Goal: Task Accomplishment & Management: Use online tool/utility

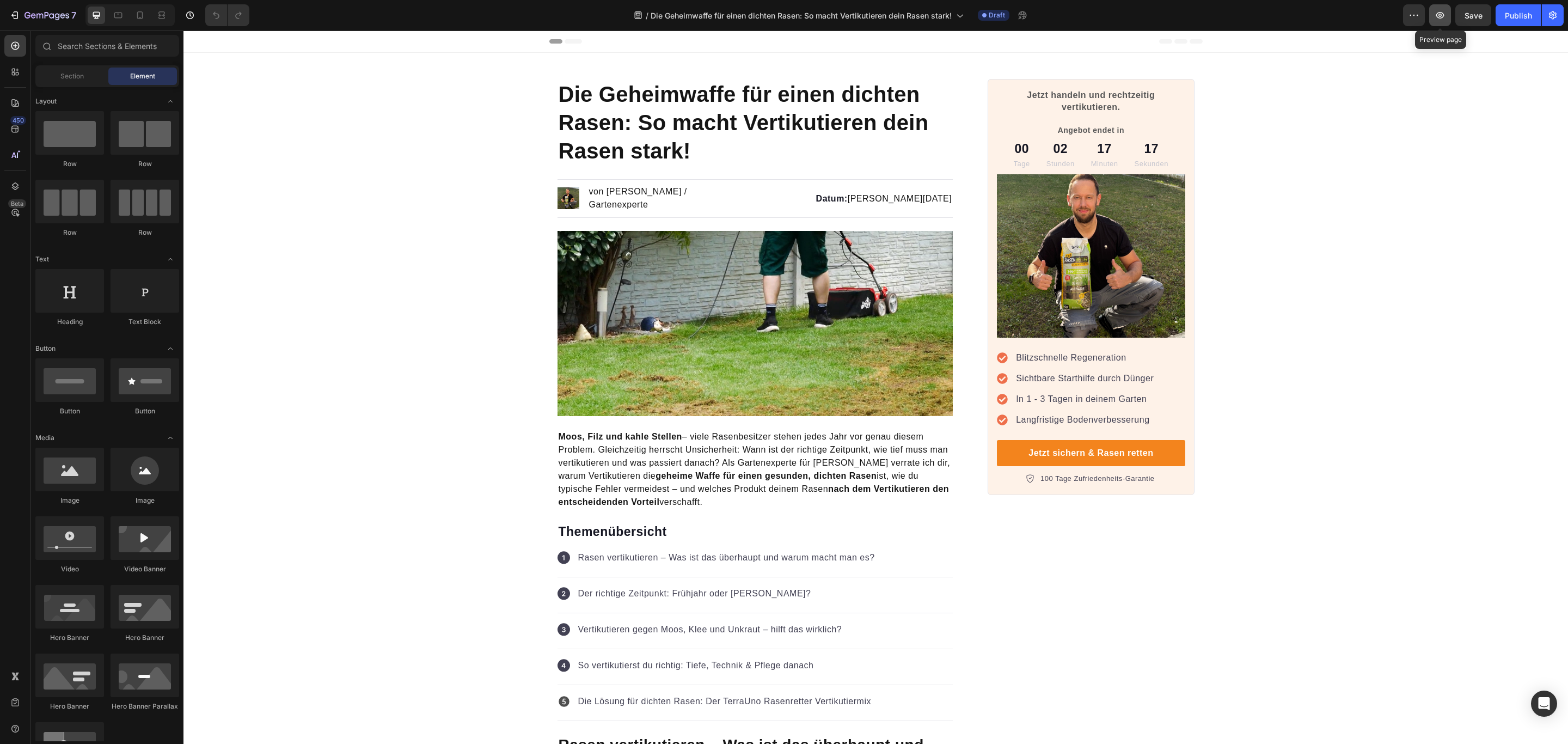
click at [1440, 15] on icon "button" at bounding box center [1440, 15] width 11 height 11
click at [139, 15] on icon at bounding box center [140, 15] width 11 height 11
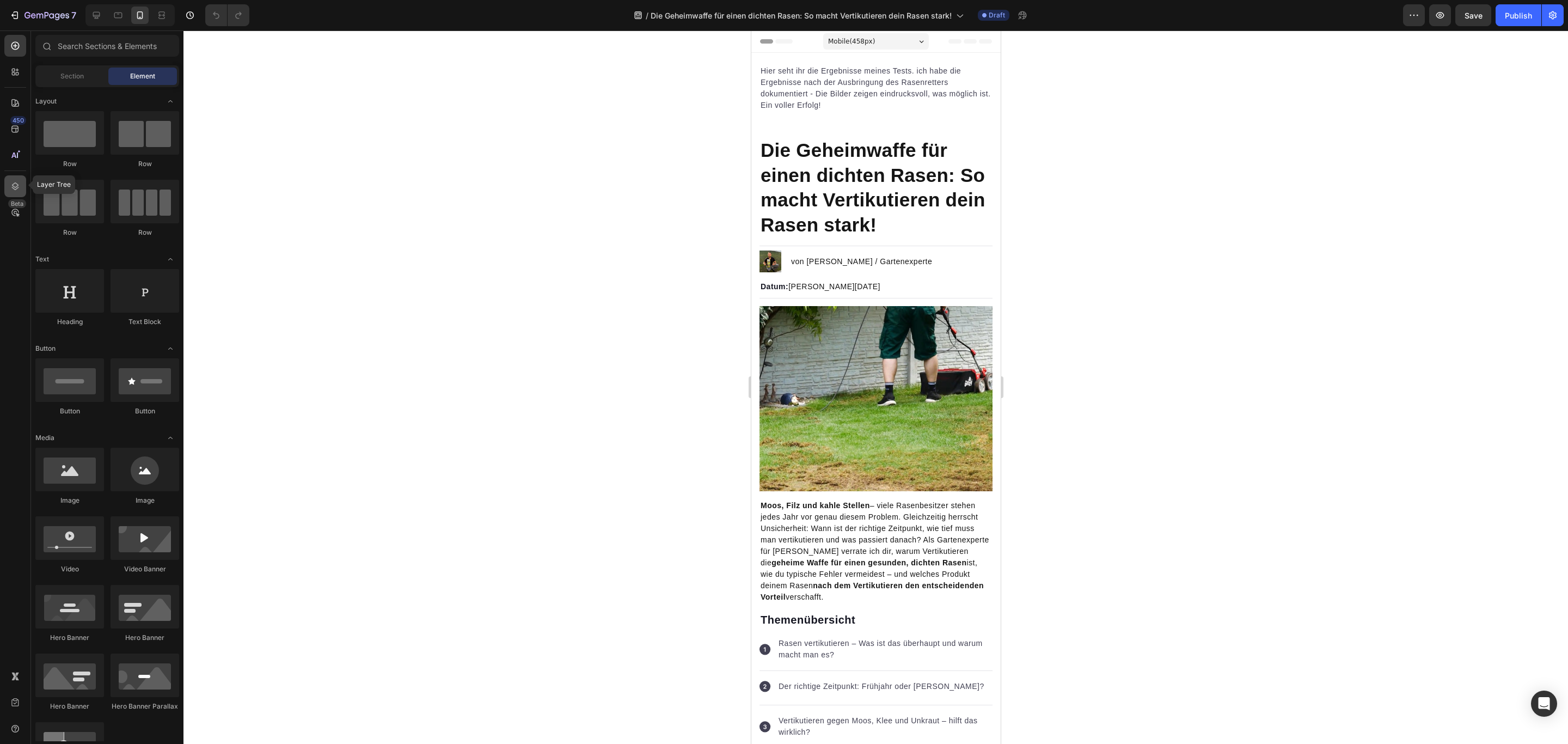
click at [20, 181] on icon at bounding box center [15, 186] width 11 height 11
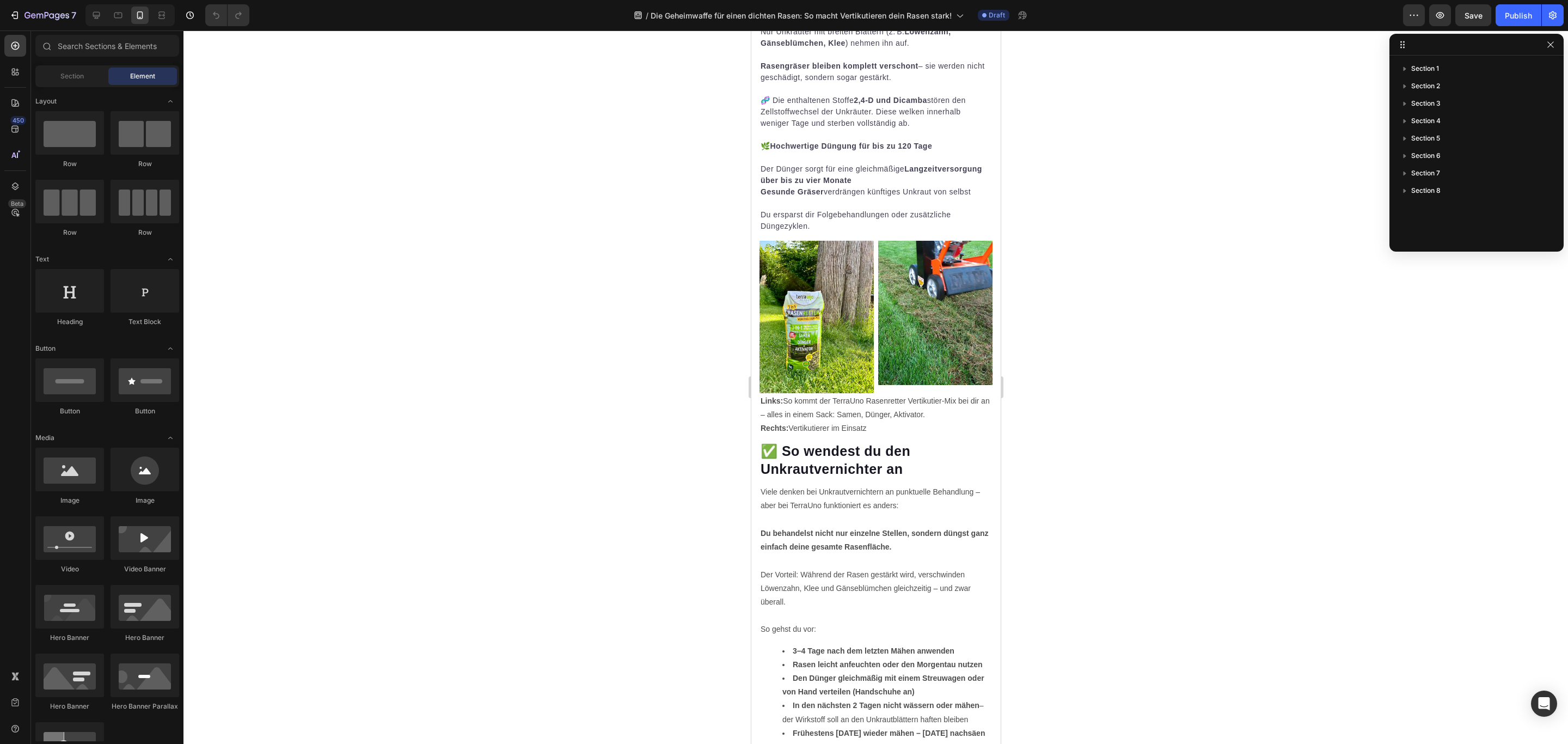
scroll to position [3840, 0]
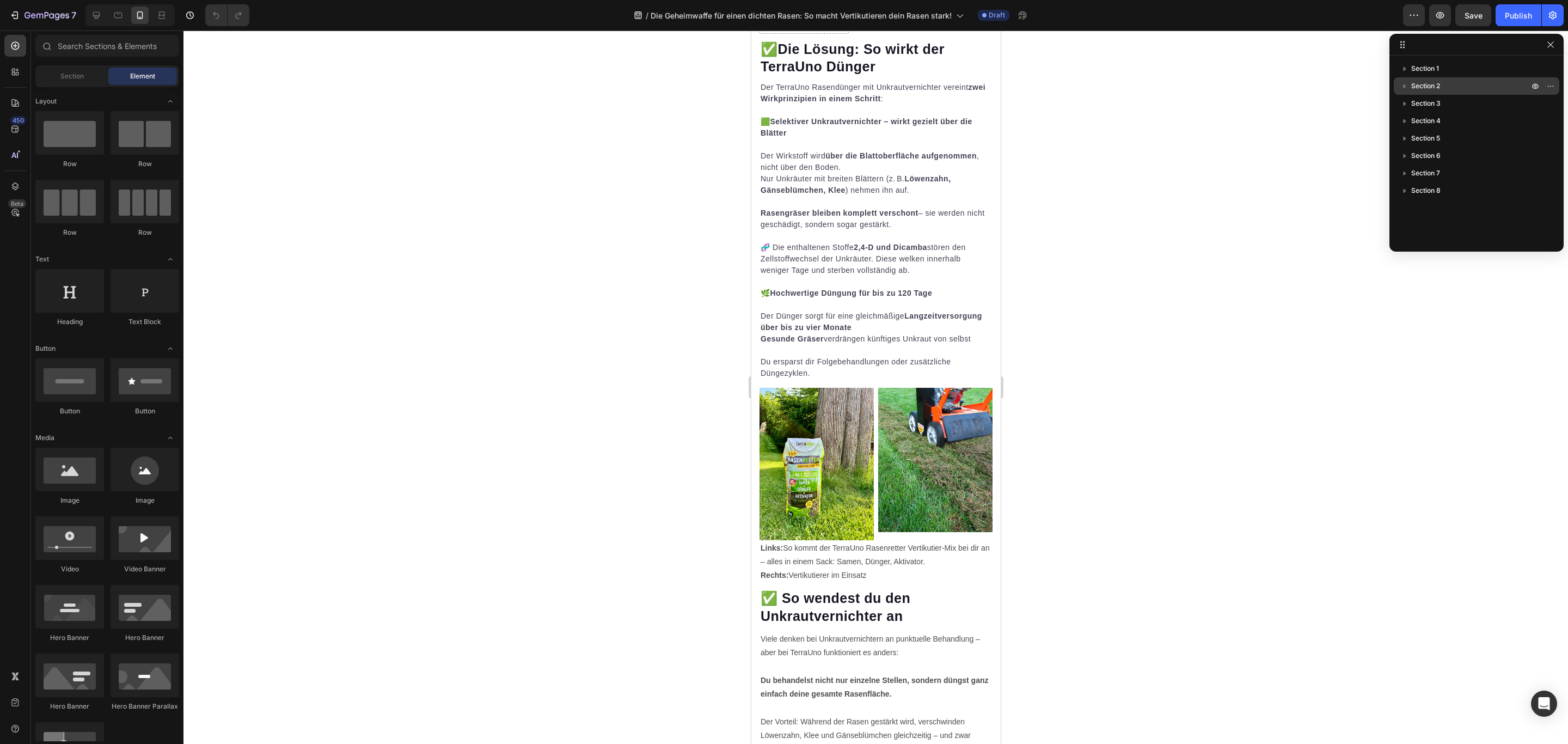
click at [1449, 82] on p "Section 2" at bounding box center [1470, 86] width 120 height 11
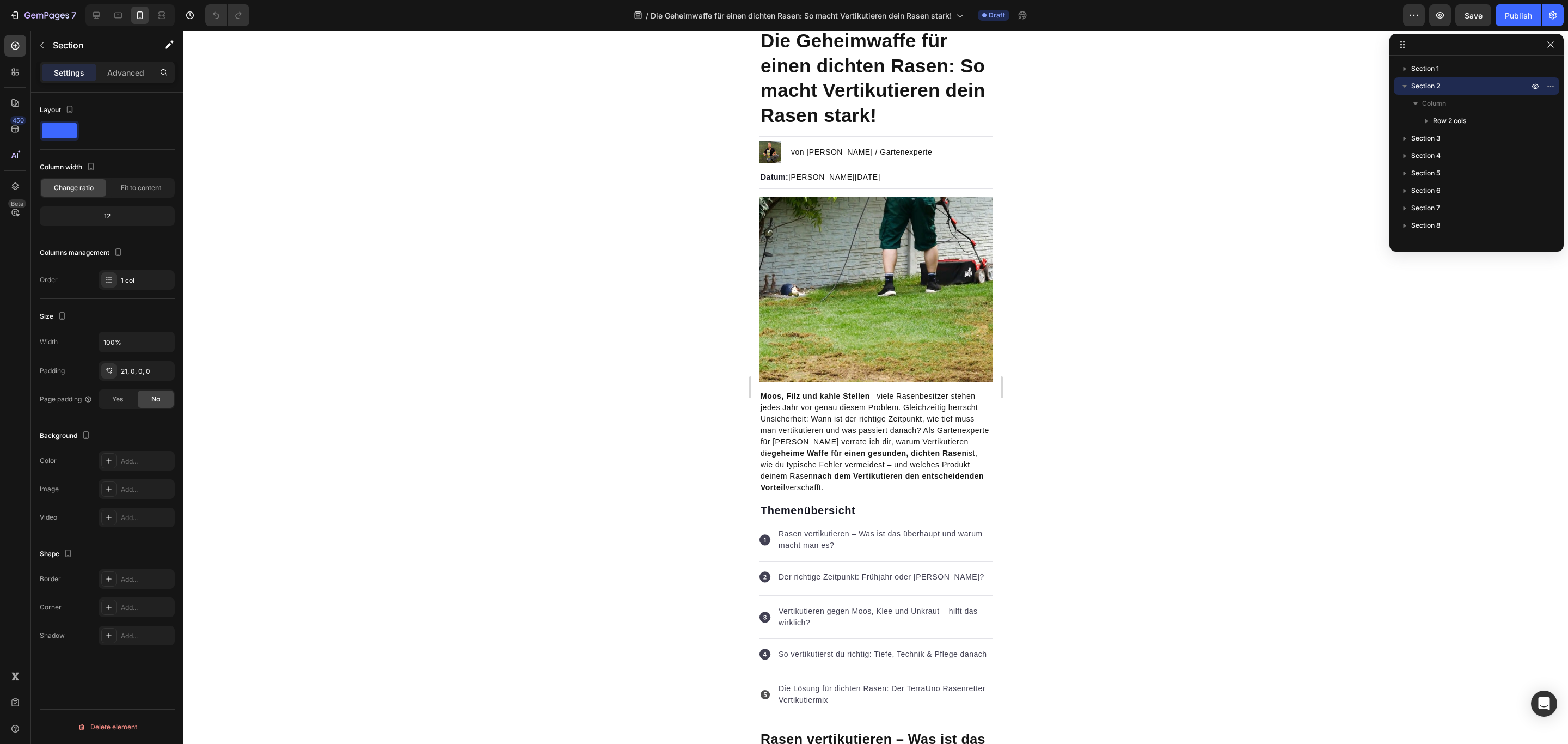
scroll to position [57, 0]
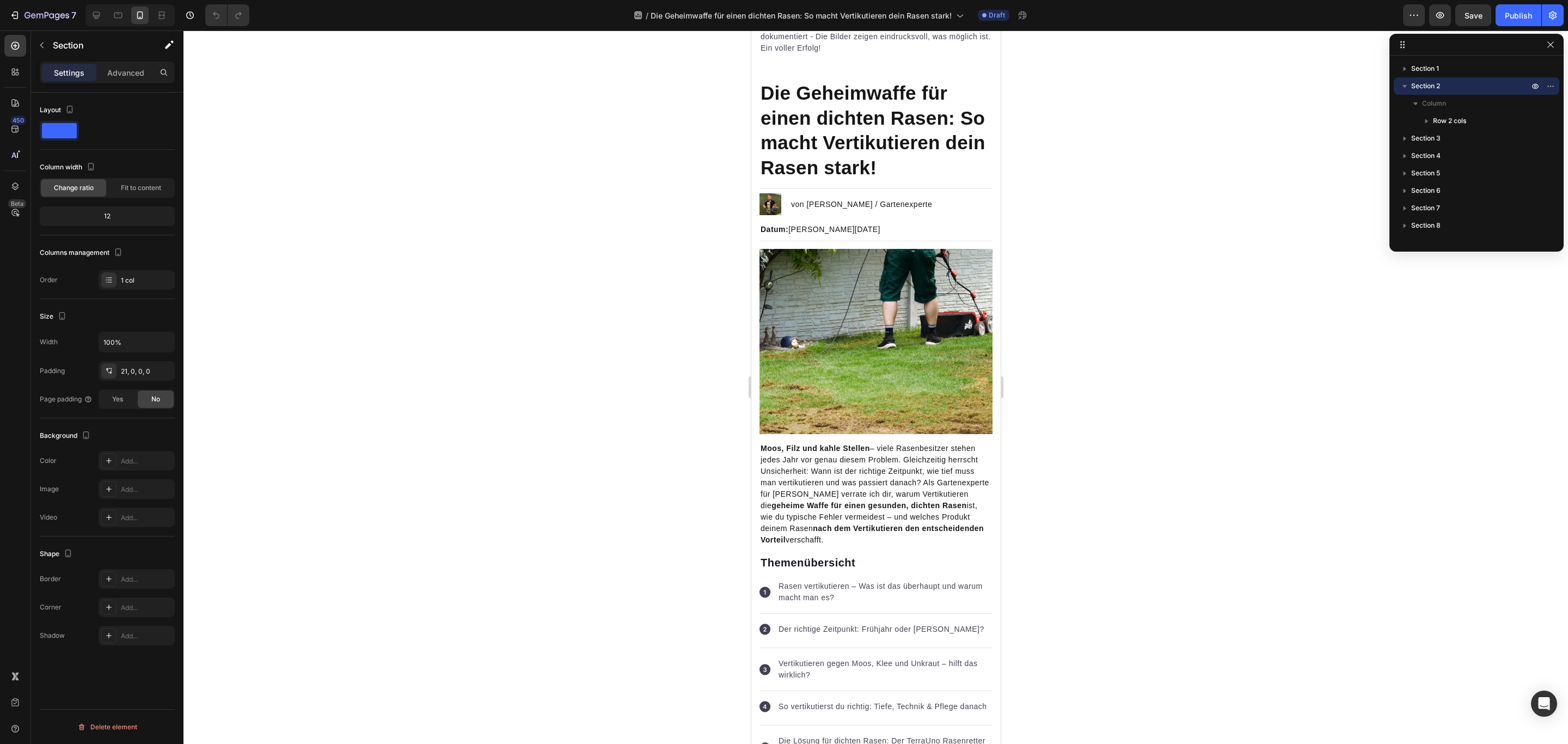
click at [1402, 86] on icon "button" at bounding box center [1404, 86] width 11 height 11
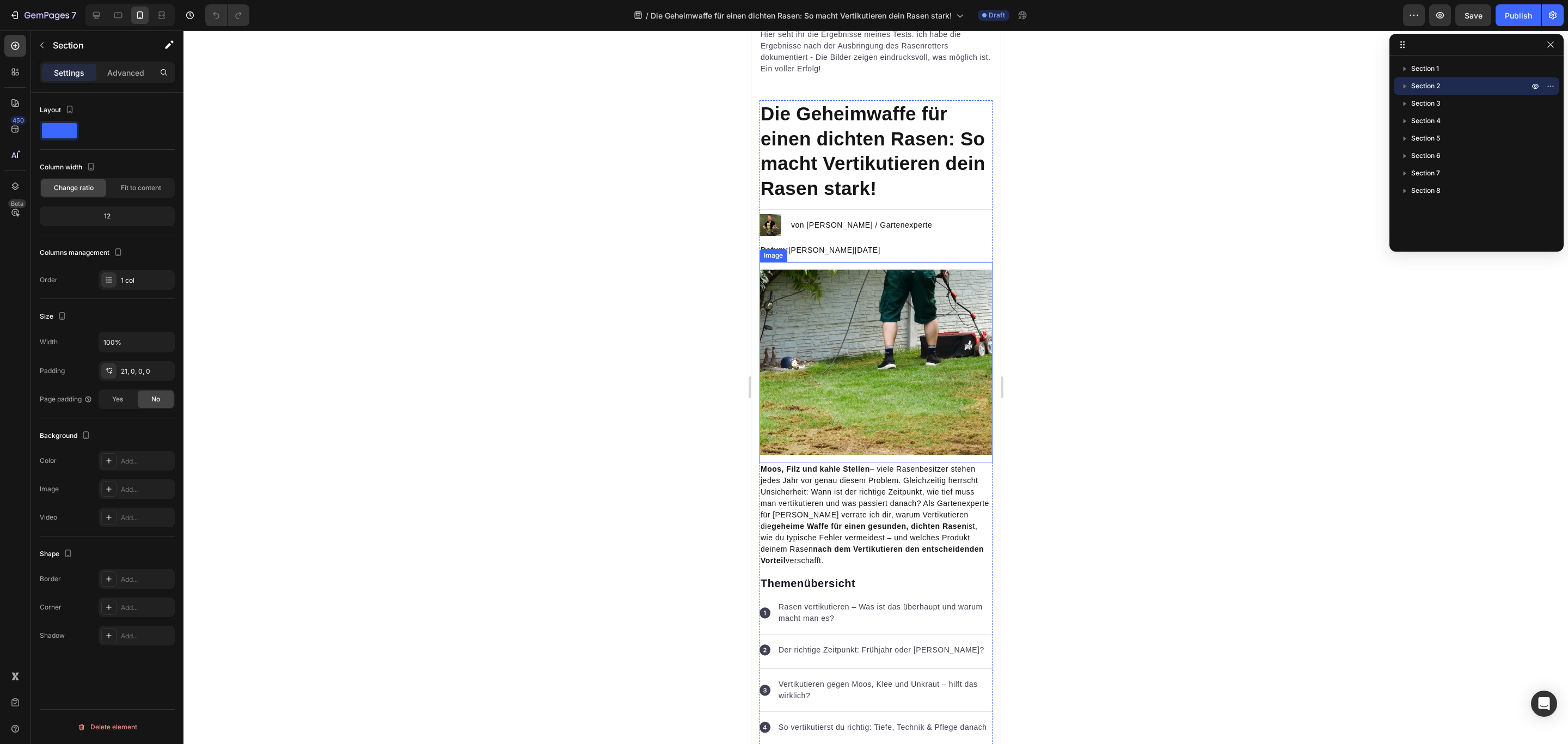
scroll to position [0, 0]
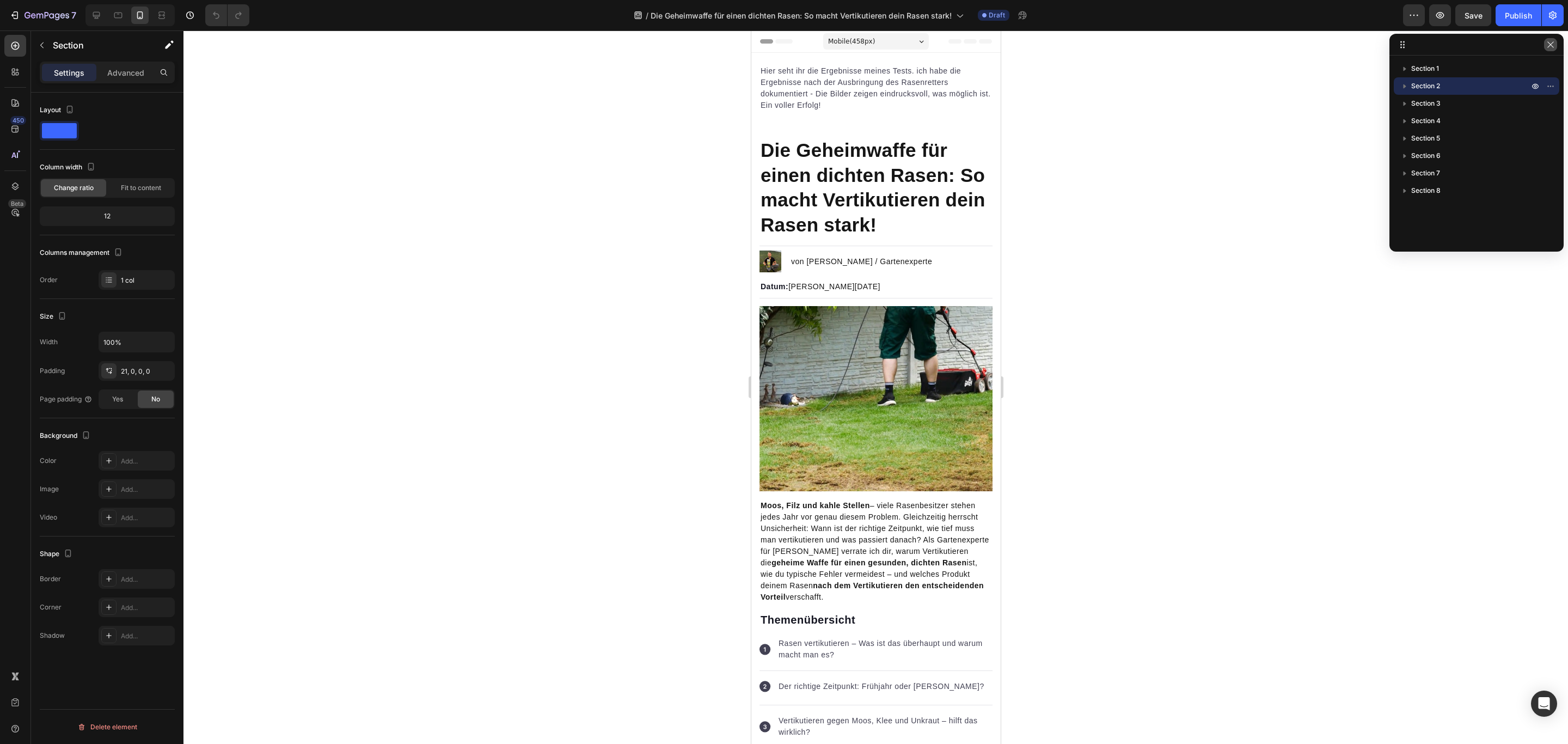
click at [1549, 47] on icon "button" at bounding box center [1550, 45] width 9 height 9
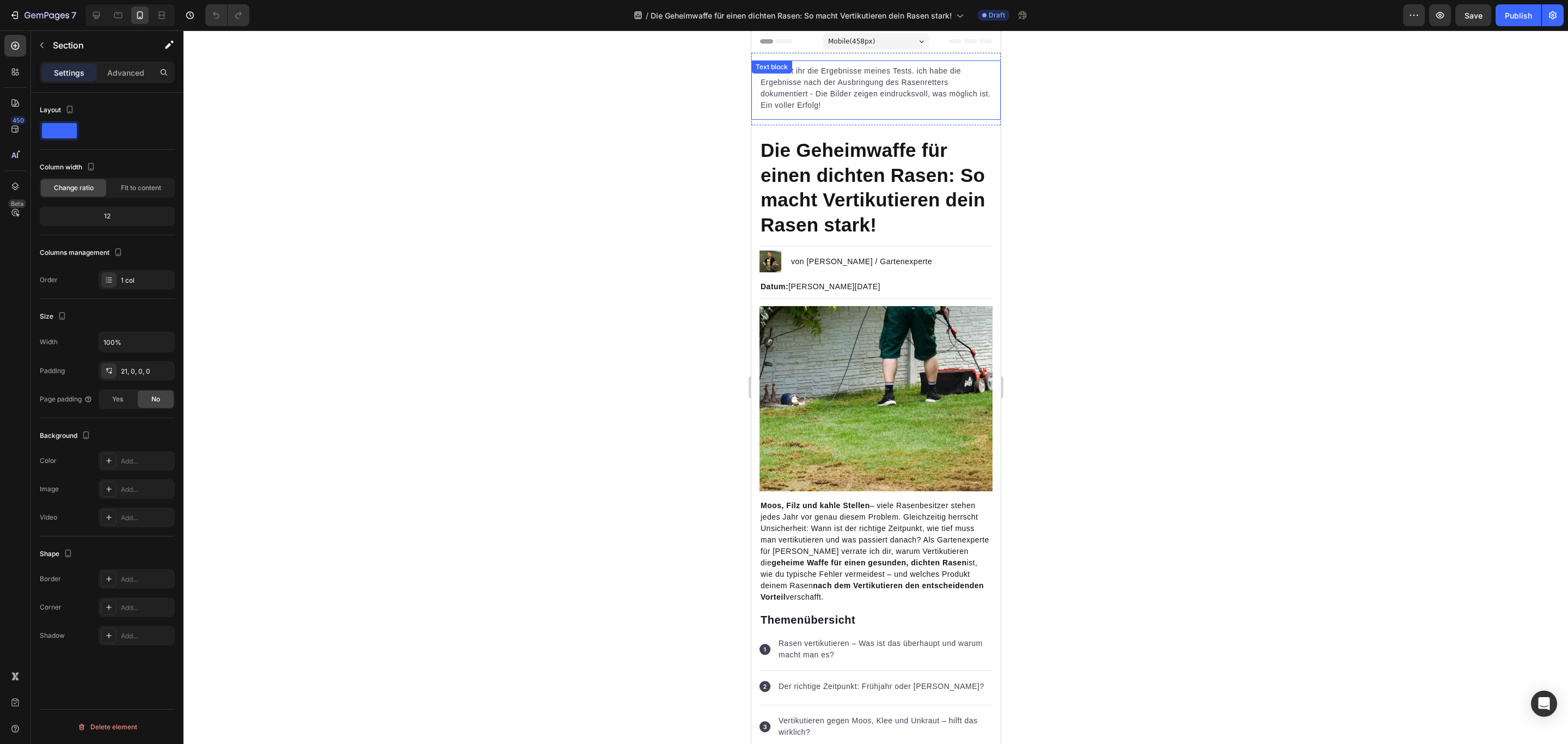
click at [839, 86] on p "Hier seht ihr die Ergebnisse meines Tests. ich habe die Ergebnisse nach der Aus…" at bounding box center [876, 88] width 231 height 46
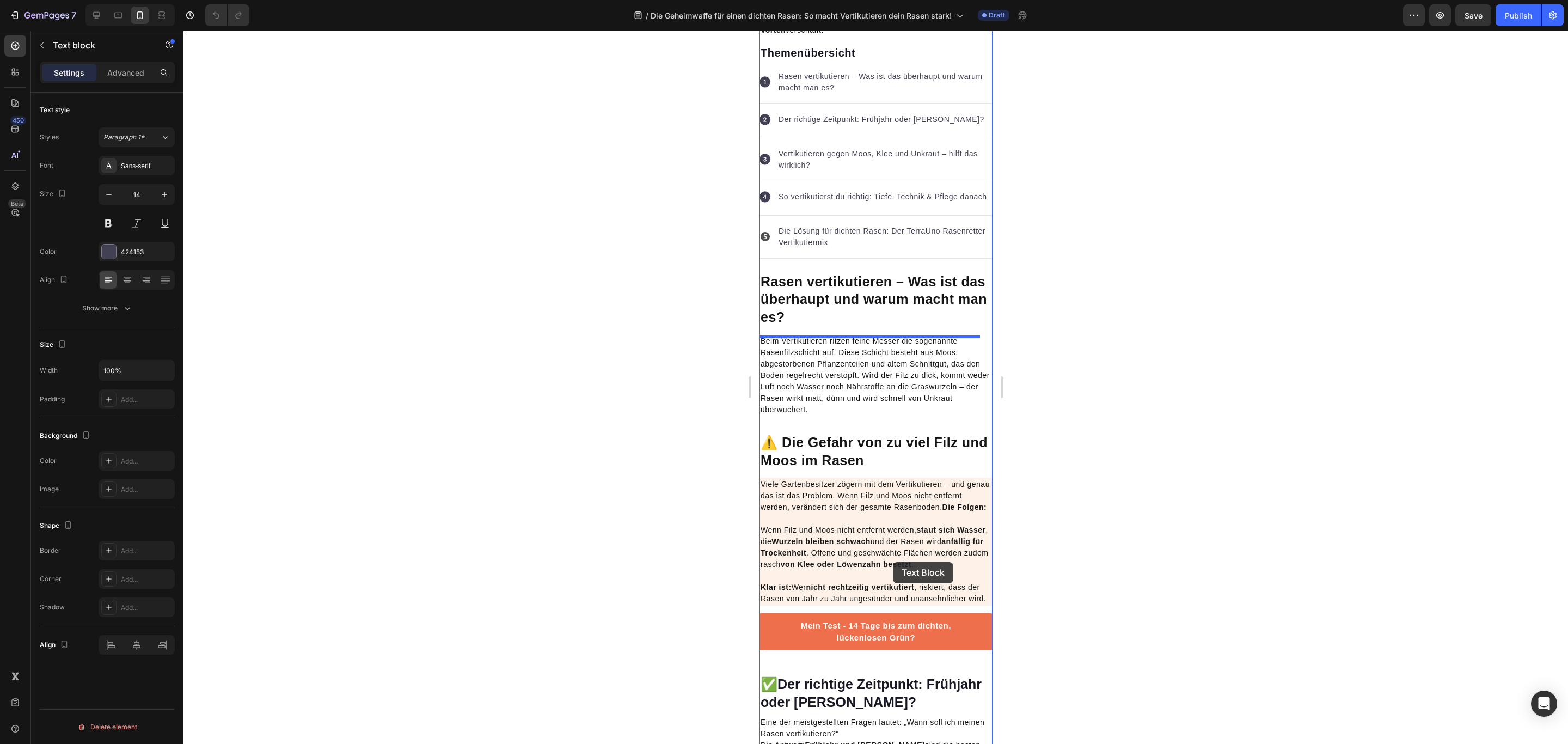
scroll to position [572, 0]
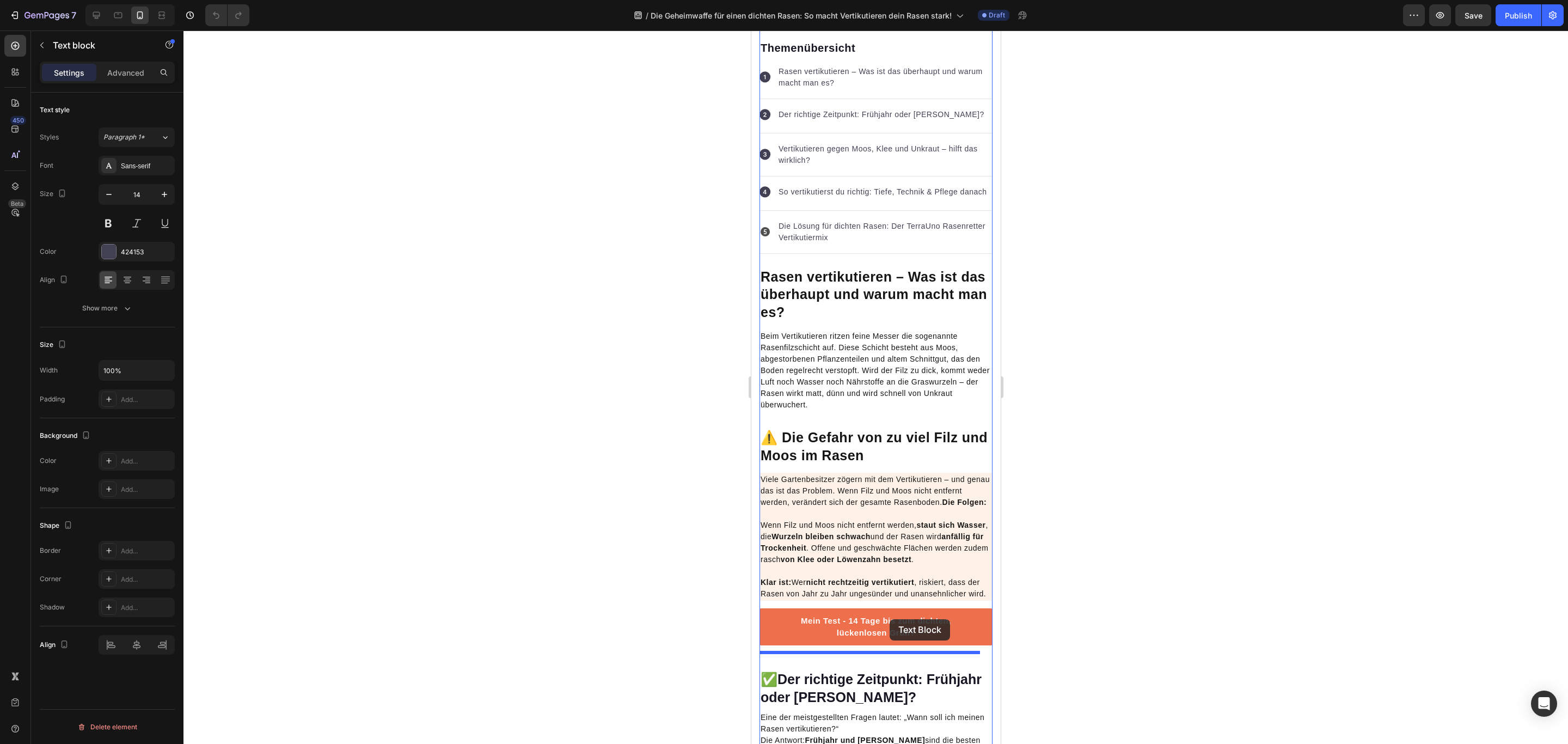
drag, startPoint x: 768, startPoint y: 70, endPoint x: 890, endPoint y: 619, distance: 562.4
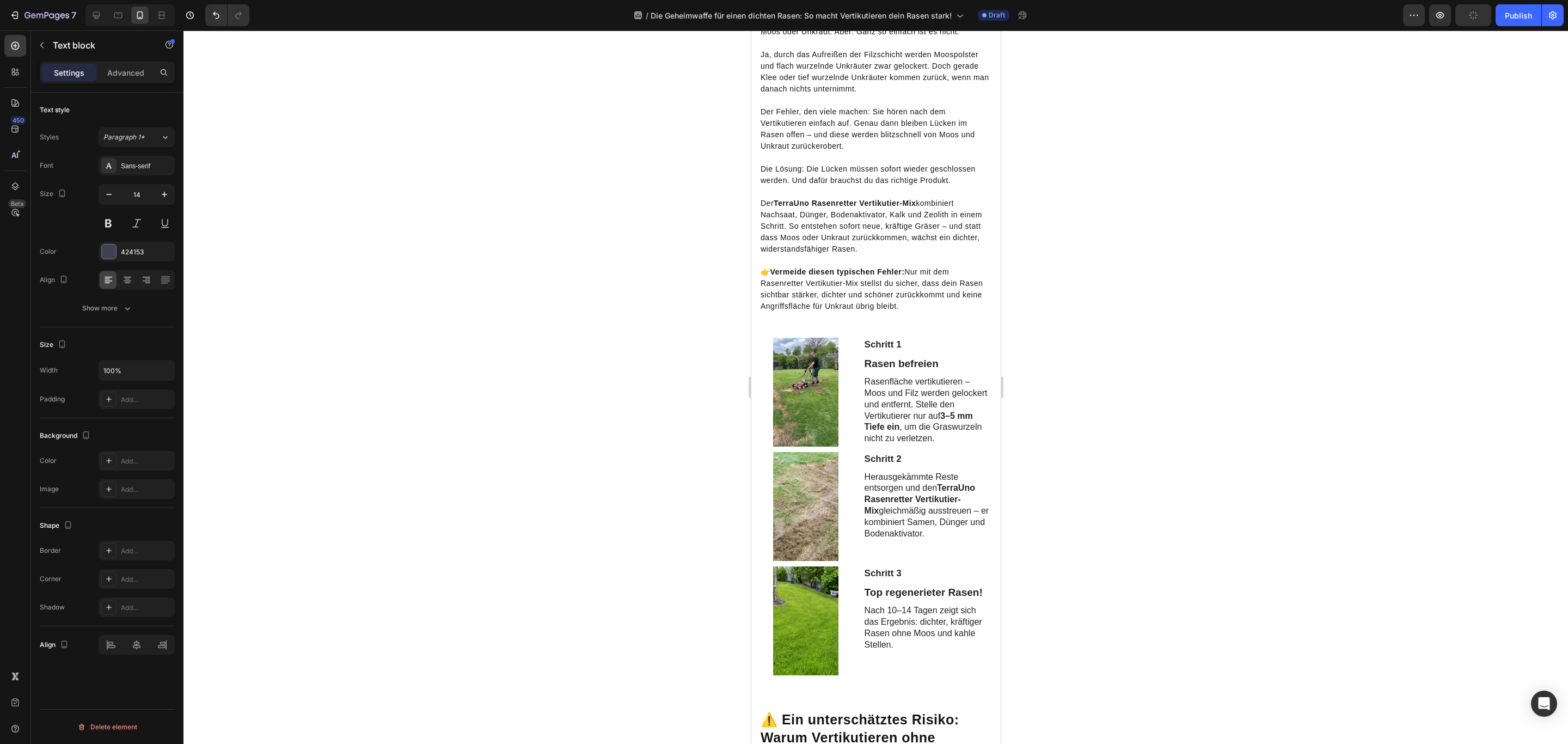
scroll to position [1552, 0]
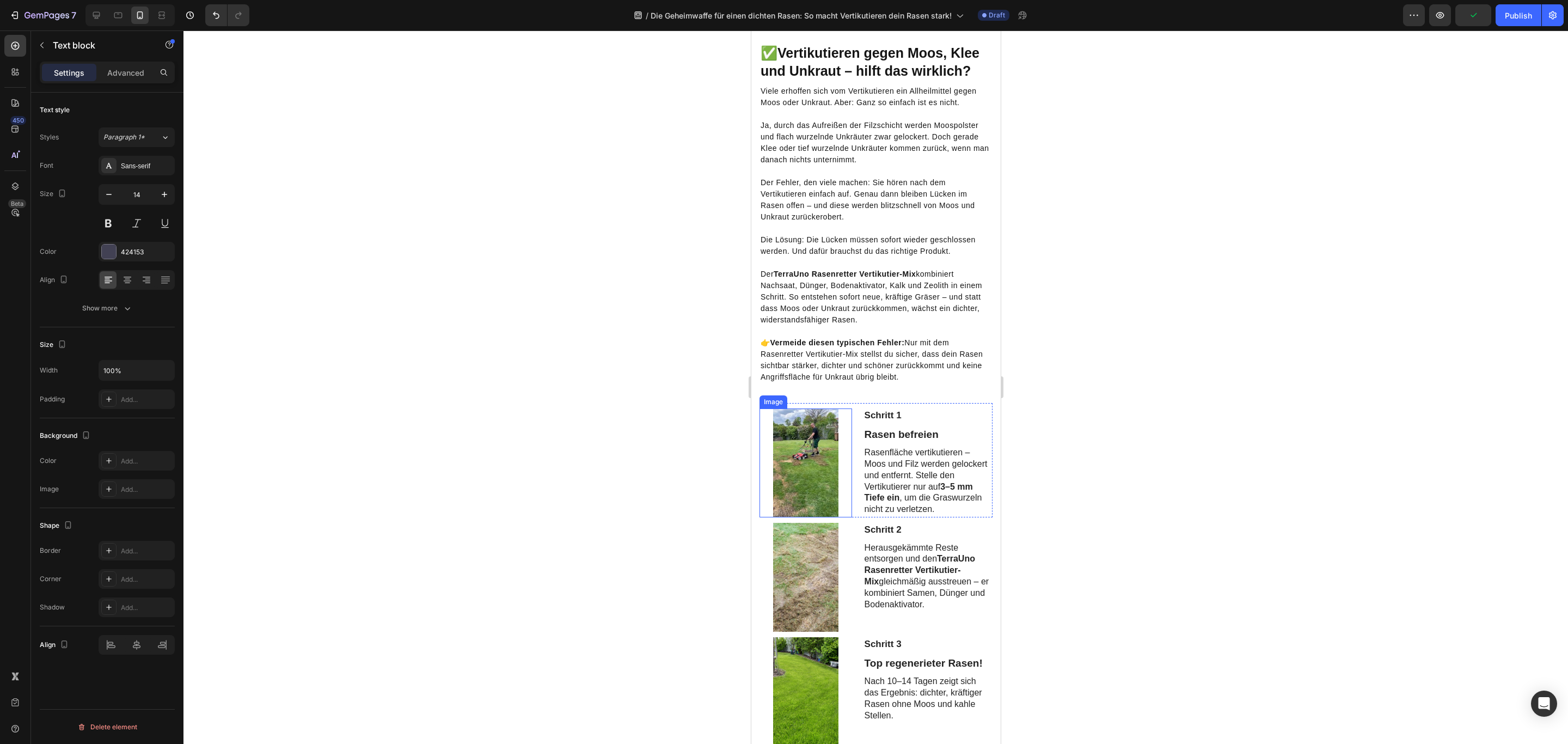
click at [761, 504] on div at bounding box center [804, 463] width 92 height 109
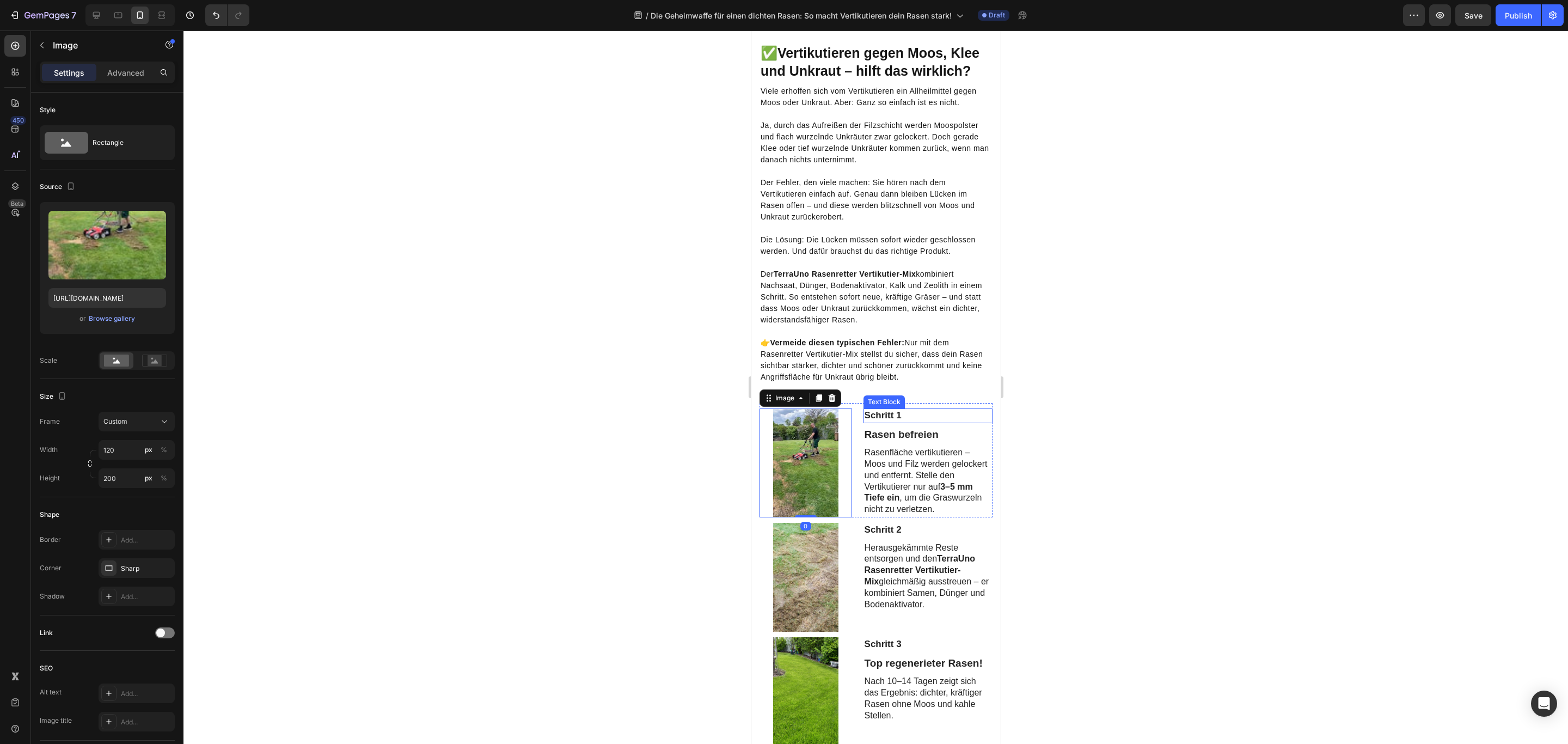
click at [921, 423] on div "Schritt 1" at bounding box center [927, 416] width 129 height 14
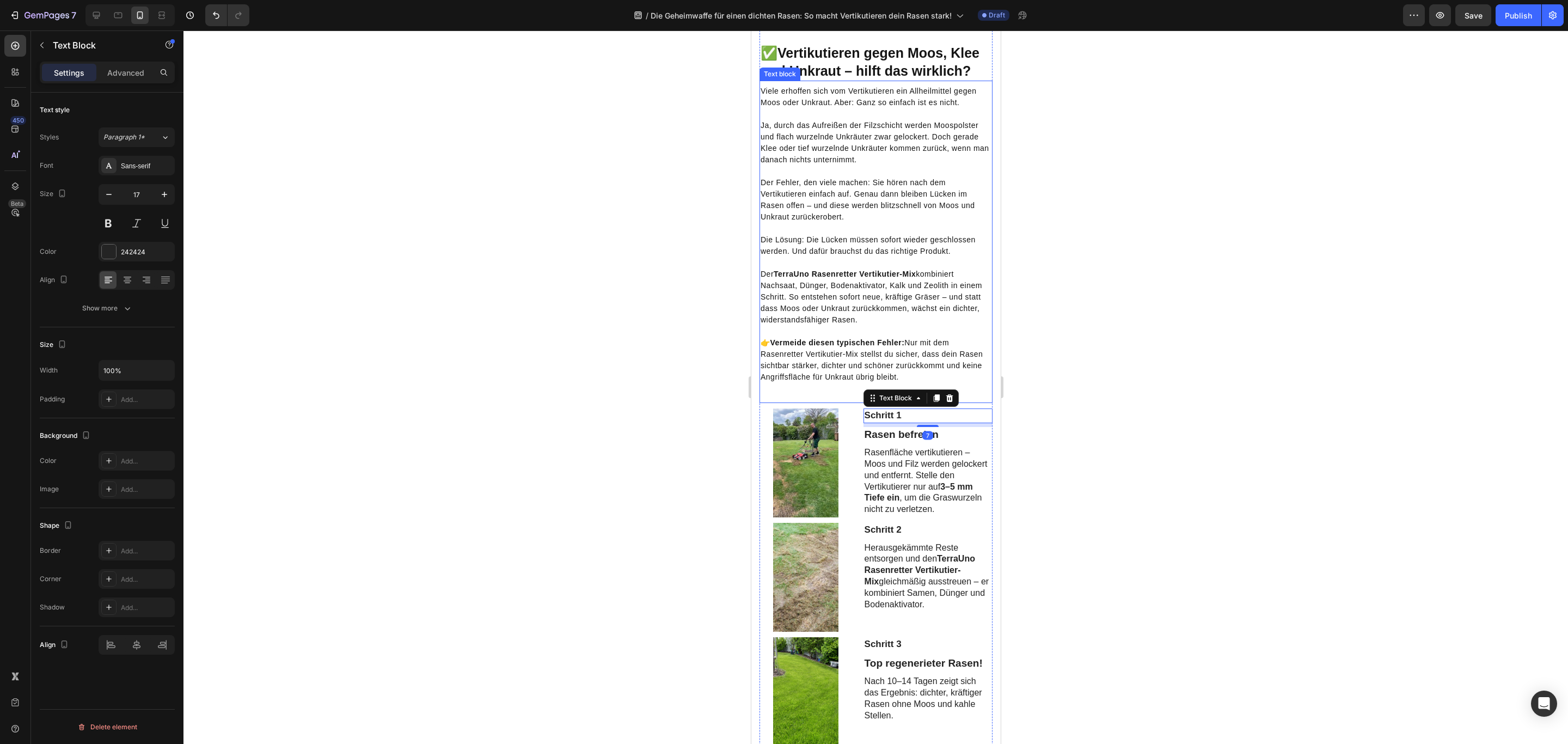
click at [802, 403] on div "Viele erhoffen sich vom Vertikutieren ein Allheilmittel gegen Moos oder Unkraut…" at bounding box center [875, 242] width 233 height 322
click at [835, 468] on div "Schritt 1 Text Block Rasen befreien Text Block Rasenfläche vertikutieren – Moos…" at bounding box center [875, 460] width 233 height 114
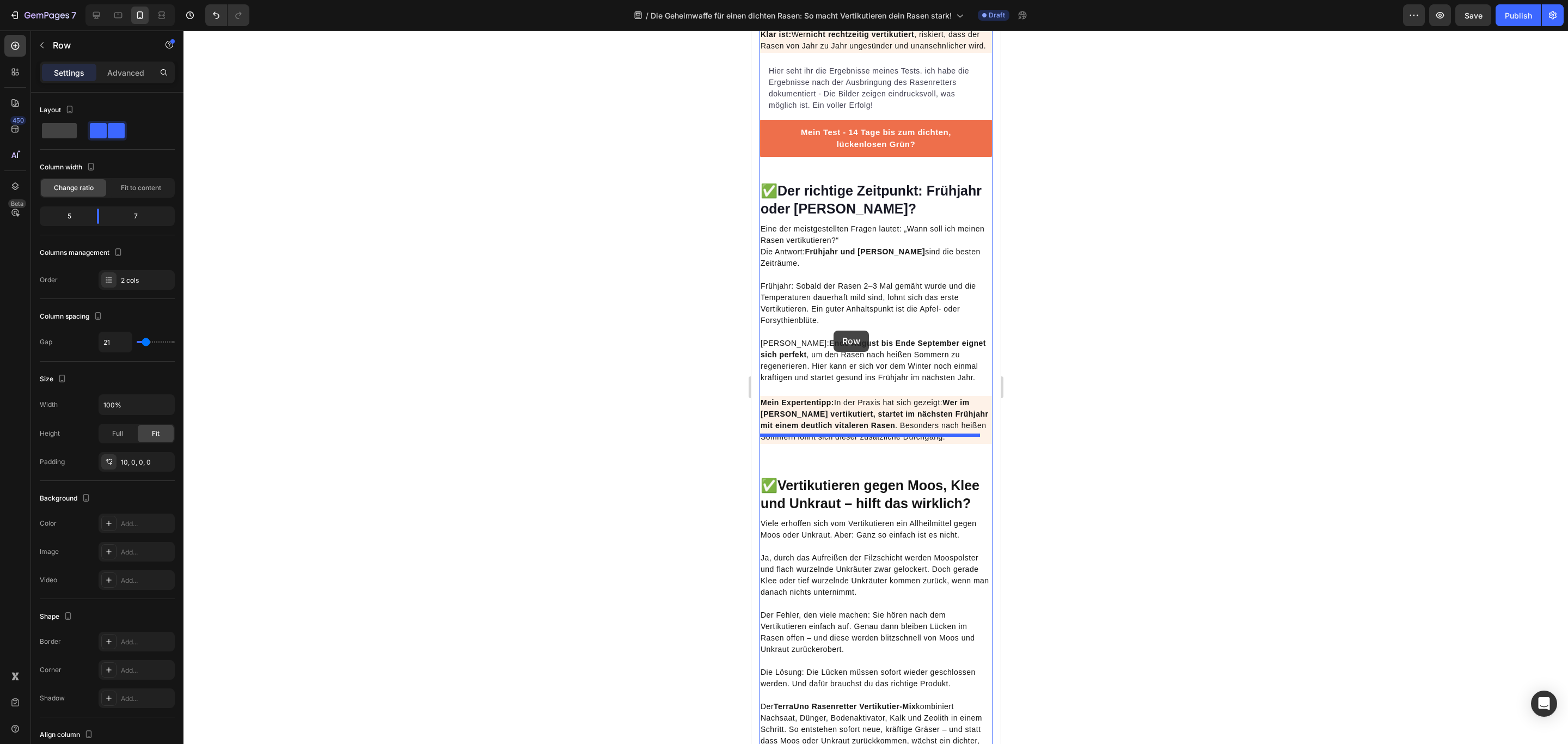
scroll to position [1062, 0]
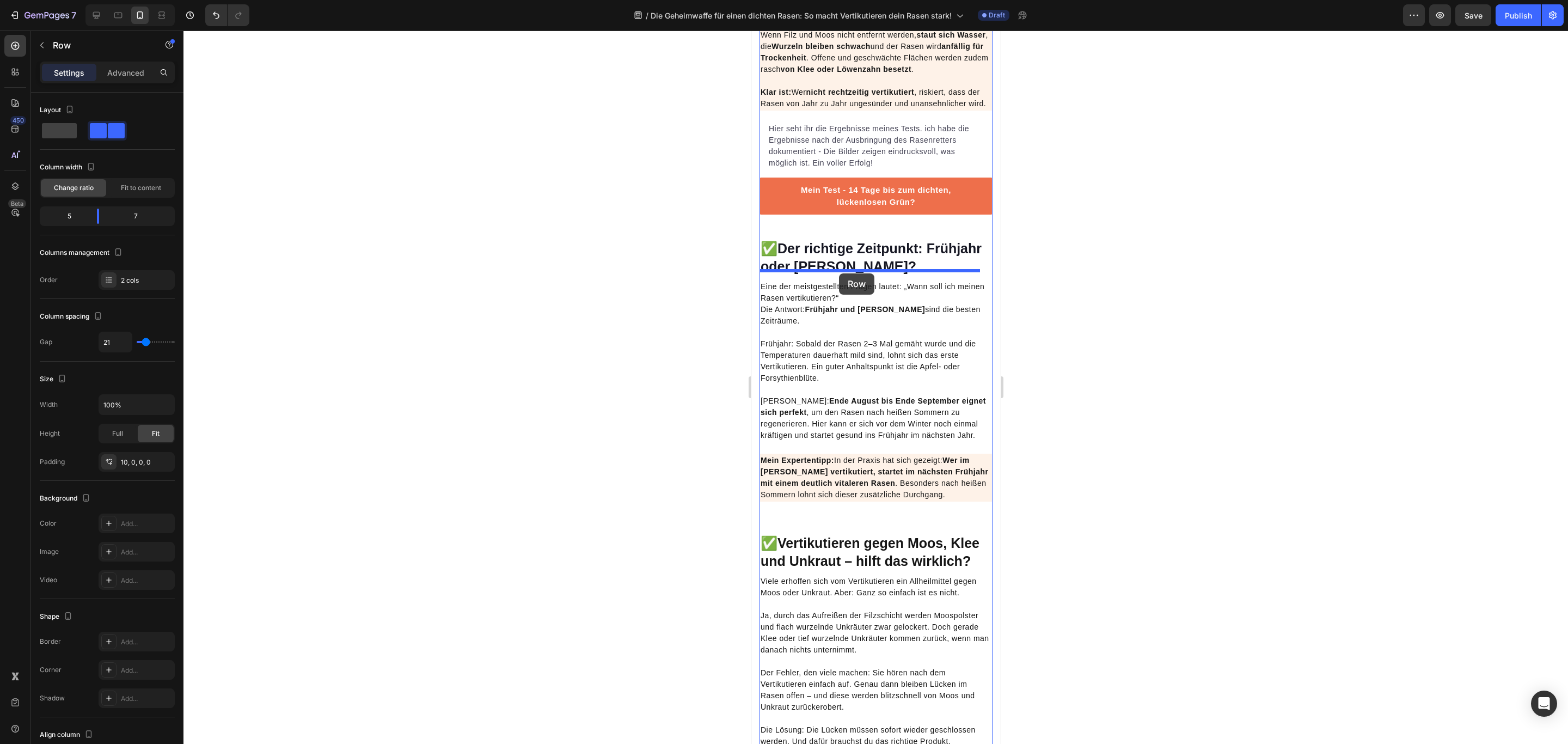
drag, startPoint x: 774, startPoint y: 456, endPoint x: 839, endPoint y: 274, distance: 193.3
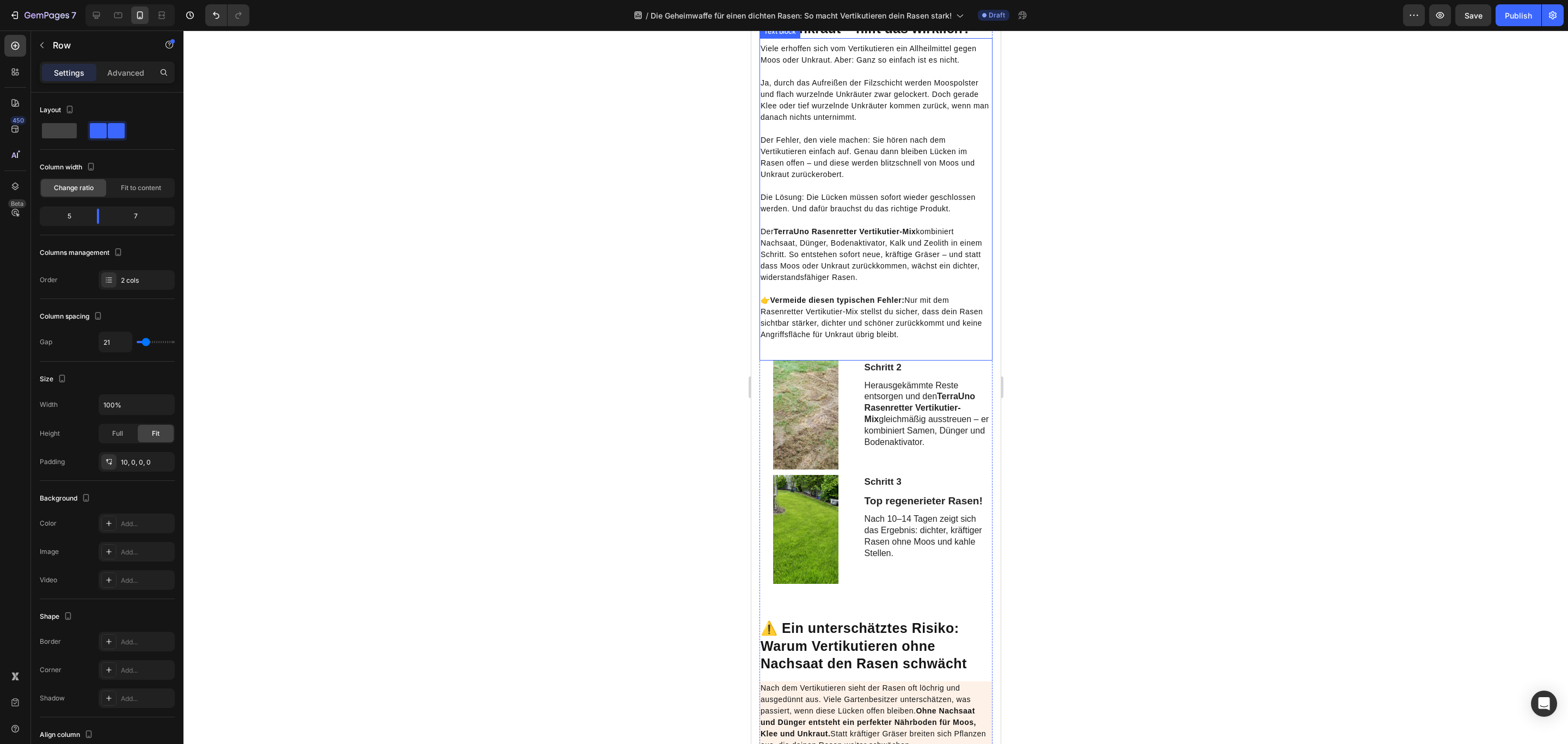
scroll to position [1716, 0]
click at [845, 442] on div at bounding box center [804, 414] width 92 height 109
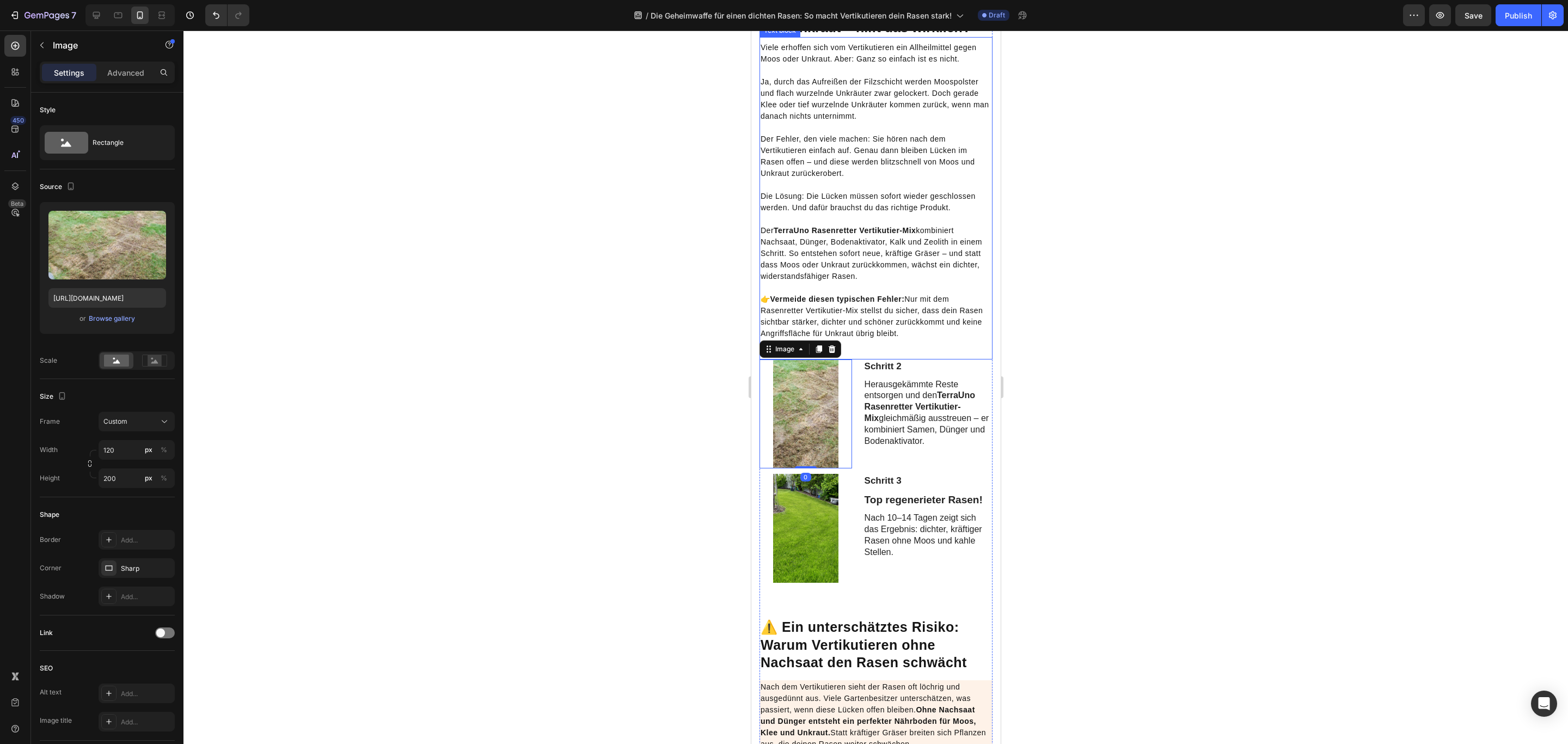
click at [938, 359] on div "Viele erhoffen sich vom Vertikutieren ein Allheilmittel gegen Moos oder Unkraut…" at bounding box center [875, 198] width 233 height 322
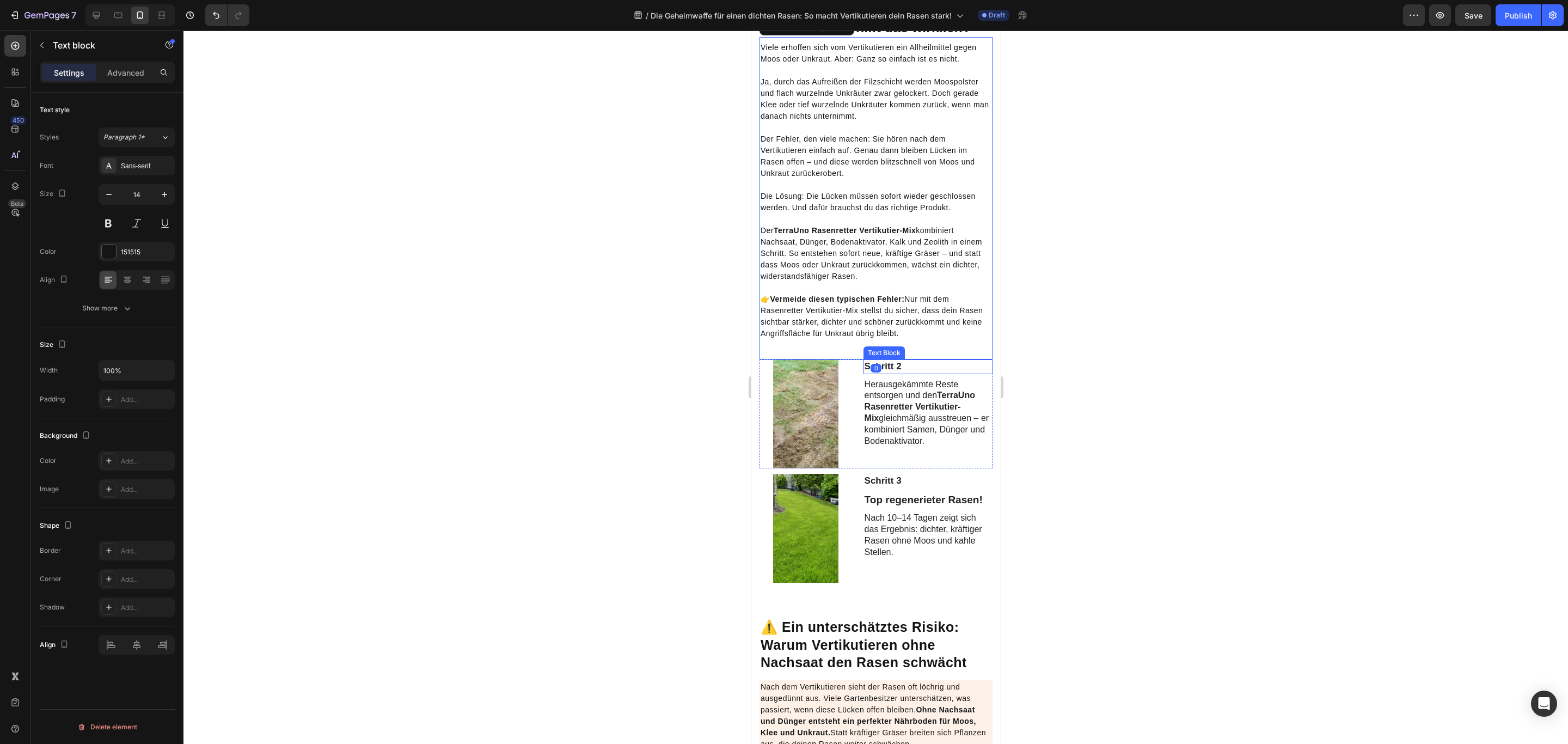
click at [942, 372] on p "Schritt 2" at bounding box center [927, 367] width 127 height 12
click at [958, 468] on div "Schritt 2 Text Block 7 Herausgekämmte Reste entsorgen und den TerraUno Rasenret…" at bounding box center [927, 414] width 129 height 109
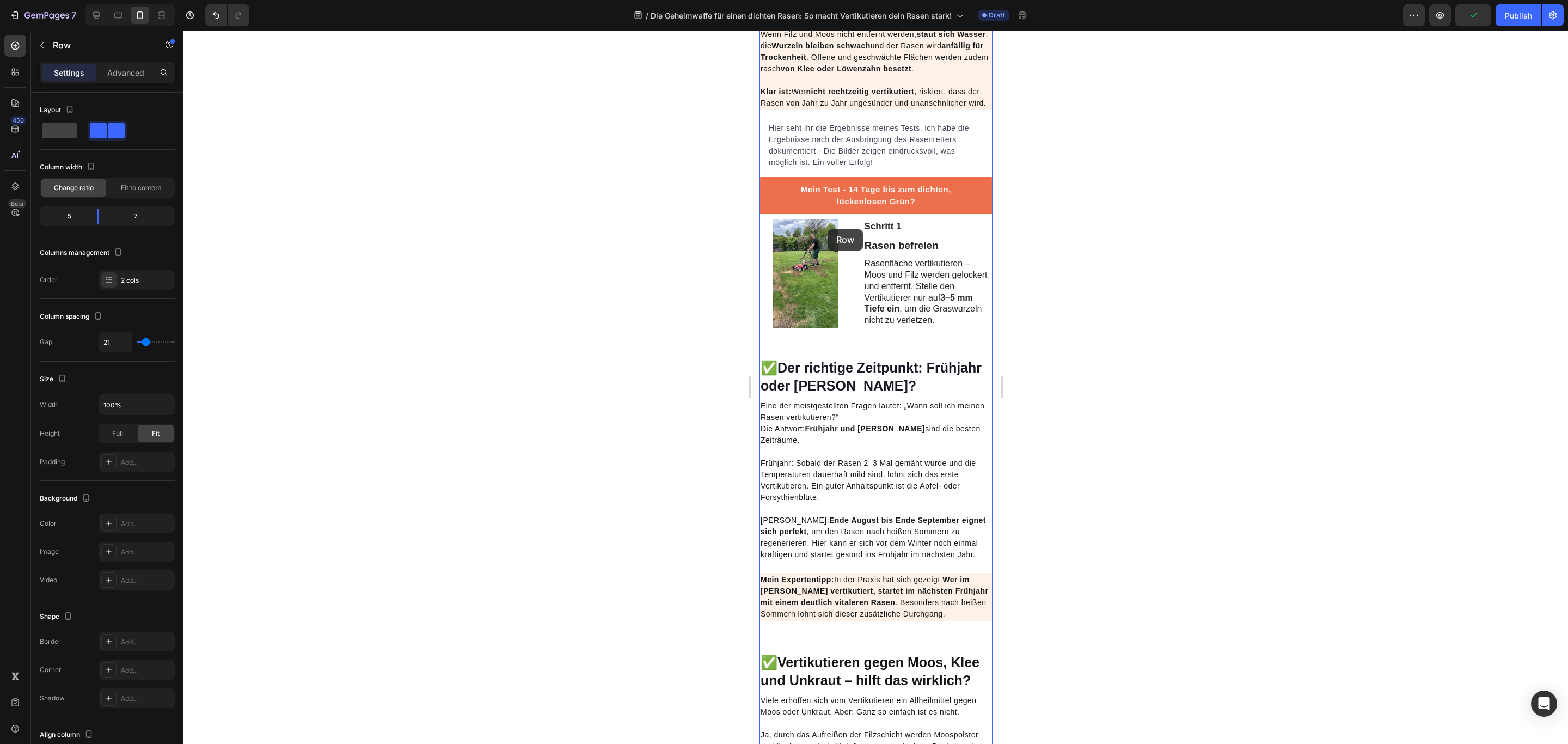
scroll to position [1062, 0]
drag, startPoint x: 772, startPoint y: 419, endPoint x: 810, endPoint y: 384, distance: 51.7
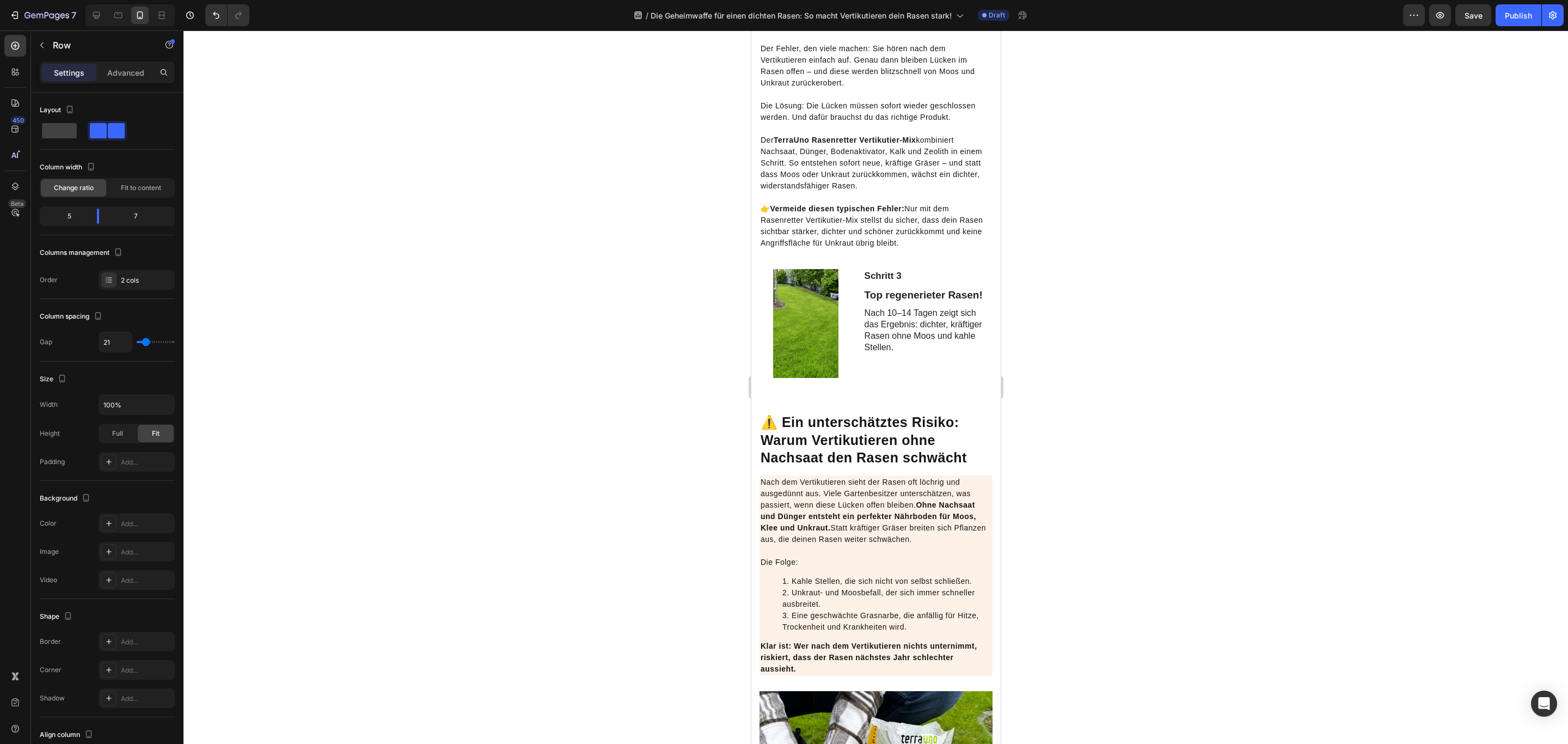
scroll to position [1961, 0]
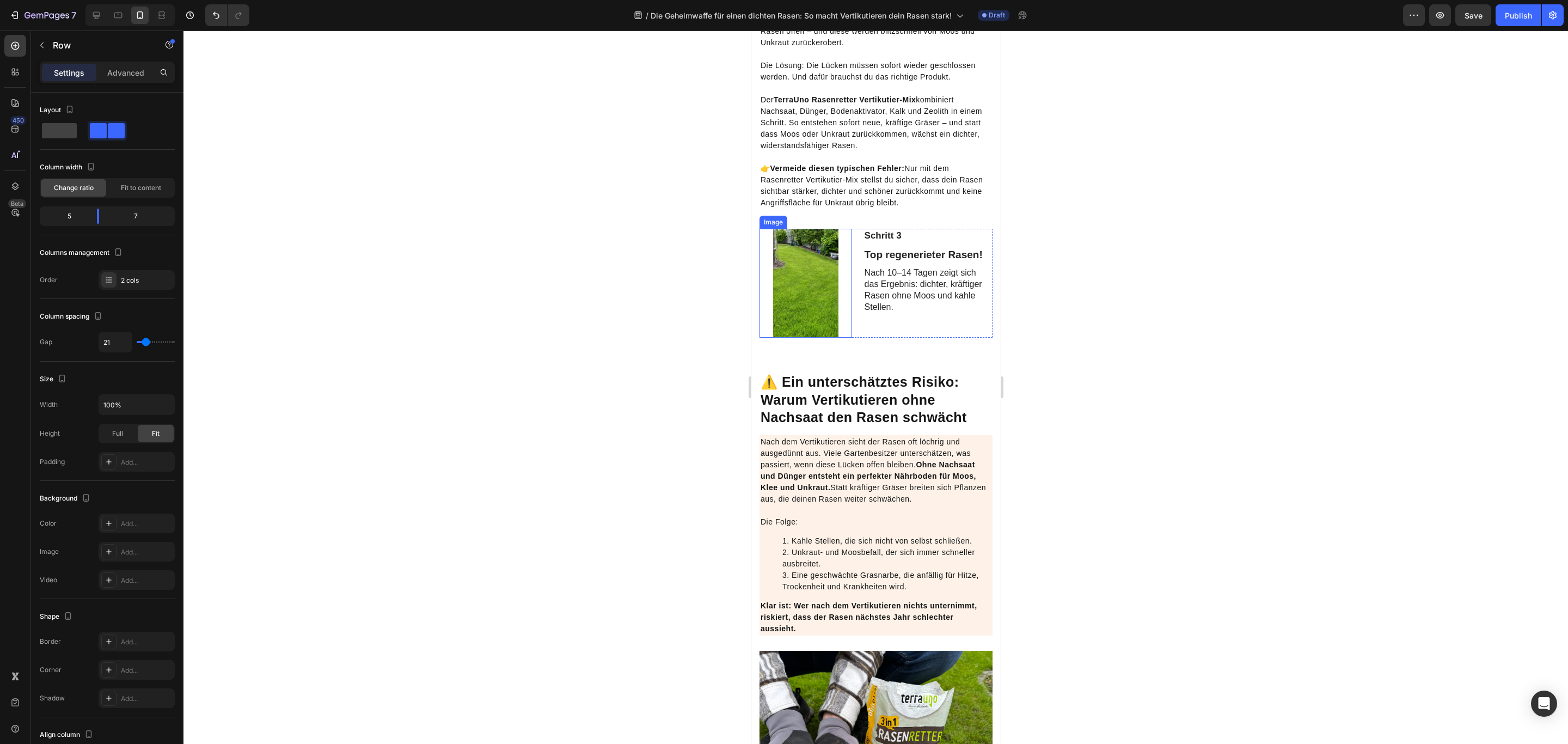
click at [760, 302] on div at bounding box center [804, 284] width 92 height 109
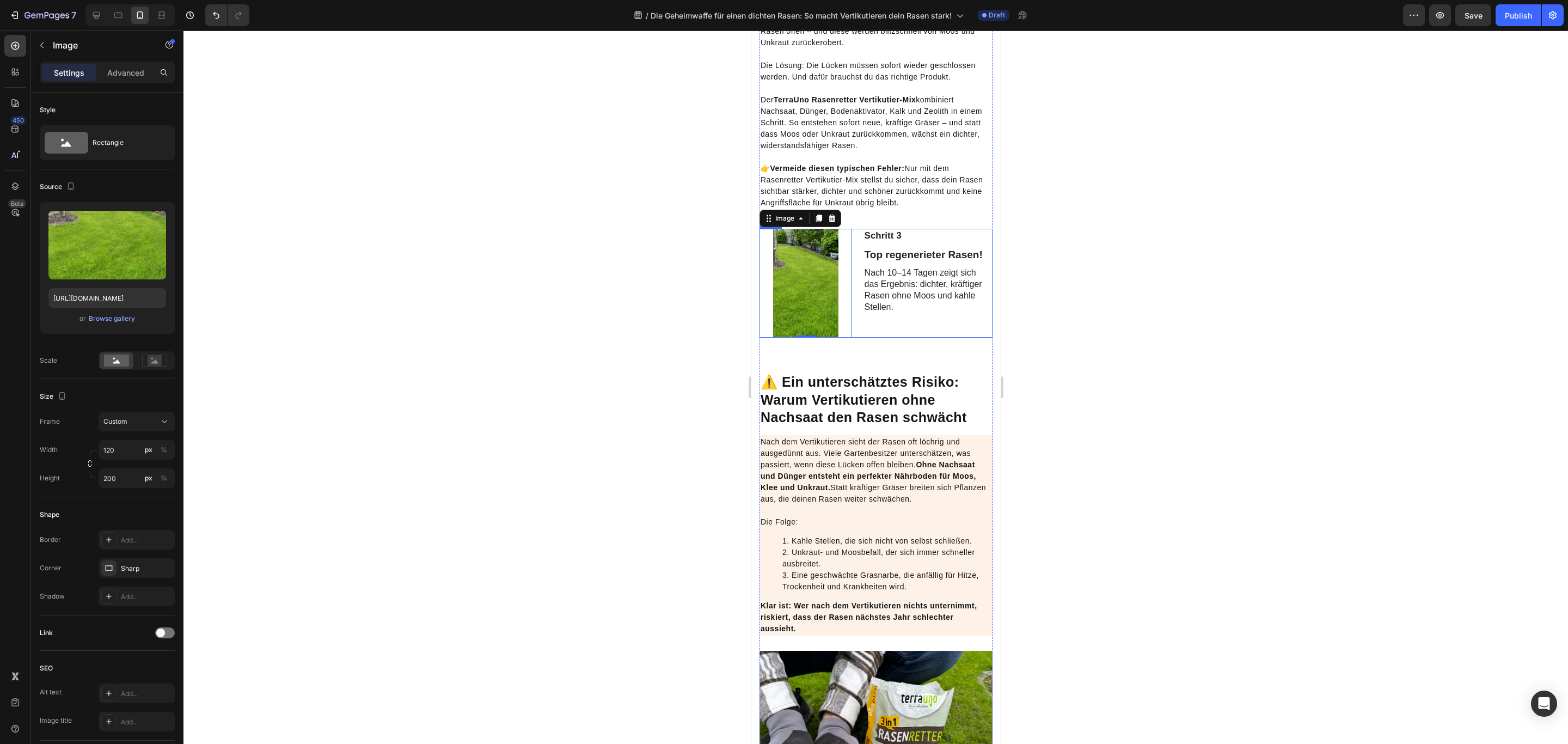
click at [854, 303] on div "Schritt 3 Text Block Top regenerieter Rasen! Text Block Nach 10–14 Tagen zeigt …" at bounding box center [875, 284] width 233 height 109
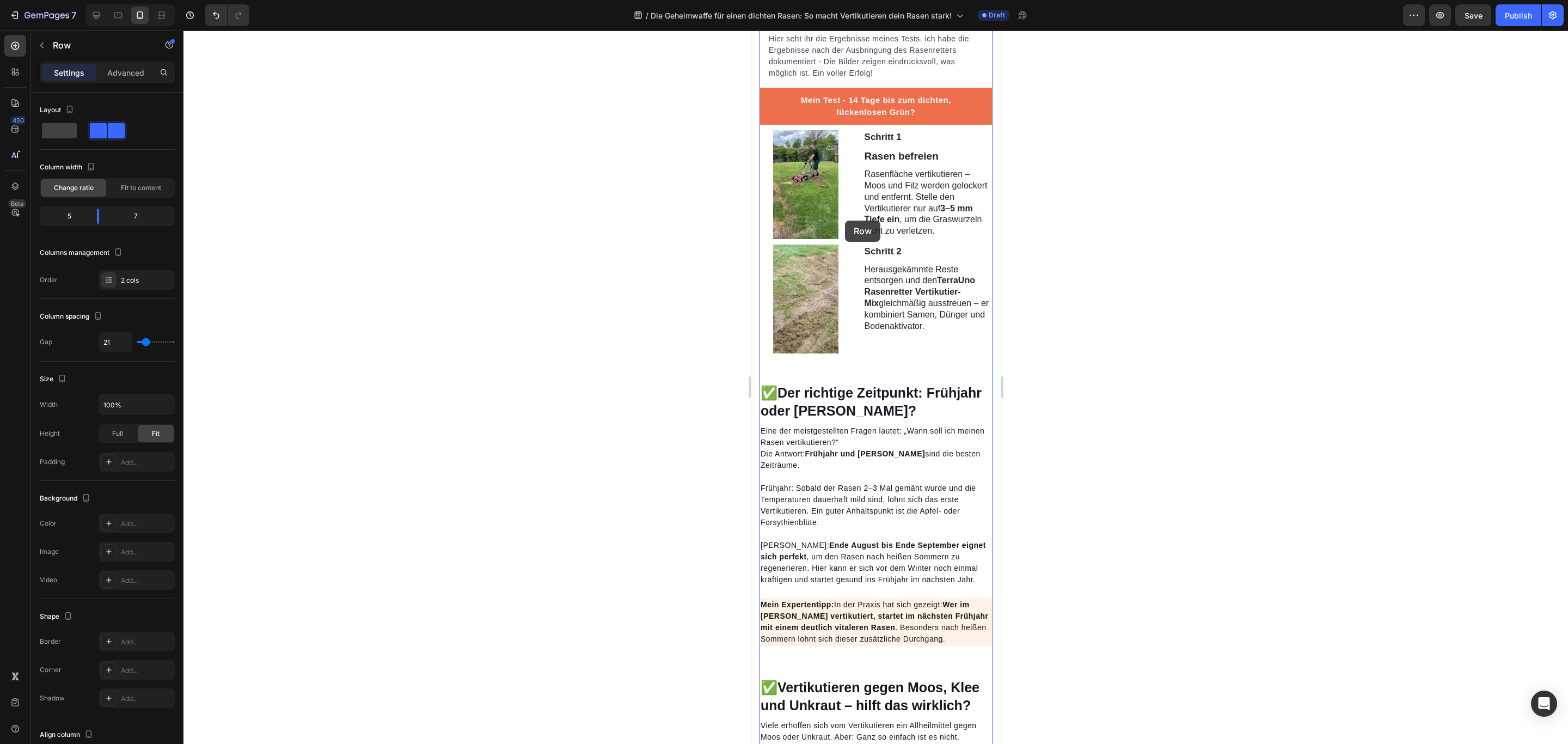
scroll to position [1144, 0]
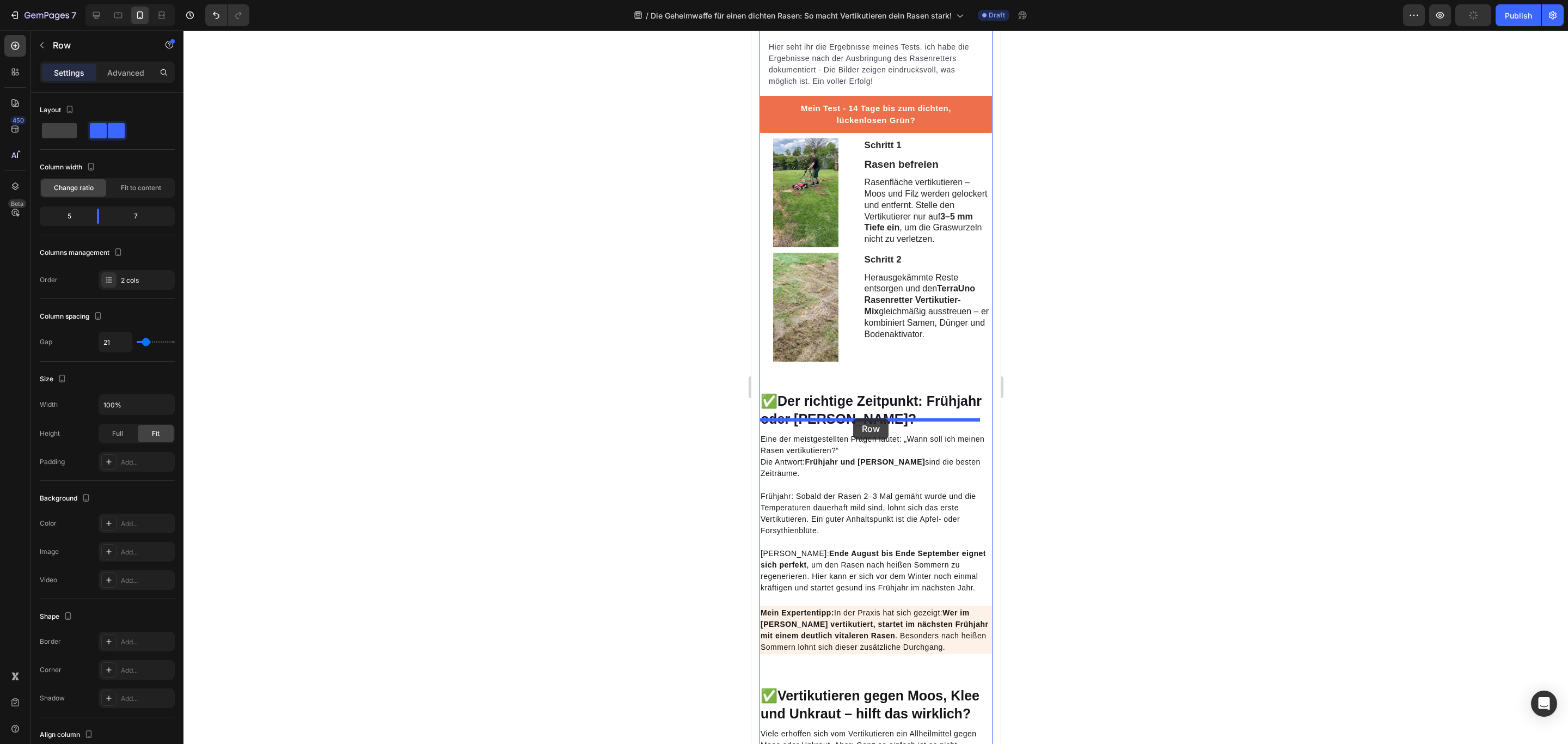
drag, startPoint x: 777, startPoint y: 289, endPoint x: 853, endPoint y: 418, distance: 149.7
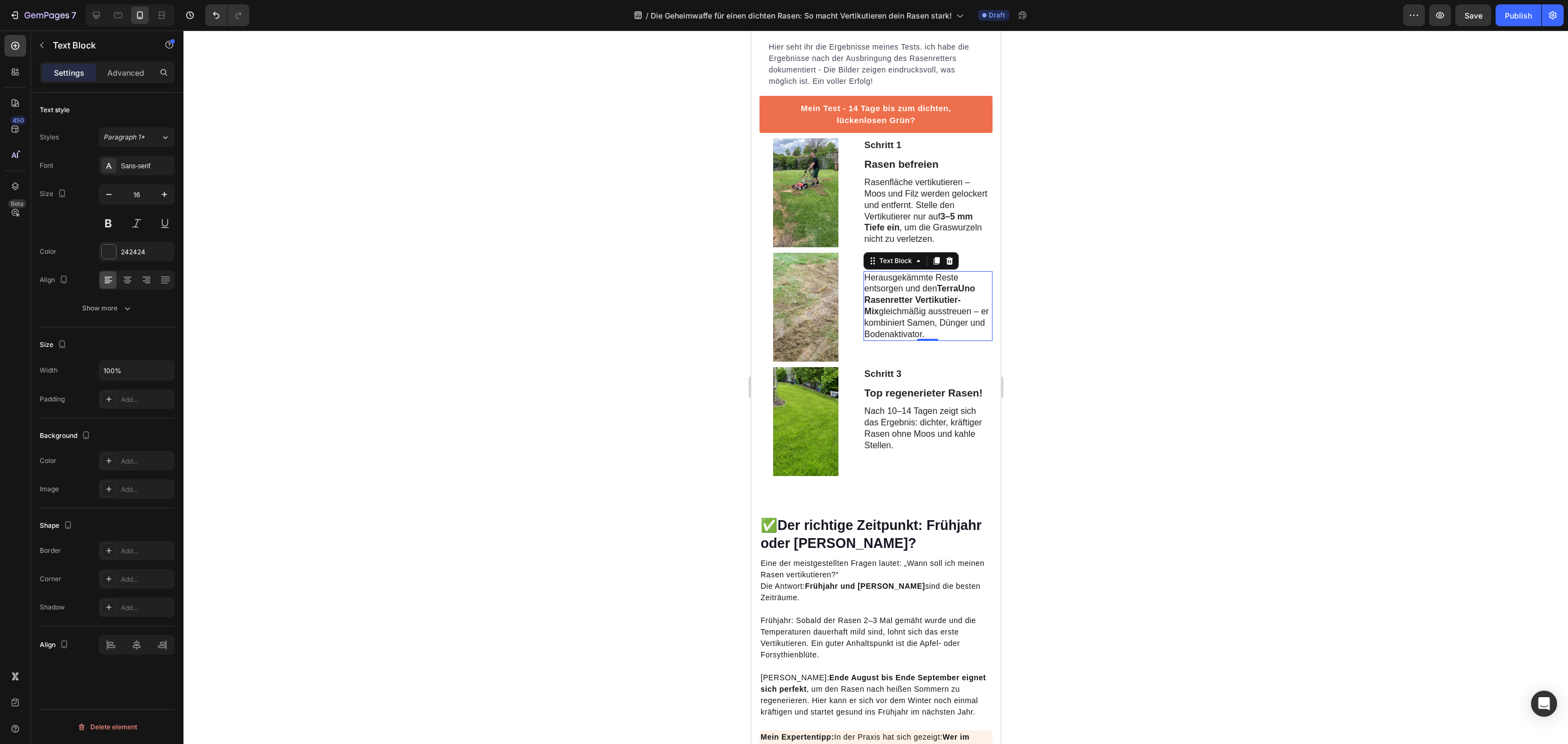
click at [914, 326] on p "Herausgekämmte Reste entsorgen und den TerraUno Rasenretter Vertikutier-Mix gle…" at bounding box center [927, 306] width 127 height 68
click at [928, 232] on p "Rasenfläche vertikutieren – Moos und Filz werden gelockert und entfernt. Stelle…" at bounding box center [927, 210] width 127 height 68
click at [907, 401] on p "Top regenerieter Rasen!" at bounding box center [927, 393] width 127 height 13
click at [933, 379] on icon at bounding box center [935, 375] width 6 height 8
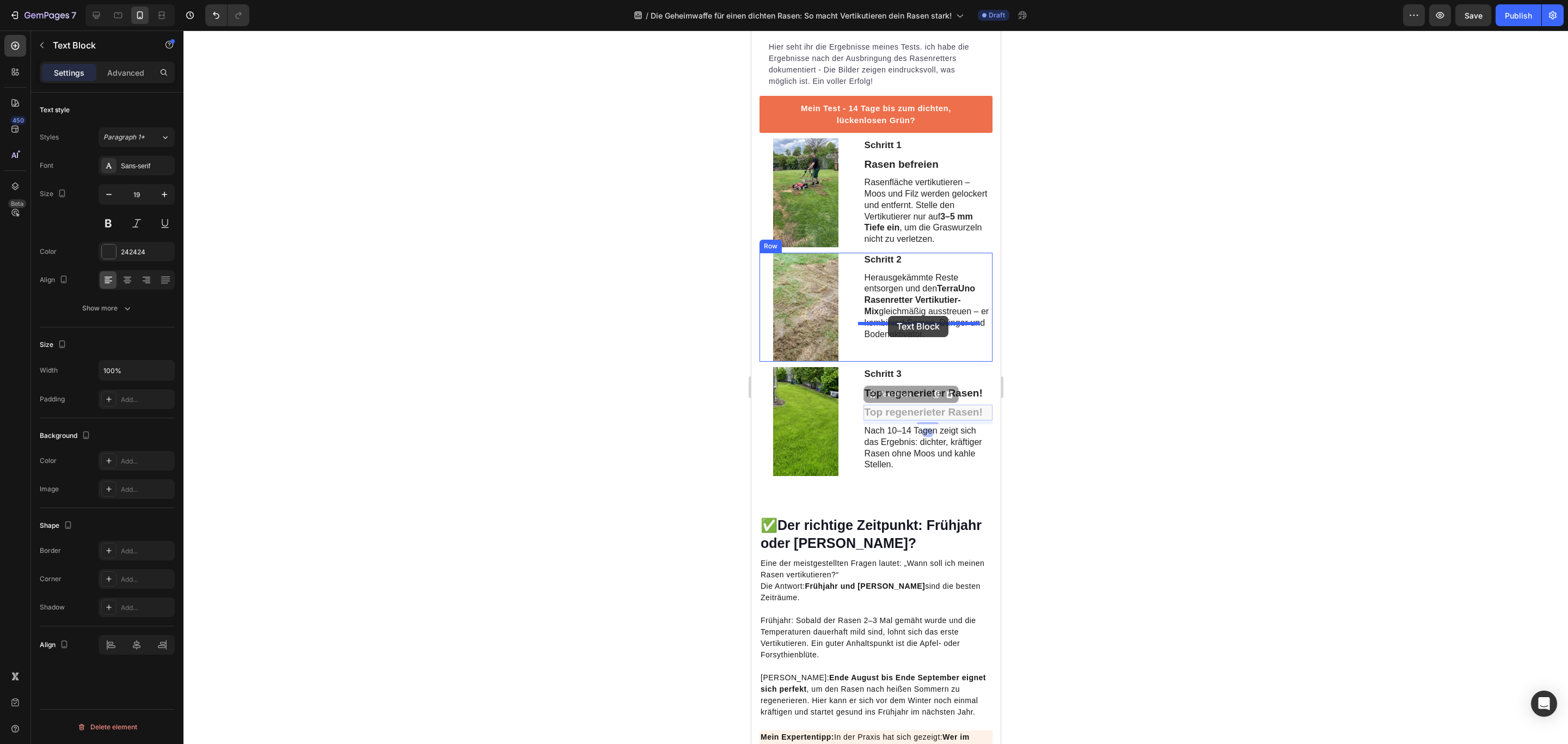
drag, startPoint x: 867, startPoint y: 451, endPoint x: 888, endPoint y: 316, distance: 136.6
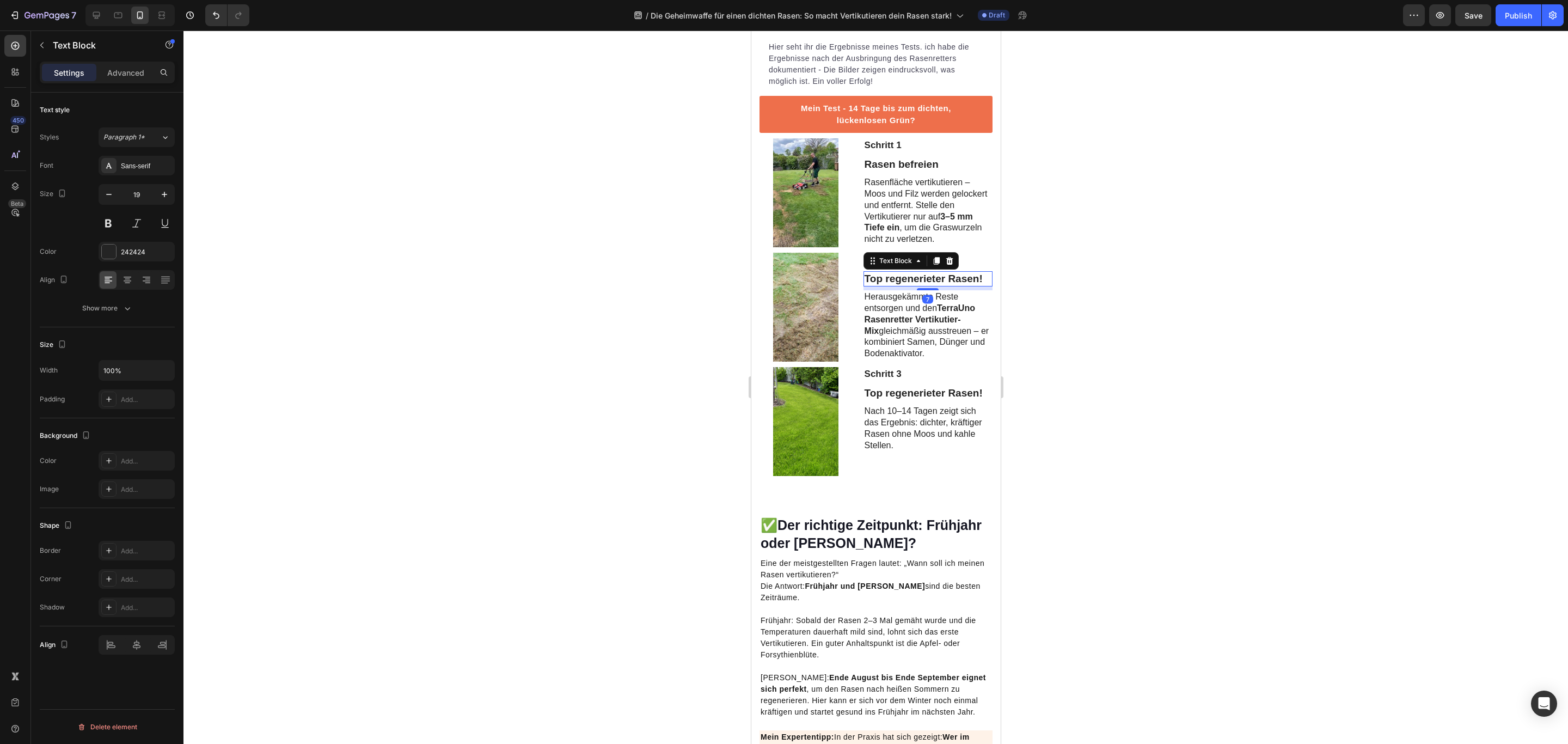
click at [129, 63] on div "Settings Advanced" at bounding box center [106, 72] width 135 height 22
click at [127, 69] on p "Advanced" at bounding box center [126, 72] width 37 height 11
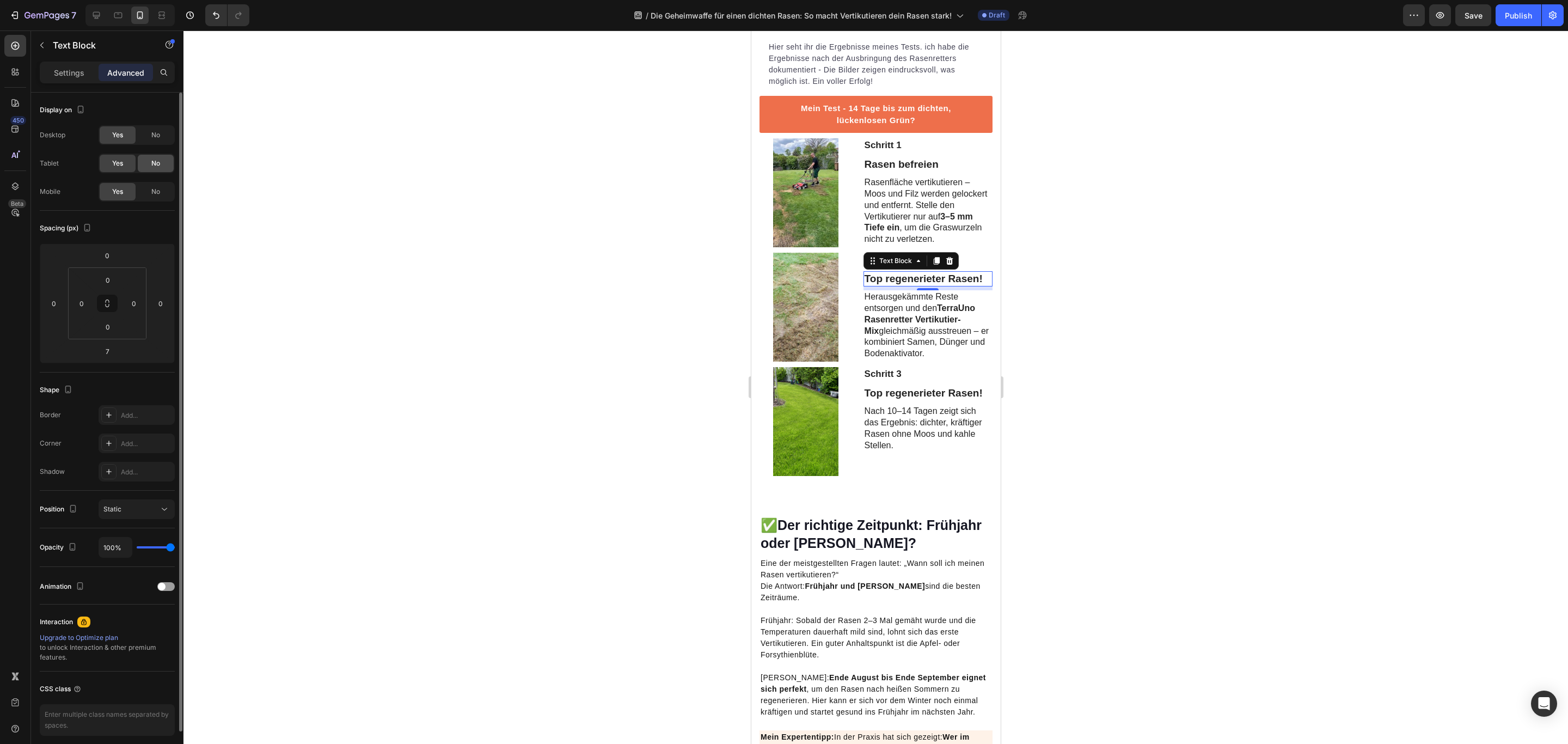
click at [142, 164] on div "No" at bounding box center [156, 164] width 36 height 18
click at [153, 136] on span "No" at bounding box center [156, 135] width 9 height 10
click at [892, 401] on p "Top regenerieter Rasen!" at bounding box center [927, 393] width 127 height 13
click at [150, 169] on div "No" at bounding box center [156, 164] width 36 height 18
click at [150, 136] on div "No" at bounding box center [156, 136] width 36 height 18
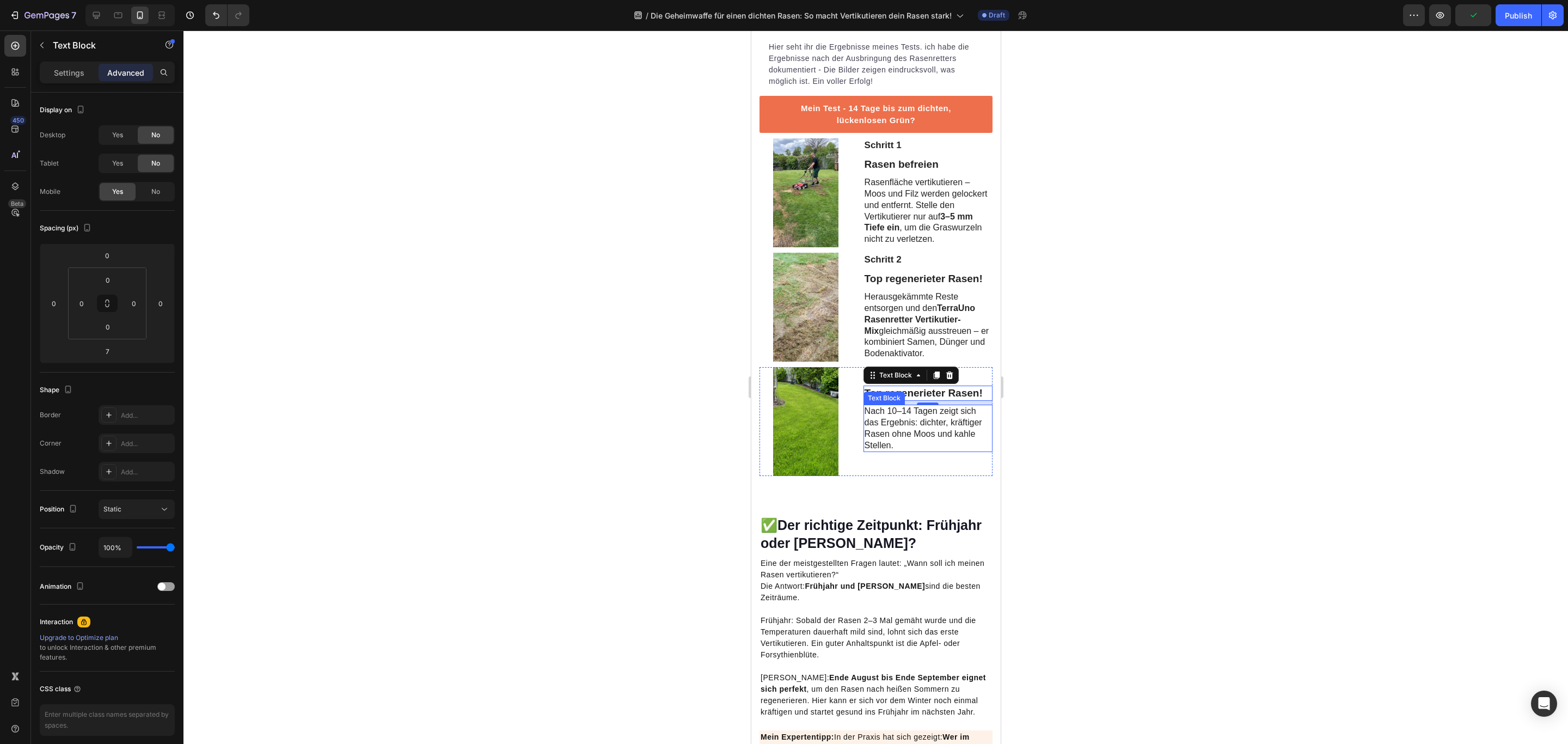
click at [936, 451] on p "Nach 10–14 Tagen zeigt sich das Ergebnis: dichter, kräftiger Rasen ohne Moos un…" at bounding box center [927, 428] width 127 height 45
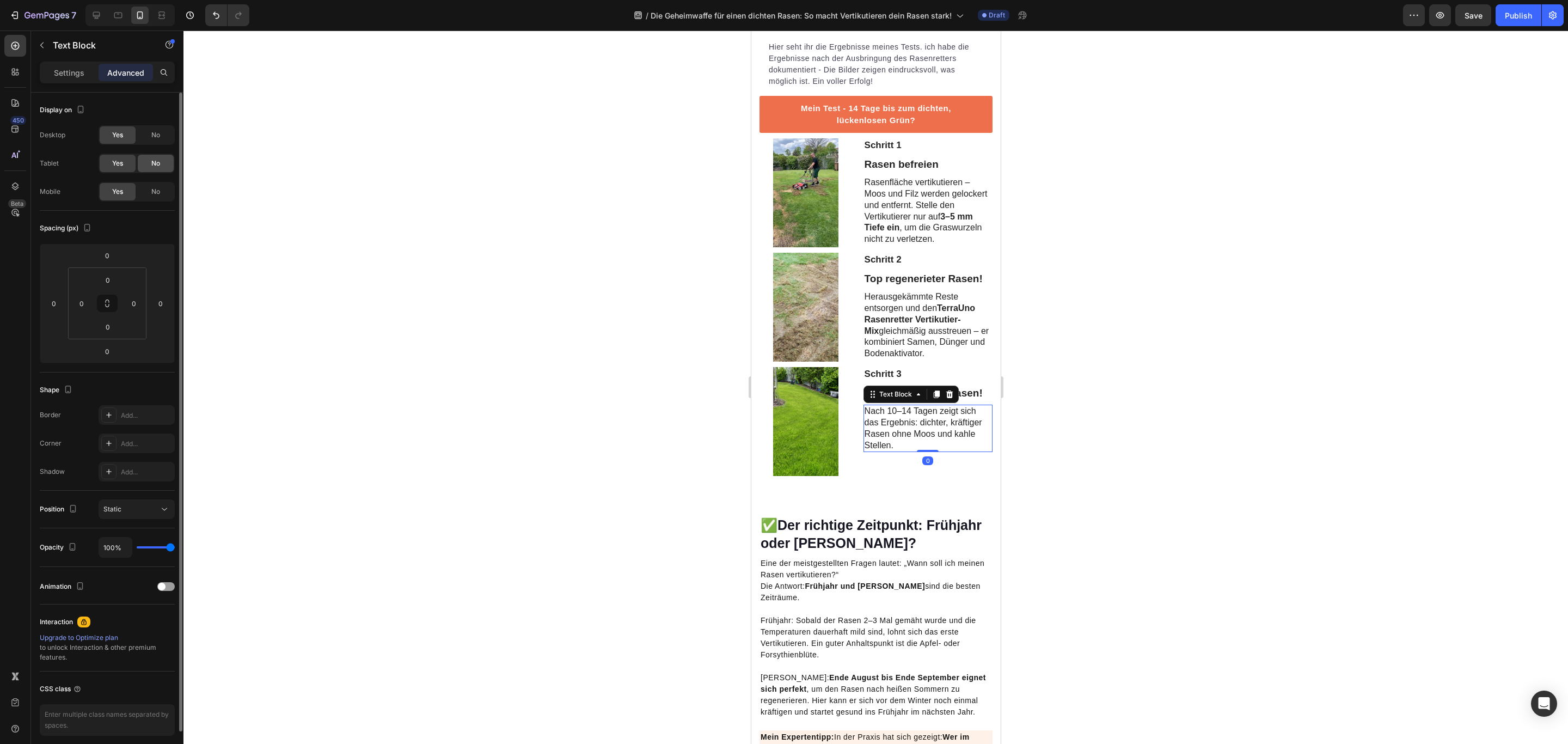
click at [152, 168] on span "No" at bounding box center [156, 163] width 9 height 10
click at [162, 131] on div "No" at bounding box center [156, 136] width 36 height 18
click at [886, 381] on div "Schritt 3 Text Block" at bounding box center [927, 374] width 129 height 14
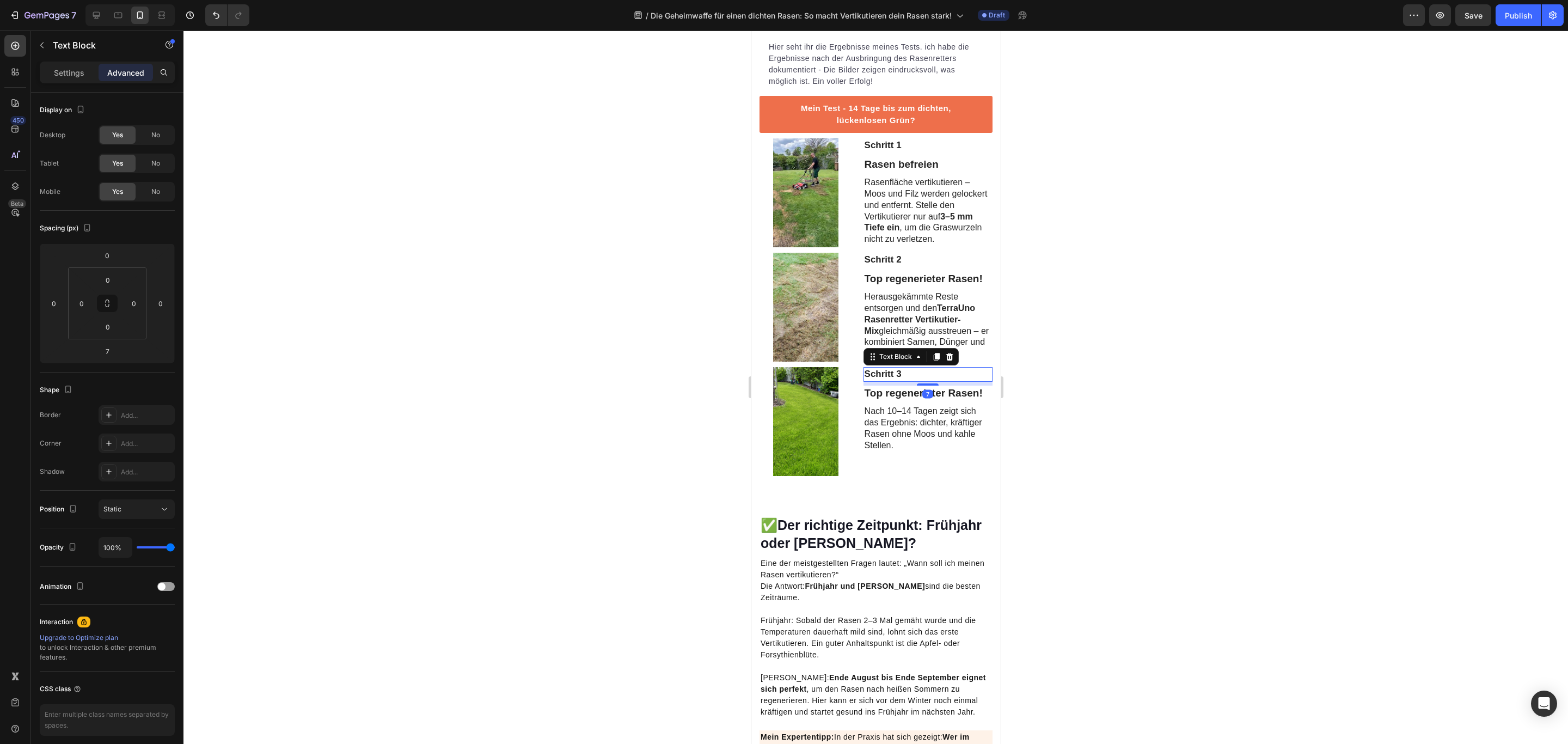
click at [825, 442] on img at bounding box center [805, 422] width 65 height 109
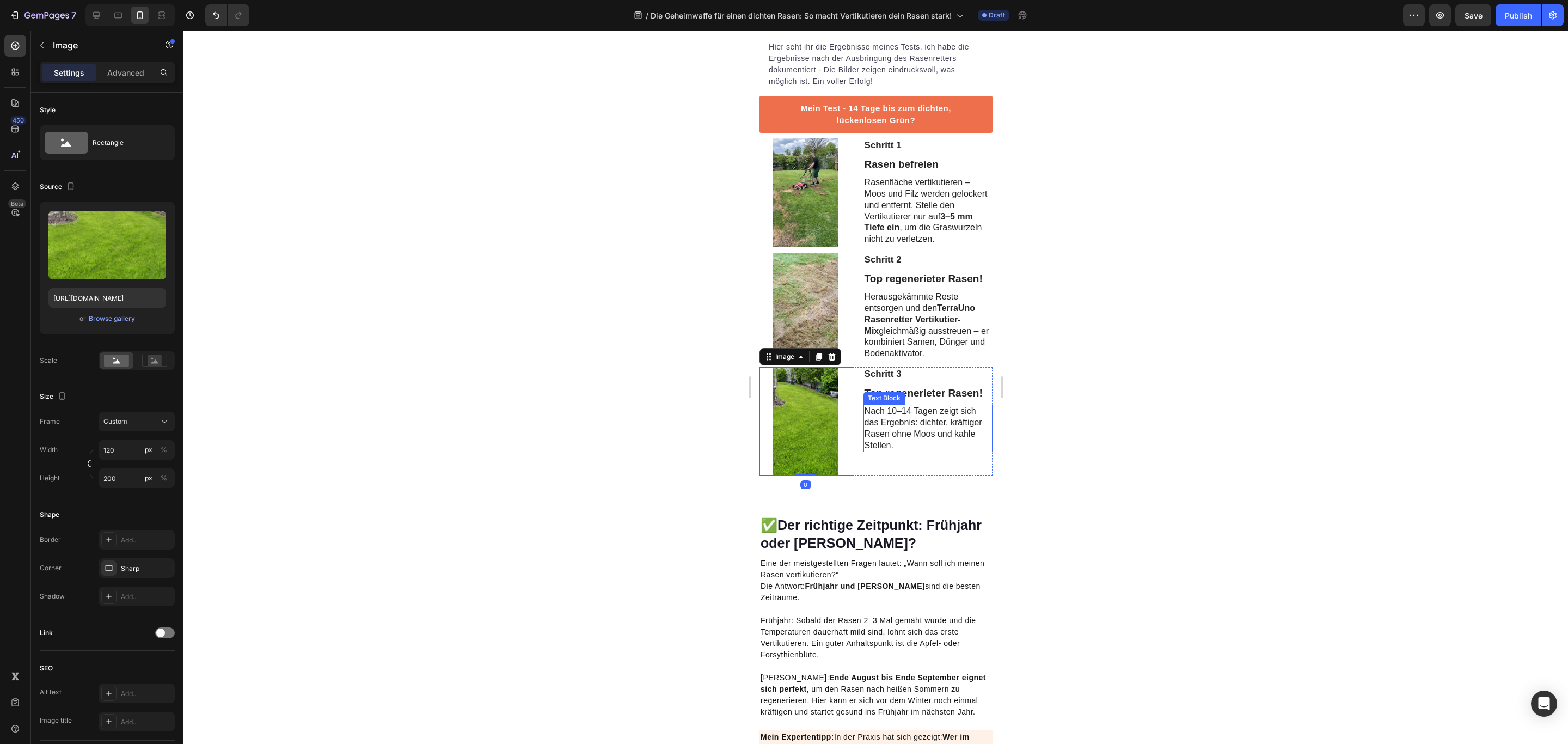
click at [923, 451] on p "Nach 10–14 Tagen zeigt sich das Ergebnis: dichter, kräftiger Rasen ohne Moos un…" at bounding box center [927, 428] width 127 height 45
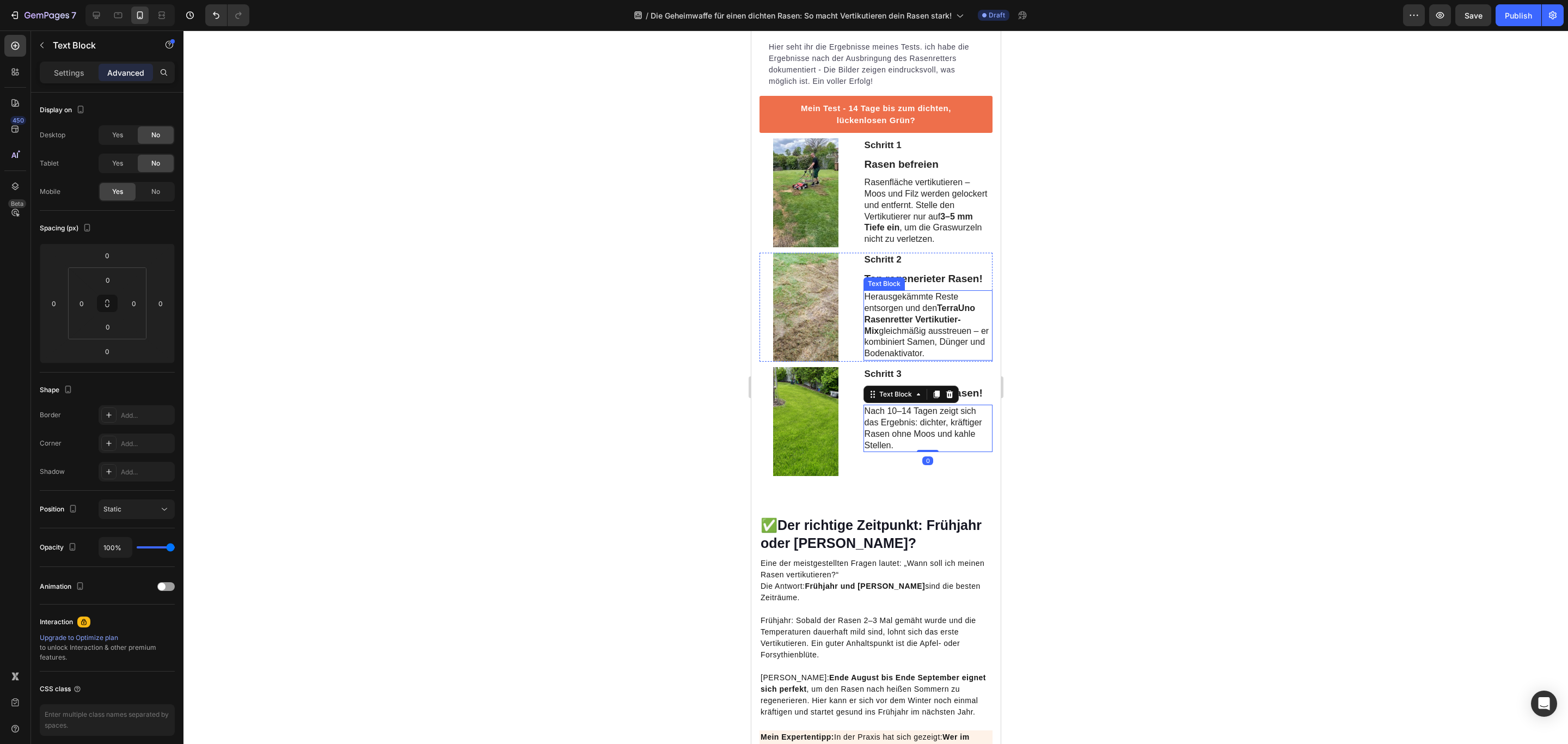
click at [938, 335] on strong "TerraUno Rasenretter Vertikutier-Mix" at bounding box center [920, 320] width 111 height 32
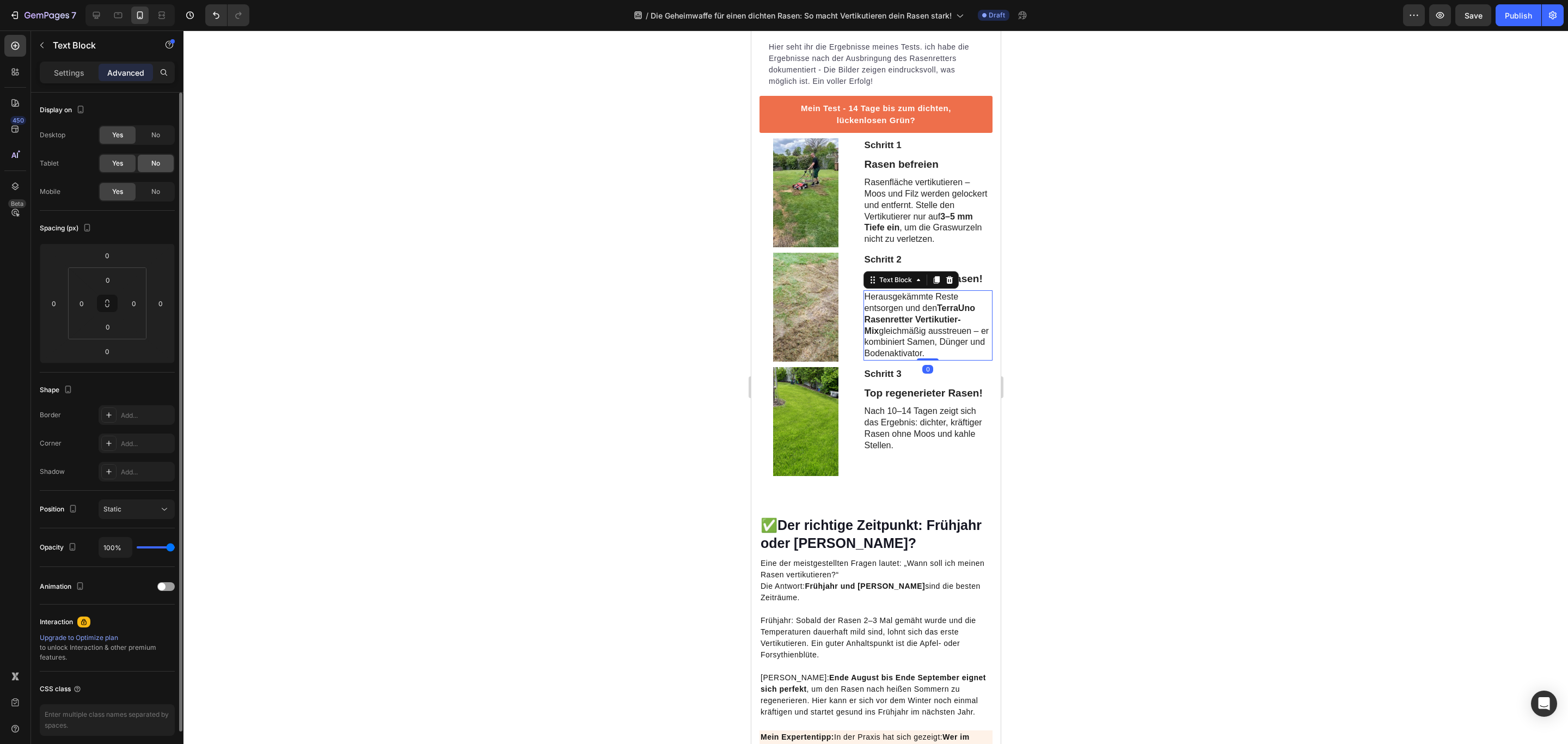
click at [156, 169] on div "No" at bounding box center [156, 164] width 36 height 18
click at [165, 138] on div "No" at bounding box center [156, 136] width 36 height 18
click at [924, 234] on p "Rasenfläche vertikutieren – Moos und Filz werden gelockert und entfernt. Stelle…" at bounding box center [927, 210] width 127 height 68
click at [162, 165] on div "No" at bounding box center [156, 164] width 36 height 18
click at [160, 133] on div "No" at bounding box center [156, 136] width 36 height 18
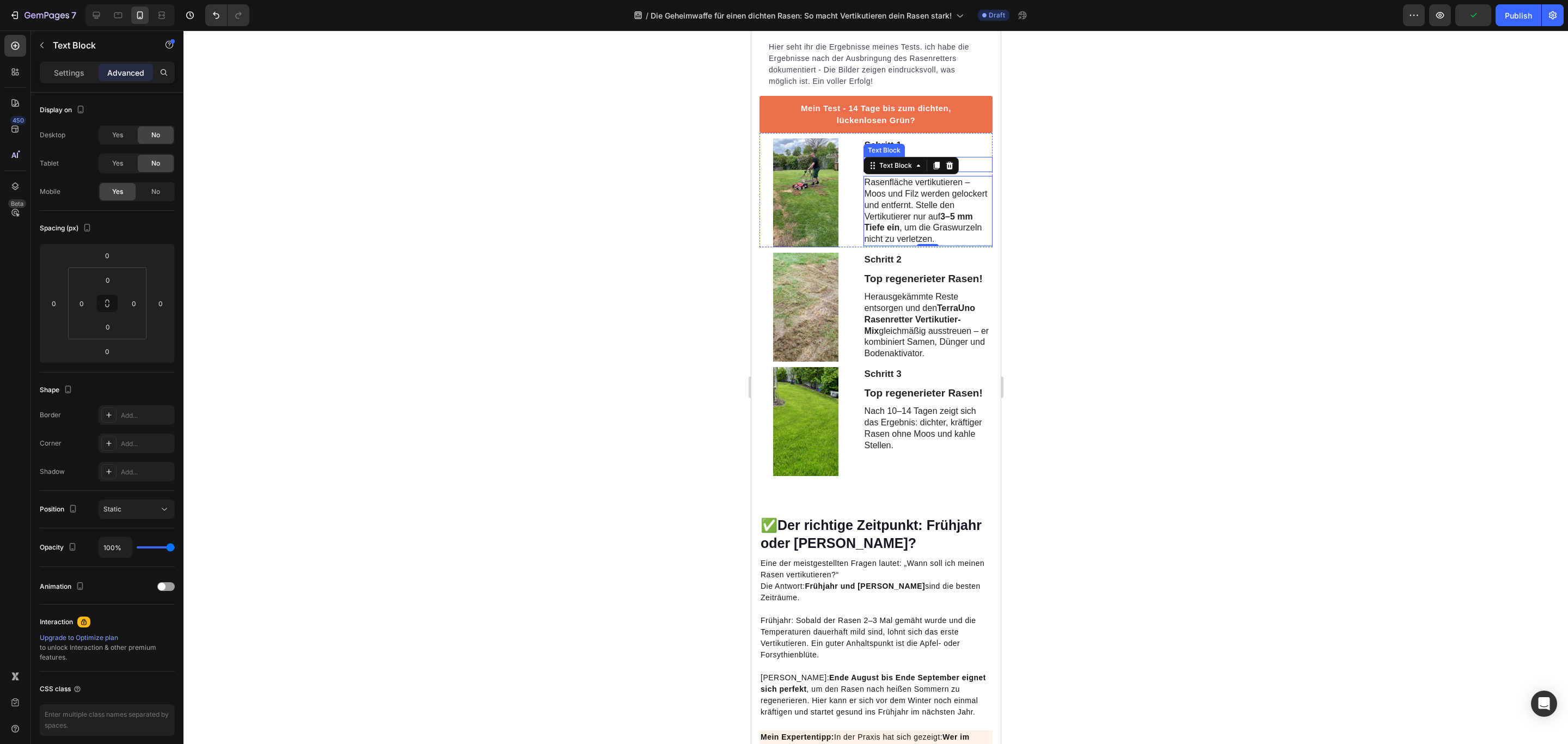
click at [961, 172] on p "Rasen befreien" at bounding box center [927, 164] width 127 height 13
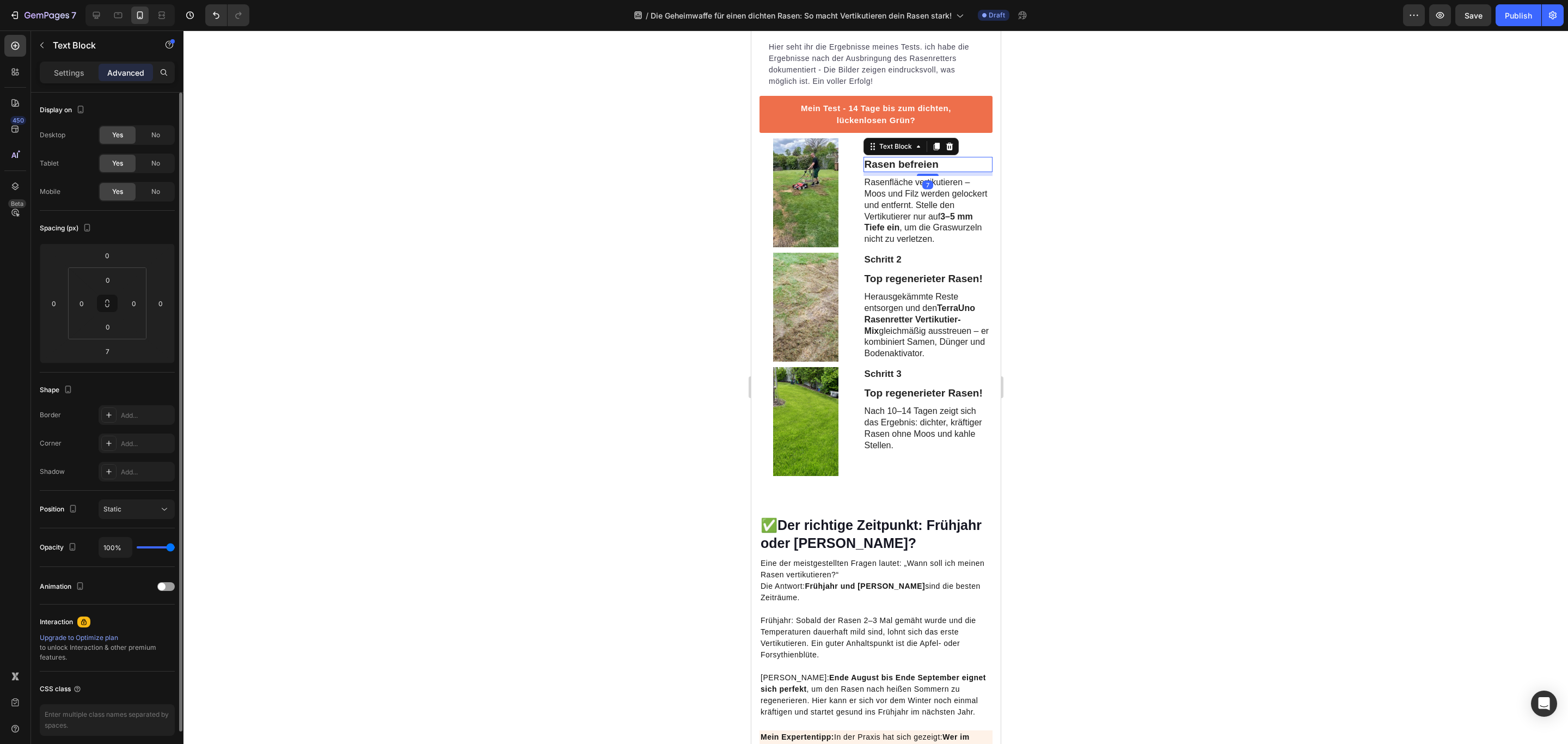
click at [162, 171] on div "No" at bounding box center [156, 164] width 36 height 18
click at [162, 139] on div "No" at bounding box center [156, 136] width 36 height 18
click at [949, 245] on p "Rasenfläche vertikutieren – Moos und Filz werden gelockert und entfernt. Stelle…" at bounding box center [927, 210] width 127 height 68
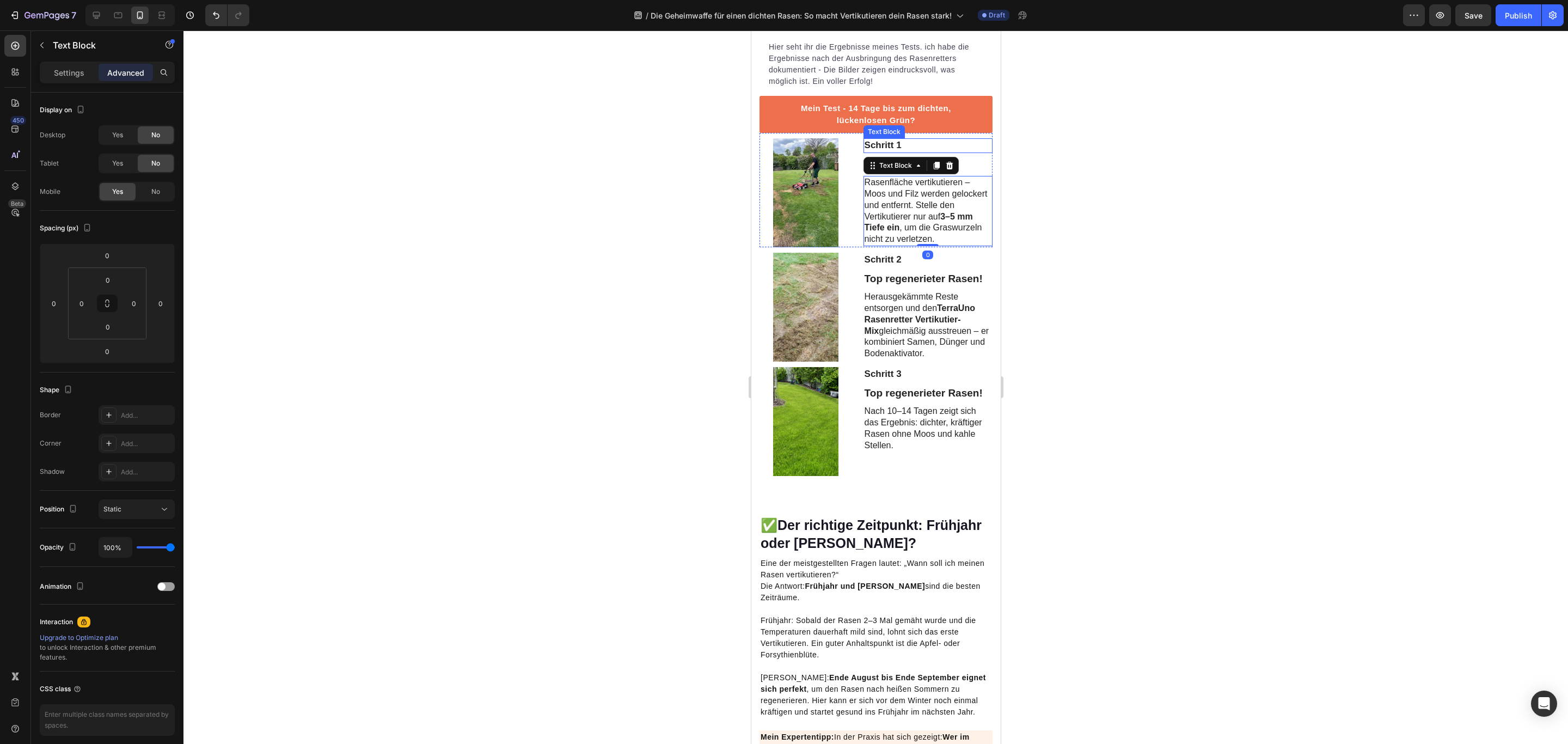
click at [957, 151] on p "Schritt 1" at bounding box center [927, 145] width 127 height 12
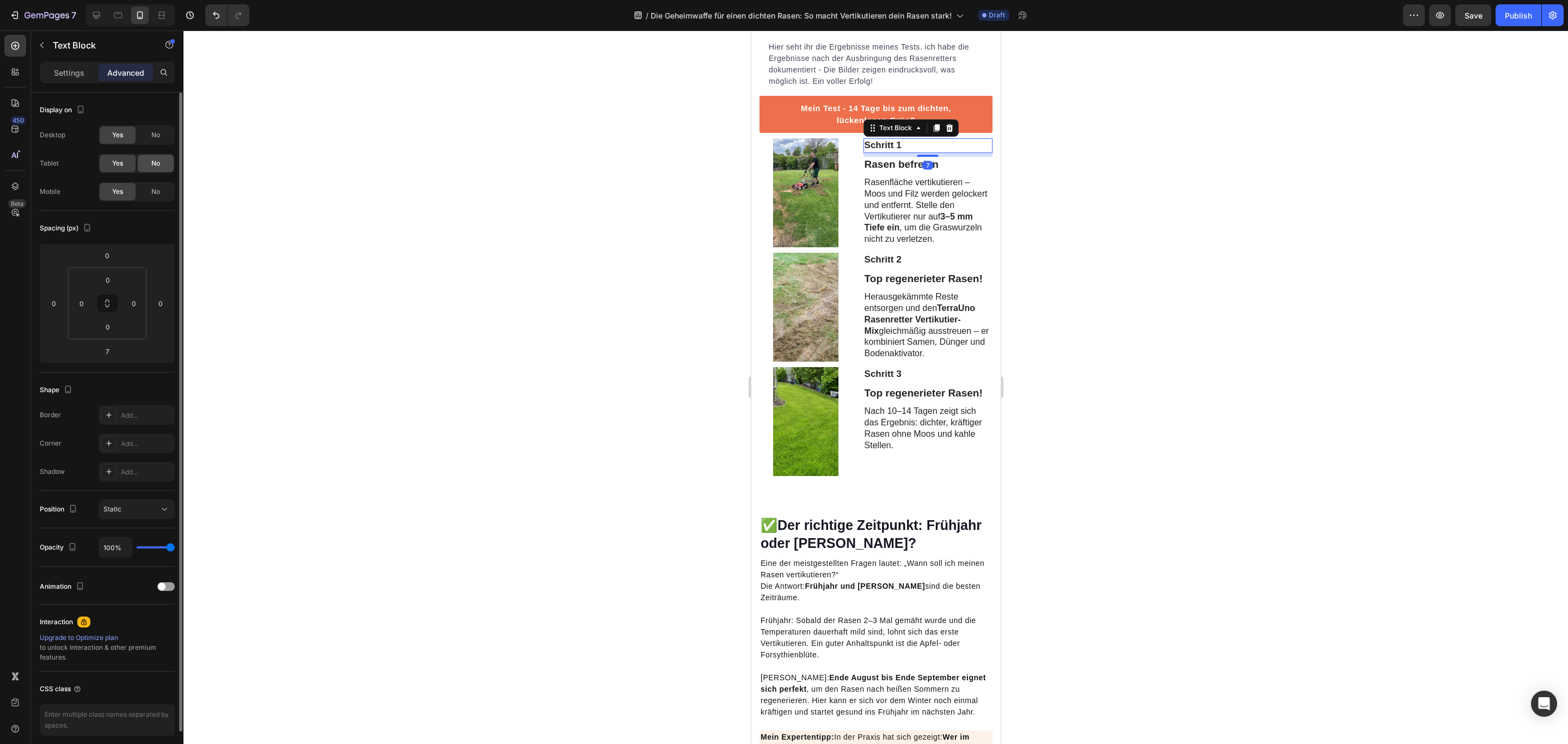
click at [158, 165] on span "No" at bounding box center [156, 163] width 9 height 10
click at [158, 129] on div "No" at bounding box center [156, 136] width 36 height 18
click at [928, 266] on p "Schritt 2" at bounding box center [927, 260] width 127 height 12
click at [152, 160] on span "No" at bounding box center [156, 163] width 9 height 10
click at [157, 138] on span "No" at bounding box center [156, 135] width 9 height 10
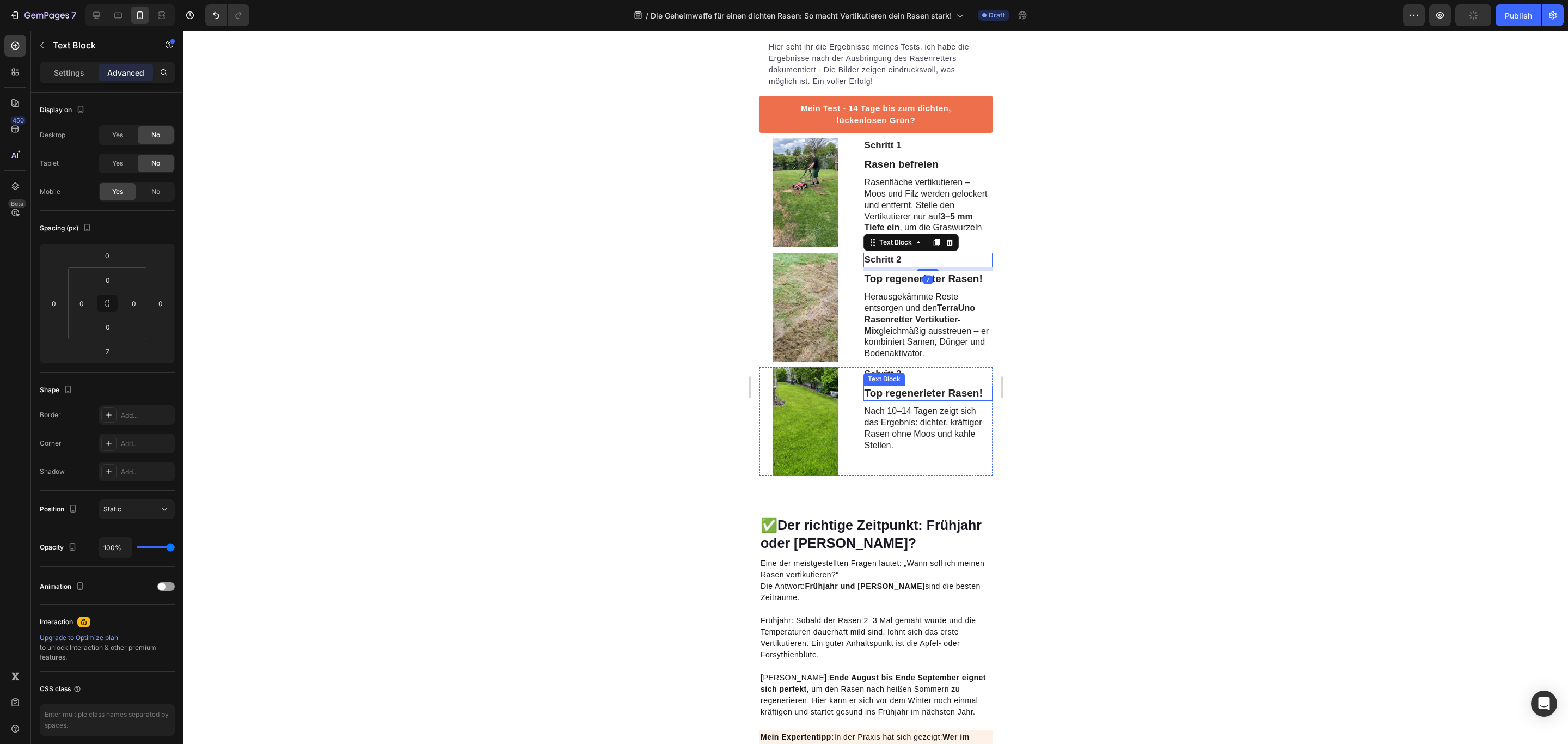
click at [940, 380] on p "Schritt 3" at bounding box center [927, 374] width 127 height 12
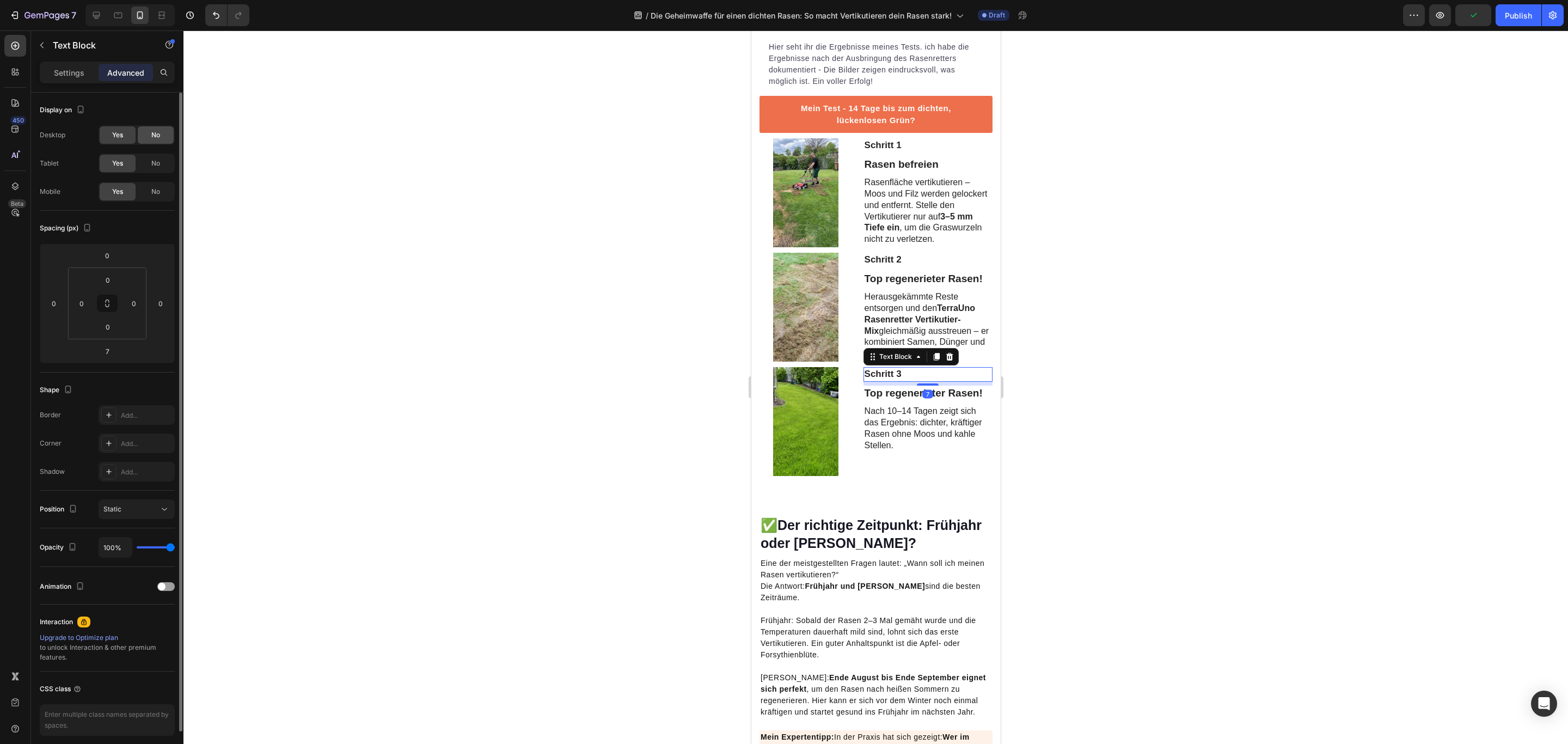
click at [165, 160] on div "No" at bounding box center [156, 164] width 36 height 18
click at [154, 134] on span "No" at bounding box center [156, 135] width 9 height 10
click at [936, 345] on p "Herausgekämmte Reste entsorgen und den TerraUno Rasenretter Vertikutier-Mix gle…" at bounding box center [927, 325] width 127 height 68
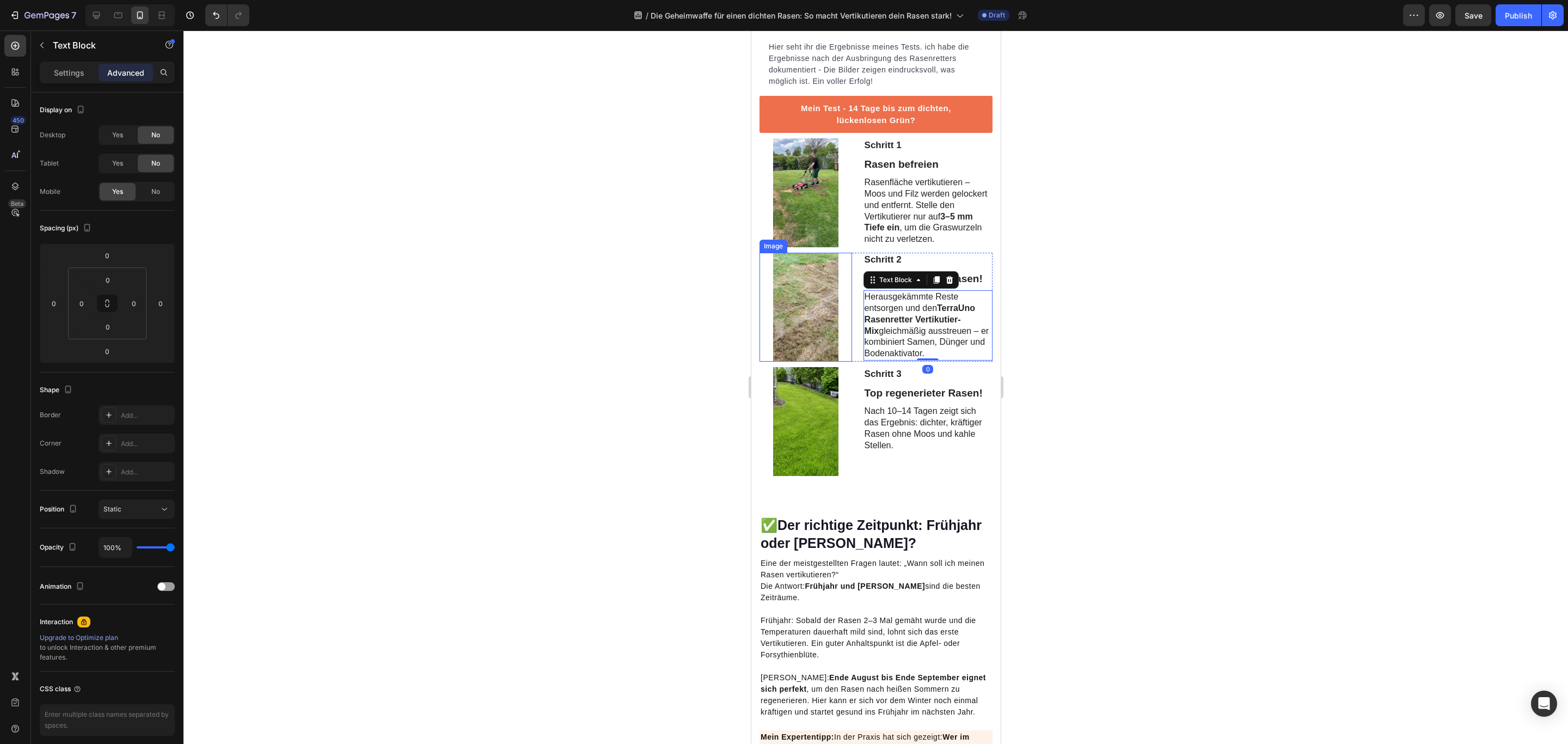
click at [834, 343] on img at bounding box center [805, 307] width 65 height 109
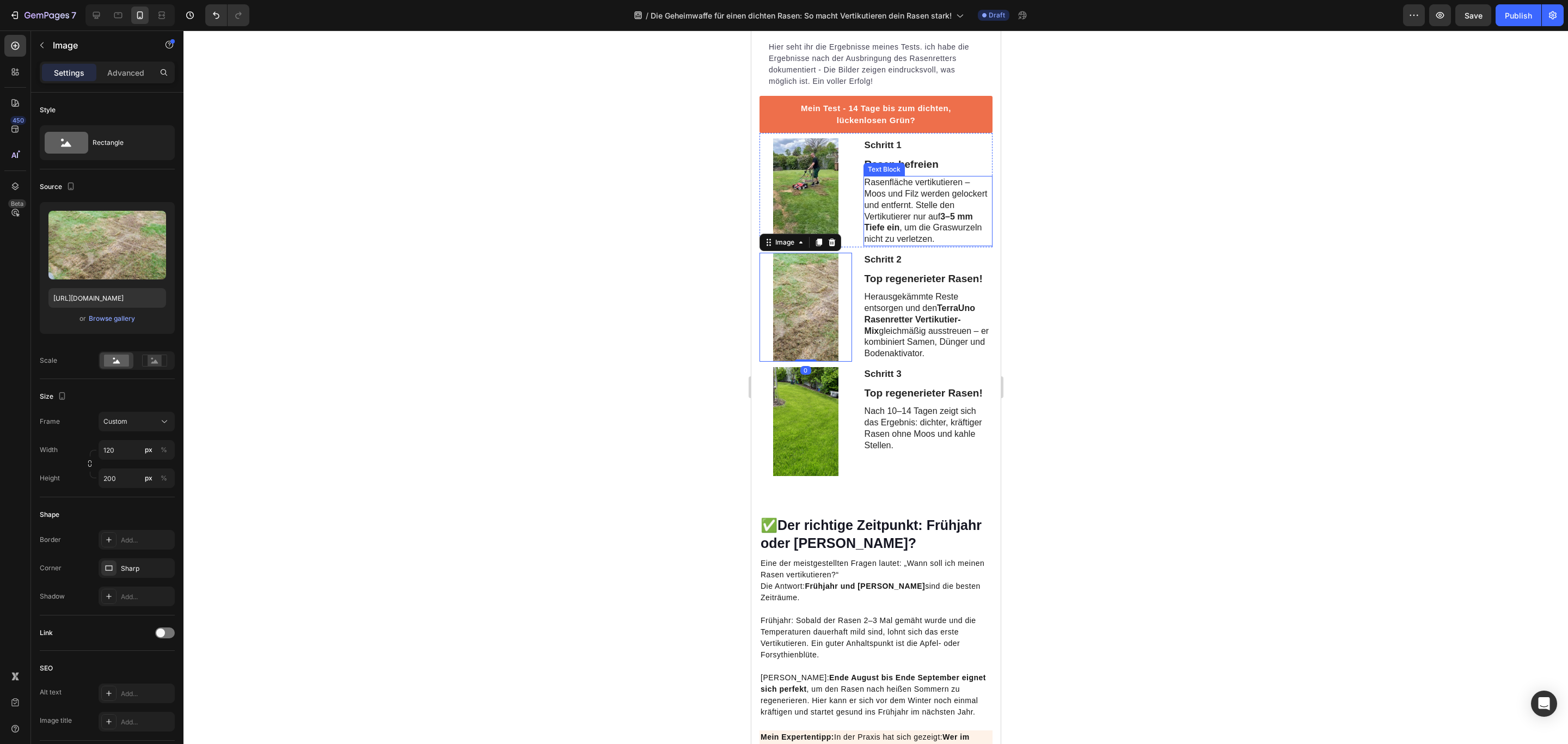
click at [934, 231] on p "Rasenfläche vertikutieren – Moos und Filz werden gelockert und entfernt. Stelle…" at bounding box center [927, 210] width 127 height 68
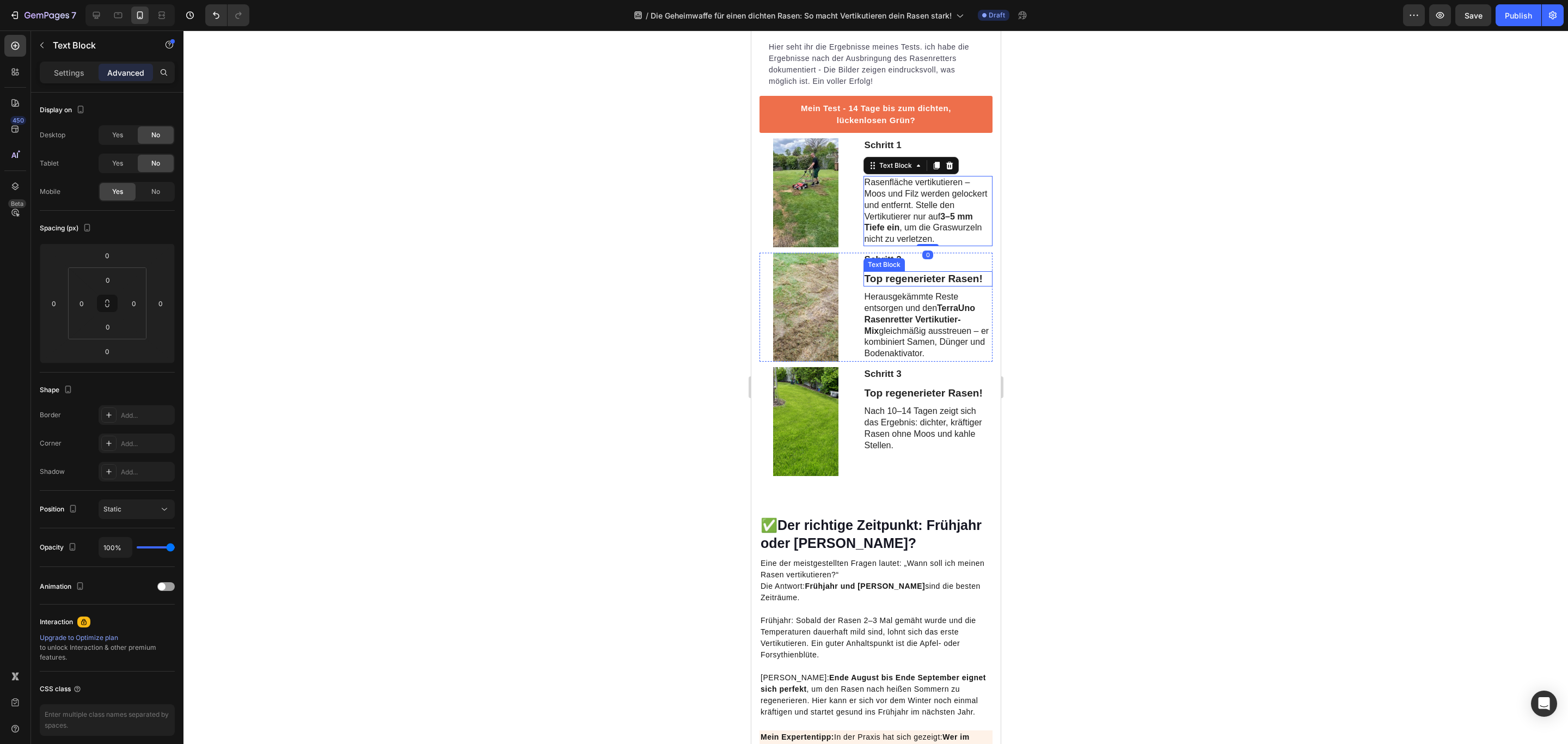
click at [949, 286] on p "Top regenerieter Rasen!" at bounding box center [927, 278] width 127 height 13
click at [864, 286] on p "Mix ausbringen" at bounding box center [927, 278] width 127 height 13
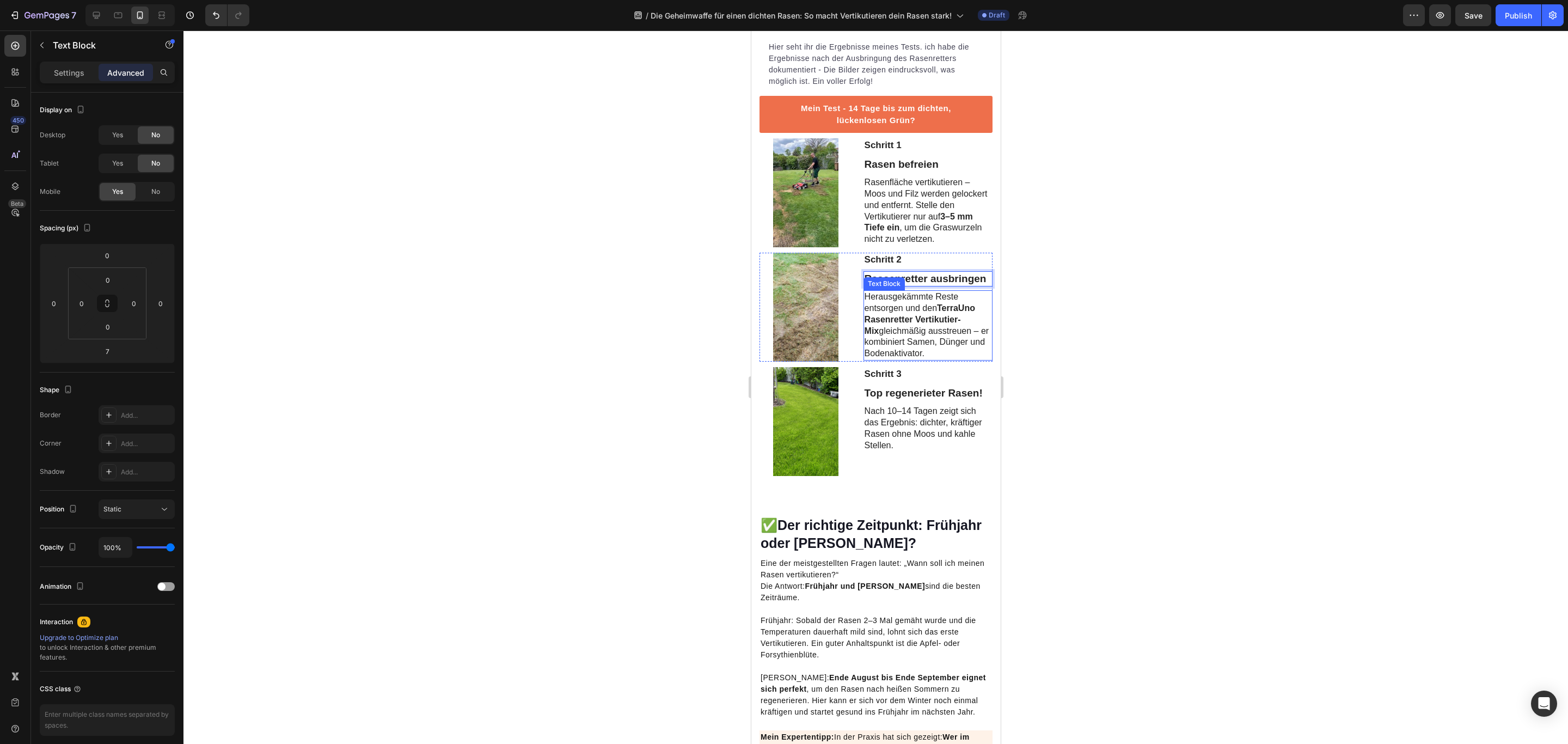
click at [920, 359] on p "Herausgekämmte Reste entsorgen und den TerraUno Rasenretter Vertikutier-Mix gle…" at bounding box center [927, 325] width 127 height 68
click at [953, 245] on p "Rasenfläche vertikutieren – Moos und Filz werden gelockert und entfernt. Stelle…" at bounding box center [927, 210] width 127 height 68
click at [928, 286] on p "Rassenretter ausbringen" at bounding box center [927, 278] width 127 height 13
click at [898, 286] on p "Rassenretter ausbringen" at bounding box center [927, 278] width 127 height 13
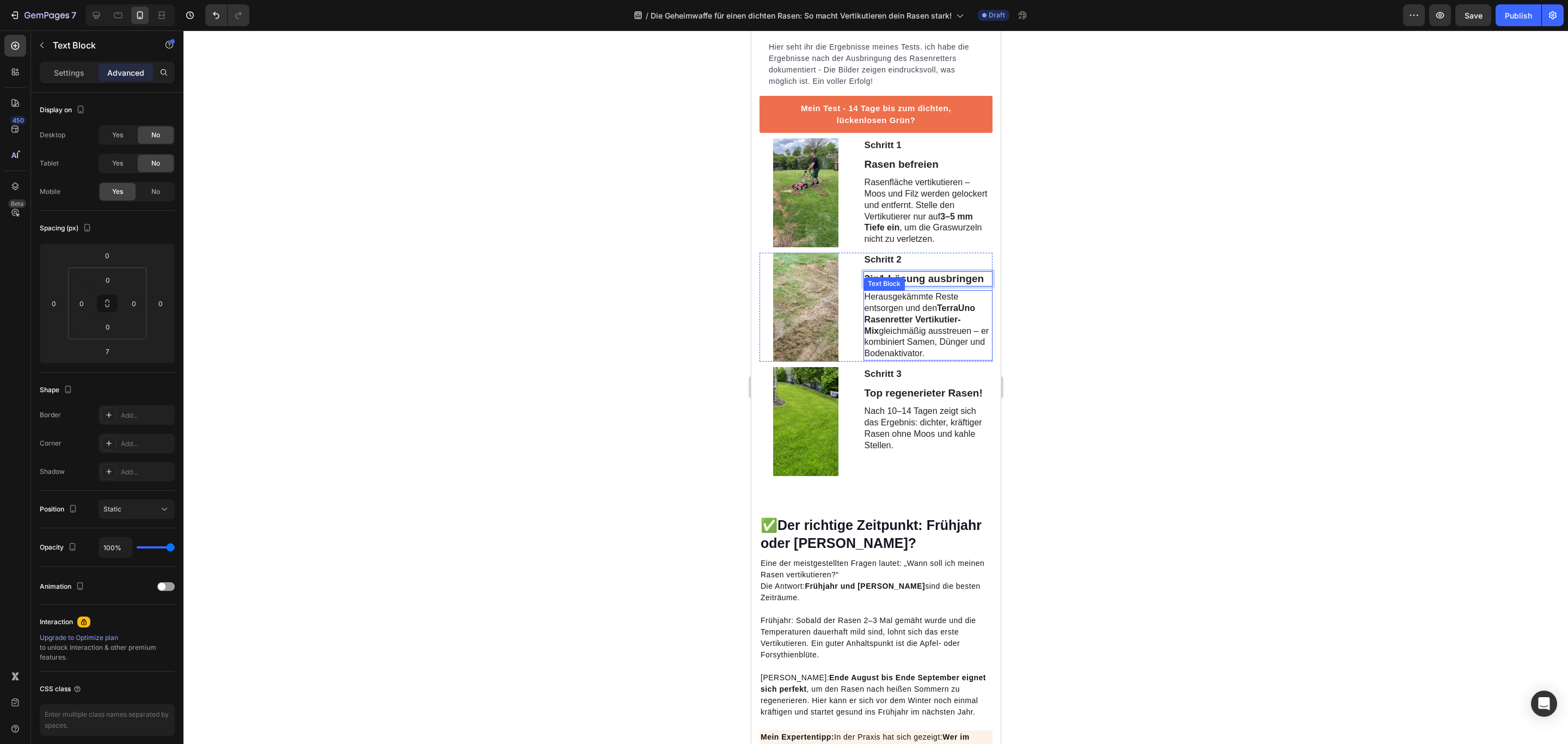
click at [900, 359] on p "Herausgekämmte Reste entsorgen und den TerraUno Rasenretter Vertikutier-Mix gle…" at bounding box center [927, 325] width 127 height 68
click at [937, 335] on strong "TerraUno Rasenretter Vertikutier-Mix" at bounding box center [920, 320] width 111 height 32
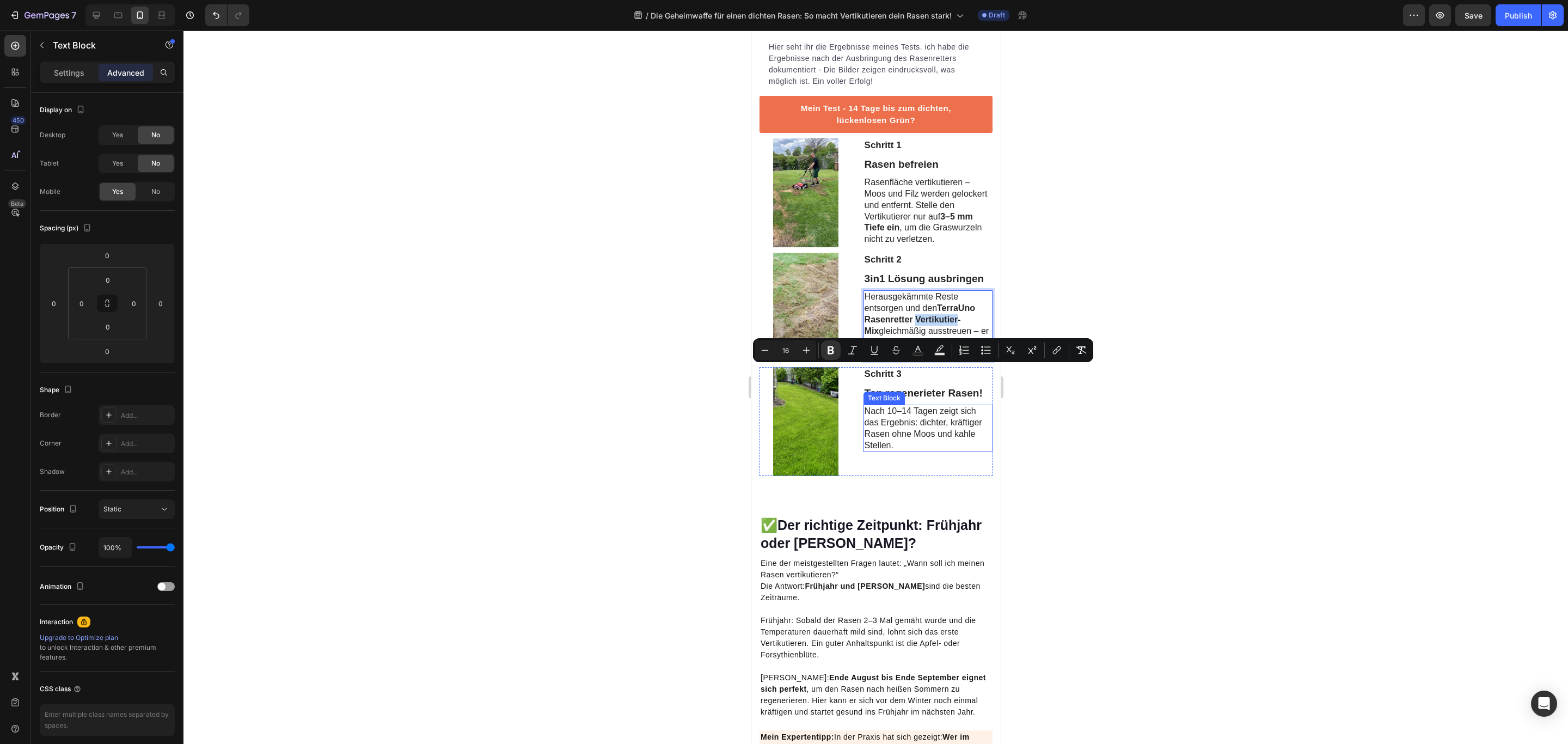
click at [947, 451] on p "Nach 10–14 Tagen zeigt sich das Ergebnis: dichter, kräftiger Rasen ohne Moos un…" at bounding box center [927, 428] width 127 height 45
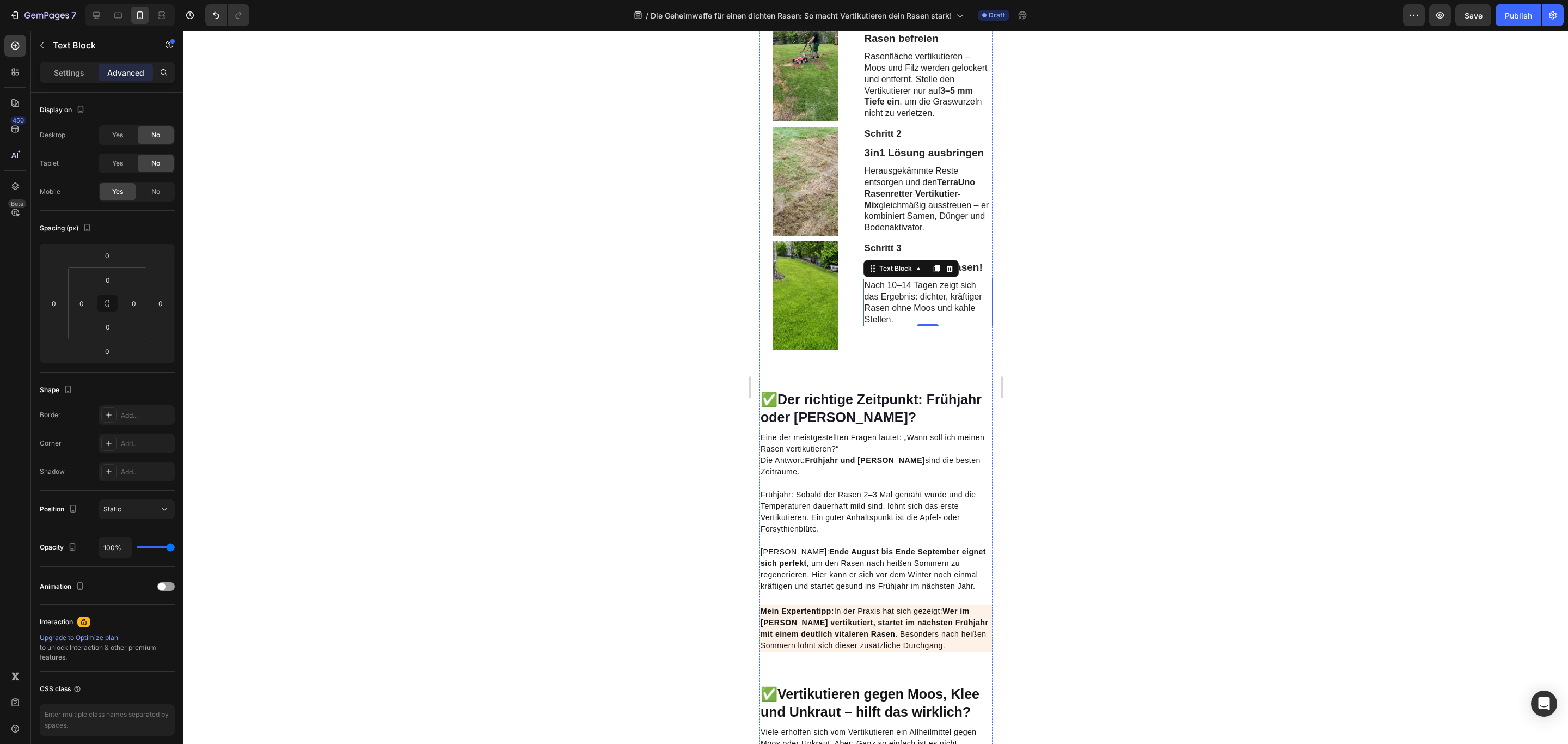
scroll to position [1308, 0]
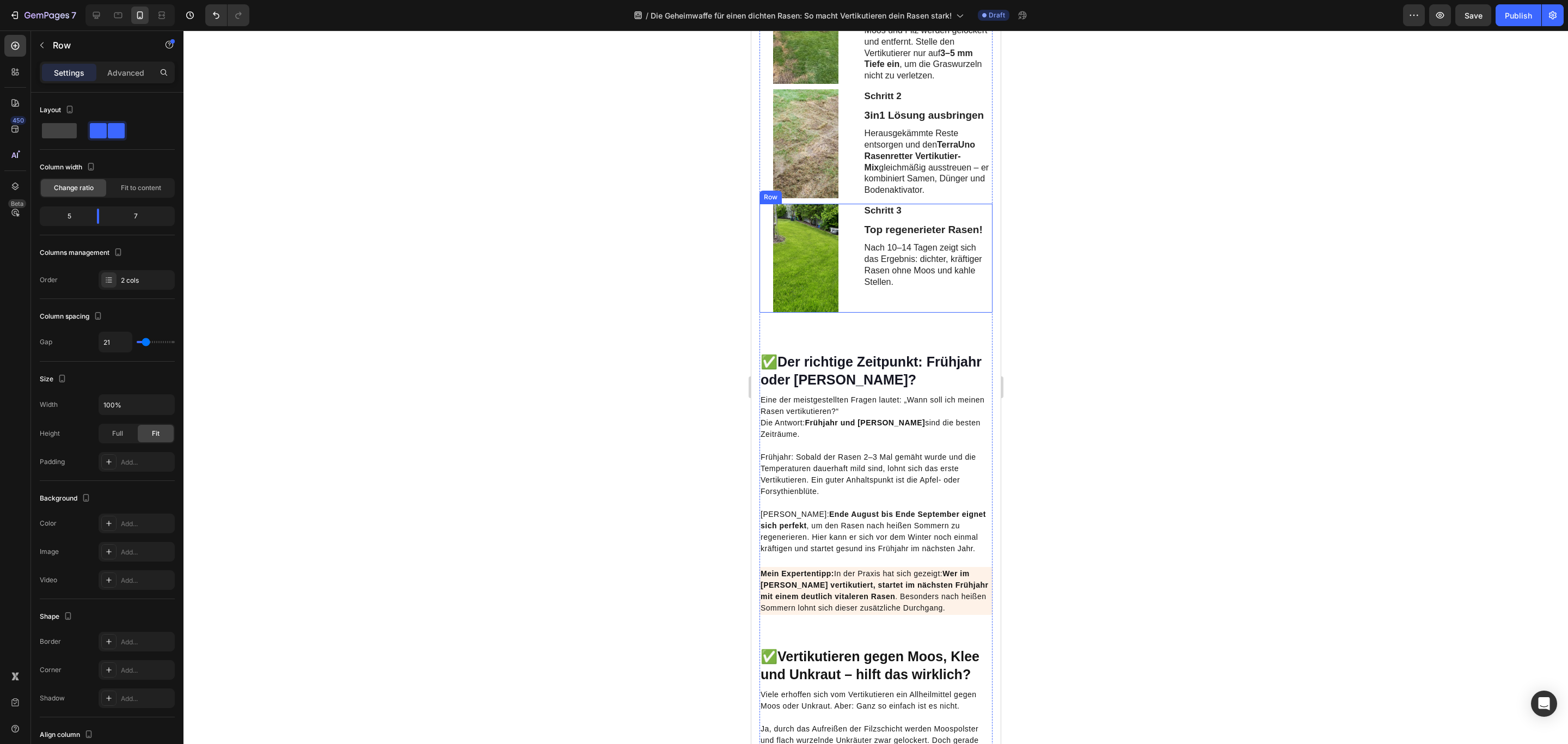
click at [880, 313] on div "Schritt 3 Text Block Top regenerieter Rasen! Text Block Nach 10–14 Tagen zeigt …" at bounding box center [927, 258] width 129 height 109
drag, startPoint x: 871, startPoint y: 380, endPoint x: 881, endPoint y: 364, distance: 18.9
click at [881, 313] on div "Schritt 3 Text Block Top regenerieter Rasen! Text Block Nach 10–14 Tagen zeigt …" at bounding box center [875, 258] width 233 height 109
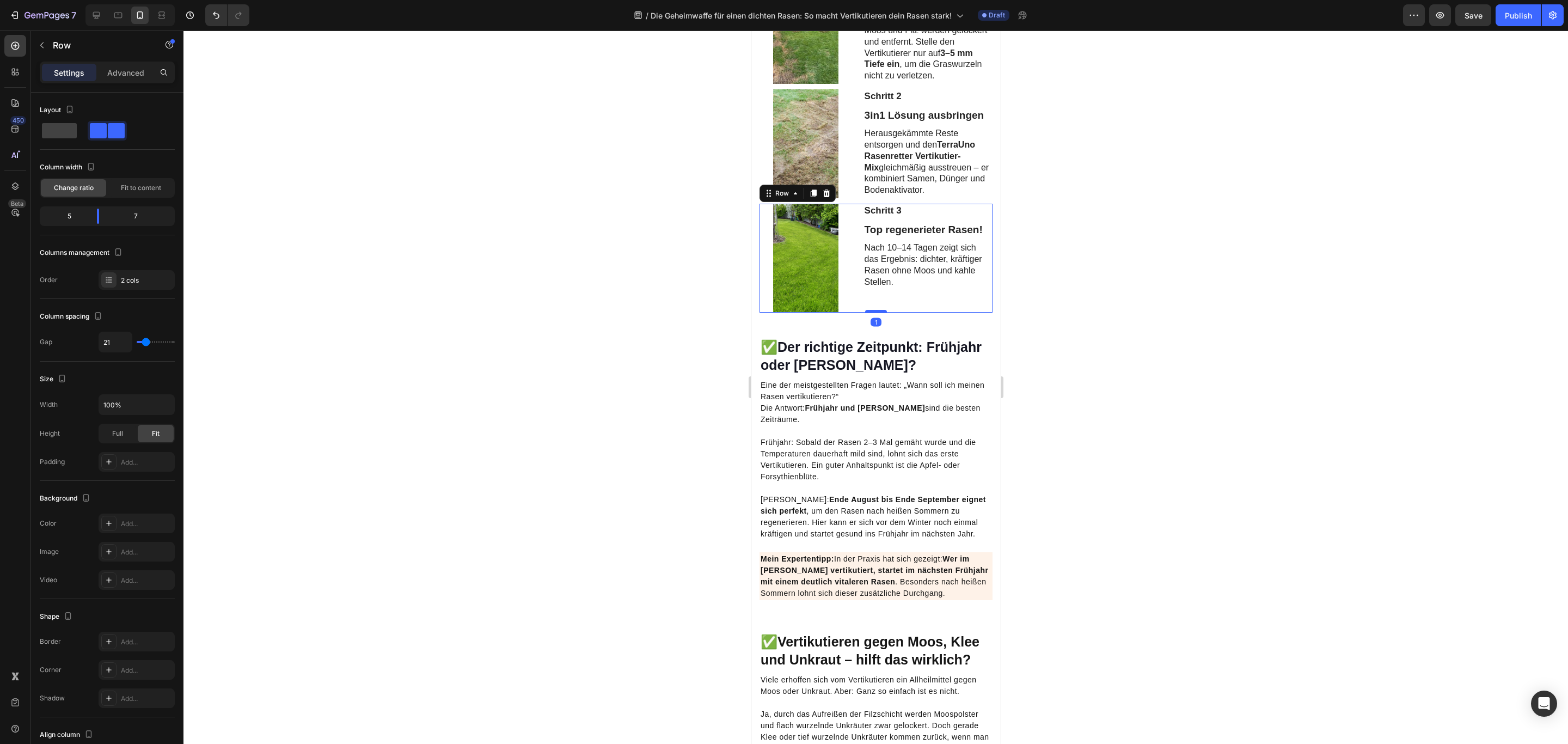
drag, startPoint x: 871, startPoint y: 379, endPoint x: 875, endPoint y: 365, distance: 14.6
click at [875, 313] on div at bounding box center [875, 312] width 22 height 4
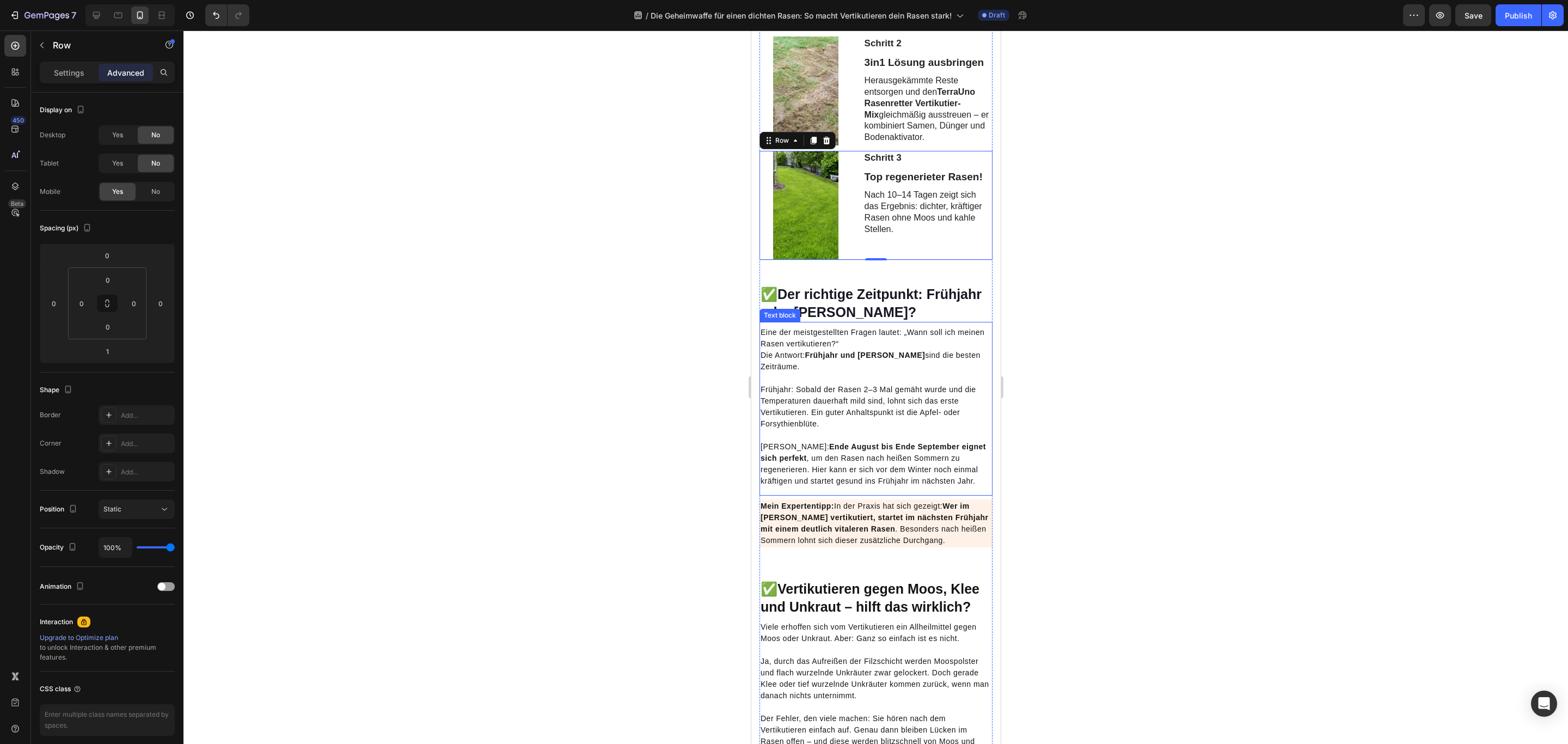
scroll to position [1389, 0]
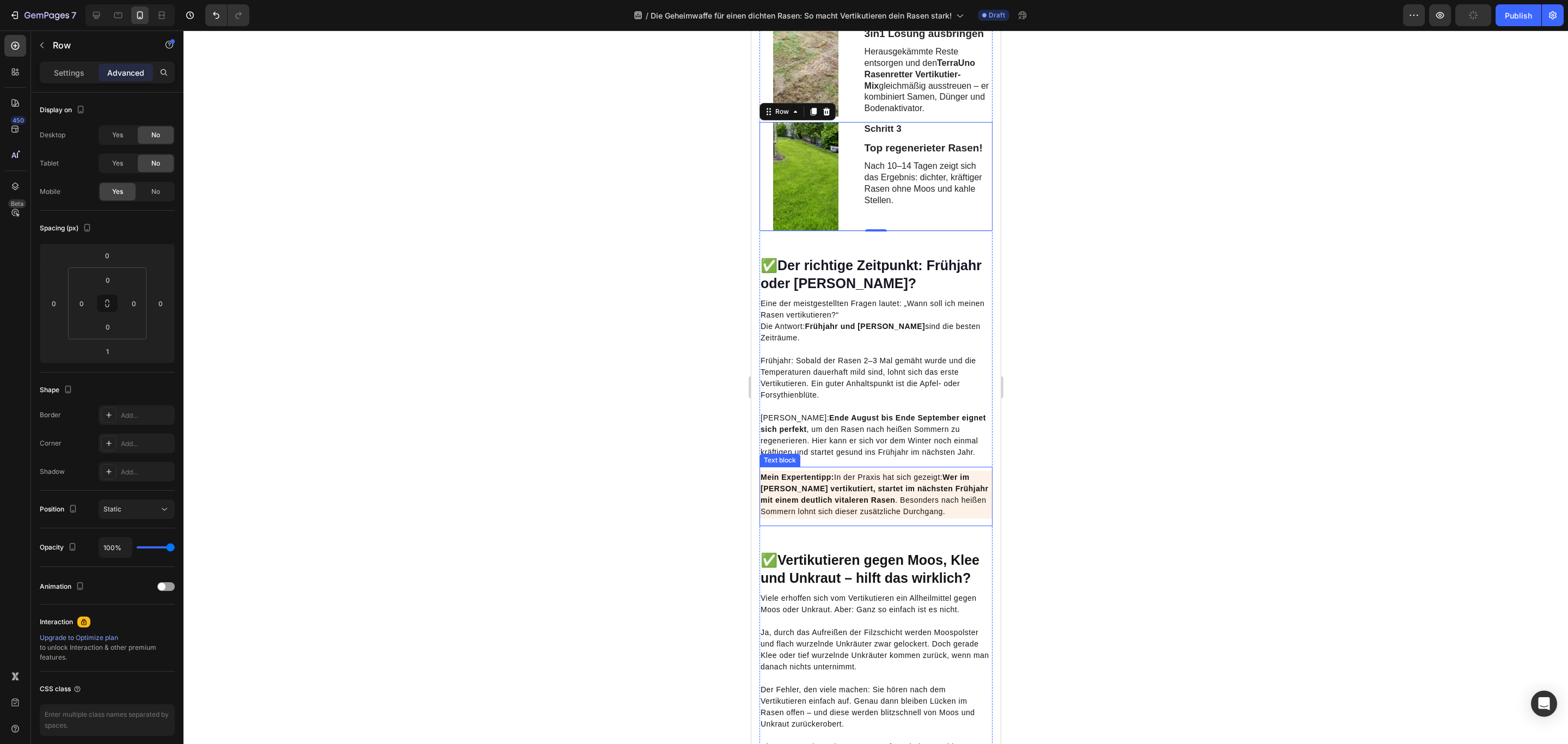
click at [915, 527] on div "Mein Expertentipp: In der Praxis hat sich gezeigt: Wer im Herbst vertikutiert, …" at bounding box center [875, 496] width 233 height 59
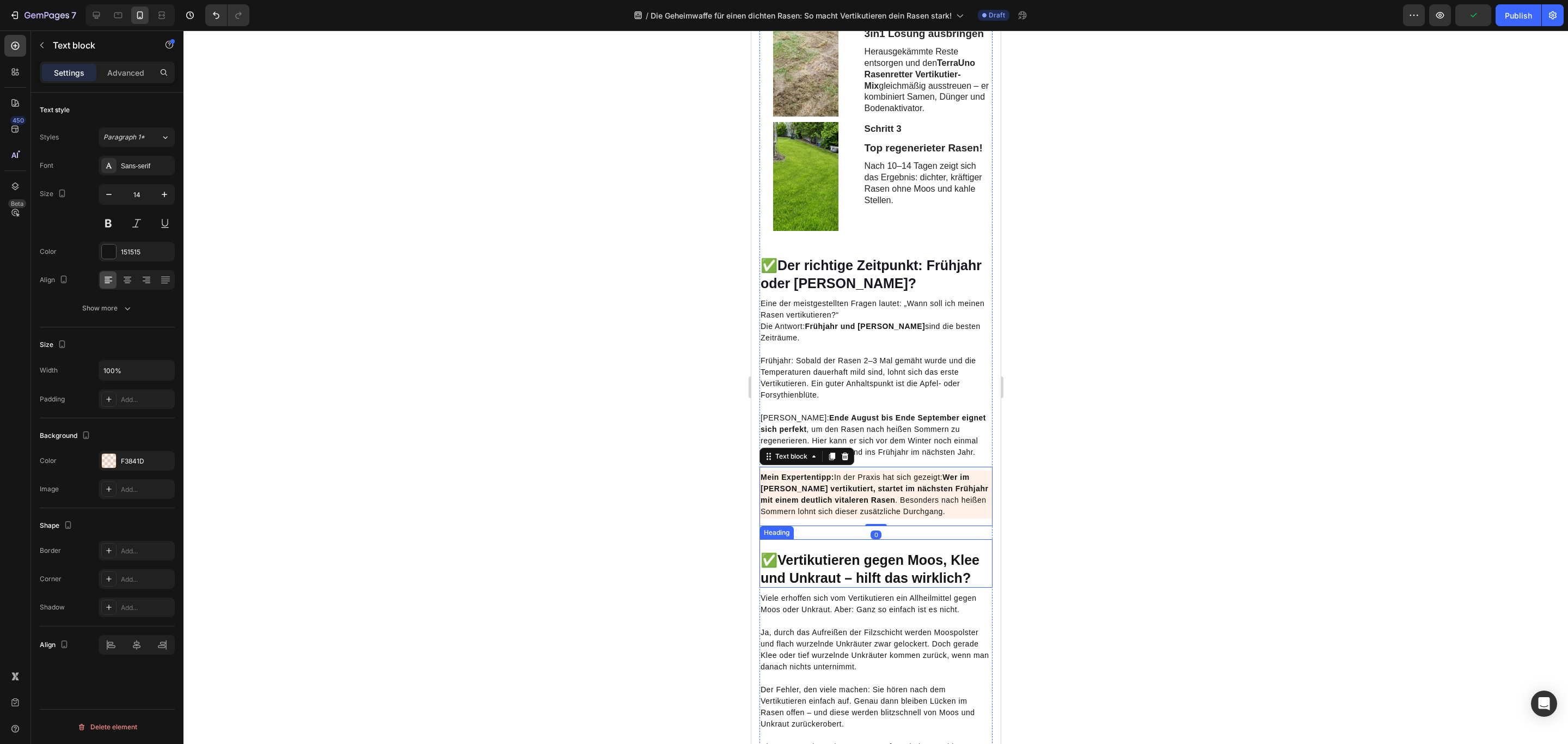
click at [851, 587] on div "✅ Vertikutieren gegen Moos, Klee und Unkraut – hilft das wirklich? Heading" at bounding box center [875, 563] width 233 height 48
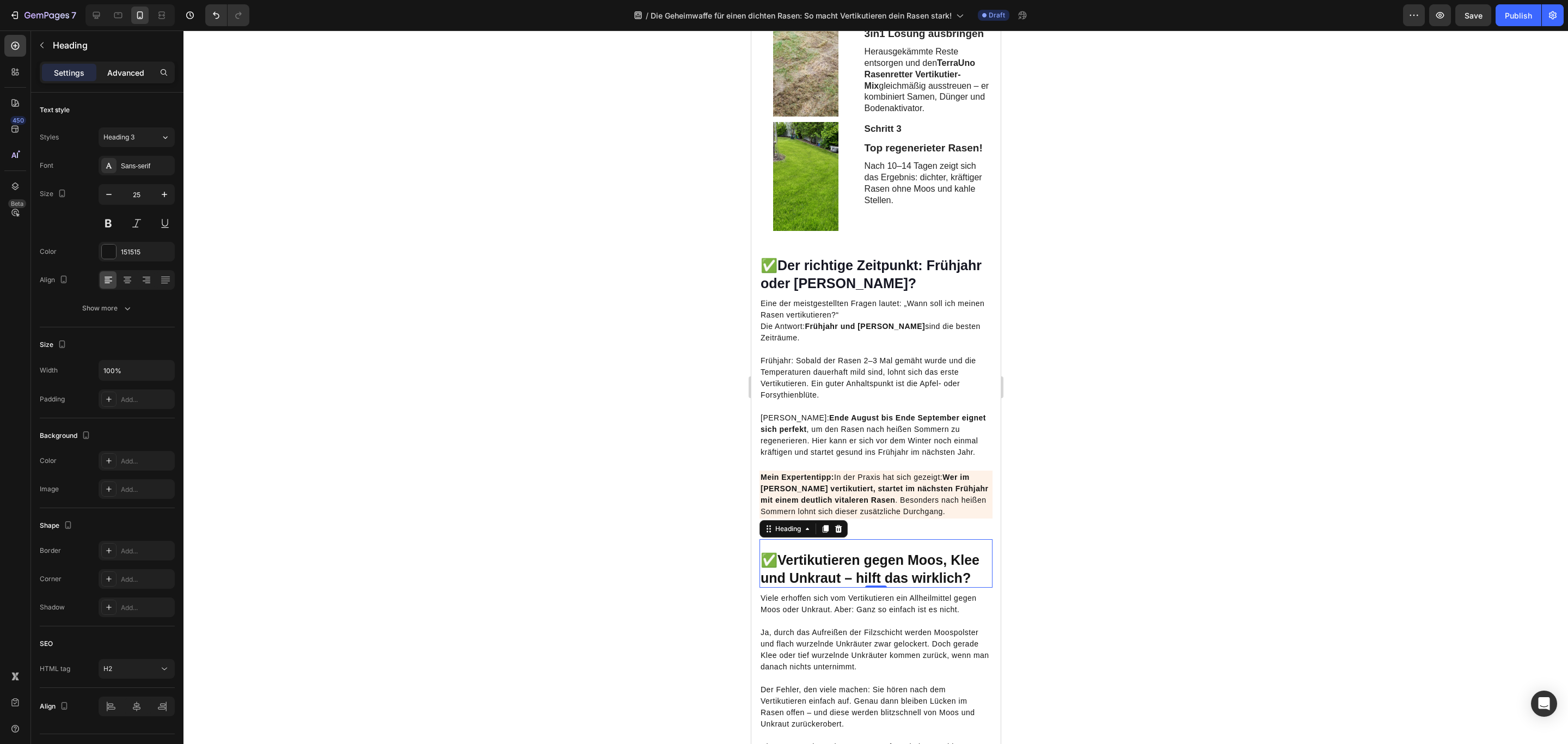
click at [125, 77] on p "Advanced" at bounding box center [126, 72] width 37 height 11
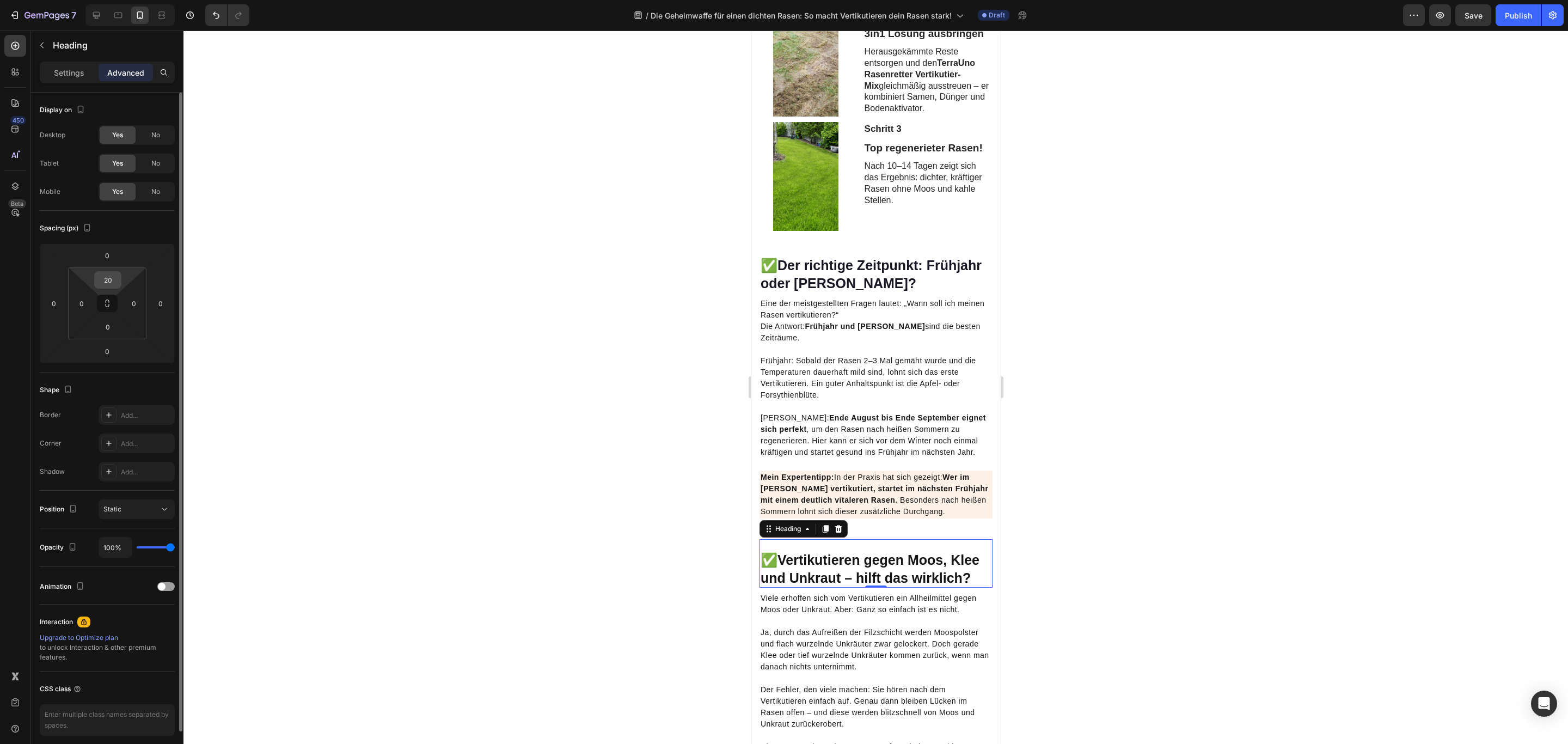
click at [105, 284] on input "20" at bounding box center [107, 280] width 22 height 17
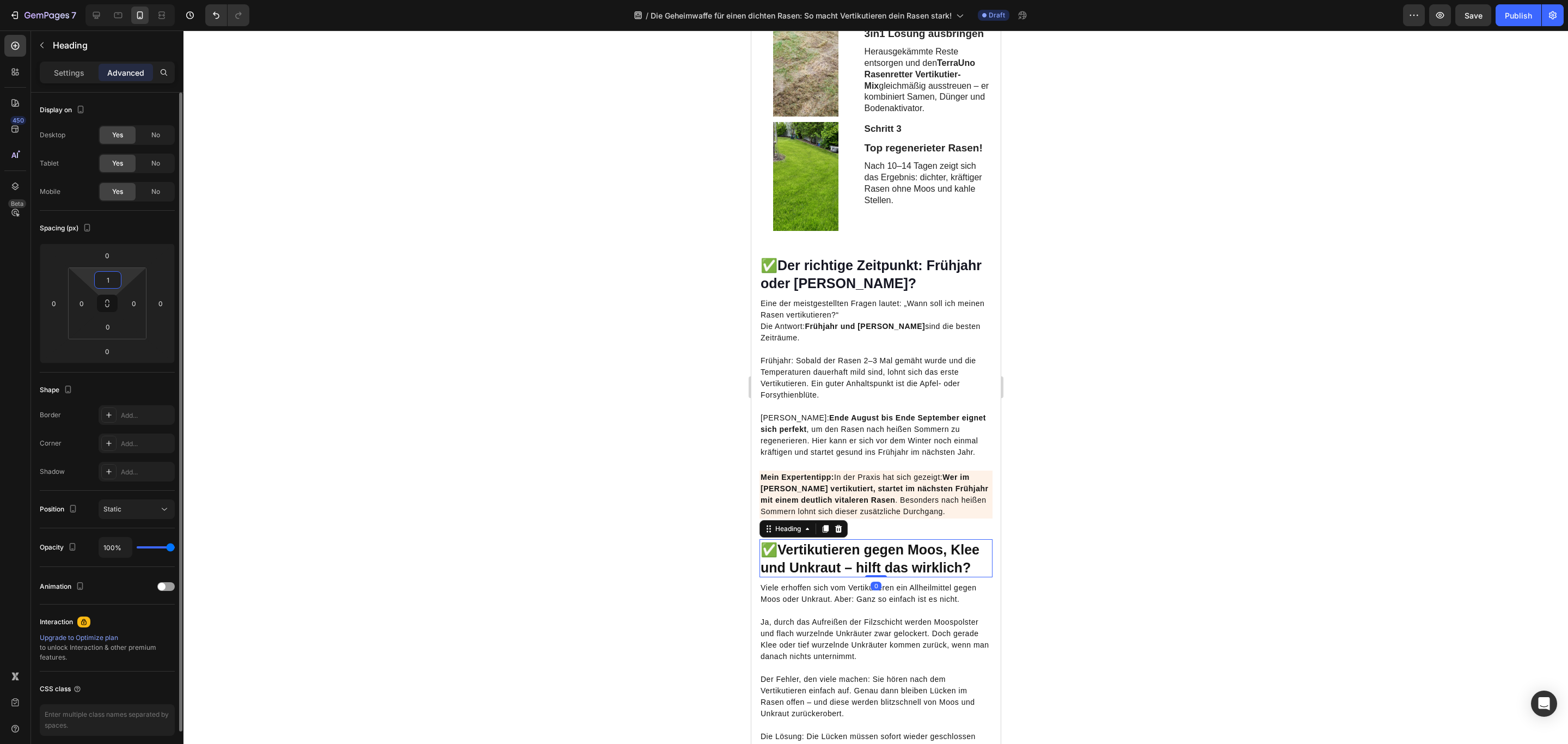
type input "10"
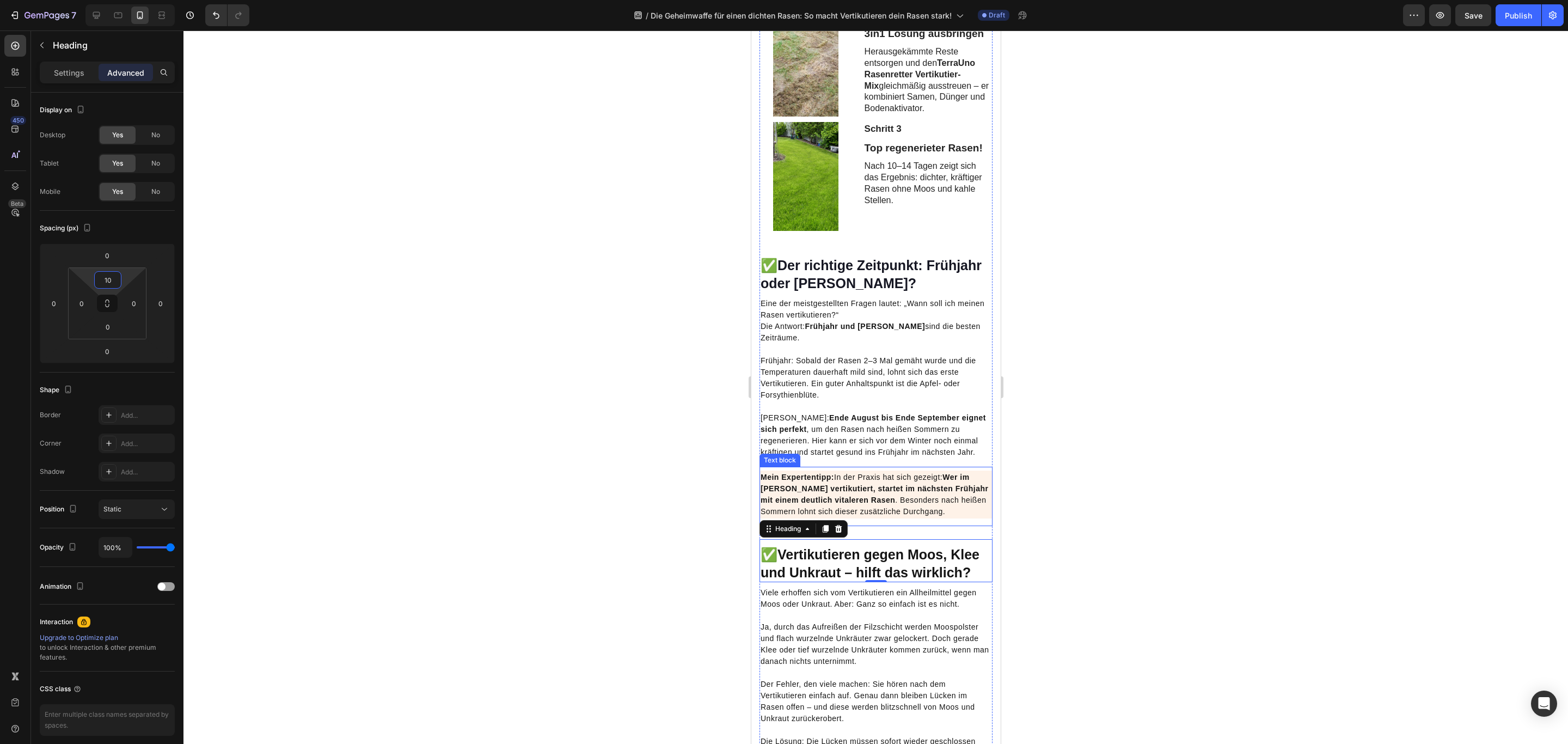
click at [907, 527] on div "Mein Expertentipp: In der Praxis hat sich gezeigt: Wer im Herbst vertikutiert, …" at bounding box center [875, 496] width 233 height 59
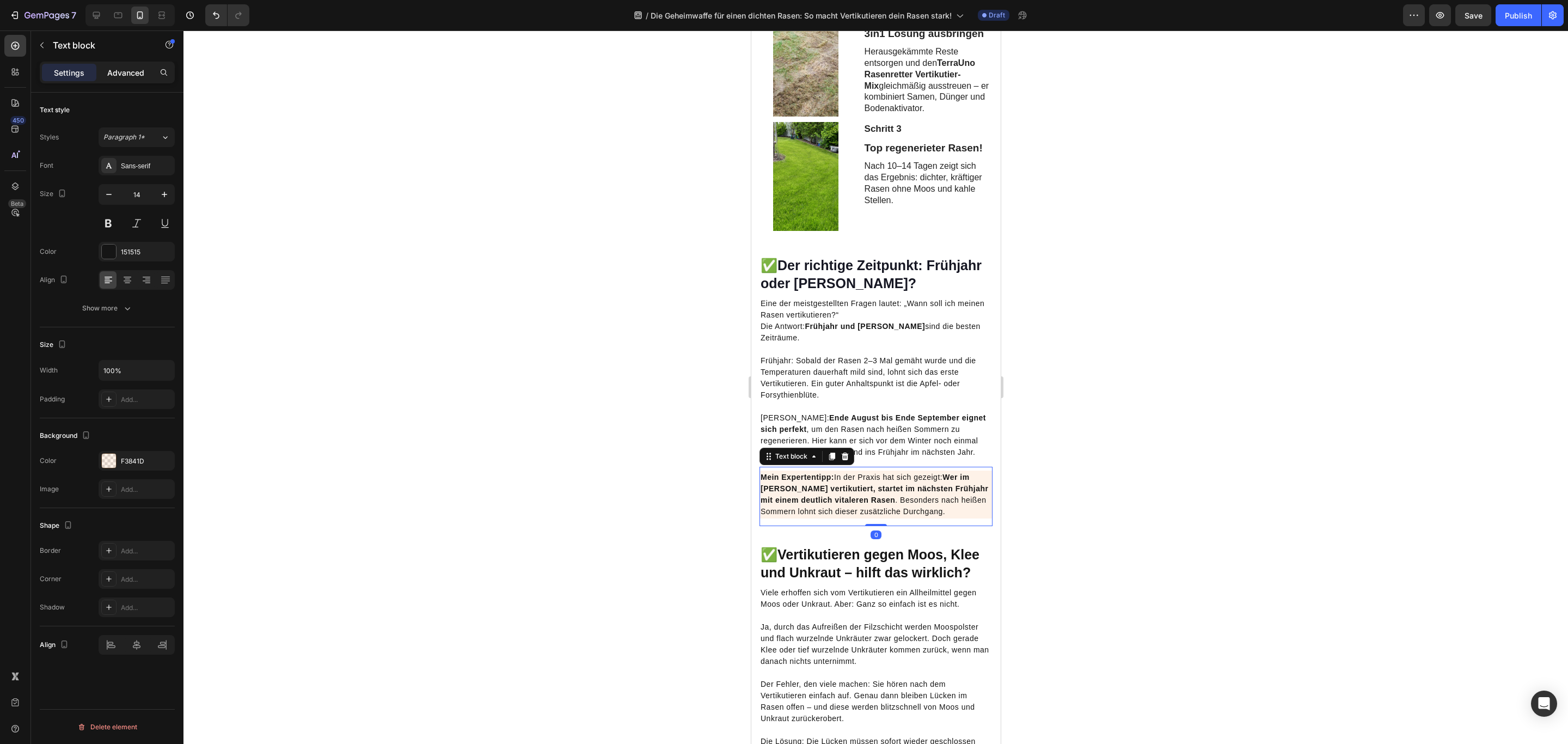
click at [129, 80] on div "Advanced" at bounding box center [126, 72] width 55 height 18
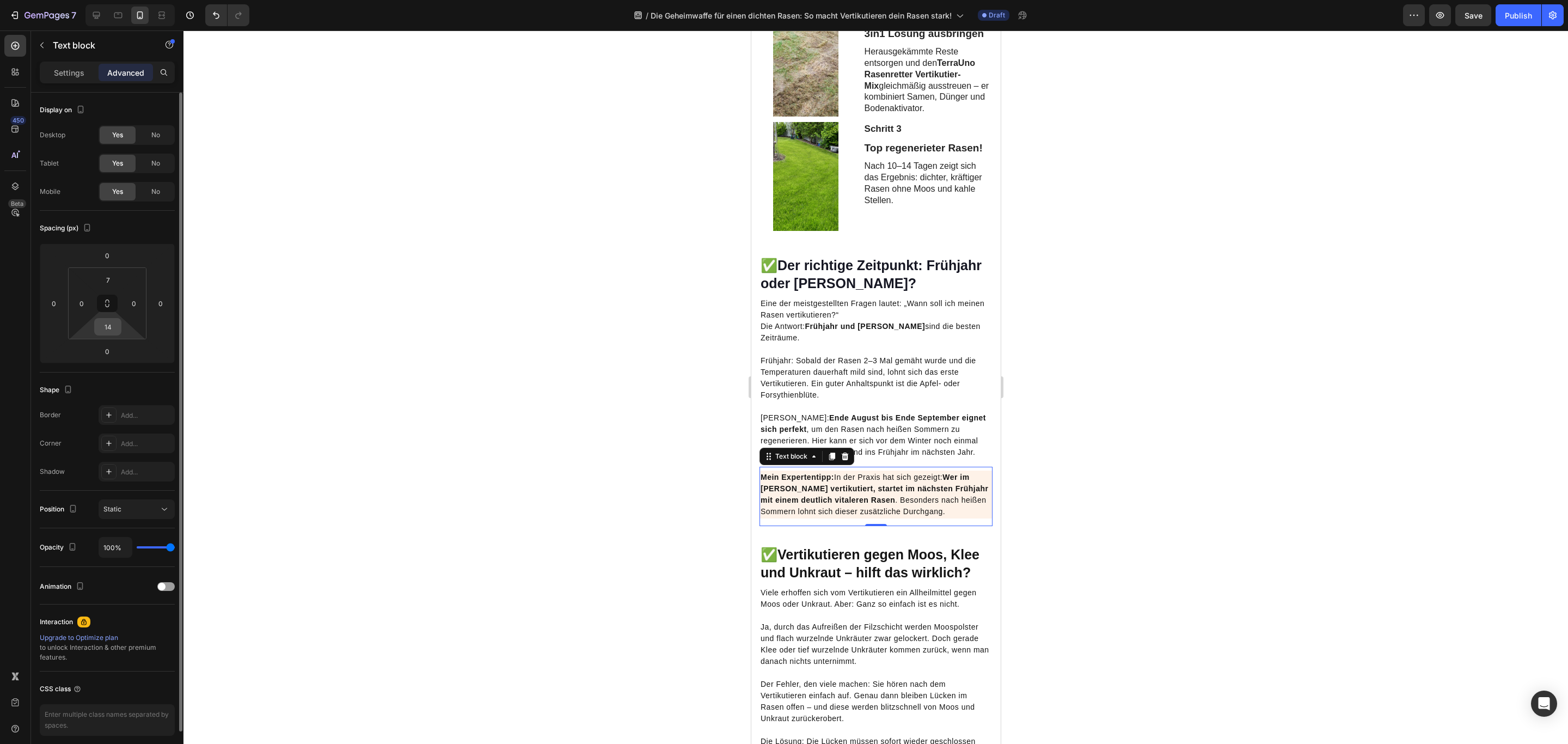
click at [115, 327] on input "14" at bounding box center [107, 327] width 22 height 17
type input "0"
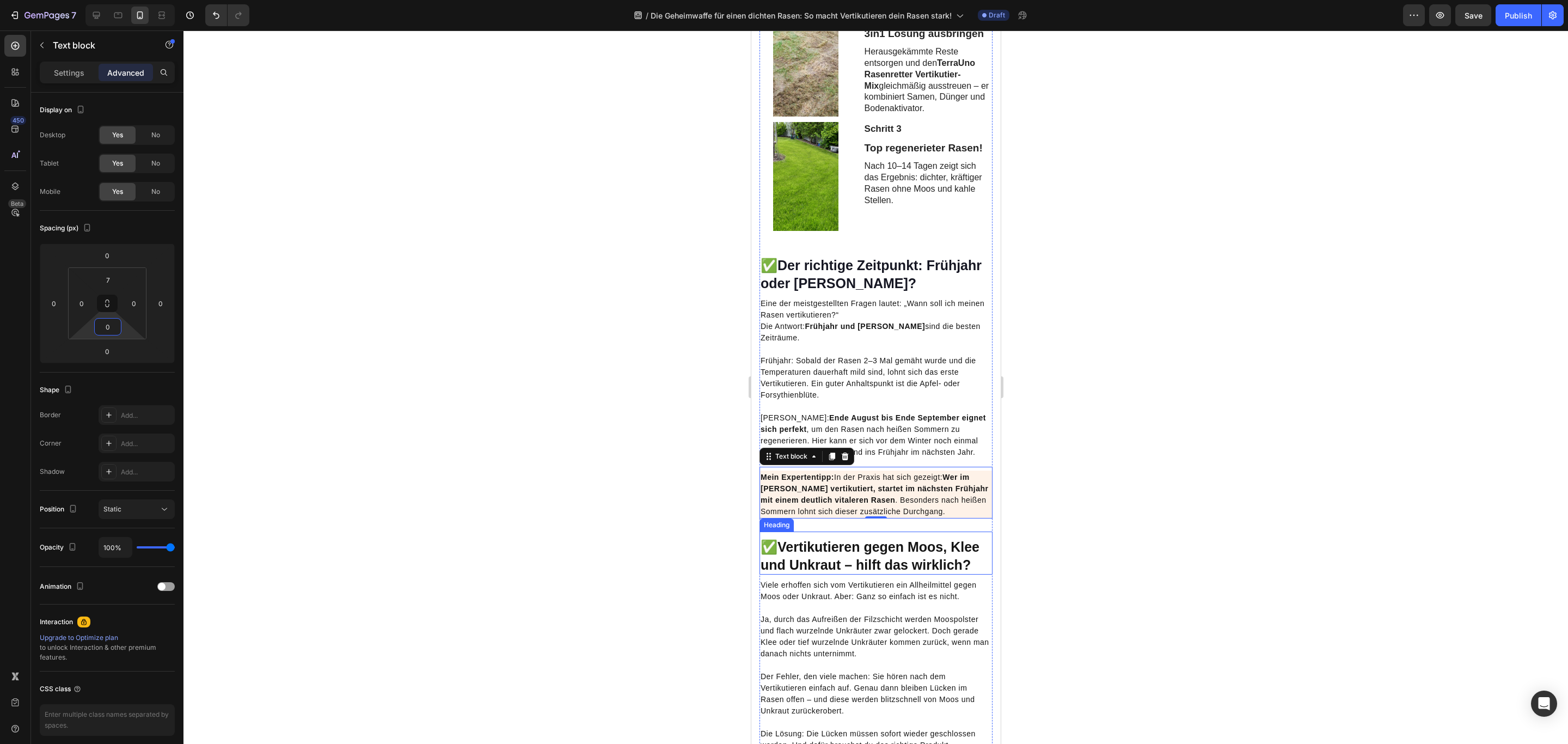
click at [833, 572] on strong "Vertikutieren gegen Moos, Klee und Unkraut – hilft das wirklich?" at bounding box center [869, 556] width 219 height 33
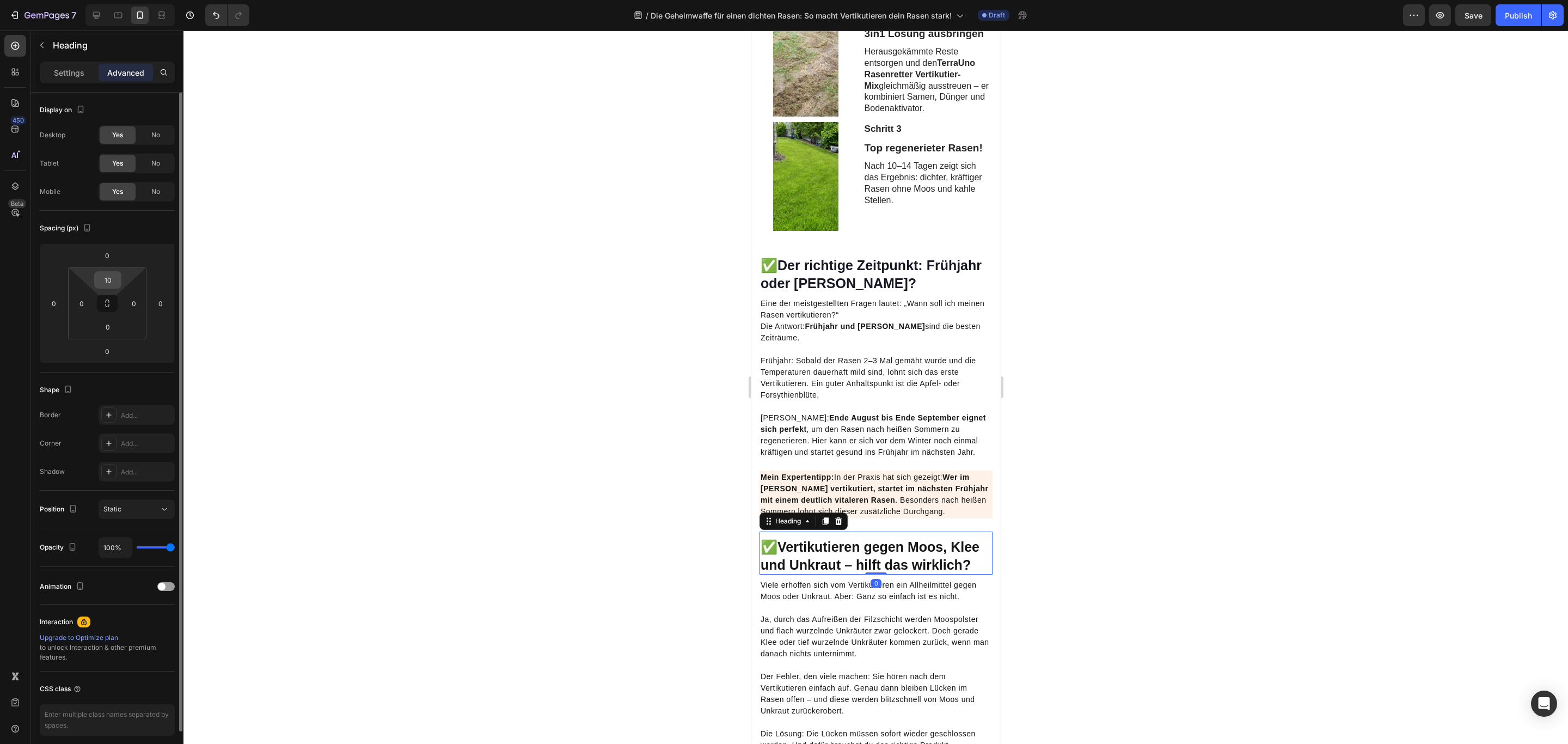
click at [111, 273] on input "10" at bounding box center [107, 280] width 22 height 17
type input "0"
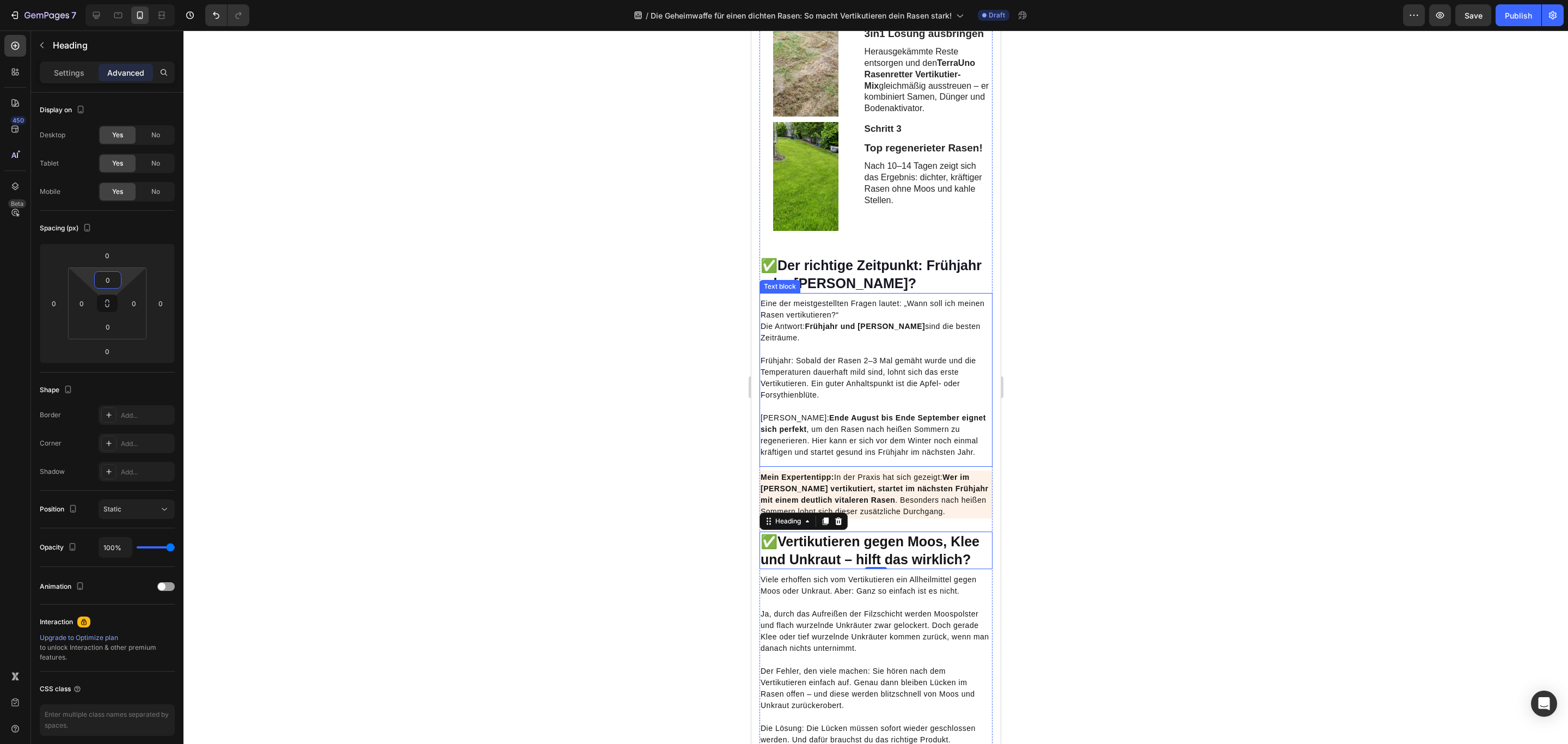
click at [919, 467] on div "Eine der meistgestellten Fragen lautet: „Wann soll ich meinen Rasen vertikutier…" at bounding box center [875, 379] width 233 height 173
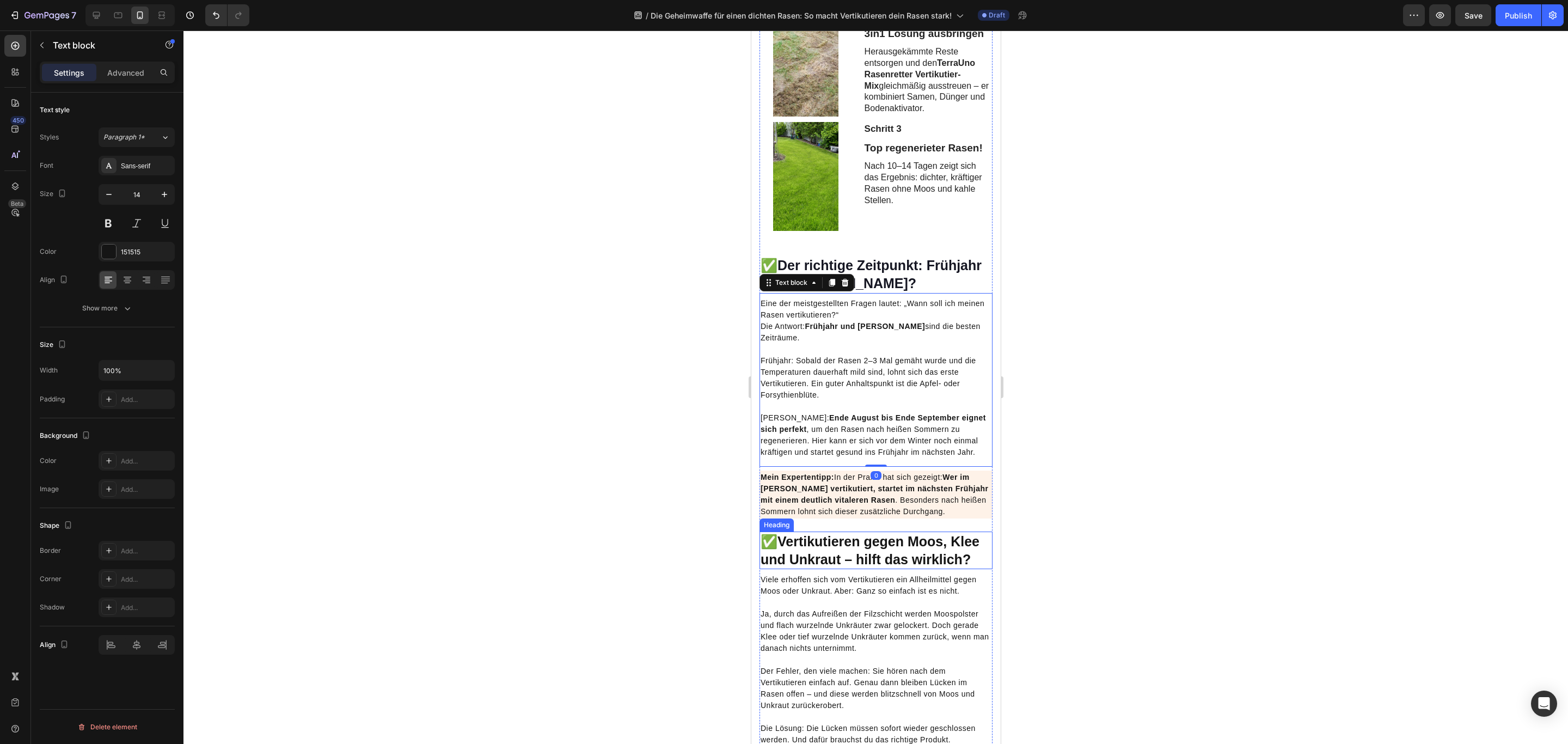
click at [878, 567] on strong "Vertikutieren gegen Moos, Klee und Unkraut – hilft das wirklich?" at bounding box center [869, 550] width 219 height 33
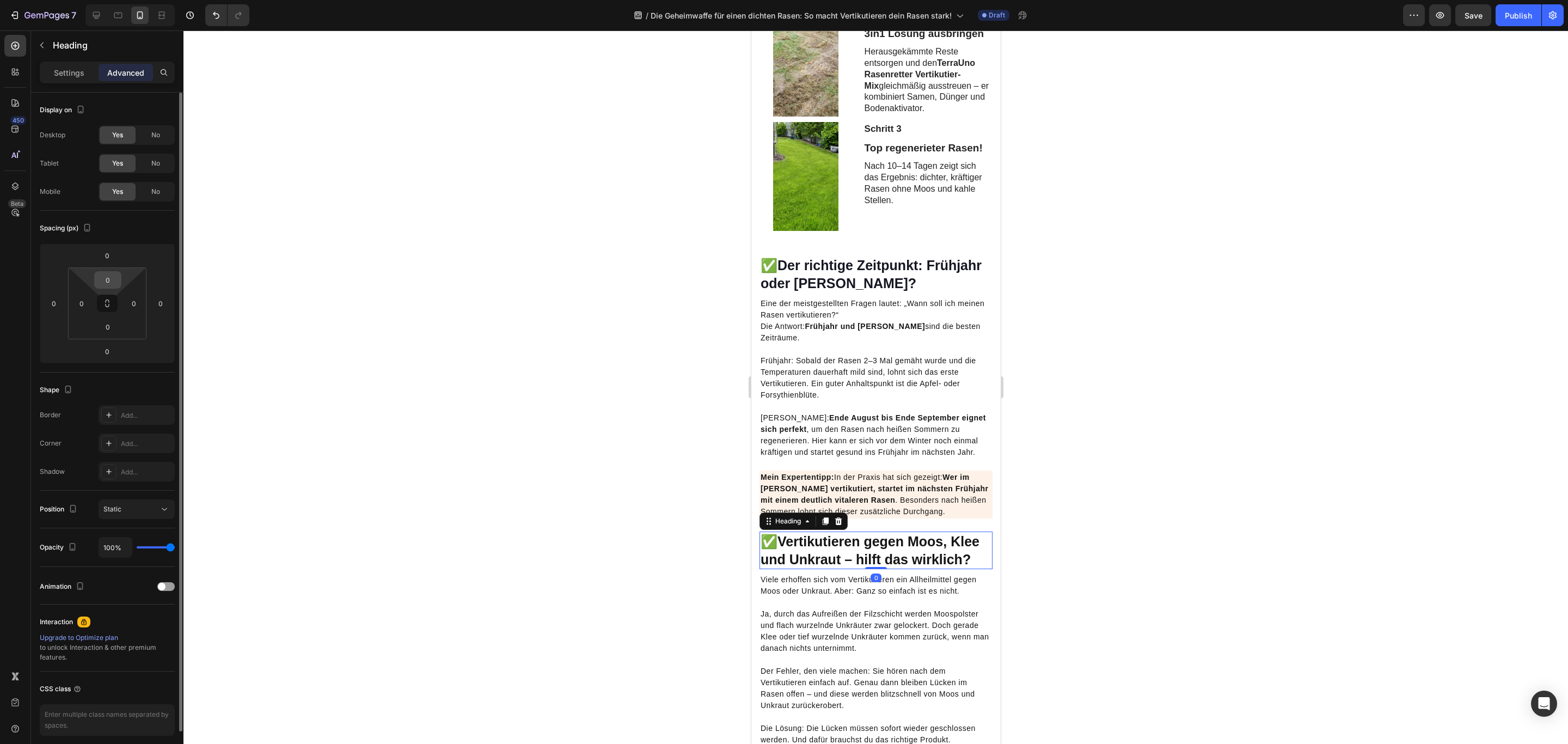
click at [101, 284] on input "0" at bounding box center [107, 280] width 22 height 17
type input "10"
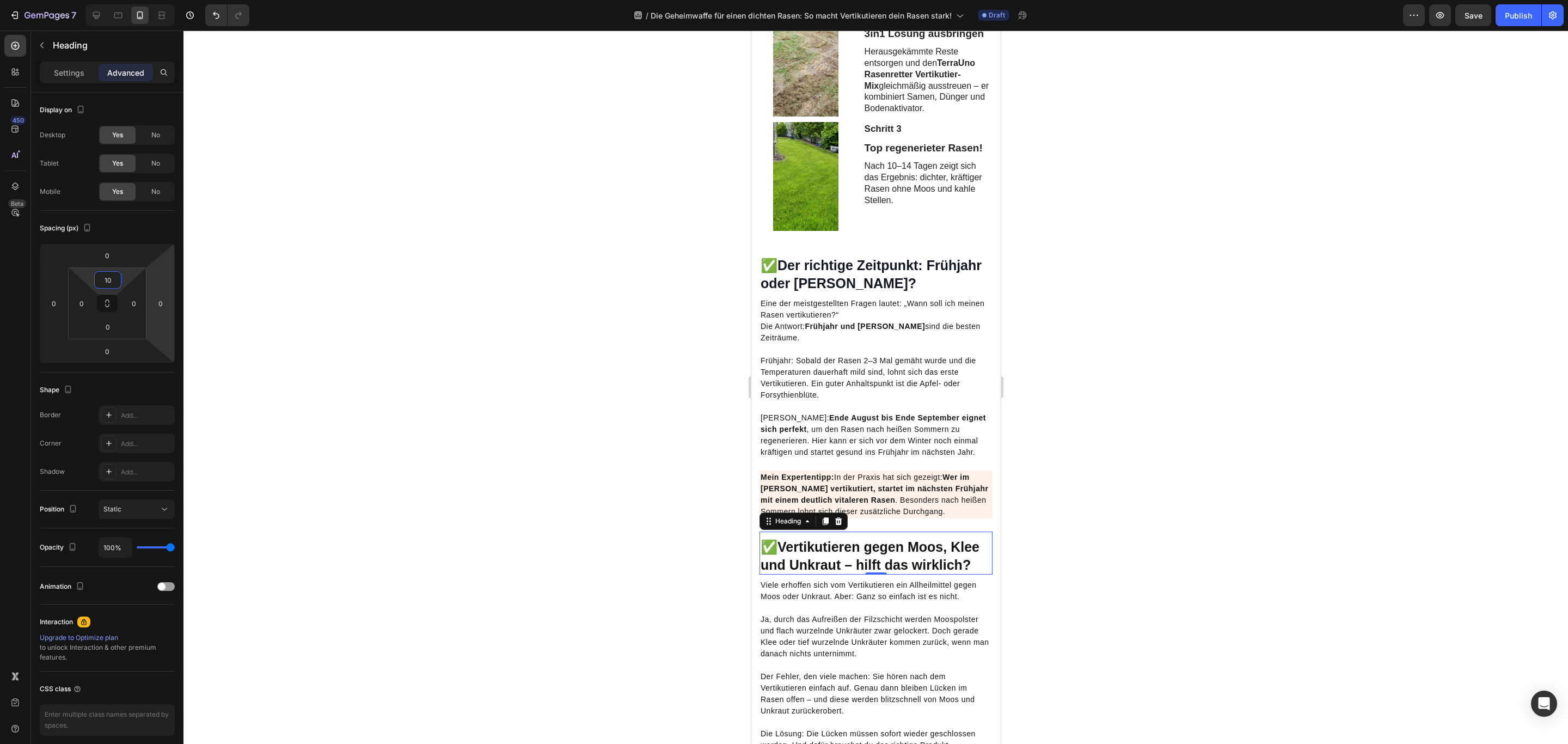
click at [855, 458] on p "Frühherbst: Ende August bis Ende September eignet sich perfekt , um den Rasen n…" at bounding box center [876, 429] width 231 height 57
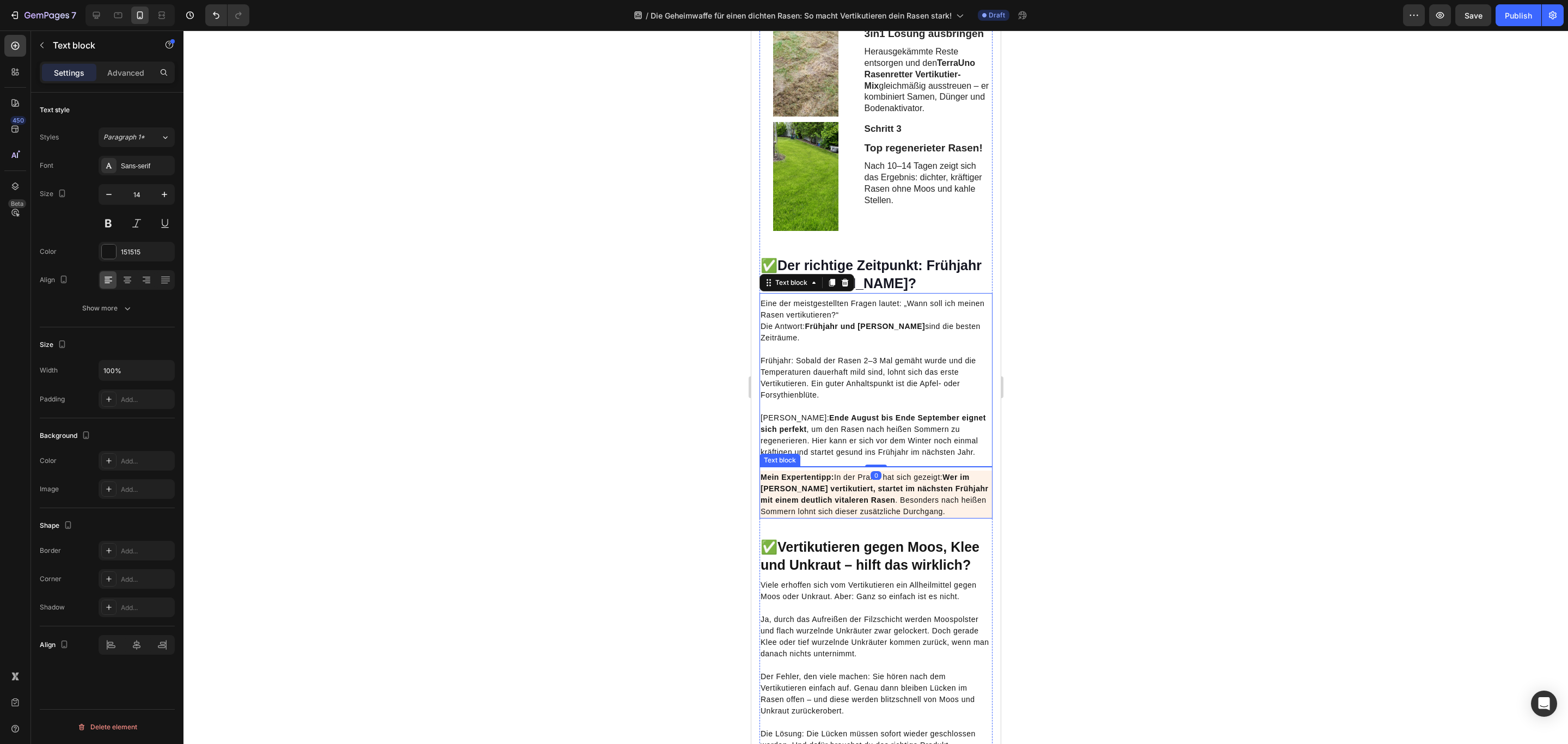
scroll to position [1470, 0]
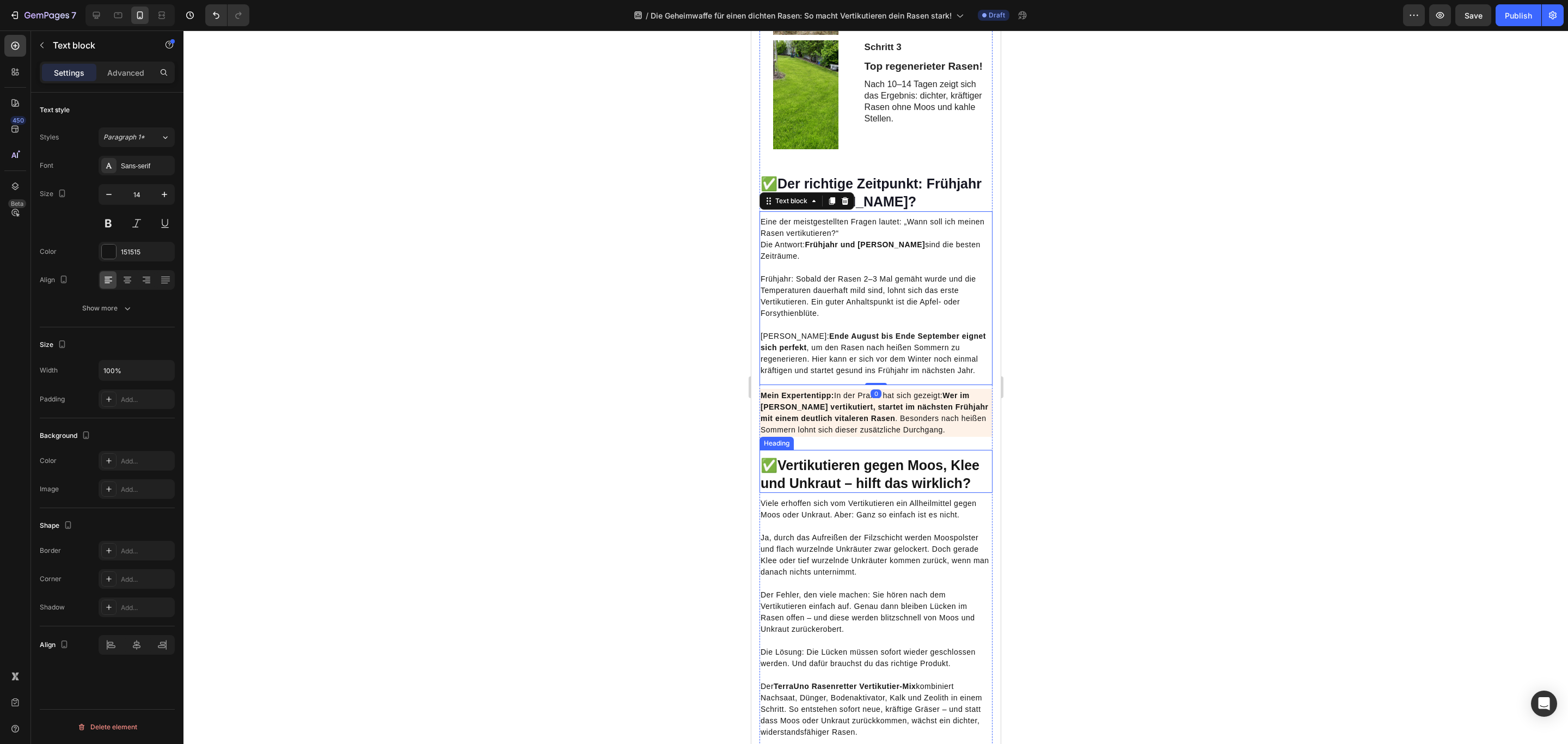
click at [901, 493] on h2 "✅ Vertikutieren gegen Moos, Klee und Unkraut – hilft das wirklich?" at bounding box center [875, 474] width 233 height 38
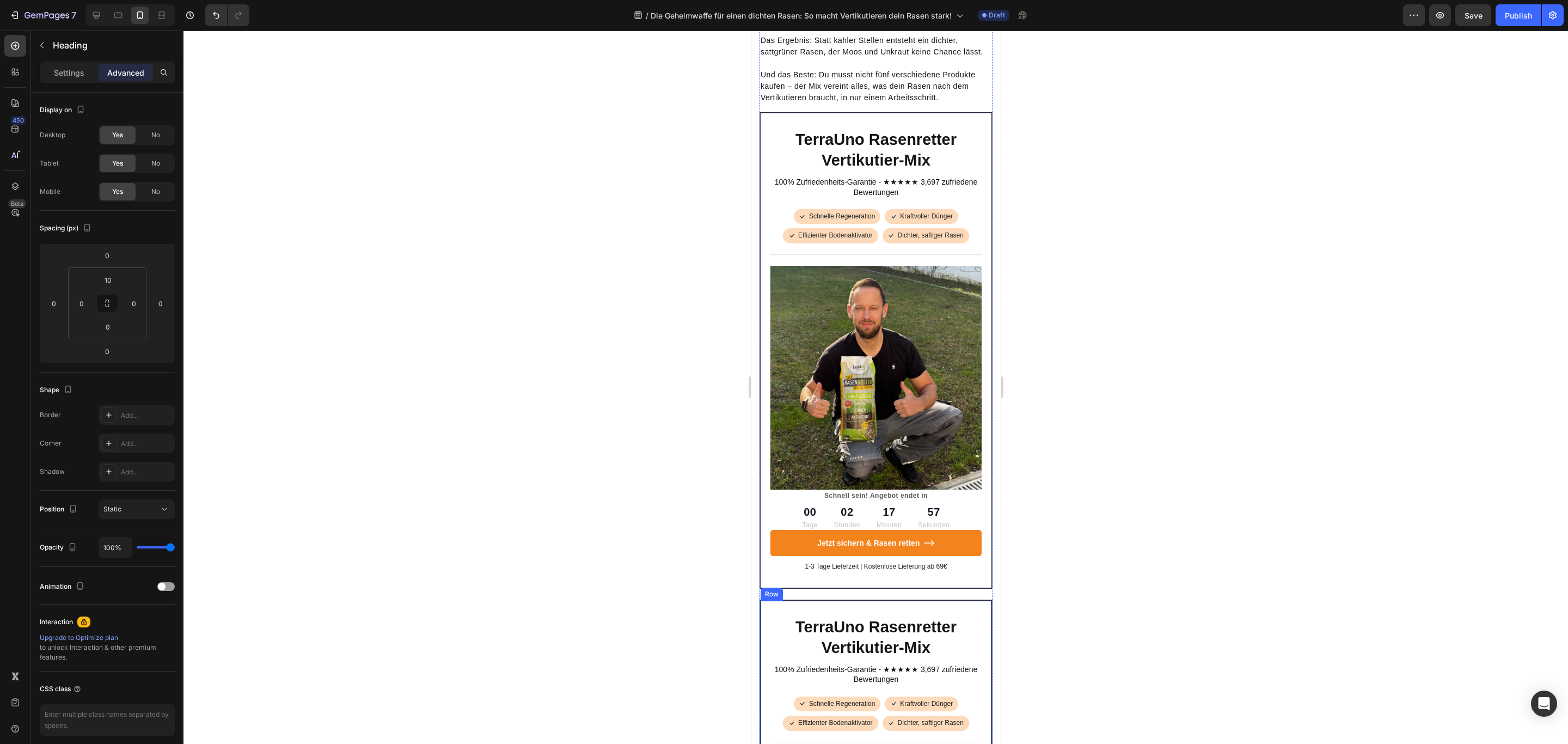
scroll to position [3108, 0]
click at [963, 227] on div "TerraUno Rasenretter Vertikutier-Mix Heading 100% Zufriedenheits-Garantie - ★★★…" at bounding box center [875, 350] width 233 height 476
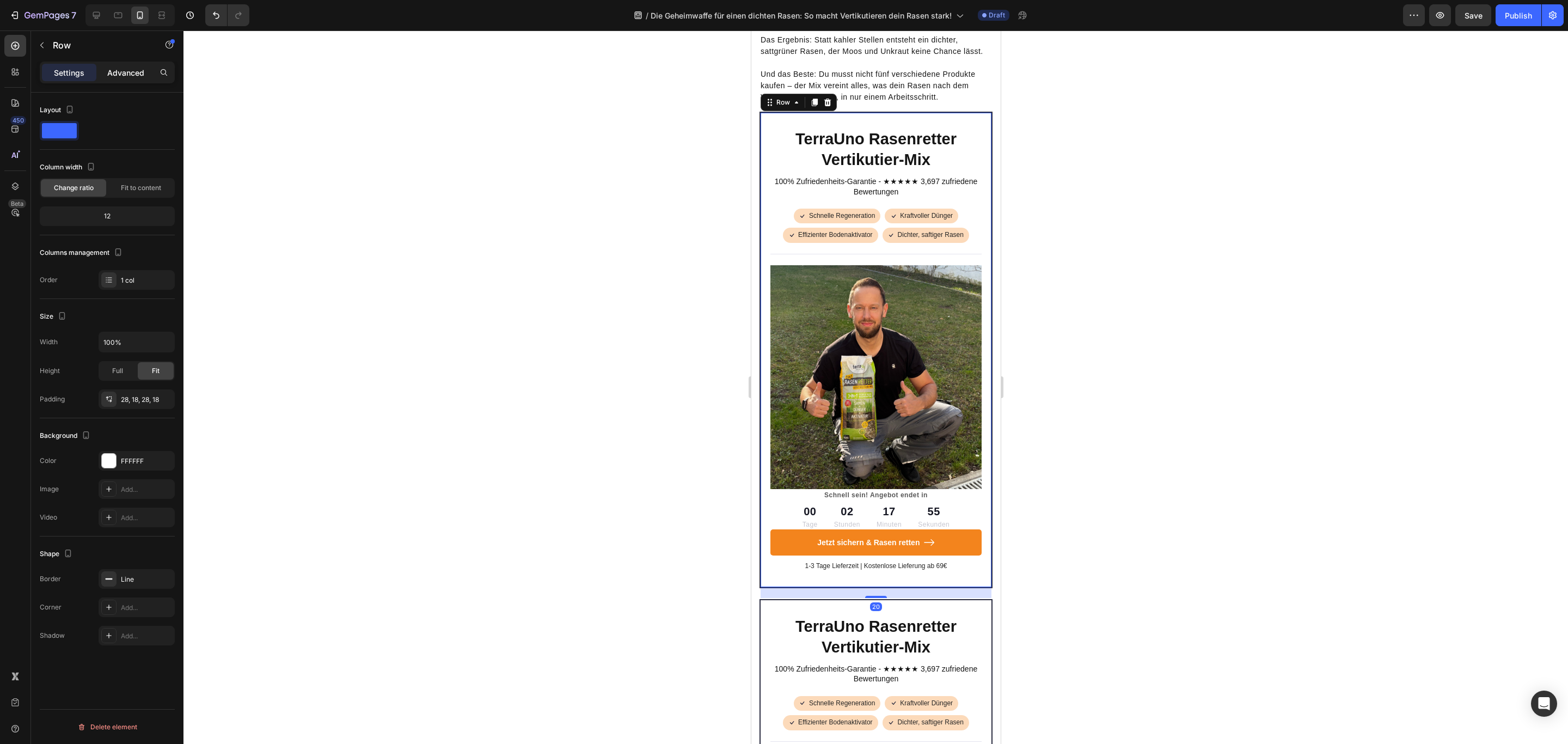
click at [130, 67] on p "Advanced" at bounding box center [126, 72] width 37 height 11
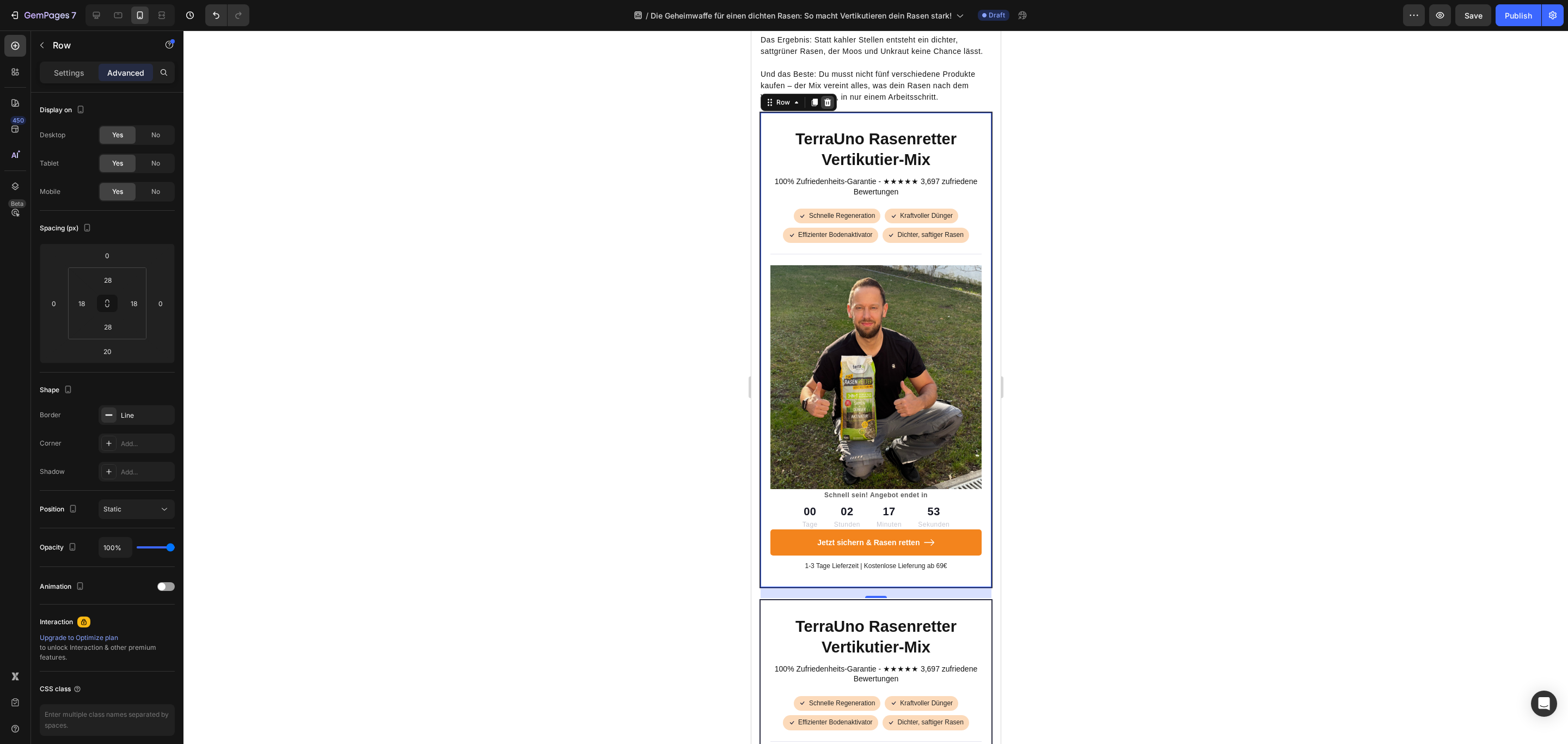
click at [828, 107] on icon at bounding box center [827, 102] width 9 height 9
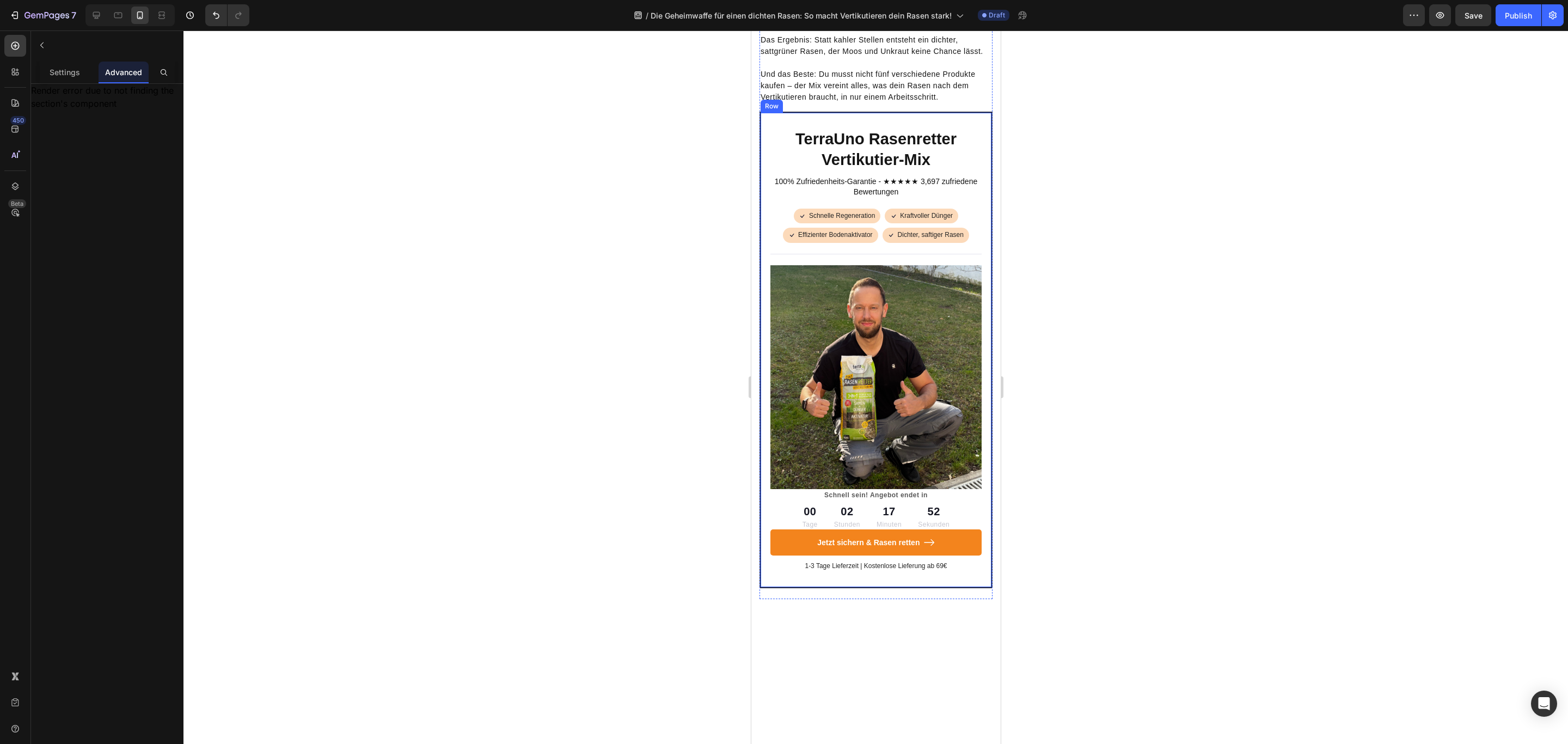
click at [837, 223] on div "TerraUno Rasenretter Vertikutier-Mix Heading 100% Zufriedenheits-Garantie - ★★★…" at bounding box center [875, 350] width 233 height 476
click at [831, 109] on div at bounding box center [826, 102] width 13 height 13
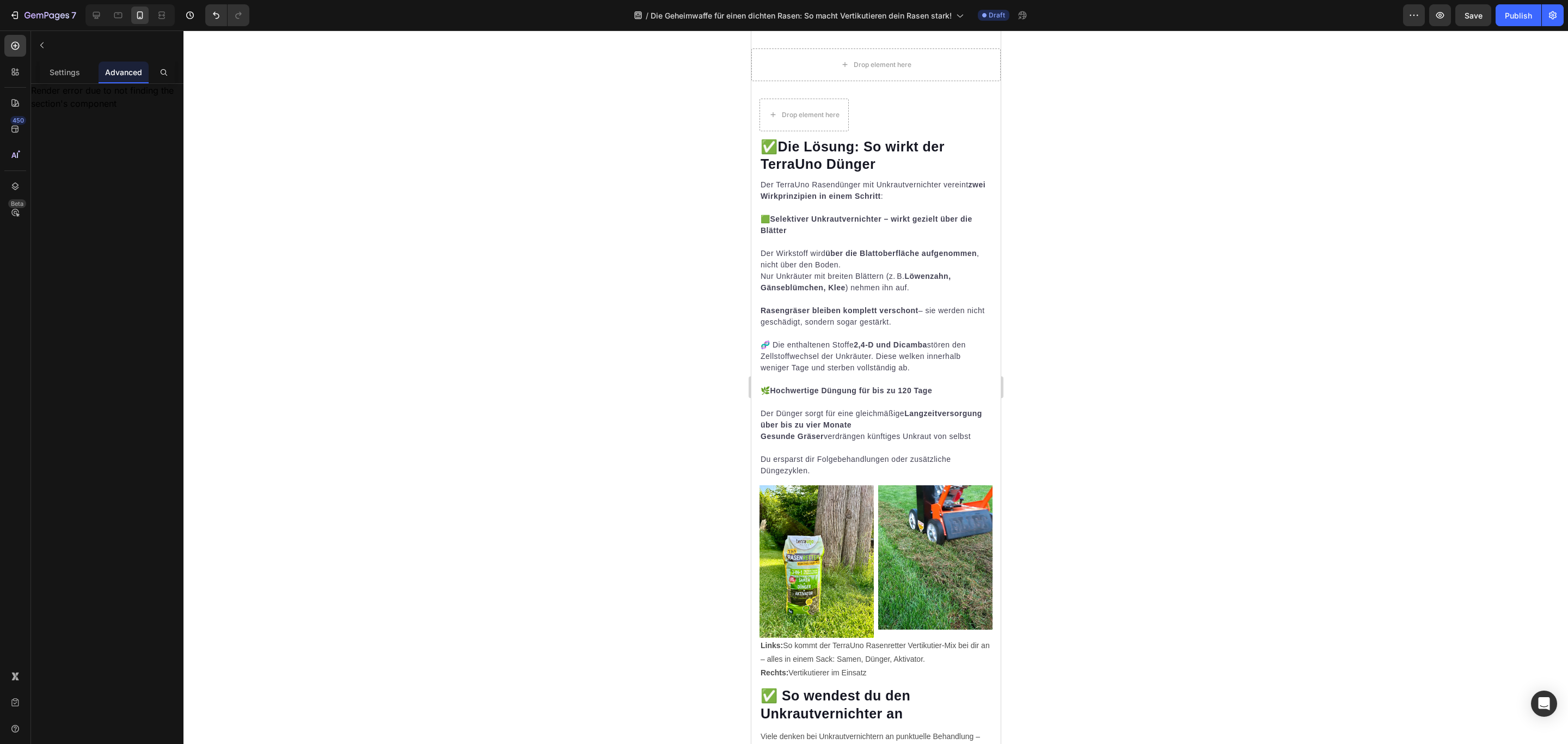
scroll to position [3680, 0]
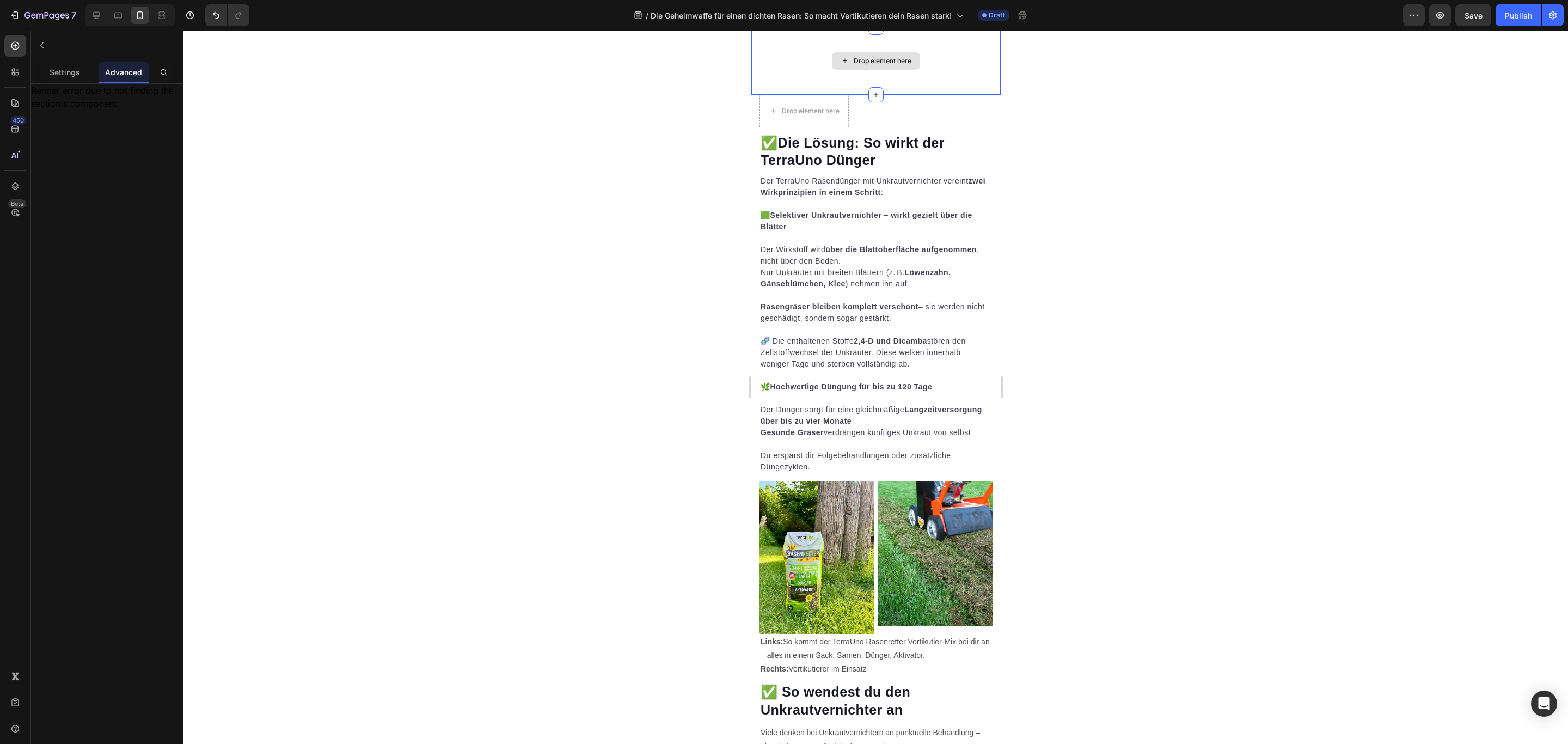
click at [920, 77] on div "Drop element here" at bounding box center [875, 61] width 249 height 33
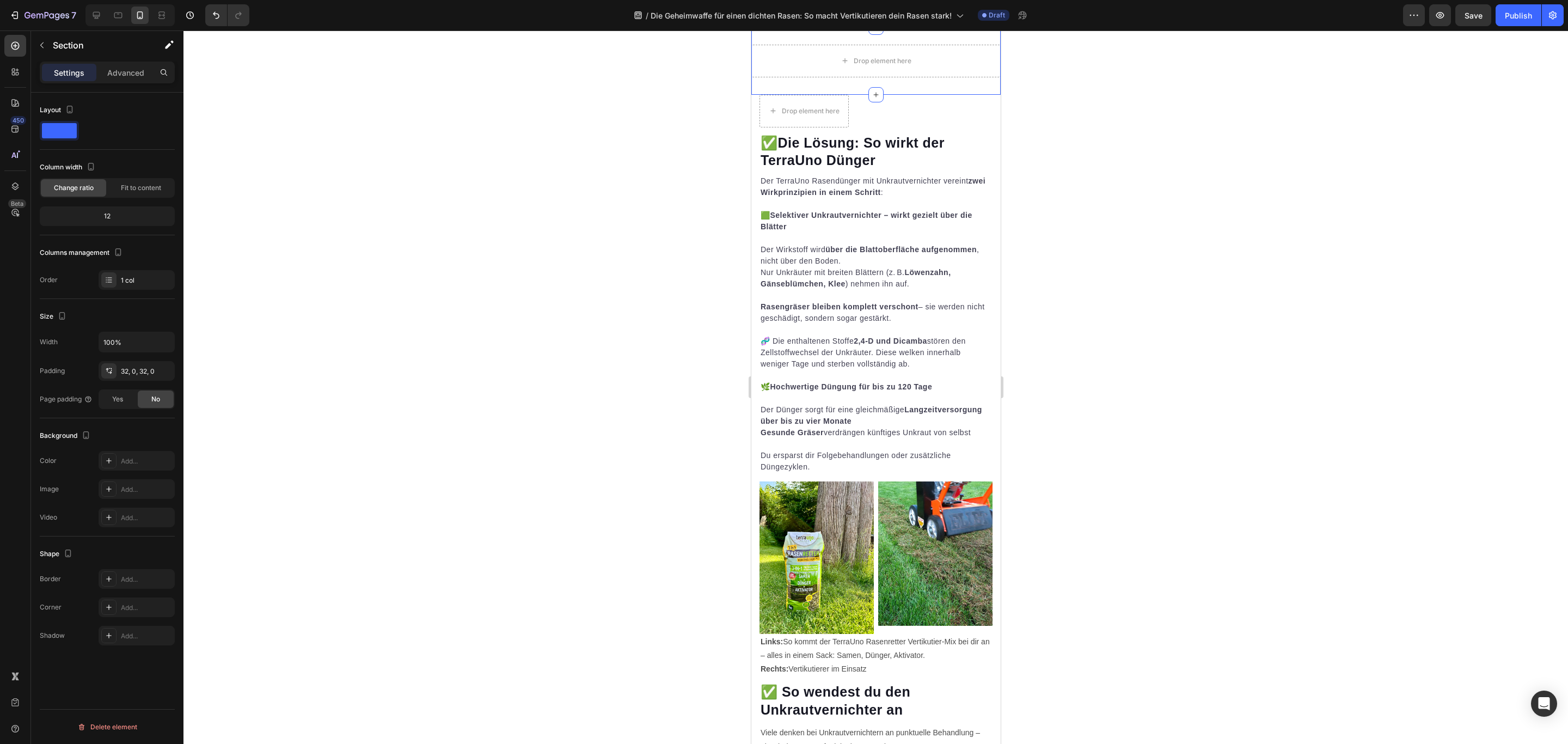
click at [984, 26] on div "Section 3 You can create reusable sections Create Theme Section AI Content Writ…" at bounding box center [887, 17] width 226 height 18
click at [987, 21] on icon at bounding box center [991, 17] width 7 height 8
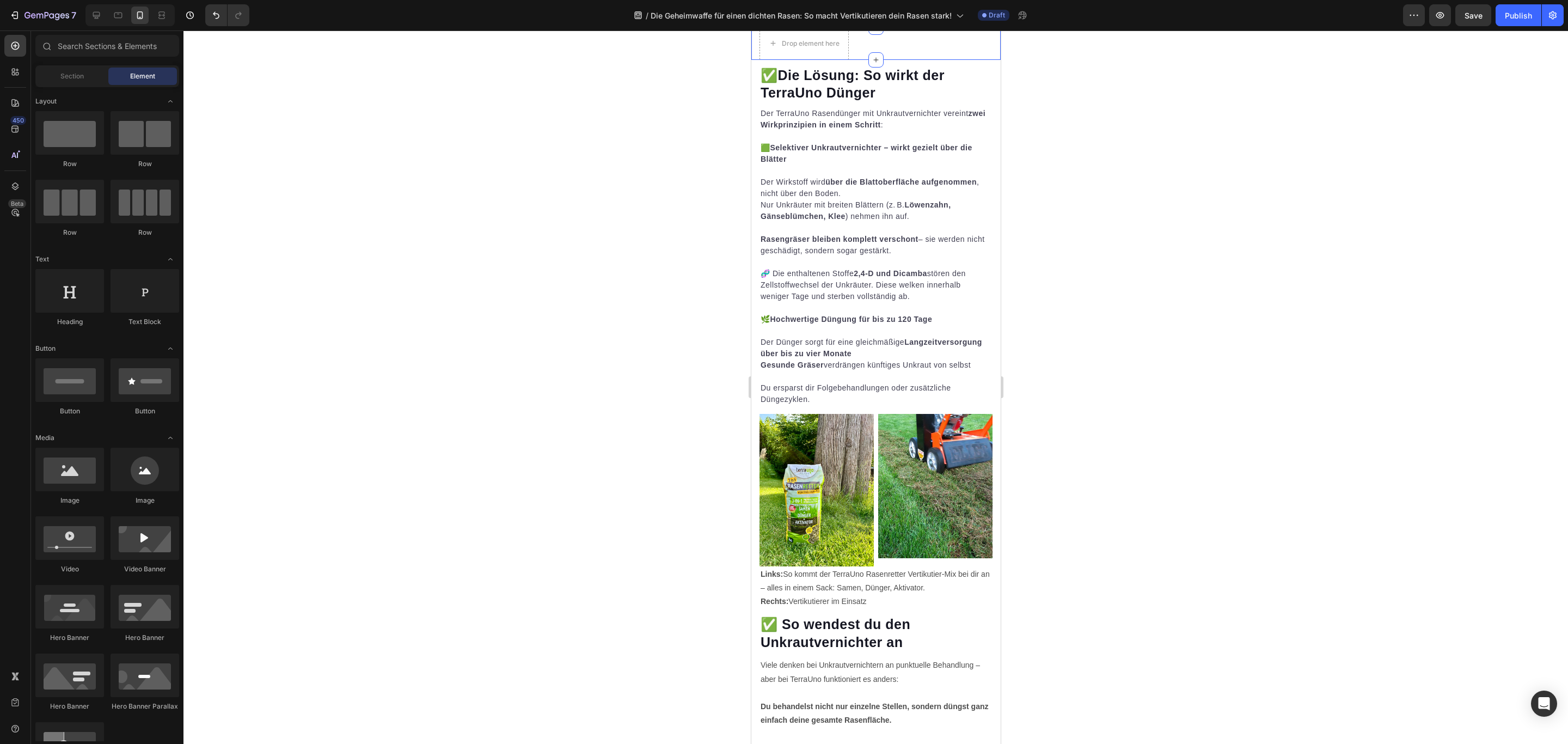
click at [924, 60] on div "Drop element here Section 3" at bounding box center [875, 43] width 249 height 33
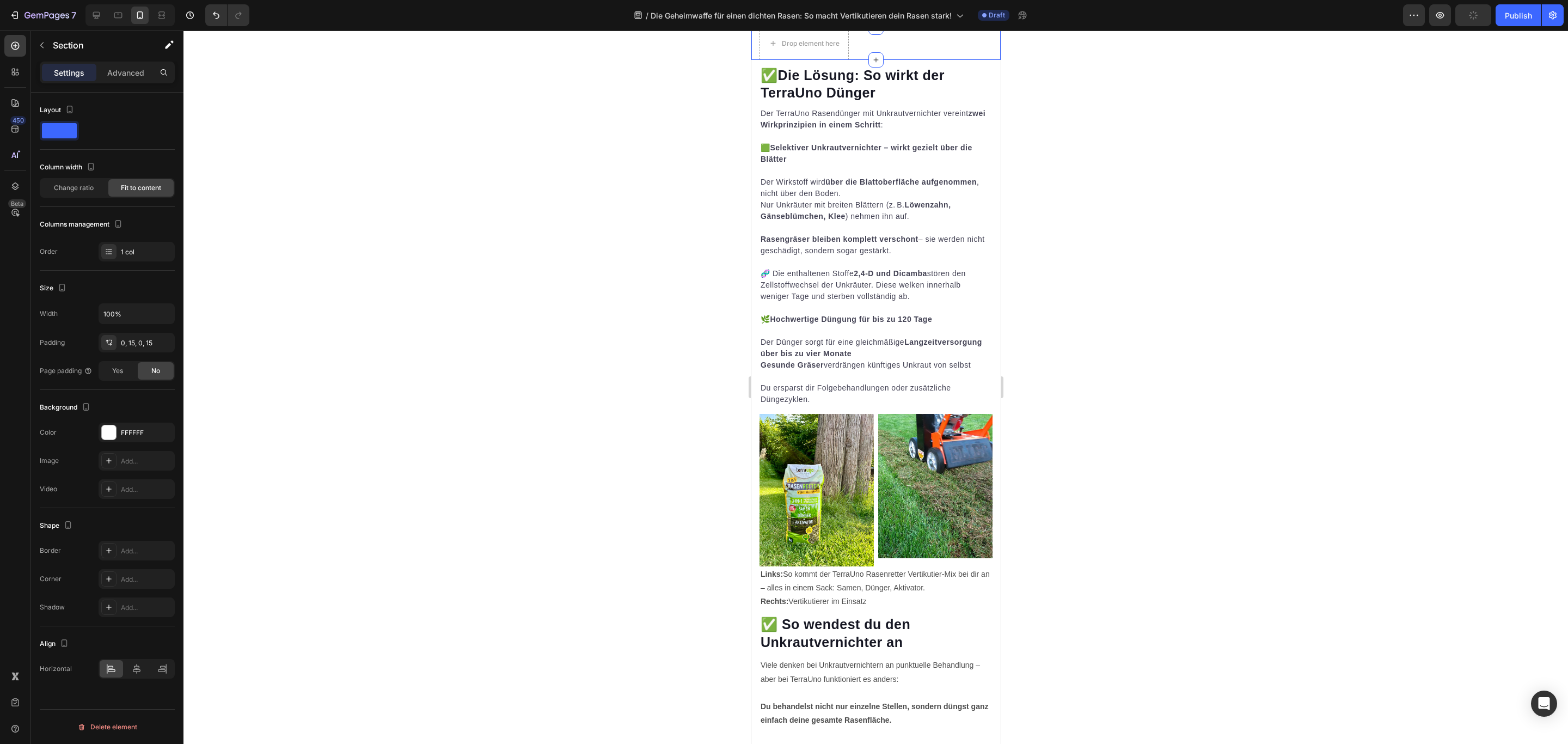
click at [986, 21] on icon at bounding box center [991, 17] width 9 height 9
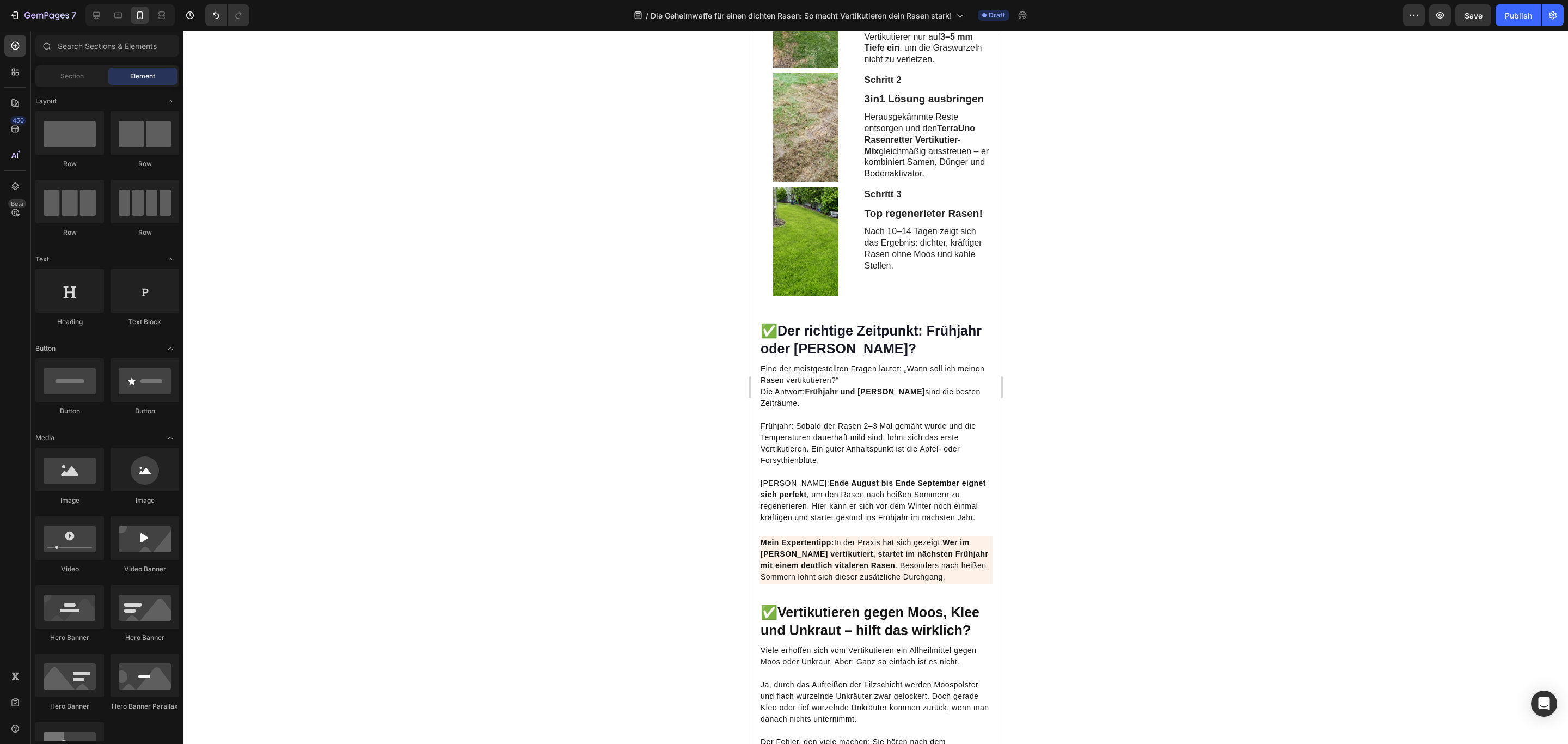
scroll to position [1487, 0]
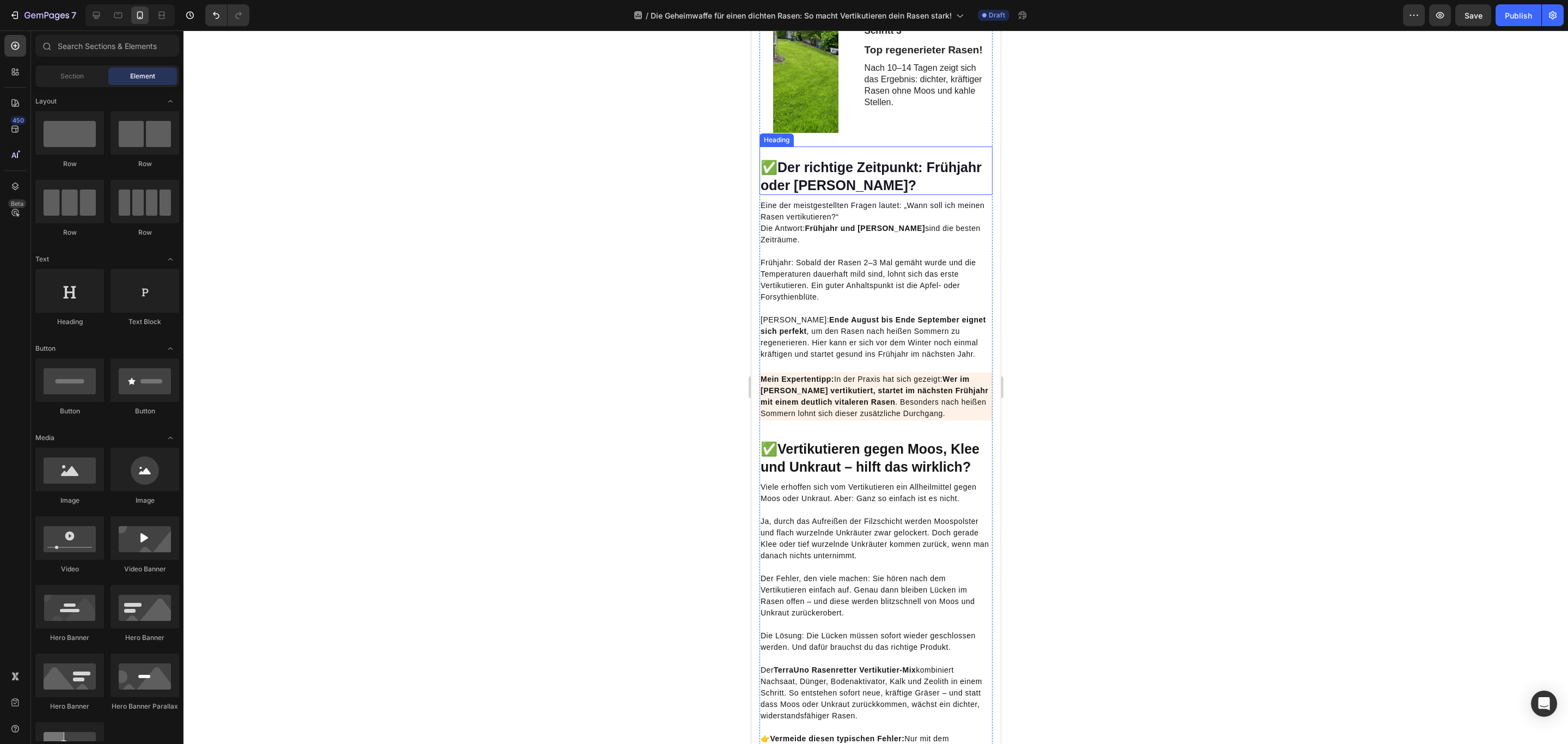
click at [927, 193] on strong "Der richtige Zeitpunkt: Frühjahr oder [PERSON_NAME]?" at bounding box center [870, 176] width 221 height 33
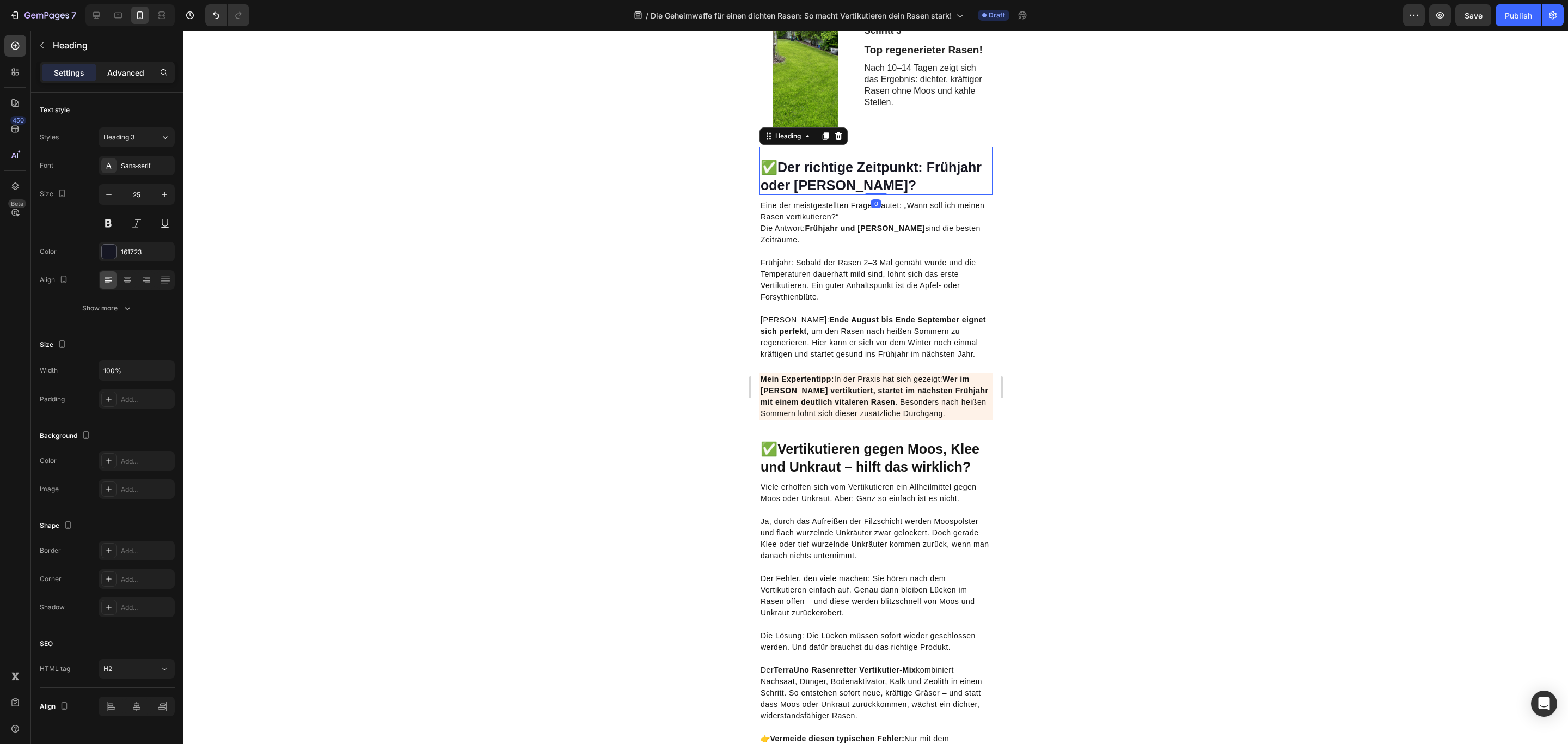
click at [109, 63] on div "Advanced" at bounding box center [126, 72] width 55 height 18
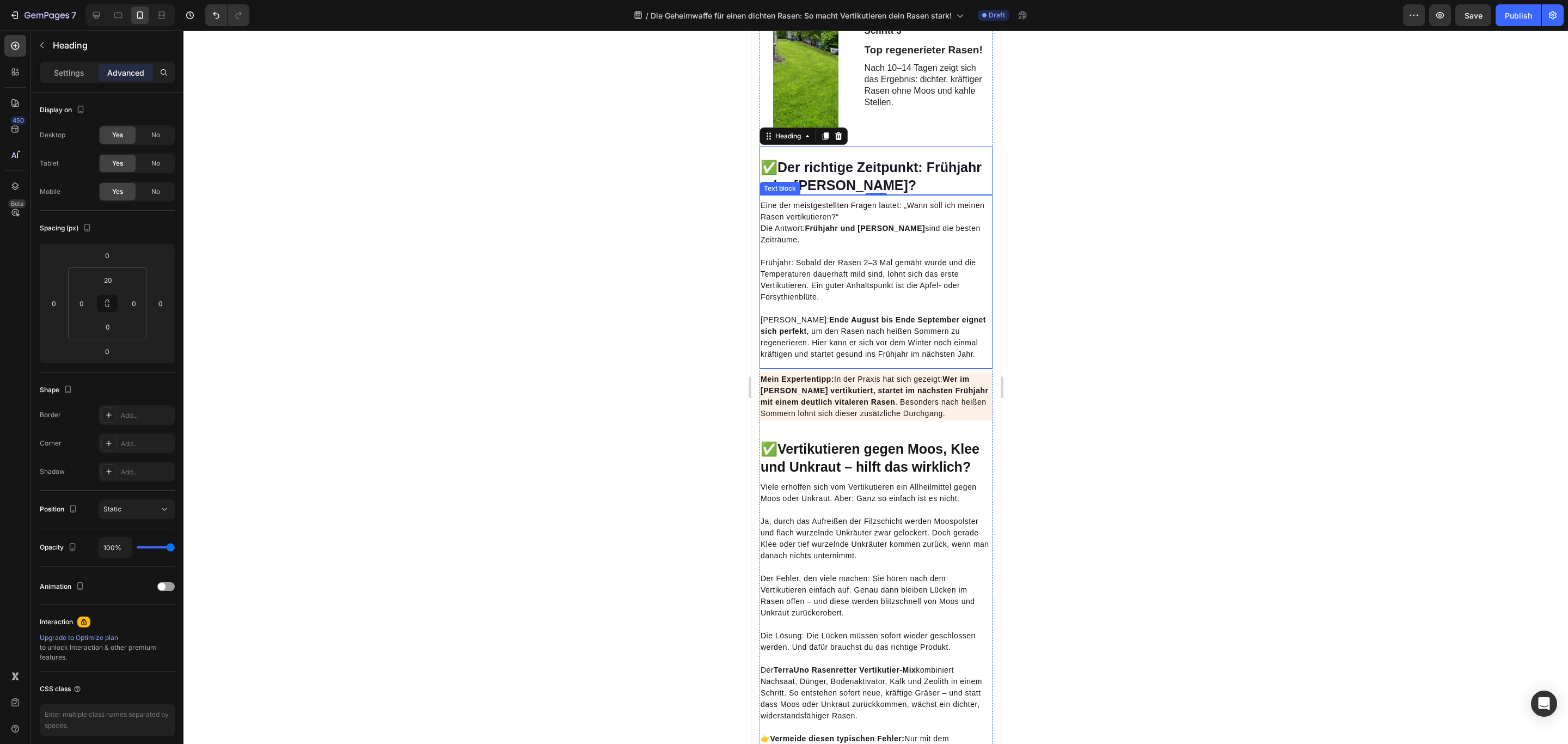
click at [840, 263] on p "Eine der meistgestellten Fragen lautet: „Wann soll ich meinen Rasen vertikutier…" at bounding box center [876, 251] width 231 height 103
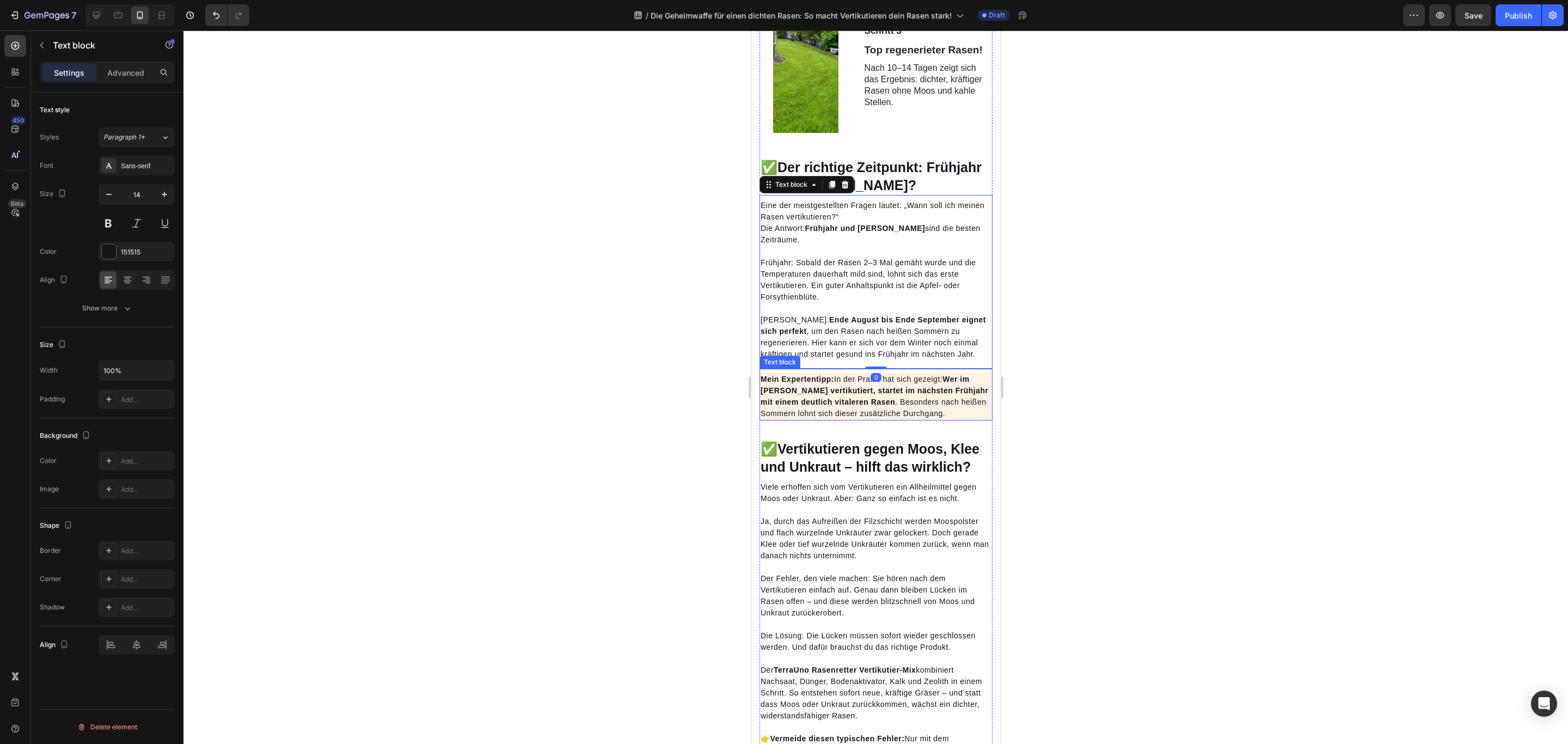
click at [862, 419] on p "Mein Expertentipp: In der Praxis hat sich gezeigt: Wer im [PERSON_NAME] vertiku…" at bounding box center [876, 396] width 231 height 46
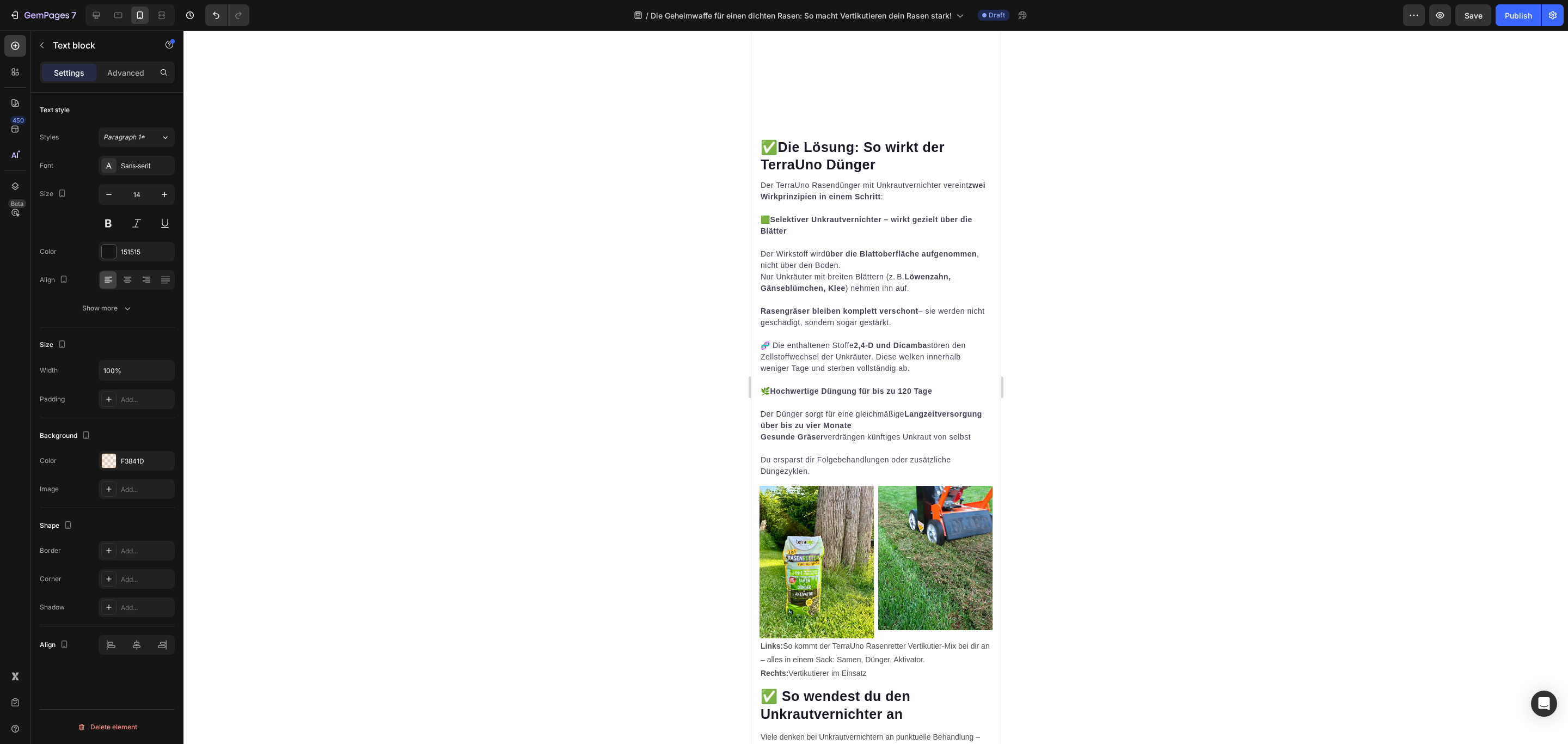
scroll to position [3349, 0]
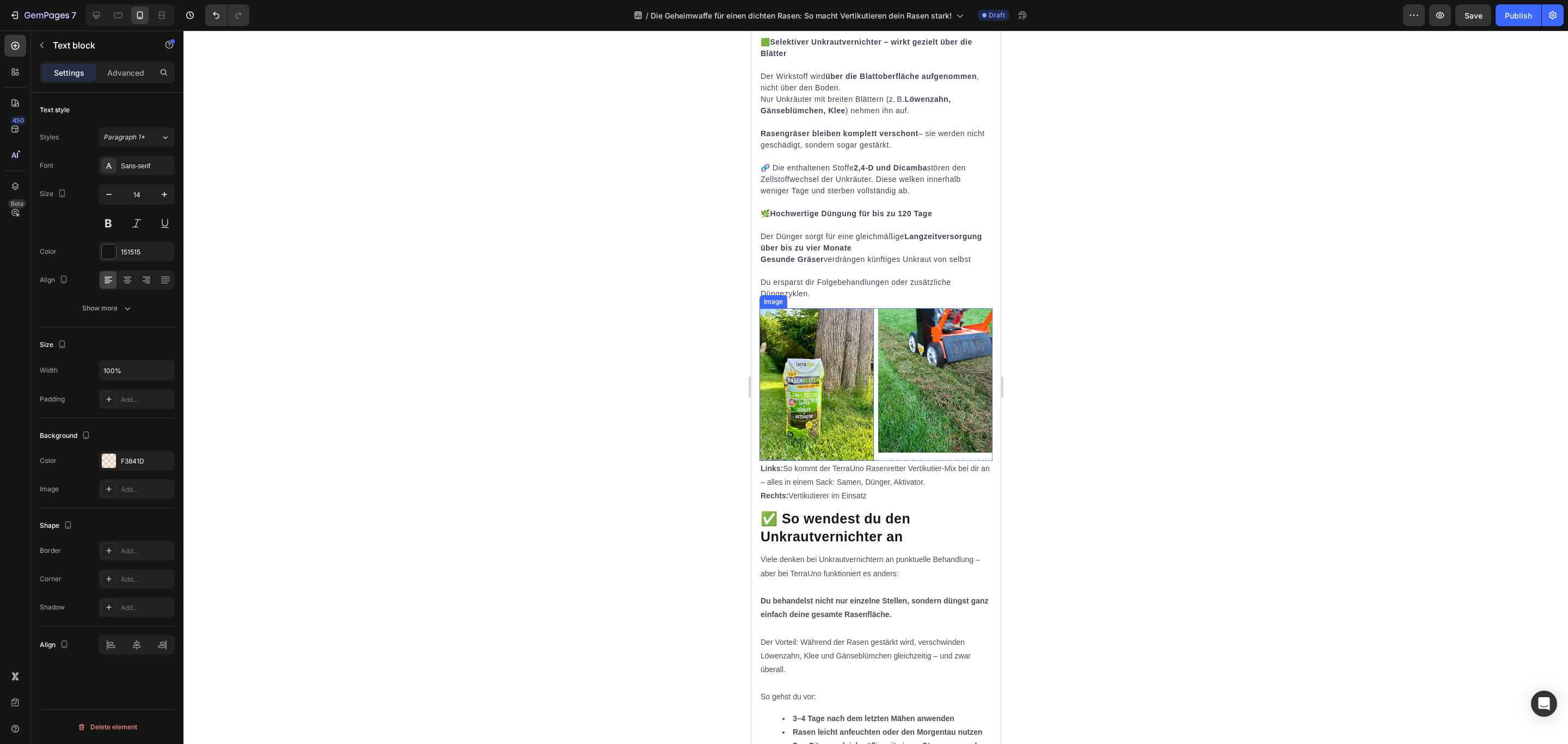
click at [774, 318] on img at bounding box center [816, 384] width 114 height 152
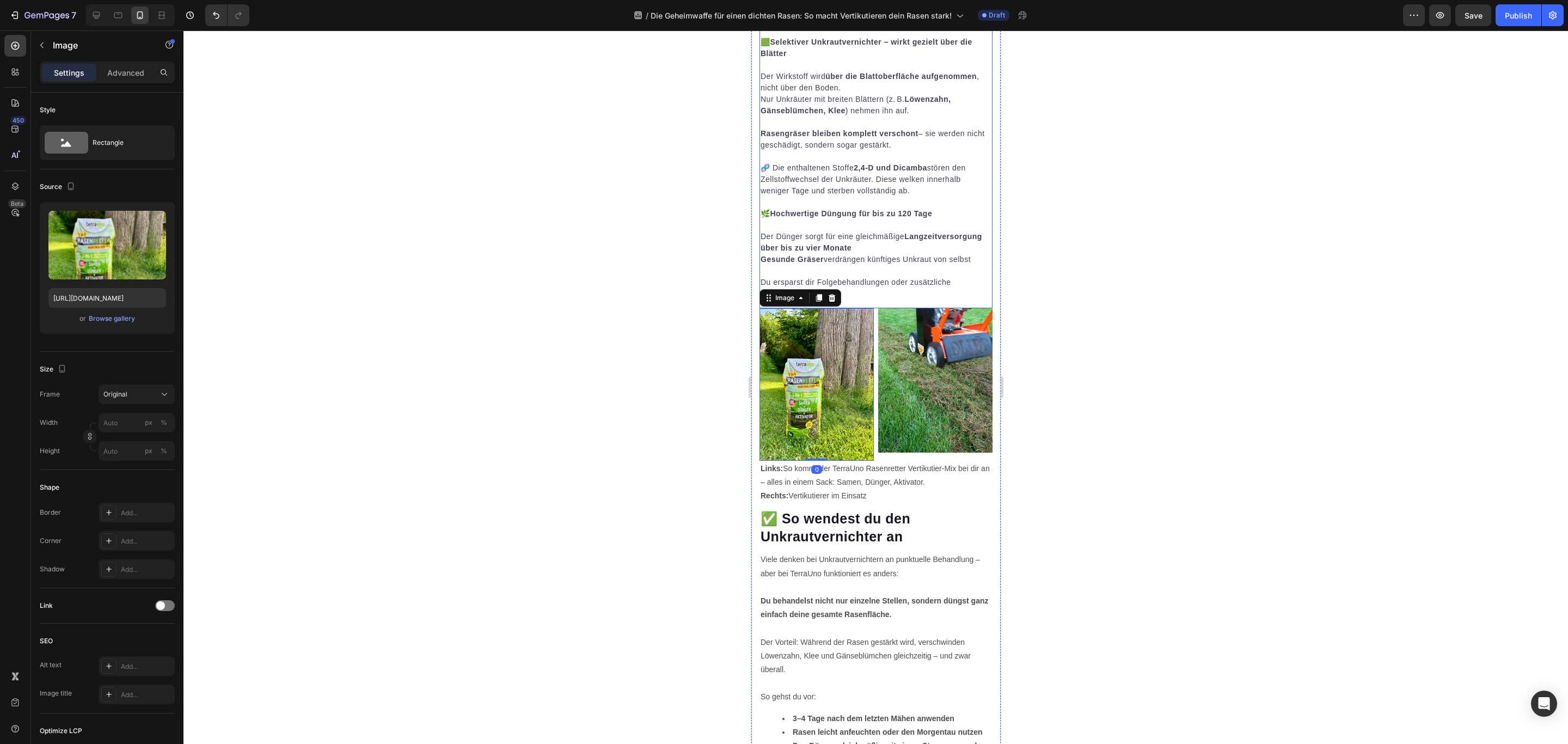
click at [949, 297] on p "Du ersparst dir Folgebehandlungen oder zusätzliche Düngezyklen." at bounding box center [876, 288] width 231 height 23
click at [863, 312] on img at bounding box center [816, 384] width 114 height 152
click at [869, 452] on div "Image 0 Image Row" at bounding box center [875, 384] width 233 height 152
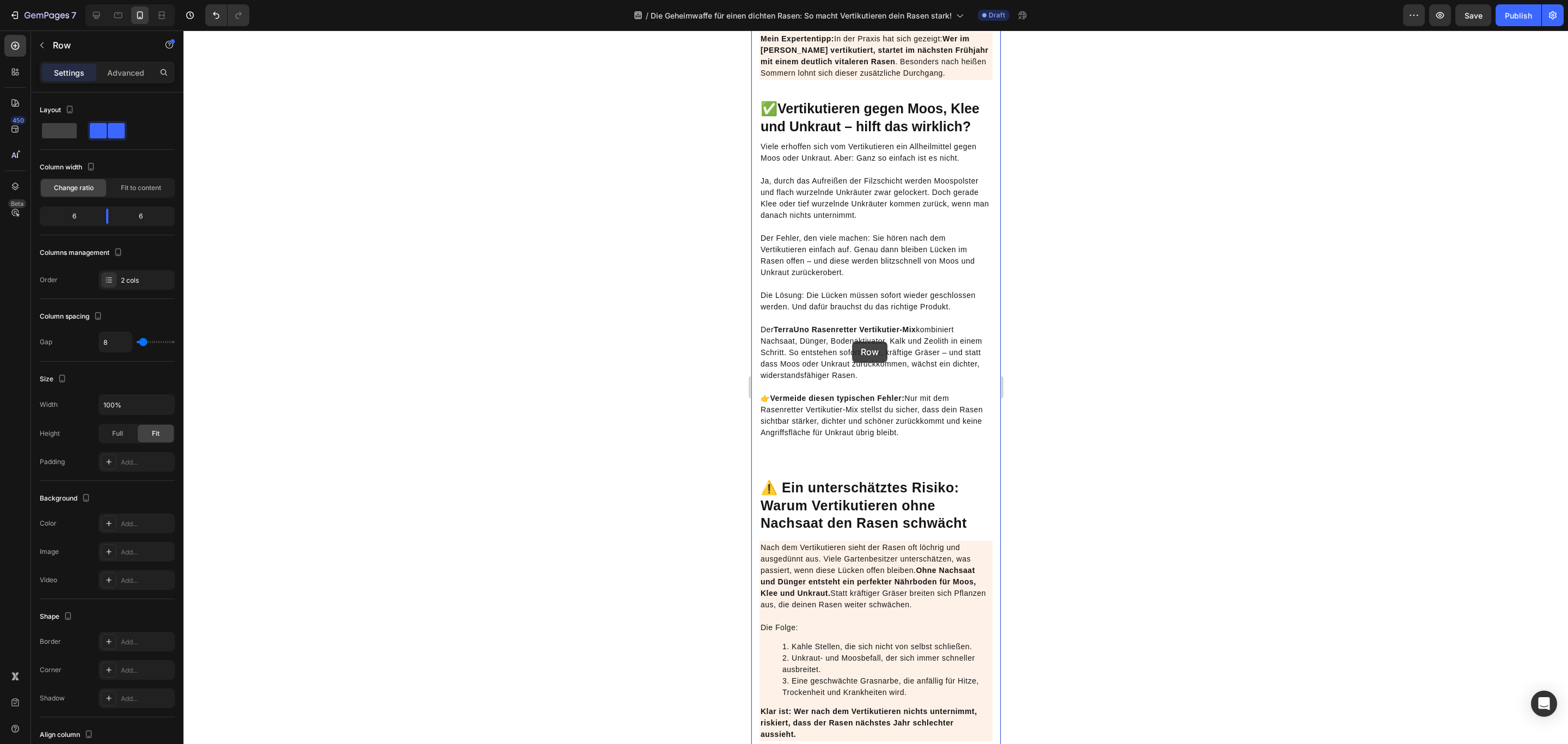
scroll to position [1801, 0]
drag, startPoint x: 773, startPoint y: 297, endPoint x: 848, endPoint y: 477, distance: 195.0
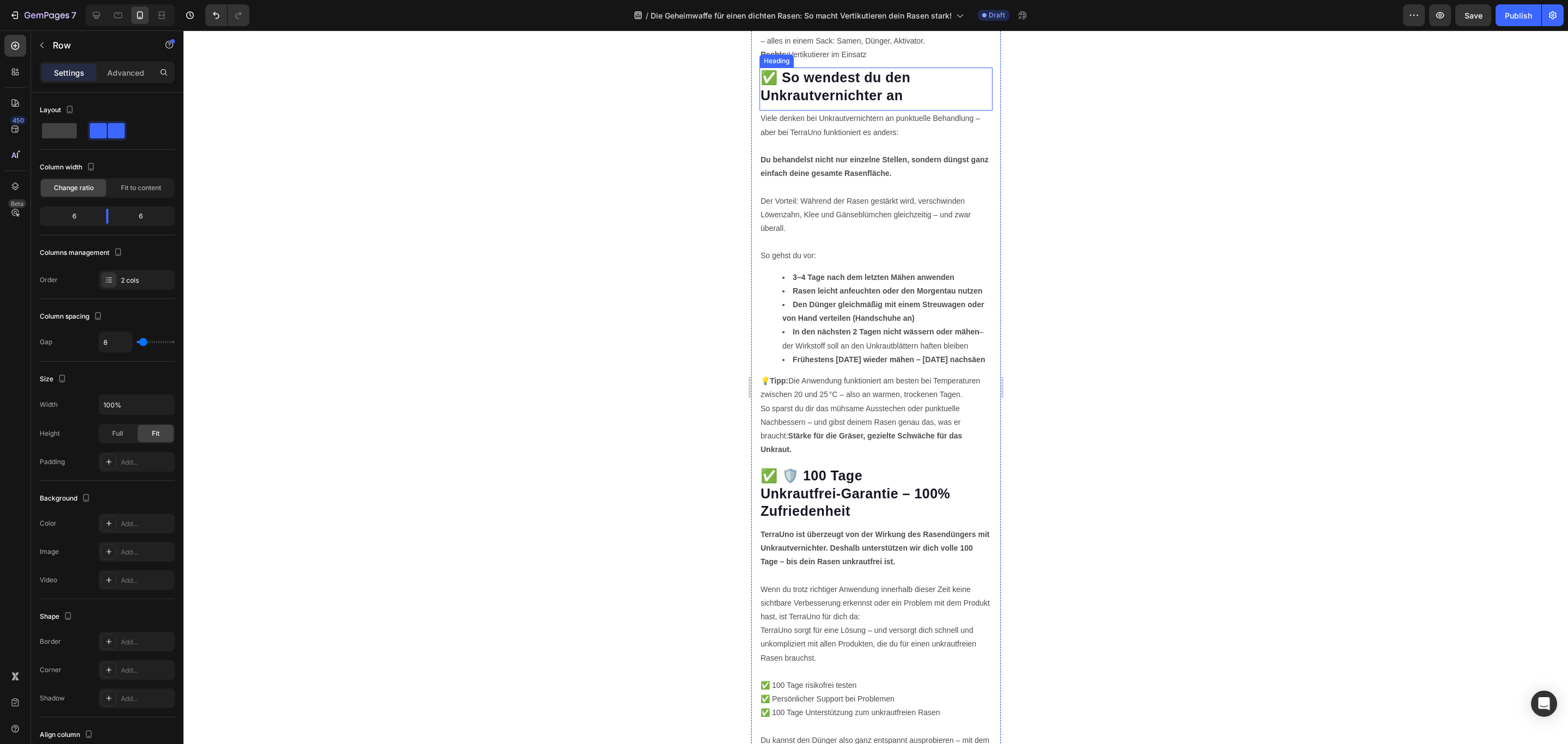
scroll to position [3598, 0]
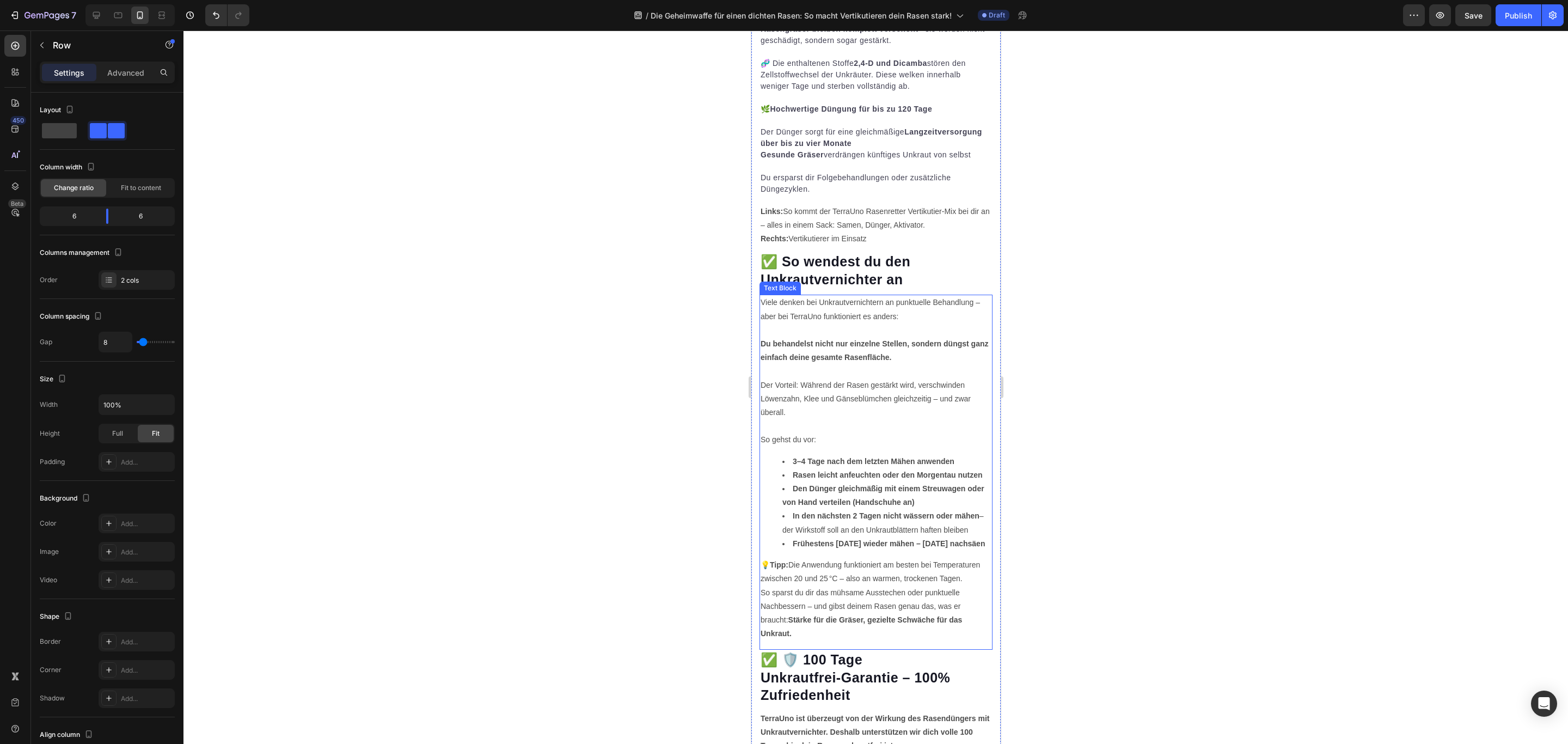
click at [947, 332] on p "Du behandelst nicht nur einzelne Stellen, sondern düngst ganz einfach deine ges…" at bounding box center [876, 343] width 231 height 41
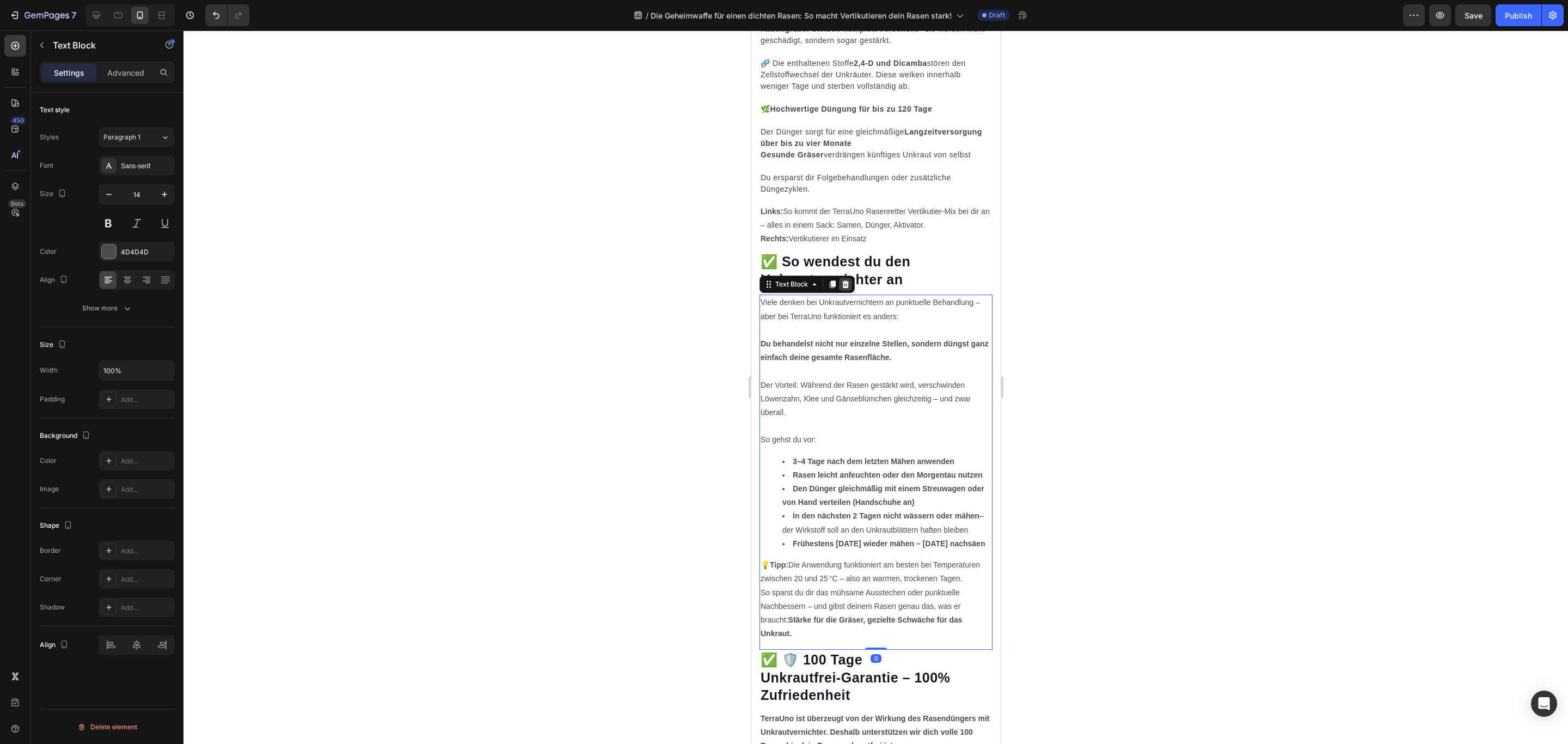
click at [843, 278] on div at bounding box center [845, 284] width 13 height 13
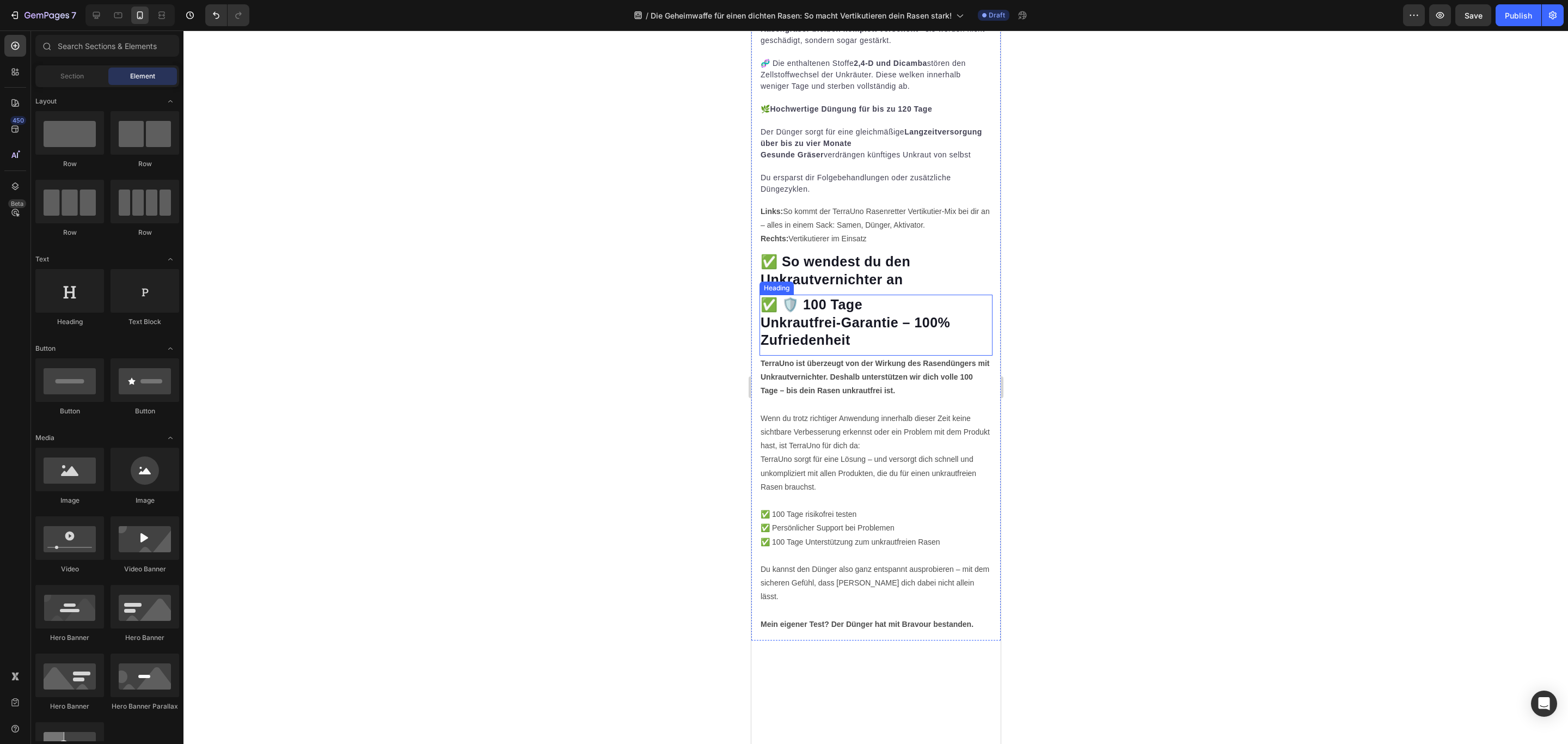
click at [922, 328] on strong "Unkrautfrei-Garantie – 100% Zufriedenheit" at bounding box center [854, 332] width 189 height 33
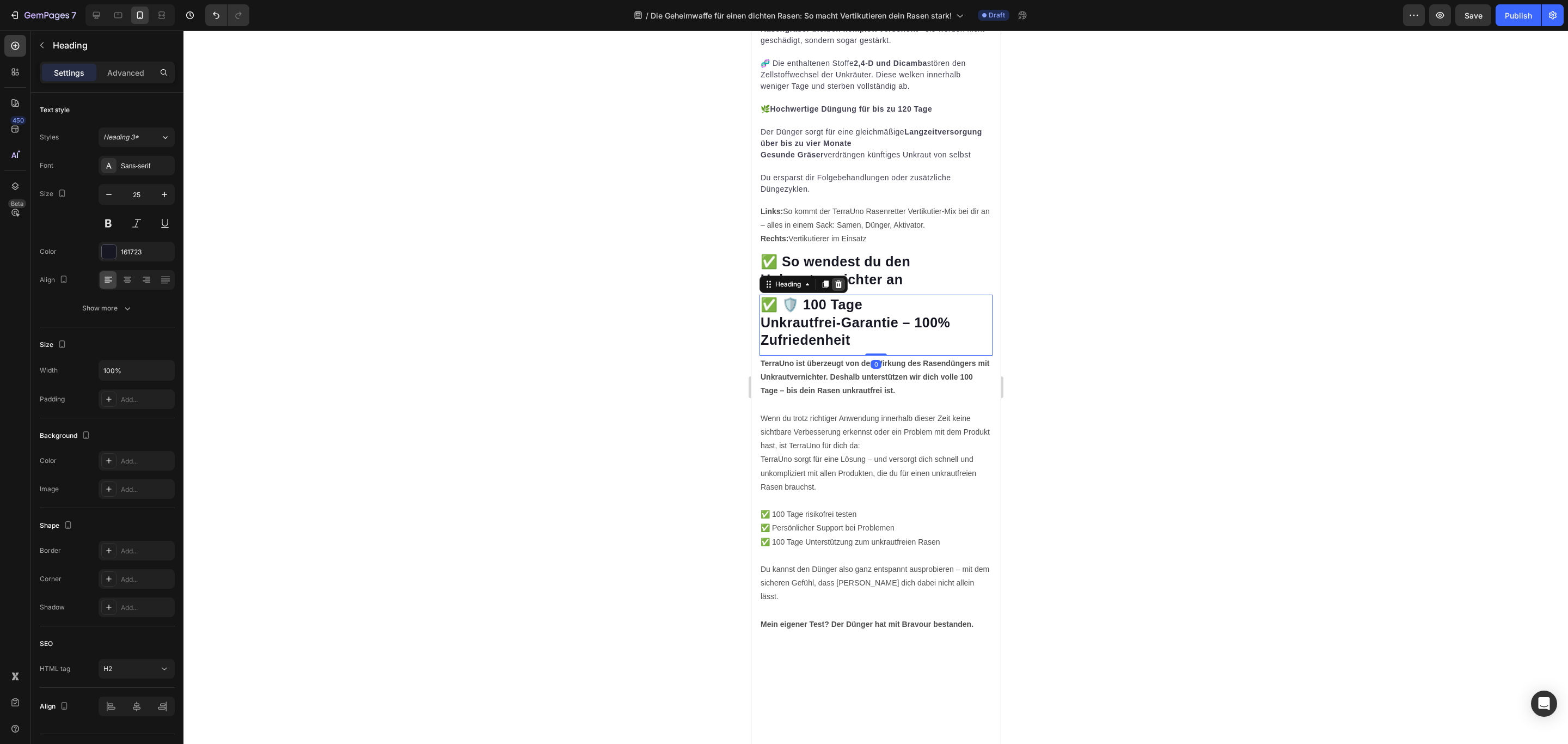
click at [839, 277] on div at bounding box center [838, 284] width 13 height 13
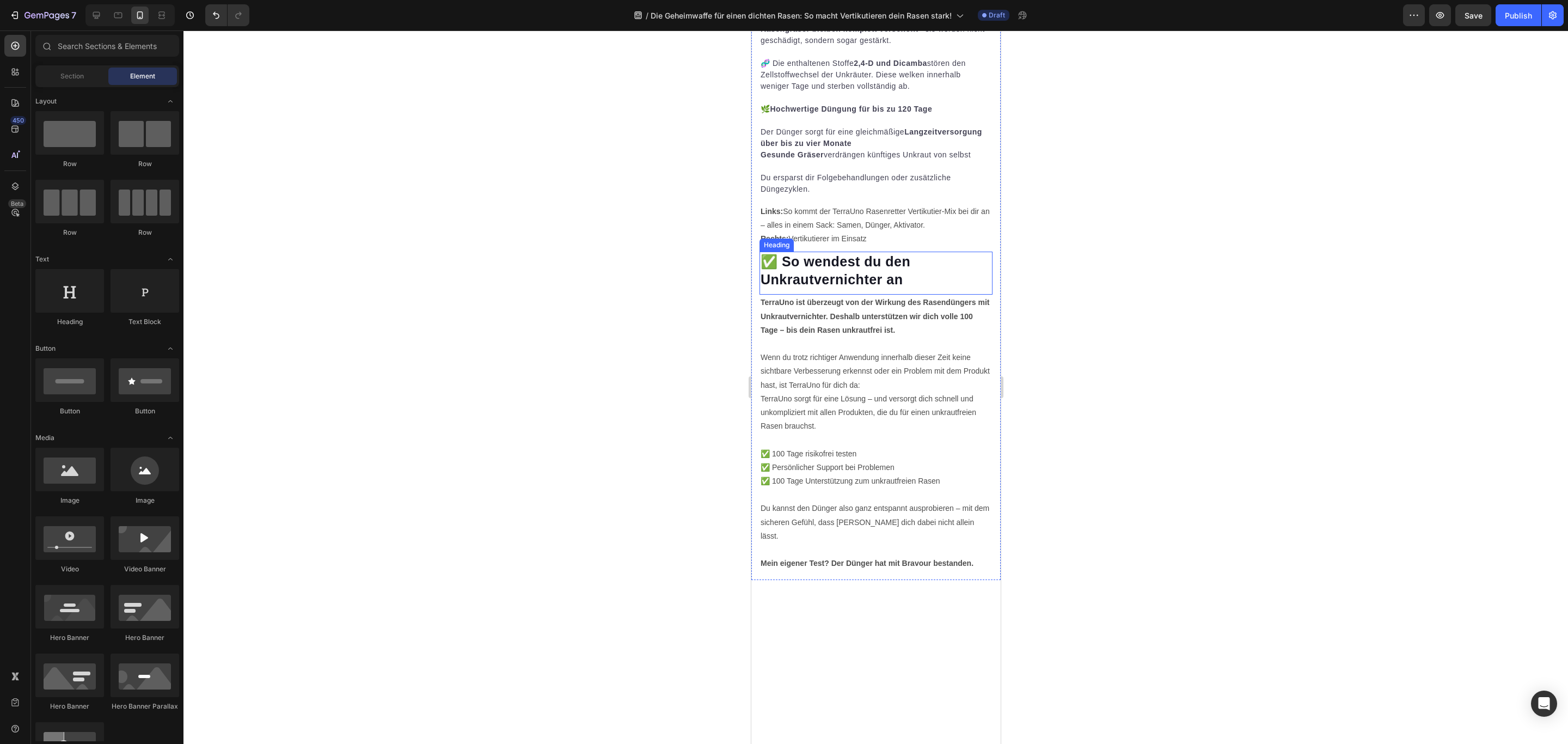
click at [942, 275] on h2 "✅ So wendest du den Unkrautvernichter an" at bounding box center [875, 270] width 233 height 38
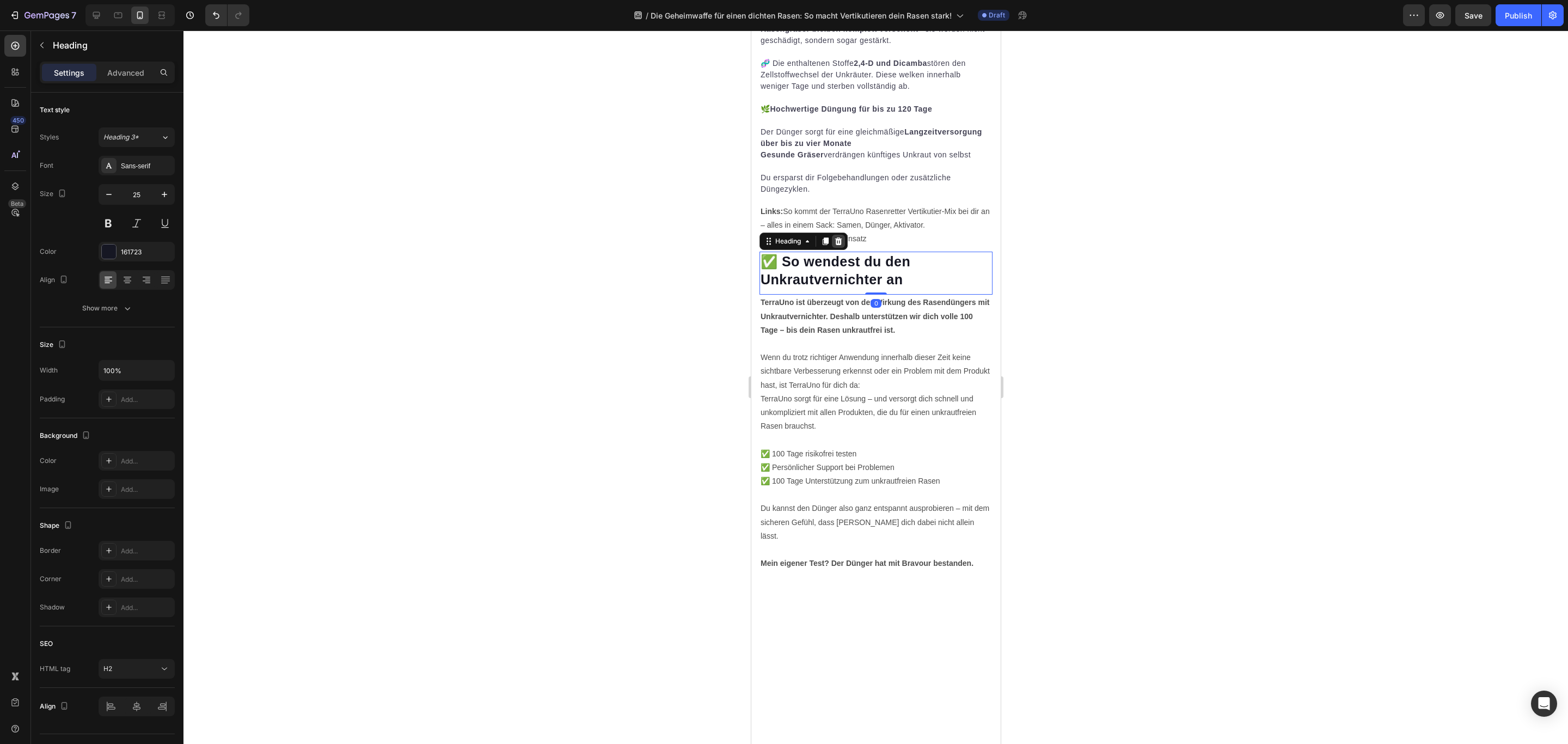
click at [839, 242] on icon at bounding box center [838, 241] width 9 height 9
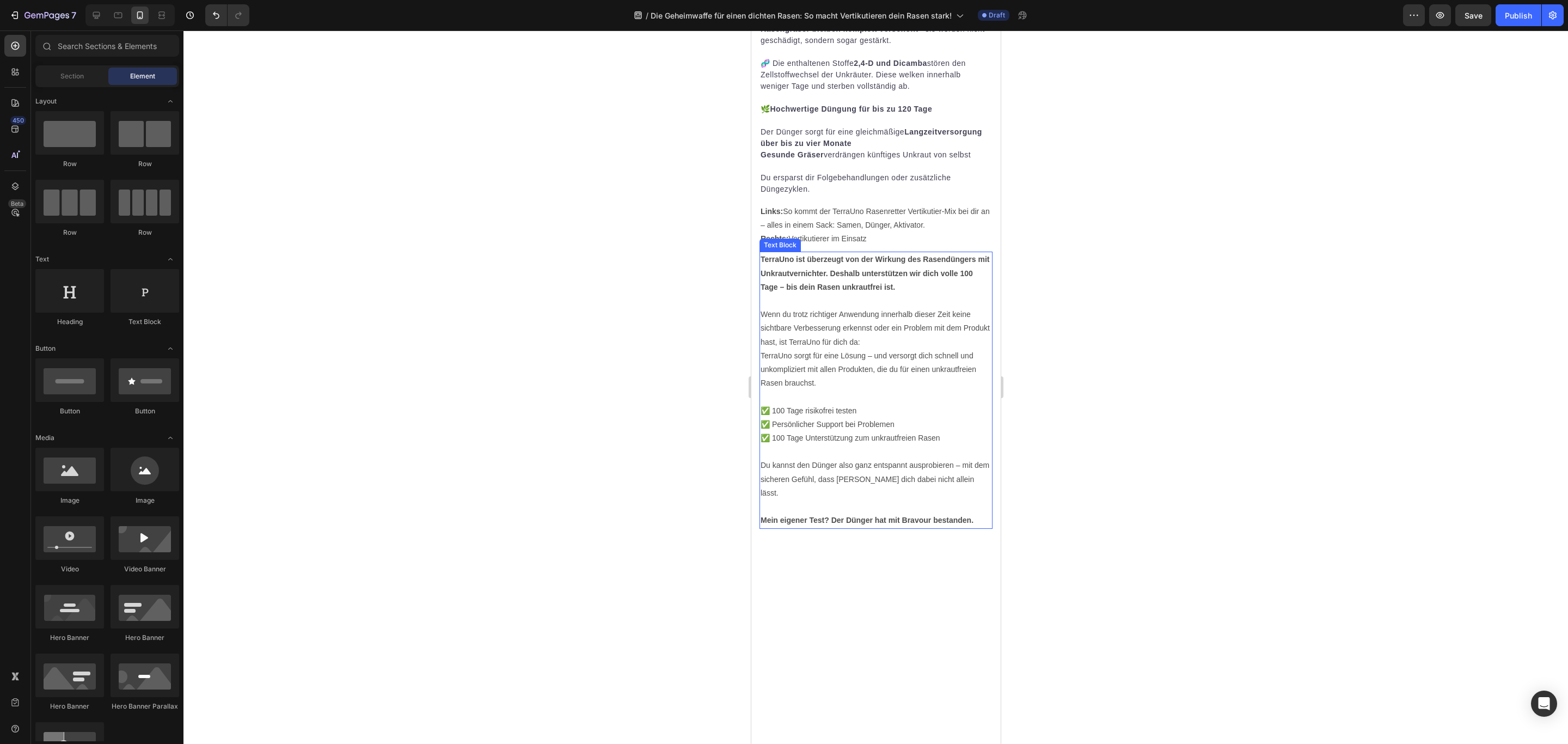
click at [899, 313] on p "Wenn du trotz richtiger Anwendung innerhalb dieser Zeit keine sichtbare Verbess…" at bounding box center [876, 349] width 231 height 82
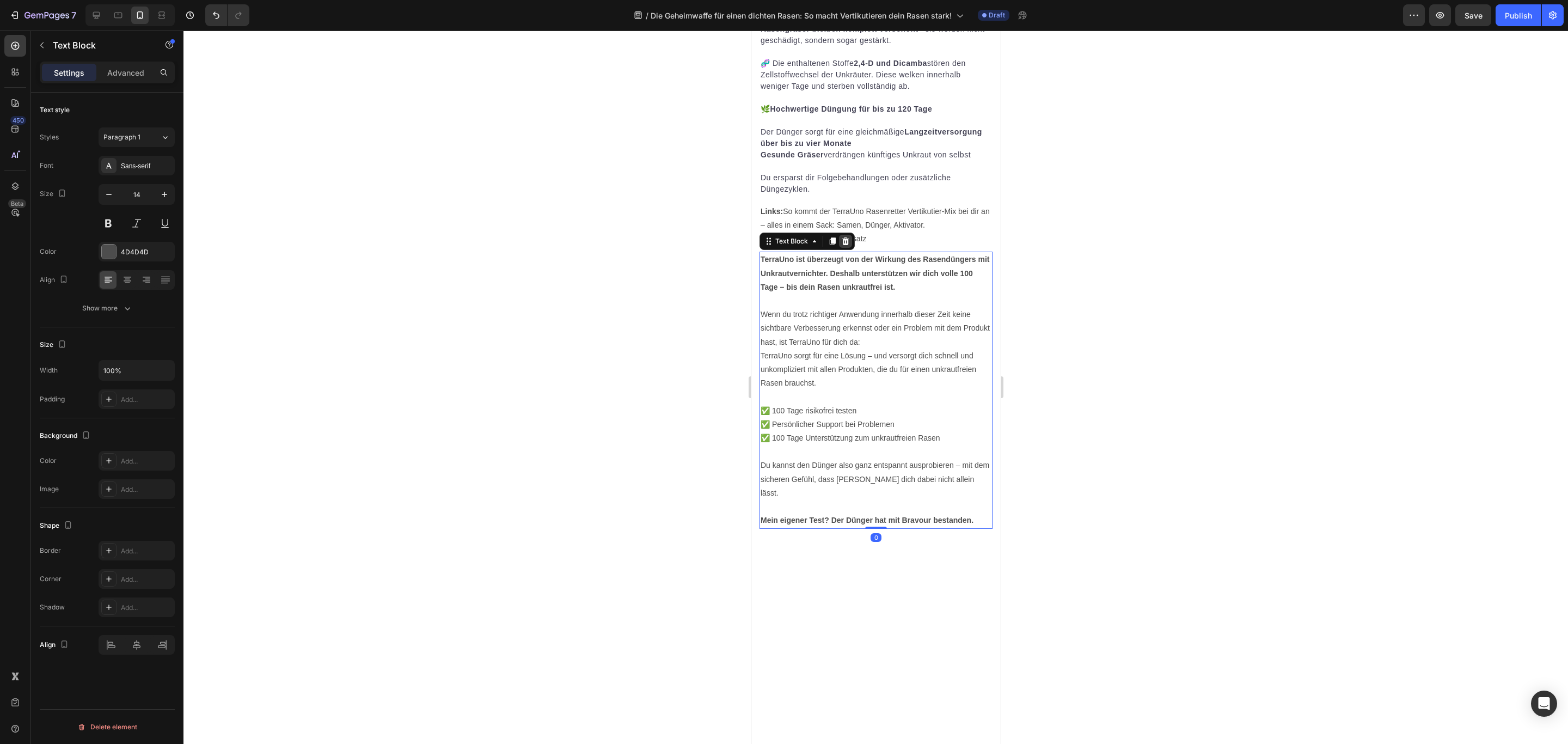
click at [847, 240] on icon at bounding box center [845, 241] width 7 height 8
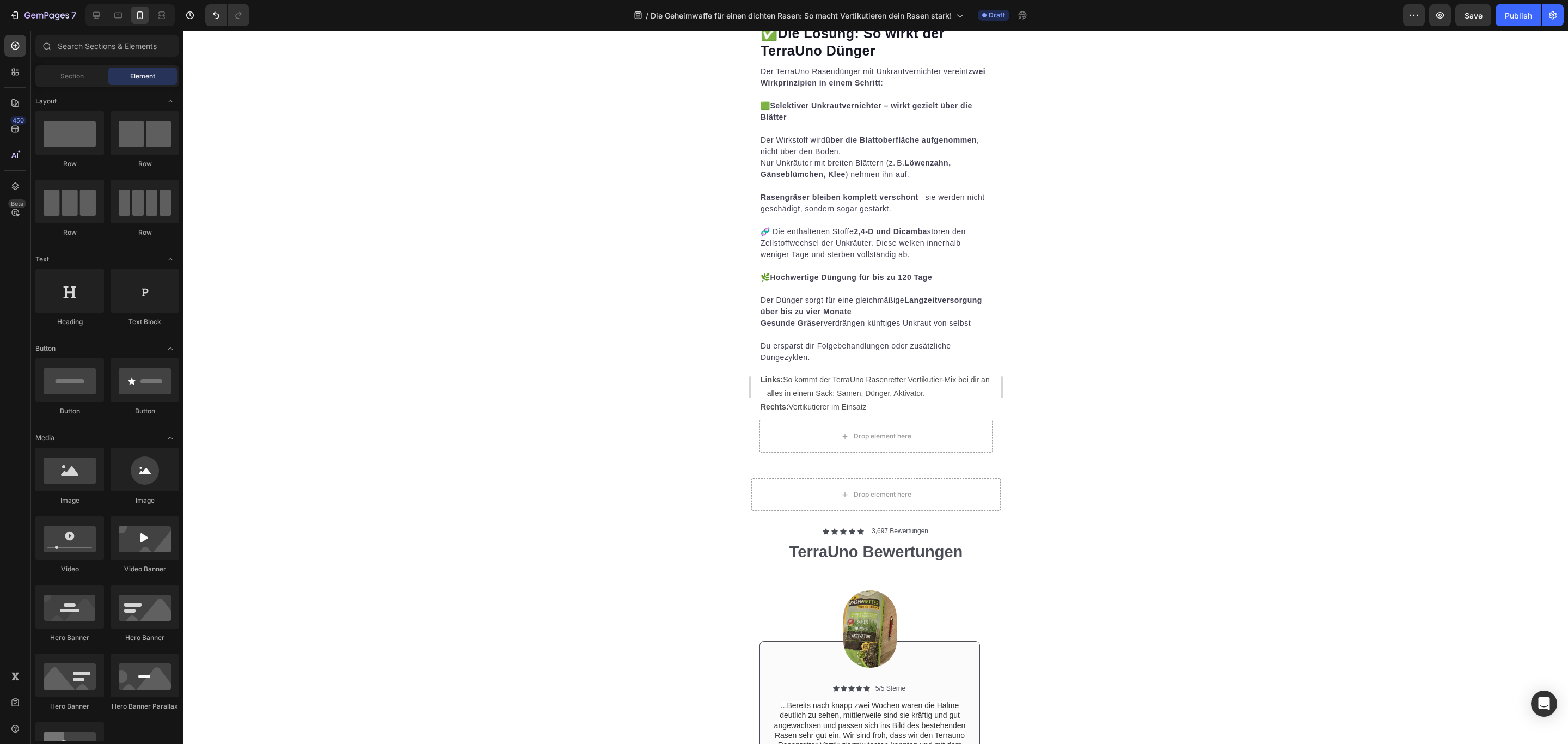
scroll to position [3429, 0]
click at [949, 421] on div "Drop element here" at bounding box center [875, 437] width 233 height 33
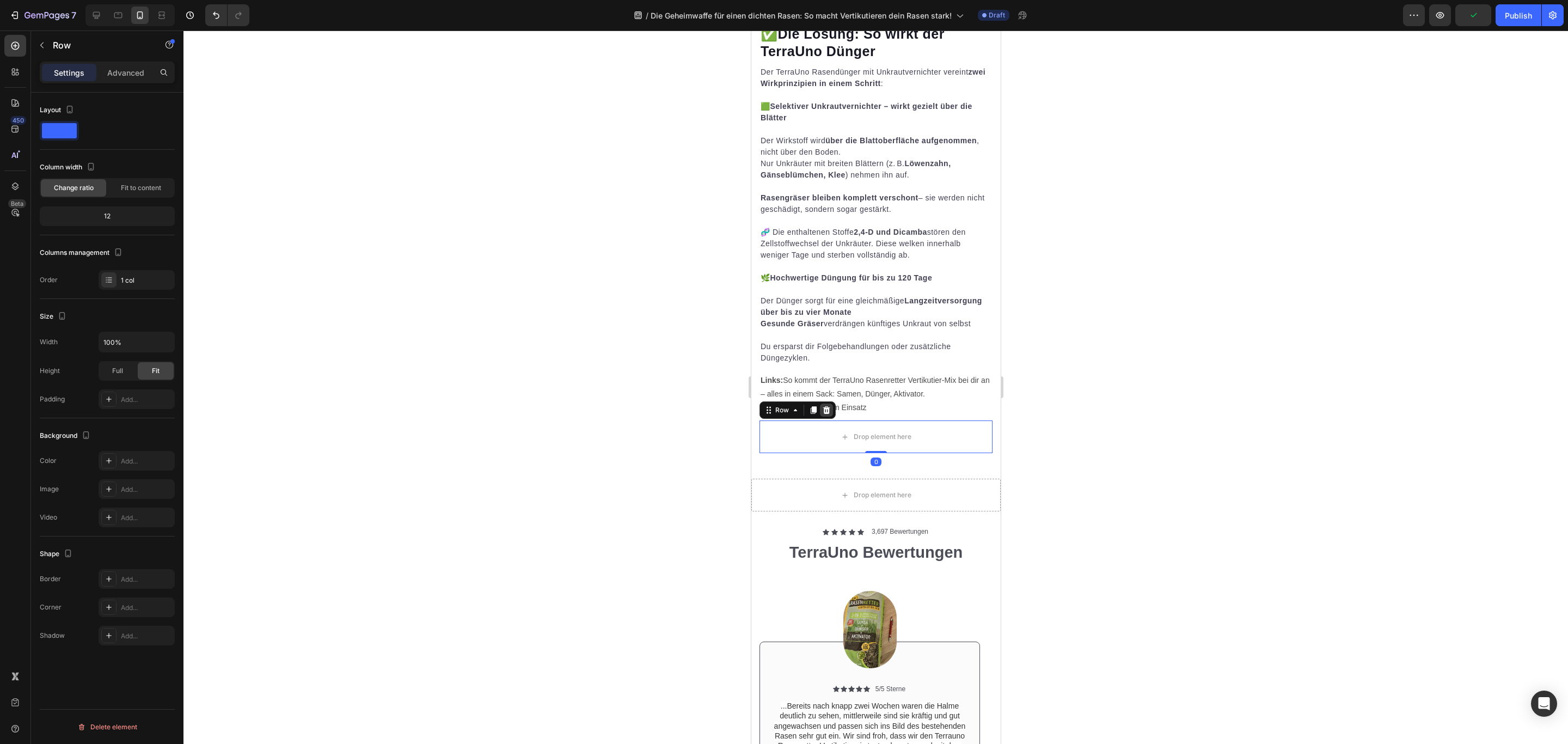
click at [827, 409] on icon at bounding box center [826, 409] width 7 height 8
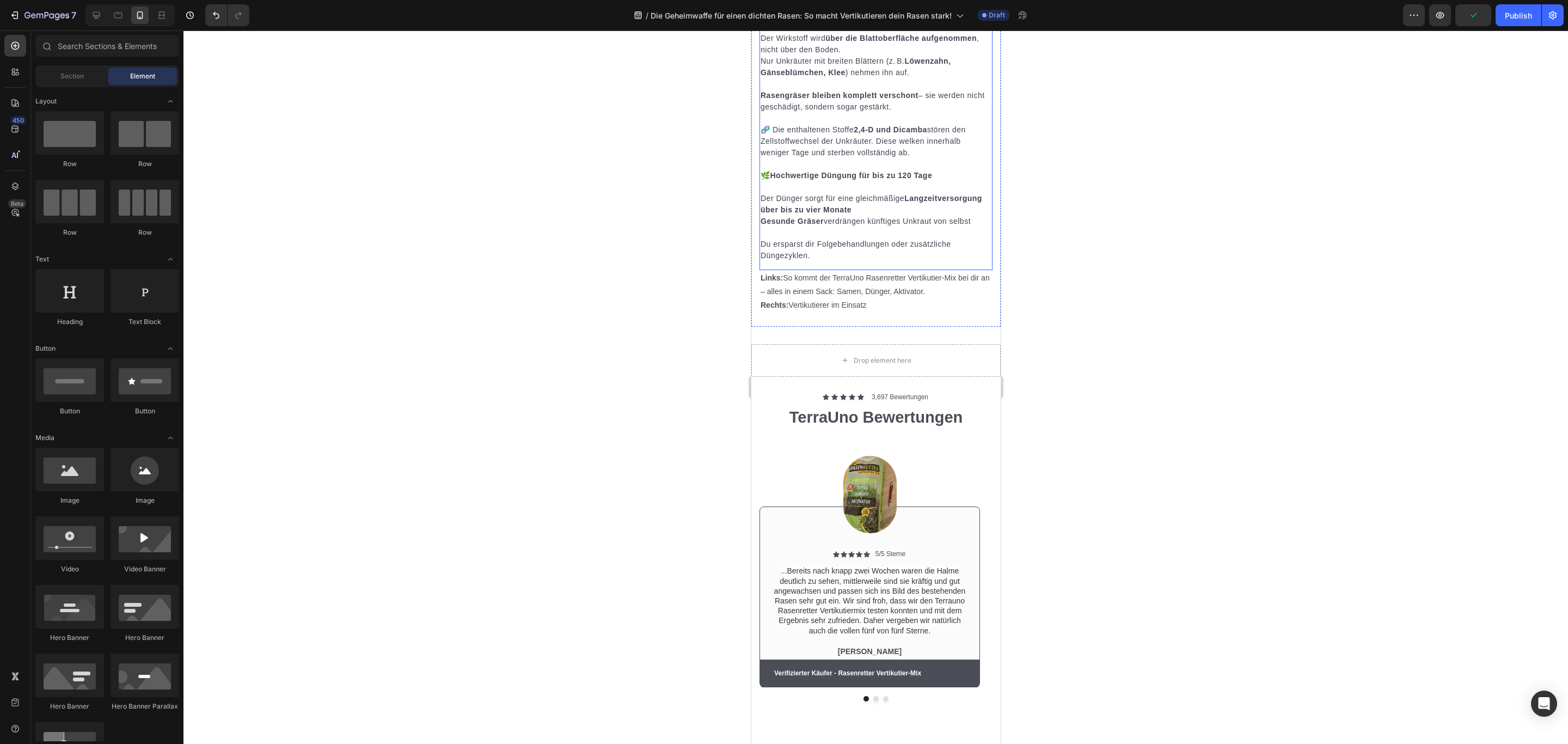
scroll to position [3352, 0]
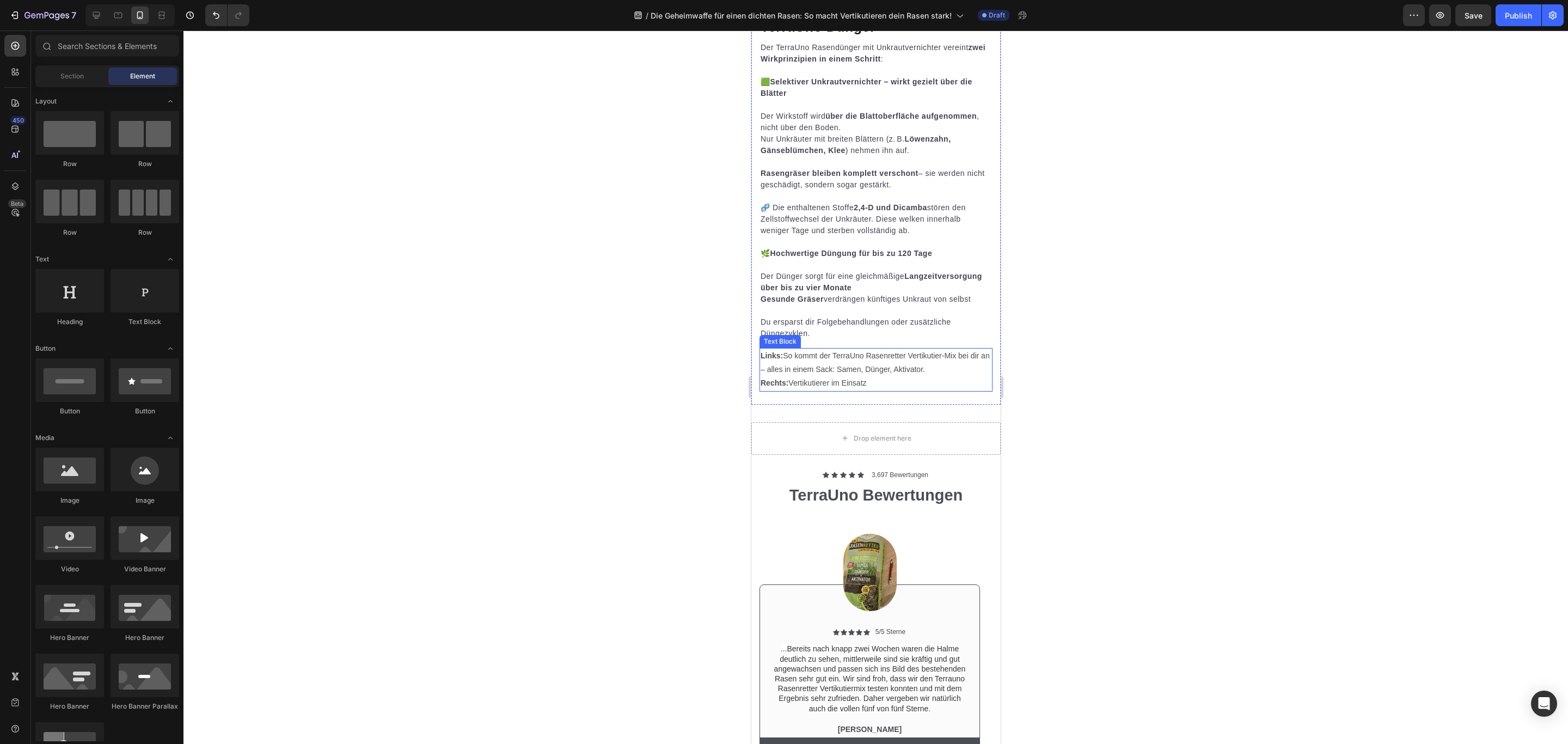
click at [938, 391] on p "Links: So kommt der TerraUno Rasenretter Vertikutier-Mix bei dir an – alles in …" at bounding box center [876, 370] width 231 height 41
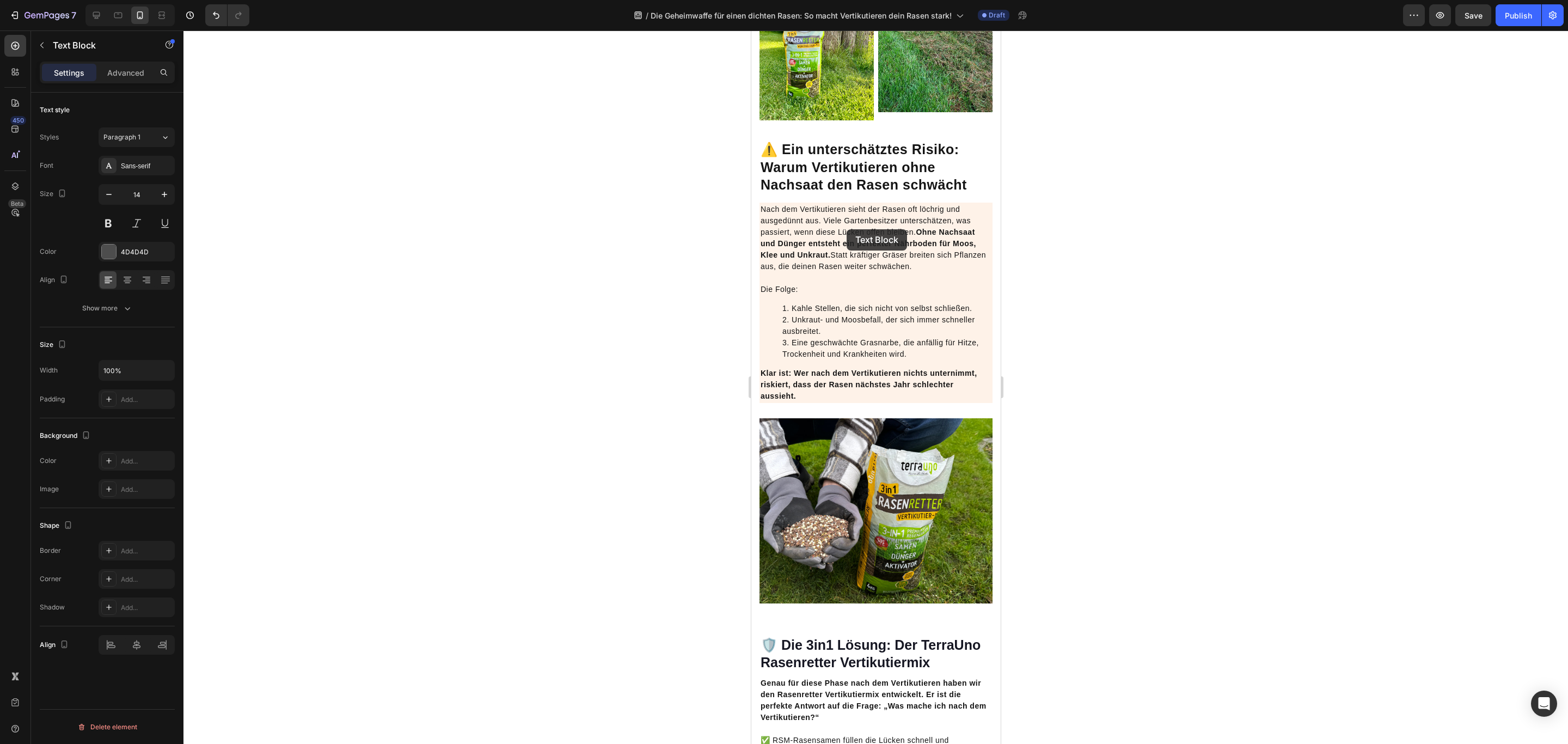
scroll to position [2290, 0]
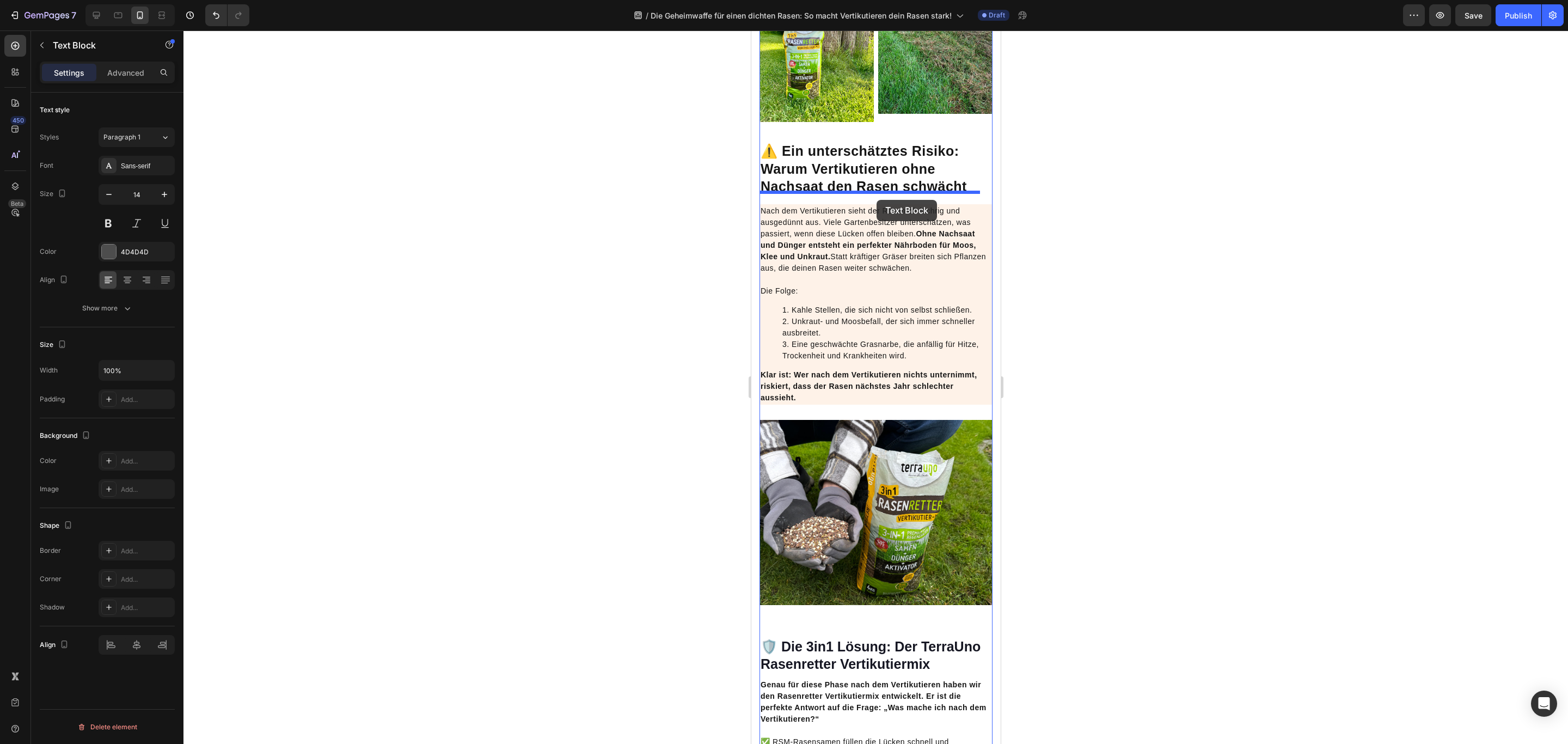
drag, startPoint x: 780, startPoint y: 442, endPoint x: 876, endPoint y: 200, distance: 260.3
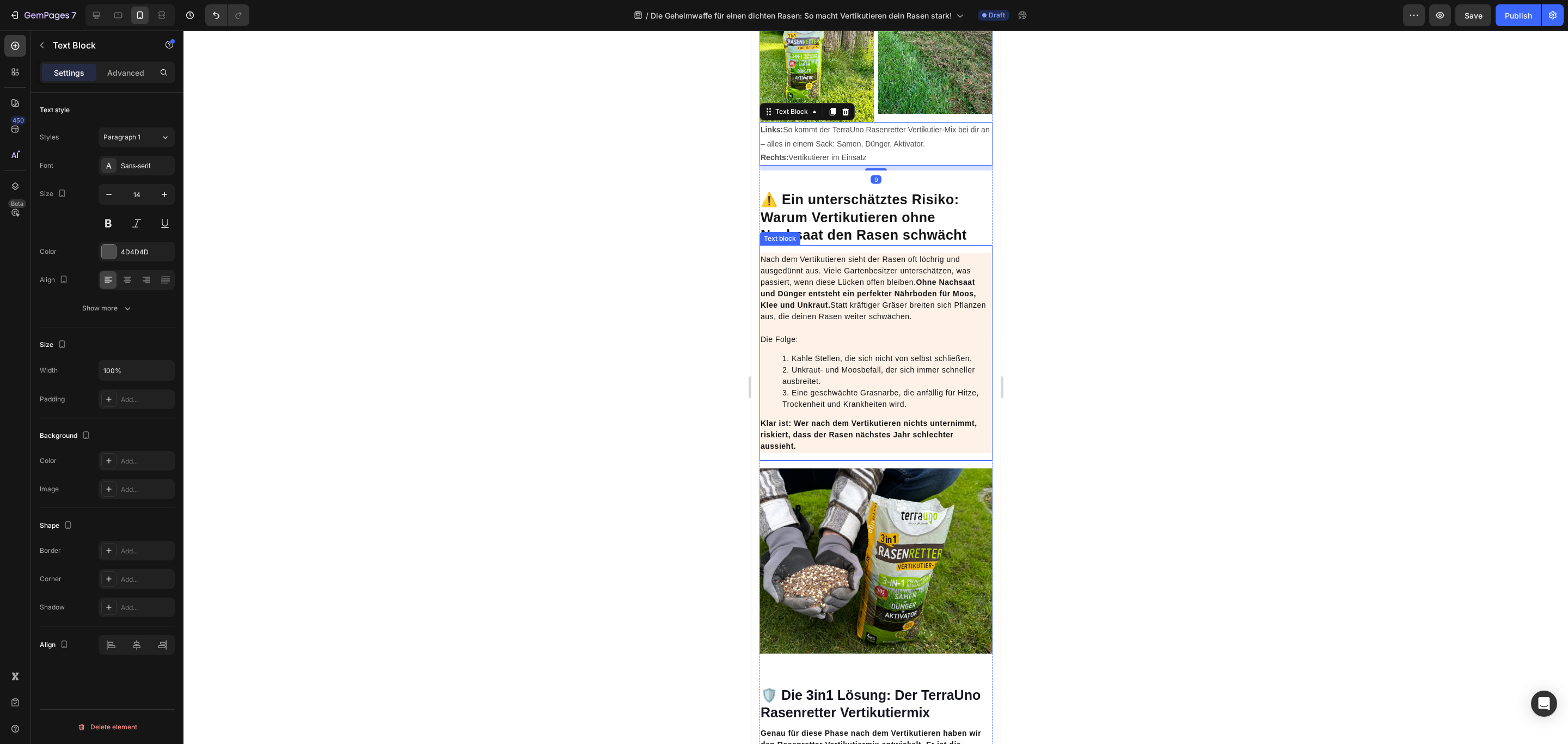
click at [899, 409] on div "Nach dem Vertikutieren sieht der Rasen oft löchrig und ausgedünnt aus. Viele Ga…" at bounding box center [875, 353] width 233 height 201
click at [873, 165] on p "Links: So kommt der TerraUno Rasenretter Vertikutier-Mix bei dir an – alles in …" at bounding box center [876, 144] width 231 height 41
click at [873, 183] on div "9" at bounding box center [875, 180] width 11 height 9
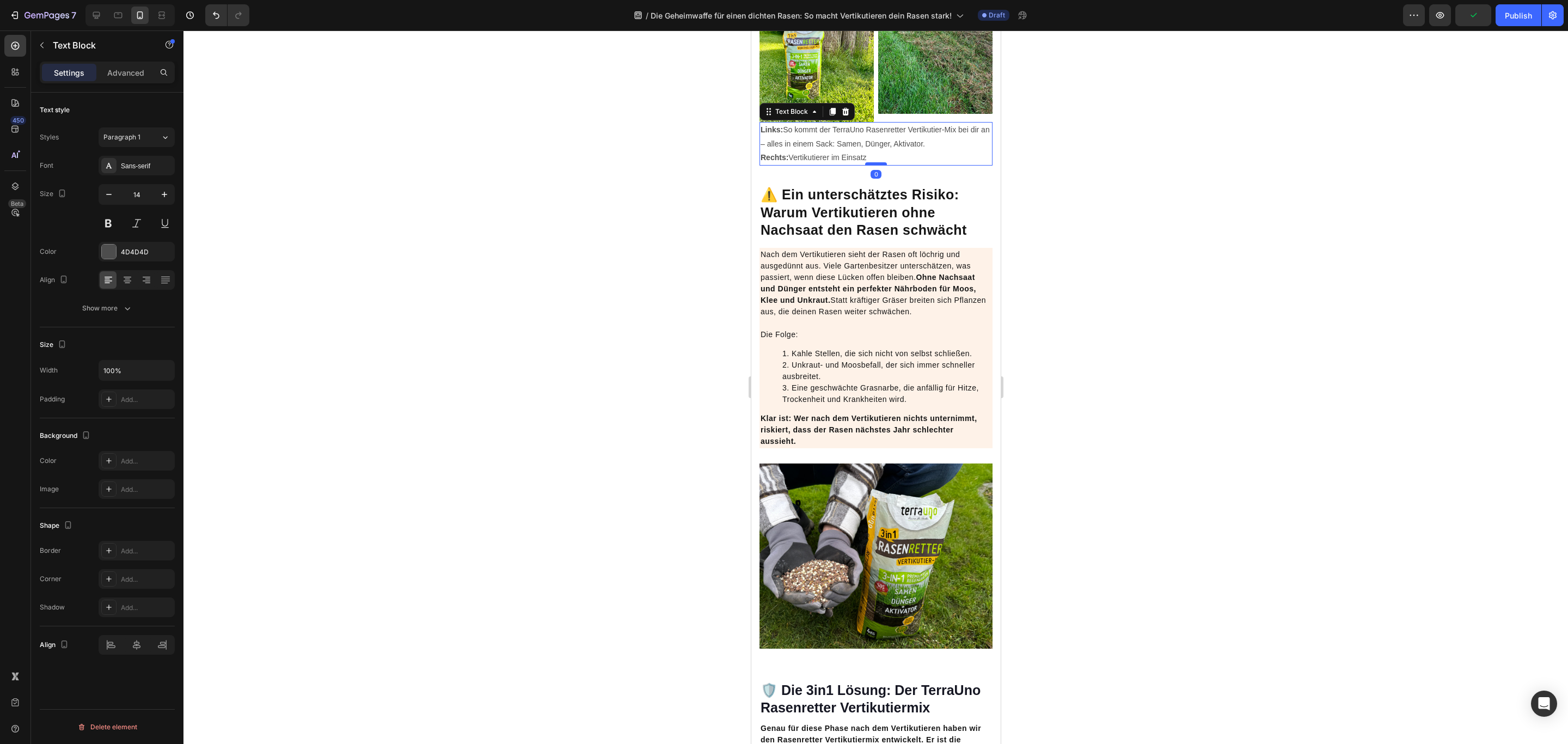
drag, startPoint x: 871, startPoint y: 229, endPoint x: 875, endPoint y: 225, distance: 5.7
click at [875, 166] on div at bounding box center [875, 164] width 22 height 4
click at [886, 238] on strong "⚠️ Ein unterschätztes Risiko: Warum Vertikutieren ohne Nachsaat den Rasen schwä…" at bounding box center [863, 212] width 206 height 51
click at [125, 64] on div "Advanced" at bounding box center [126, 72] width 55 height 18
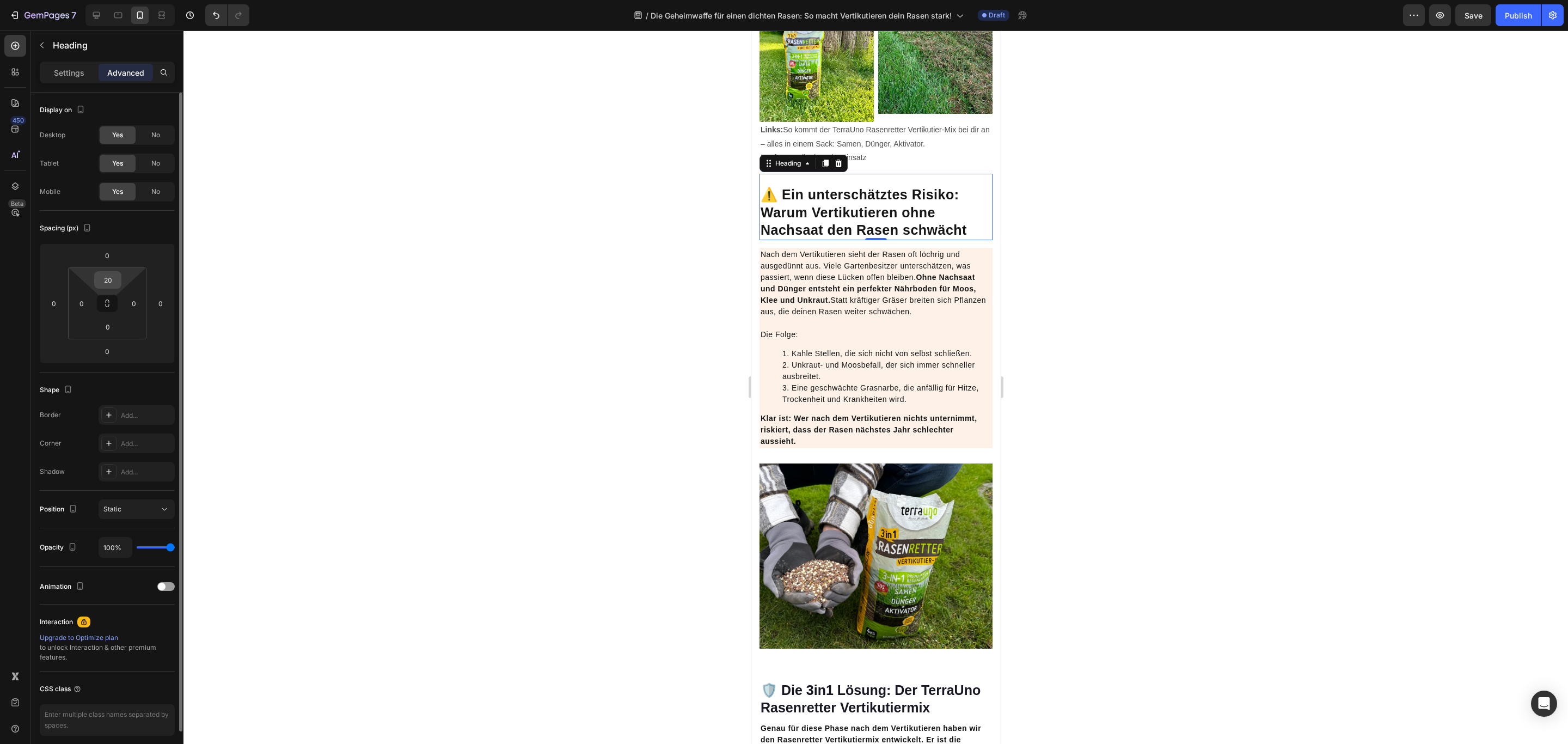
click at [110, 282] on input "20" at bounding box center [107, 280] width 22 height 17
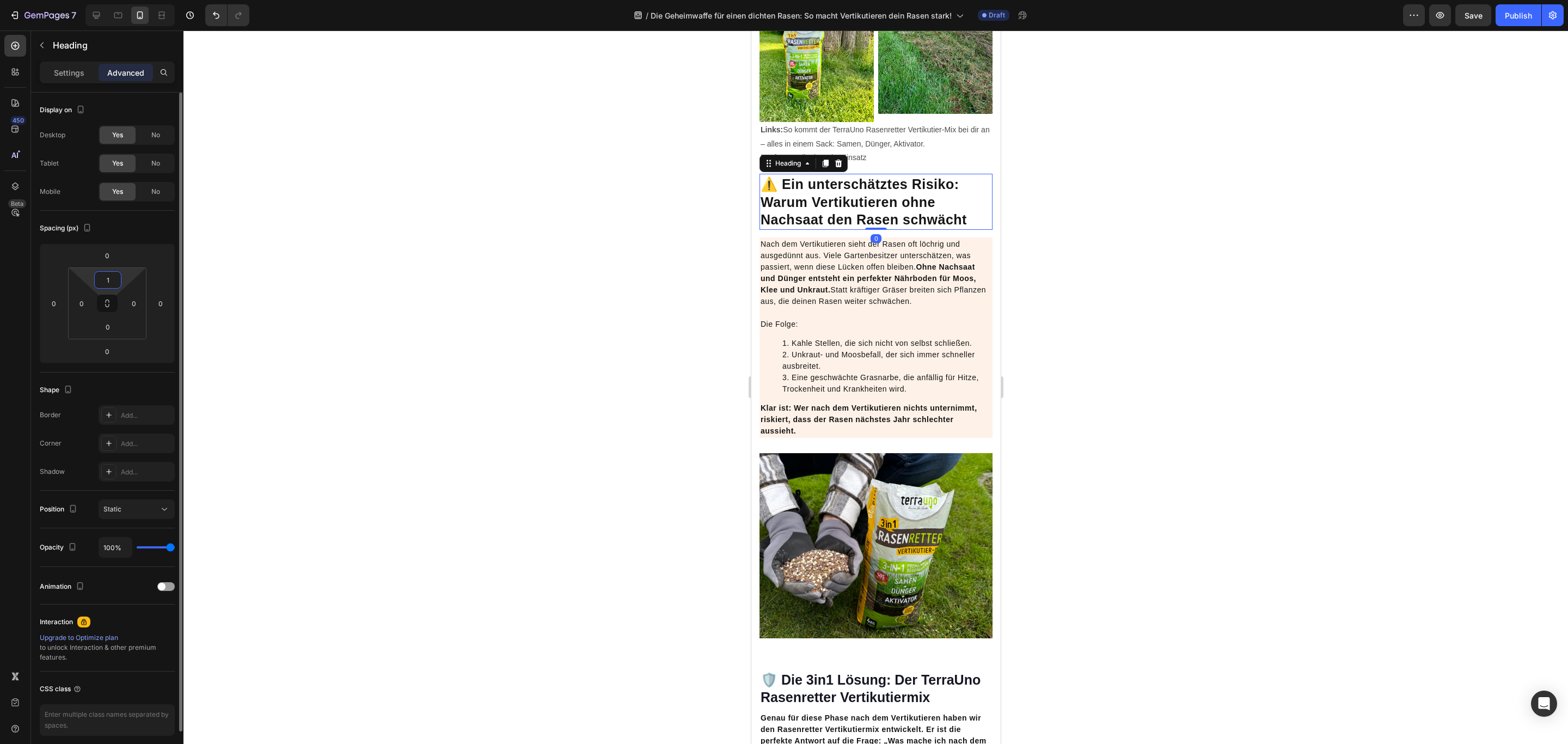
type input "10"
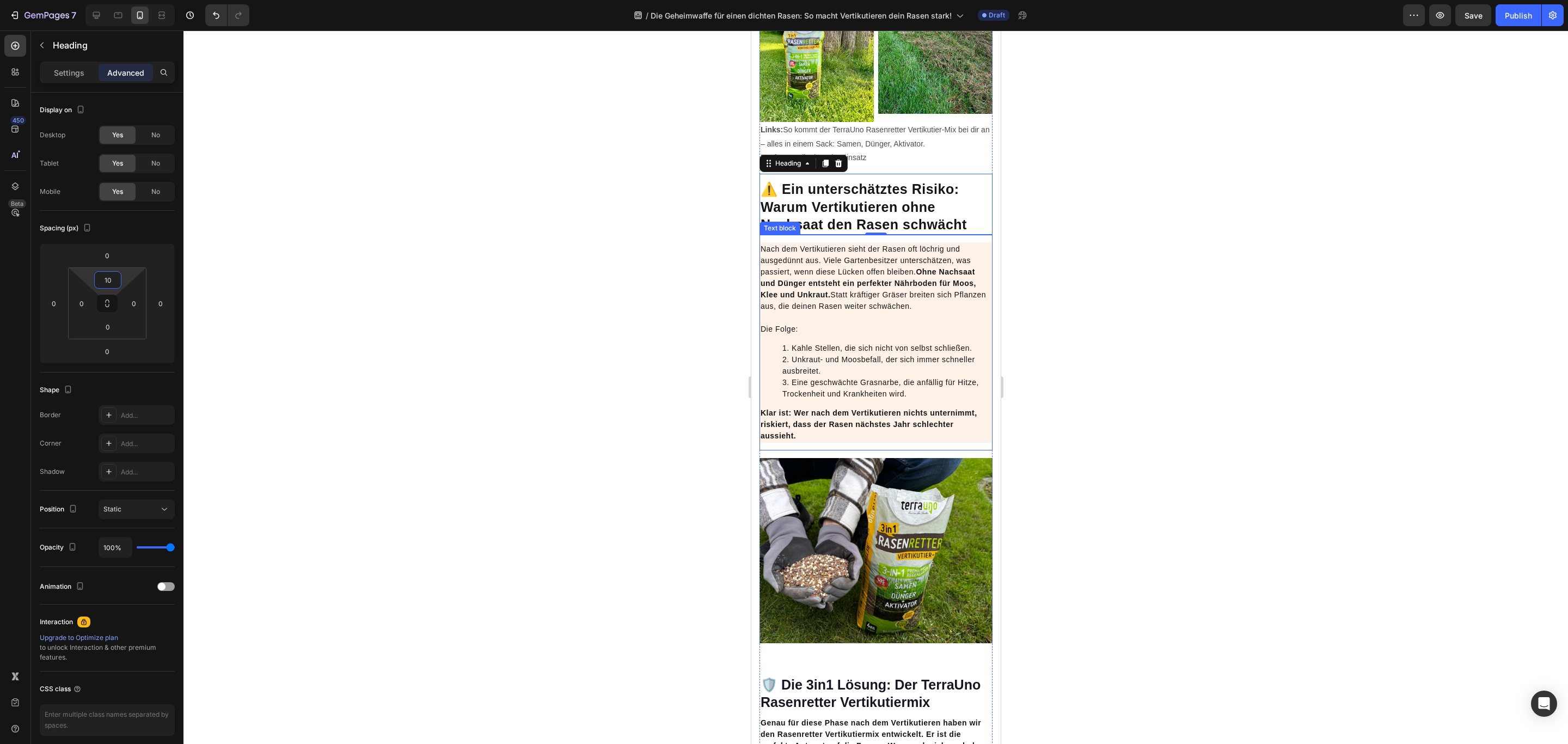
click at [866, 299] on strong "Ohne Nachsaat und Dünger entsteht ein perfekter Nährboden für Moos, Klee und Un…" at bounding box center [868, 284] width 216 height 32
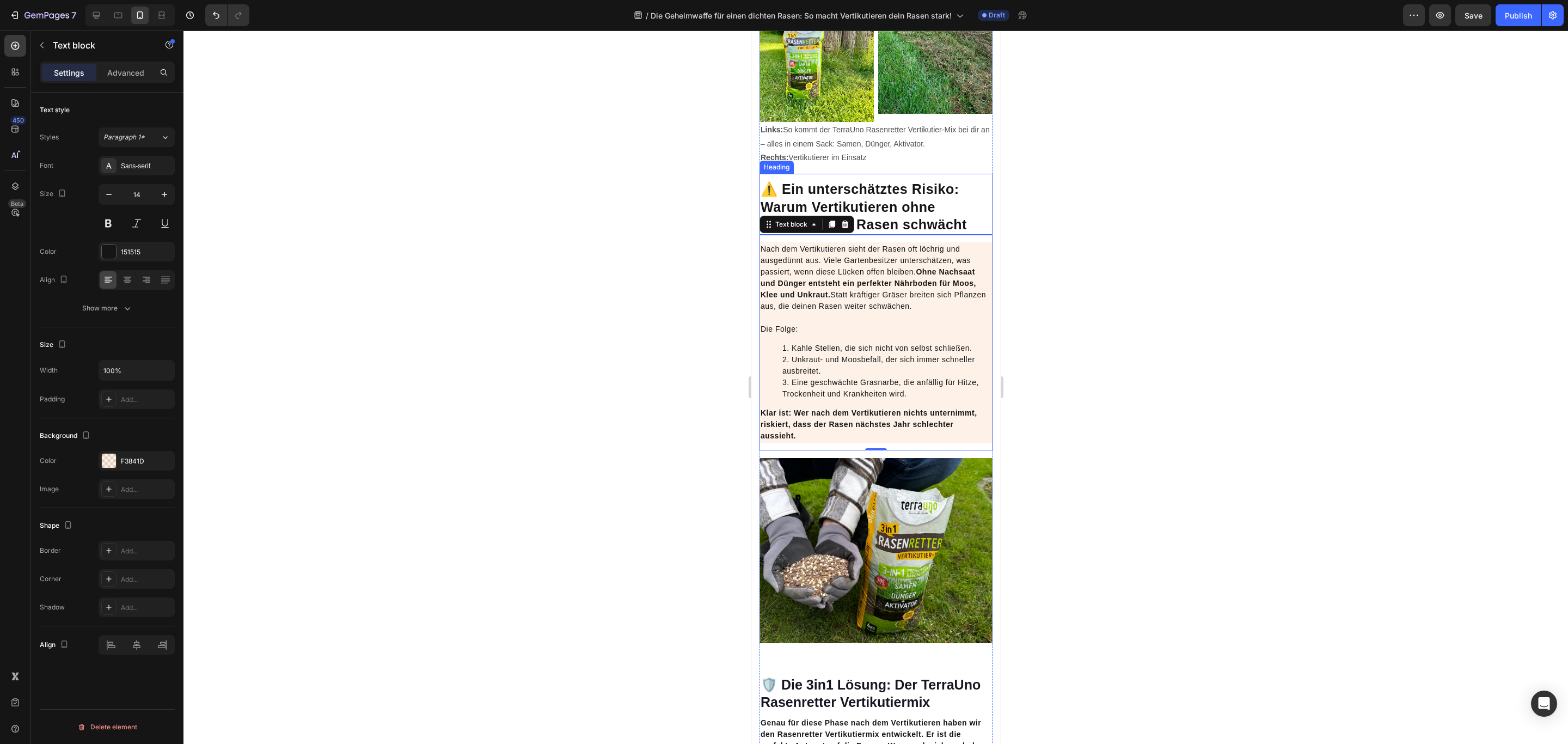
click at [927, 232] on strong "⚠️ Ein unterschätztes Risiko: Warum Vertikutieren ohne Nachsaat den Rasen schwä…" at bounding box center [863, 207] width 206 height 51
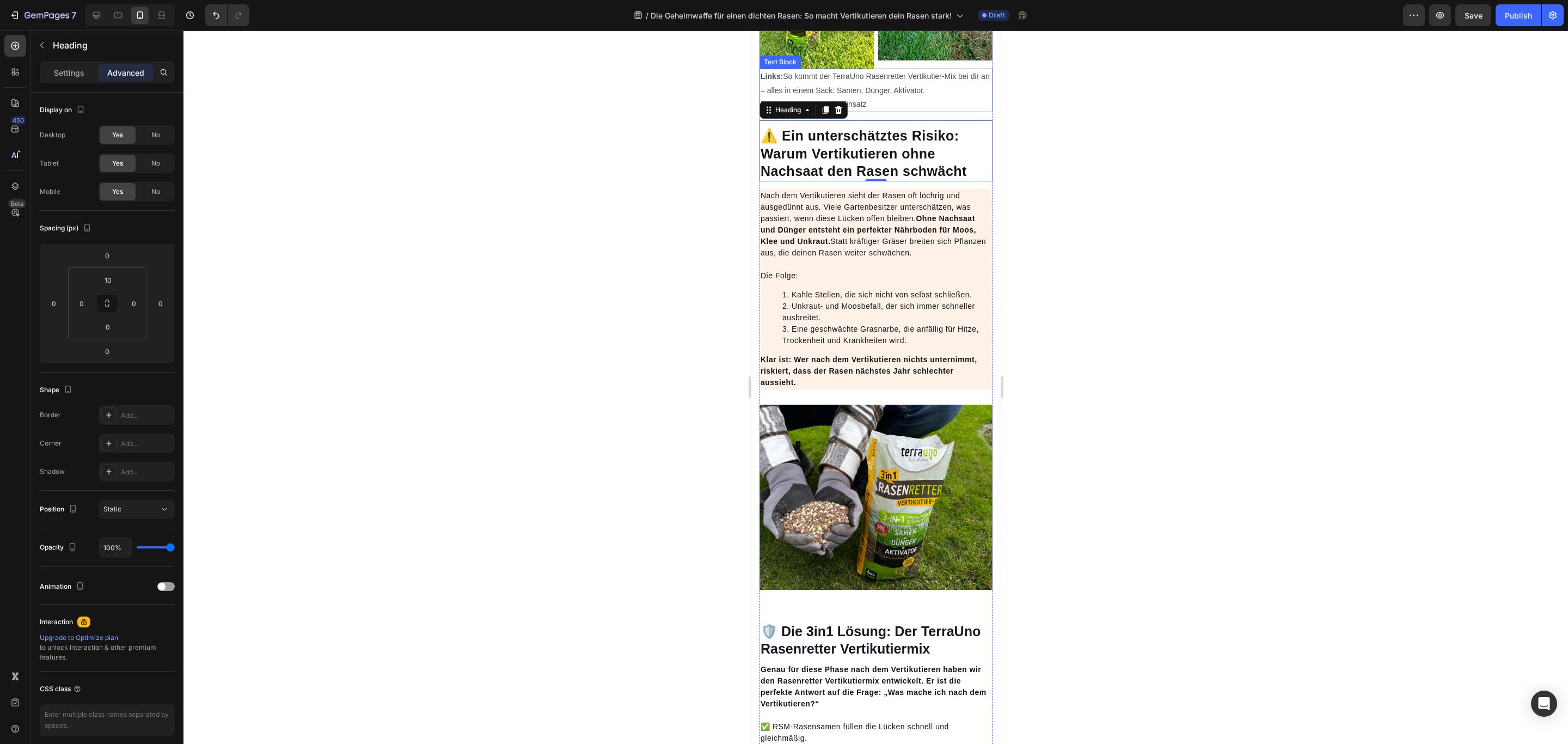
scroll to position [2371, 0]
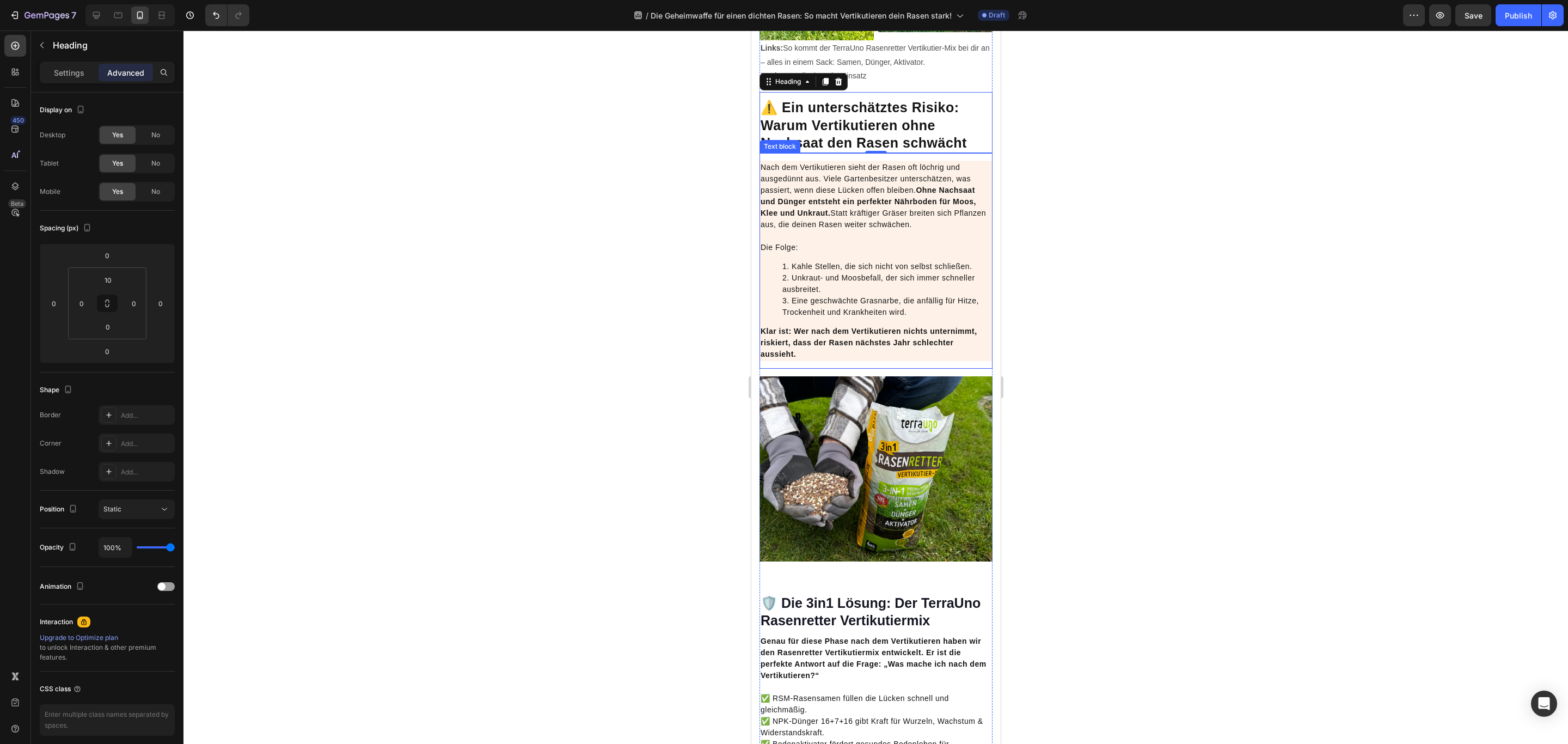
click at [894, 272] on li "Kahle Stellen, die sich nicht von selbst schließen." at bounding box center [886, 266] width 209 height 11
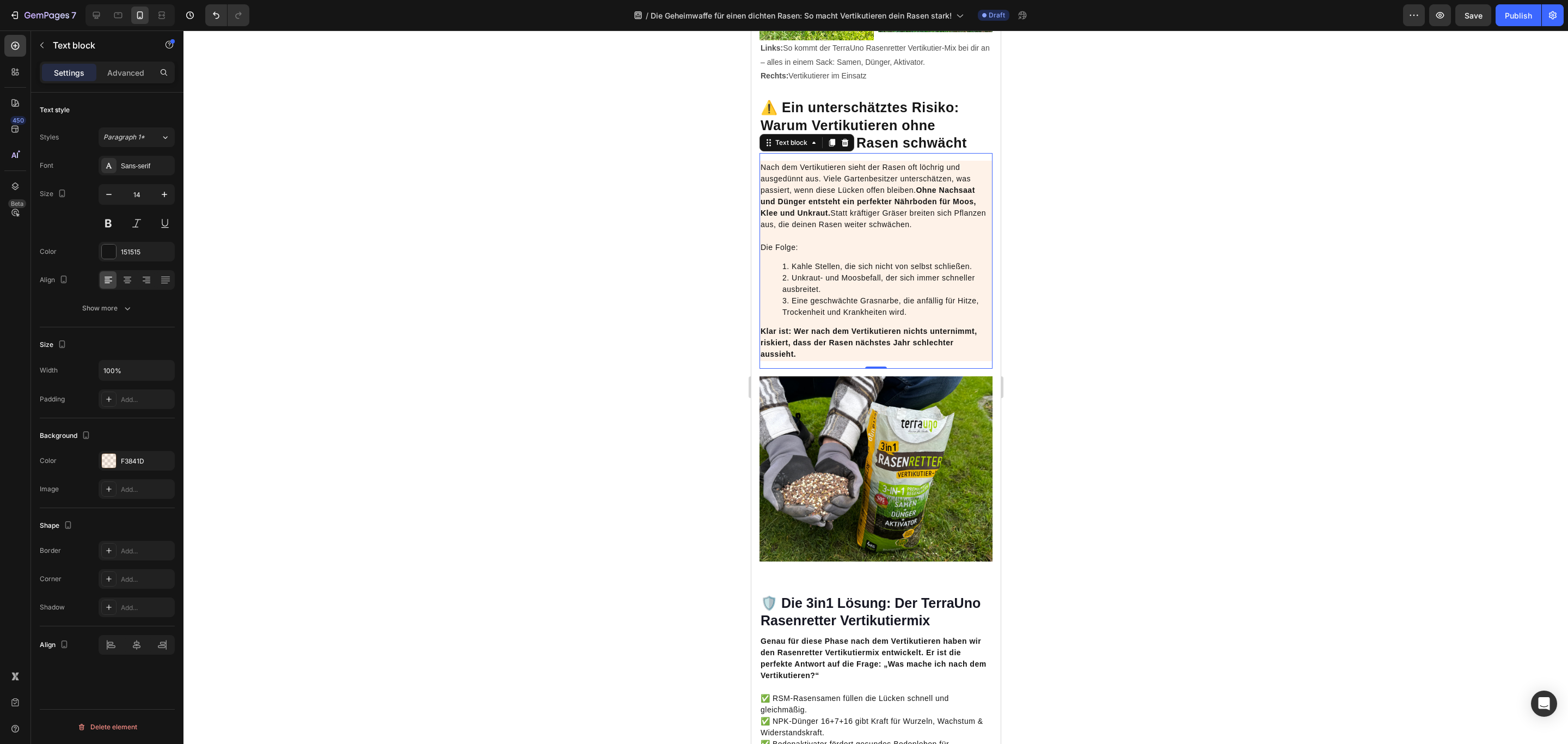
click at [894, 272] on li "Kahle Stellen, die sich nicht von selbst schließen." at bounding box center [886, 266] width 209 height 11
click at [816, 272] on li "Kahle Stellen, die sich nicht von selbst schließen." at bounding box center [886, 266] width 209 height 11
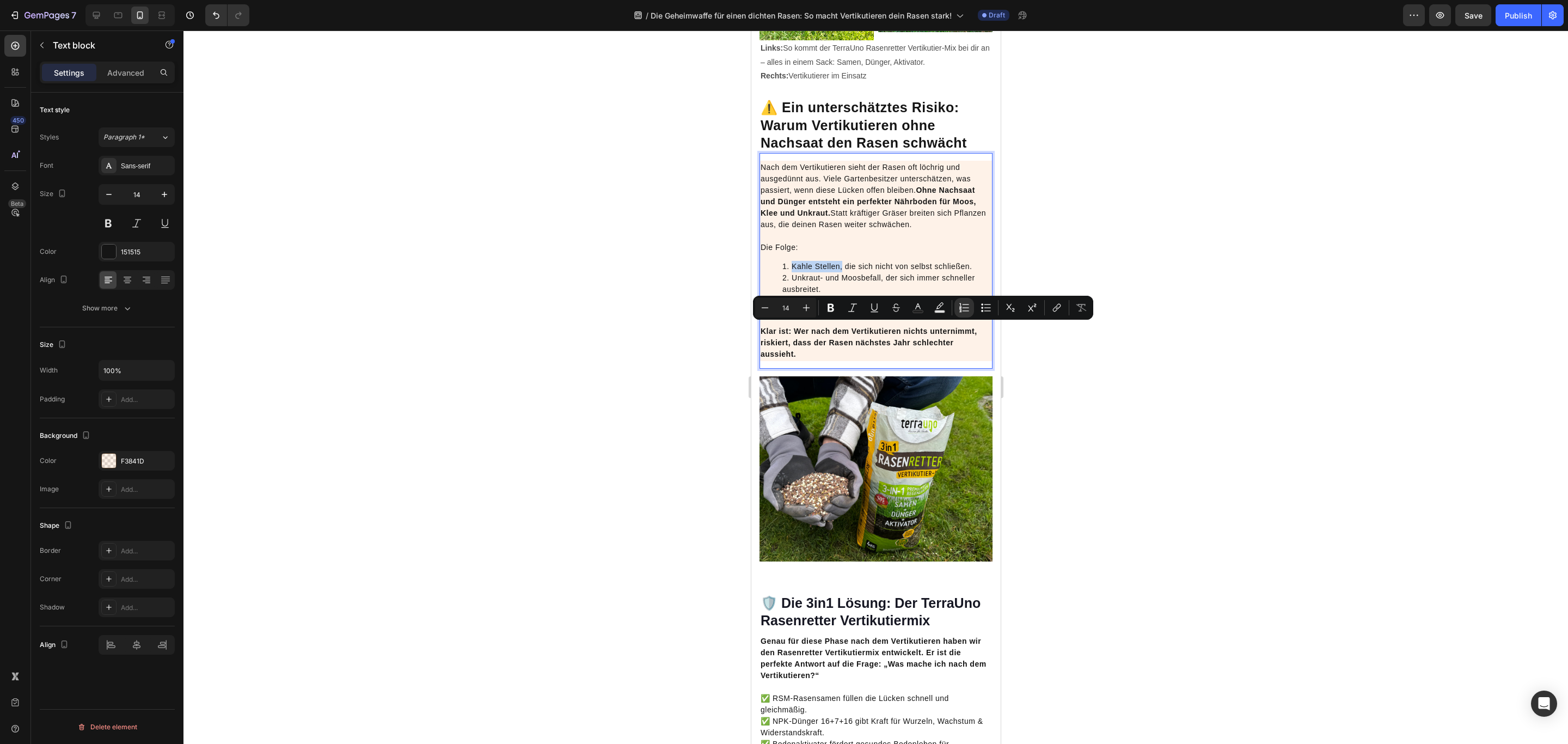
drag, startPoint x: 793, startPoint y: 332, endPoint x: 841, endPoint y: 332, distance: 48.0
click at [841, 272] on li "Kahle Stellen, die sich nicht von selbst schließen." at bounding box center [886, 266] width 209 height 11
click at [835, 311] on icon "Editor contextual toolbar" at bounding box center [831, 307] width 11 height 11
click at [834, 295] on li "Unkraut- und Moosbefall, der sich immer schneller ausbreitet." at bounding box center [886, 284] width 209 height 23
drag, startPoint x: 795, startPoint y: 338, endPoint x: 880, endPoint y: 337, distance: 85.0
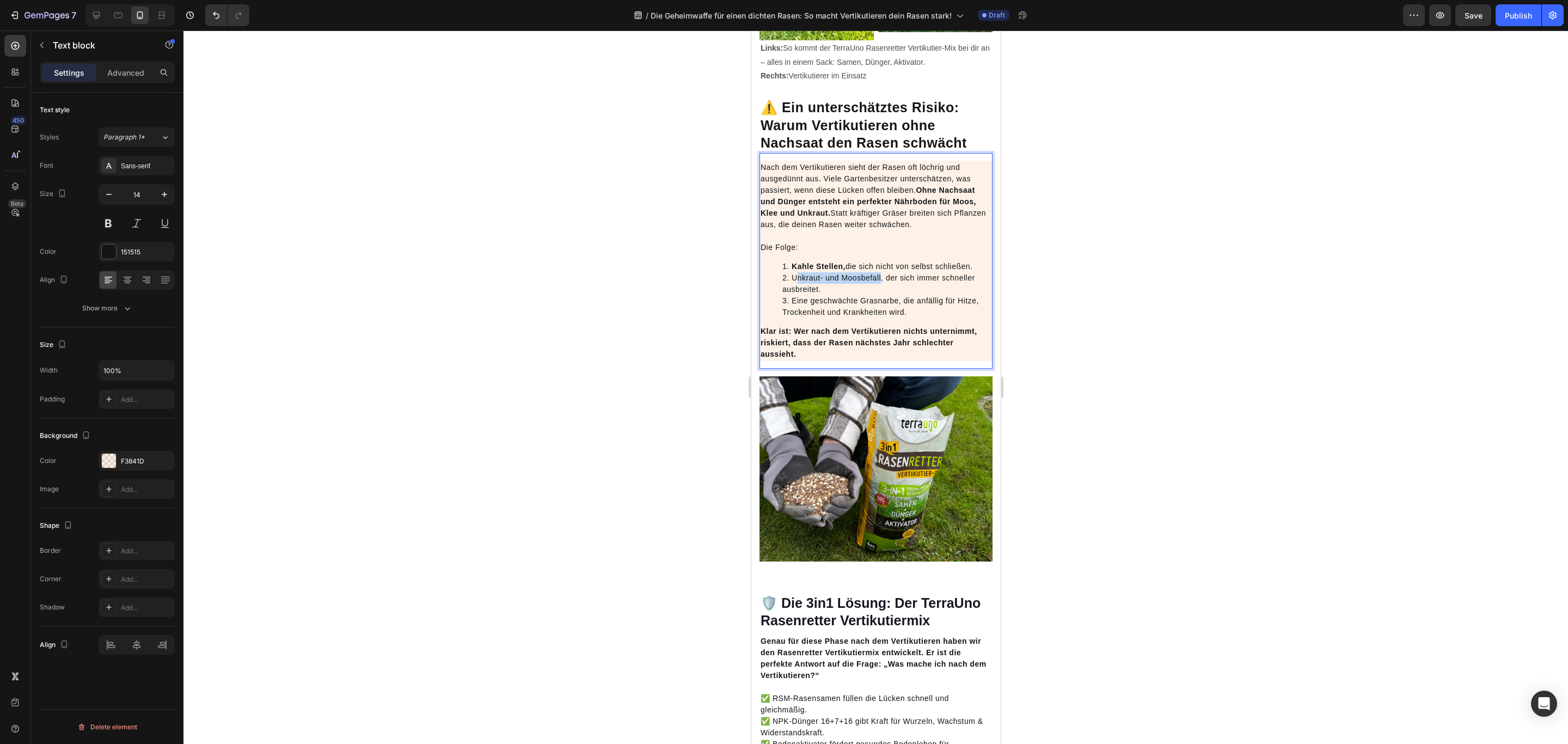
click at [880, 295] on li "Unkraut- und Moosbefall, der sich immer schneller ausbreitet." at bounding box center [886, 284] width 209 height 23
click at [956, 272] on li "Kahle Stellen, die sich nicht von selbst schließen." at bounding box center [886, 266] width 209 height 11
click at [956, 151] on strong "⚠️ Ein unterschätztes Risiko: Warum Vertikutieren ohne Nachsaat den Rasen schwä…" at bounding box center [863, 125] width 206 height 51
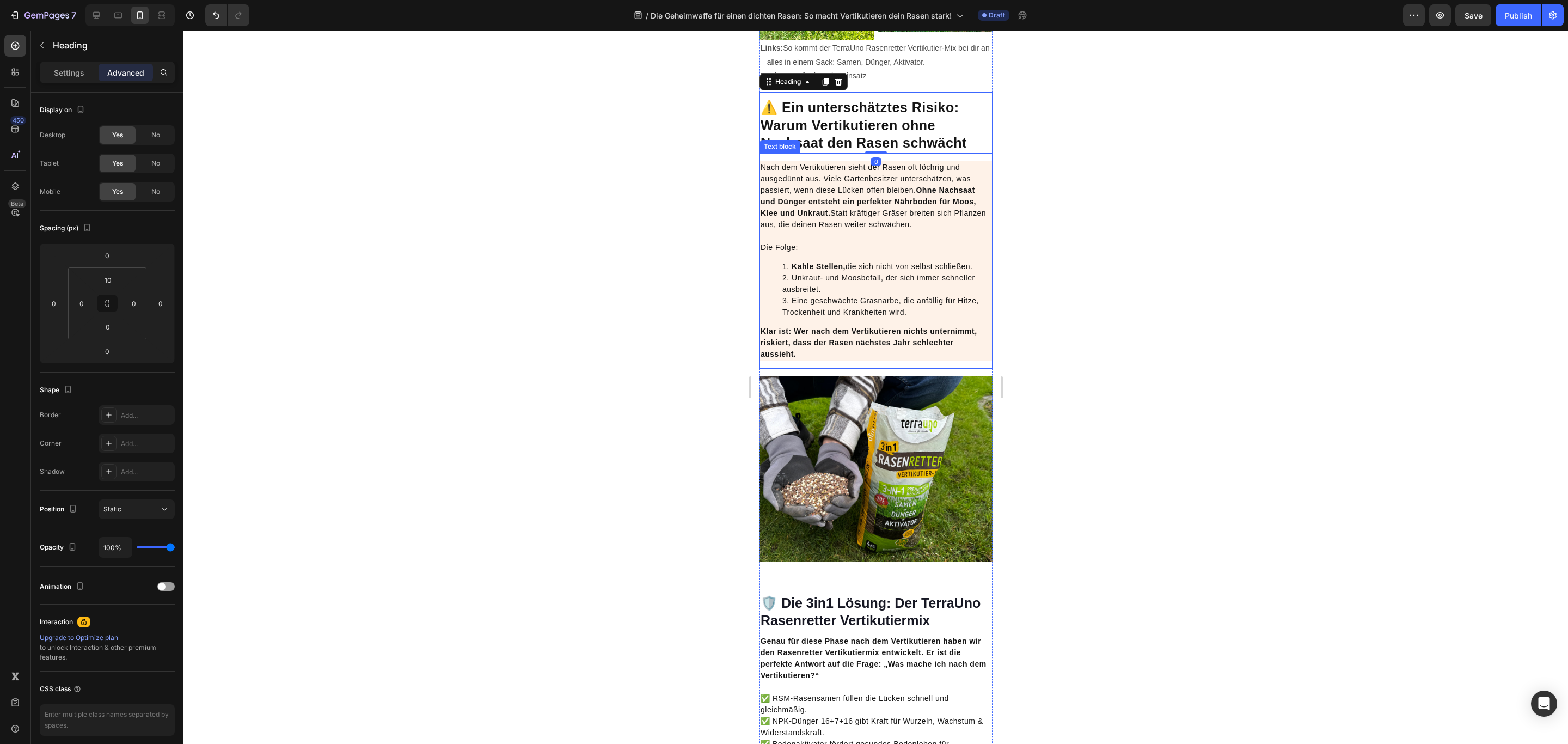
click at [892, 295] on li "Unkraut- und Moosbefall, der sich immer schneller ausbreitet." at bounding box center [886, 284] width 209 height 23
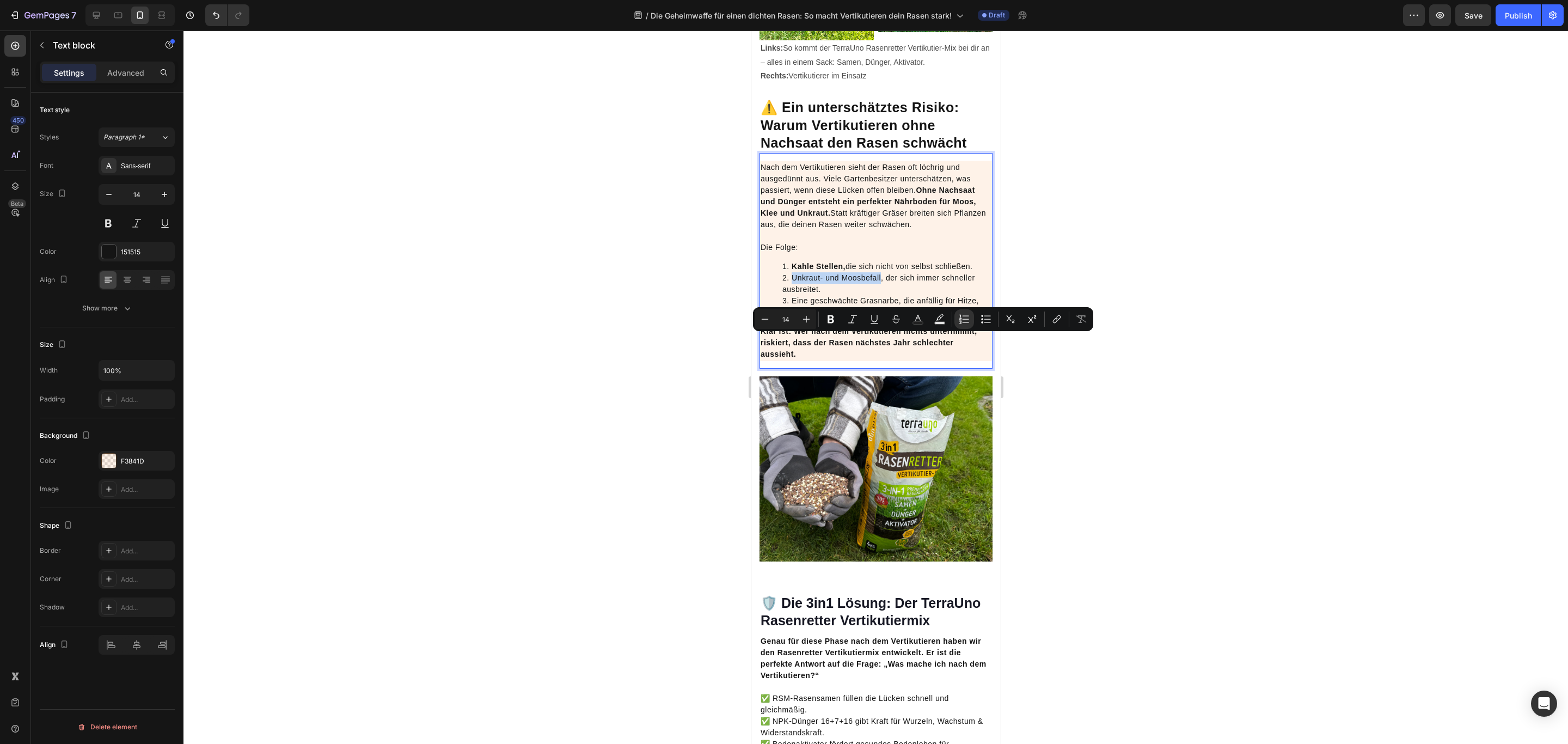
drag, startPoint x: 793, startPoint y: 337, endPoint x: 880, endPoint y: 339, distance: 87.0
click at [880, 295] on li "Unkraut- und Moosbefall, der sich immer schneller ausbreitet." at bounding box center [886, 284] width 209 height 23
click at [836, 322] on icon "Editor contextual toolbar" at bounding box center [831, 319] width 11 height 11
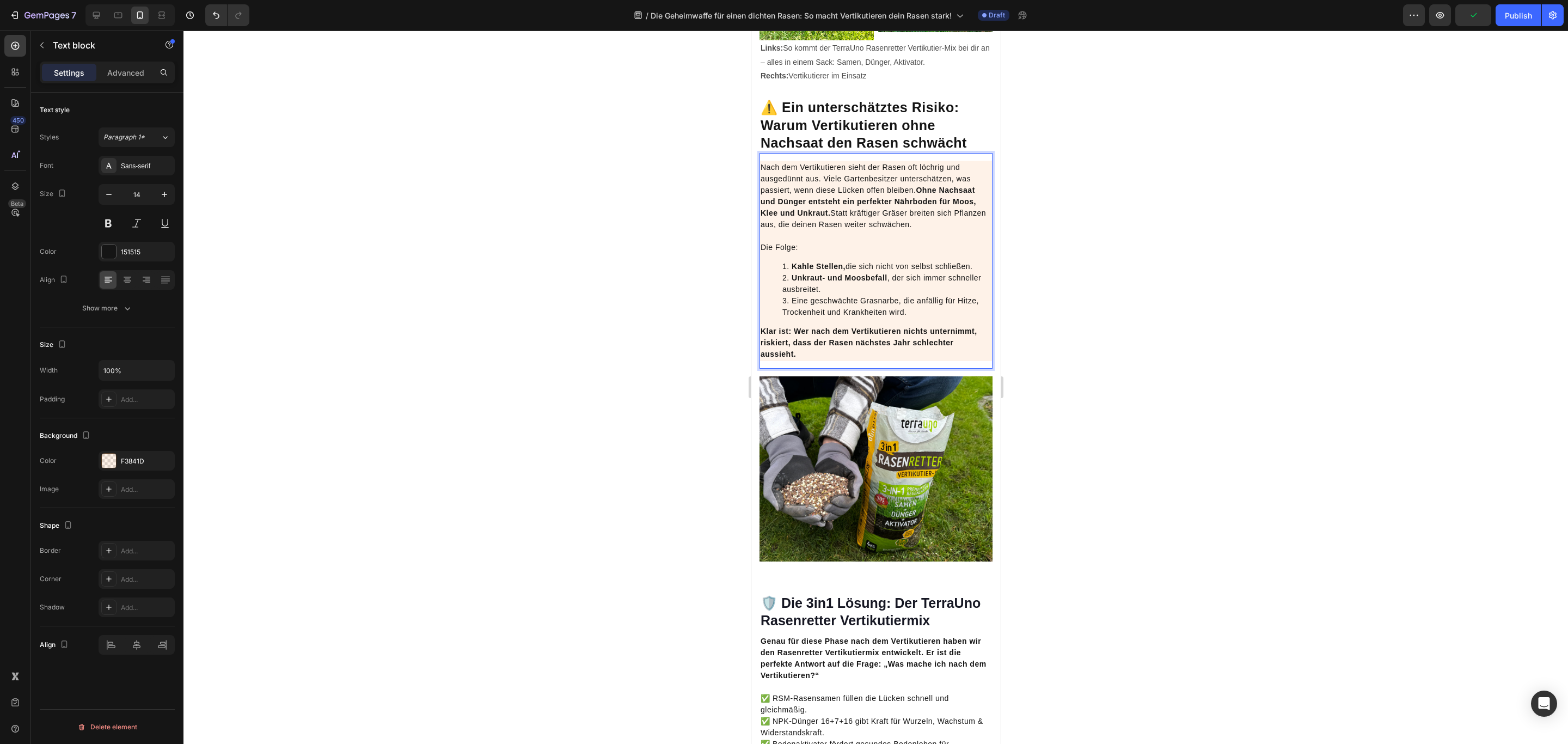
click at [846, 318] on li "Eine geschwächte Grasnarbe, die anfällig für Hitze, Trockenheit und Krankheiten…" at bounding box center [886, 306] width 209 height 23
drag, startPoint x: 811, startPoint y: 362, endPoint x: 897, endPoint y: 364, distance: 86.0
click at [897, 318] on li "Eine geschwächte Grasnarbe, die anfällig für Hitze, Trockenheit und Krankheiten…" at bounding box center [886, 306] width 209 height 23
click at [937, 153] on h2 "⚠️ Ein unterschätztes Risiko: Warum Vertikutieren ohne Nachsaat den Rasen schwä…" at bounding box center [875, 125] width 233 height 55
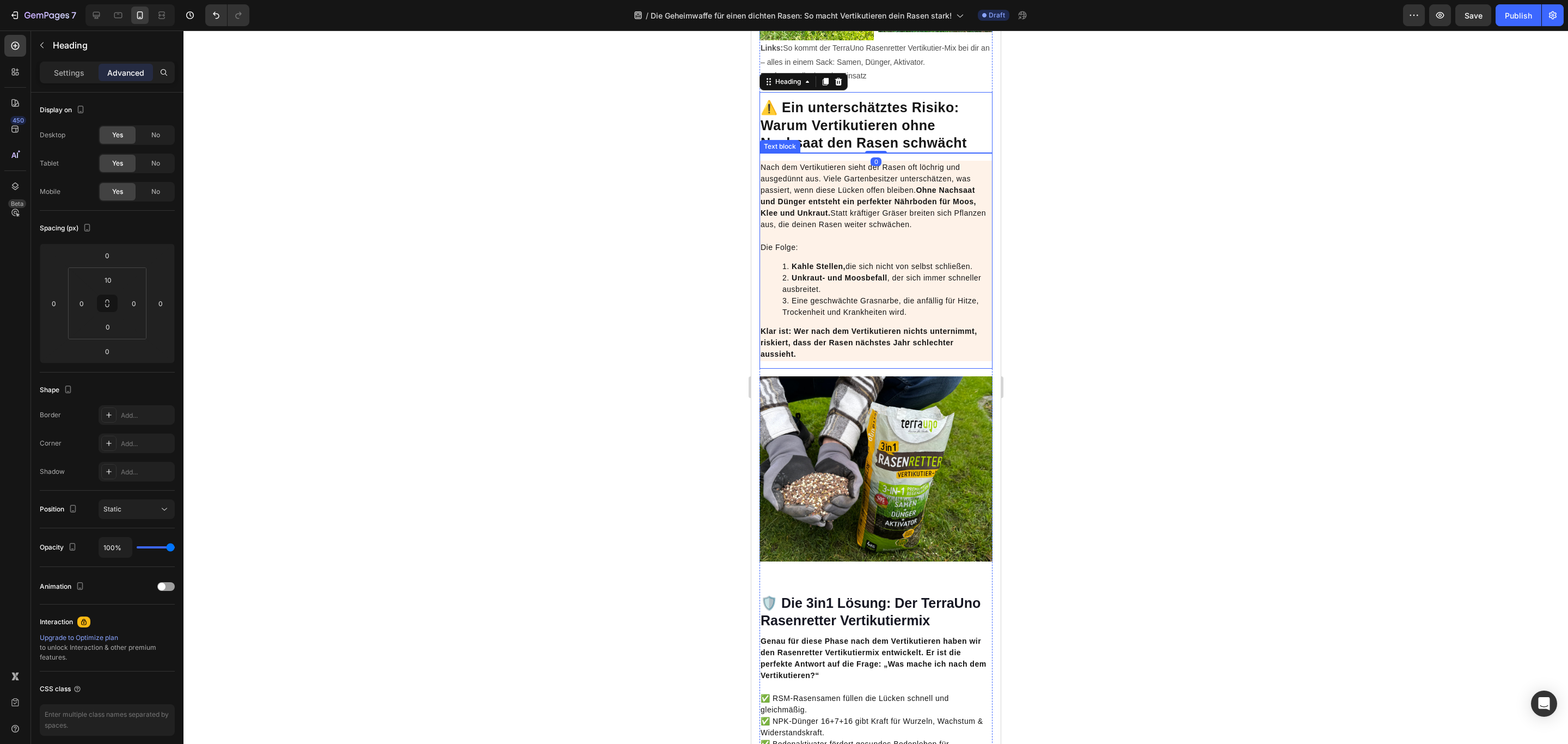
click at [925, 318] on li "Eine geschwächte Grasnarbe, die anfällig für Hitze, Trockenheit und Krankheiten…" at bounding box center [886, 306] width 209 height 23
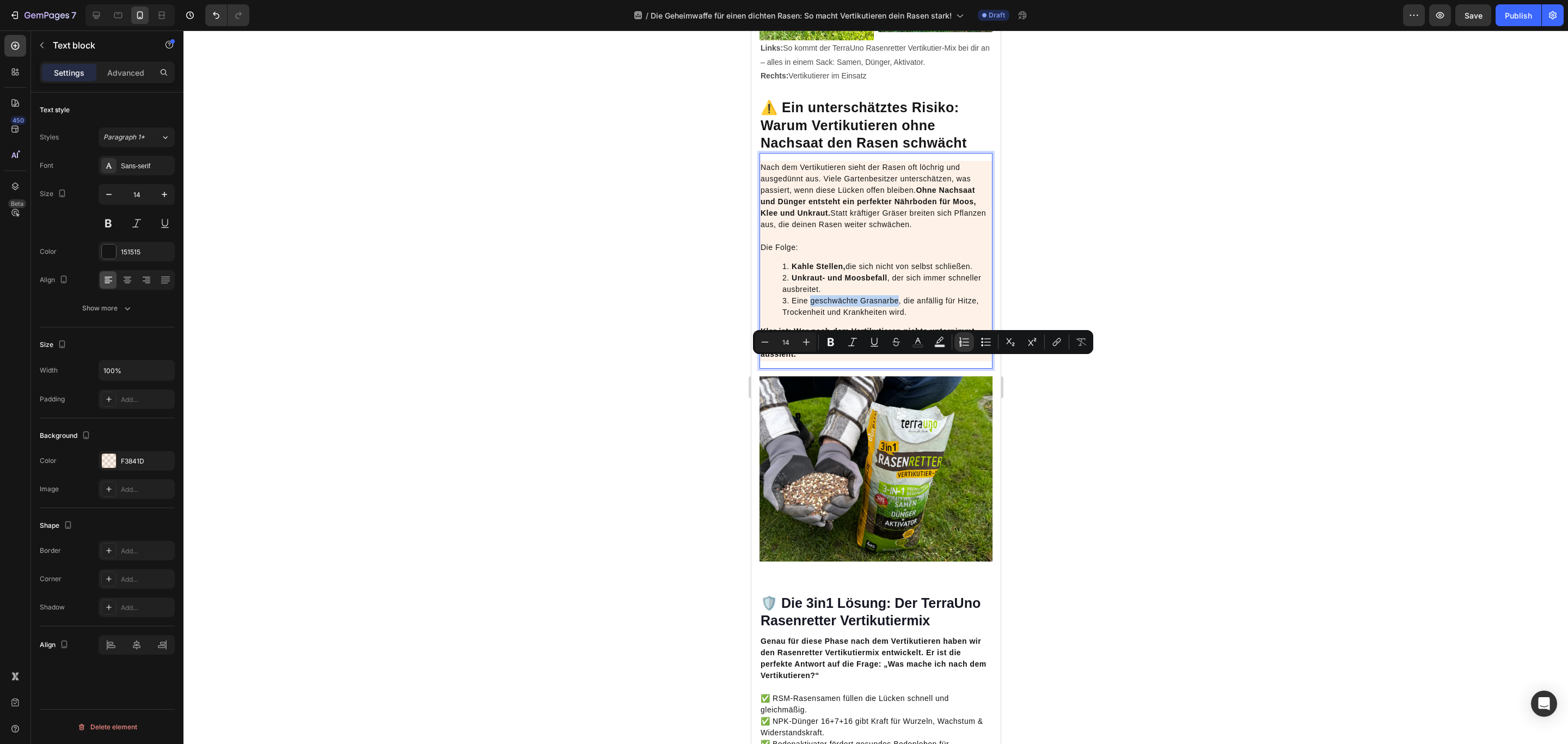
drag, startPoint x: 811, startPoint y: 364, endPoint x: 898, endPoint y: 364, distance: 87.0
click at [898, 318] on li "Eine geschwächte Grasnarbe, die anfällig für Hitze, Trockenheit und Krankheiten…" at bounding box center [886, 306] width 209 height 23
click at [834, 345] on icon "Editor contextual toolbar" at bounding box center [831, 342] width 11 height 11
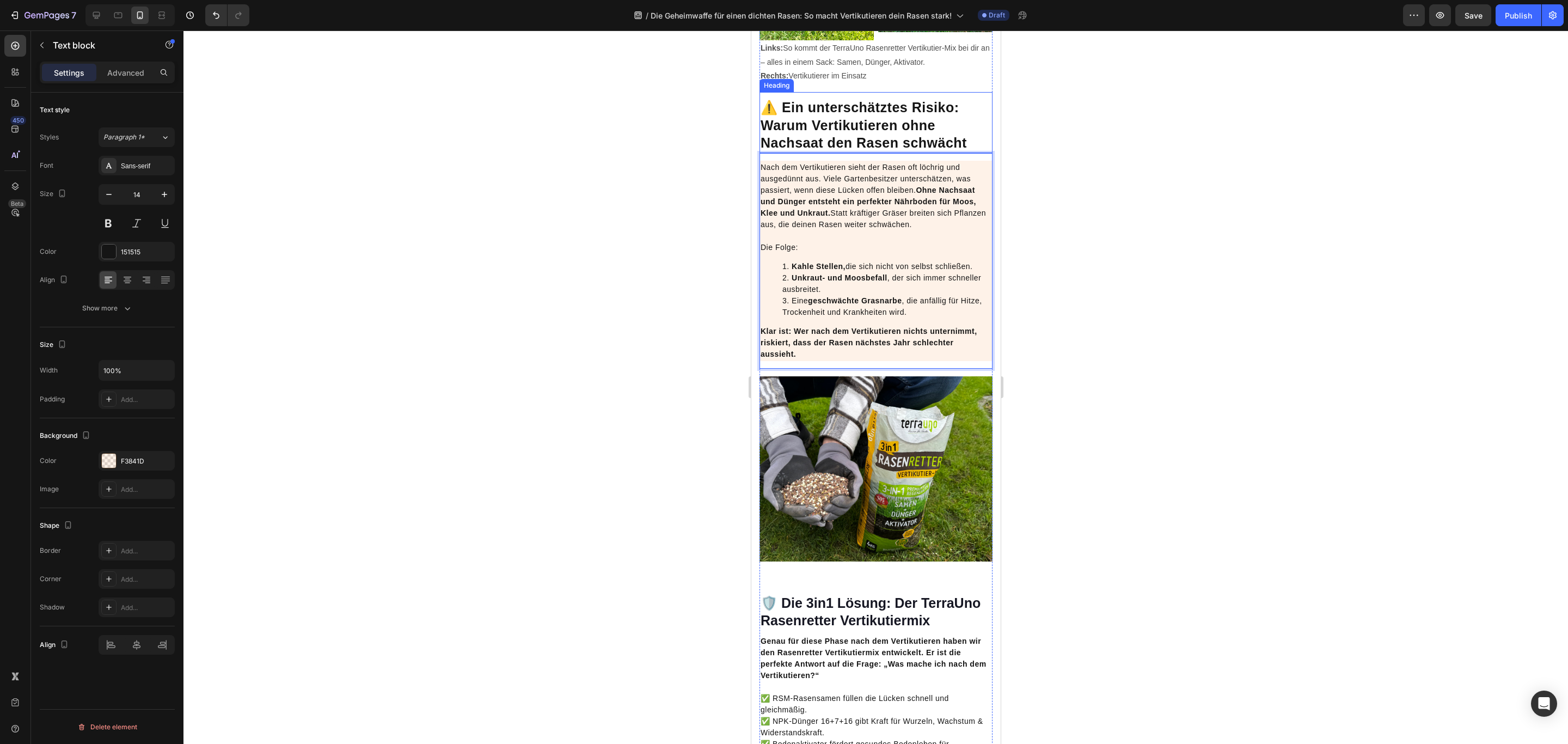
click at [969, 153] on h2 "⚠️ Ein unterschätztes Risiko: Warum Vertikutieren ohne Nachsaat den Rasen schwä…" at bounding box center [875, 125] width 233 height 55
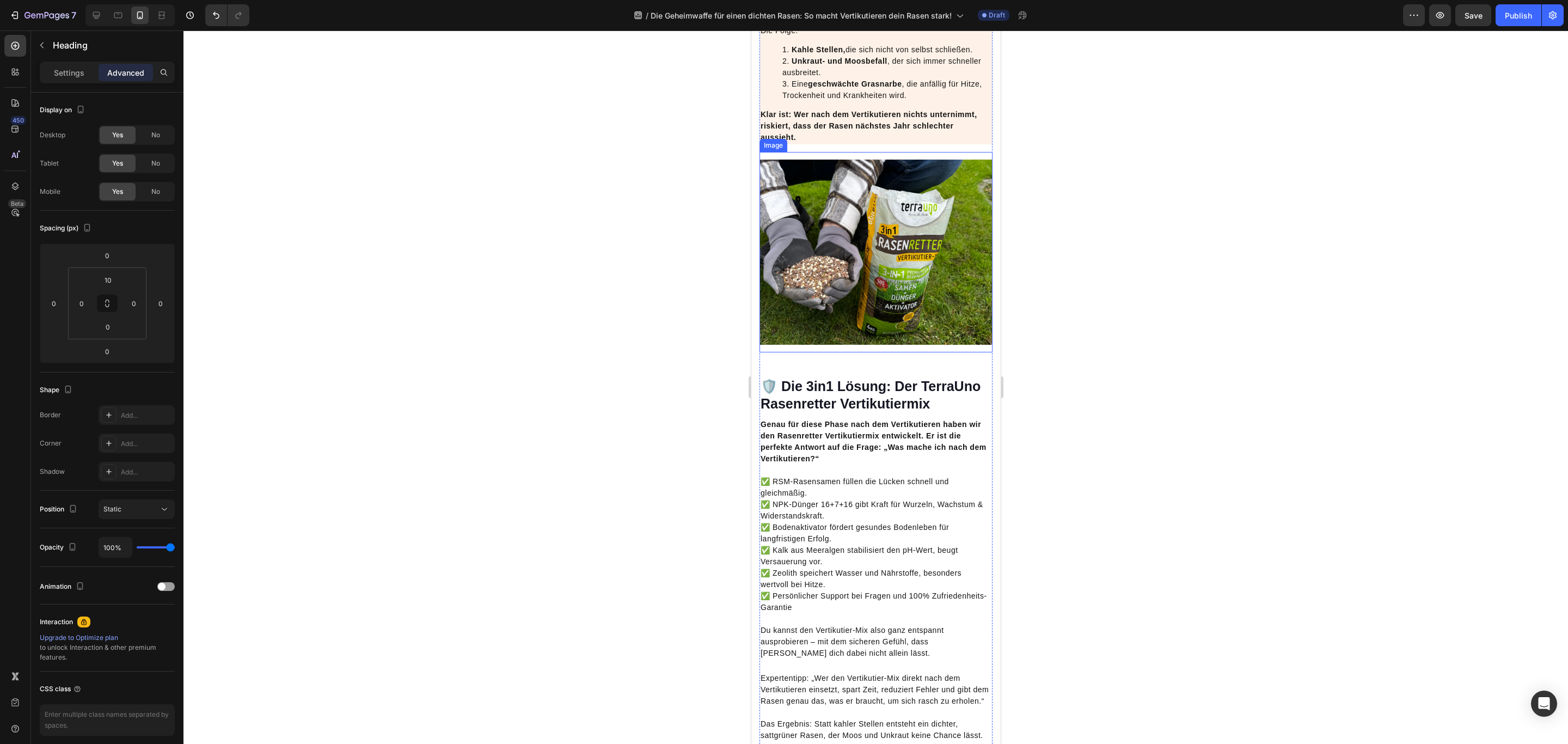
scroll to position [2617, 0]
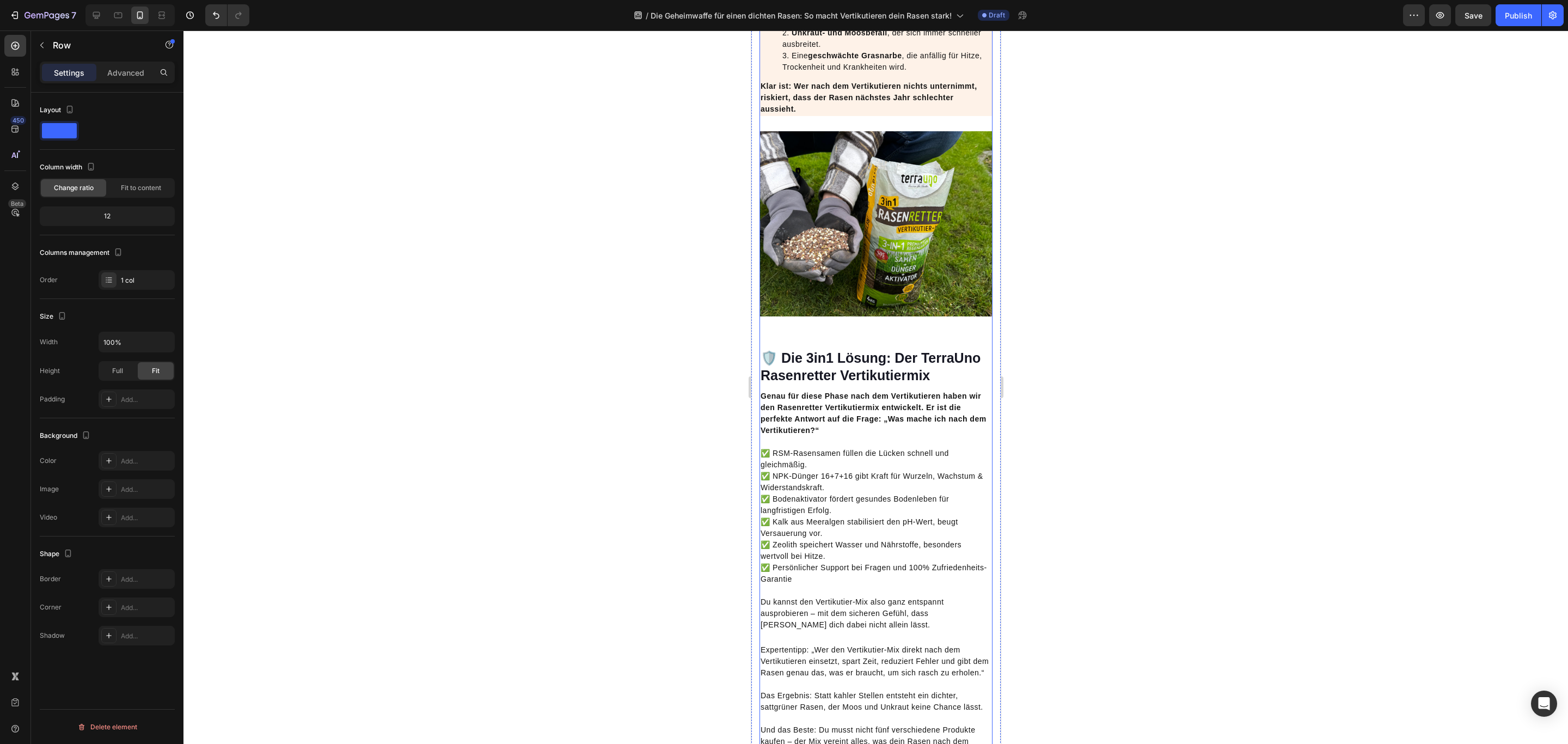
click at [896, 316] on img at bounding box center [875, 224] width 233 height 185
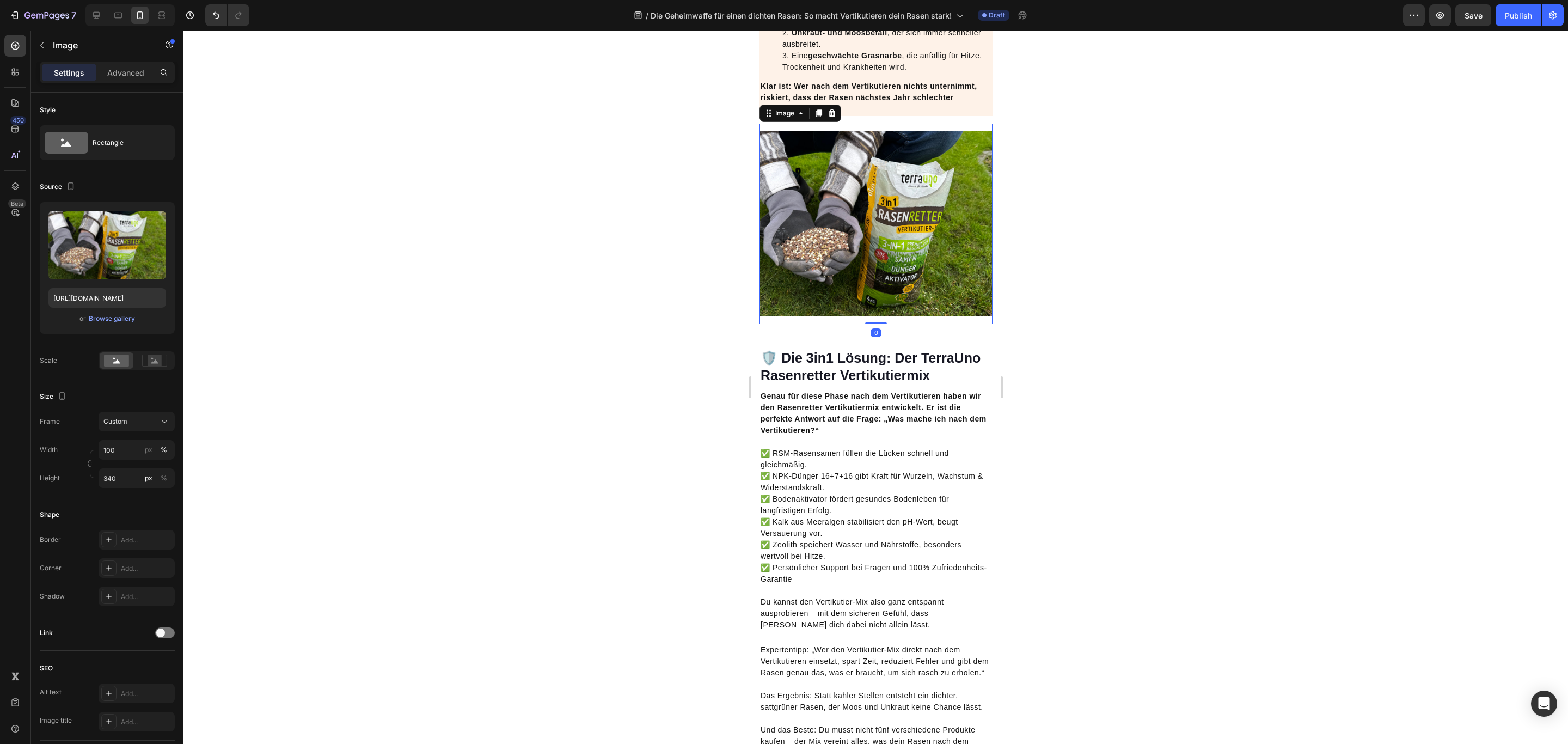
drag, startPoint x: 868, startPoint y: 384, endPoint x: 865, endPoint y: 374, distance: 10.4
click at [865, 324] on div "Image 0" at bounding box center [875, 224] width 233 height 201
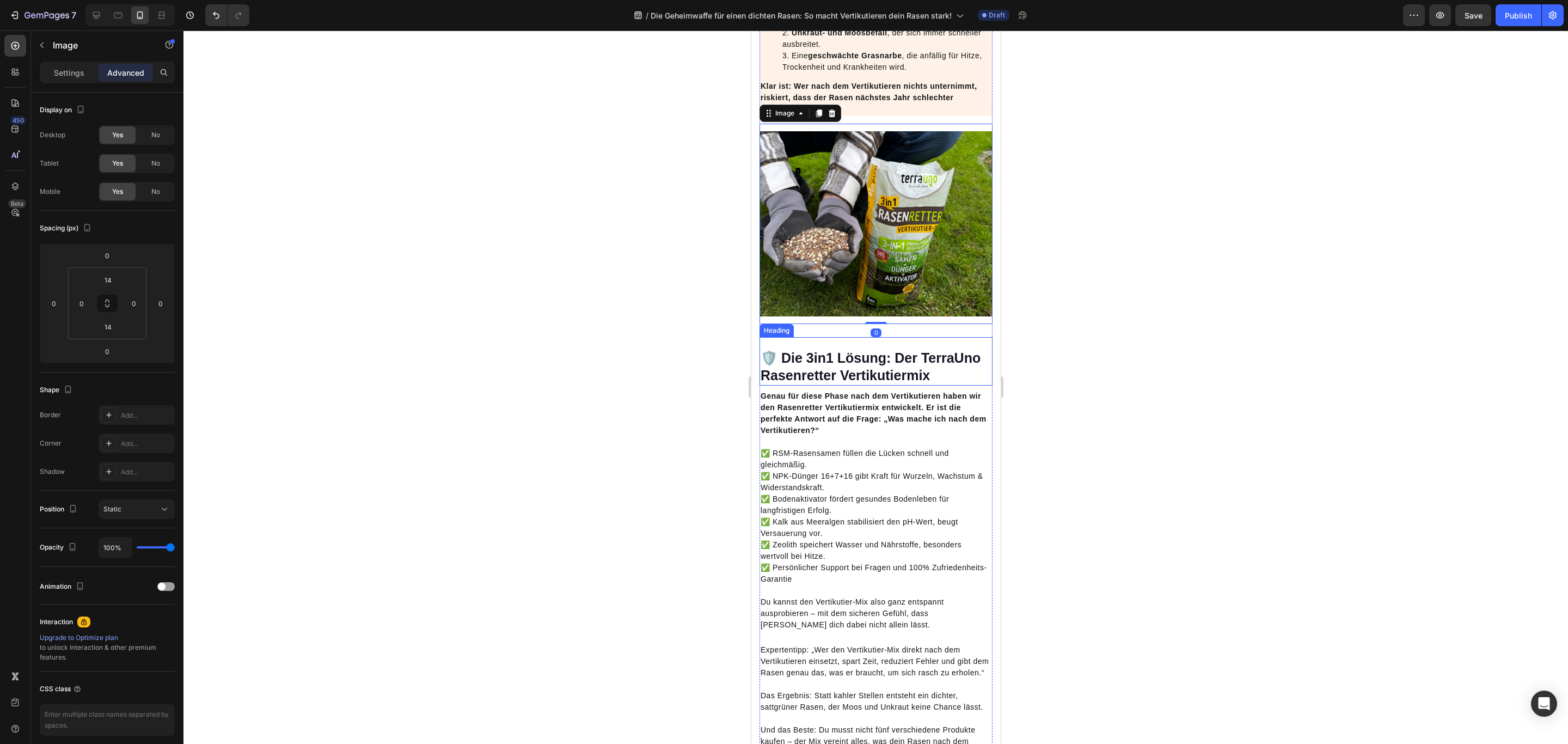
click at [871, 383] on strong "🛡️ Die 3in1 Lösung: Der TerraUno Rasenretter Vertikutiermix" at bounding box center [870, 367] width 220 height 33
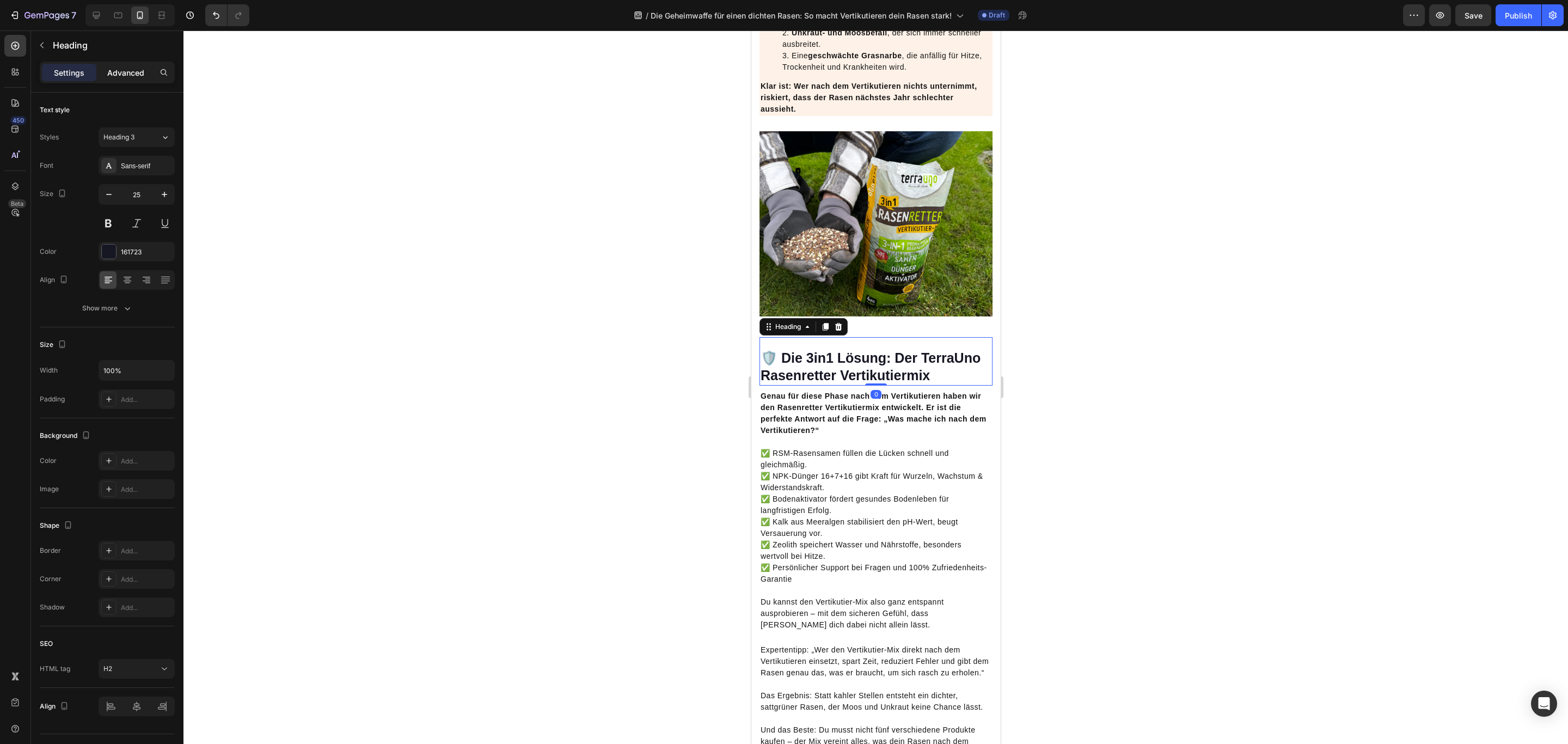
click at [121, 77] on p "Advanced" at bounding box center [126, 72] width 37 height 11
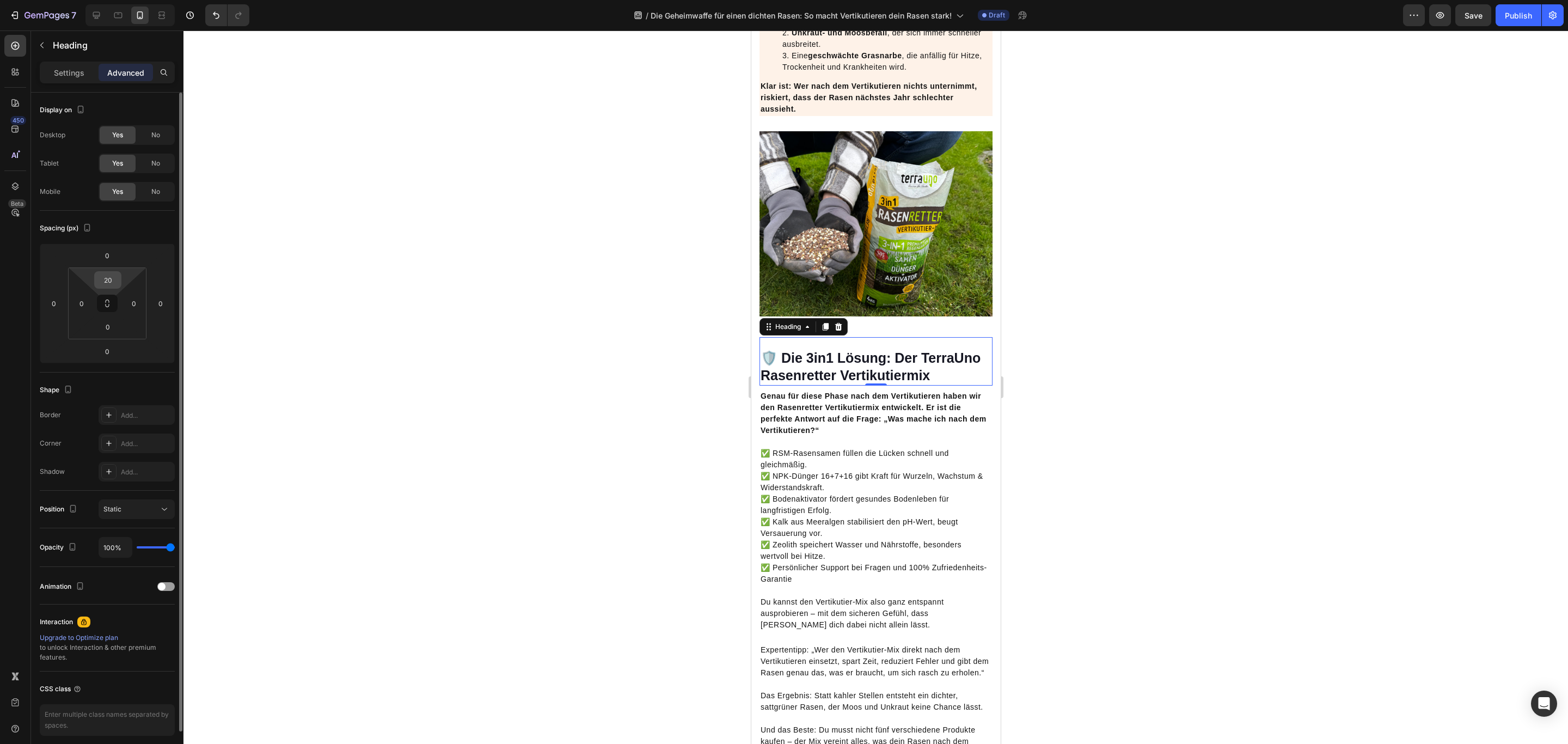
click at [111, 283] on input "20" at bounding box center [107, 280] width 22 height 17
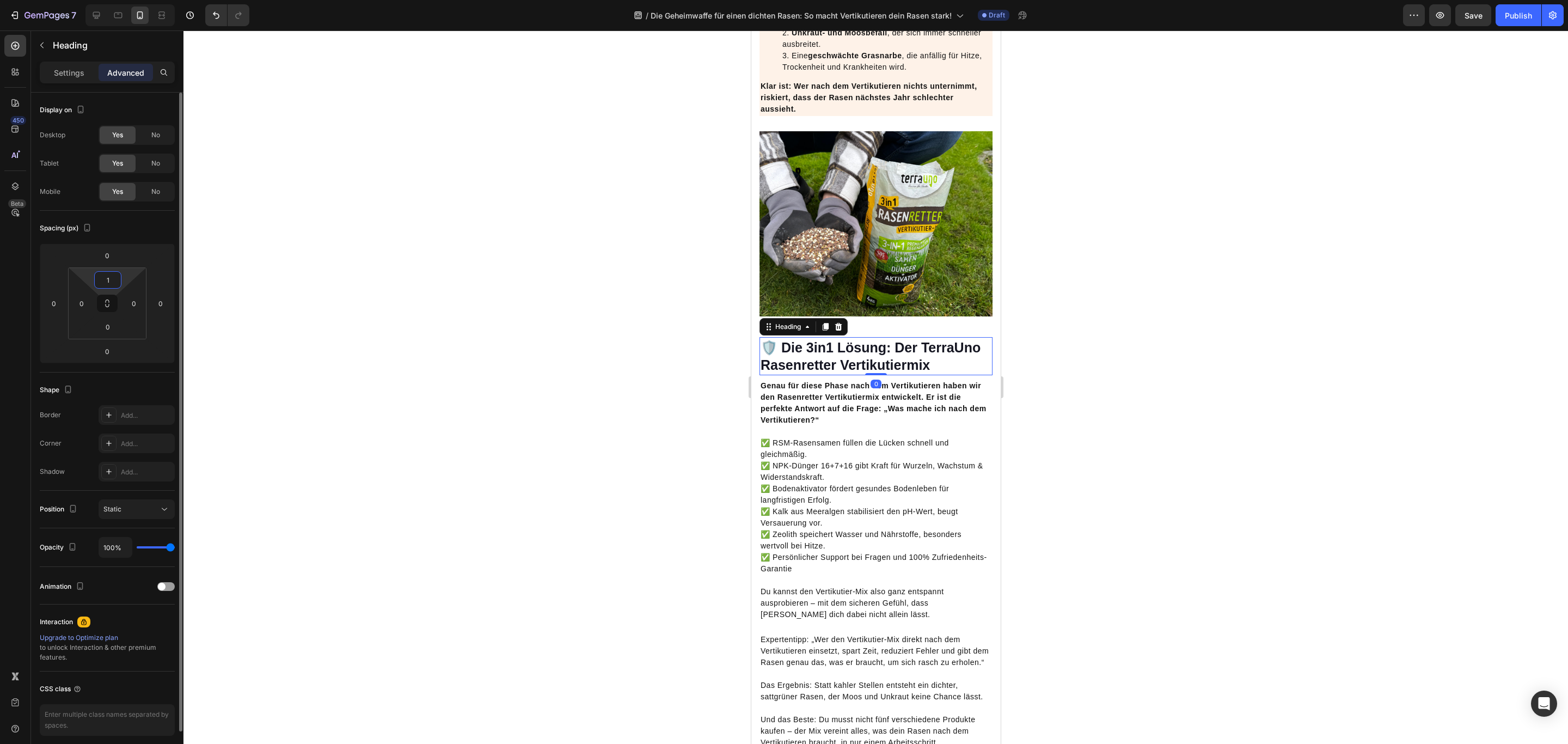
type input "10"
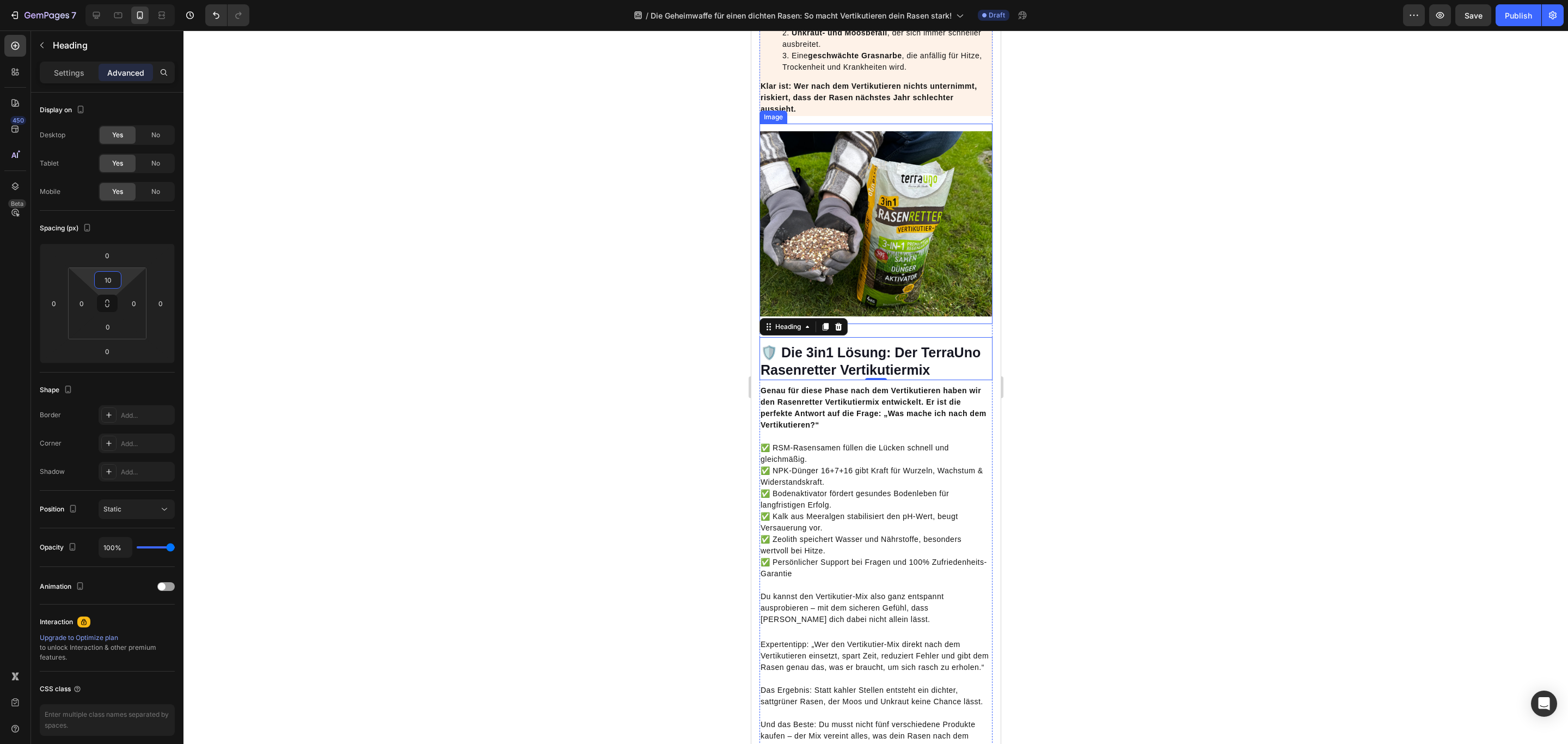
click at [876, 316] on img at bounding box center [875, 224] width 233 height 185
click at [925, 431] on p "Genau für diese Phase nach dem Vertikutieren haben wir den Rasenretter Vertikut…" at bounding box center [876, 408] width 231 height 46
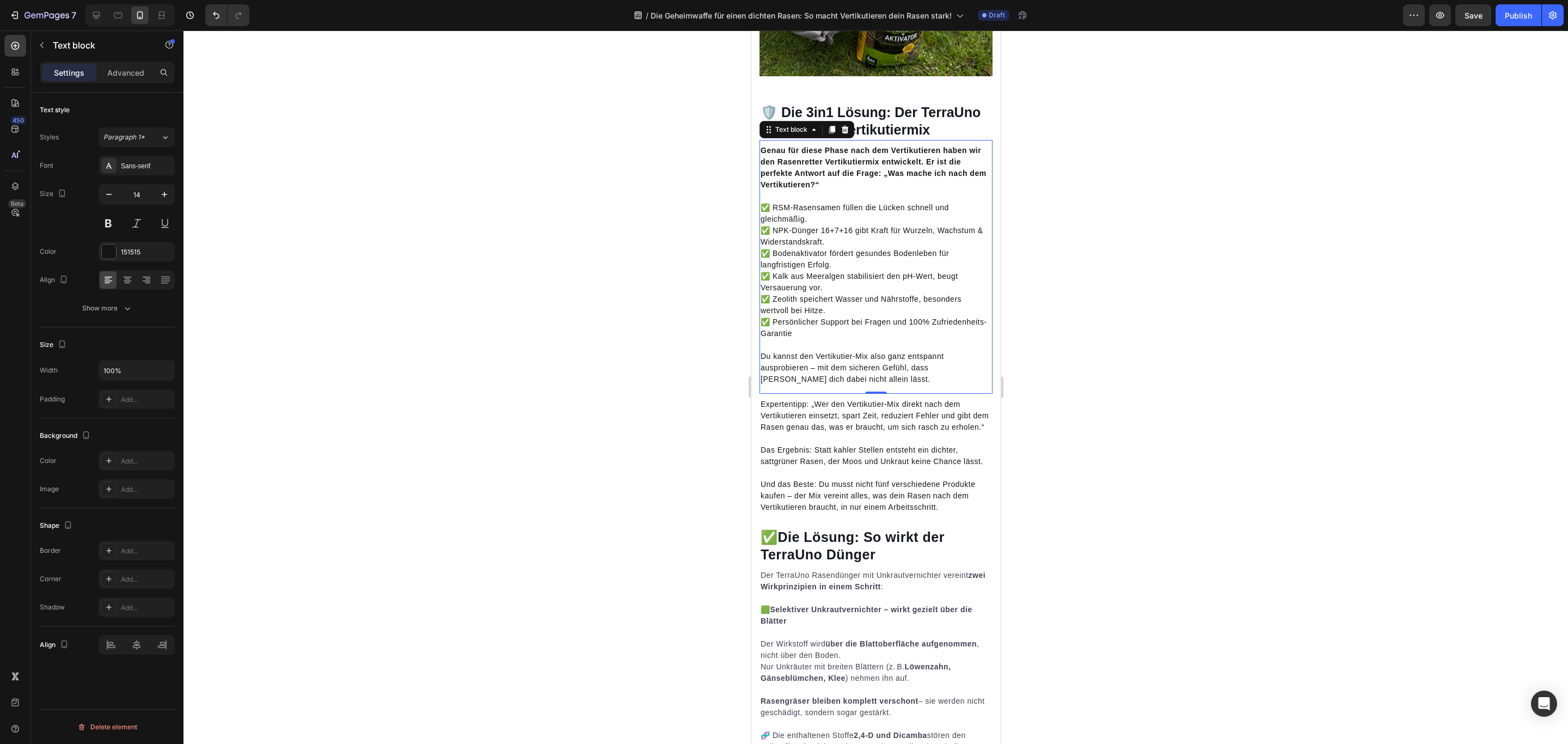
scroll to position [2862, 0]
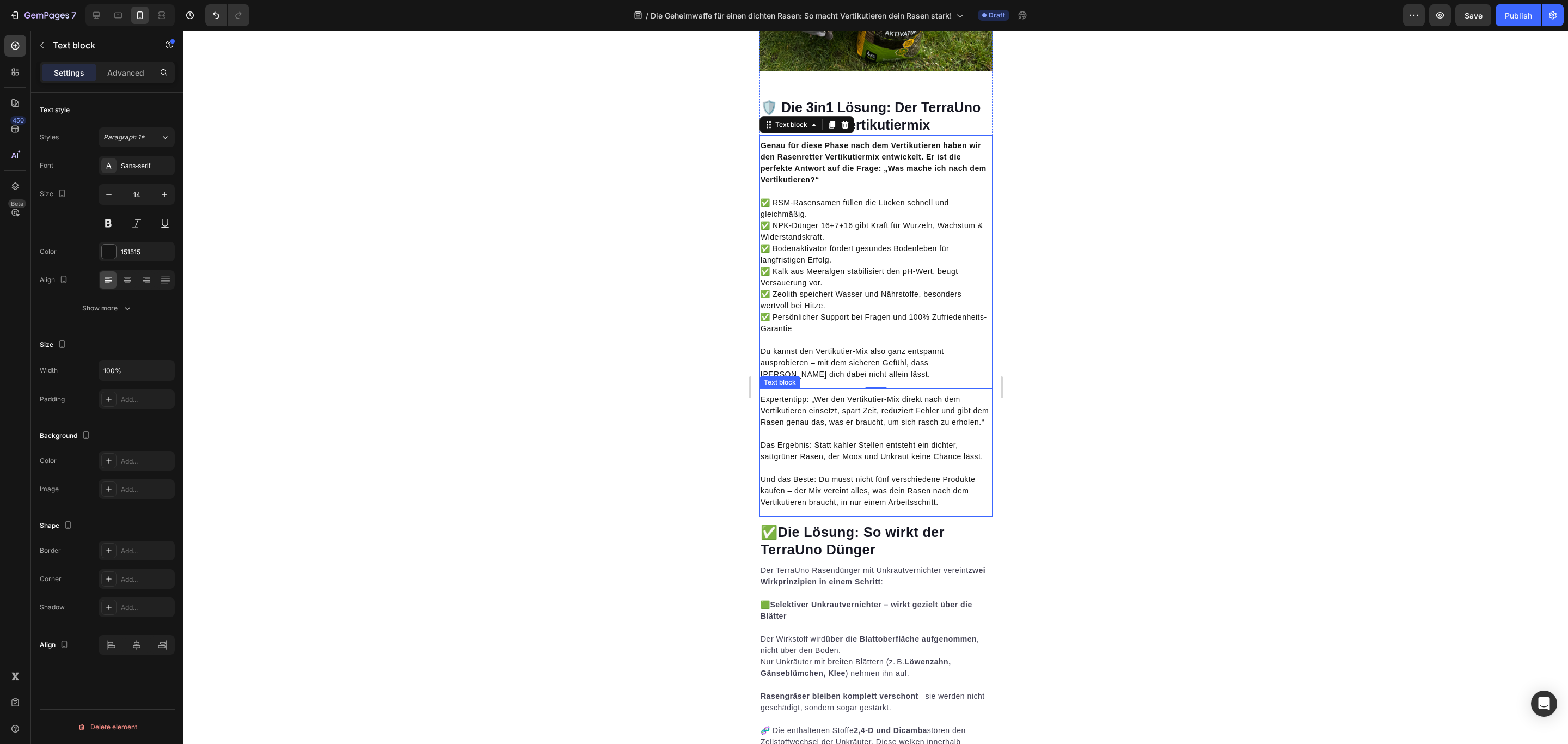
click at [917, 462] on p "Das Ergebnis: Statt kahler Stellen entsteht ein dichter, sattgrüner Rasen, der …" at bounding box center [876, 445] width 231 height 34
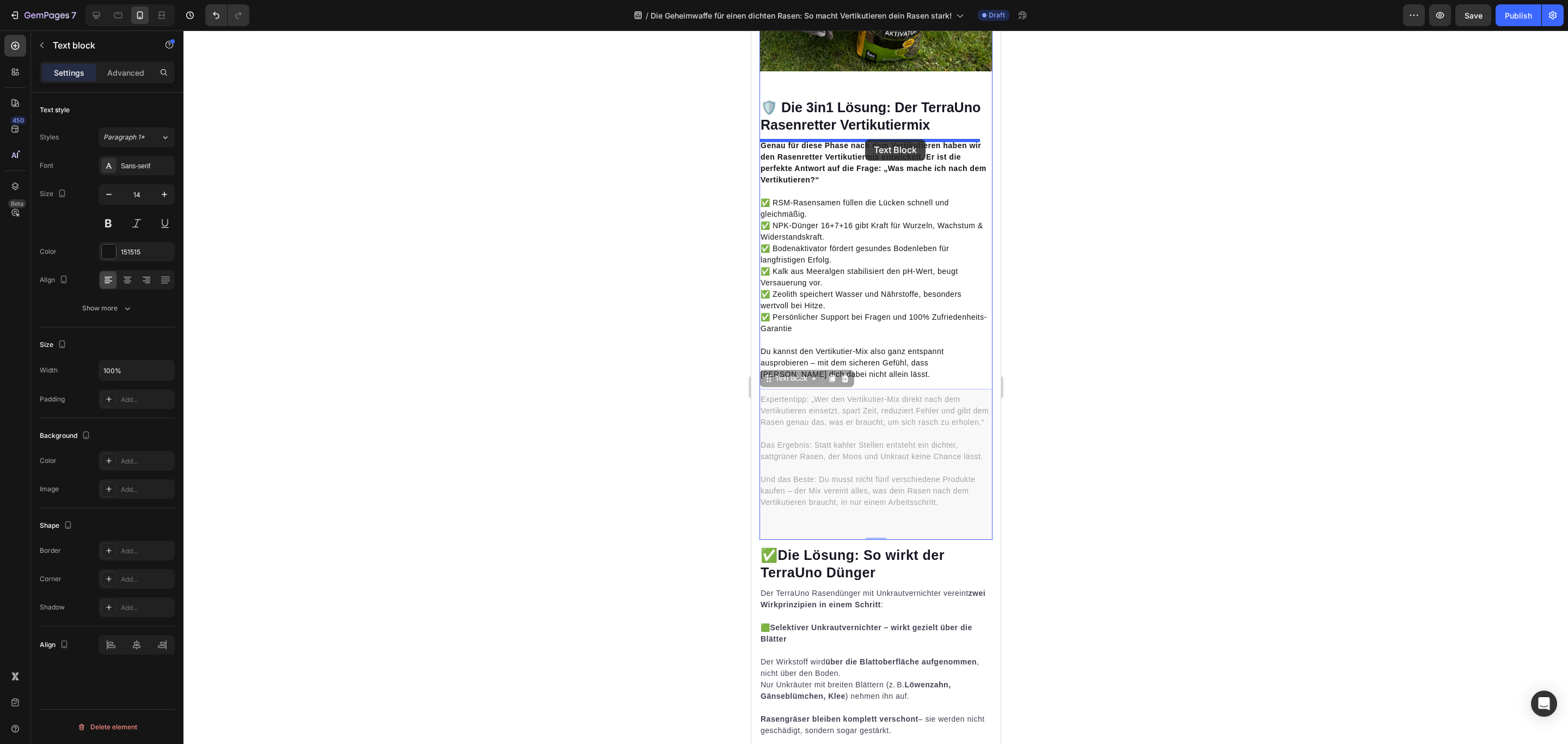
drag, startPoint x: 788, startPoint y: 460, endPoint x: 865, endPoint y: 139, distance: 330.1
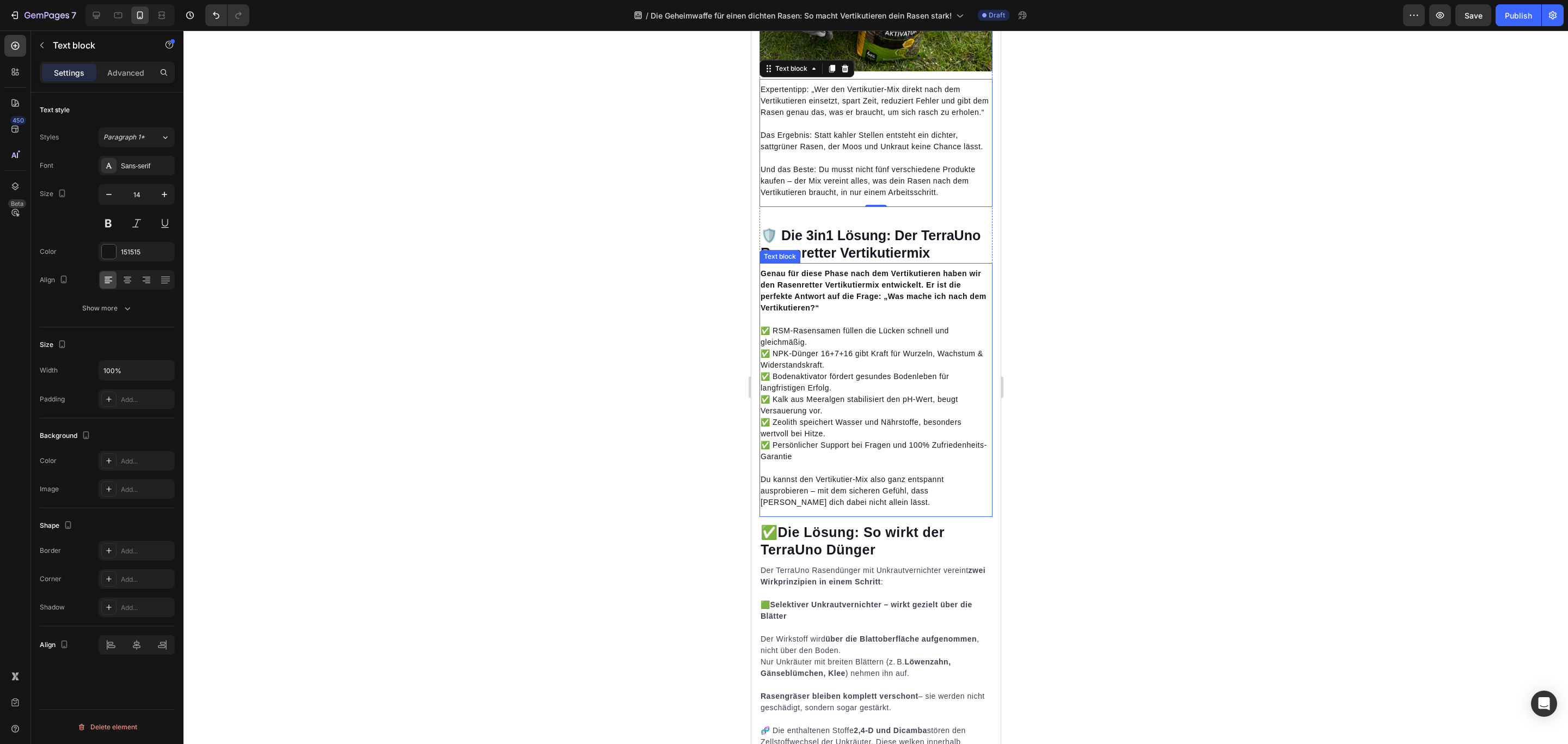
scroll to position [2698, 0]
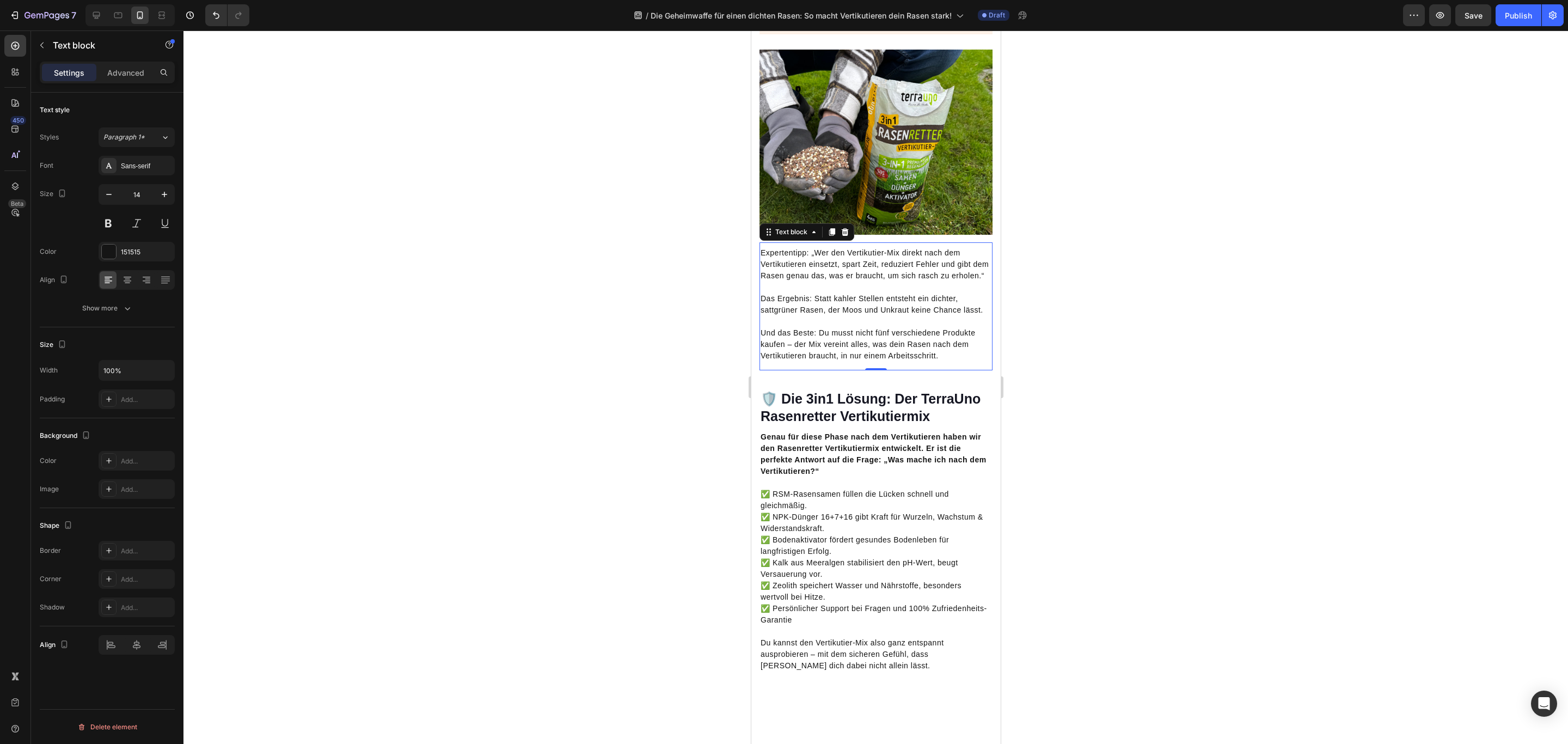
click at [878, 282] on p "Expertentipp: „Wer den Vertikutier-Mix direkt nach dem Vertikutieren einsetzt, …" at bounding box center [876, 264] width 231 height 34
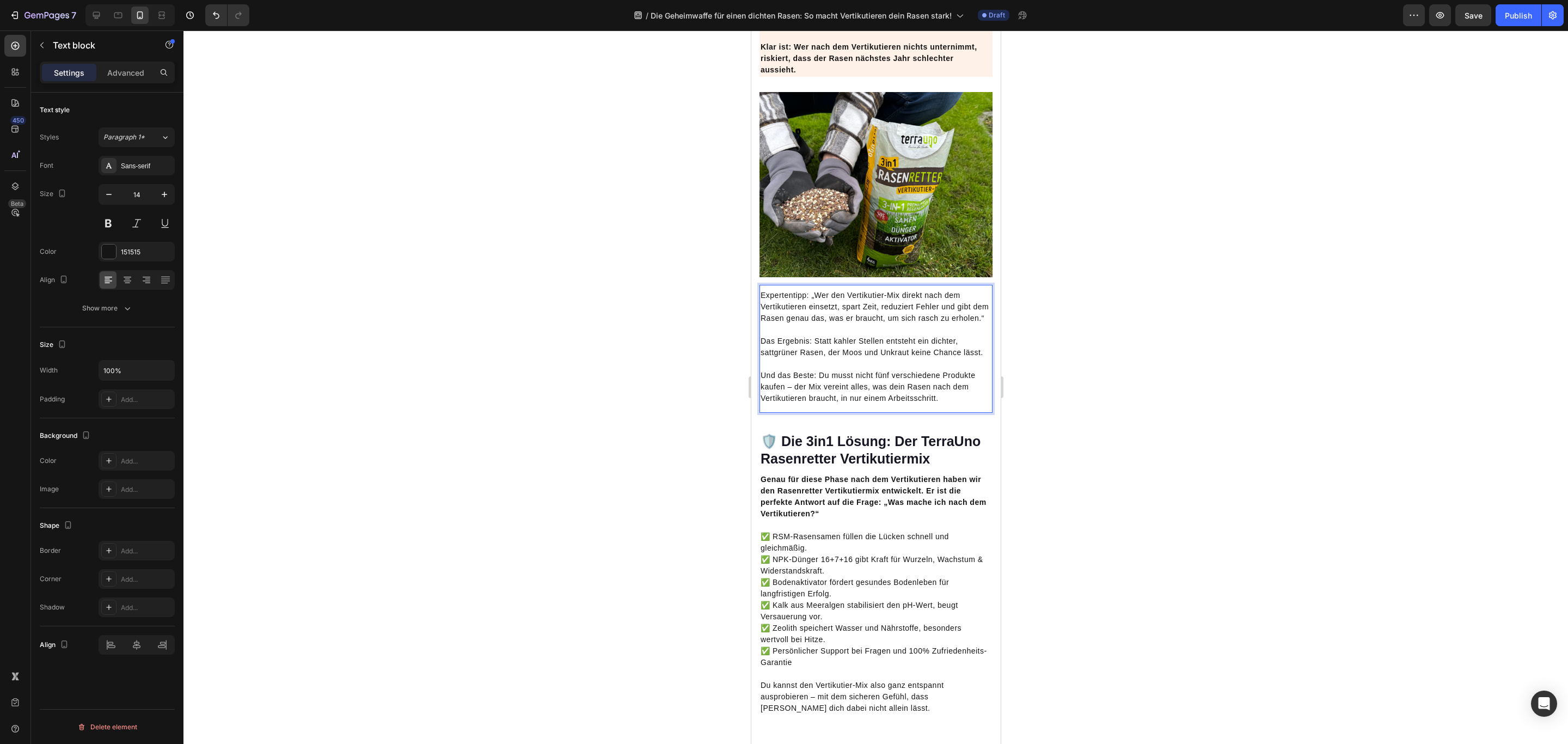
scroll to position [2617, 0]
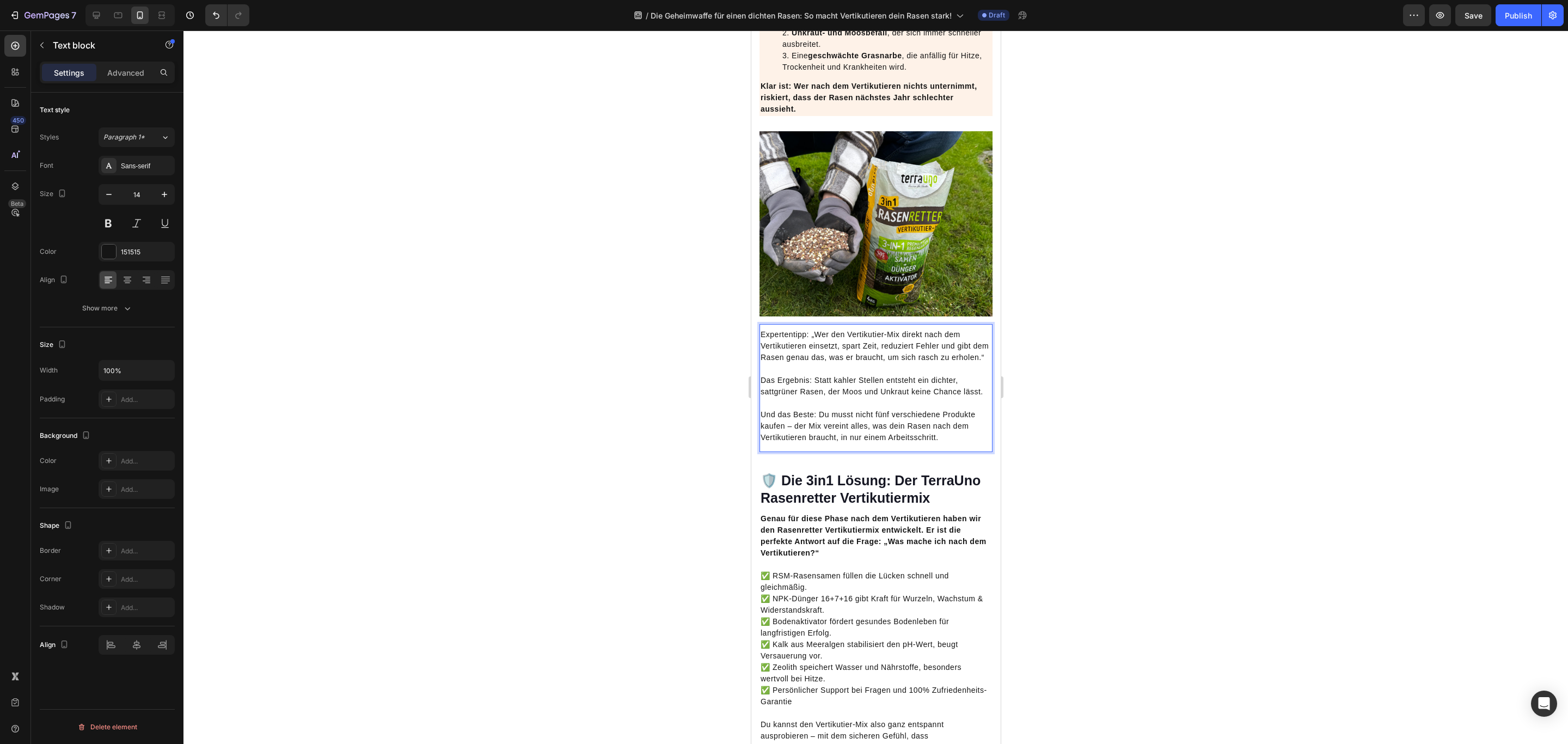
click at [808, 364] on p "Expertentipp: „Wer den Vertikutier-Mix direkt nach dem Vertikutieren einsetzt, …" at bounding box center [876, 346] width 231 height 34
drag, startPoint x: 810, startPoint y: 395, endPoint x: 755, endPoint y: 396, distance: 55.0
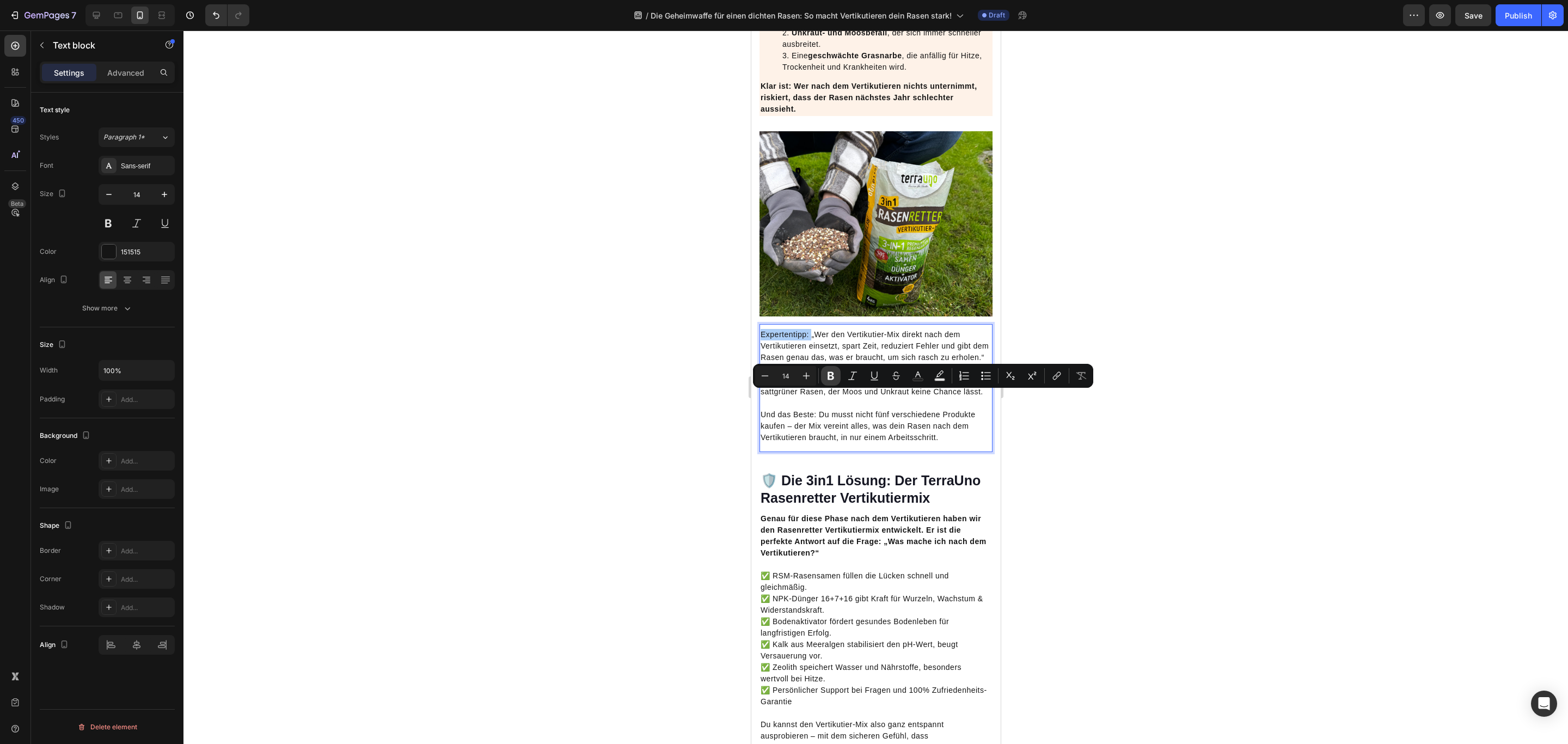
click at [832, 373] on icon "Editor contextual toolbar" at bounding box center [830, 375] width 6 height 8
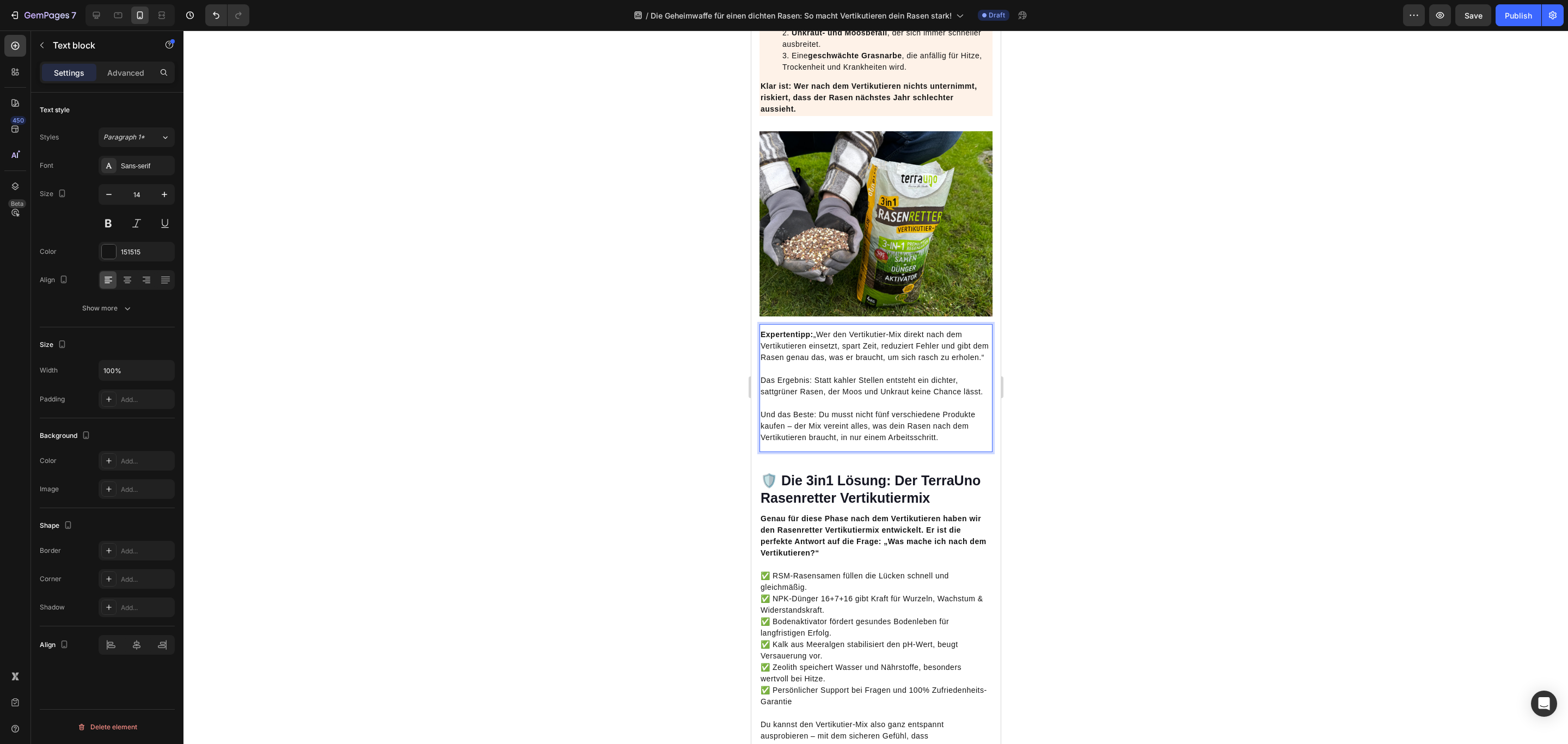
click at [881, 398] on p "Das Ergebnis: Statt kahler Stellen entsteht ein dichter, sattgrüner Rasen, der …" at bounding box center [876, 380] width 231 height 34
drag, startPoint x: 813, startPoint y: 453, endPoint x: 760, endPoint y: 453, distance: 53.0
click at [760, 398] on p "Das Ergebnis: Statt kahler Stellen entsteht ein dichter, sattgrüner Rasen, der …" at bounding box center [876, 380] width 231 height 34
click at [932, 316] on img at bounding box center [875, 224] width 233 height 185
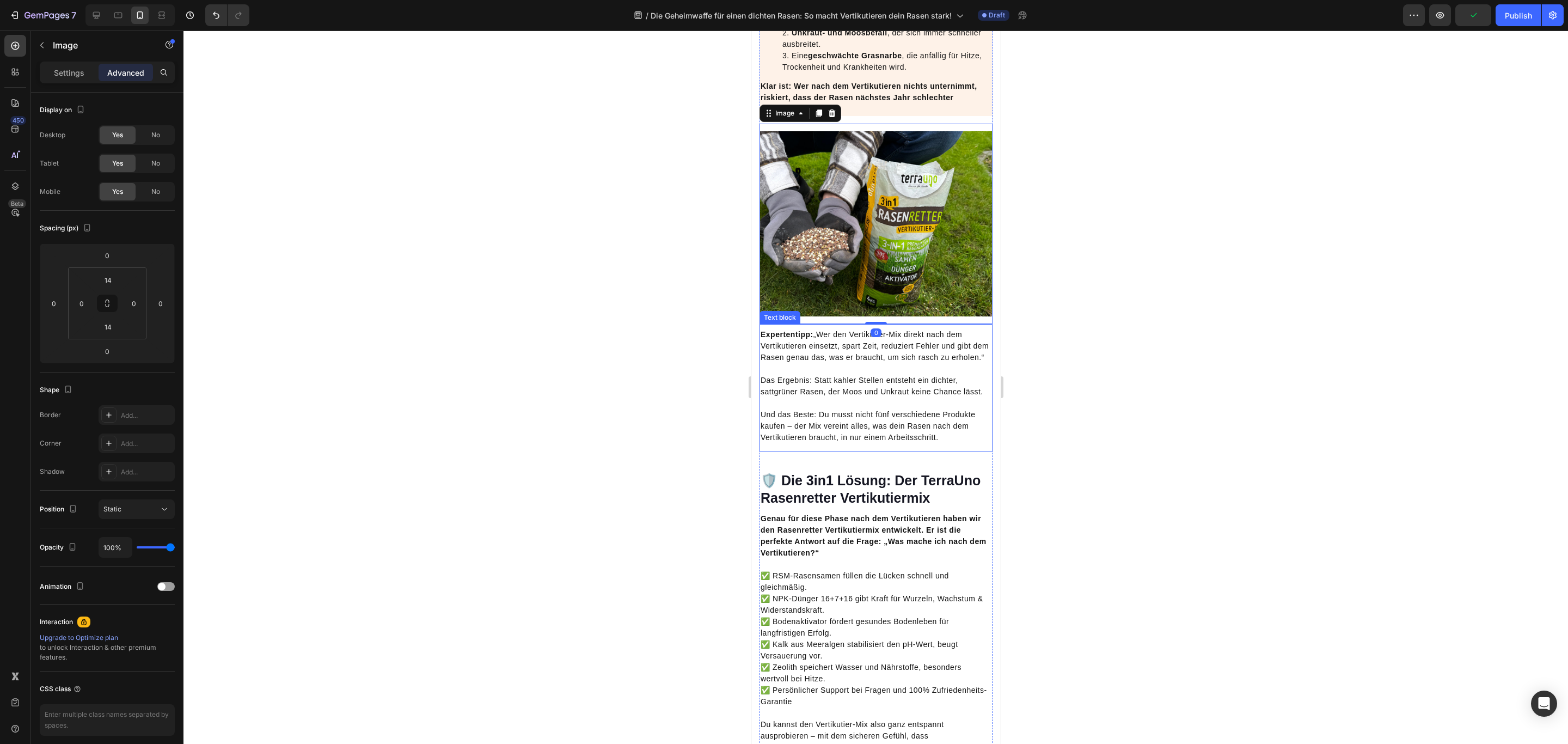
click at [831, 398] on p "Das Ergebnis: Statt kahler Stellen entsteht ein dichter, sattgrüner Rasen, der …" at bounding box center [876, 380] width 231 height 34
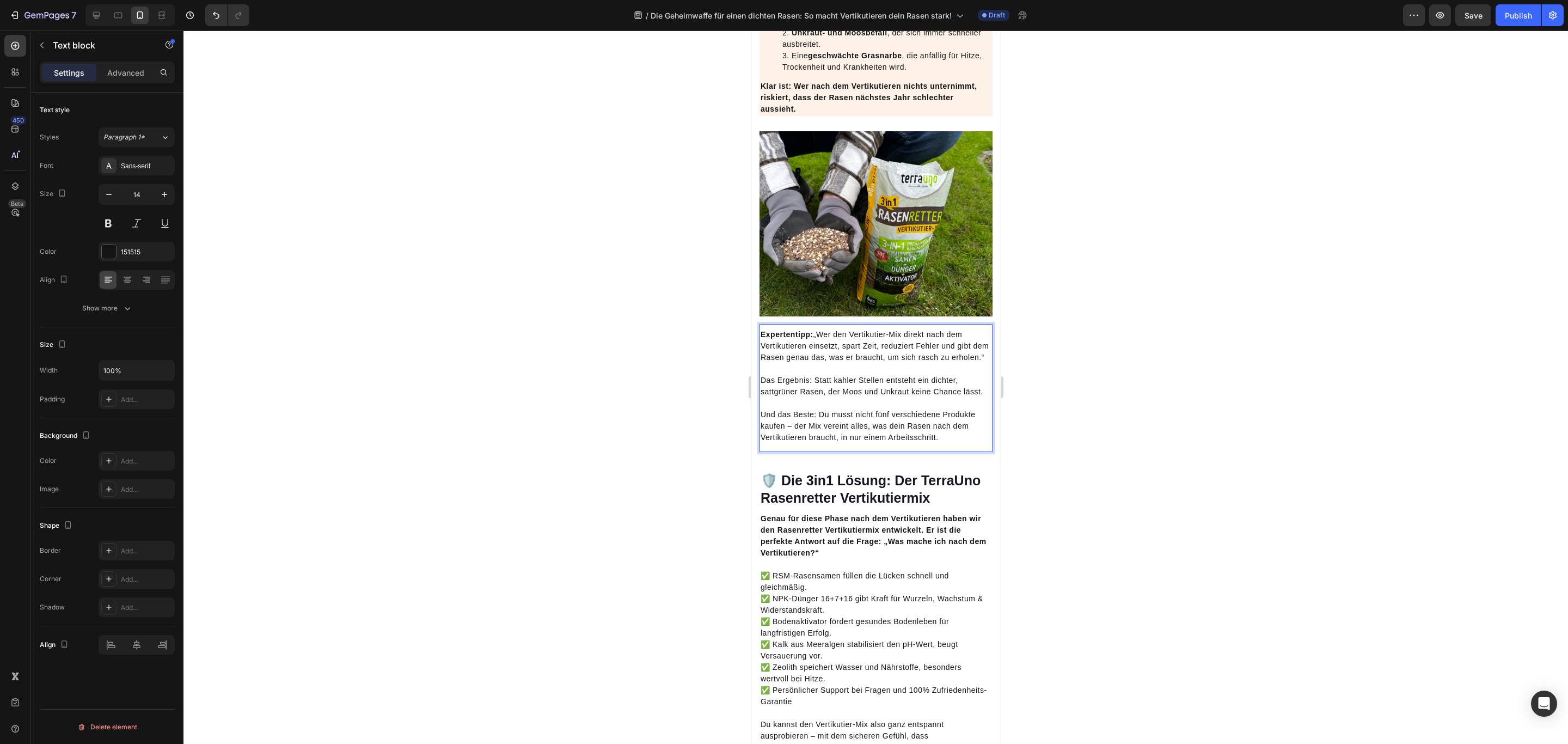
drag, startPoint x: 810, startPoint y: 454, endPoint x: 779, endPoint y: 454, distance: 31.0
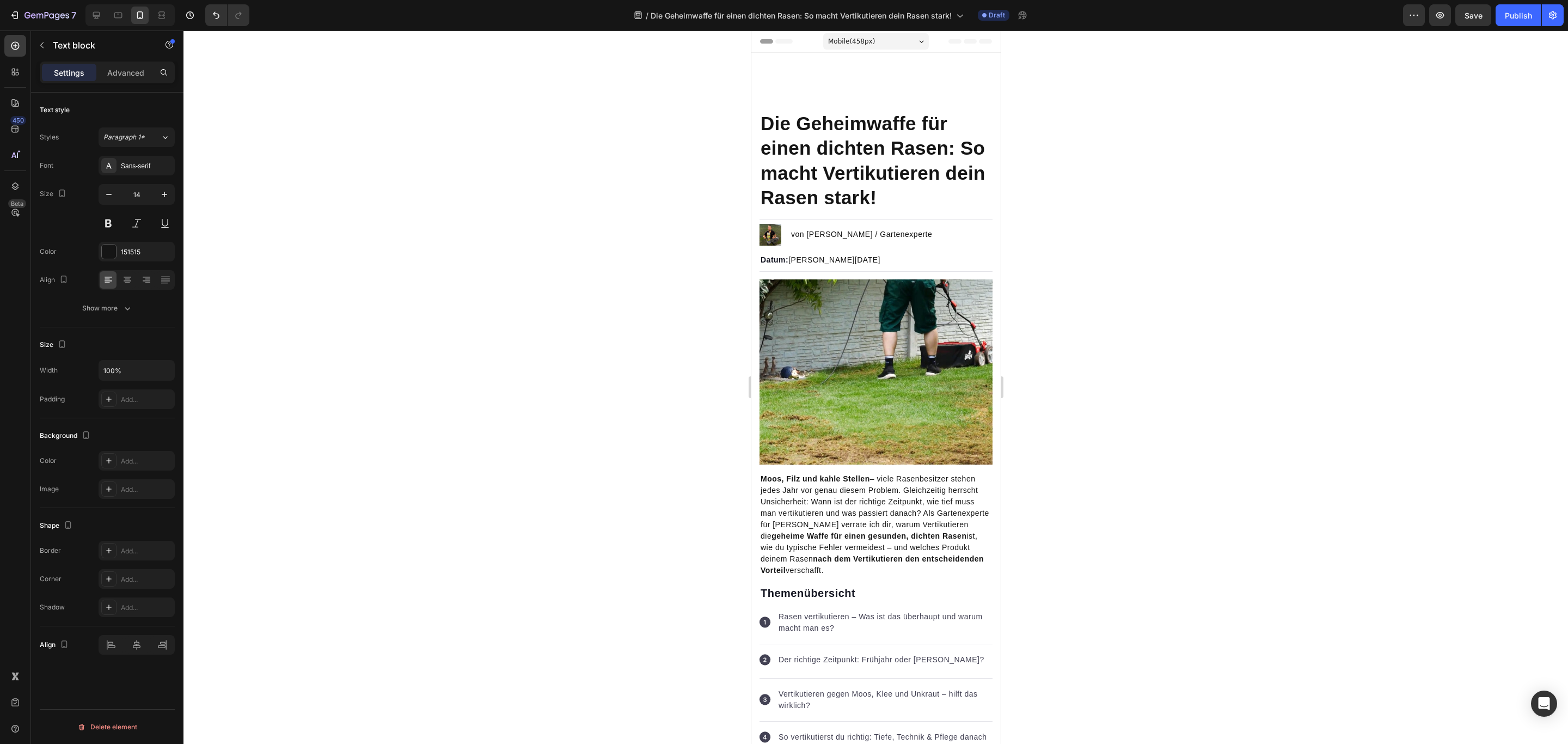
scroll to position [2617, 0]
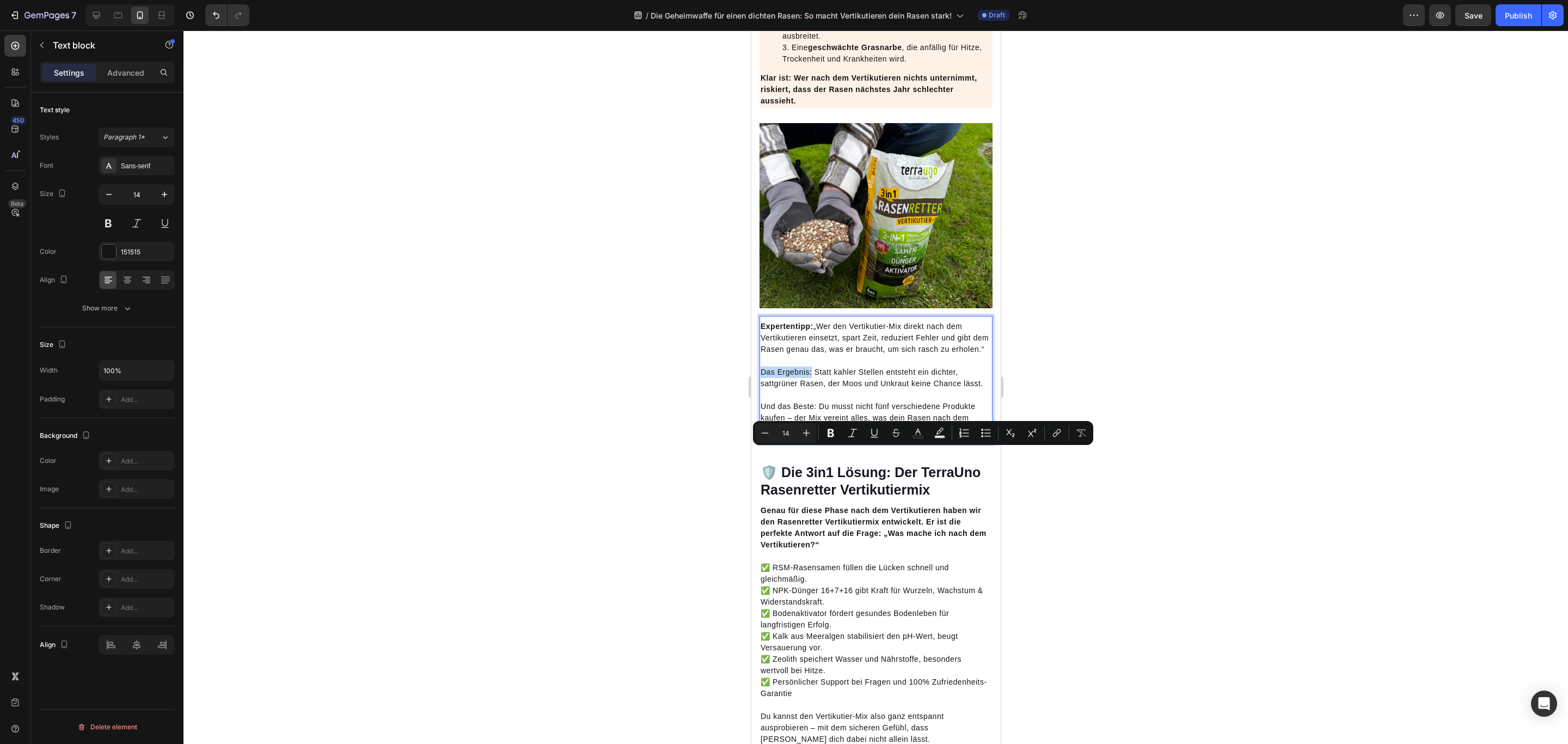
drag, startPoint x: 751, startPoint y: 31, endPoint x: 760, endPoint y: 454, distance: 423.1
click at [760, 389] on p "Das Ergebnis: Statt kahler Stellen entsteht ein dichter, sattgrüner Rasen, der …" at bounding box center [876, 372] width 231 height 34
click at [828, 433] on icon "Editor contextual toolbar" at bounding box center [830, 432] width 6 height 8
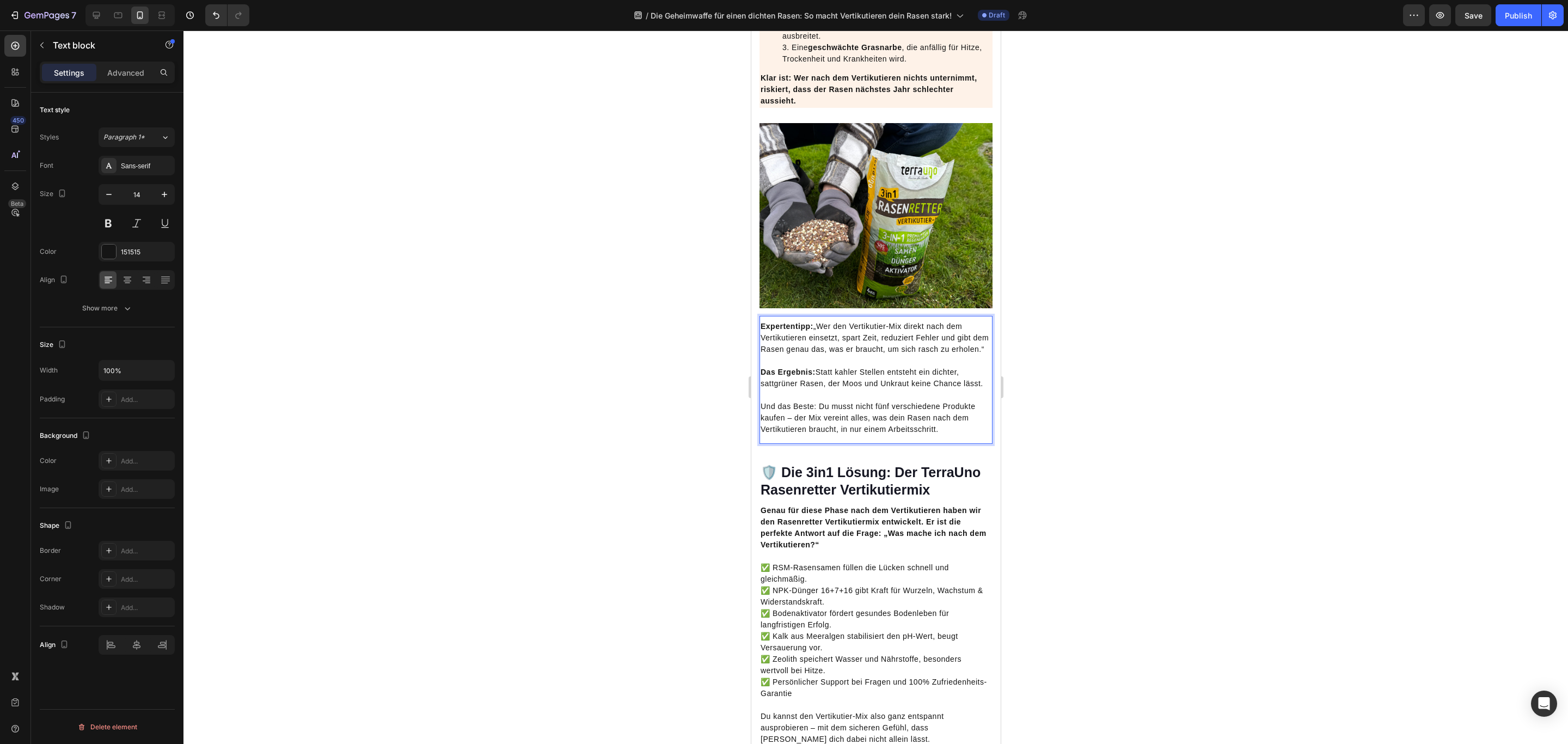
click at [842, 435] on p "Und das Beste: Du musst nicht fünf verschiedene Produkte kaufen – der Mix verei…" at bounding box center [876, 412] width 231 height 46
drag, startPoint x: 818, startPoint y: 499, endPoint x: 751, endPoint y: 502, distance: 67.1
click at [869, 389] on p "Das Ergebnis: Statt kahler Stellen entsteht ein dichter, sattgrüner Rasen, der …" at bounding box center [876, 372] width 231 height 34
click at [897, 308] on img at bounding box center [875, 216] width 233 height 185
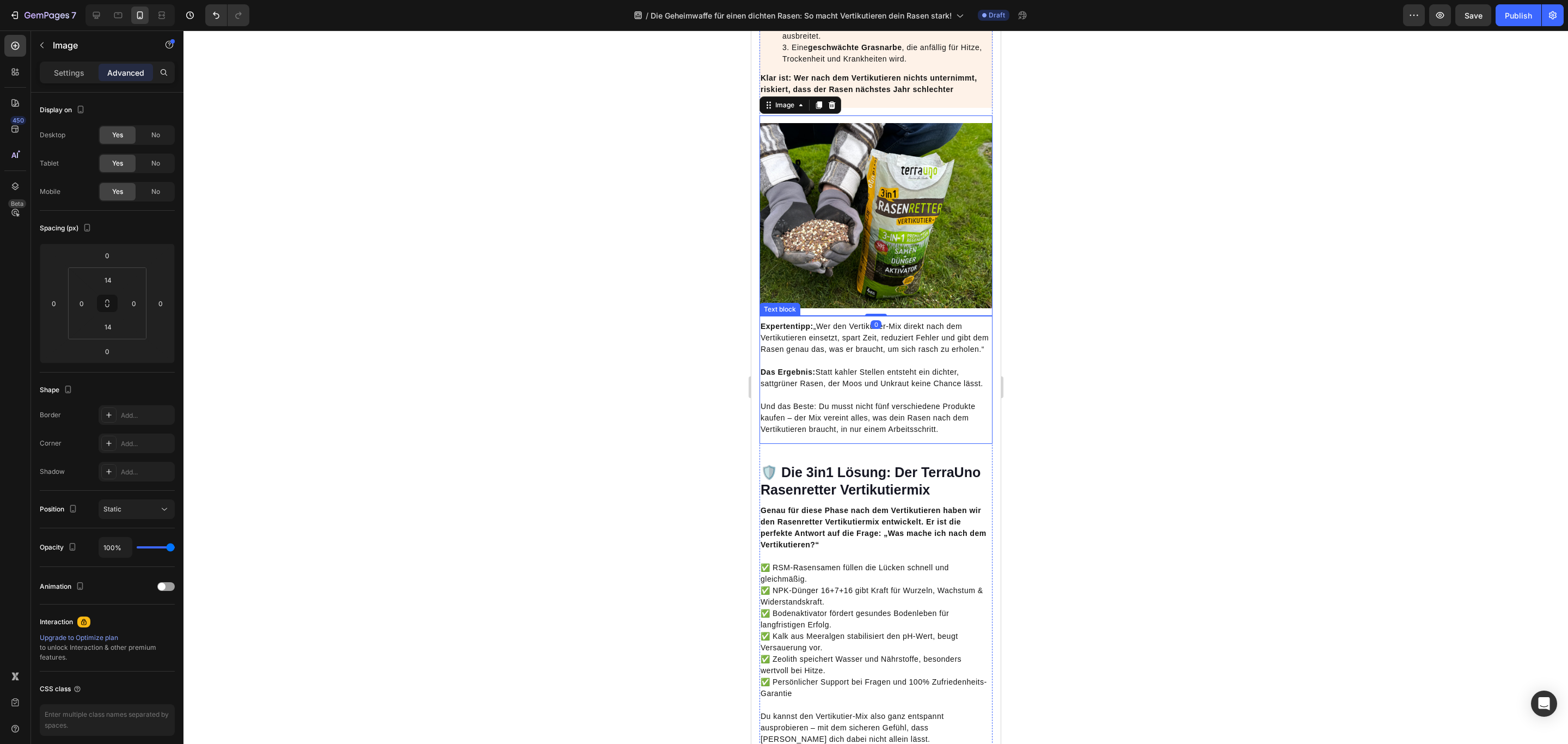
click at [808, 435] on p "Und das Beste: Du musst nicht fünf verschiedene Produkte kaufen – der Mix verei…" at bounding box center [876, 412] width 231 height 46
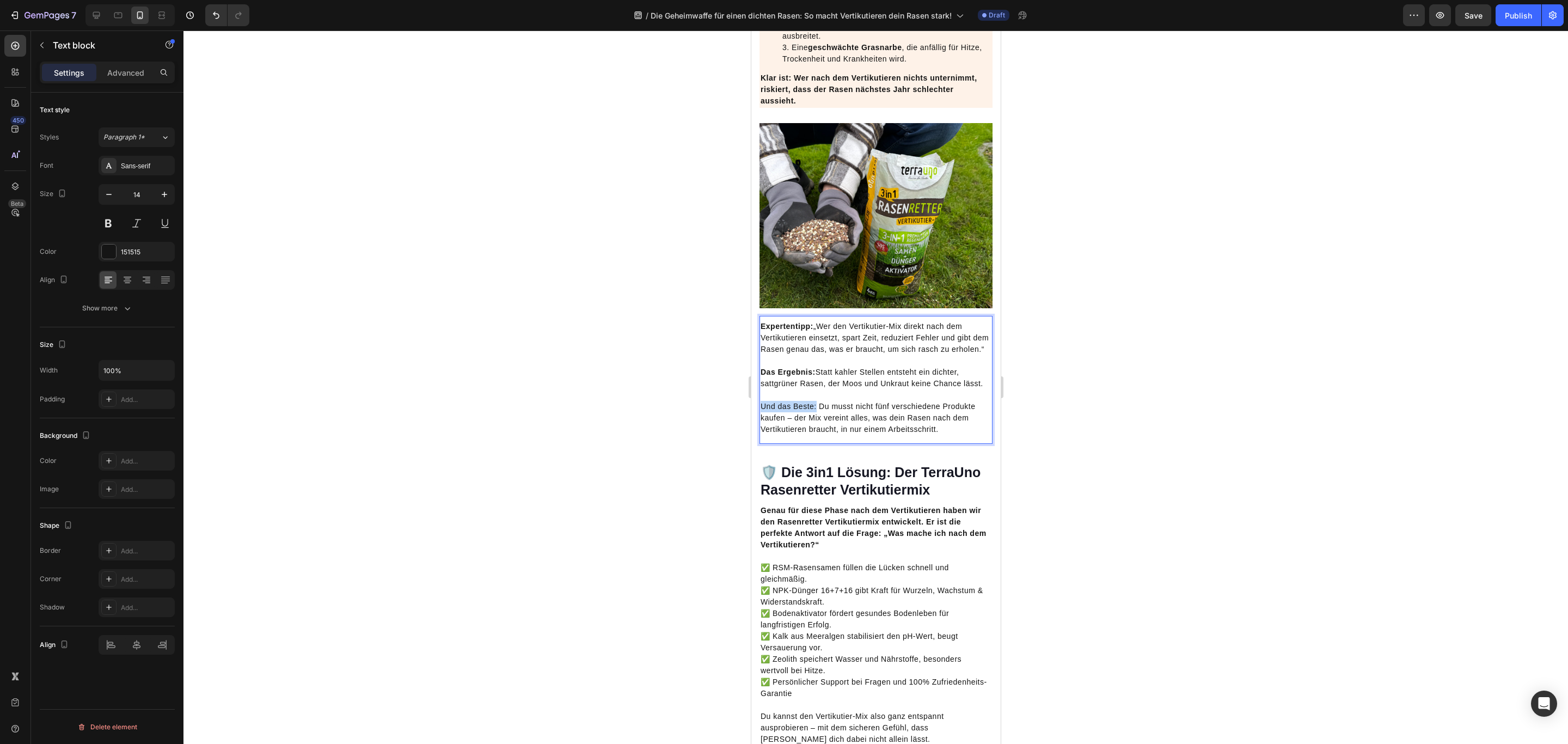
drag, startPoint x: 817, startPoint y: 497, endPoint x: 762, endPoint y: 500, distance: 55.1
click at [833, 479] on icon "Editor contextual toolbar" at bounding box center [830, 478] width 6 height 8
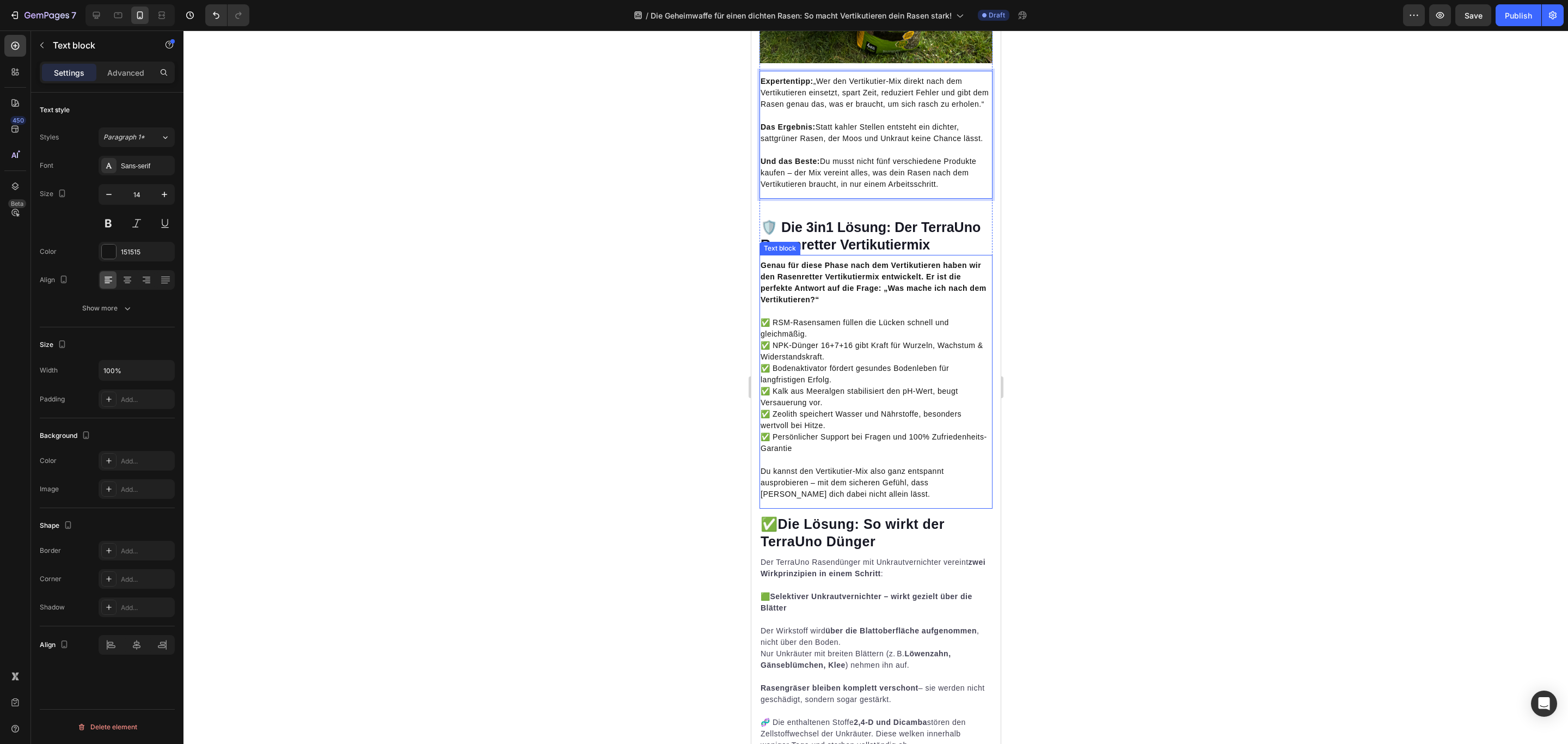
scroll to position [2943, 0]
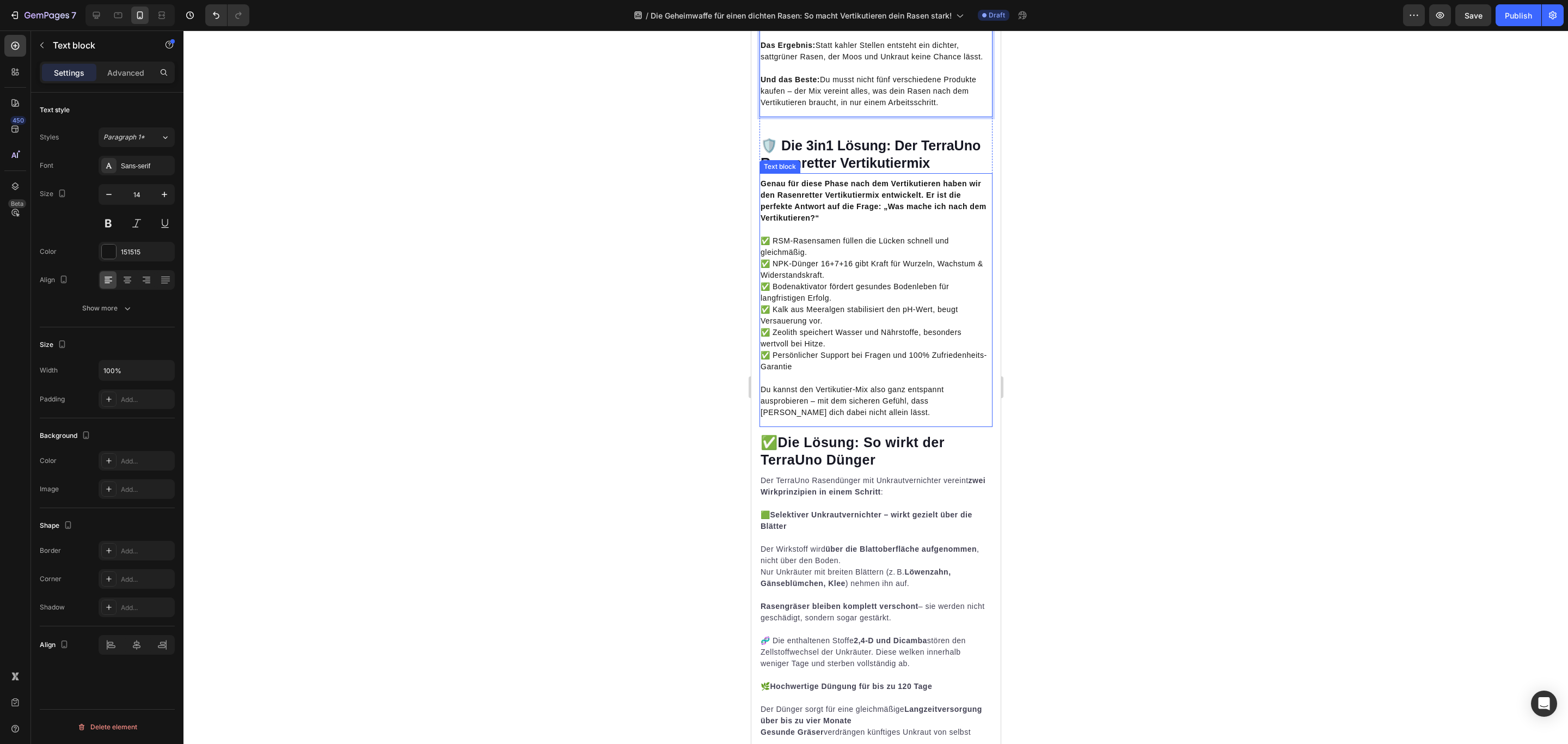
click at [806, 372] on p "✅ RSM-Rasensamen füllen die Lücken schnell und gleichmäßig. ✅ NPK-Dünger 16+7+1…" at bounding box center [876, 304] width 231 height 137
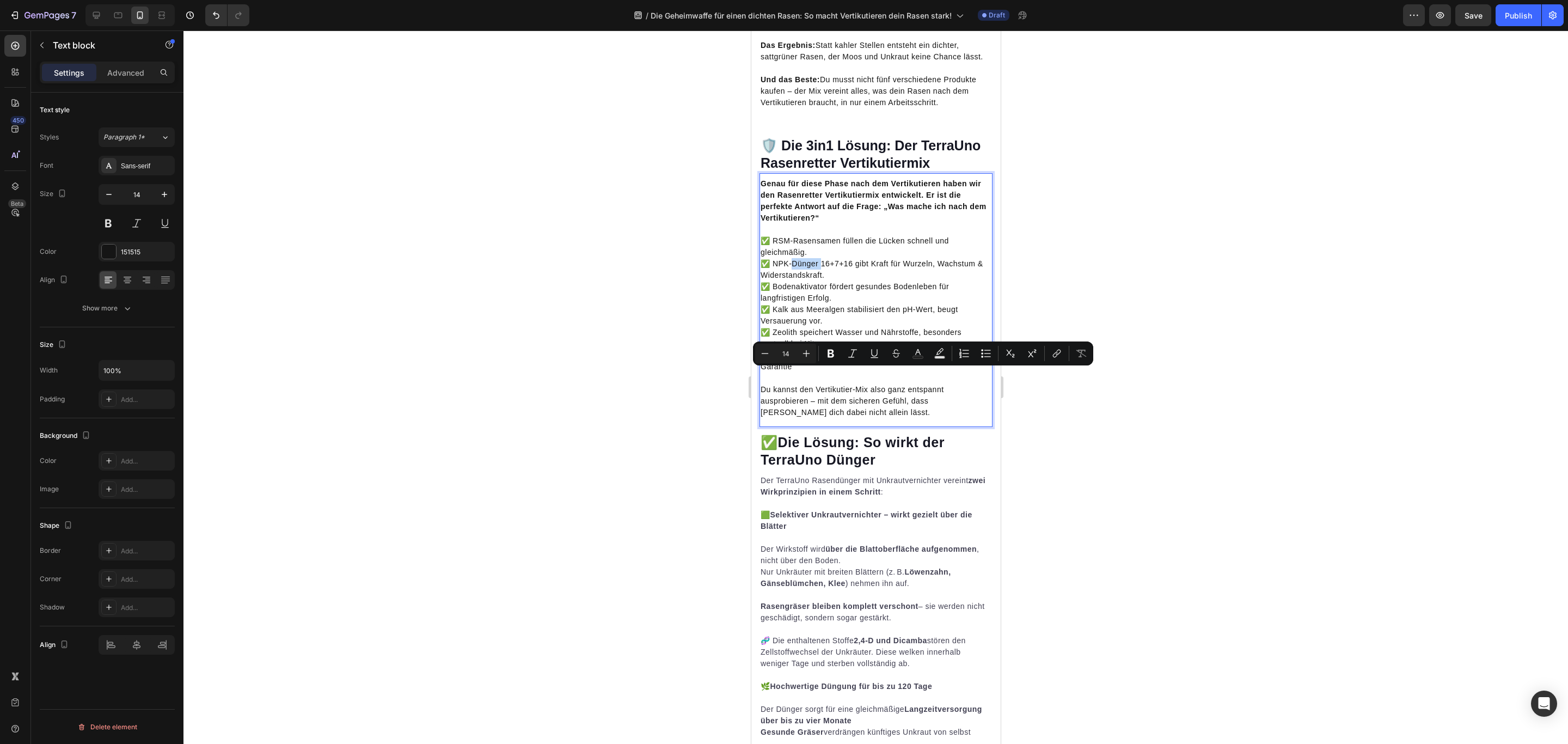
click at [795, 372] on p "✅ RSM-Rasensamen füllen die Lücken schnell und gleichmäßig. ✅ NPK-Dünger 16+7+1…" at bounding box center [876, 304] width 231 height 137
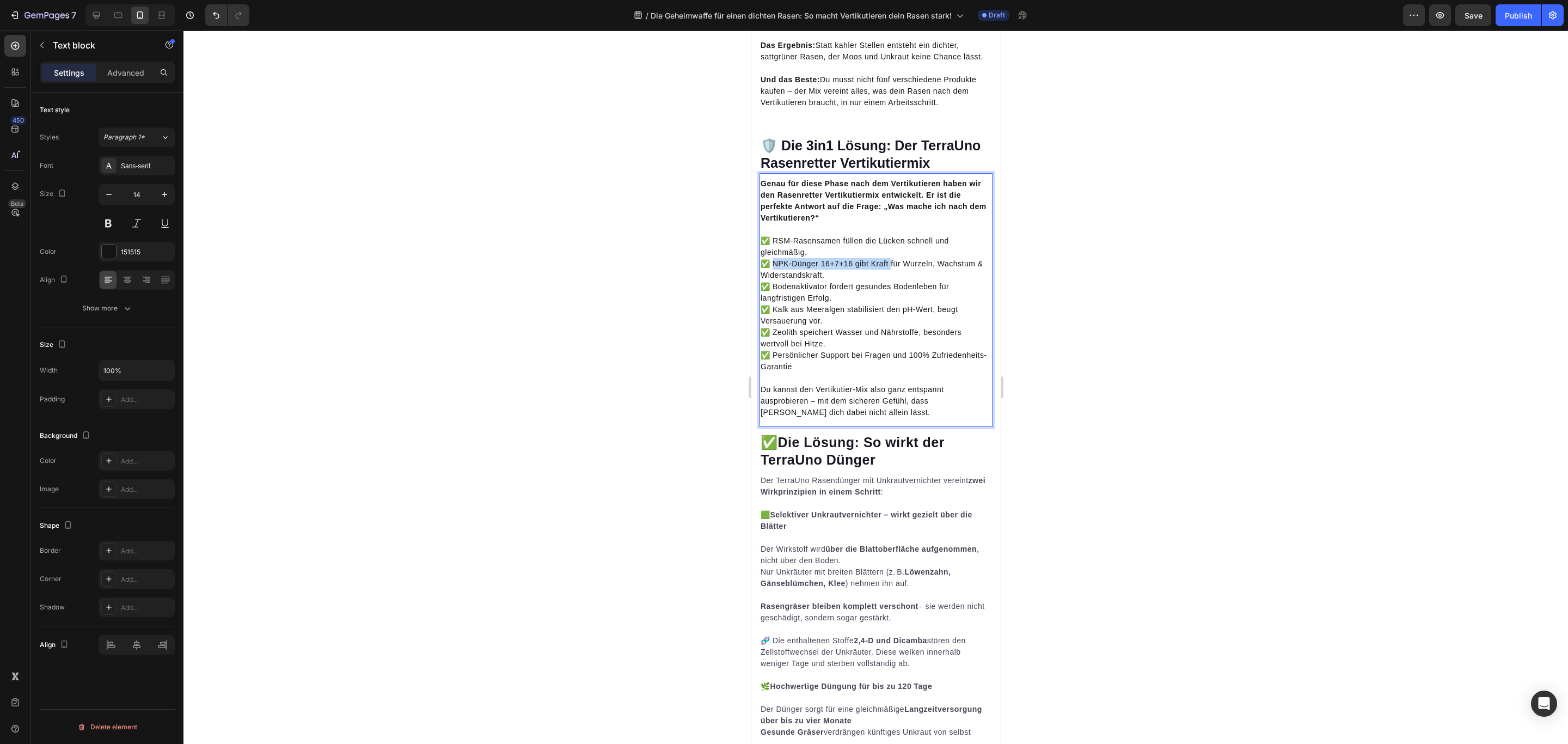
drag, startPoint x: 892, startPoint y: 372, endPoint x: 775, endPoint y: 374, distance: 117.0
click at [775, 372] on p "✅ RSM-Rasensamen füllen die Lücken schnell und gleichmäßig. ✅ NPK-Dünger 16+7+1…" at bounding box center [876, 304] width 231 height 137
click at [828, 372] on p "✅ RSM-Rasensamen füllen die Lücken schnell und gleichmäßig. ✅ Kraftvoller Dünge…" at bounding box center [876, 304] width 231 height 137
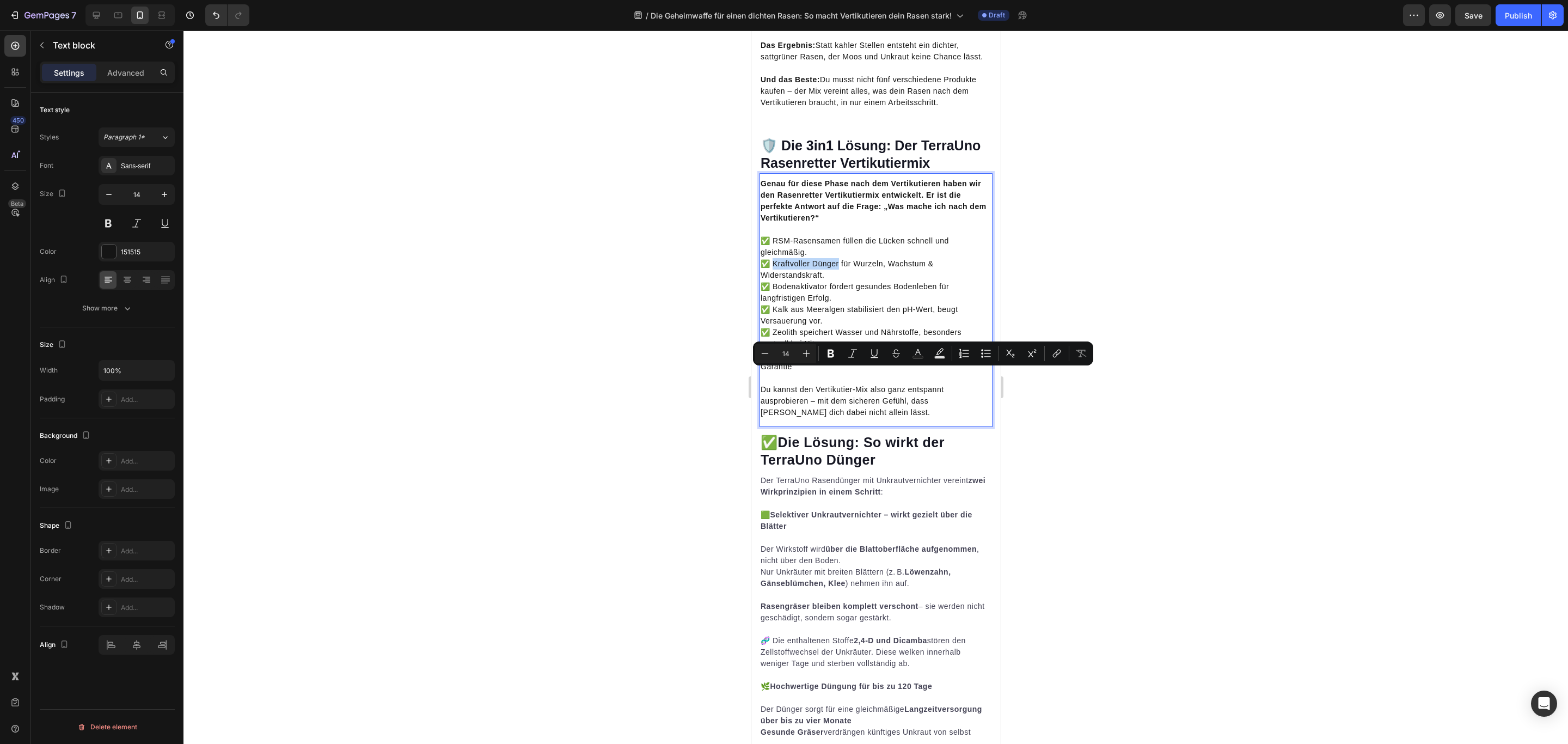
drag, startPoint x: 773, startPoint y: 372, endPoint x: 839, endPoint y: 372, distance: 66.0
click at [839, 372] on p "✅ RSM-Rasensamen füllen die Lücken schnell und gleichmäßig. ✅ Kraftvoller Dünge…" at bounding box center [876, 304] width 231 height 137
click at [836, 357] on icon "Editor contextual toolbar" at bounding box center [831, 353] width 11 height 11
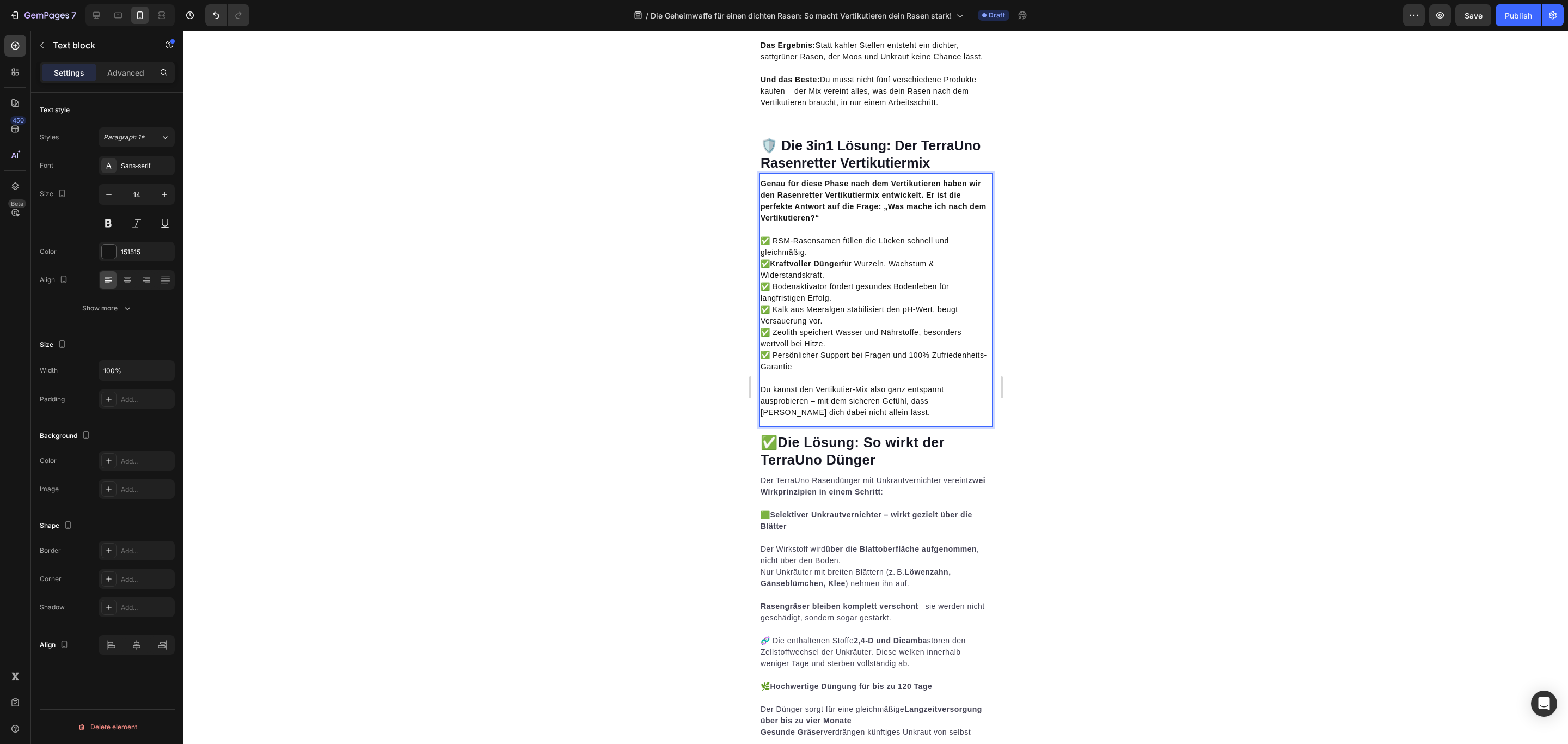
click at [828, 372] on p "✅ RSM-Rasensamen füllen die Lücken schnell und gleichmäßig. ✅ Kraftvoller Dünge…" at bounding box center [876, 304] width 231 height 137
drag, startPoint x: 772, startPoint y: 351, endPoint x: 839, endPoint y: 347, distance: 67.1
click at [839, 347] on p "✅ RSM-Rasensamen füllen die Lücken schnell und gleichmäßig. ✅ Kraftvoller Dünge…" at bounding box center [876, 304] width 231 height 137
click at [834, 350] on p "✅ RSM-Rasensamen füllen die Lücken schnell und gleichmäßig. ✅ Kraftvoller Dünge…" at bounding box center [876, 304] width 231 height 137
click at [943, 173] on h2 "🛡️ Die 3in1 Lösung: Der TerraUno Rasenretter Vertikutiermix" at bounding box center [875, 154] width 233 height 38
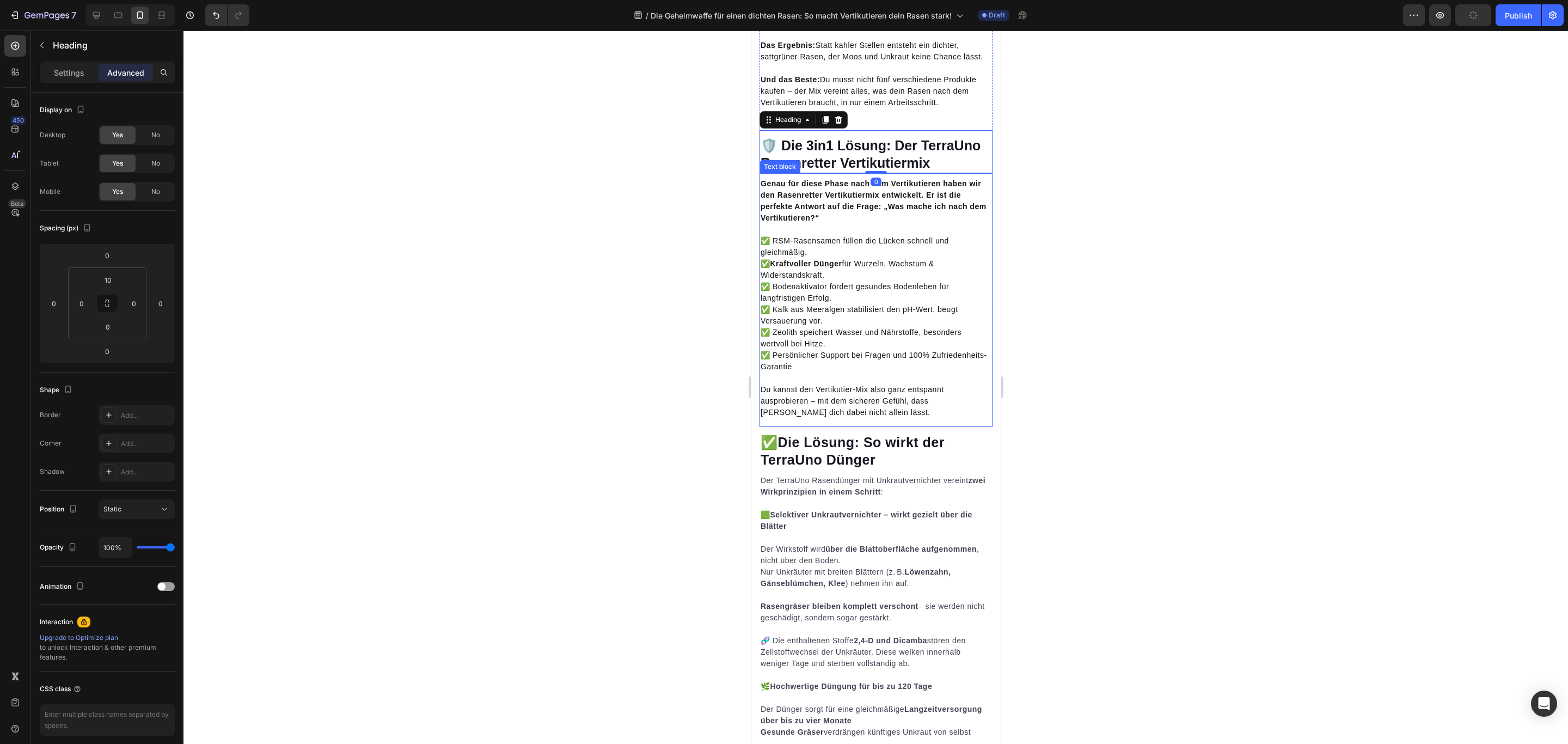
click at [873, 235] on p "Rich Text Editor. Editing area: main" at bounding box center [876, 229] width 231 height 11
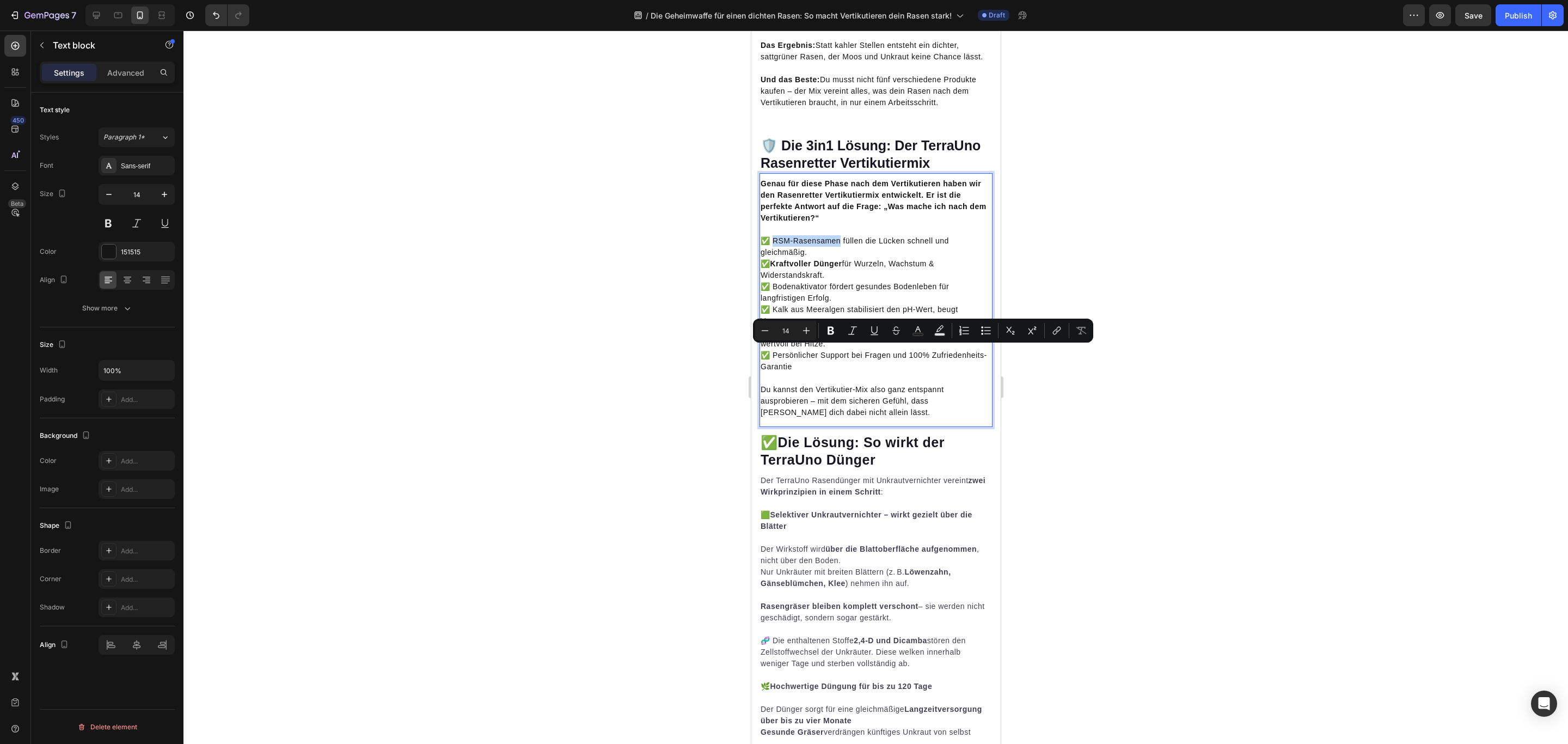
drag, startPoint x: 773, startPoint y: 351, endPoint x: 839, endPoint y: 350, distance: 66.0
click at [839, 350] on p "✅ RSM-Rasensamen füllen die Lücken schnell und gleichmäßig. ✅ Kraftvoller Dünge…" at bounding box center [876, 304] width 231 height 137
click at [832, 332] on icon "Editor contextual toolbar" at bounding box center [831, 330] width 11 height 11
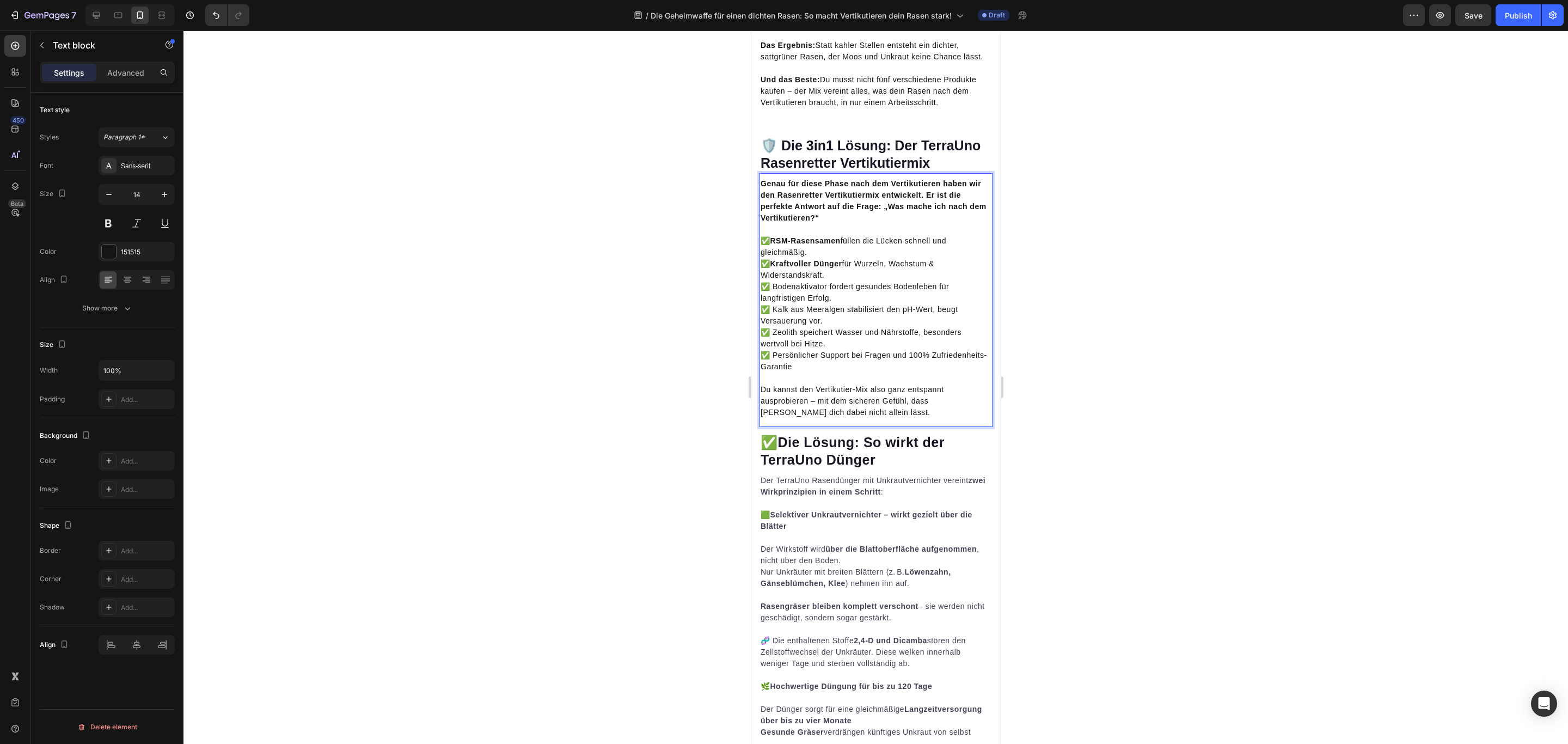
click at [859, 372] on p "✅ RSM-Rasensamen füllen die Lücken schnell und gleichmäßig. ✅ Kraftvoller Dünge…" at bounding box center [876, 304] width 231 height 137
click at [800, 372] on p "✅ RSM-Rasensamen füllen die Lücken schnell und gleichmäßig. ✅ Kraftvoller Dünge…" at bounding box center [876, 304] width 231 height 137
click at [900, 369] on p "✅ RSM-Rasensamen füllen die Lücken schnell und gleichmäßig. ✅ Kraftvoller Dünge…" at bounding box center [876, 304] width 231 height 137
click at [904, 173] on h2 "🛡️ Die 3in1 Lösung: Der TerraUno Rasenretter Vertikutiermix" at bounding box center [875, 154] width 233 height 38
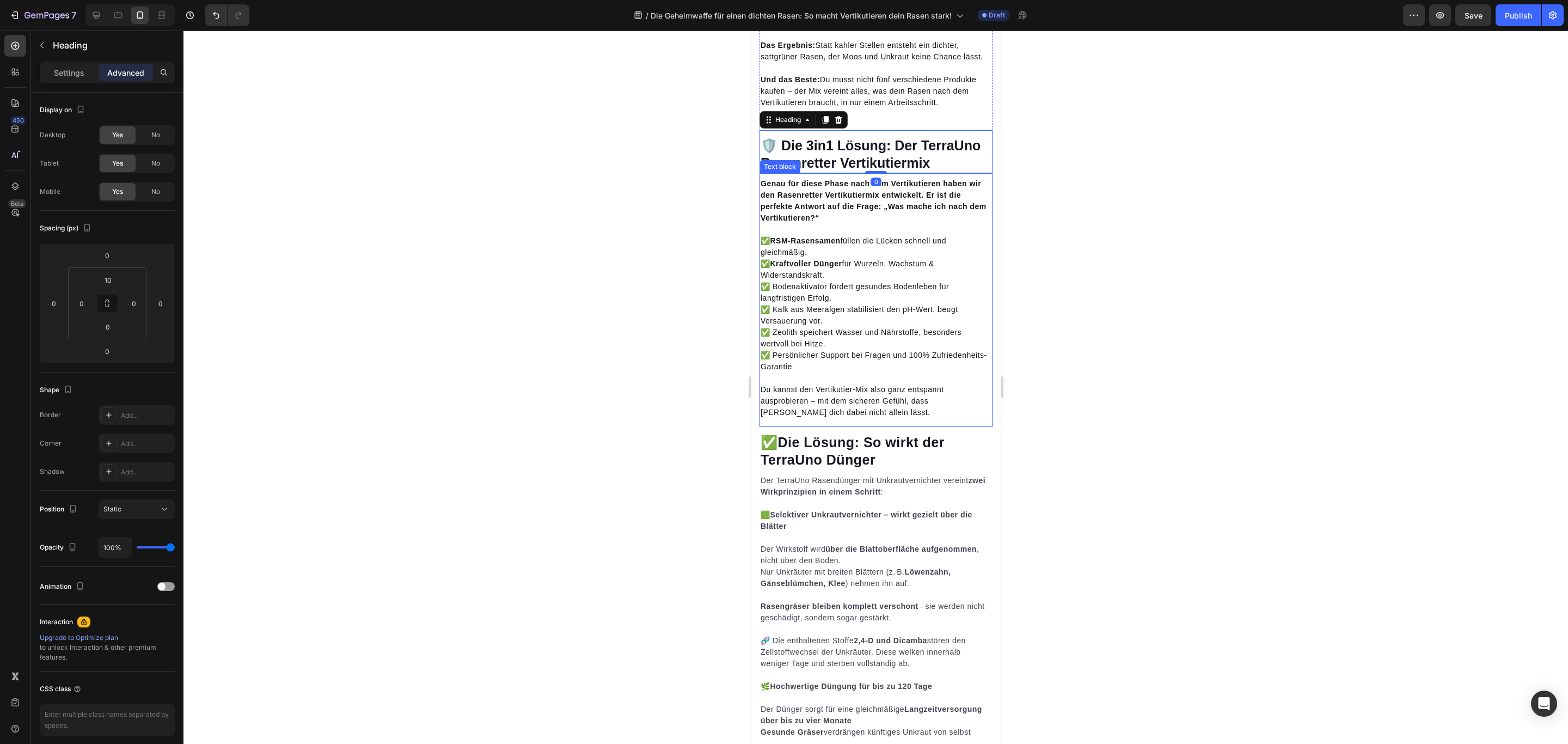
click at [824, 372] on p "✅ RSM-Rasensamen füllen die Lücken schnell und gleichmäßig. ✅ Kraftvoller Dünge…" at bounding box center [876, 304] width 231 height 137
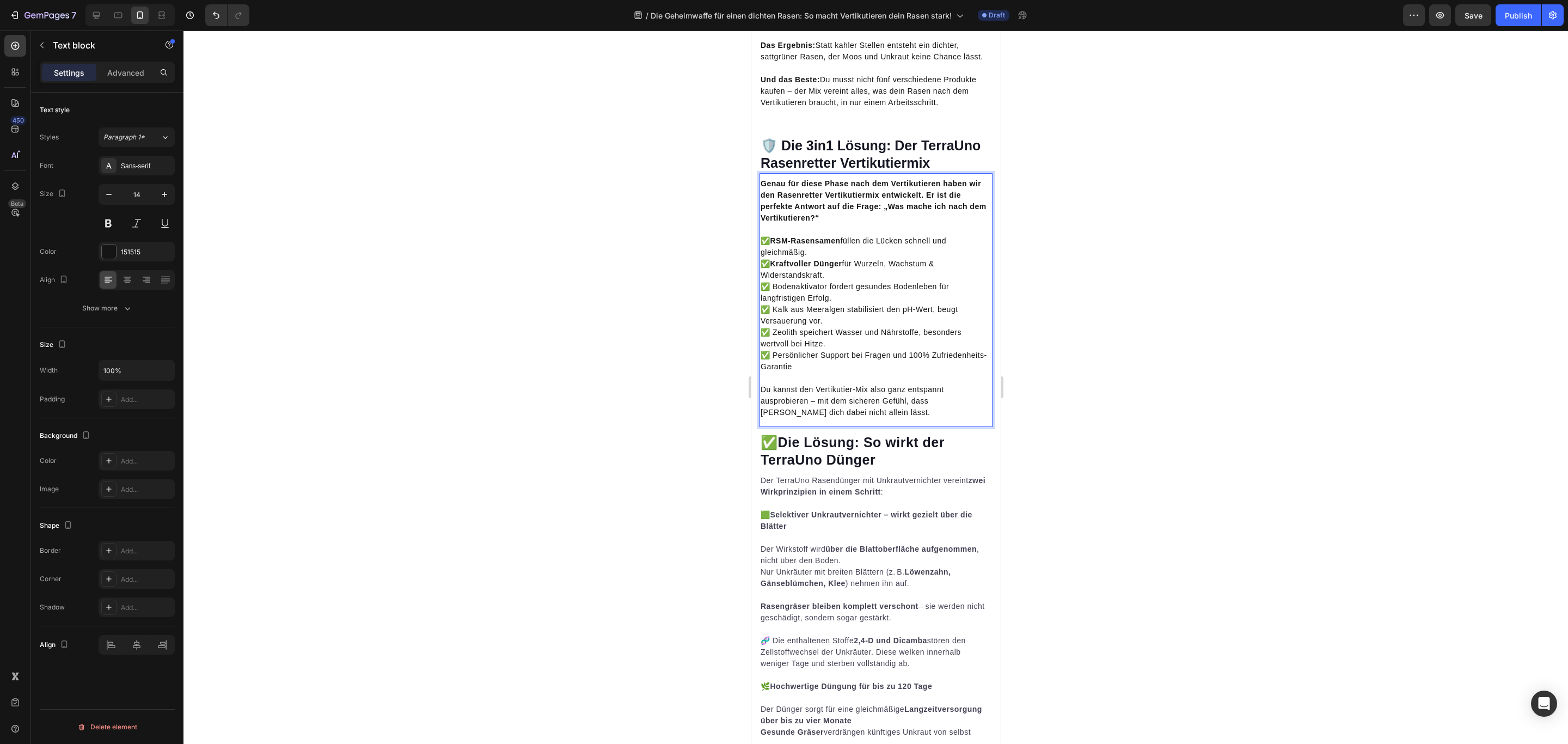
click at [800, 372] on p "✅ RSM-Rasensamen füllen die Lücken schnell und gleichmäßig. ✅ Kraftvoller Dünge…" at bounding box center [876, 304] width 231 height 137
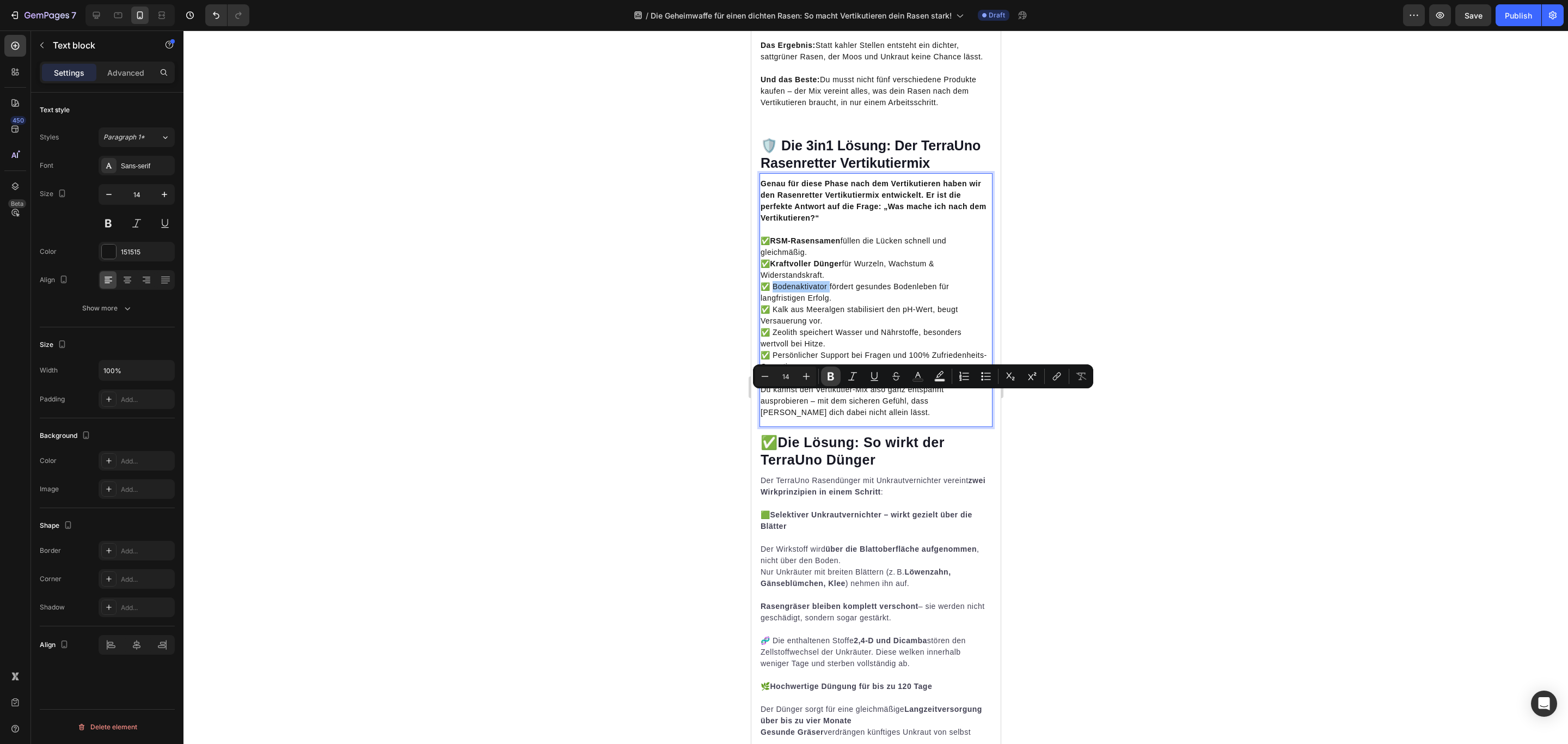
click at [830, 378] on icon "Editor contextual toolbar" at bounding box center [831, 376] width 11 height 11
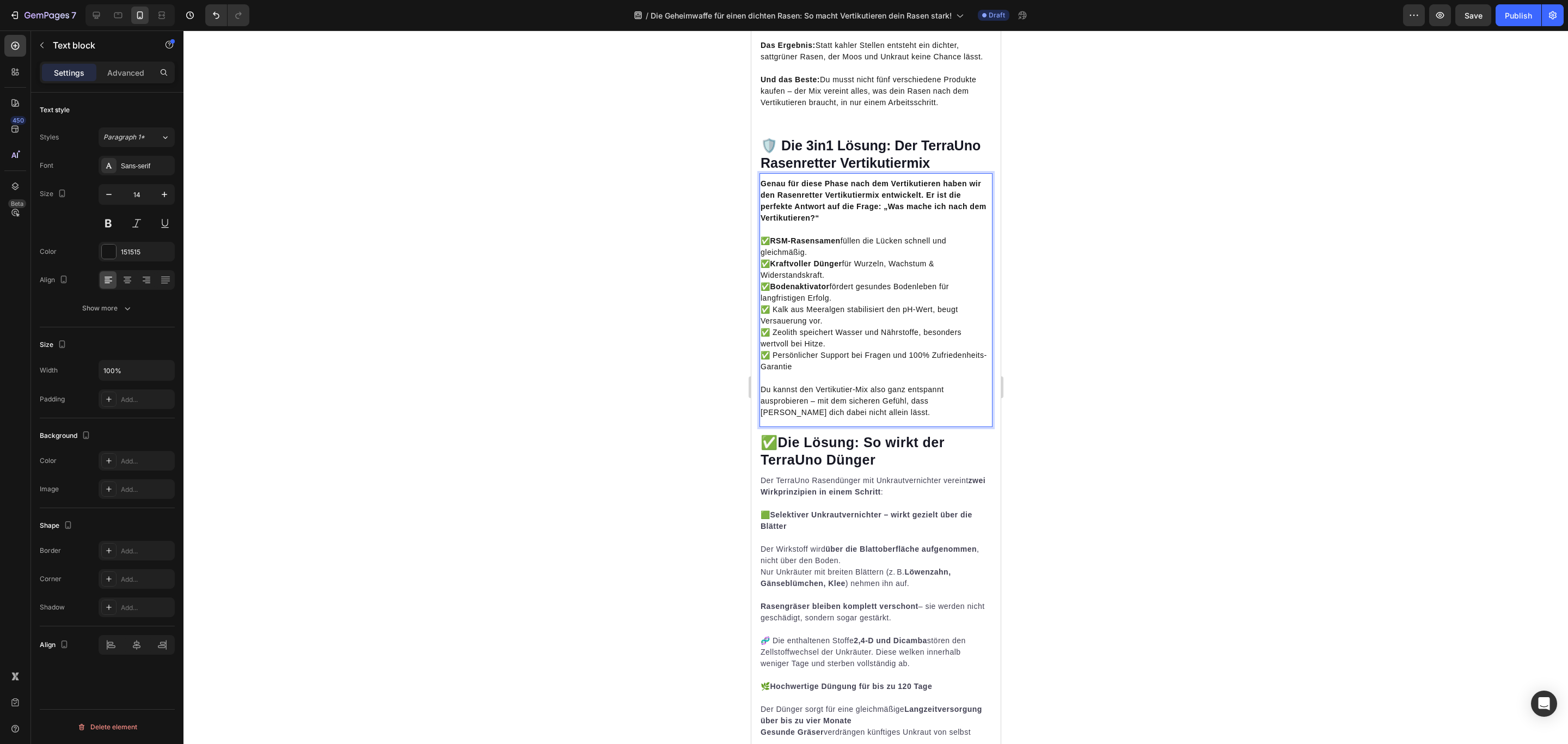
click at [840, 372] on p "✅ RSM-Rasensamen füllen die Lücken schnell und gleichmäßig. ✅ Kraftvoller Dünge…" at bounding box center [876, 304] width 231 height 137
drag, startPoint x: 773, startPoint y: 421, endPoint x: 845, endPoint y: 417, distance: 72.1
click at [845, 372] on p "✅ RSM-Rasensamen füllen die Lücken schnell und gleichmäßig. ✅ Kraftvoller Dünge…" at bounding box center [876, 304] width 231 height 137
click at [863, 372] on p "✅ RSM-Rasensamen füllen die Lücken schnell und gleichmäßig. ✅ Kraftvoller Dünge…" at bounding box center [876, 304] width 231 height 137
click at [927, 173] on h2 "🛡️ Die 3in1 Lösung: Der TerraUno Rasenretter Vertikutiermix" at bounding box center [875, 154] width 233 height 38
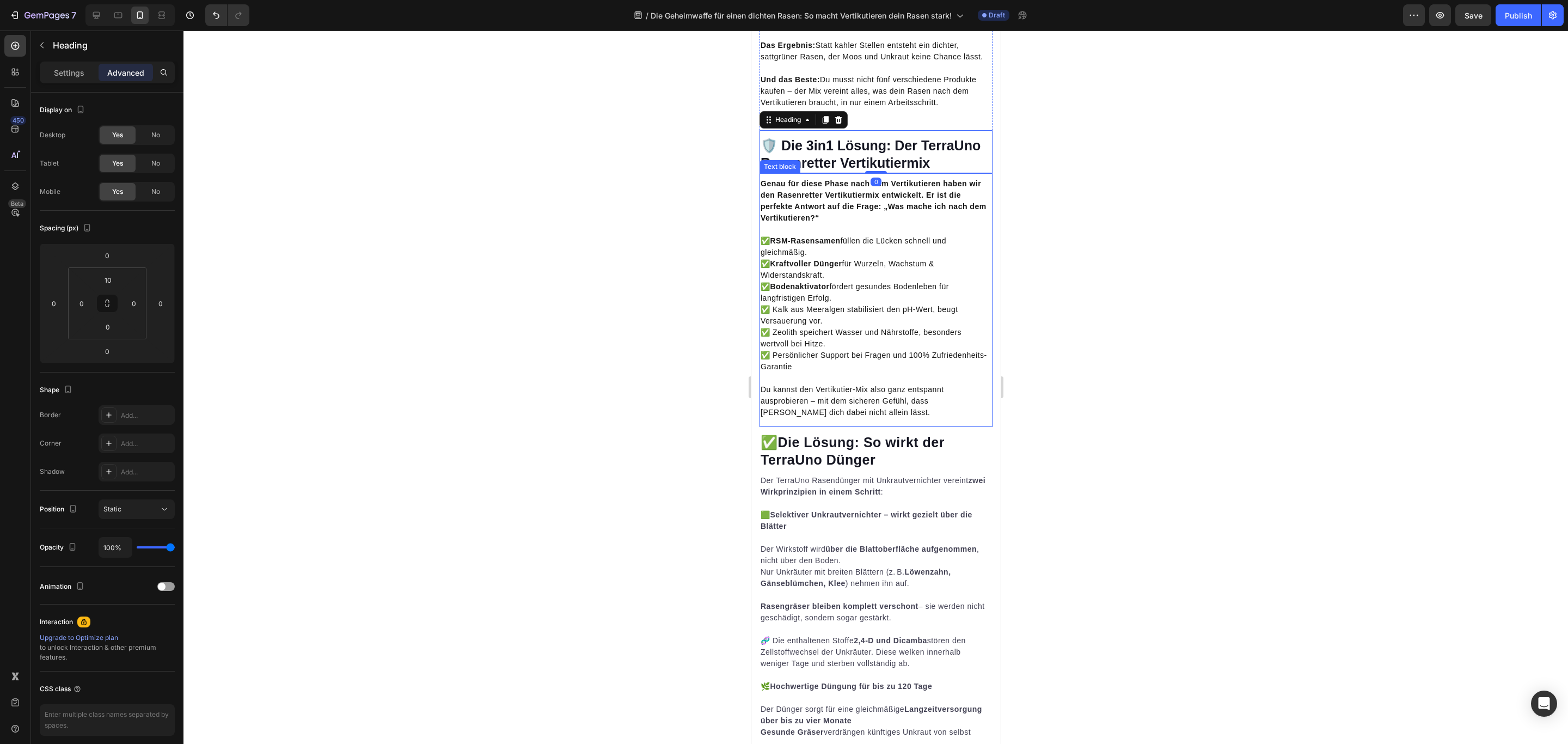
click at [827, 291] on strong "Bodenaktivator" at bounding box center [799, 286] width 59 height 9
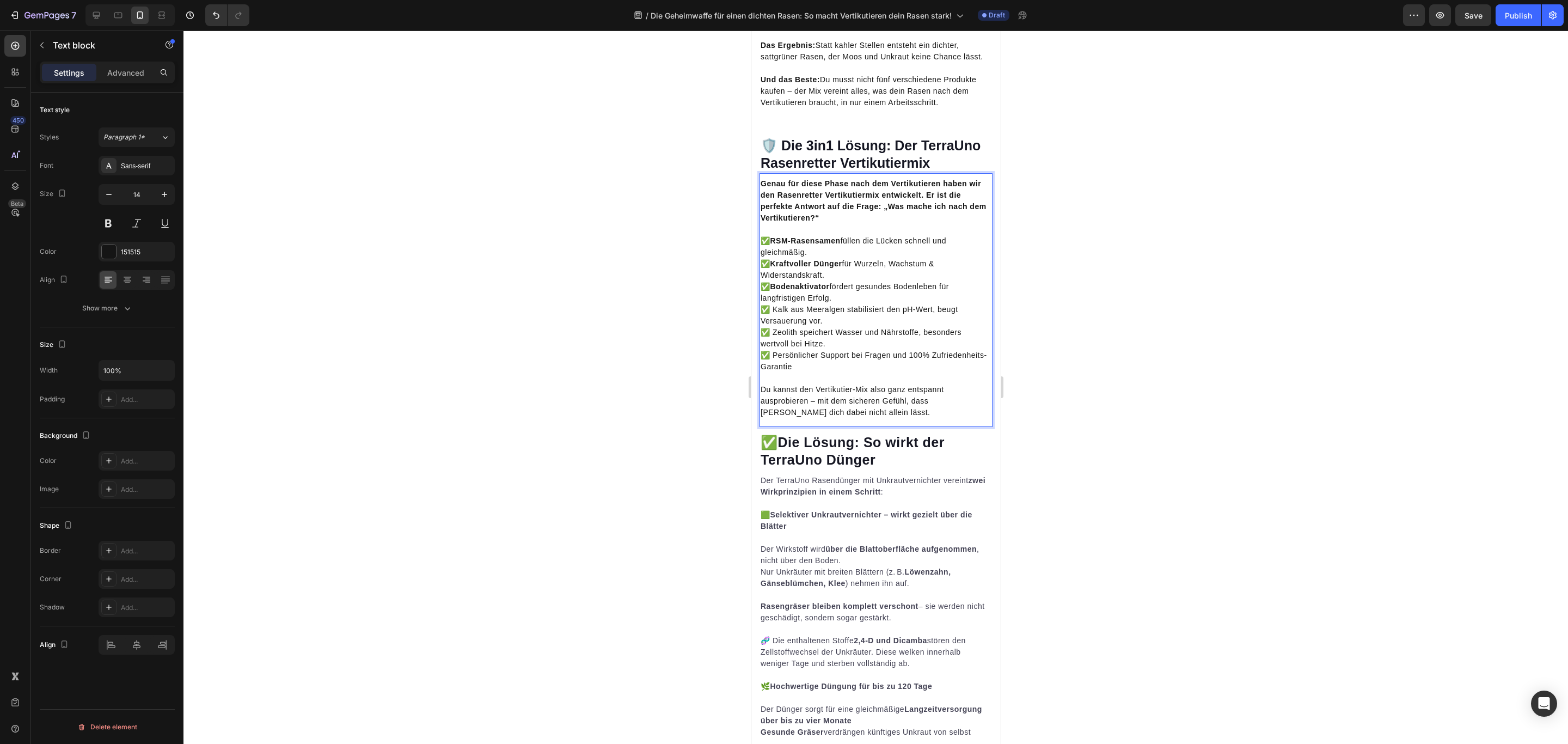
click at [810, 372] on p "✅ RSM-Rasensamen füllen die Lücken schnell und gleichmäßig. ✅ Kraftvoller Dünge…" at bounding box center [876, 304] width 231 height 137
click at [773, 372] on p "✅ RSM-Rasensamen füllen die Lücken schnell und gleichmäßig. ✅ Kraftvoller Dünge…" at bounding box center [876, 304] width 231 height 137
click at [806, 372] on p "✅ RSM-Rasensamen füllen die Lücken schnell und gleichmäßig. ✅ Kraftvoller Dünge…" at bounding box center [876, 304] width 231 height 137
drag, startPoint x: 844, startPoint y: 420, endPoint x: 774, endPoint y: 422, distance: 70.0
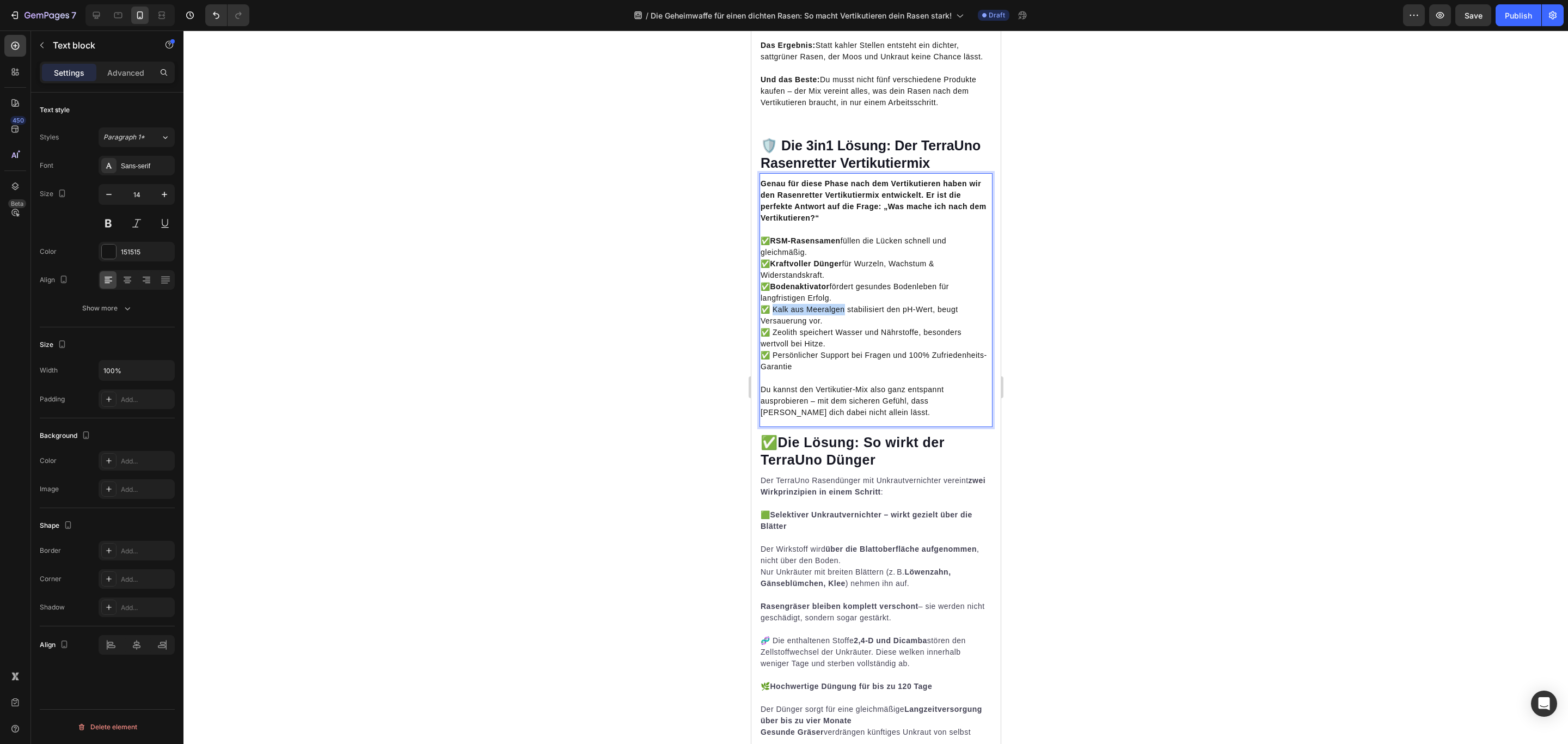
click at [774, 372] on p "✅ RSM-Rasensamen füllen die Lücken schnell und gleichmäßig. ✅ Kraftvoller Dünge…" at bounding box center [876, 304] width 231 height 137
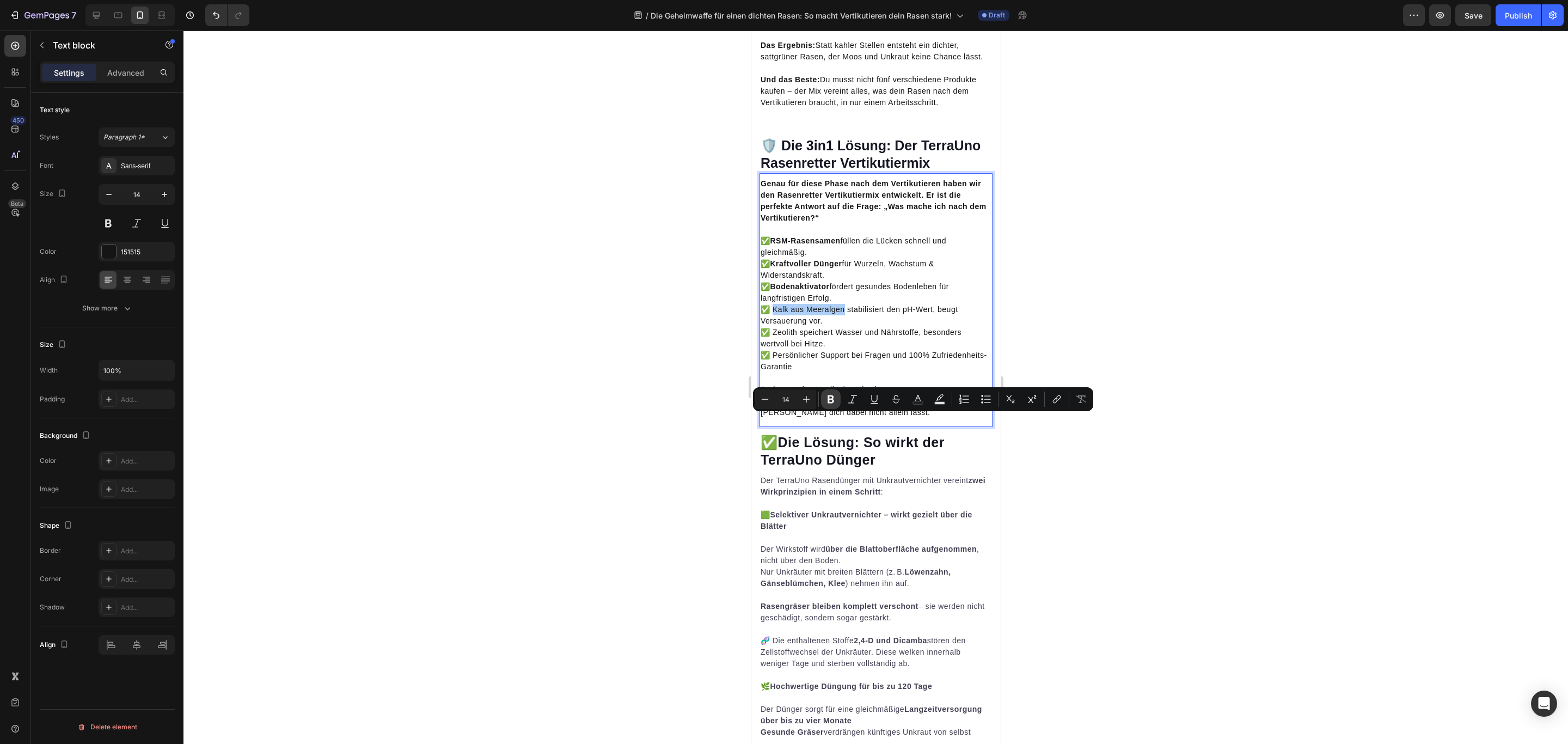
click at [828, 401] on icon "Editor contextual toolbar" at bounding box center [830, 399] width 6 height 8
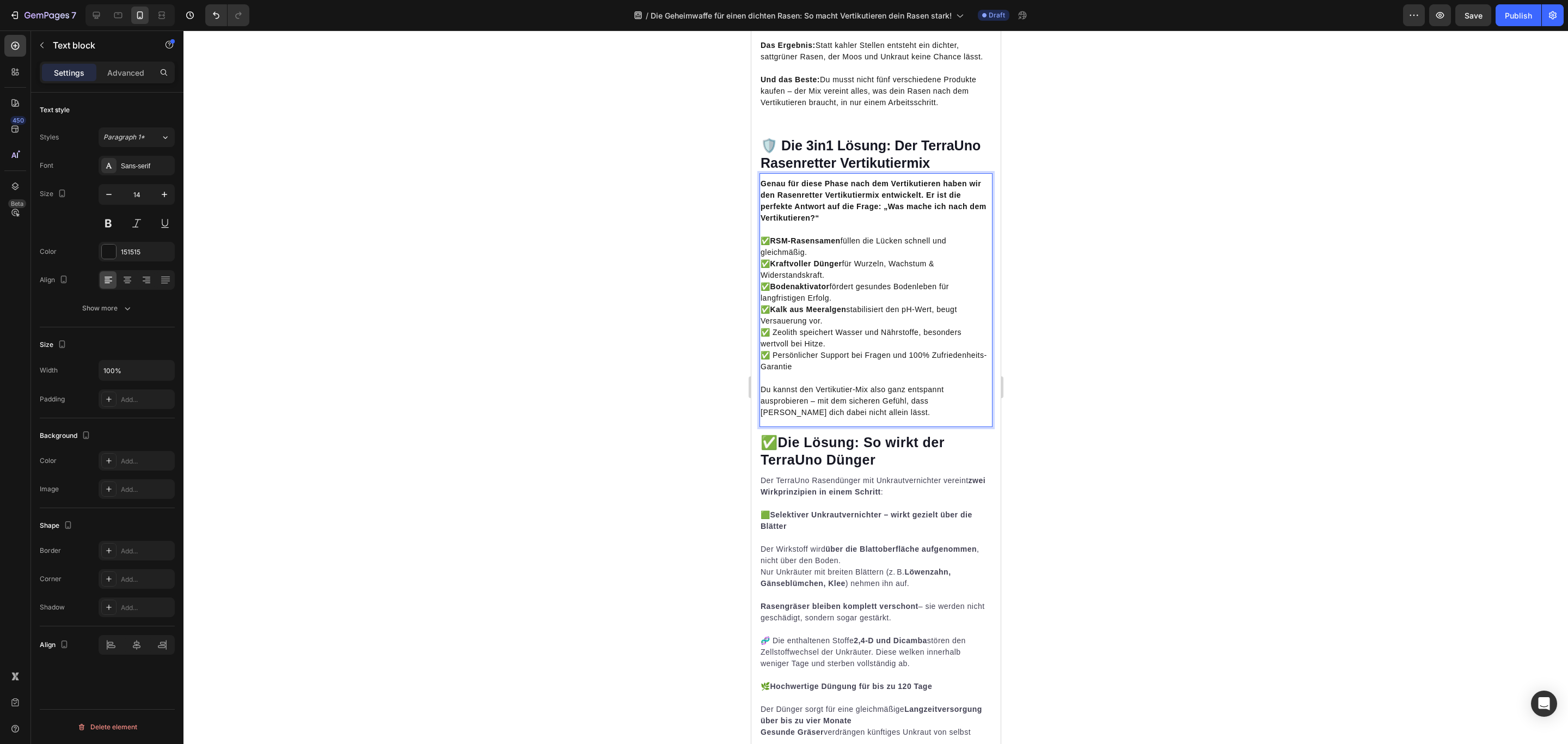
click at [877, 372] on p "✅ RSM-Rasensamen füllen die Lücken schnell und gleichmäßig. ✅ Kraftvoller Dünge…" at bounding box center [876, 304] width 231 height 137
click at [780, 372] on p "✅ RSM-Rasensamen füllen die Lücken schnell und gleichmäßig. ✅ Kraftvoller Dünge…" at bounding box center [876, 304] width 231 height 137
click at [886, 108] on p "Und das Beste: Du musst nicht fünf verschiedene Produkte kaufen – der Mix verei…" at bounding box center [876, 85] width 231 height 46
click at [808, 372] on p "✅ RSM-Rasensamen füllen die Lücken schnell und gleichmäßig. ✅ Kraftvoller Dünge…" at bounding box center [876, 304] width 231 height 137
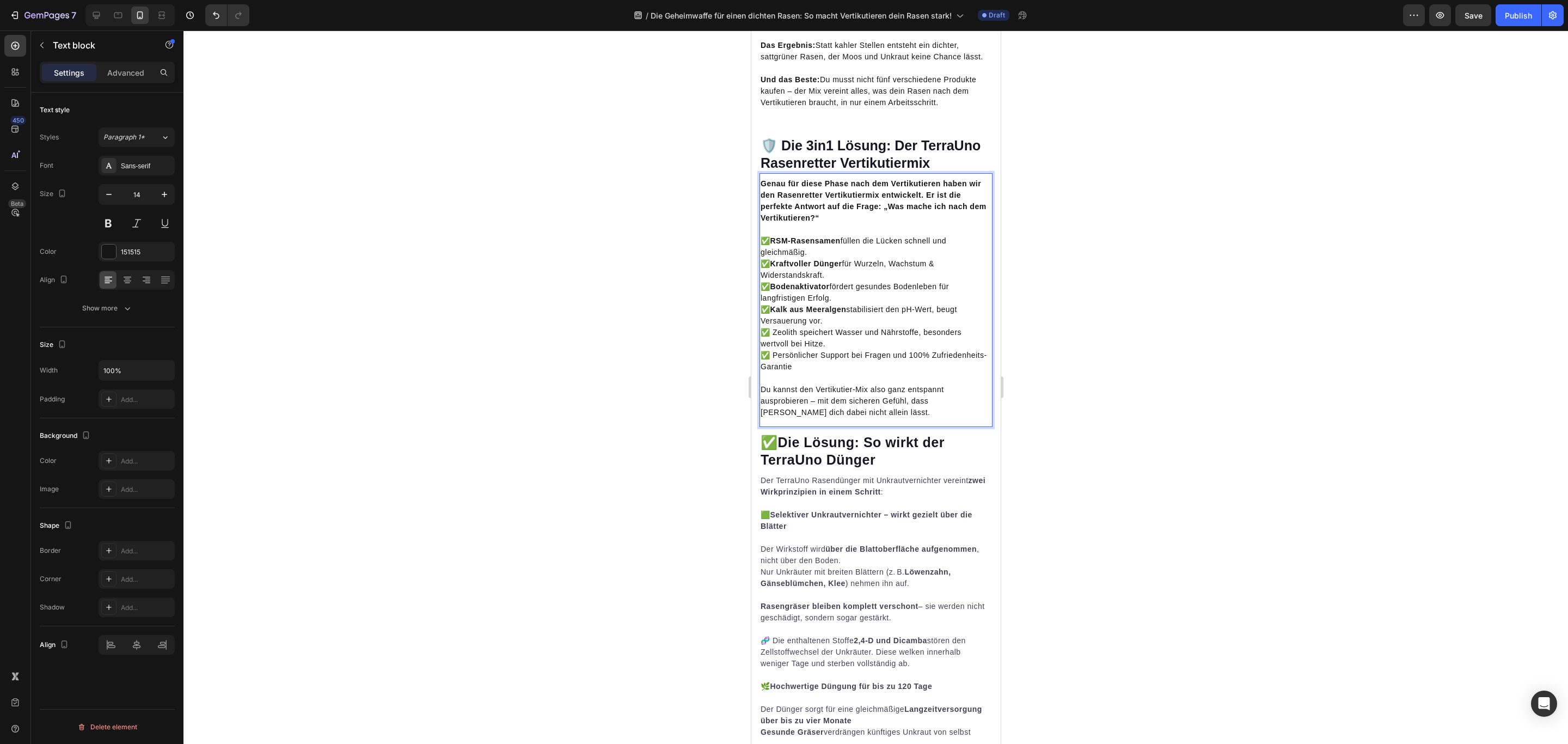
click at [793, 372] on p "✅ RSM-Rasensamen füllen die Lücken schnell und gleichmäßig. ✅ Kraftvoller Dünge…" at bounding box center [876, 304] width 231 height 137
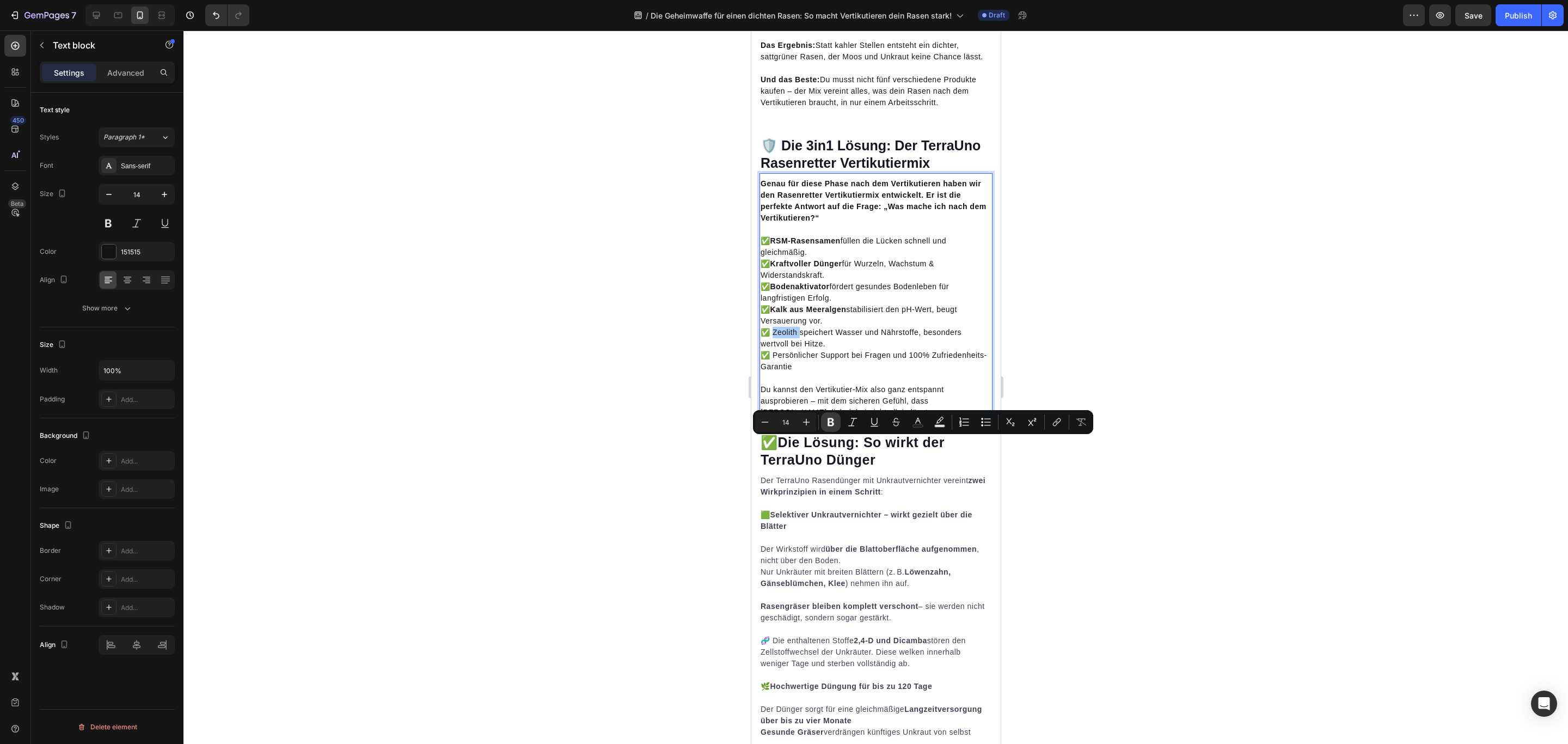
click at [832, 420] on icon "Editor contextual toolbar" at bounding box center [831, 422] width 11 height 11
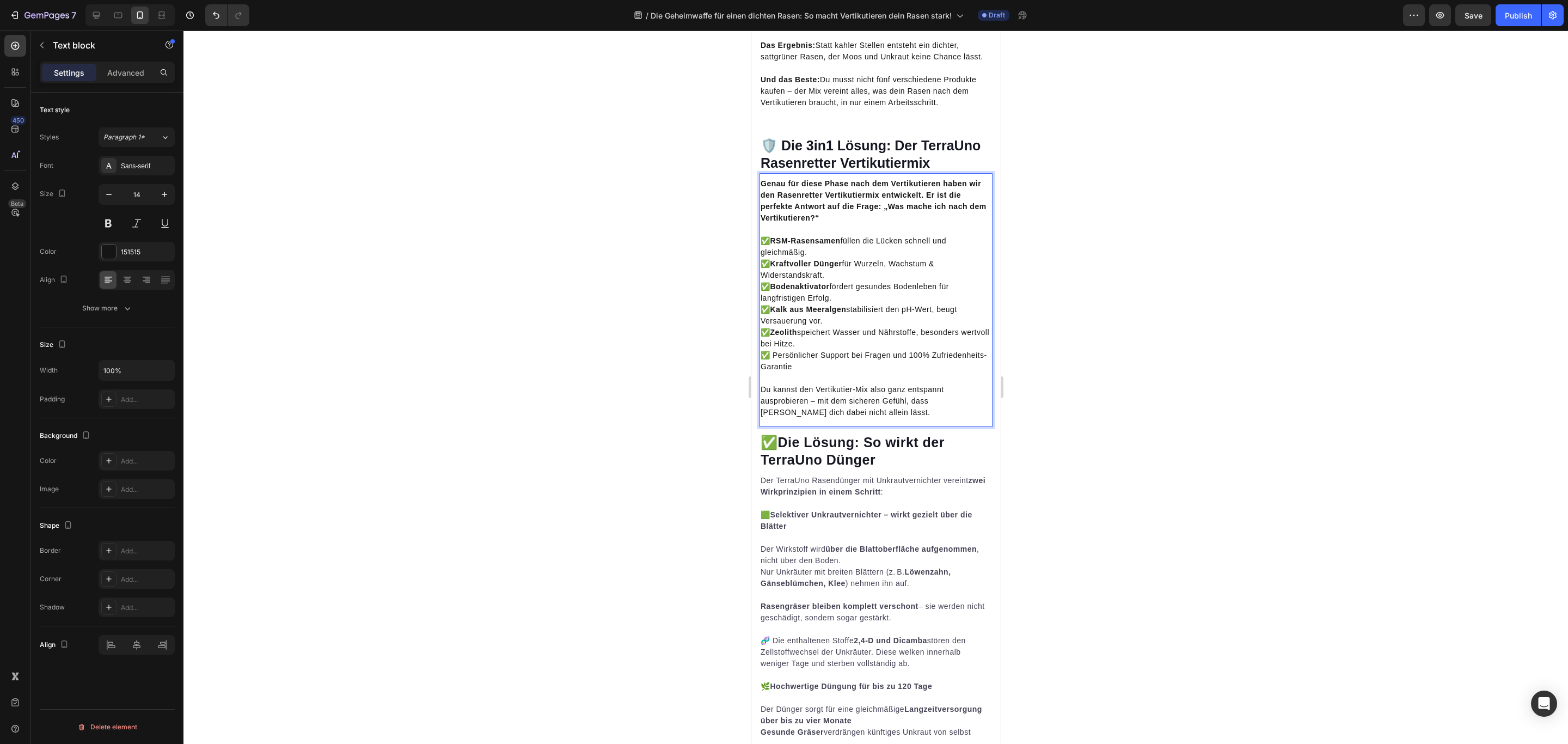
click at [824, 372] on p "✅ RSM-Rasensamen füllen die Lücken schnell und gleichmäßig. ✅ Kraftvoller Dünge…" at bounding box center [876, 304] width 231 height 137
click at [824, 418] on p "Du kannst den Vertikutier-Mix also ganz entspannt ausprobieren – mit dem sicher…" at bounding box center [876, 401] width 231 height 34
click at [816, 418] on p "Du kannst den Vertikutier-Mix also ganz entspannt ausprobieren – mit dem sicher…" at bounding box center [876, 401] width 231 height 34
click at [822, 418] on p "nesaDu kannst den RVertikutier-Mix also ganz entspannt ausprobieren – mit dem s…" at bounding box center [876, 401] width 231 height 34
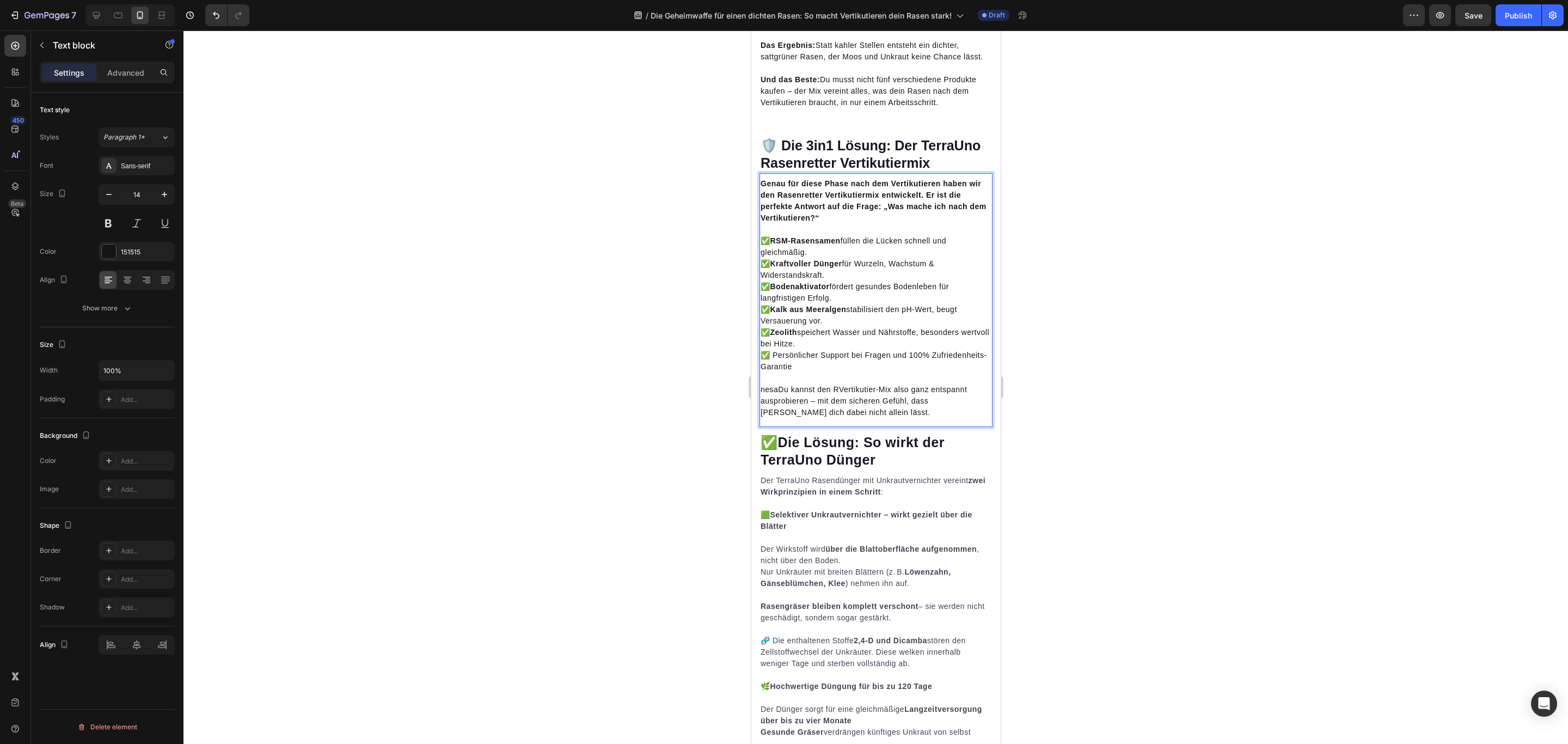
click at [861, 418] on p "nesaDu kannst den RVertikutier-Mix also ganz entspannt ausprobieren – mit dem s…" at bounding box center [876, 401] width 231 height 34
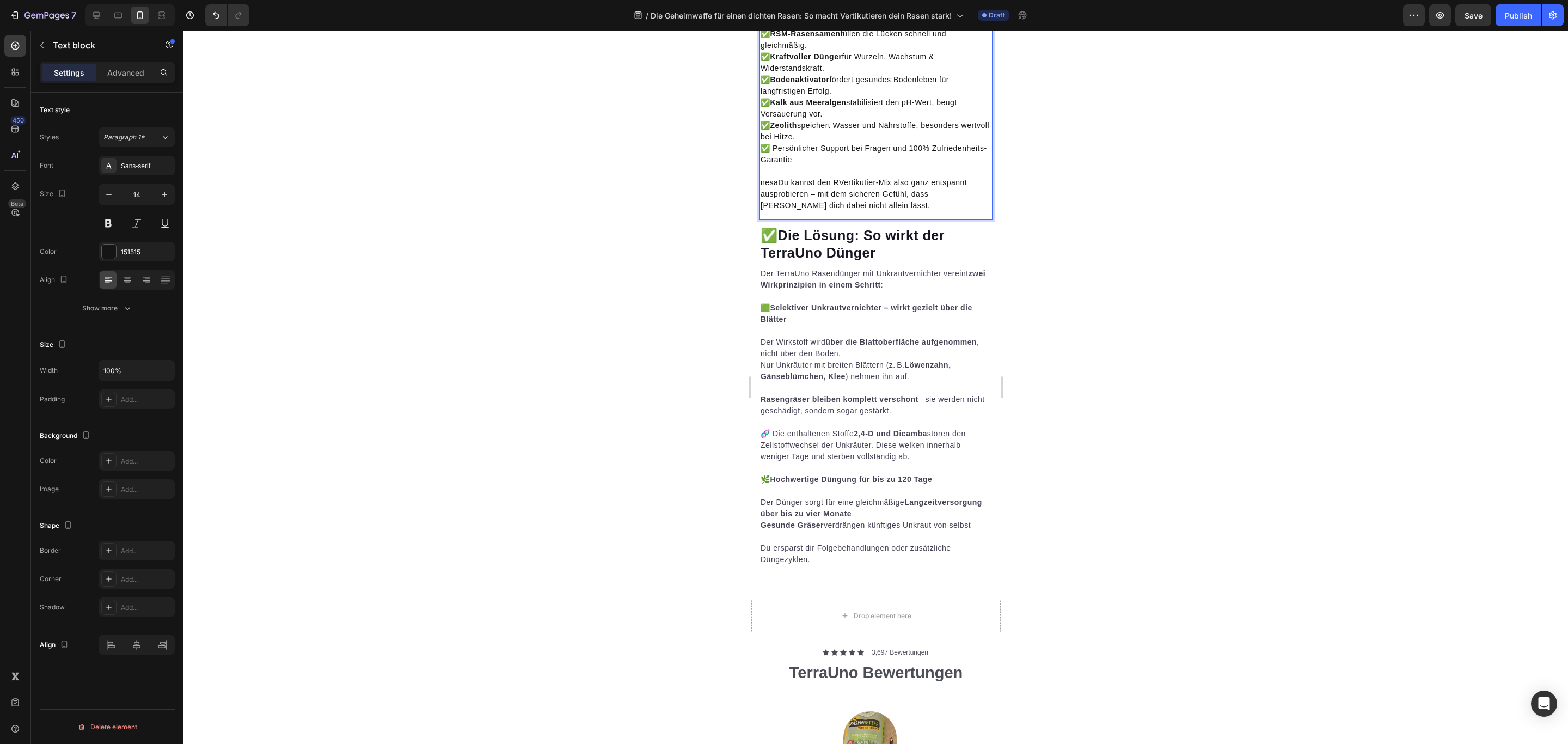
scroll to position [3270, 0]
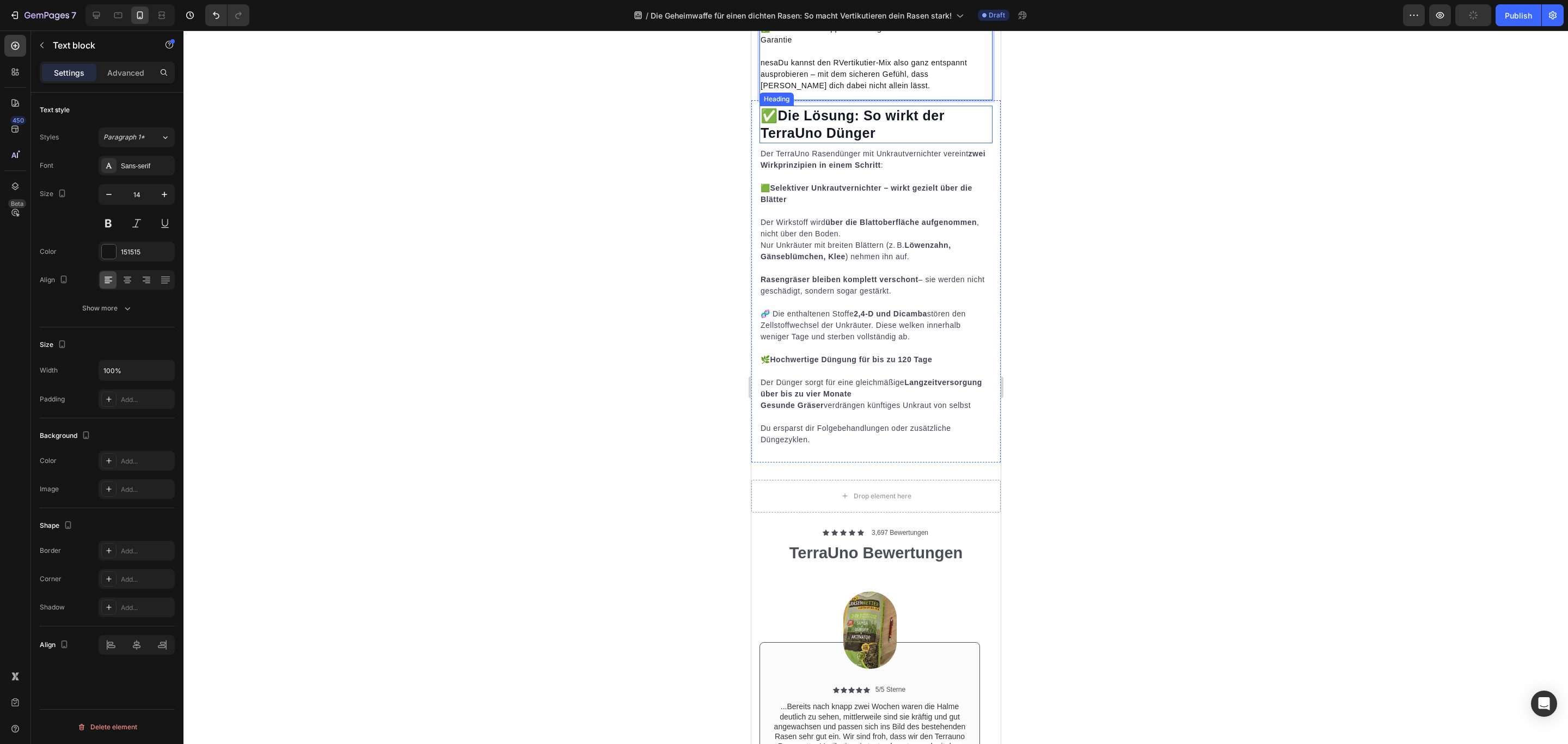
click at [927, 141] on strong "Die Lösung: So wirkt der TerraUno Dünger" at bounding box center [852, 124] width 184 height 33
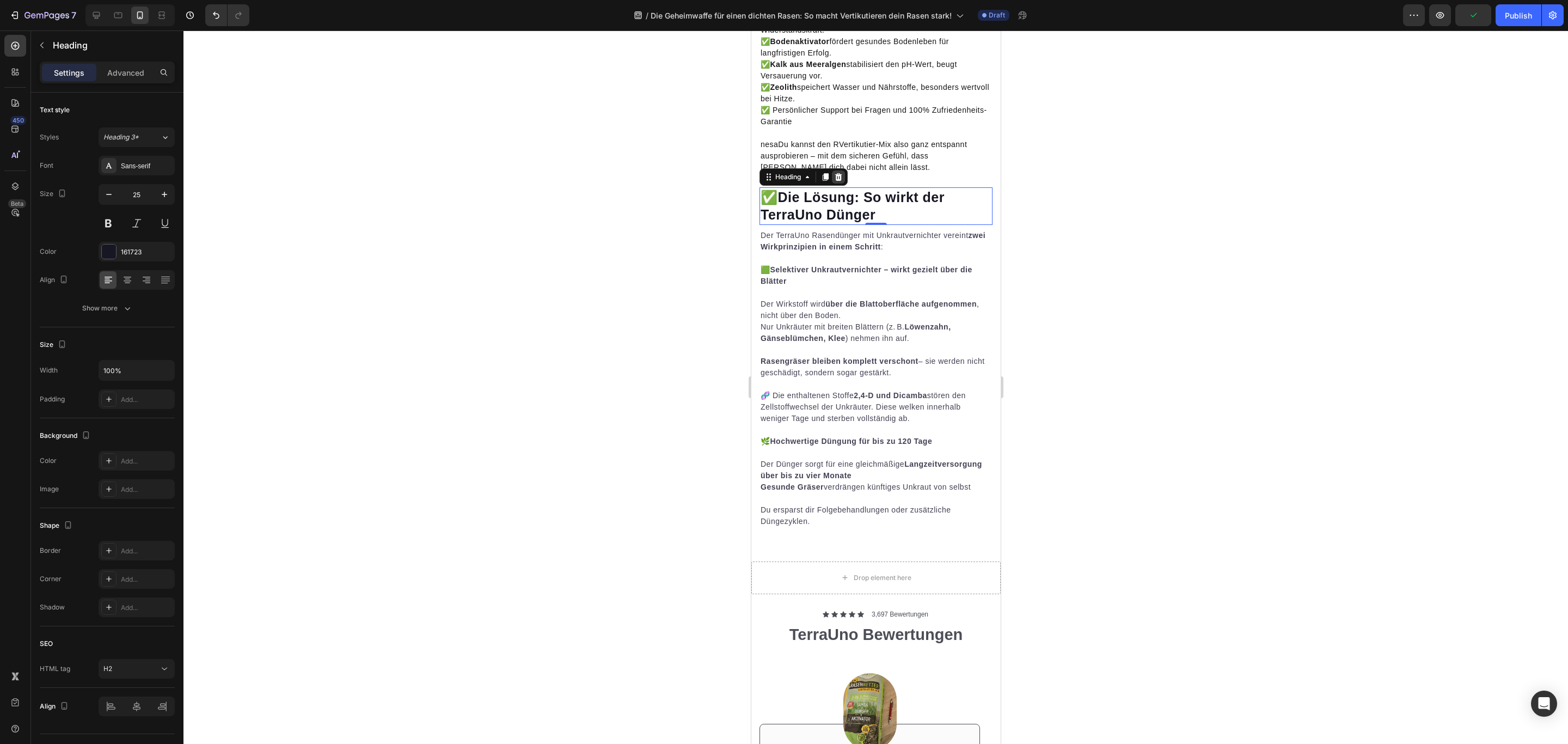
scroll to position [3025, 0]
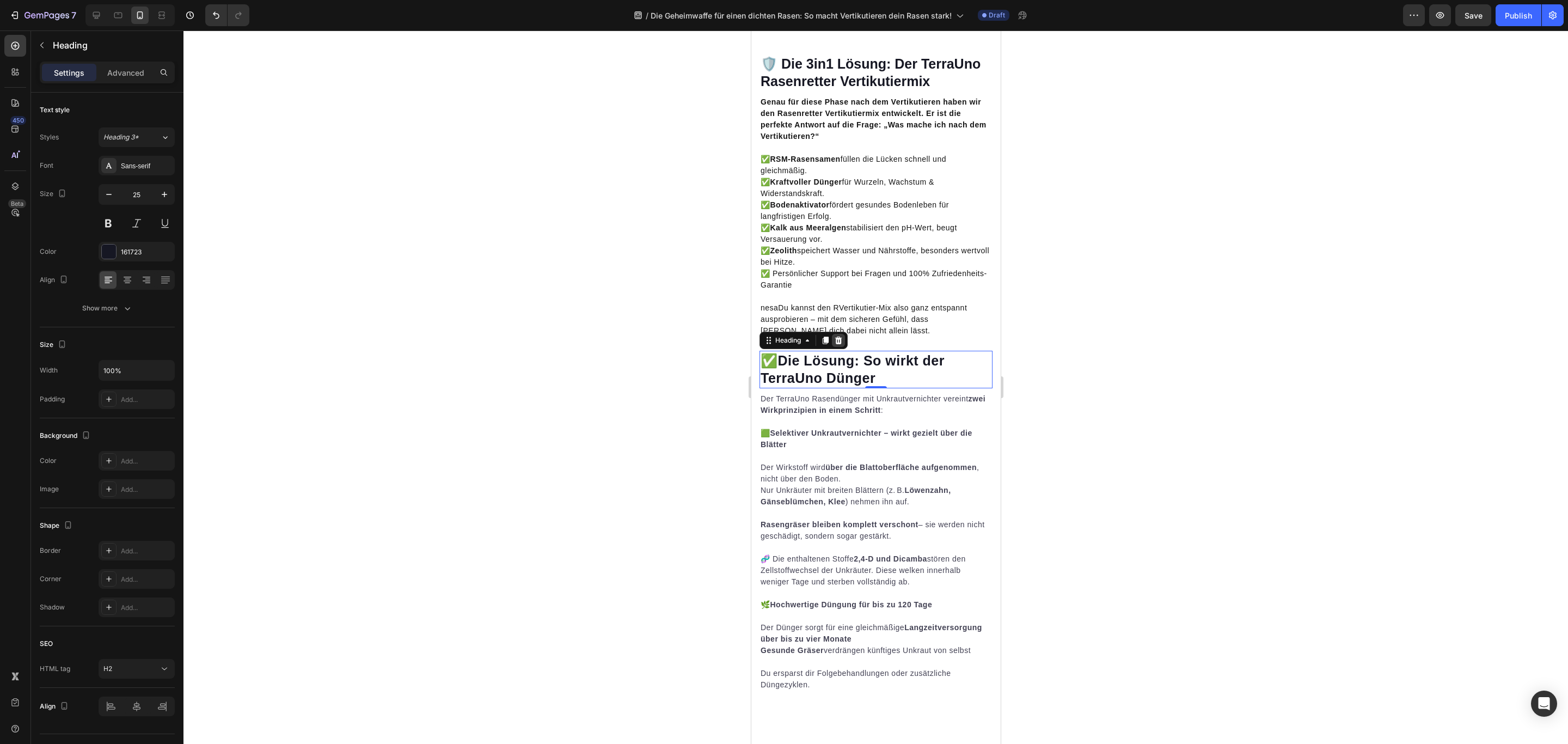
click at [840, 347] on div at bounding box center [838, 340] width 13 height 13
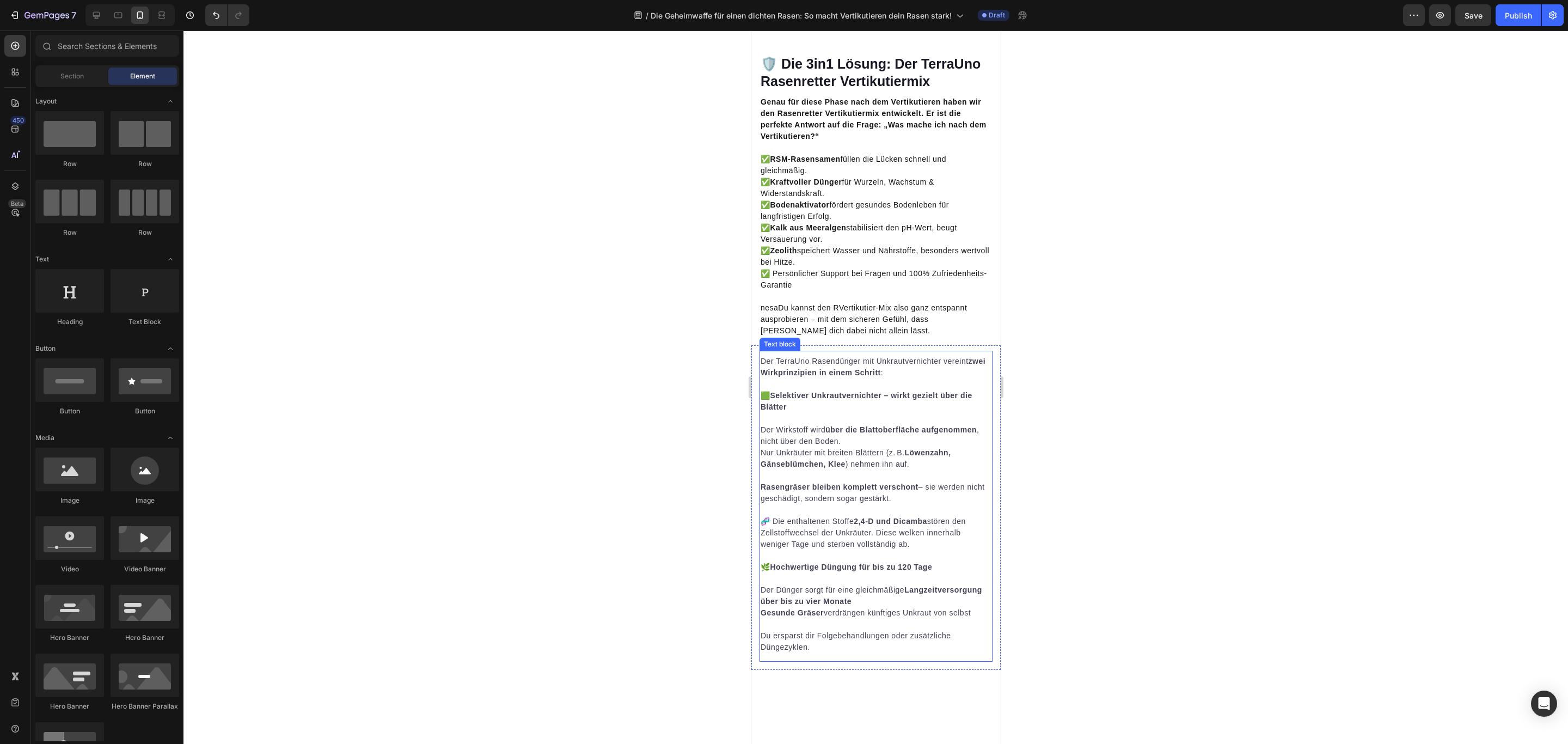
click at [881, 411] on strong "Selektiver Unkrautvernichter – wirkt gezielt über die Blätter" at bounding box center [866, 401] width 212 height 20
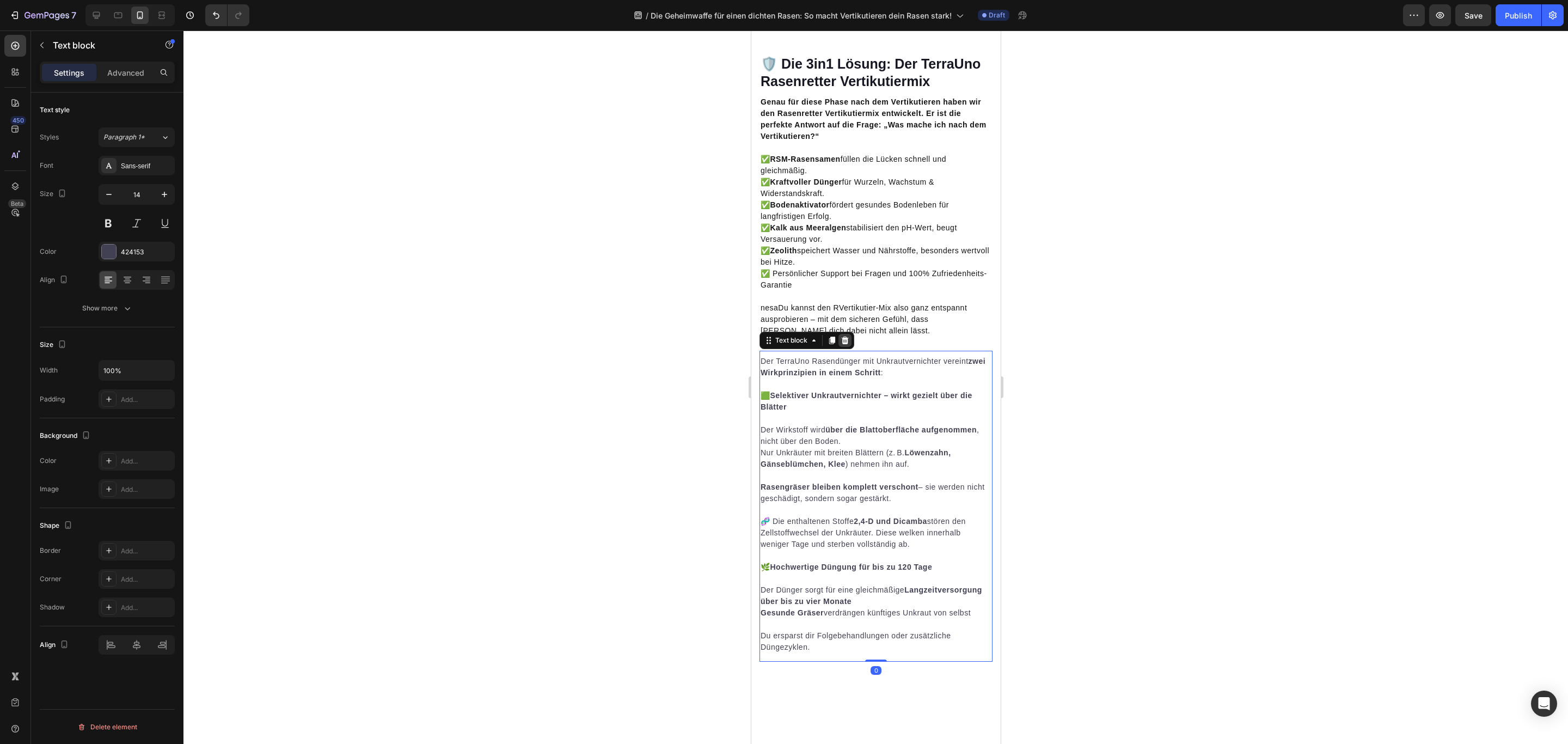
click at [848, 345] on icon at bounding box center [844, 341] width 9 height 9
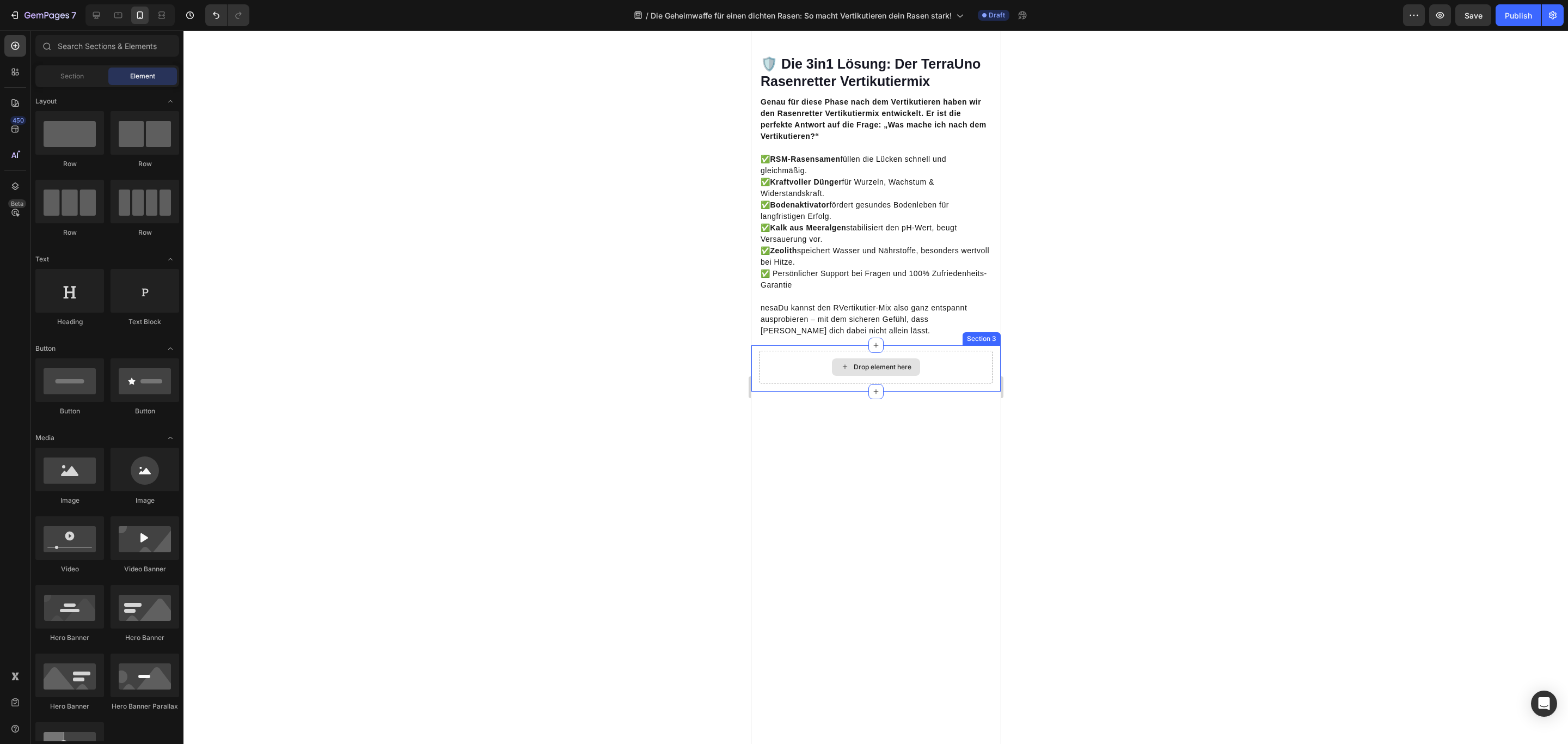
click at [960, 383] on div "Drop element here" at bounding box center [875, 366] width 233 height 33
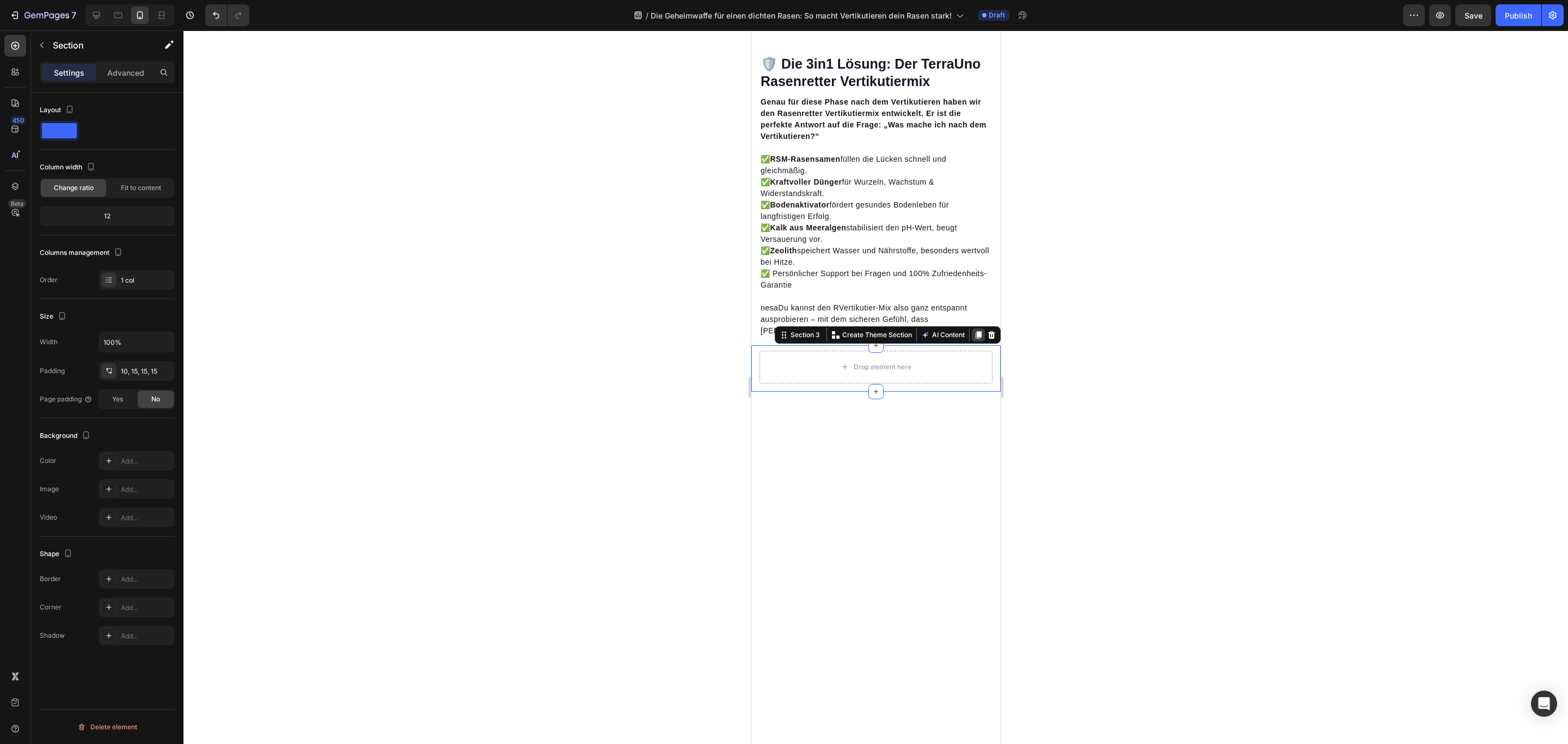
click at [975, 339] on icon at bounding box center [978, 335] width 6 height 8
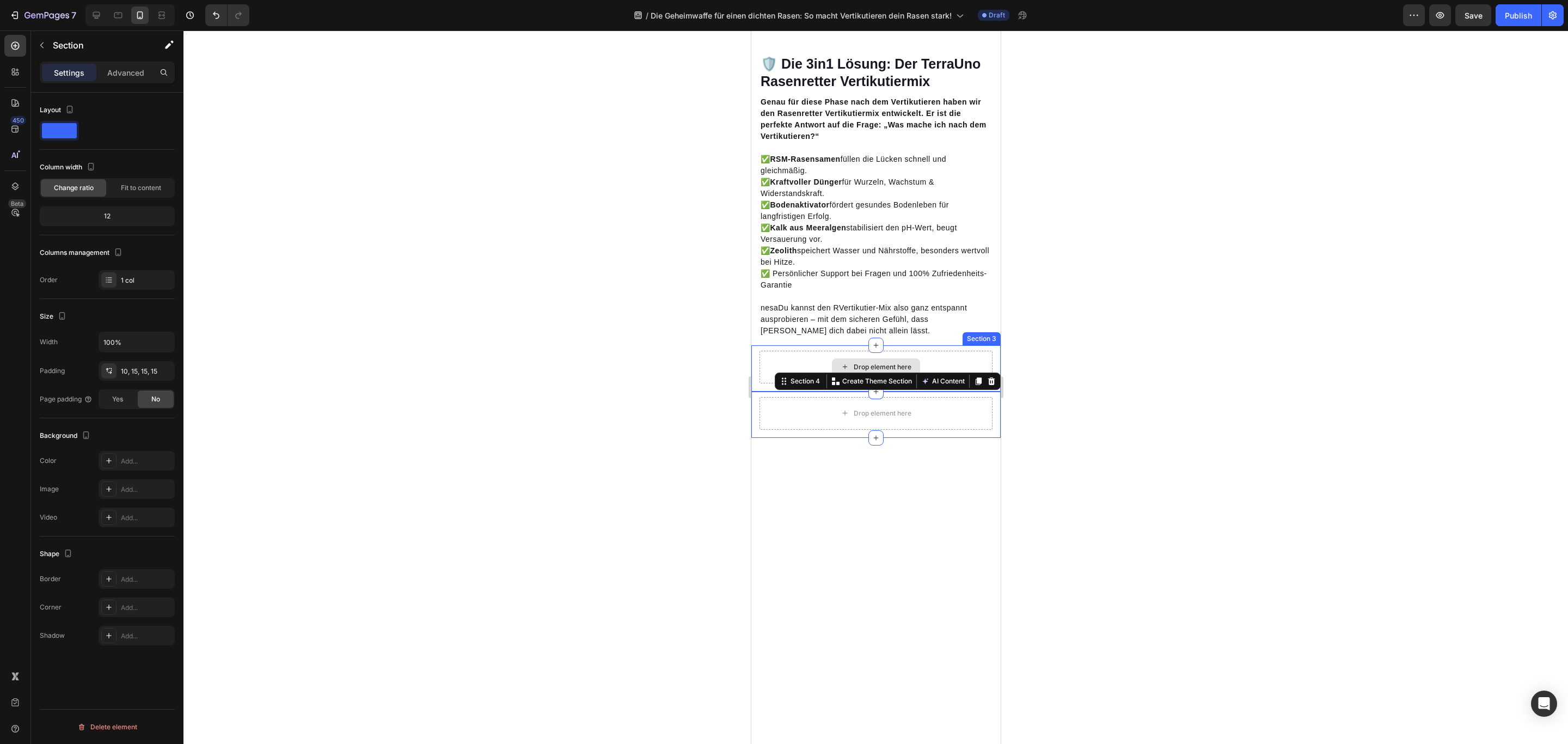
click at [969, 383] on div "Drop element here" at bounding box center [875, 366] width 233 height 33
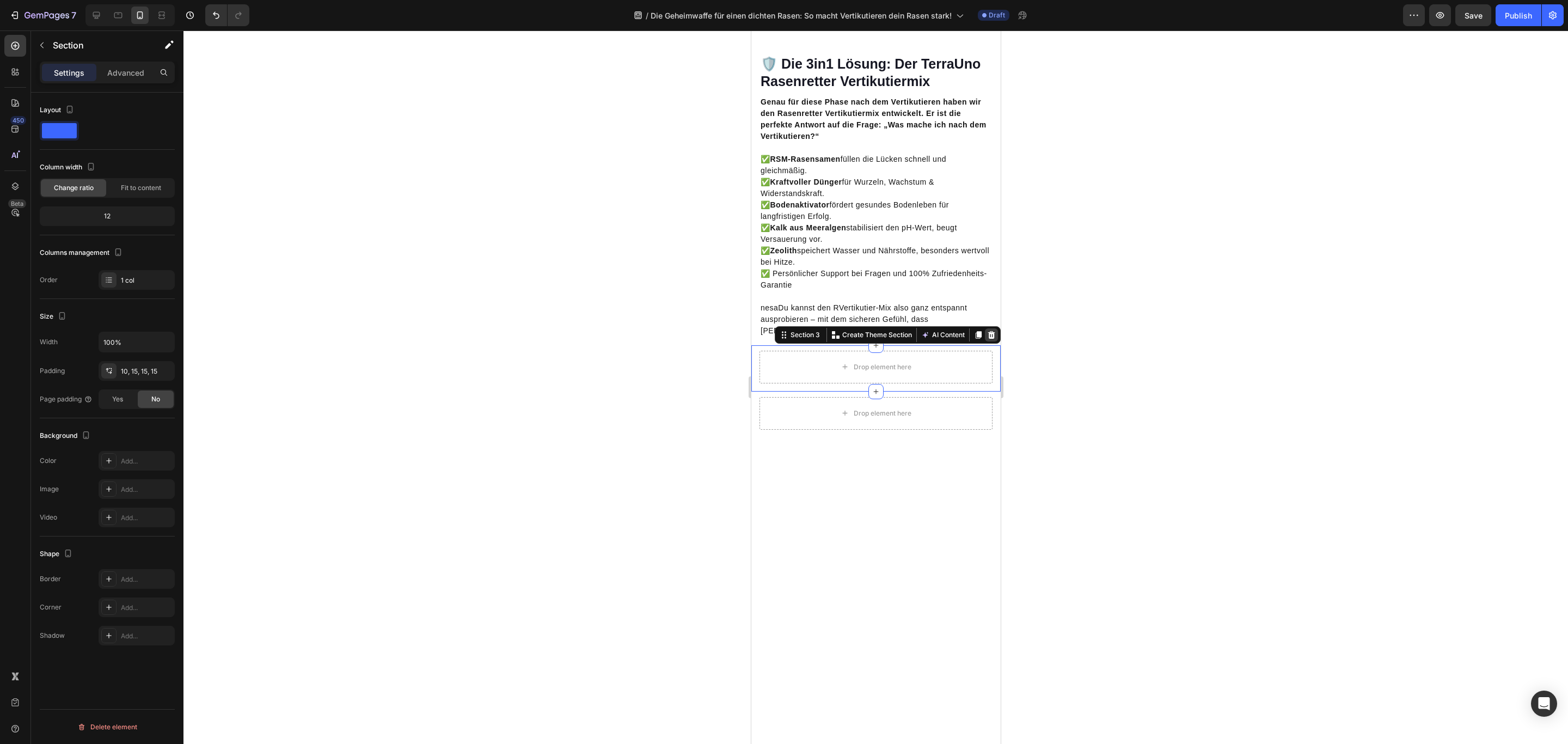
click at [987, 338] on icon at bounding box center [991, 334] width 7 height 8
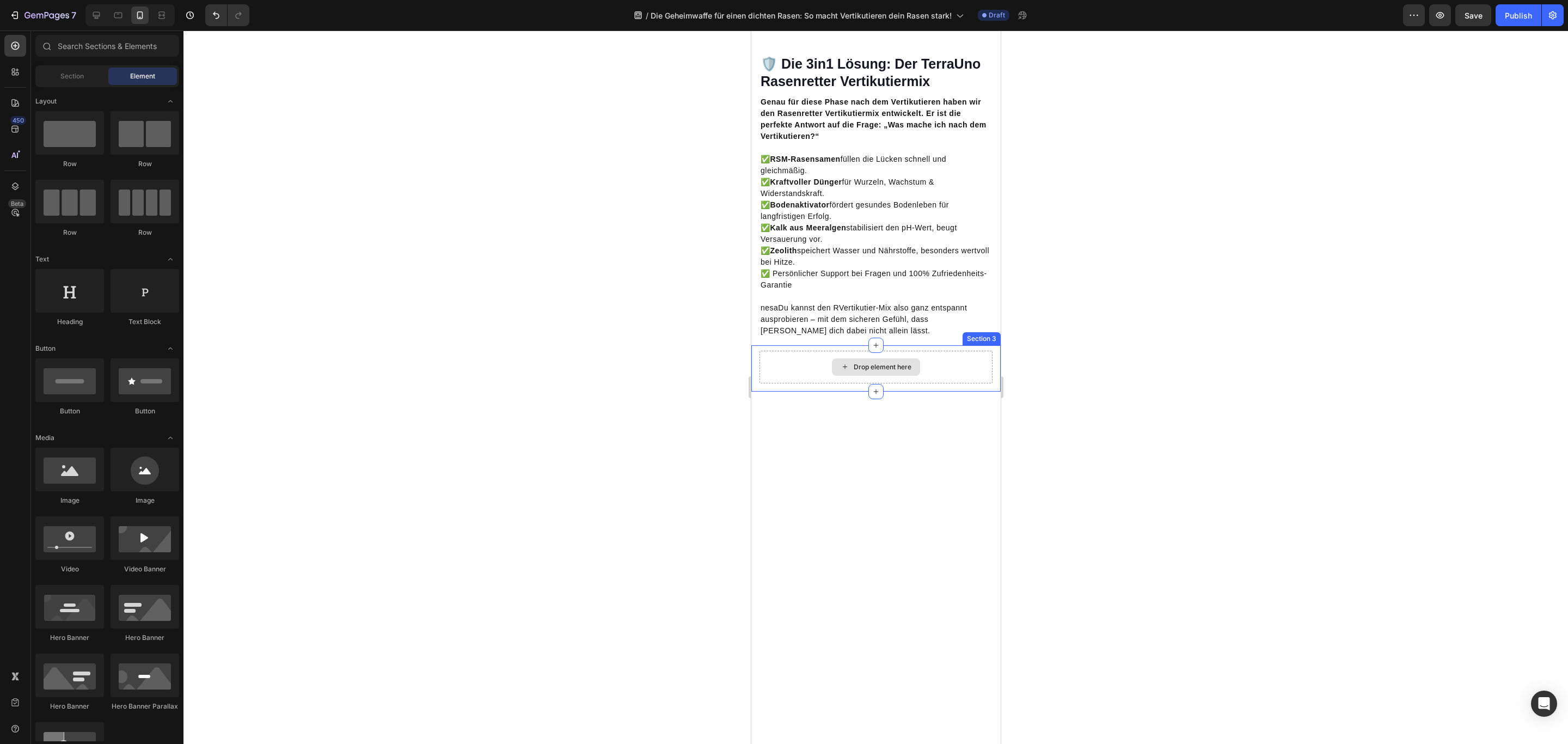
click at [974, 383] on div "Drop element here" at bounding box center [875, 366] width 233 height 33
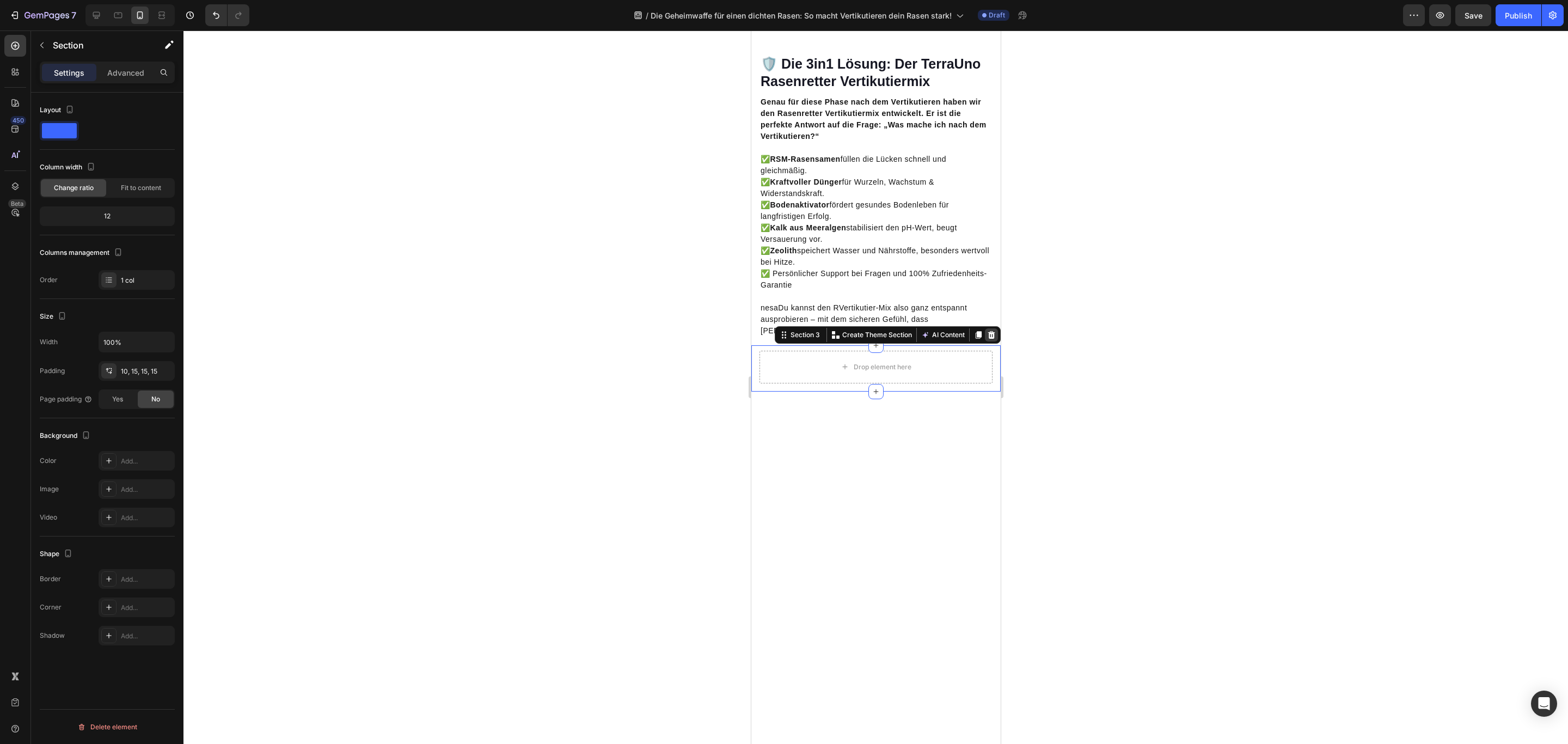
click at [987, 338] on icon at bounding box center [991, 334] width 7 height 8
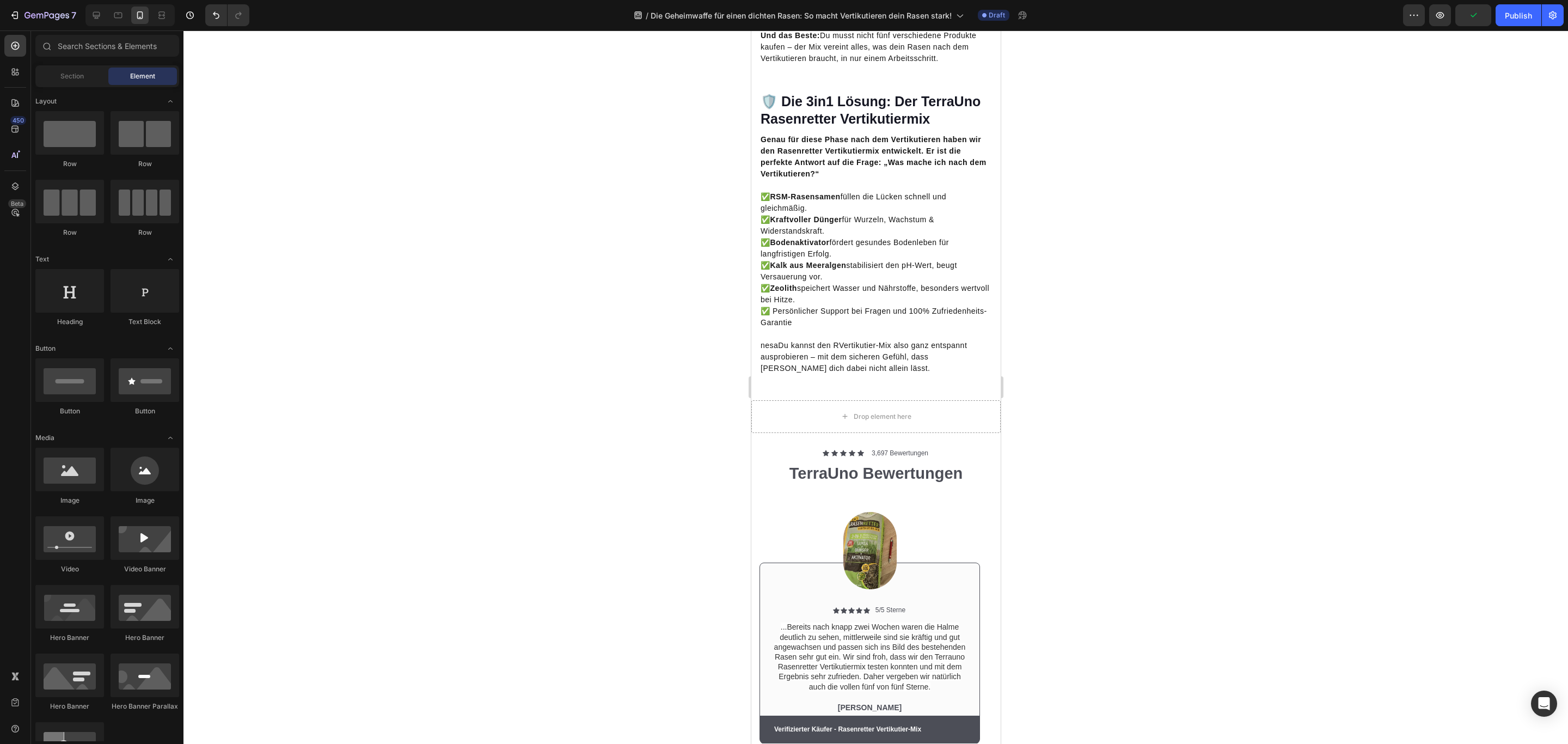
scroll to position [2938, 0]
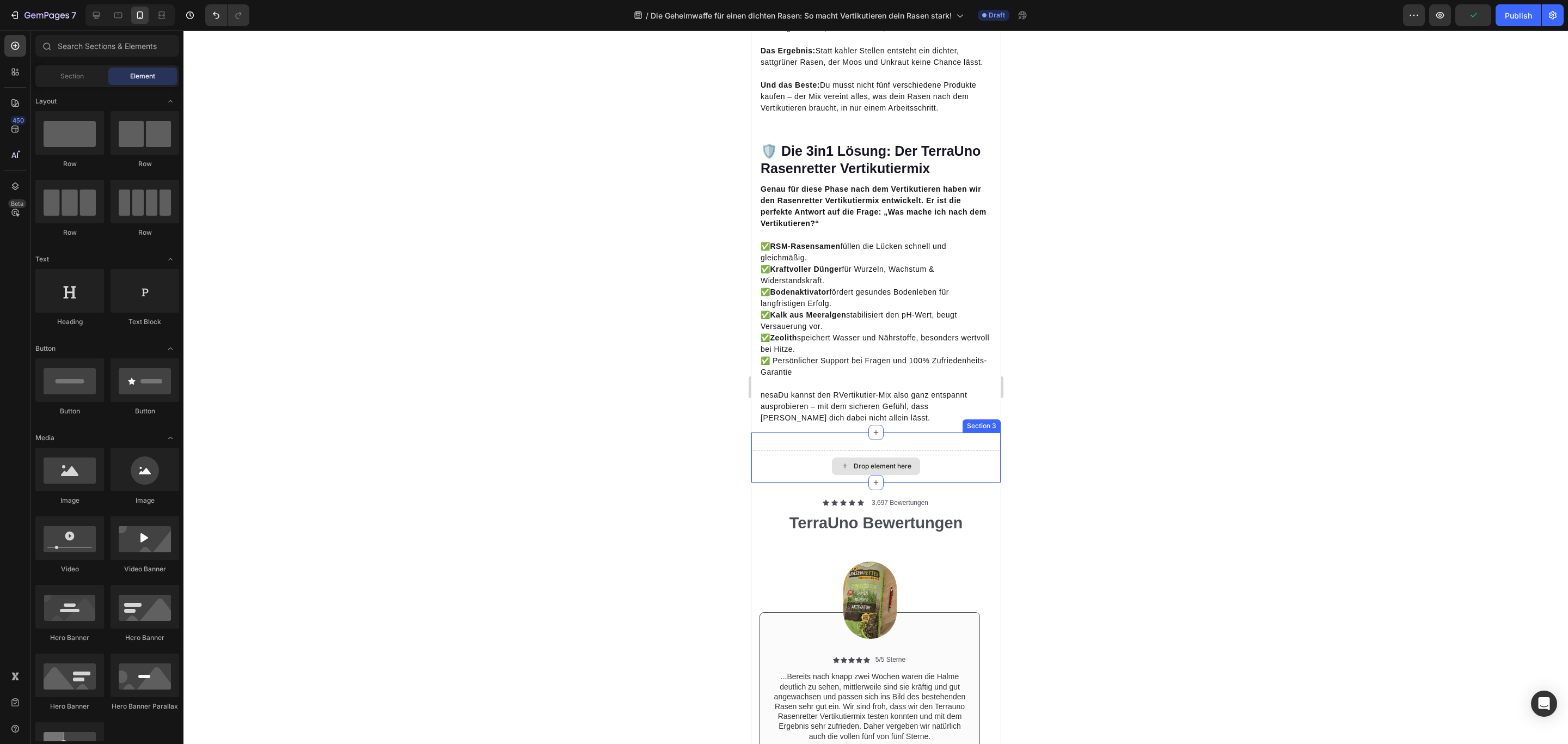
click at [942, 482] on div "Drop element here" at bounding box center [875, 466] width 249 height 33
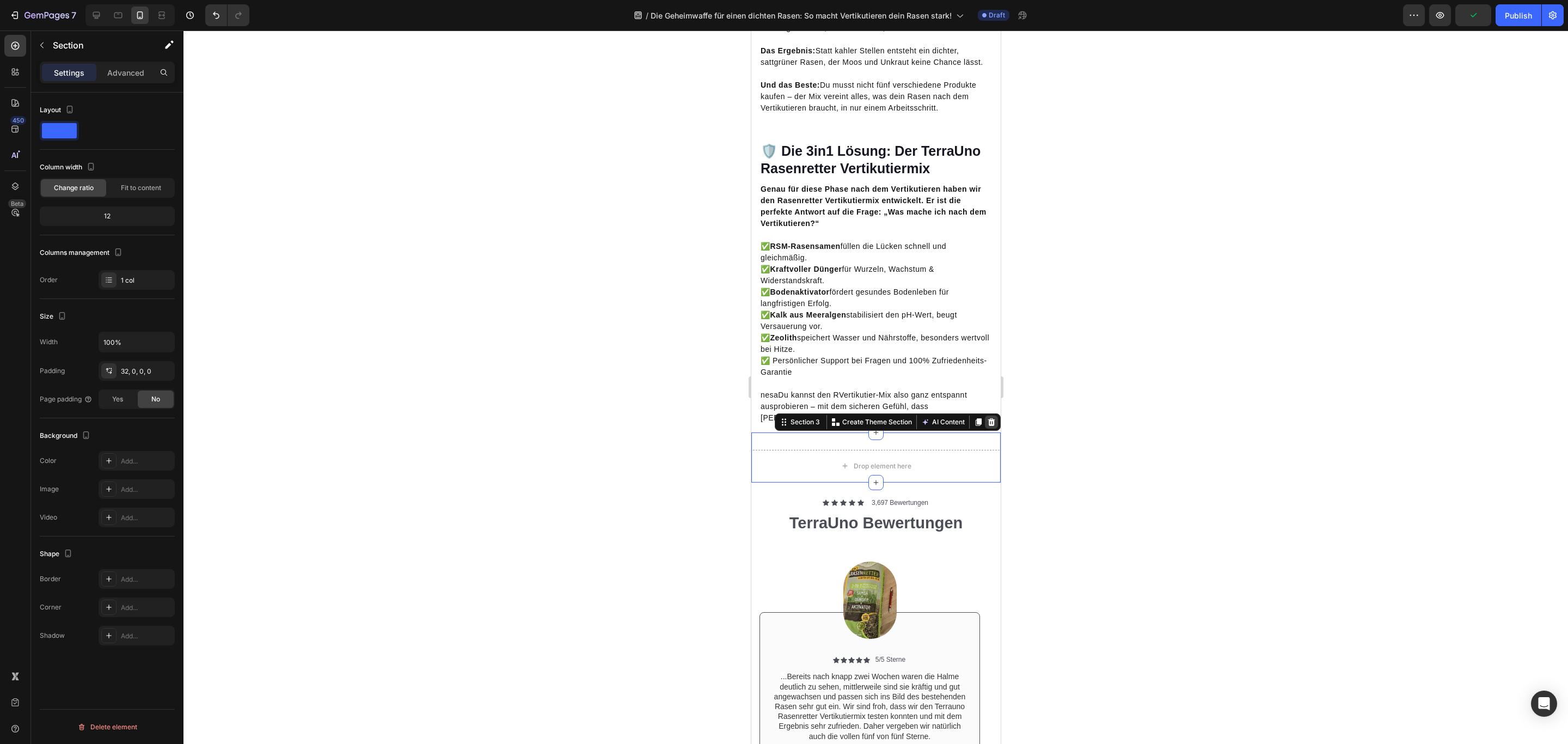
click at [986, 426] on icon at bounding box center [991, 422] width 9 height 9
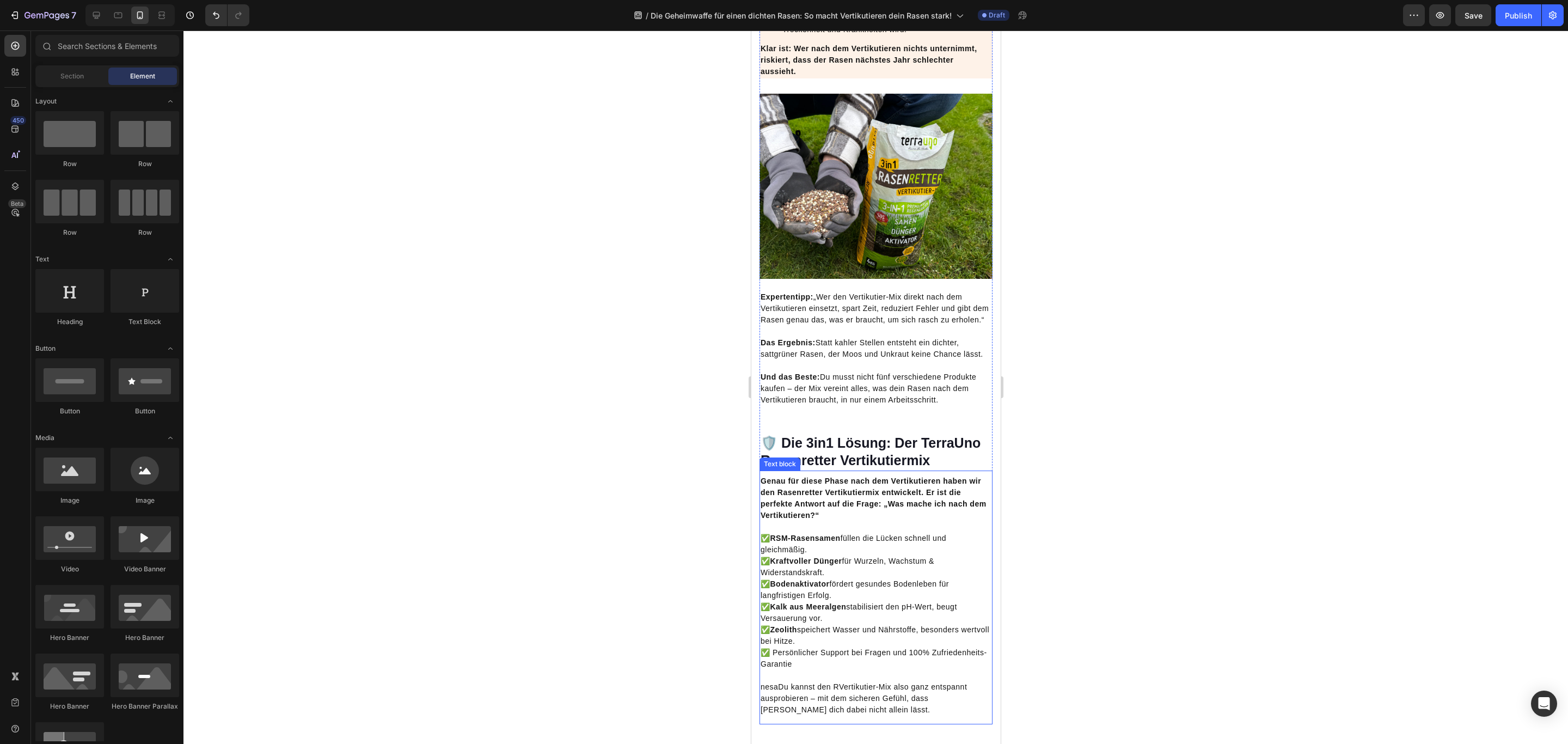
scroll to position [2611, 0]
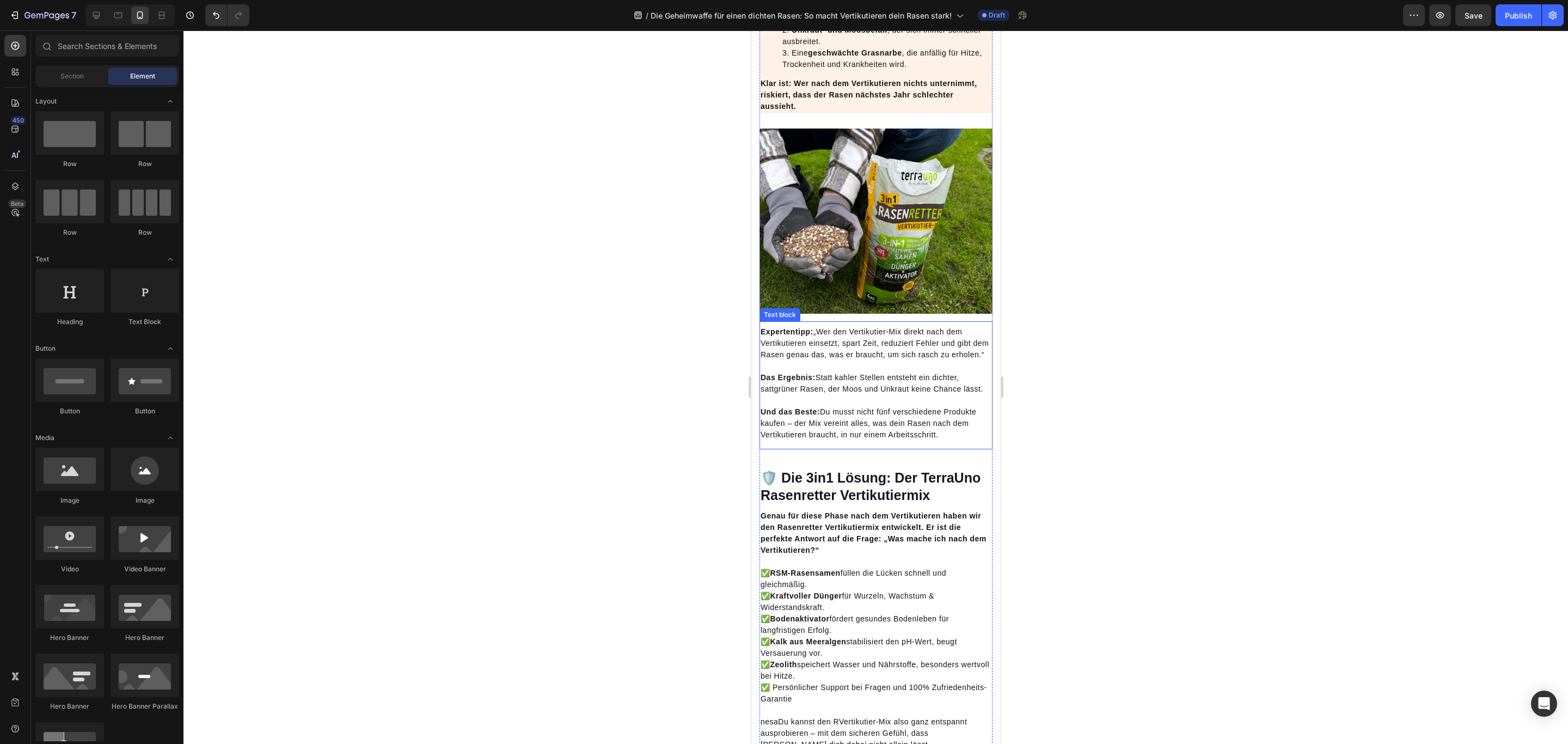
click at [875, 440] on p "Und das Beste: Du musst nicht fünf verschiedene Produkte kaufen – der Mix verei…" at bounding box center [876, 417] width 231 height 46
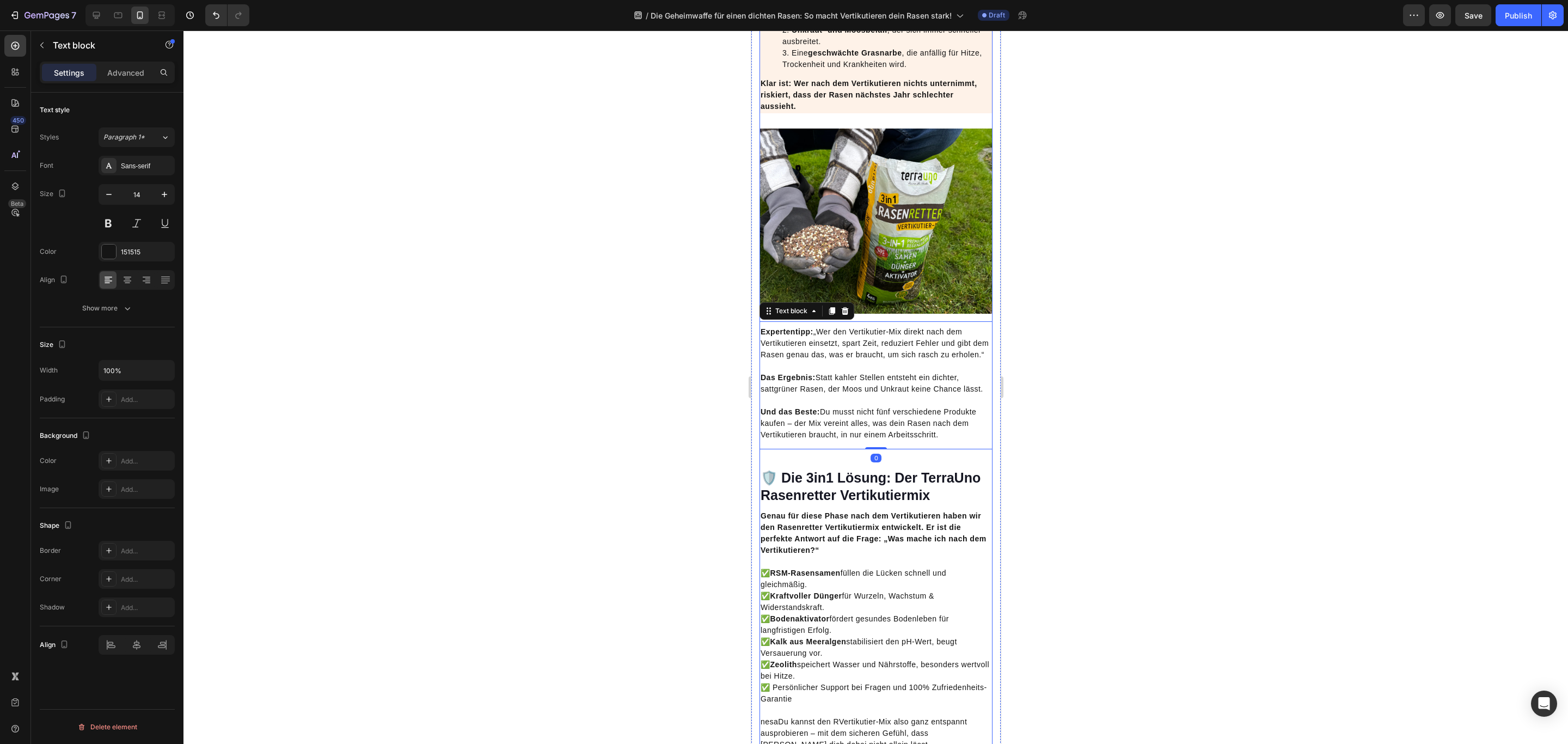
click at [844, 505] on div "🛡️ Die 3in1 Lösung: Der TerraUno Rasenretter Vertikutiermix Heading" at bounding box center [875, 483] width 233 height 43
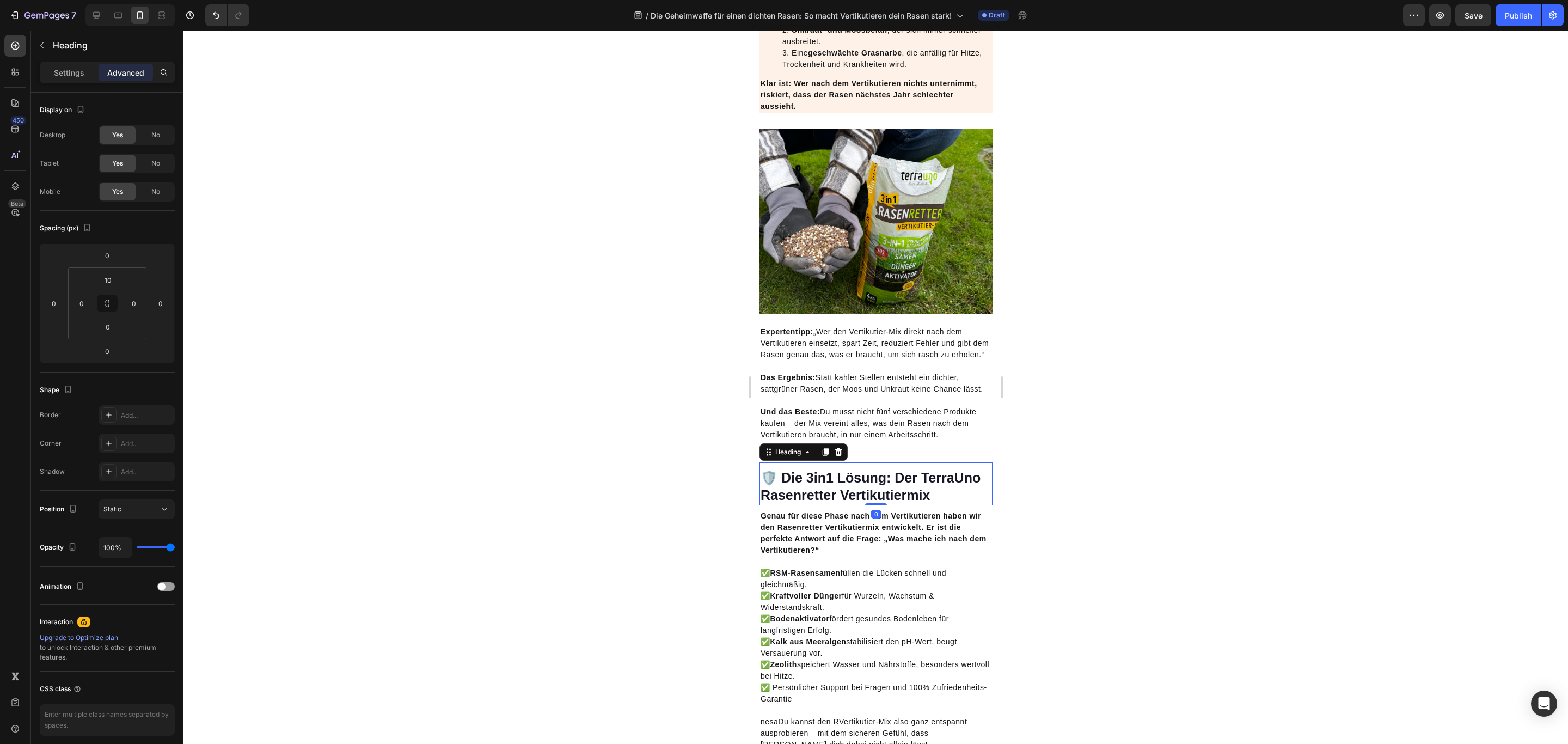
click at [131, 75] on p "Advanced" at bounding box center [126, 72] width 37 height 11
click at [937, 440] on p "Und das Beste: Du musst nicht fünf verschiedene Produkte kaufen – der Mix verei…" at bounding box center [876, 417] width 231 height 46
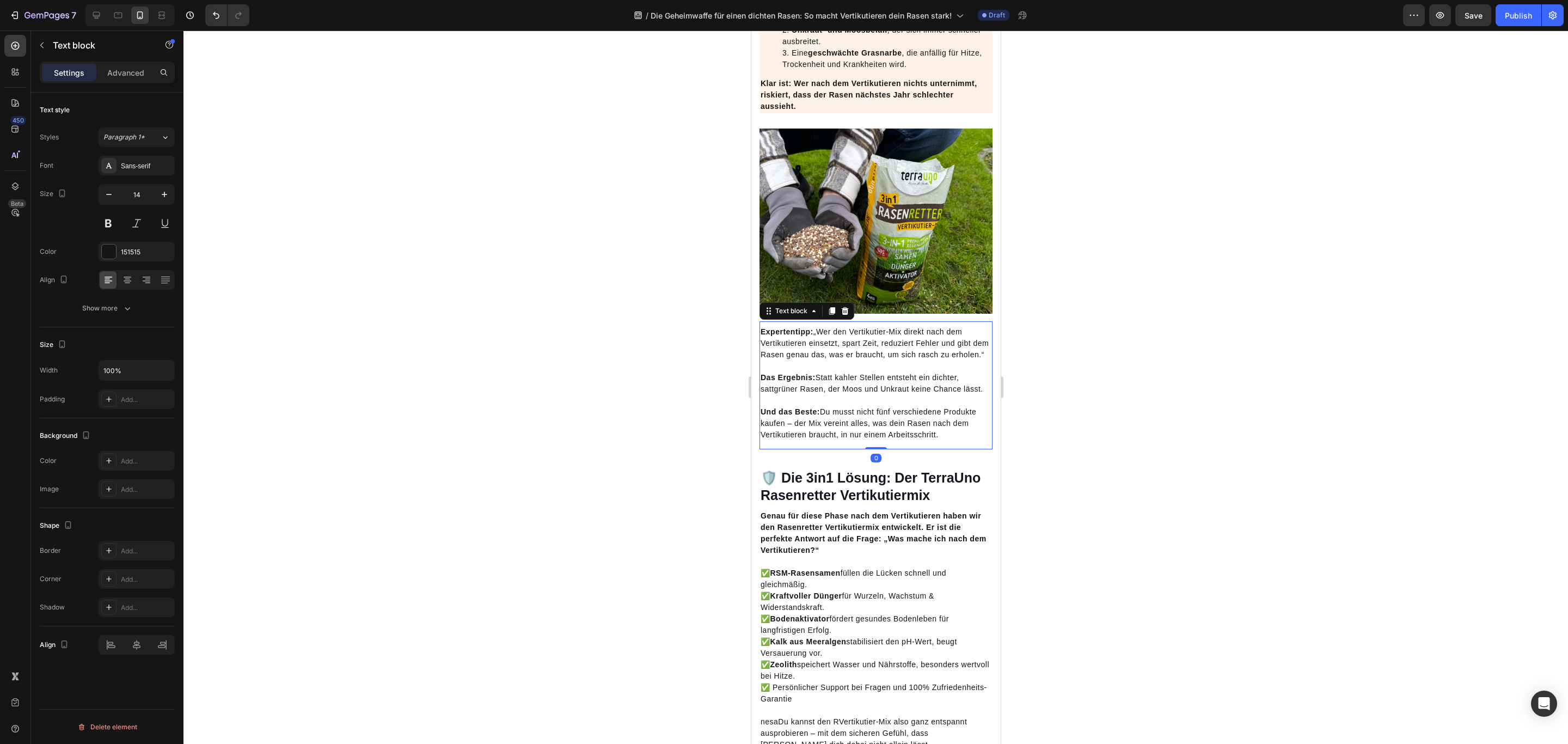
drag, startPoint x: 876, startPoint y: 541, endPoint x: 875, endPoint y: 527, distance: 14.0
click at [875, 449] on div "Expertentipp: „Wer den Vertikutier-Mix direkt nach dem Vertikutieren einsetzt, …" at bounding box center [875, 385] width 233 height 128
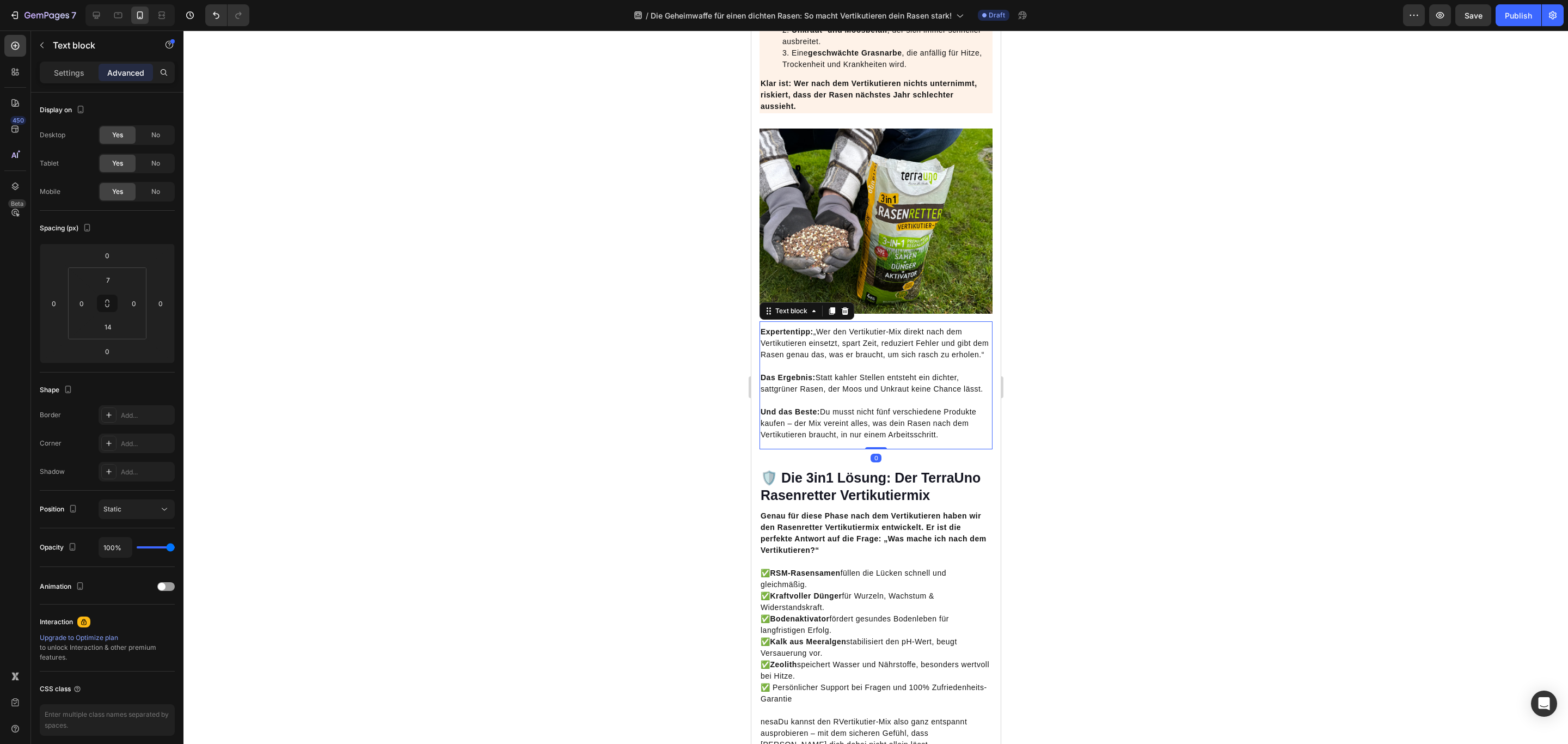
click at [823, 449] on div "Expertentipp: „Wer den Vertikutier-Mix direkt nach dem Vertikutieren einsetzt, …" at bounding box center [875, 385] width 233 height 128
click at [116, 334] on input "14" at bounding box center [107, 327] width 22 height 17
type input "0"
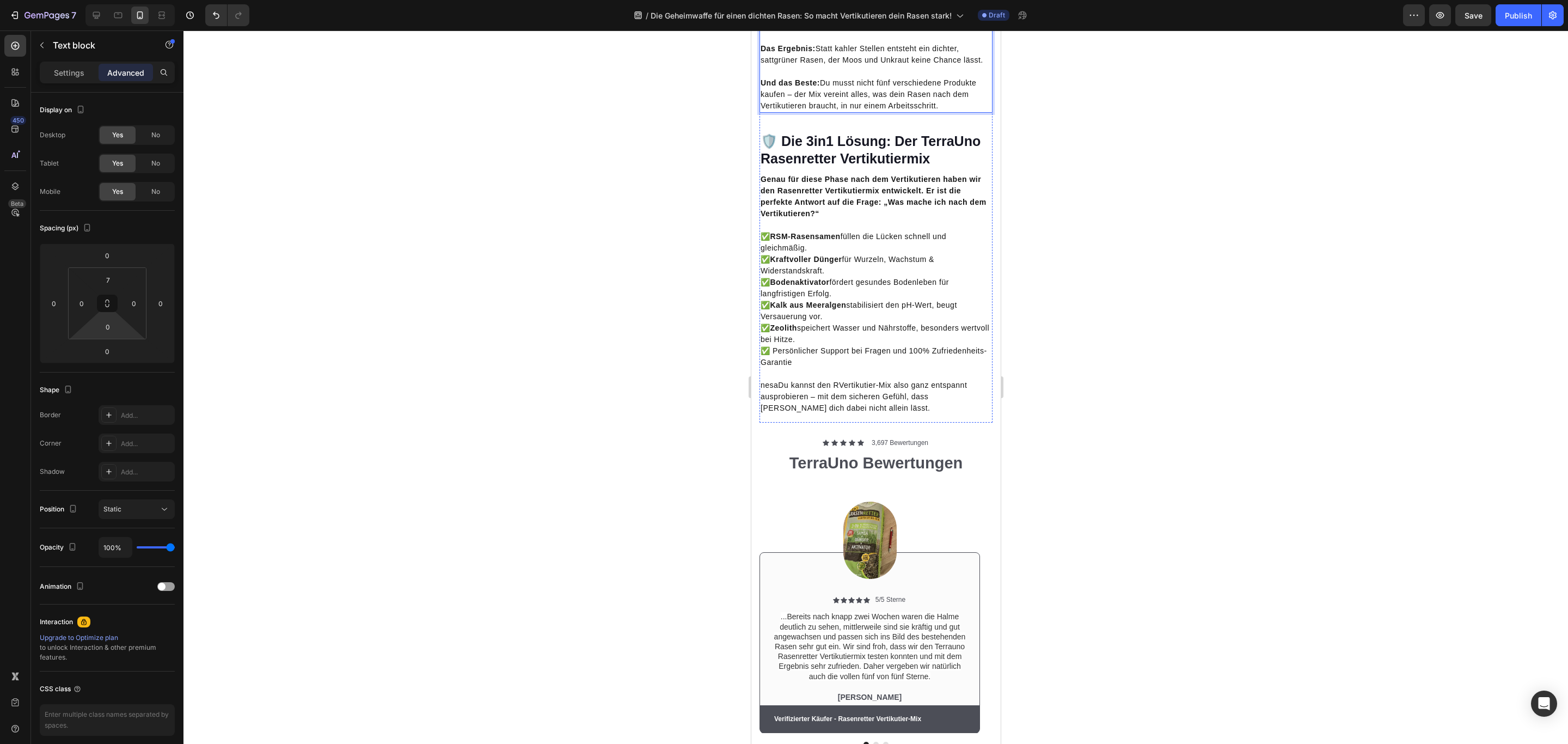
scroll to position [2941, 0]
click at [940, 367] on p "✅ RSM-Rasensamen füllen die Lücken schnell und gleichmäßig. ✅ Kraftvoller Dünge…" at bounding box center [876, 298] width 231 height 137
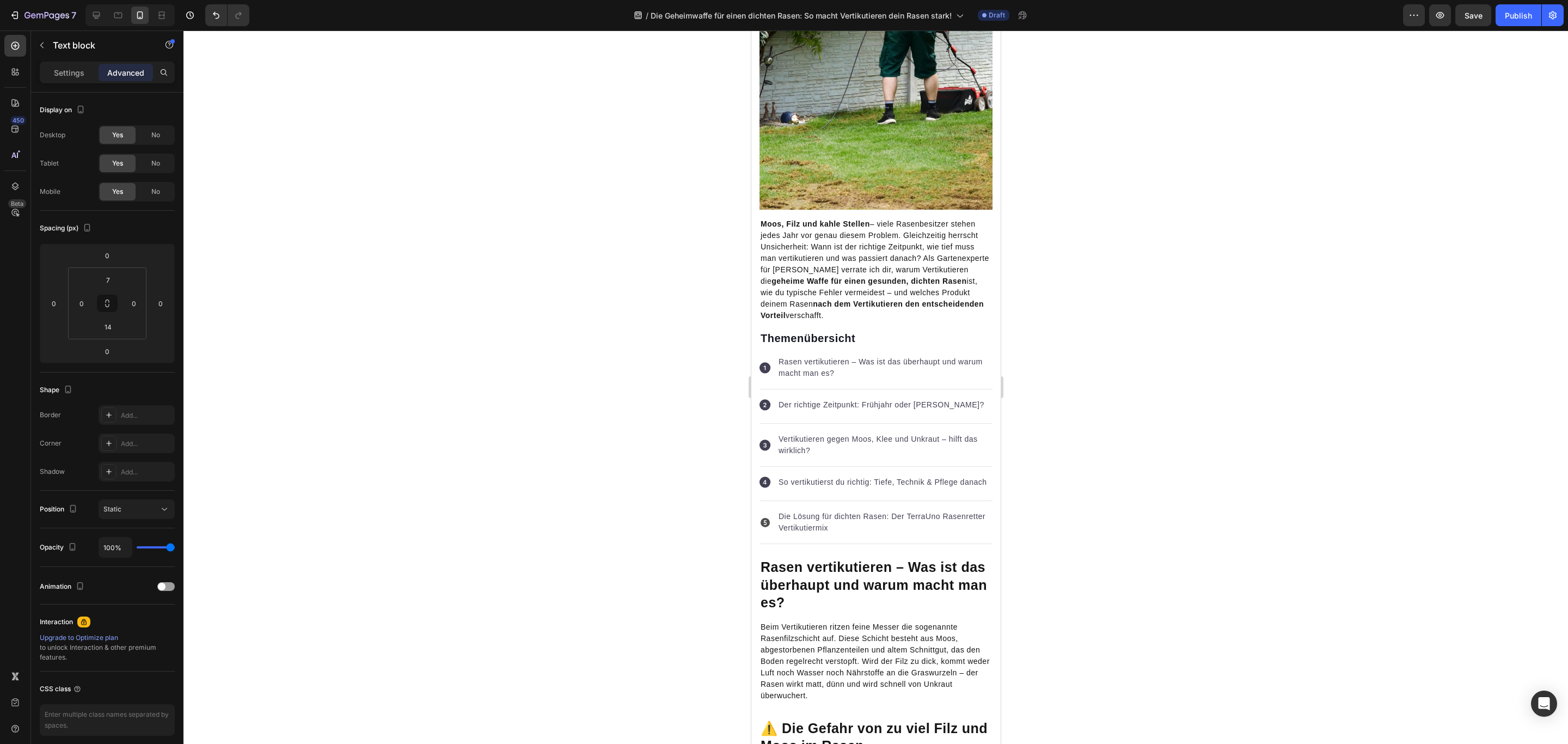
scroll to position [0, 0]
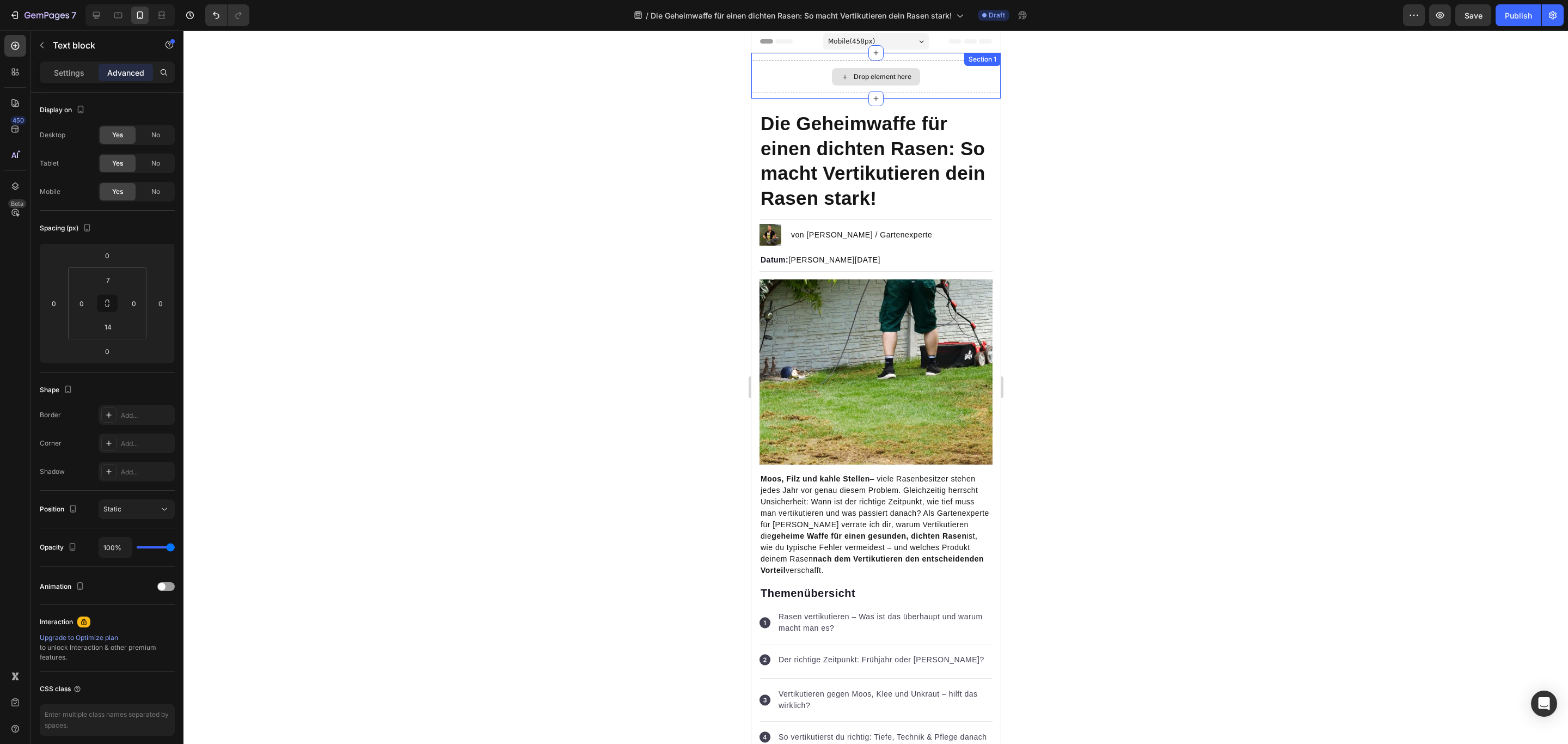
click at [968, 70] on div "Drop element here Section 1" at bounding box center [875, 76] width 249 height 46
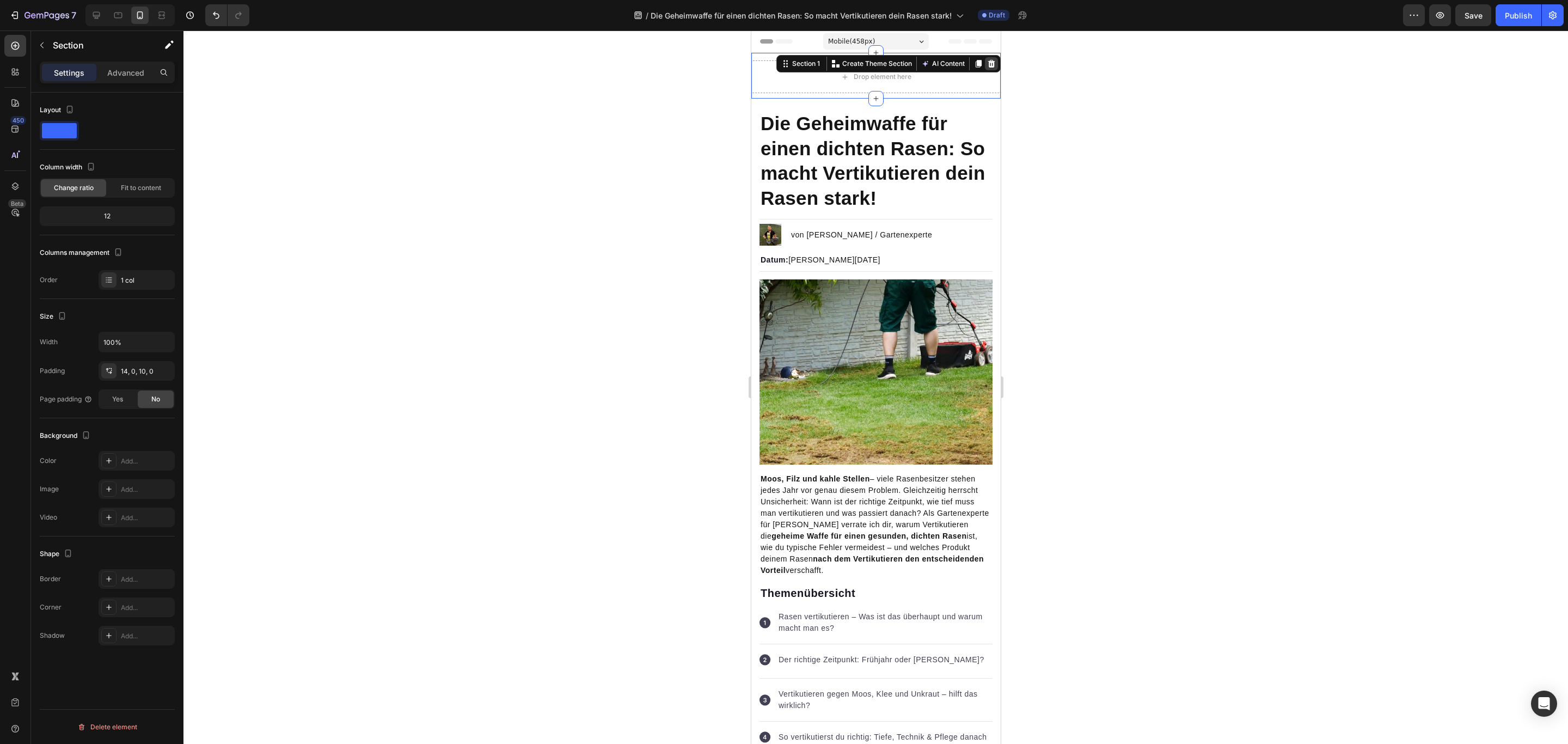
click at [987, 63] on icon at bounding box center [991, 63] width 7 height 8
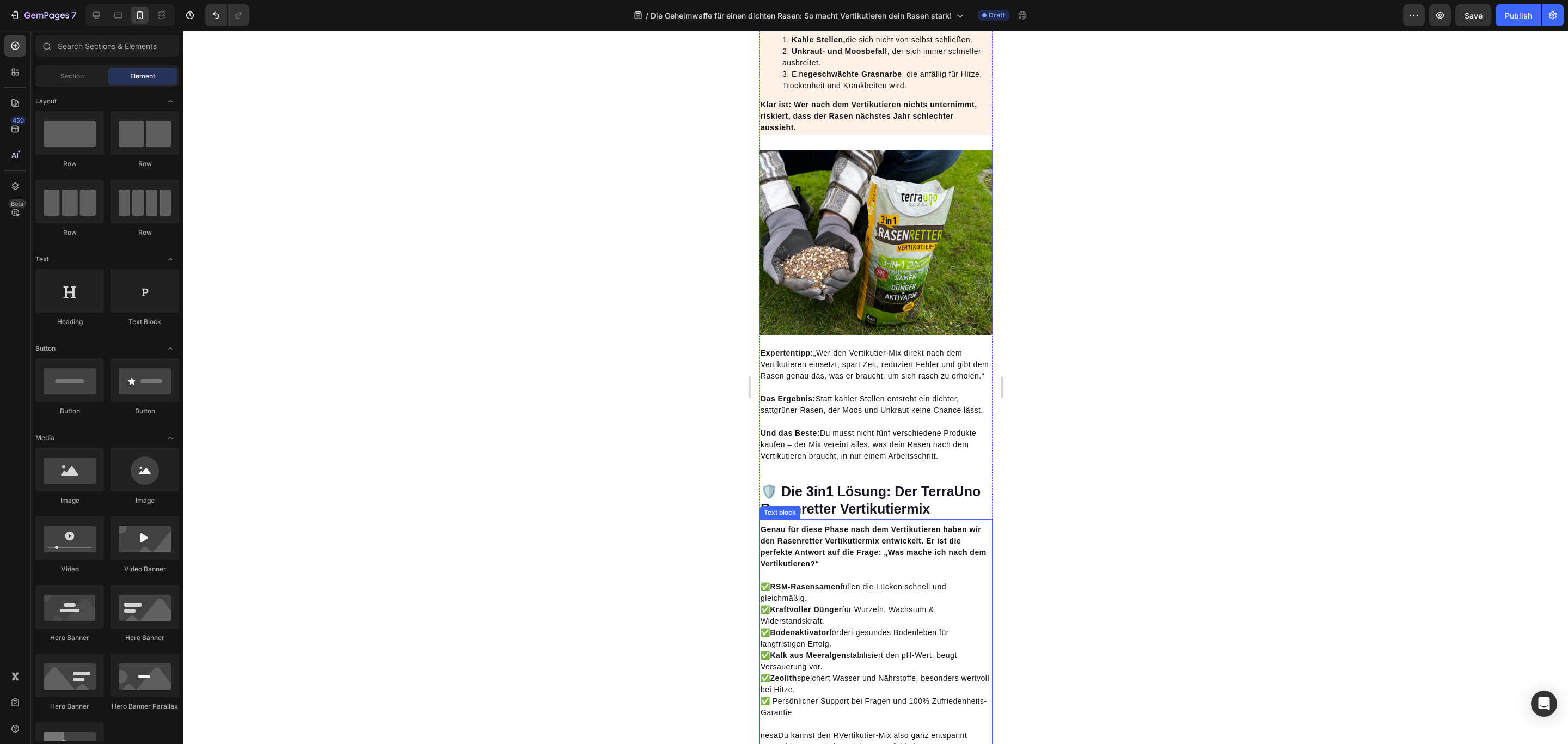
scroll to position [3246, 0]
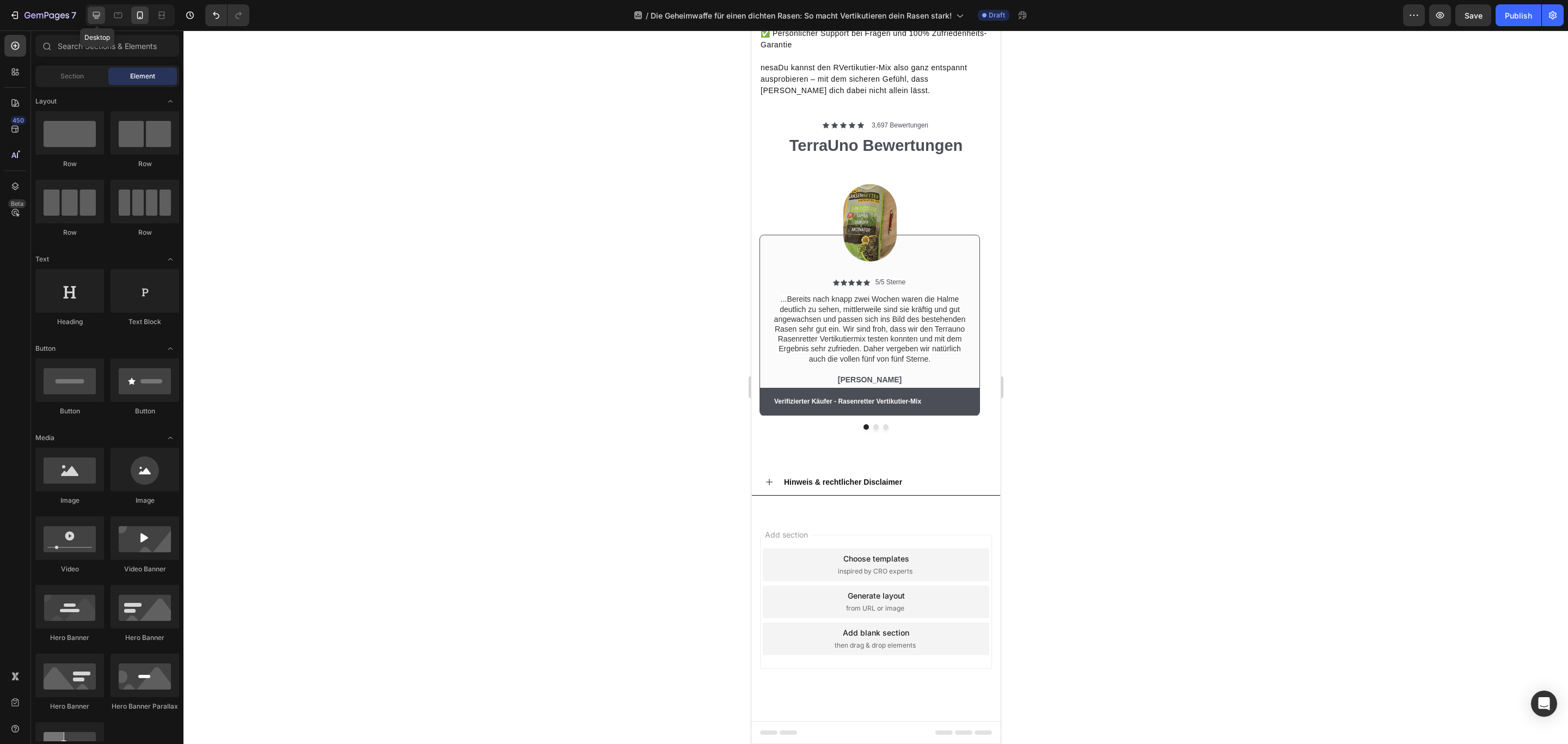
click at [98, 13] on icon at bounding box center [96, 15] width 11 height 11
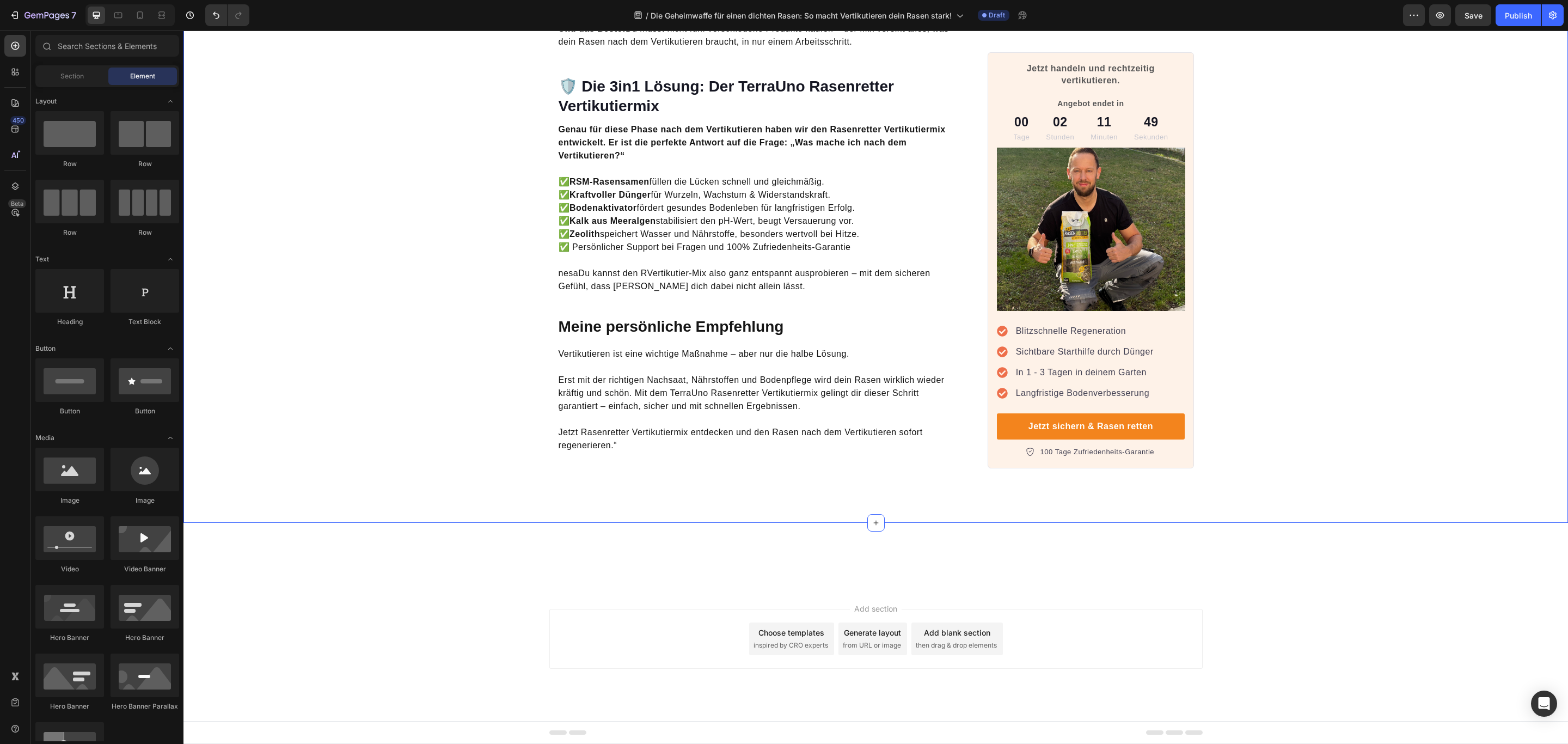
scroll to position [3612, 0]
click at [183, 19] on button "button" at bounding box center [190, 15] width 22 height 22
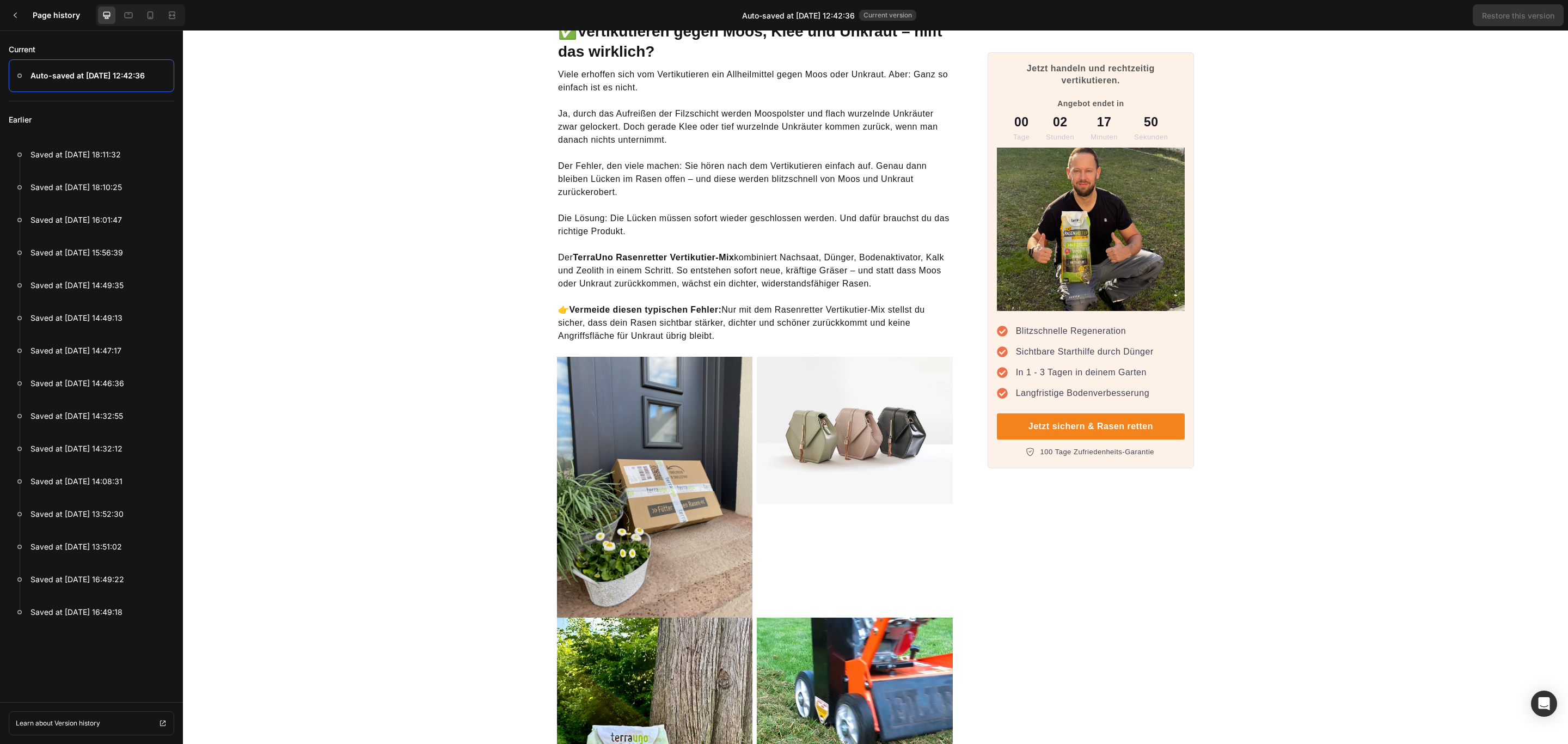
scroll to position [1724, 0]
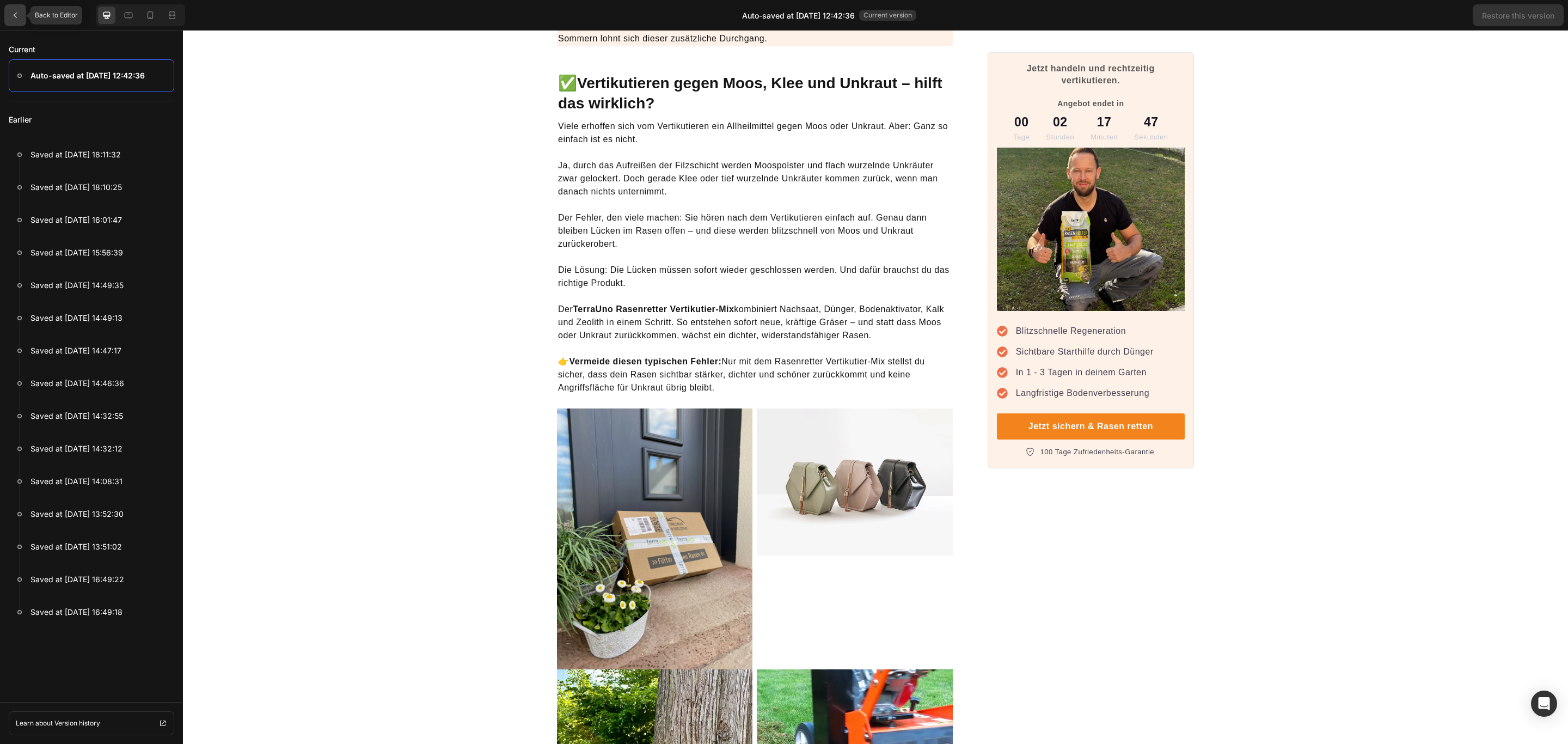
click at [25, 17] on div at bounding box center [15, 15] width 22 height 22
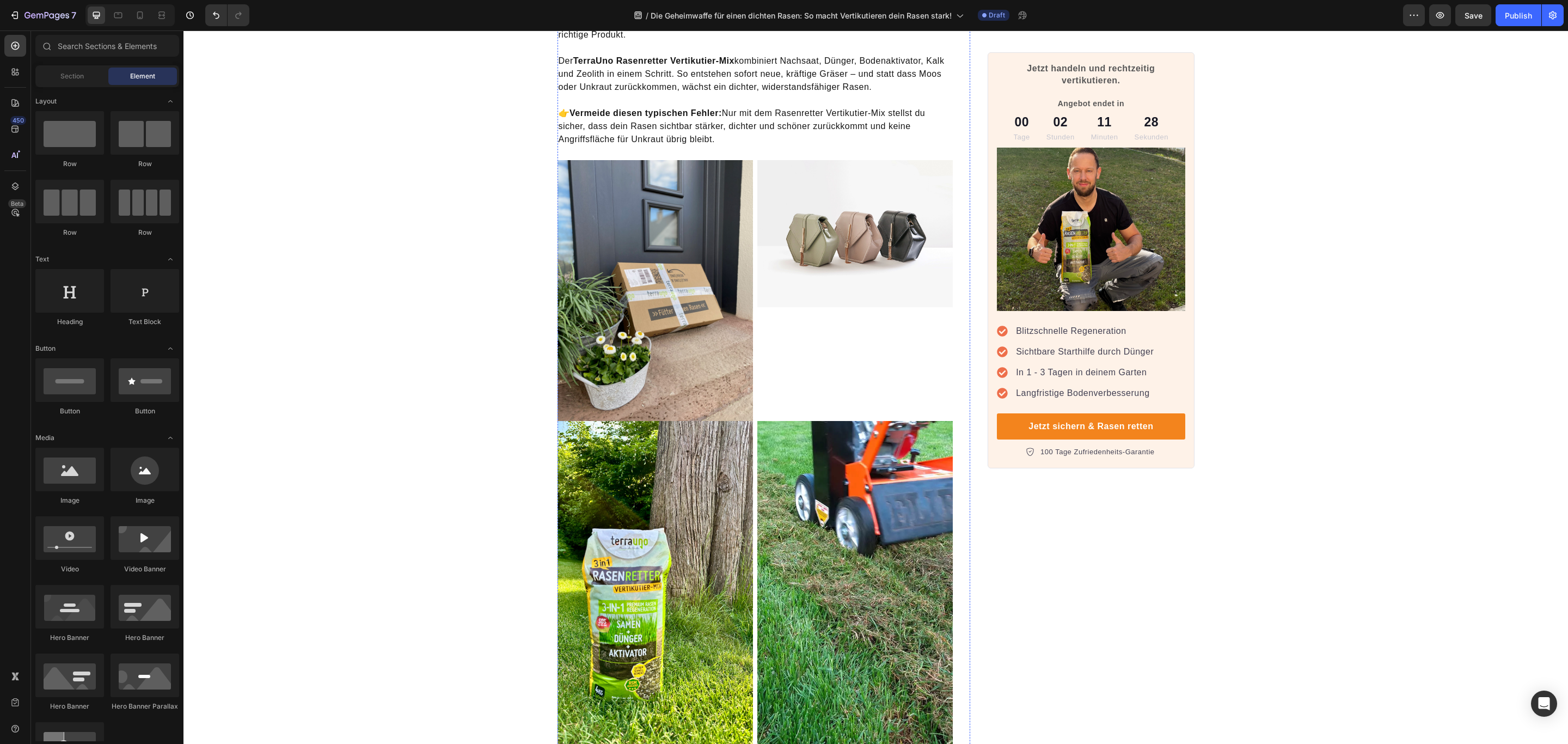
scroll to position [1733, 0]
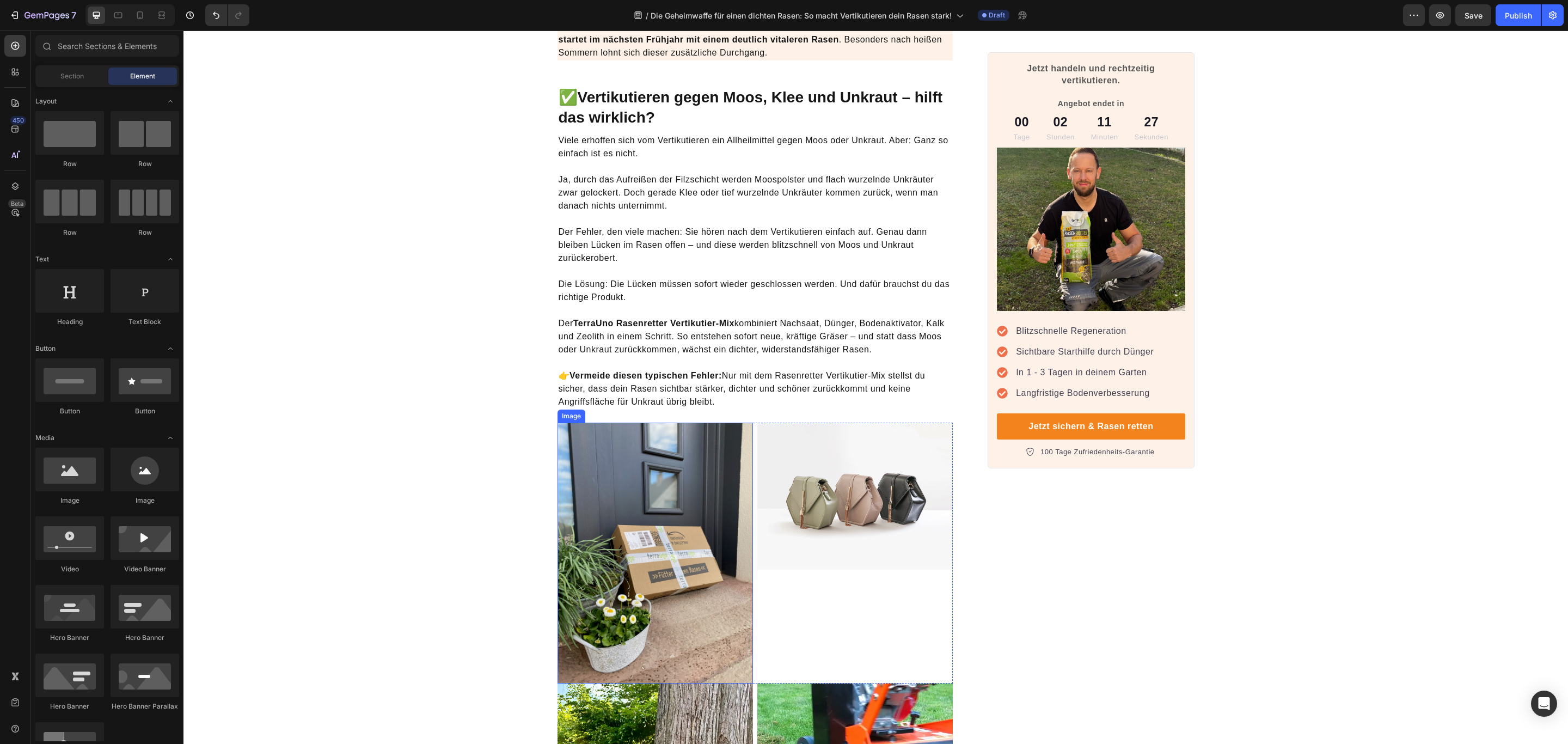
click at [721, 527] on img at bounding box center [655, 553] width 195 height 261
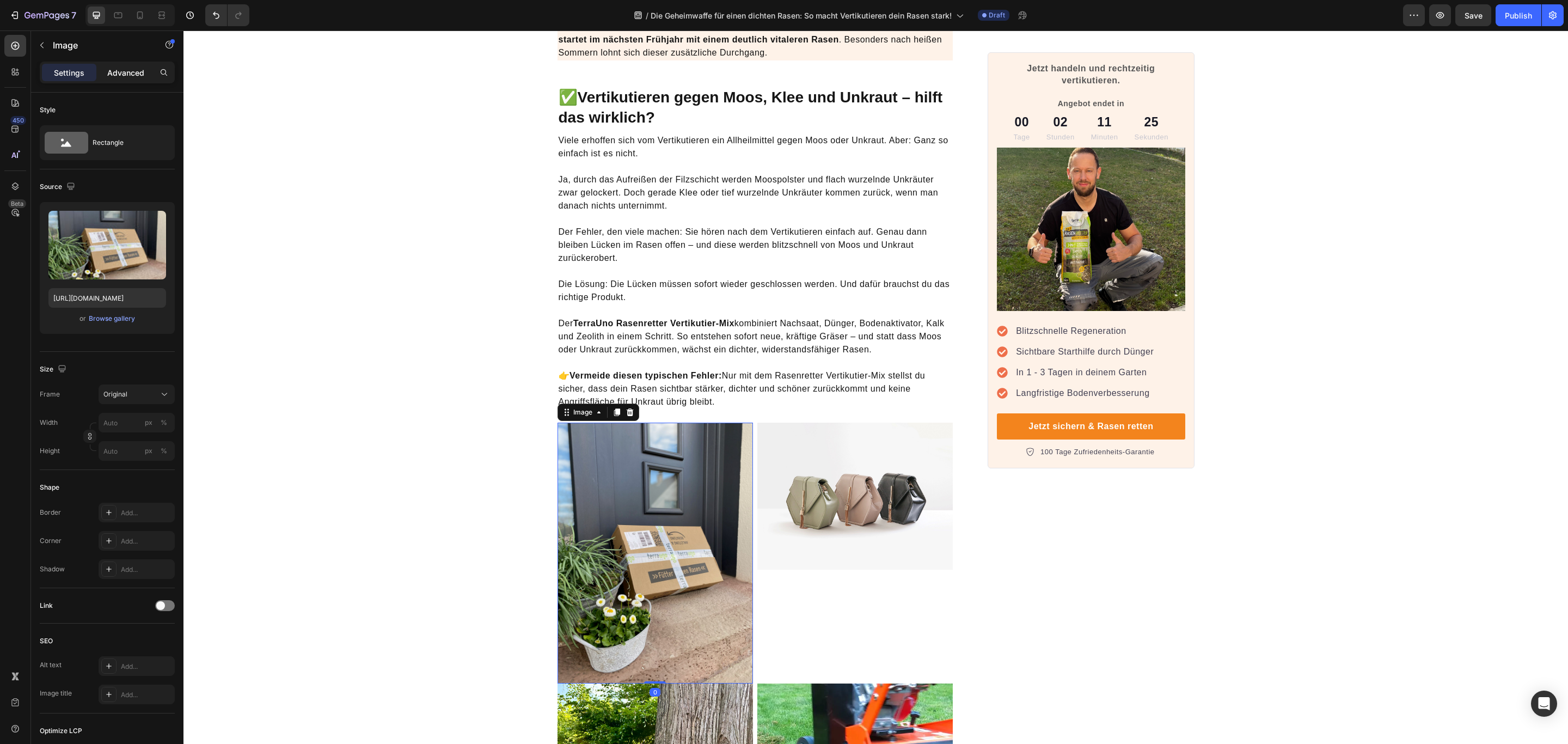
click at [137, 65] on div "Advanced" at bounding box center [126, 72] width 55 height 18
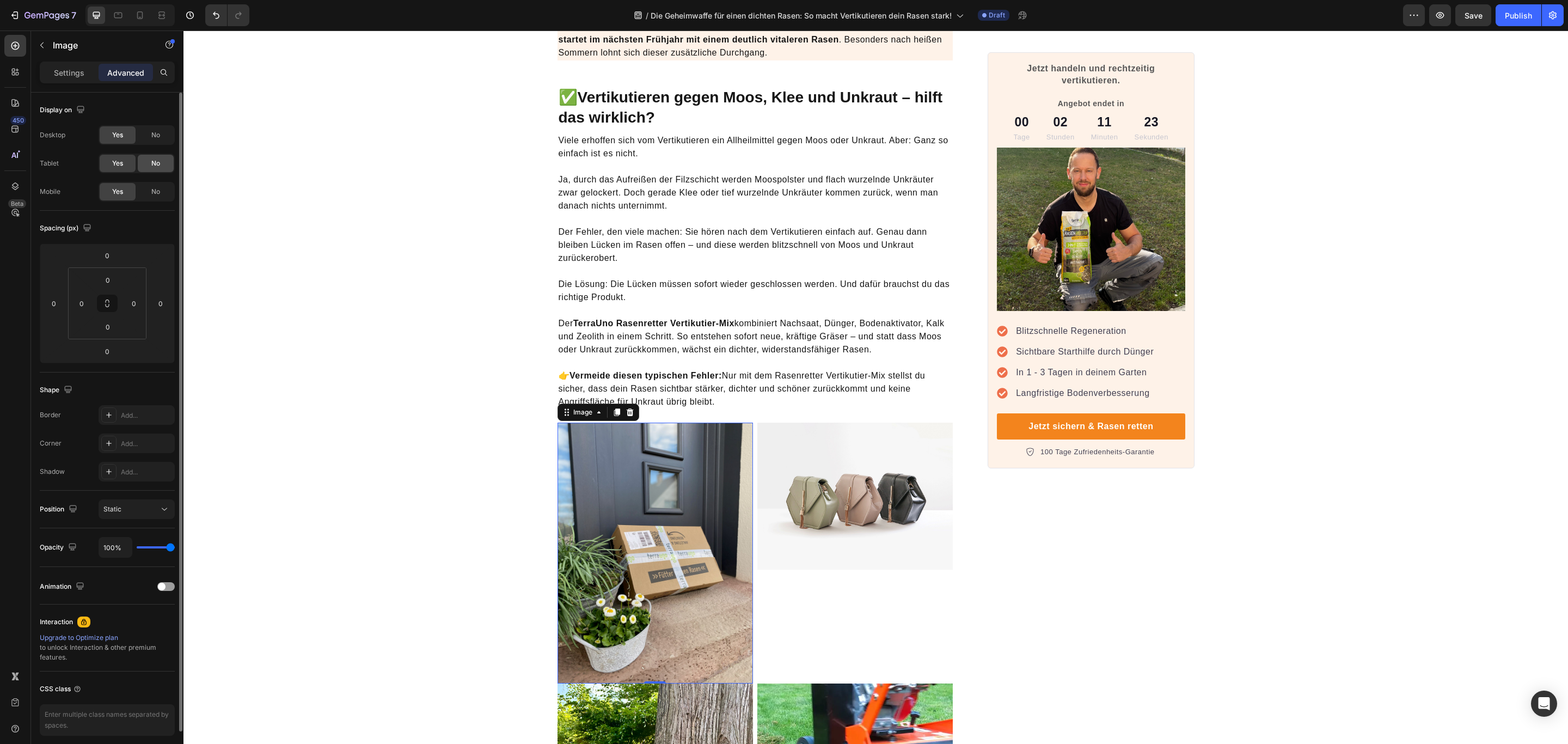
click at [153, 170] on div "No" at bounding box center [156, 164] width 36 height 18
click at [160, 137] on span "No" at bounding box center [156, 135] width 9 height 10
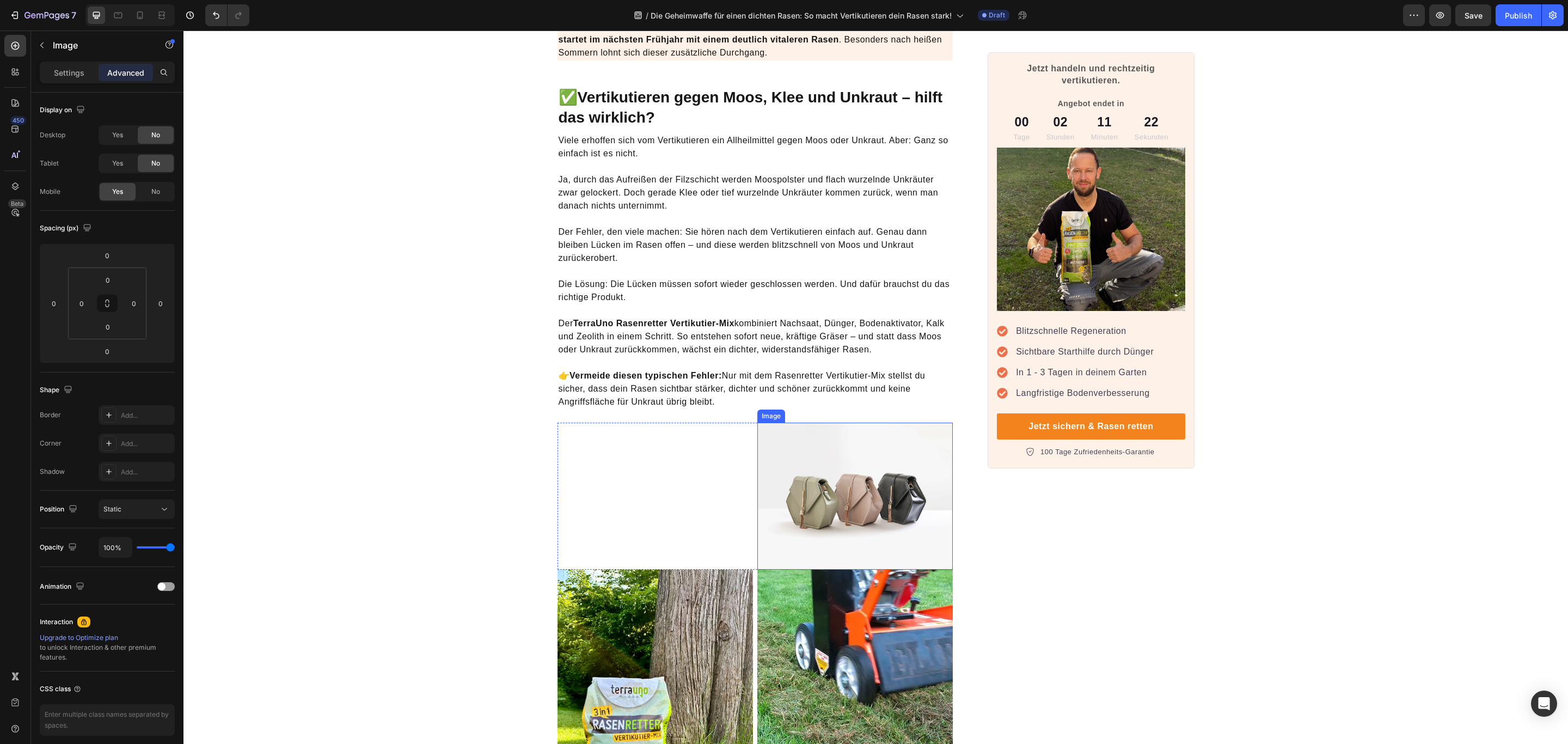
click at [847, 468] on img at bounding box center [854, 496] width 195 height 147
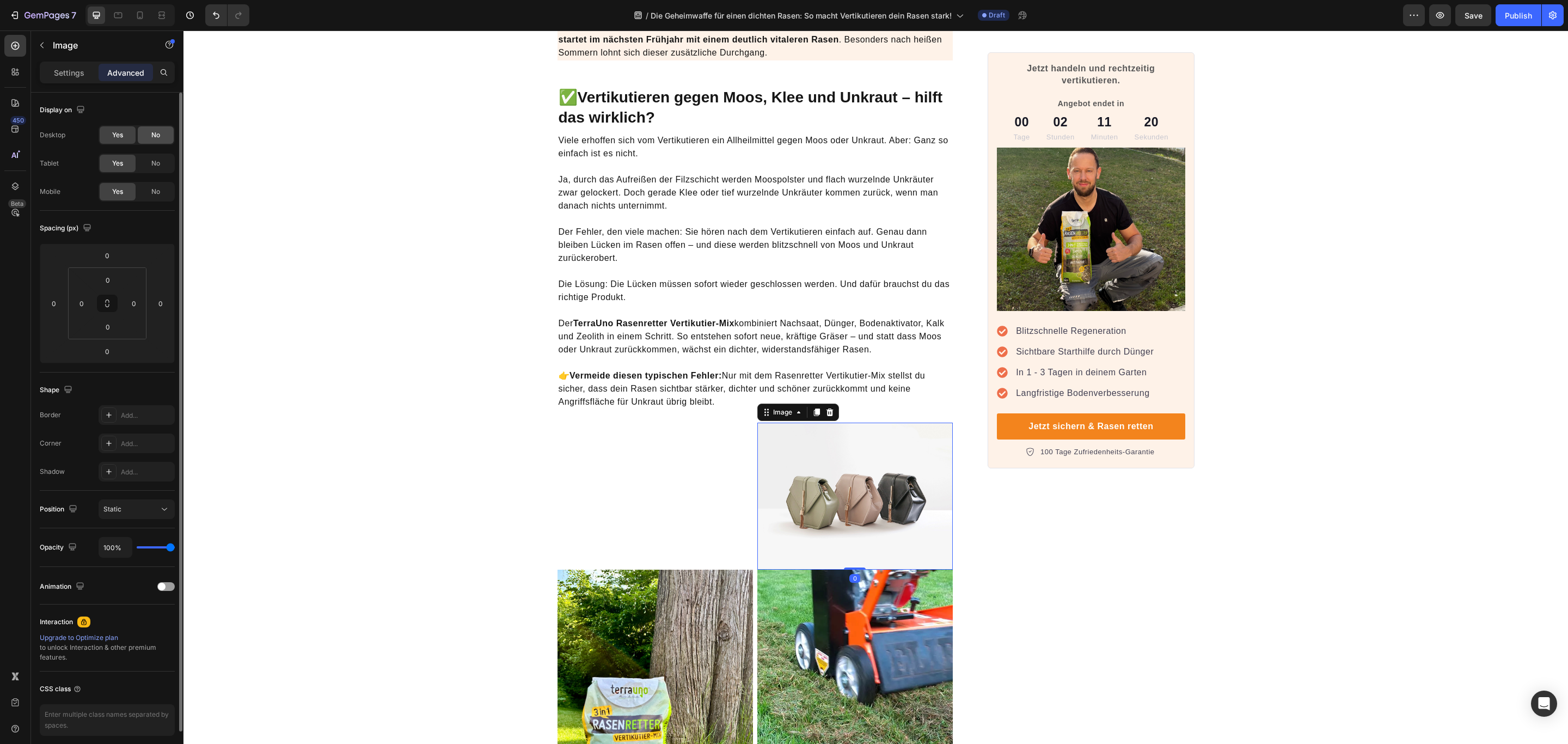
click at [164, 141] on div "No" at bounding box center [156, 136] width 36 height 18
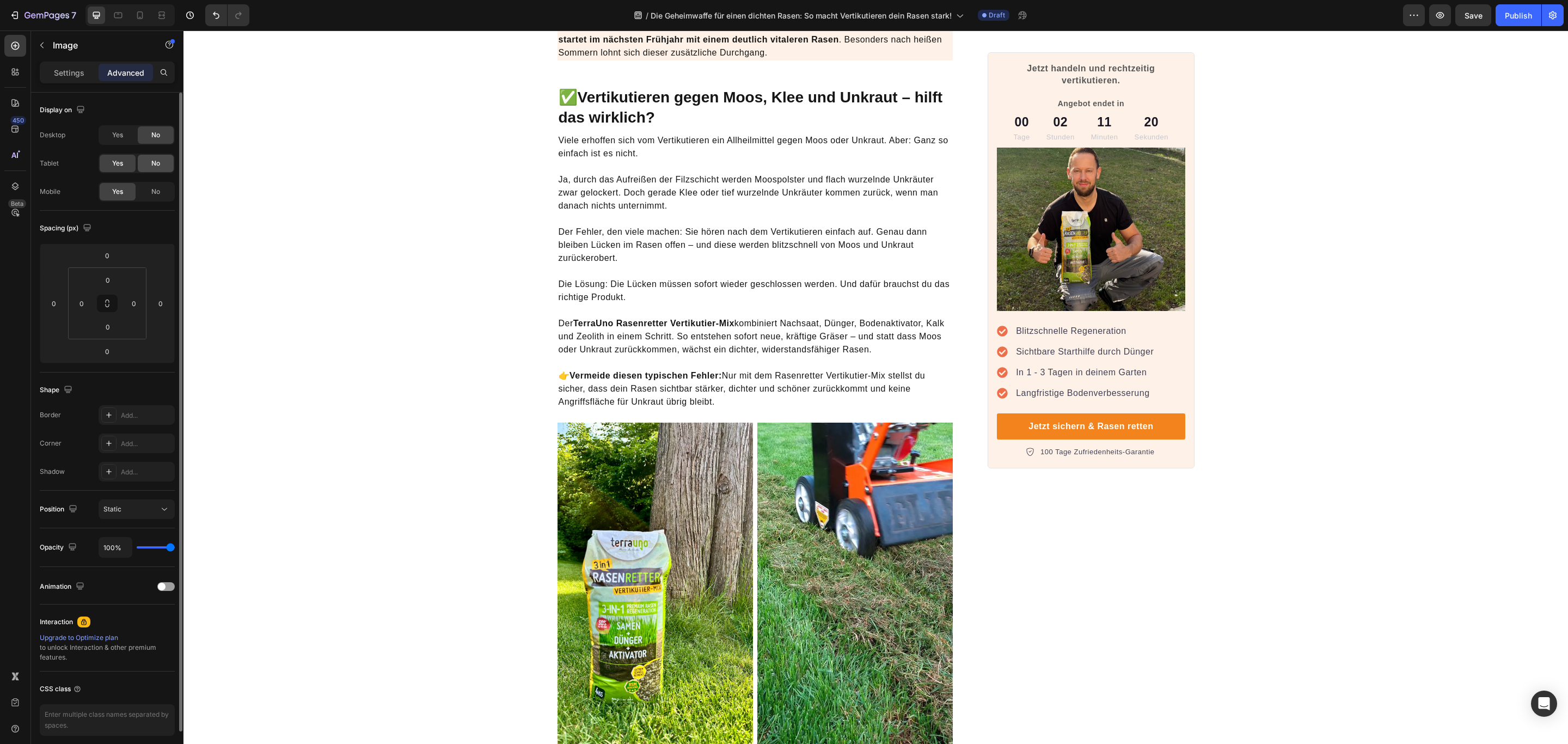
click at [158, 166] on span "No" at bounding box center [156, 163] width 9 height 10
click at [792, 361] on p "👉 Vermeide diesen typischen Fehler: Nur mit dem Rasenretter Vertikutier-Mix ste…" at bounding box center [755, 389] width 393 height 65
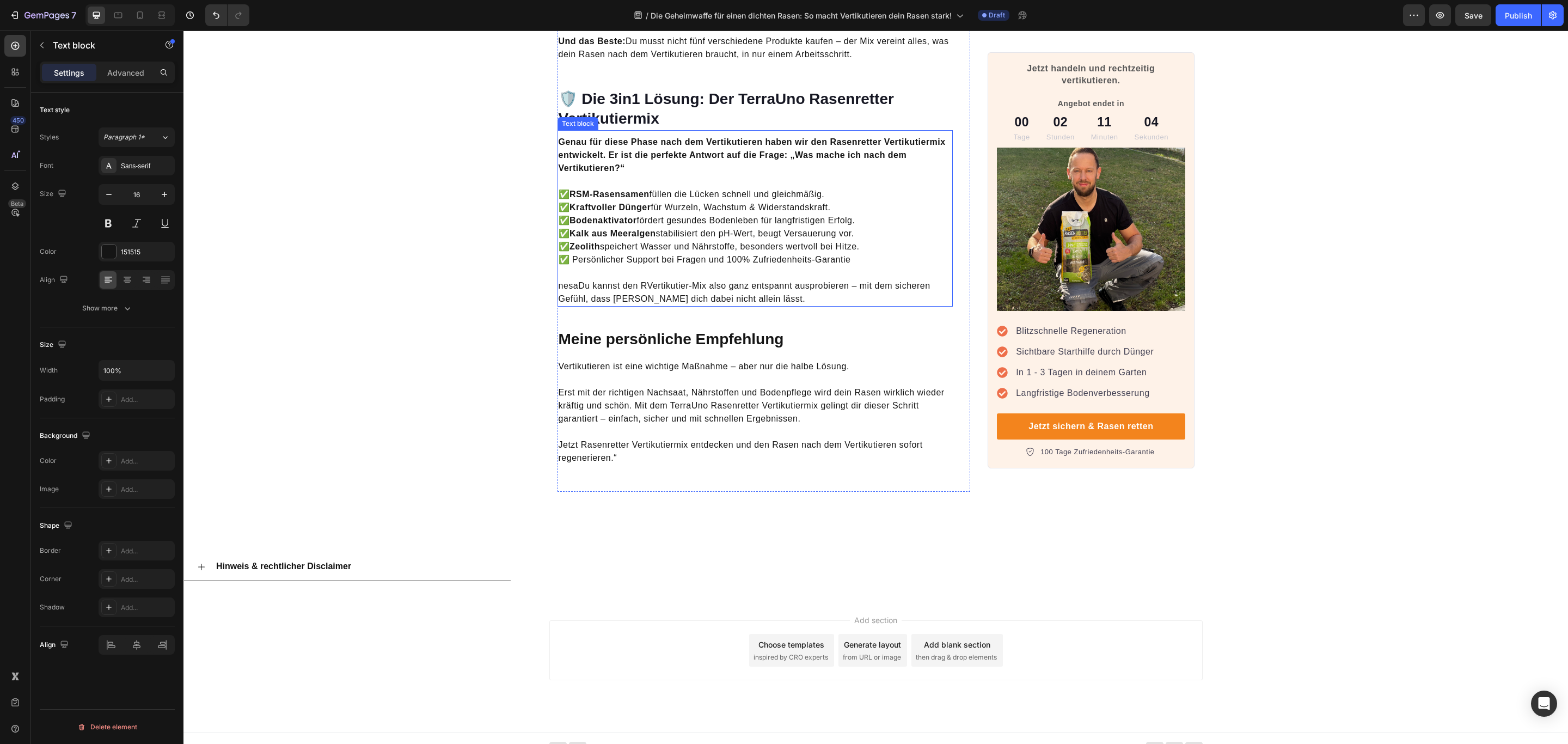
scroll to position [3106, 0]
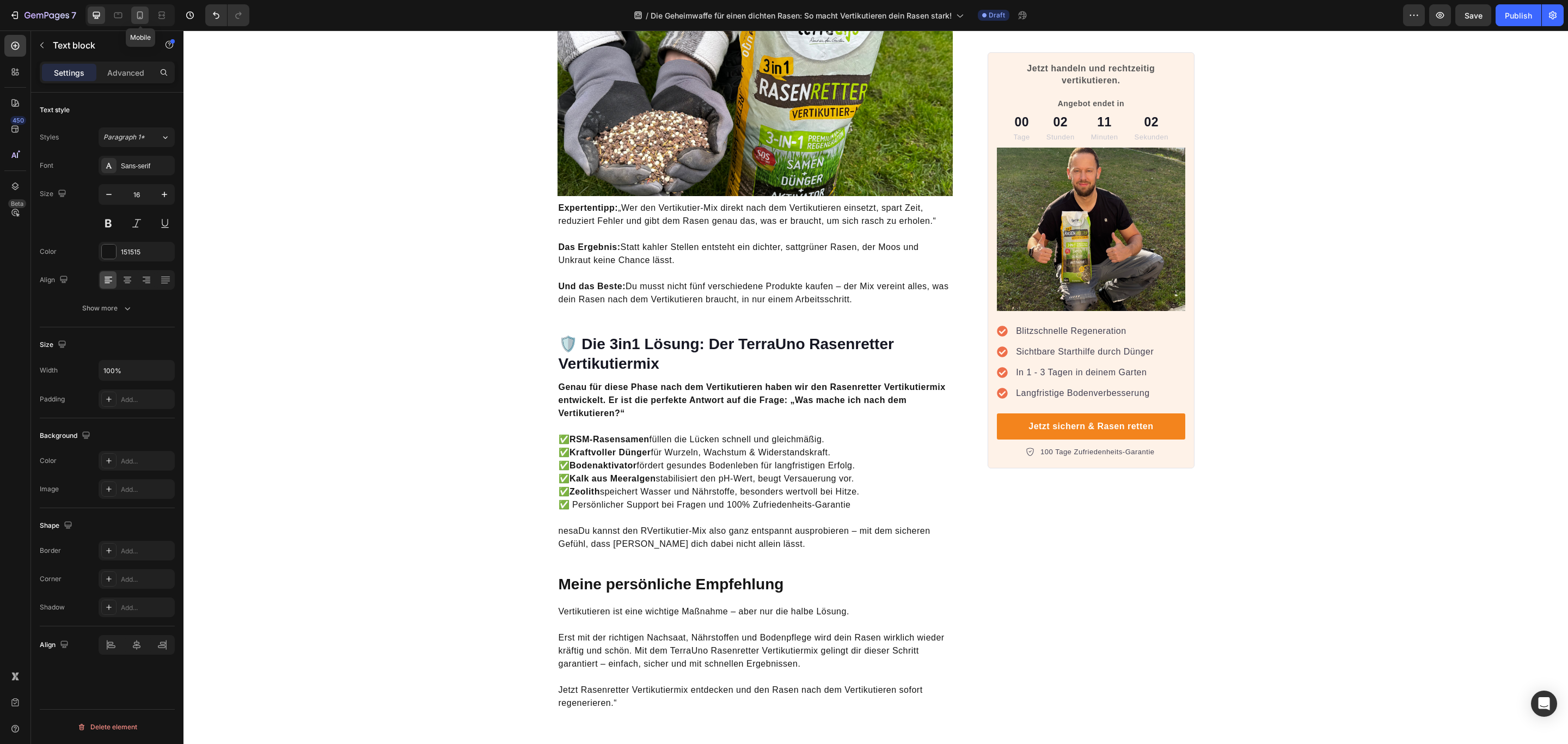
click at [137, 10] on icon at bounding box center [140, 15] width 11 height 11
type input "14"
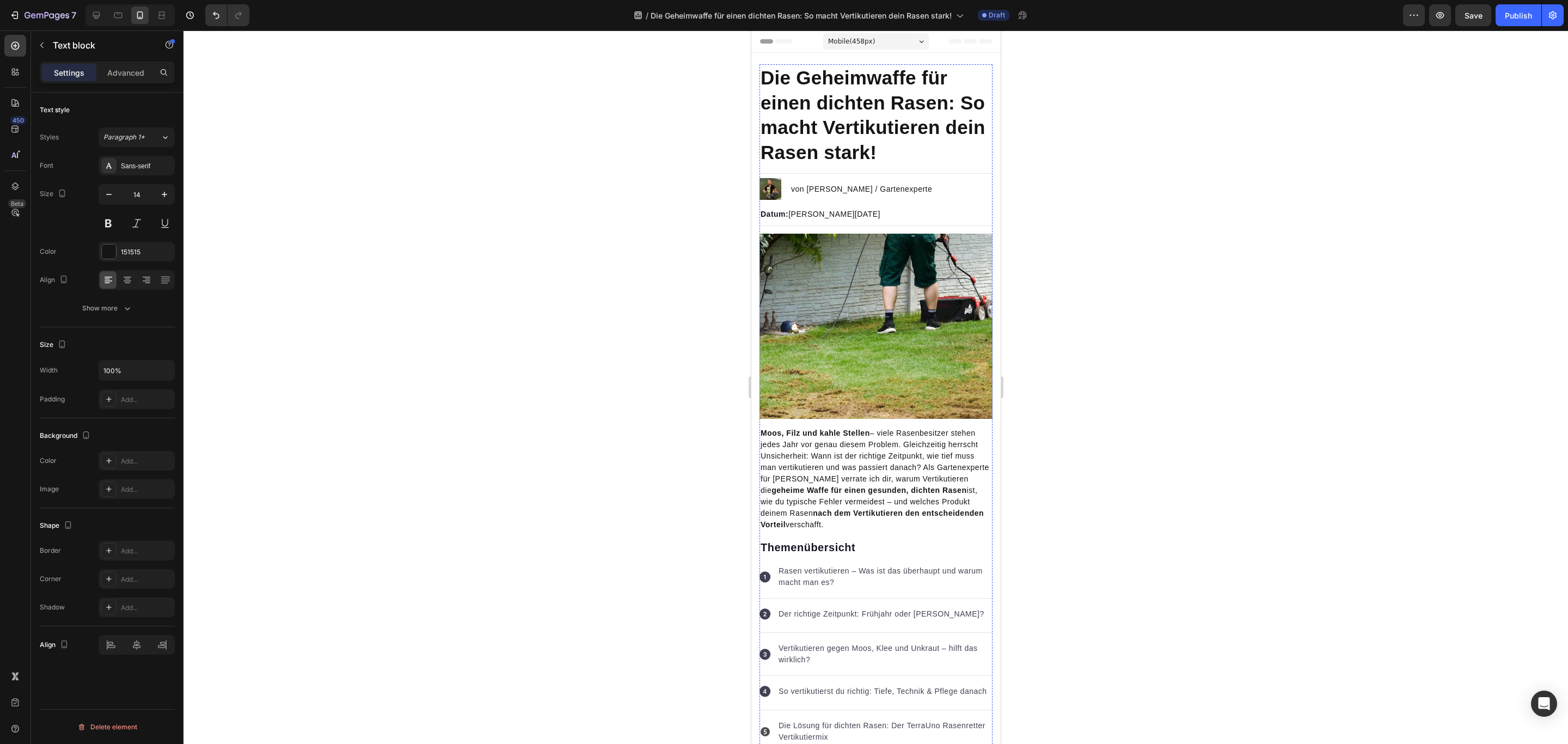
scroll to position [245, 0]
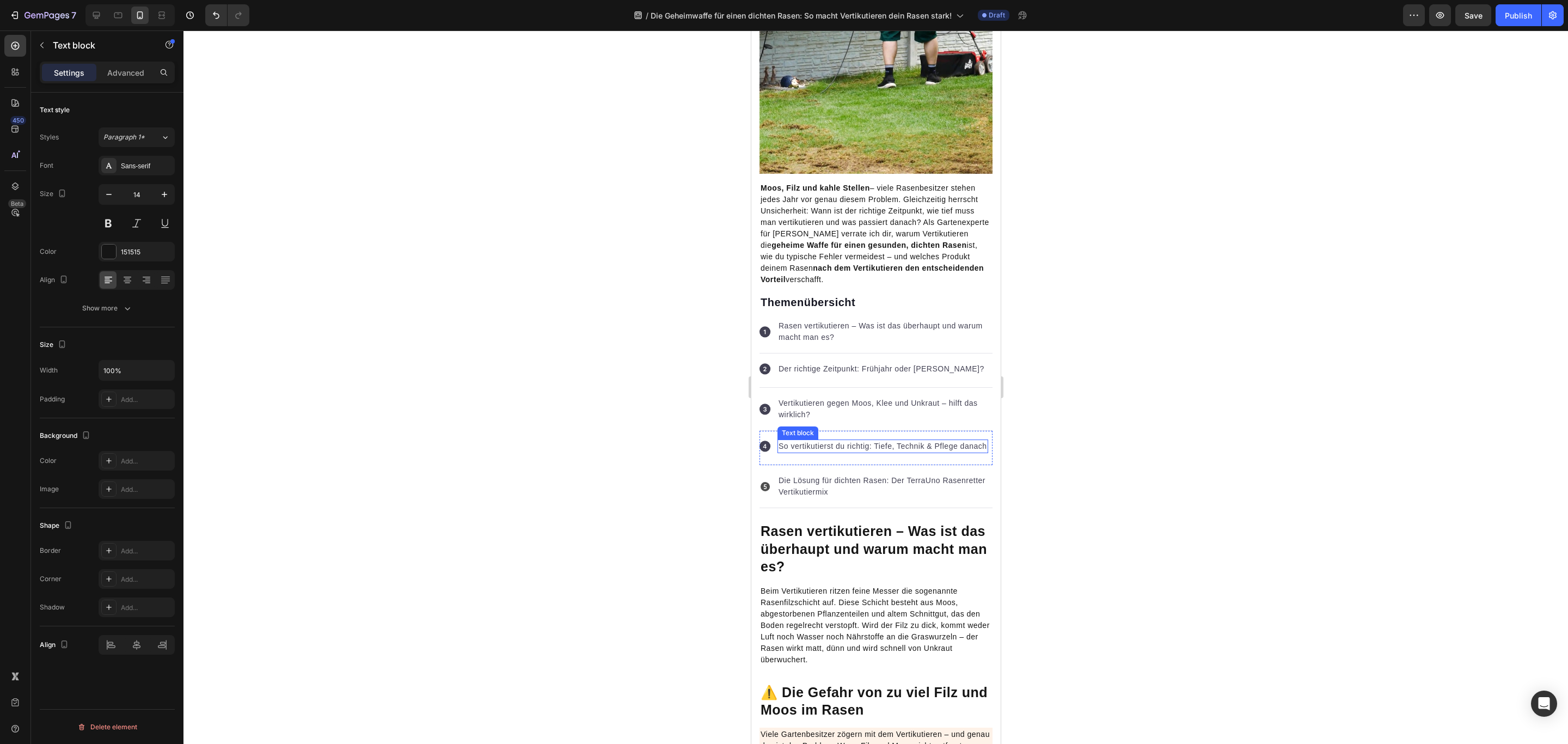
click at [875, 452] on p "So vertikutierst du richtig: Tiefe, Technik & Pflege danach" at bounding box center [882, 446] width 209 height 11
click at [136, 72] on p "Advanced" at bounding box center [126, 72] width 37 height 11
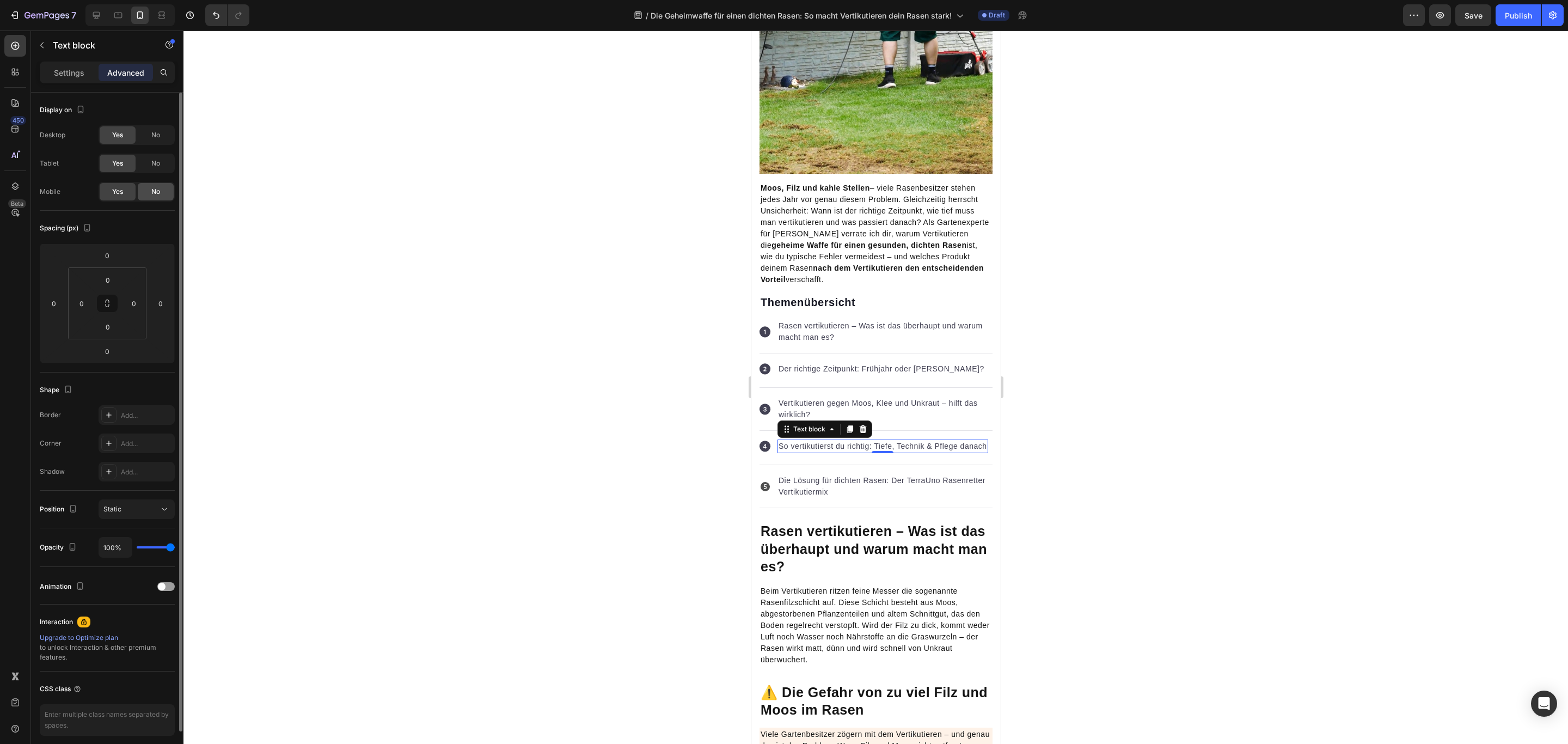
click at [164, 195] on div "No" at bounding box center [156, 192] width 36 height 18
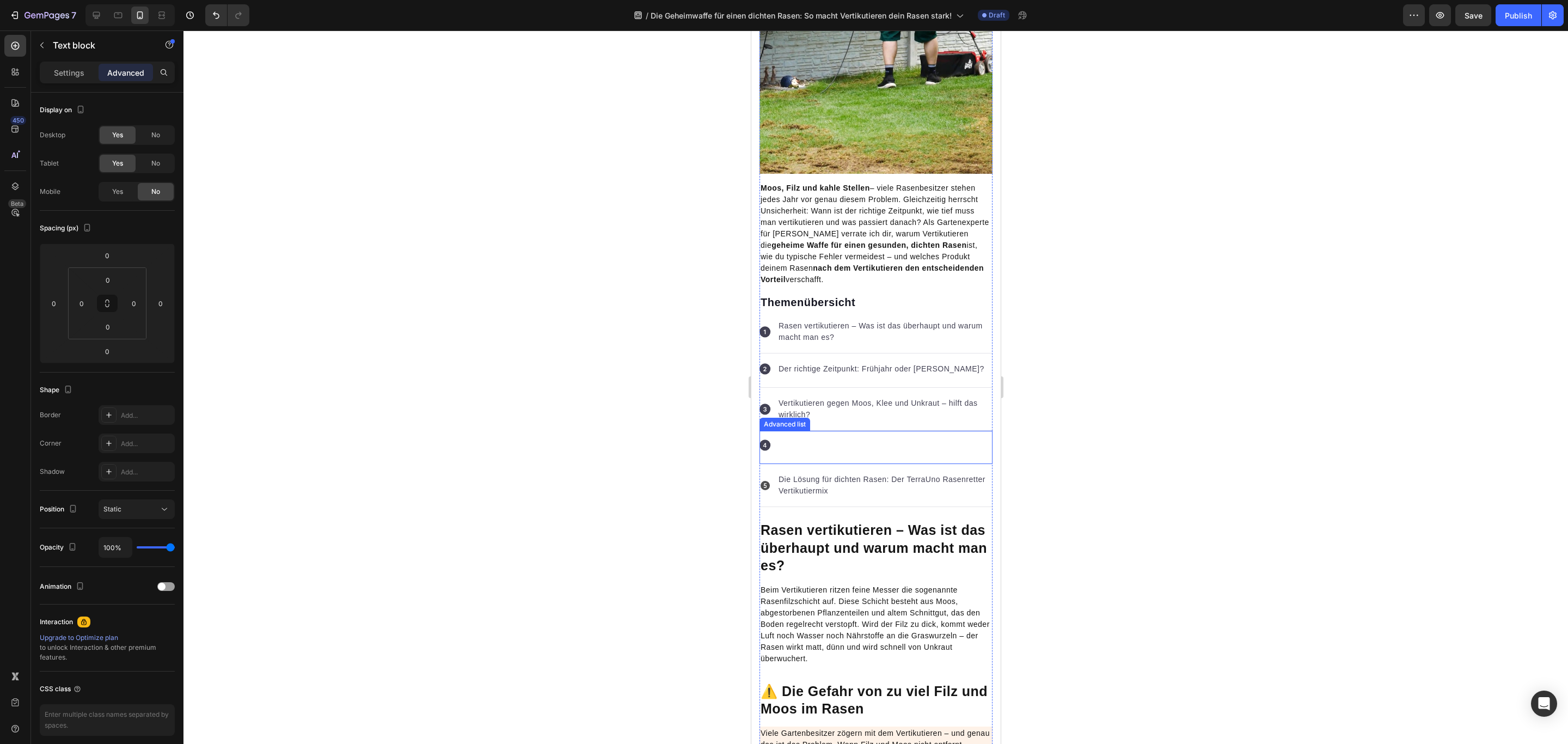
click at [784, 446] on div "Icon So vertikutierst du richtig: Tiefe, Technik & Pflege danach Text block 0" at bounding box center [875, 447] width 233 height 33
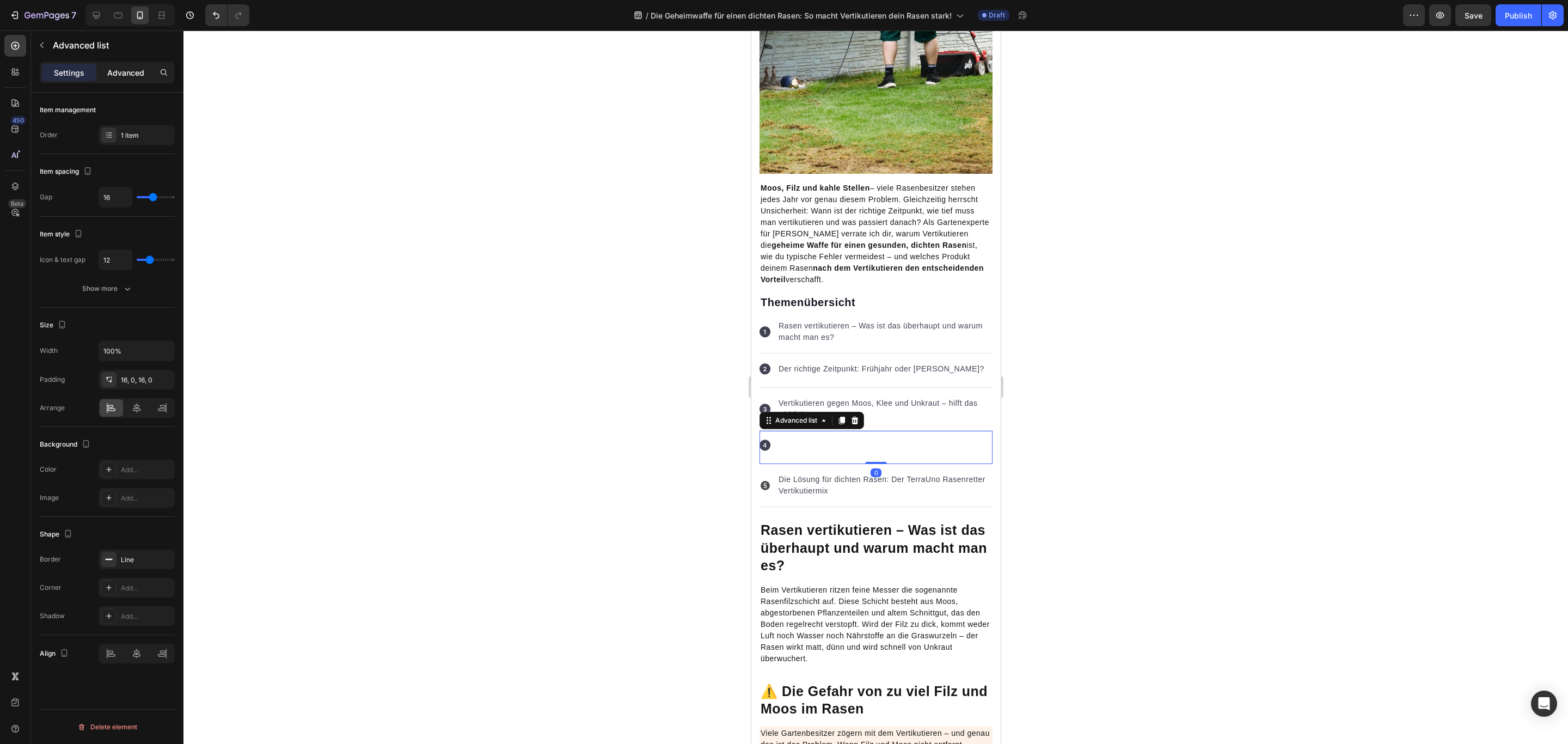
click at [138, 72] on p "Advanced" at bounding box center [126, 72] width 37 height 11
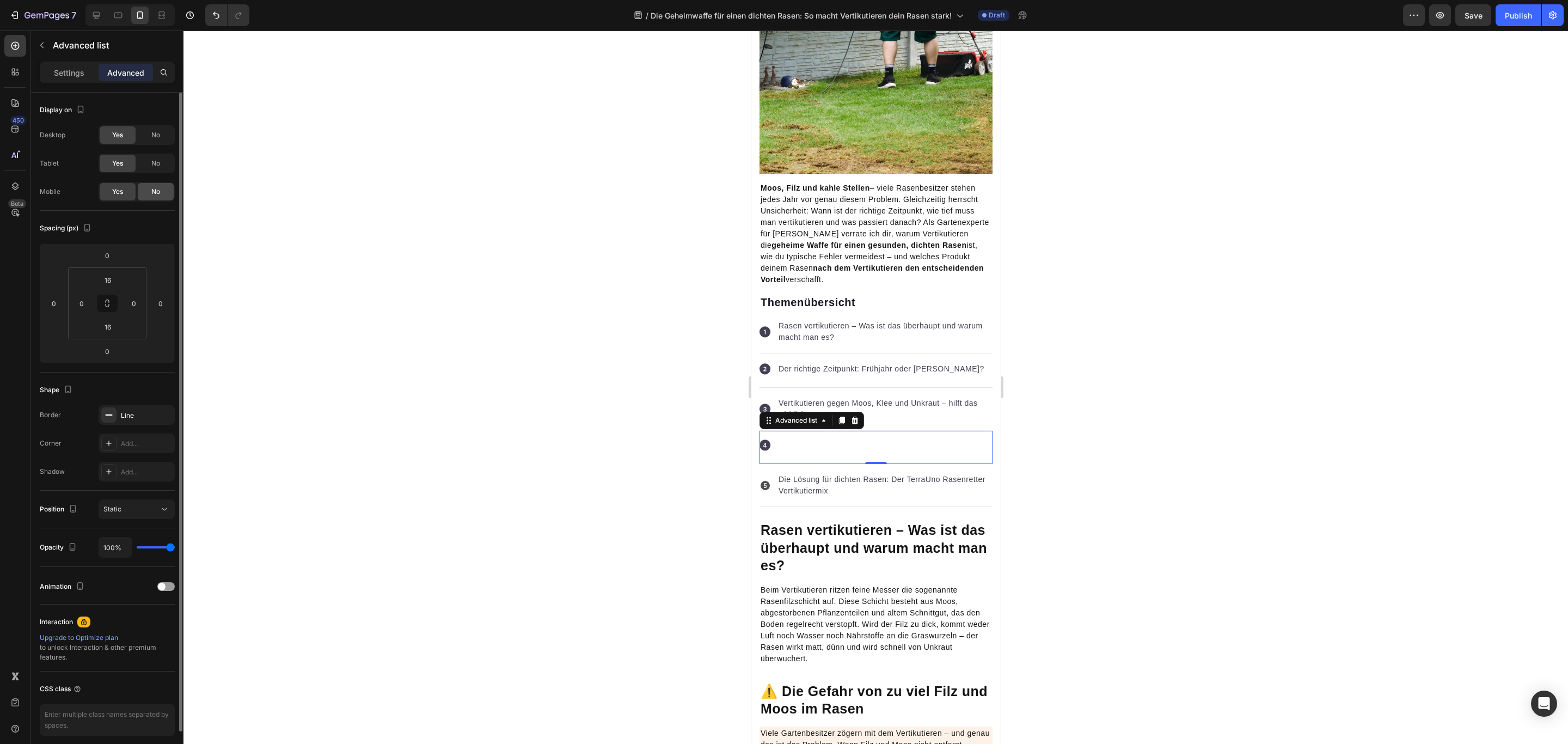
click at [155, 185] on div "No" at bounding box center [156, 192] width 36 height 18
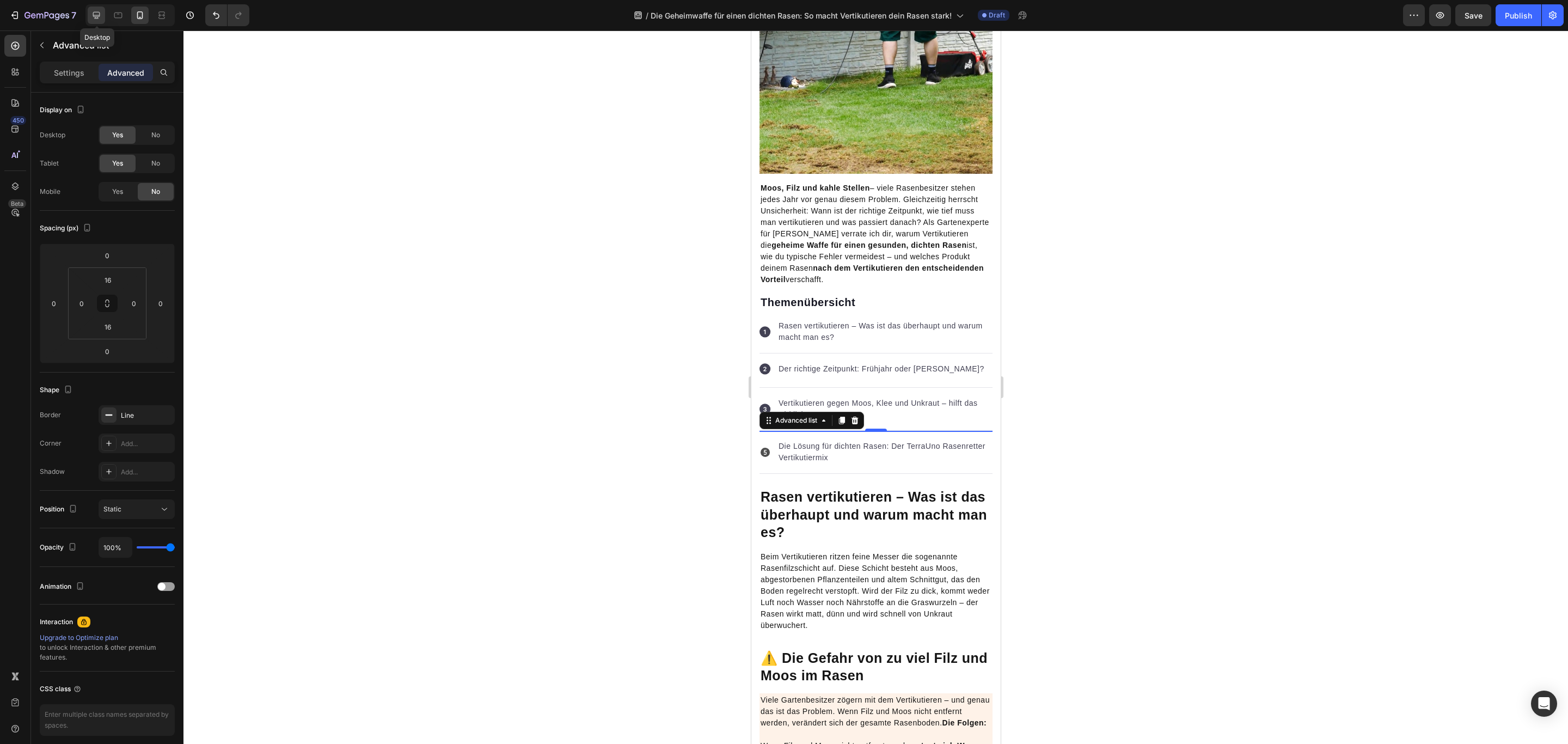
click at [96, 17] on icon at bounding box center [97, 16] width 7 height 7
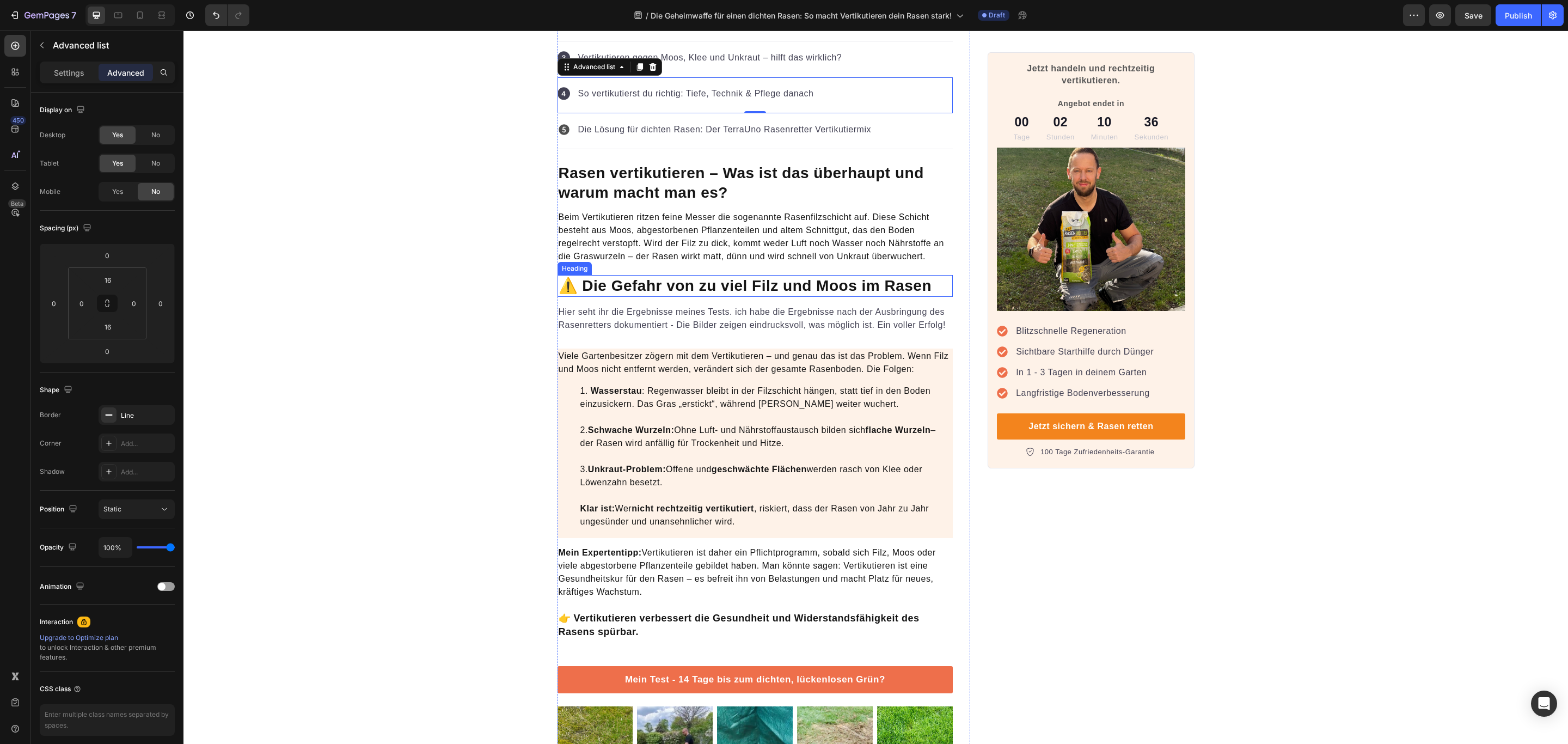
scroll to position [414, 0]
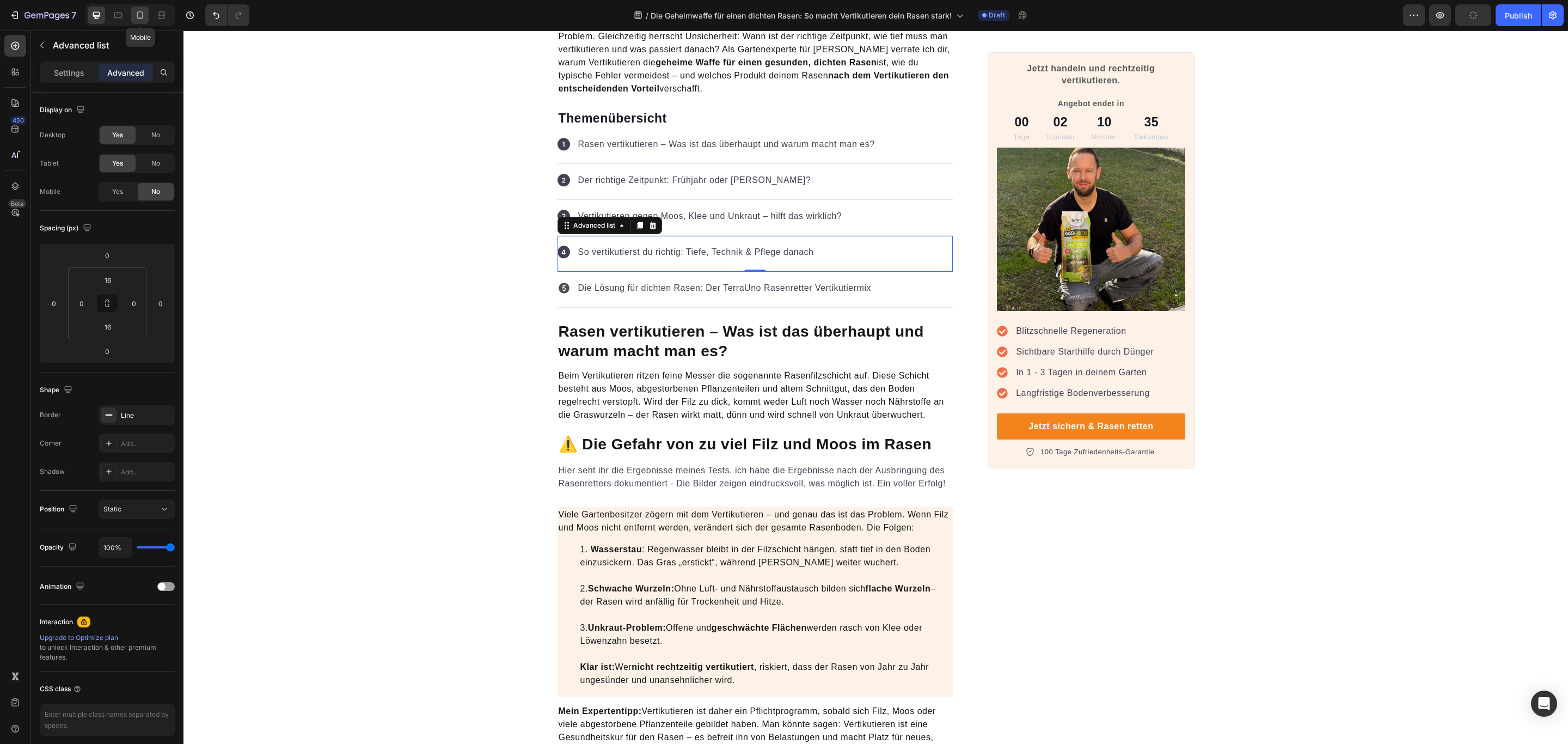
click at [137, 13] on icon at bounding box center [140, 15] width 11 height 11
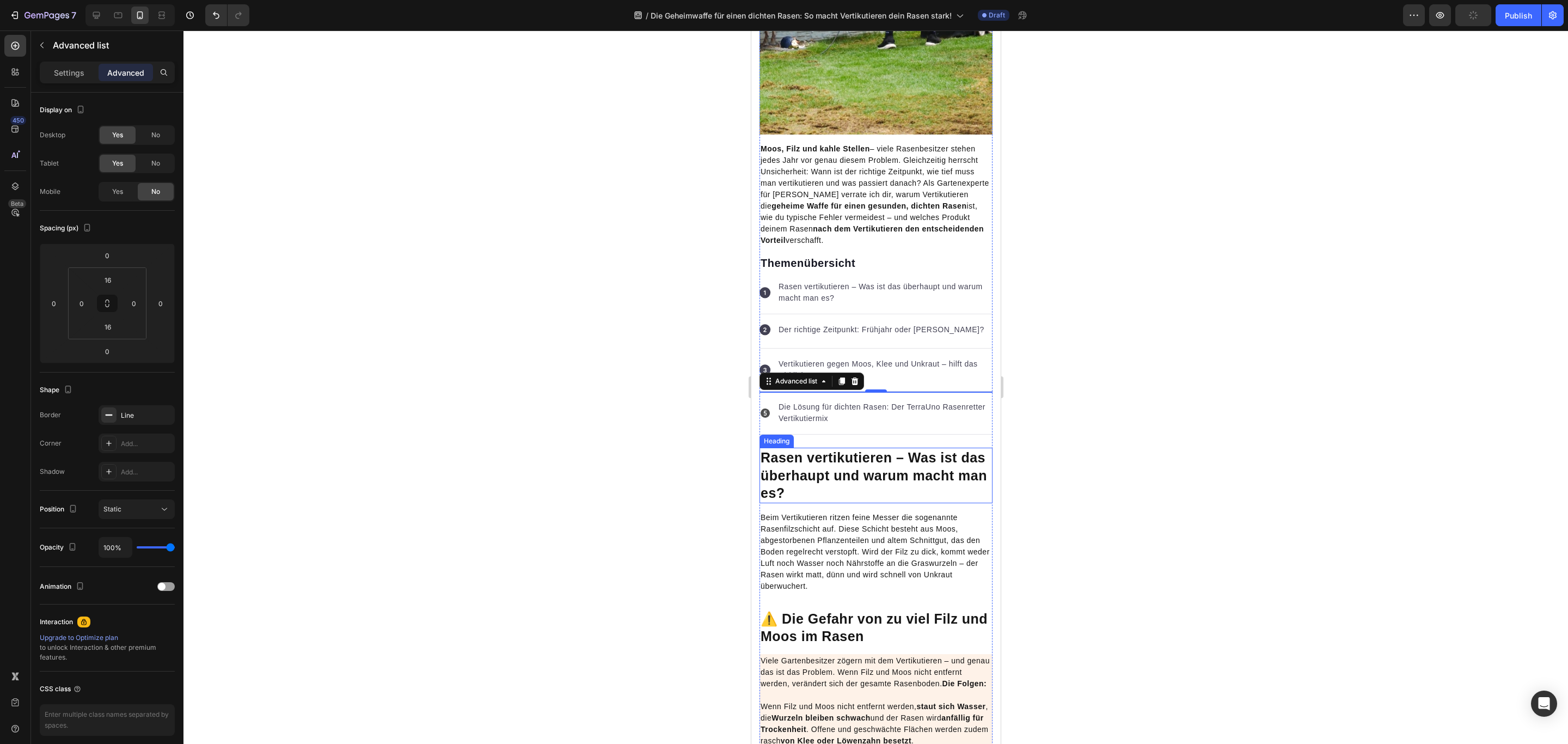
scroll to position [279, 0]
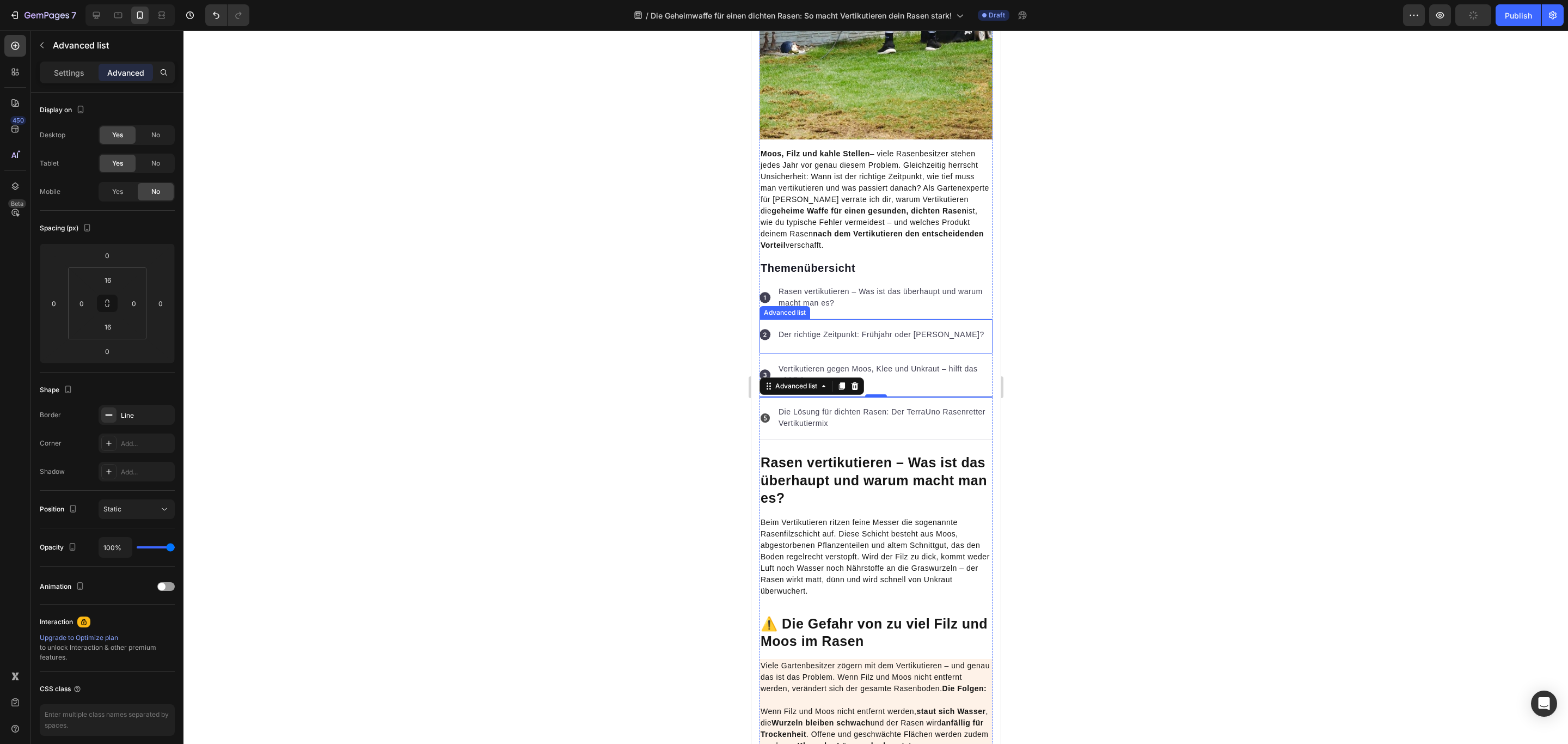
click at [890, 320] on div "Icon Der richtige Zeitpunkt: Frühjahr oder [PERSON_NAME]? Text block" at bounding box center [875, 335] width 233 height 34
click at [914, 399] on div "Icon Die Lösung für dichten Rasen: Der TerraUno Rasenretter Vertikutiermix Text…" at bounding box center [875, 417] width 233 height 43
click at [935, 379] on p "Vertikutieren gegen Moos, Klee und Unkraut – hilft das wirklich?" at bounding box center [884, 375] width 213 height 23
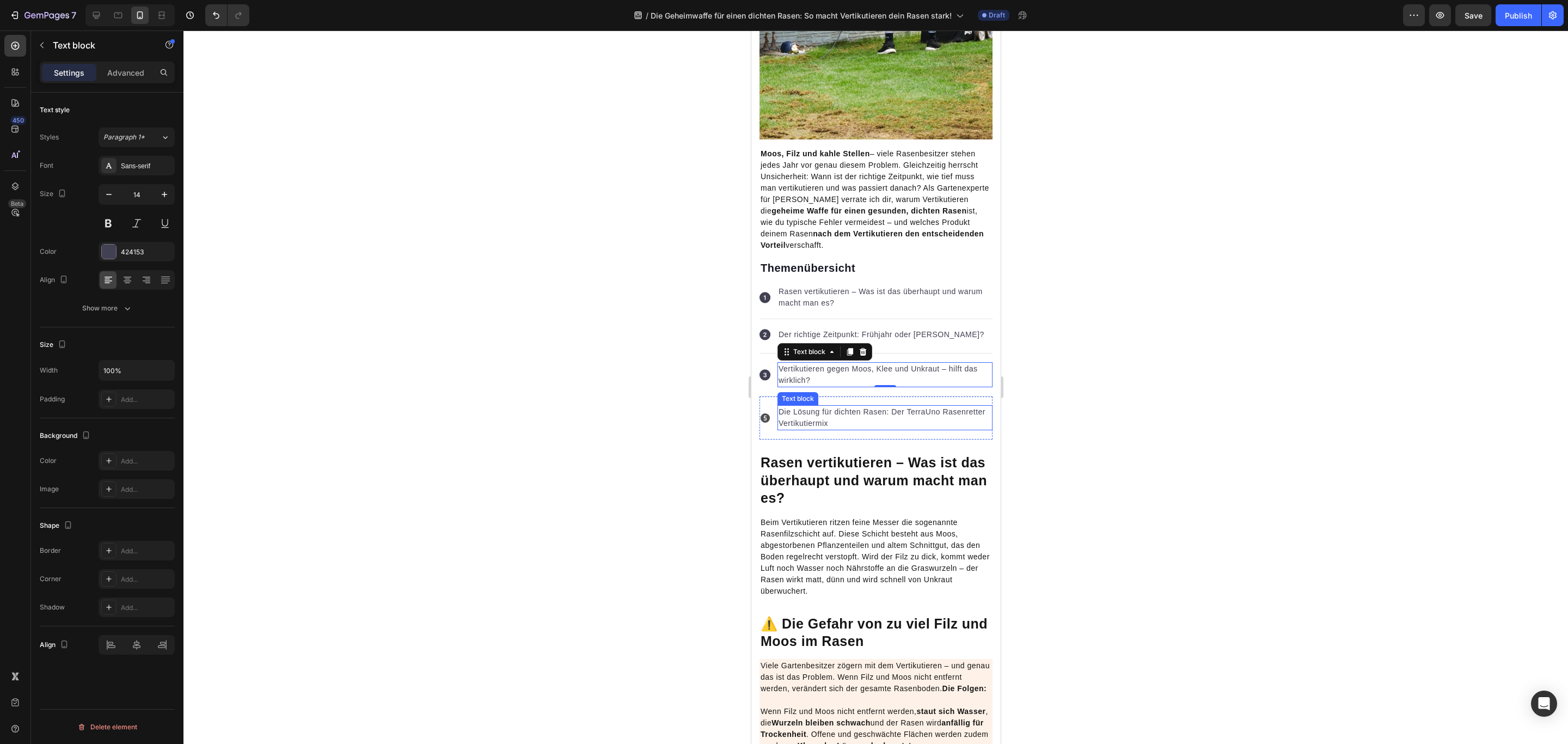
click at [927, 418] on p "Die Lösung für dichten Rasen: Der TerraUno Rasenretter Vertikutiermix" at bounding box center [884, 417] width 213 height 23
click at [762, 414] on icon at bounding box center [765, 417] width 10 height 10
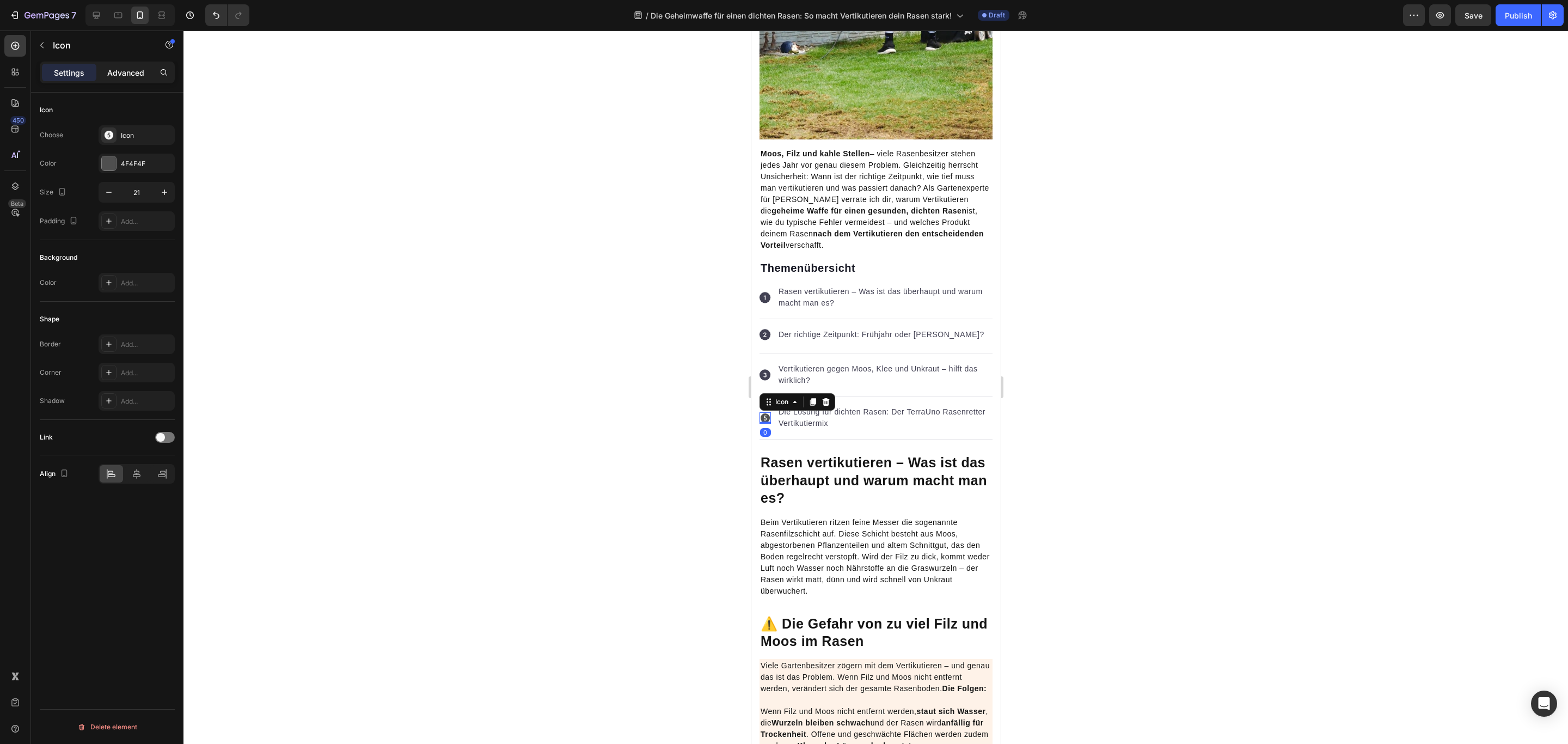
click at [123, 75] on p "Advanced" at bounding box center [126, 72] width 37 height 11
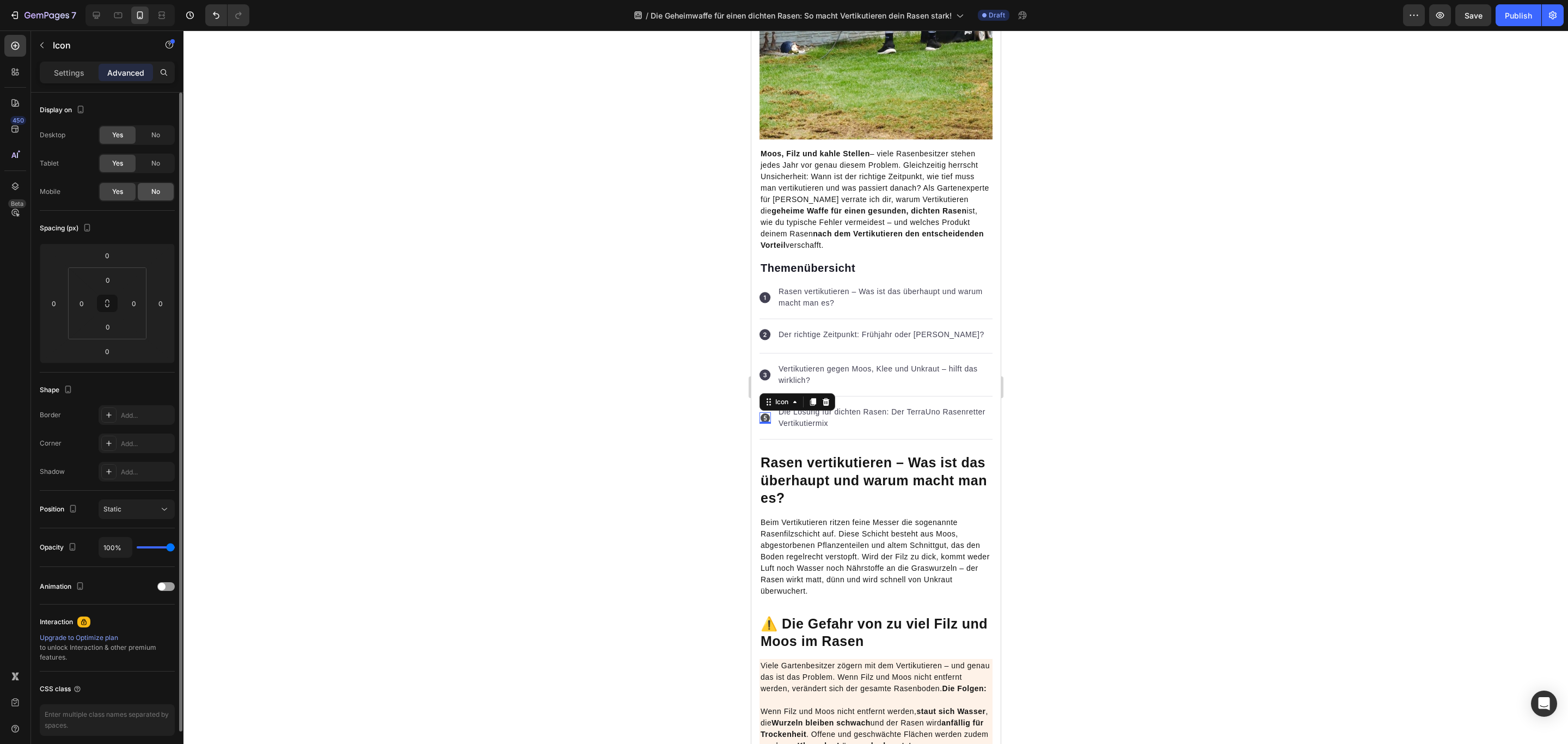
click at [162, 192] on div "No" at bounding box center [156, 192] width 36 height 18
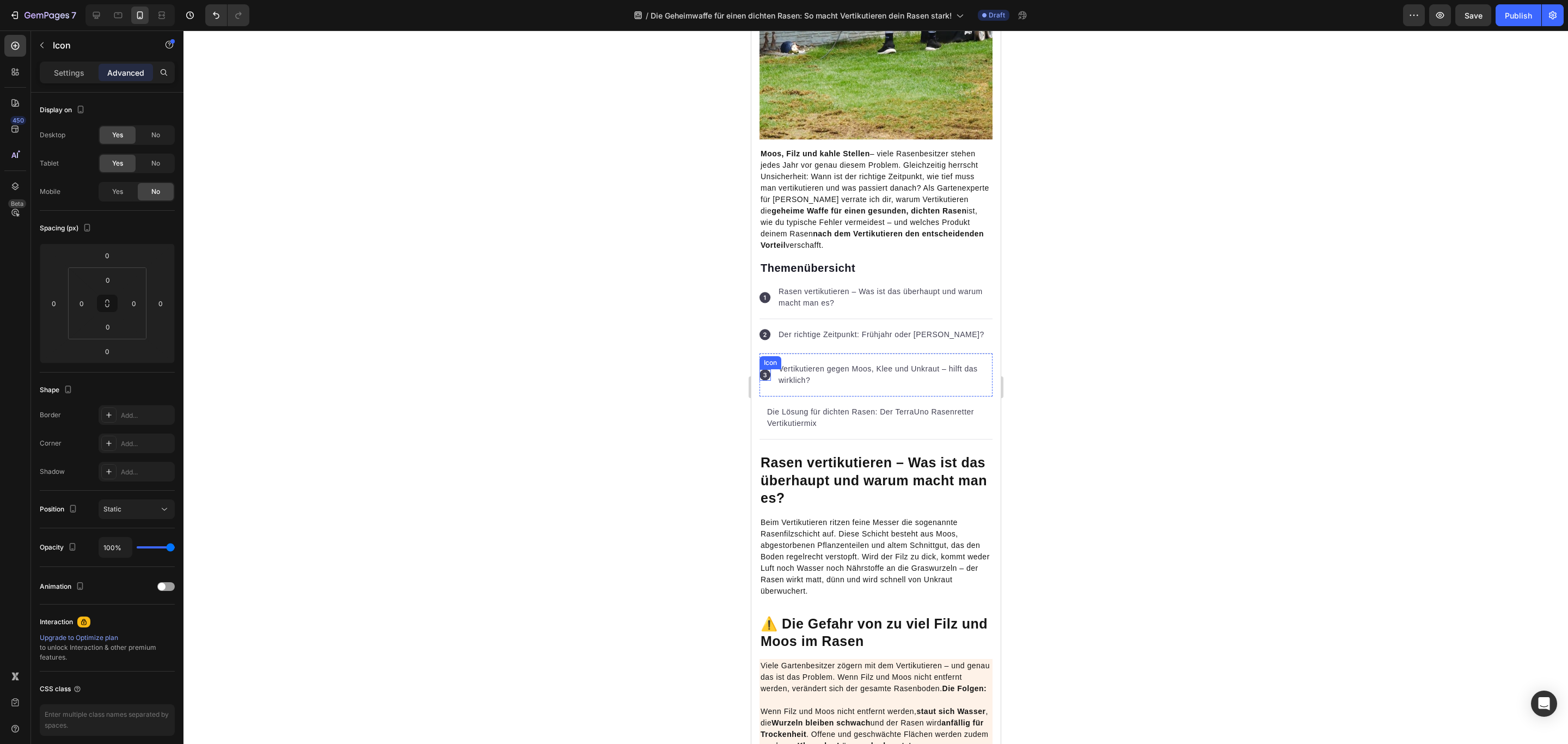
click at [766, 375] on rect at bounding box center [764, 374] width 11 height 11
click at [816, 359] on icon at bounding box center [812, 359] width 9 height 9
click at [879, 380] on p "Vertikutieren gegen Moos, Klee und Unkraut – hilft das wirklich?" at bounding box center [884, 375] width 213 height 23
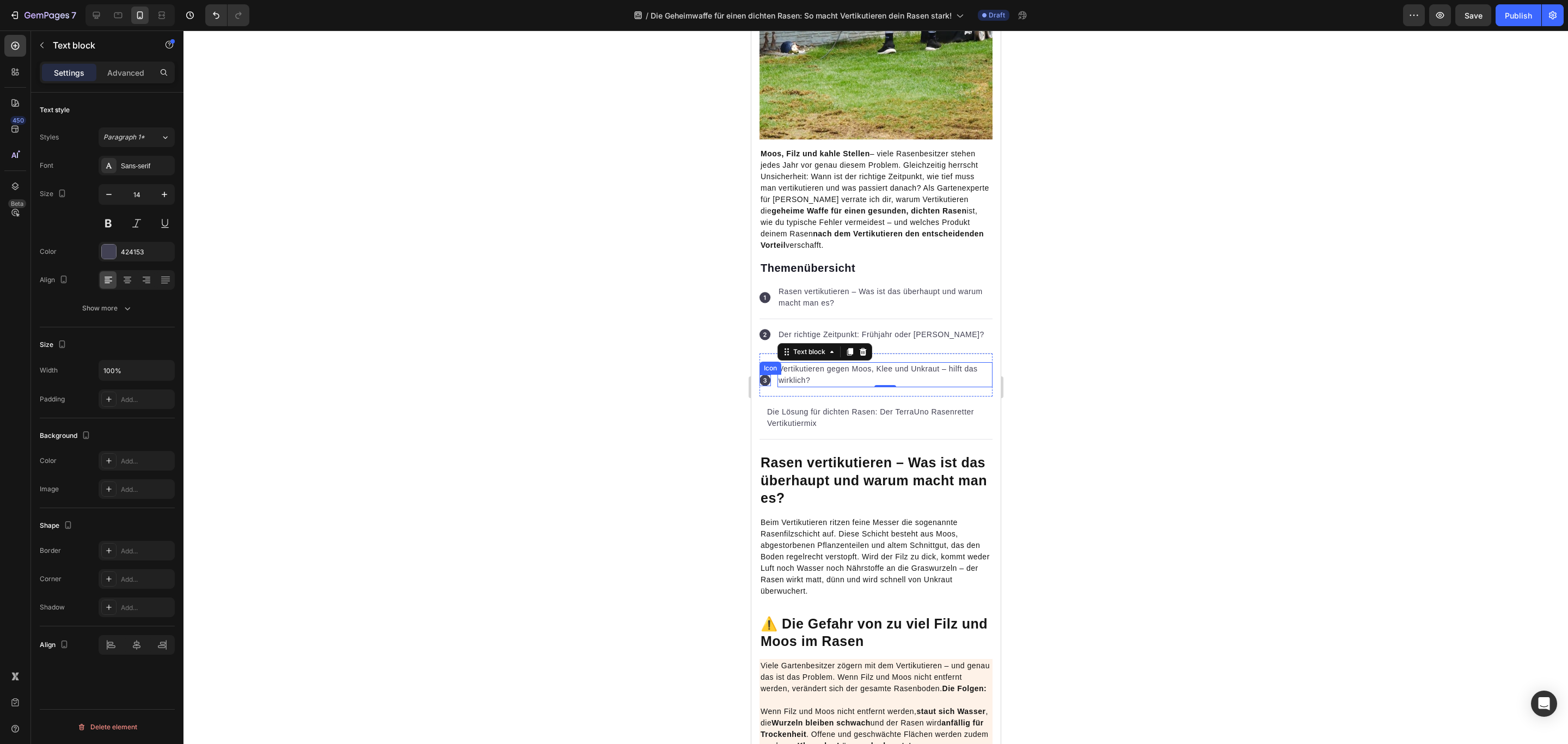
click at [767, 380] on rect at bounding box center [764, 380] width 11 height 11
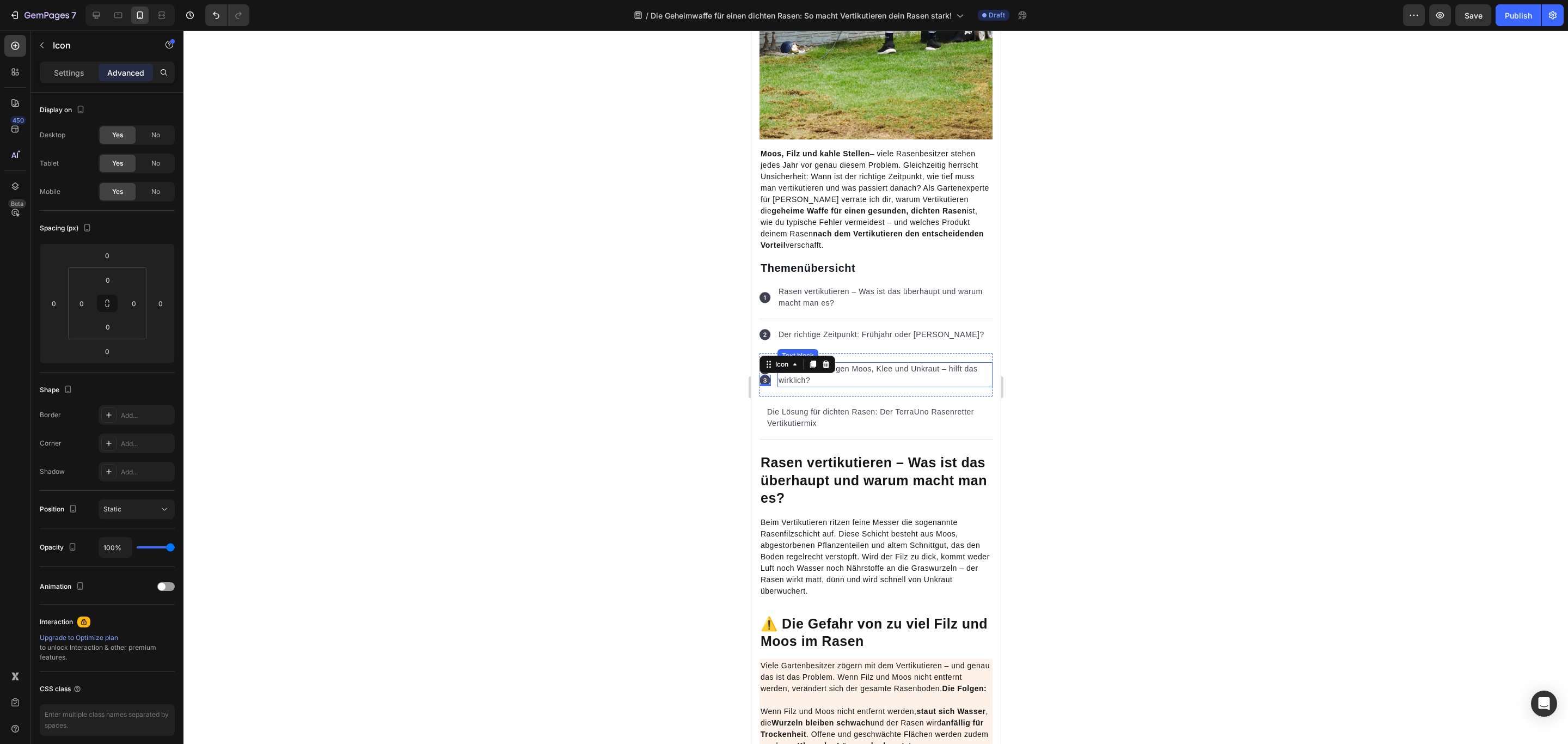
click at [904, 383] on p "Vertikutieren gegen Moos, Klee und Unkraut – hilft das wirklich?" at bounding box center [884, 375] width 213 height 23
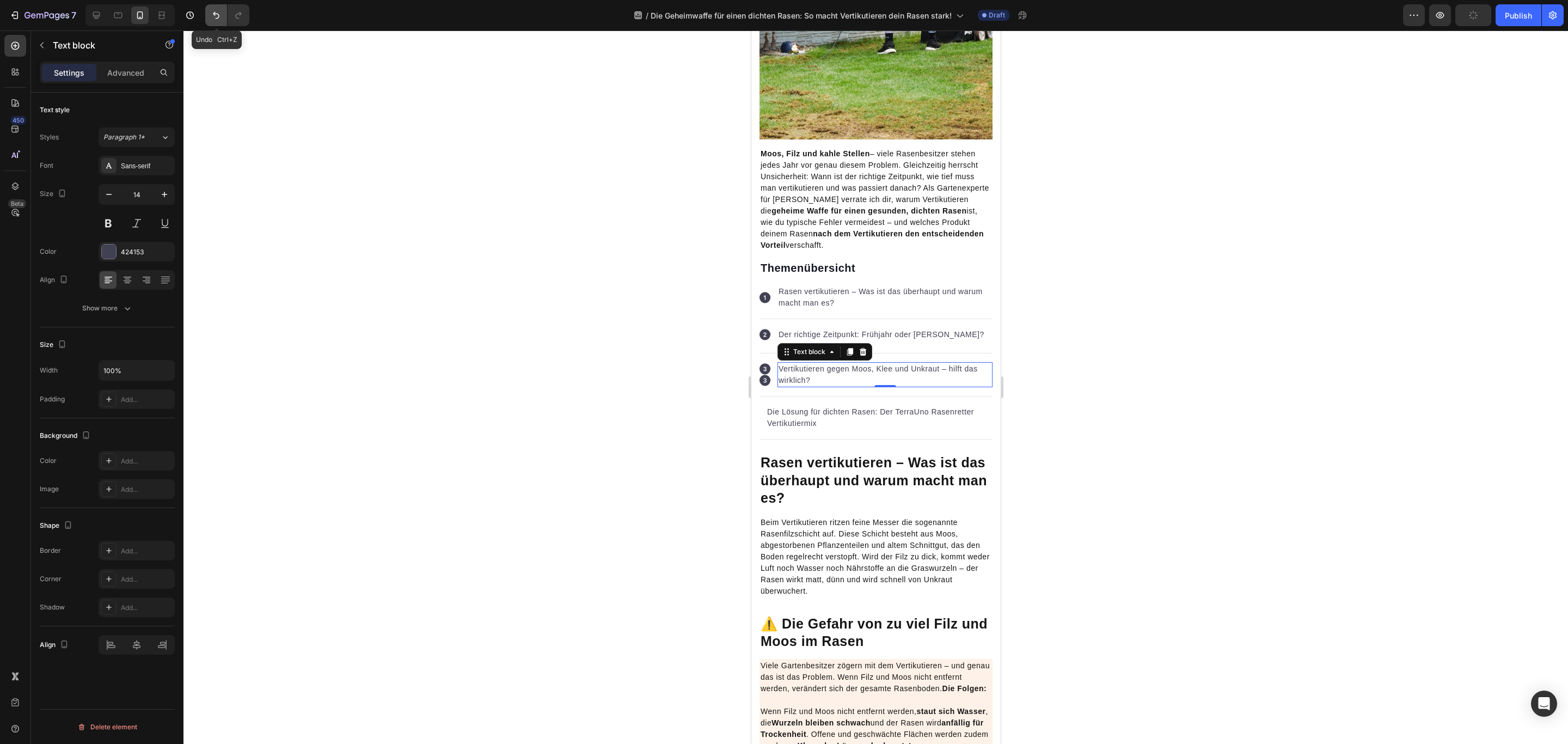
click at [209, 11] on button "Undo/Redo" at bounding box center [216, 15] width 22 height 22
click at [917, 328] on div "Der richtige Zeitpunkt: Frühjahr oder [PERSON_NAME]?" at bounding box center [881, 334] width 208 height 13
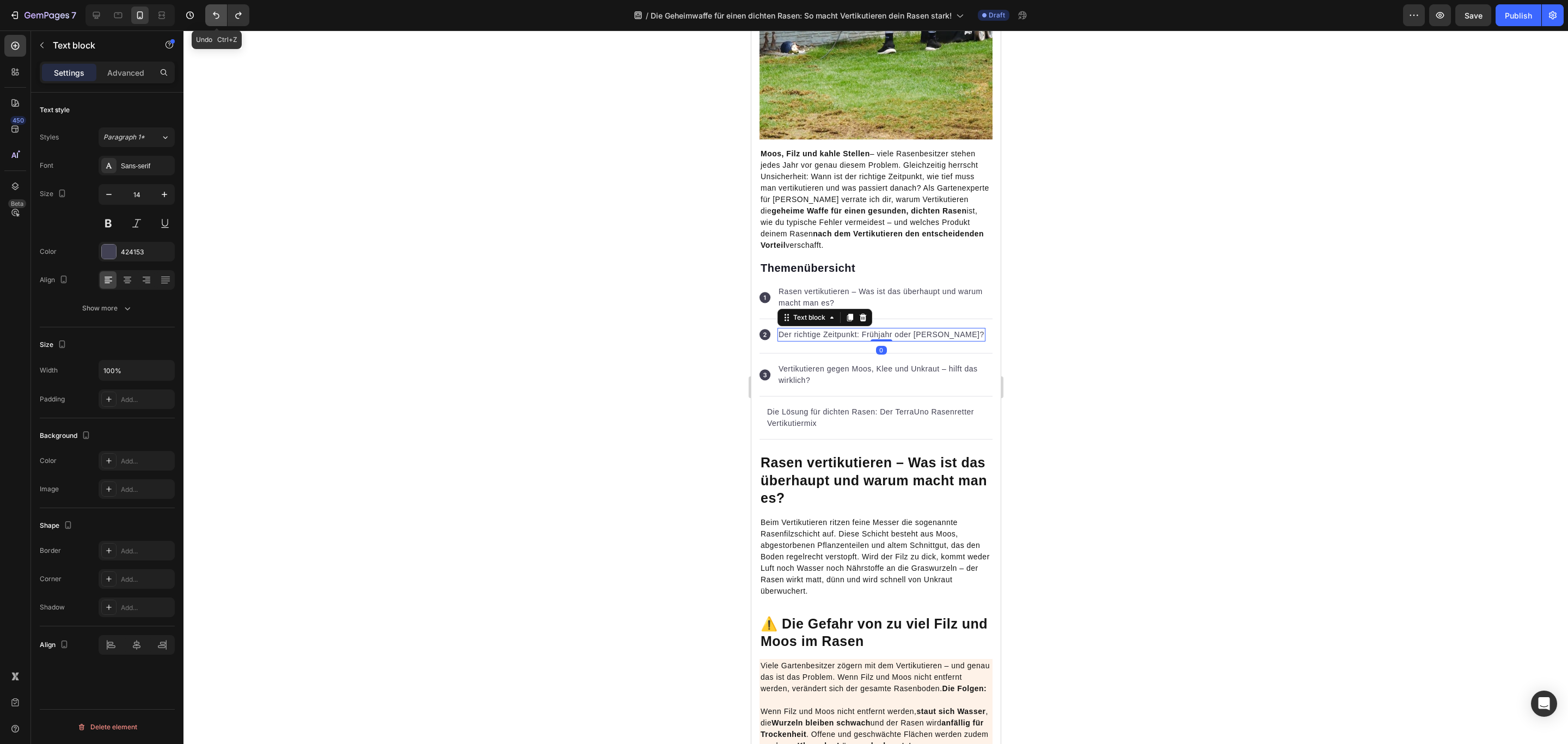
click at [217, 13] on icon "Undo/Redo" at bounding box center [216, 15] width 11 height 11
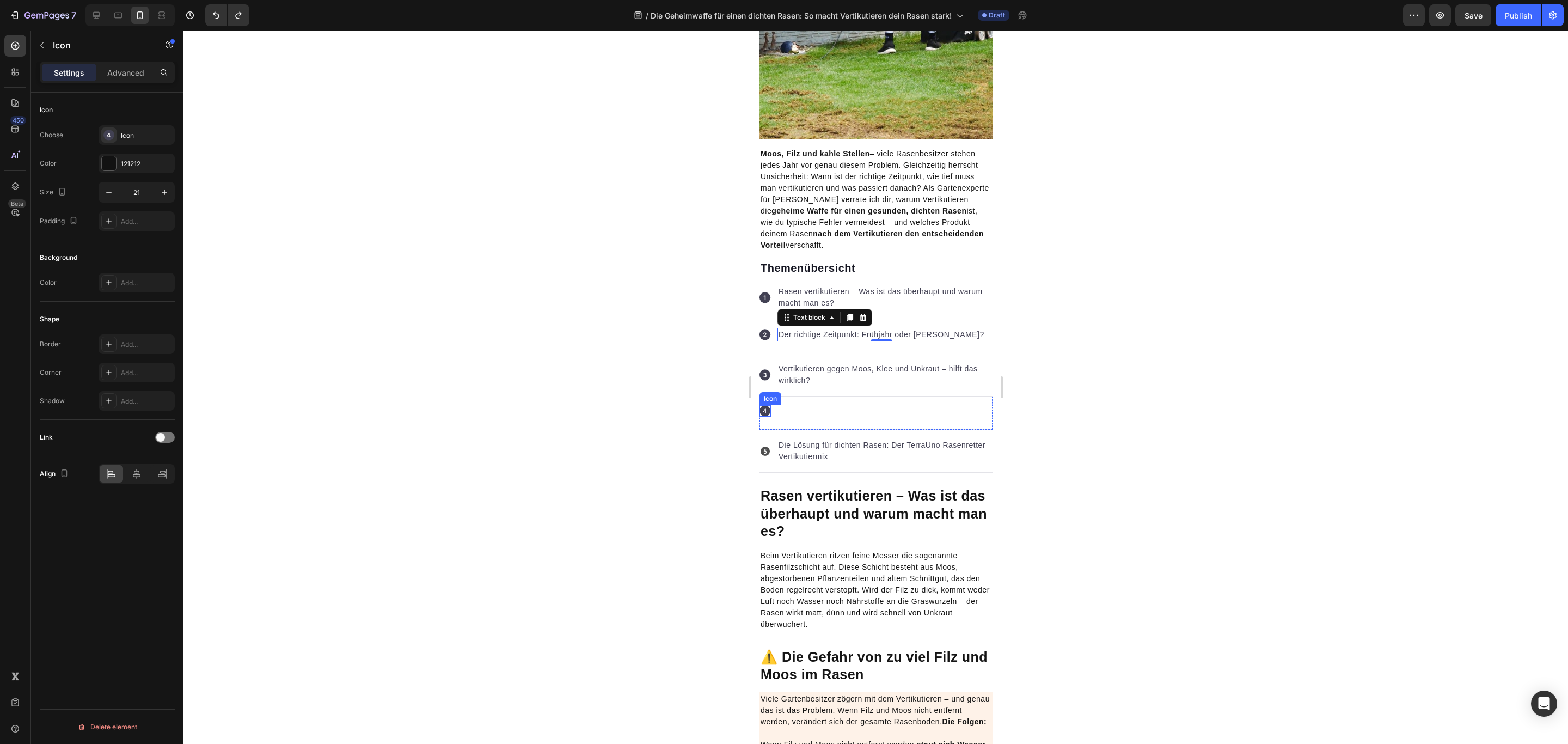
click at [765, 412] on icon at bounding box center [765, 411] width 4 height 4
click at [816, 394] on icon at bounding box center [812, 394] width 6 height 8
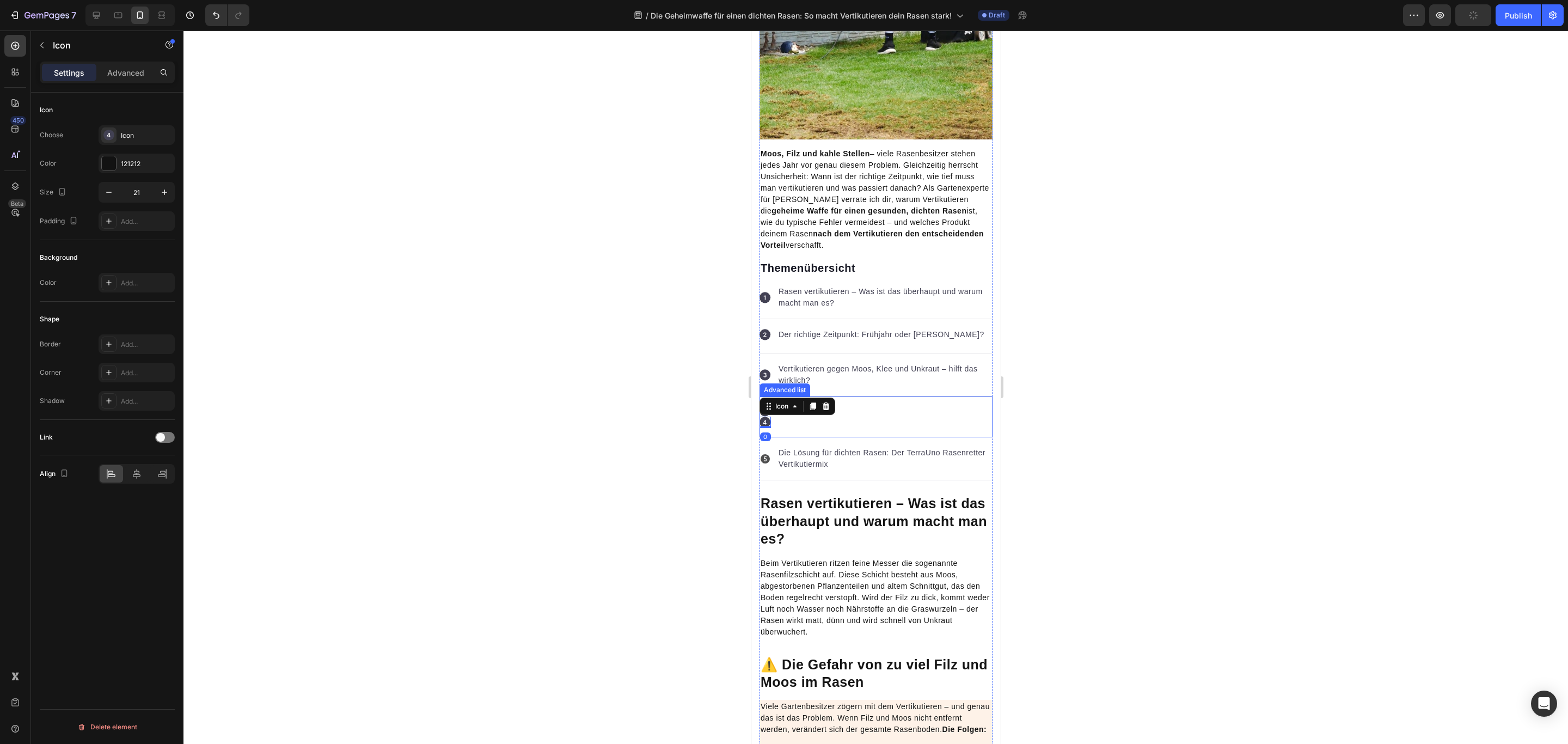
click at [914, 419] on div "Icon Icon 0 So vertikutierst du richtig: Tiefe, Technik & Pflege danach Text bl…" at bounding box center [875, 416] width 233 height 41
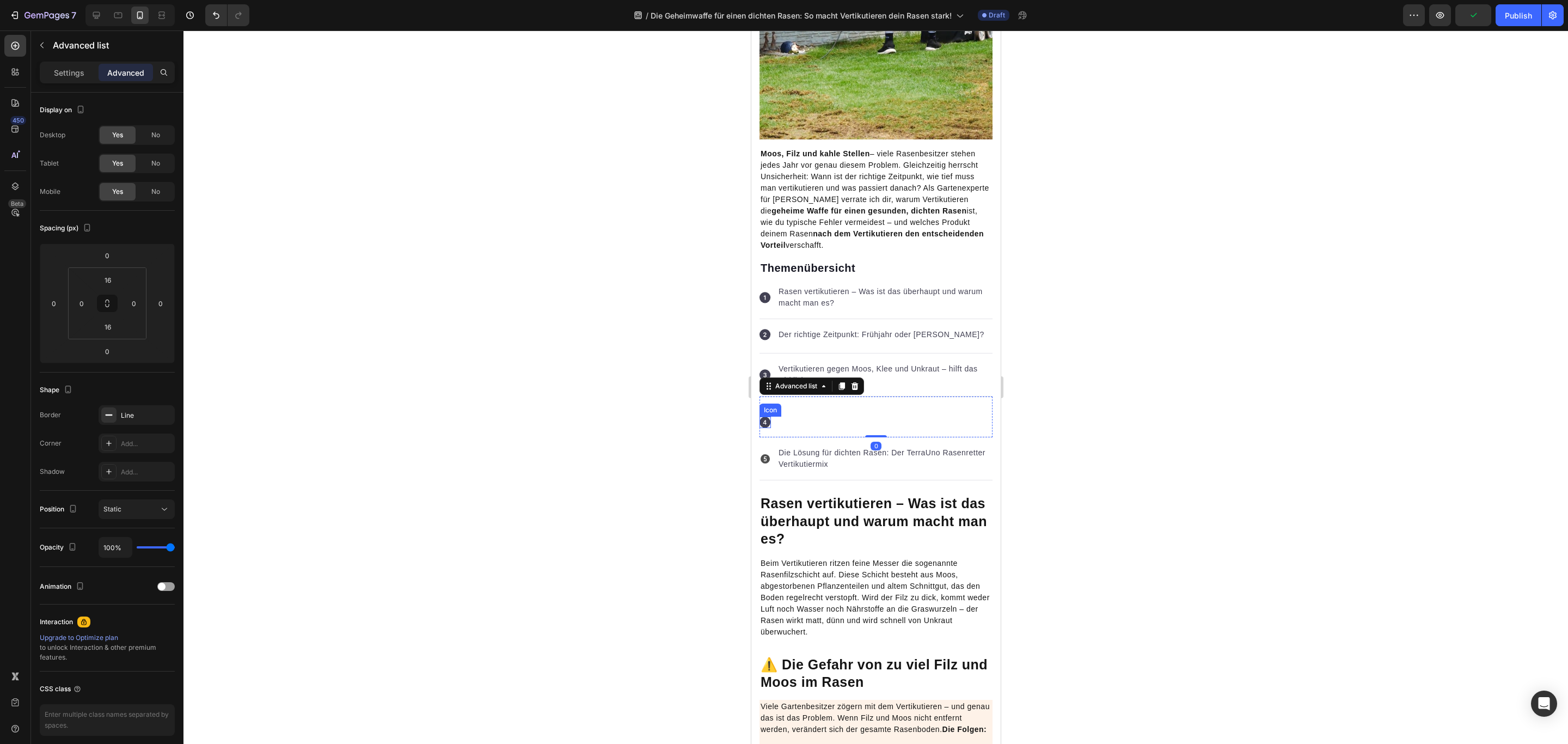
click at [765, 422] on icon at bounding box center [765, 423] width 4 height 4
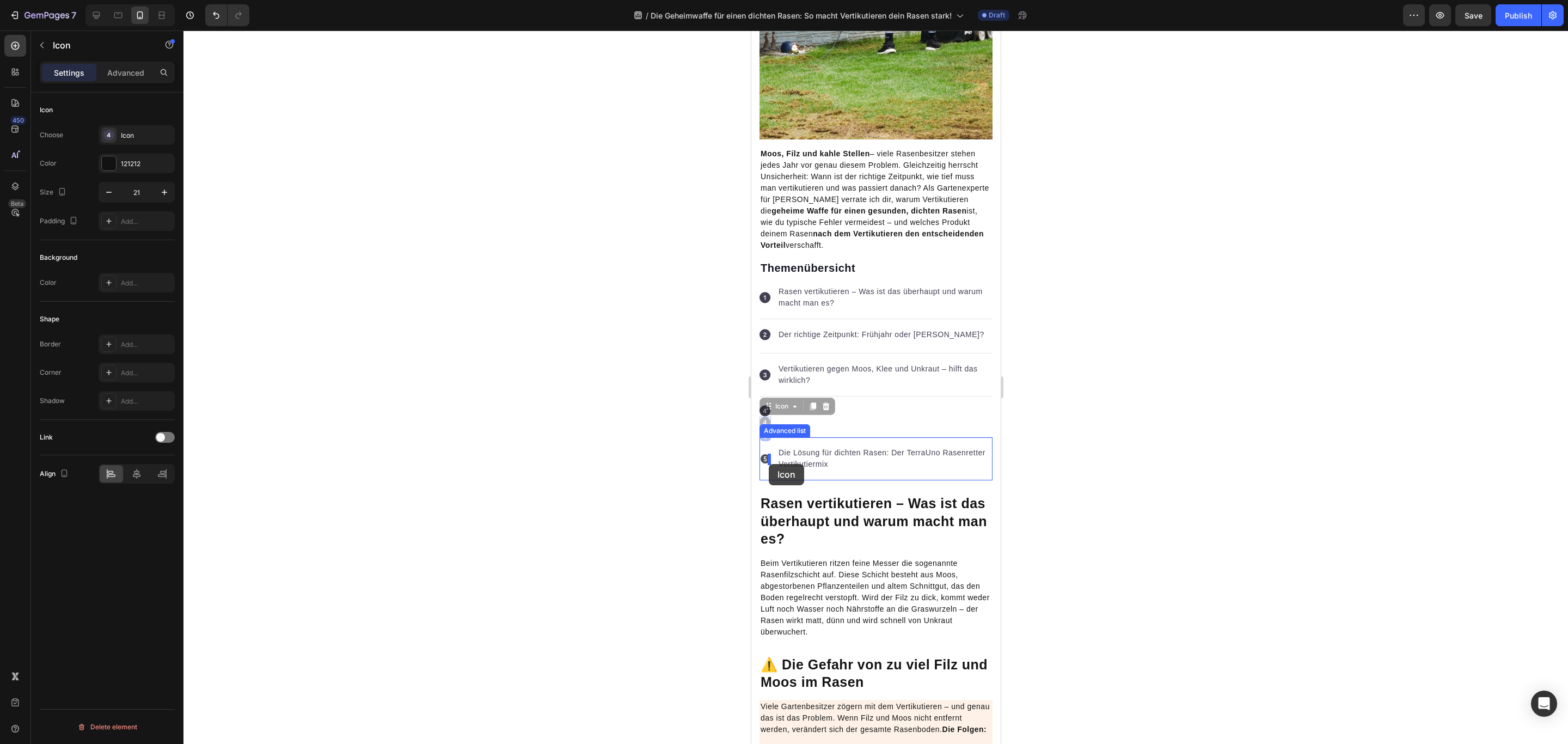
drag, startPoint x: 768, startPoint y: 406, endPoint x: 768, endPoint y: 464, distance: 58.0
click at [904, 460] on p "Die Lösung für dichten Rasen: Der TerraUno Rasenretter Vertikutiermix" at bounding box center [883, 454] width 214 height 23
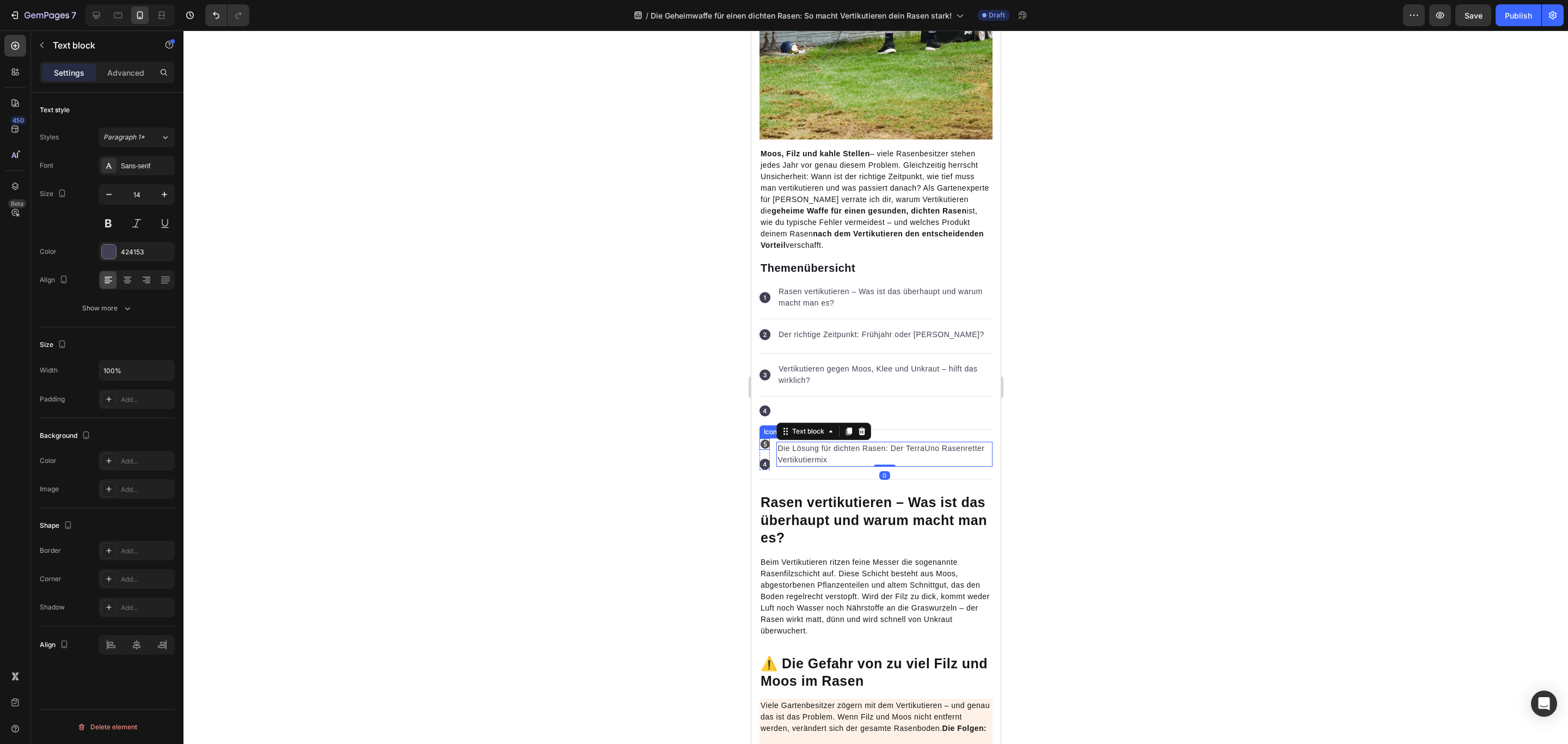
click at [766, 446] on icon at bounding box center [765, 444] width 10 height 10
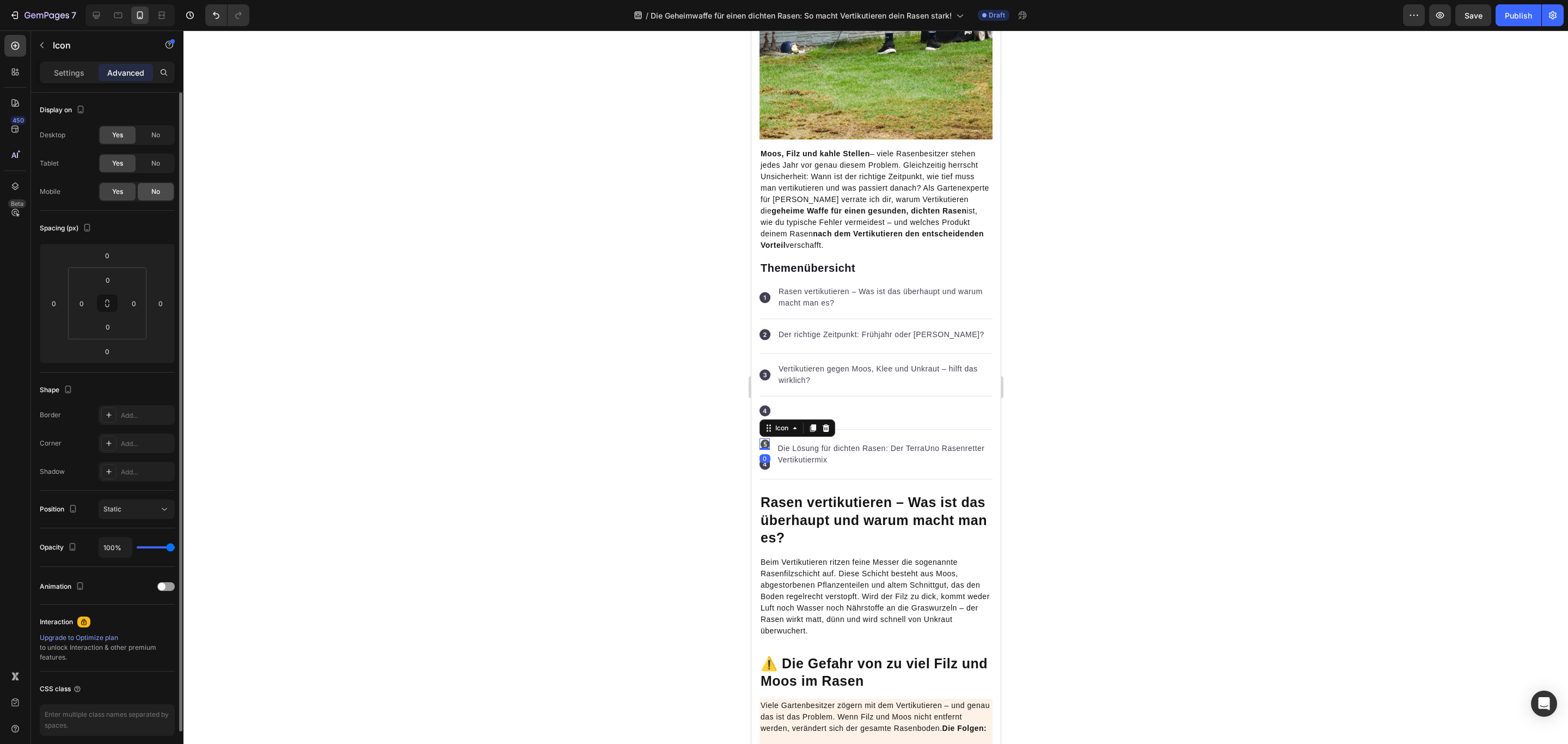
click at [162, 195] on div "No" at bounding box center [156, 192] width 36 height 18
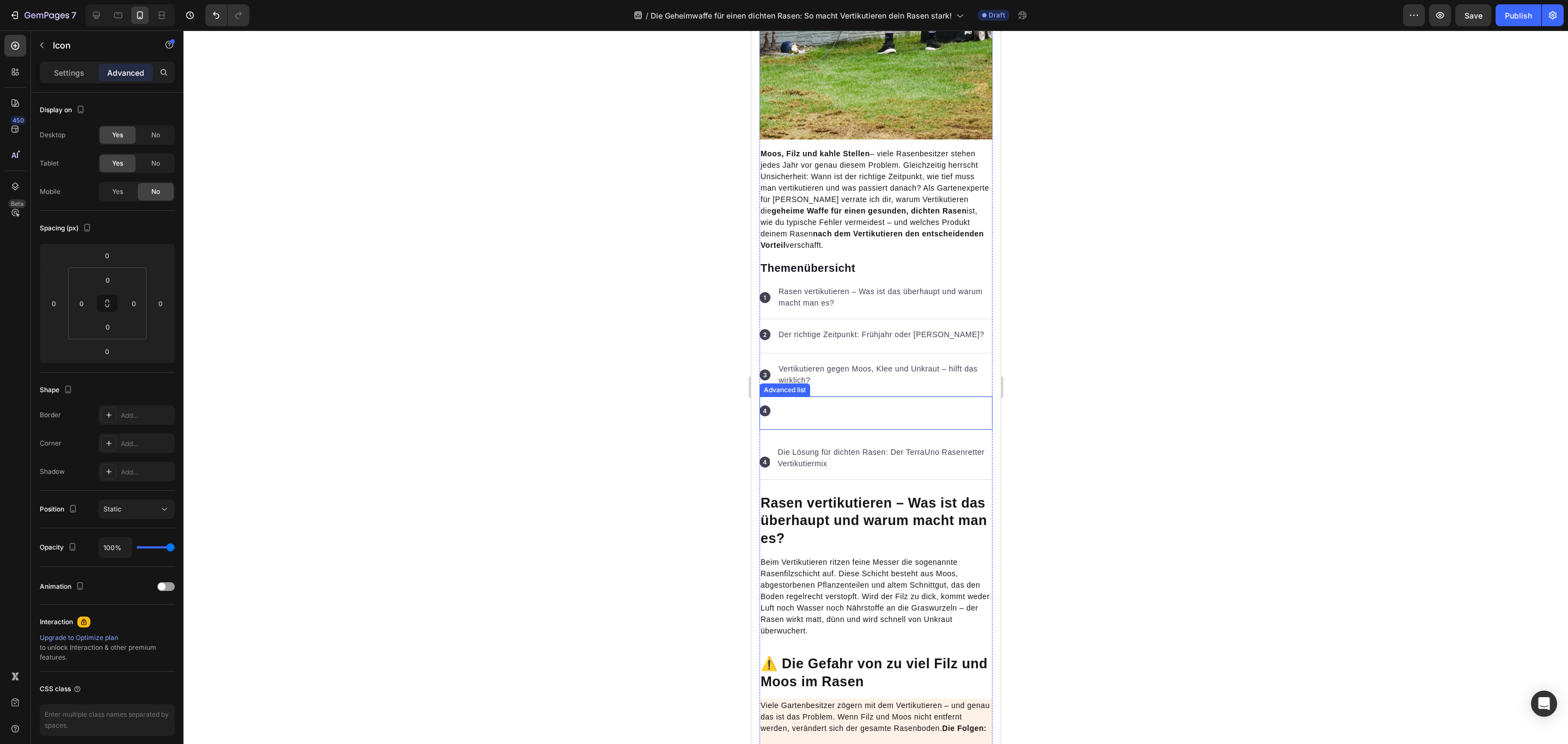
click at [820, 410] on div "Icon So vertikutierst du richtig: Tiefe, Technik & Pflege danach Text block" at bounding box center [875, 413] width 233 height 33
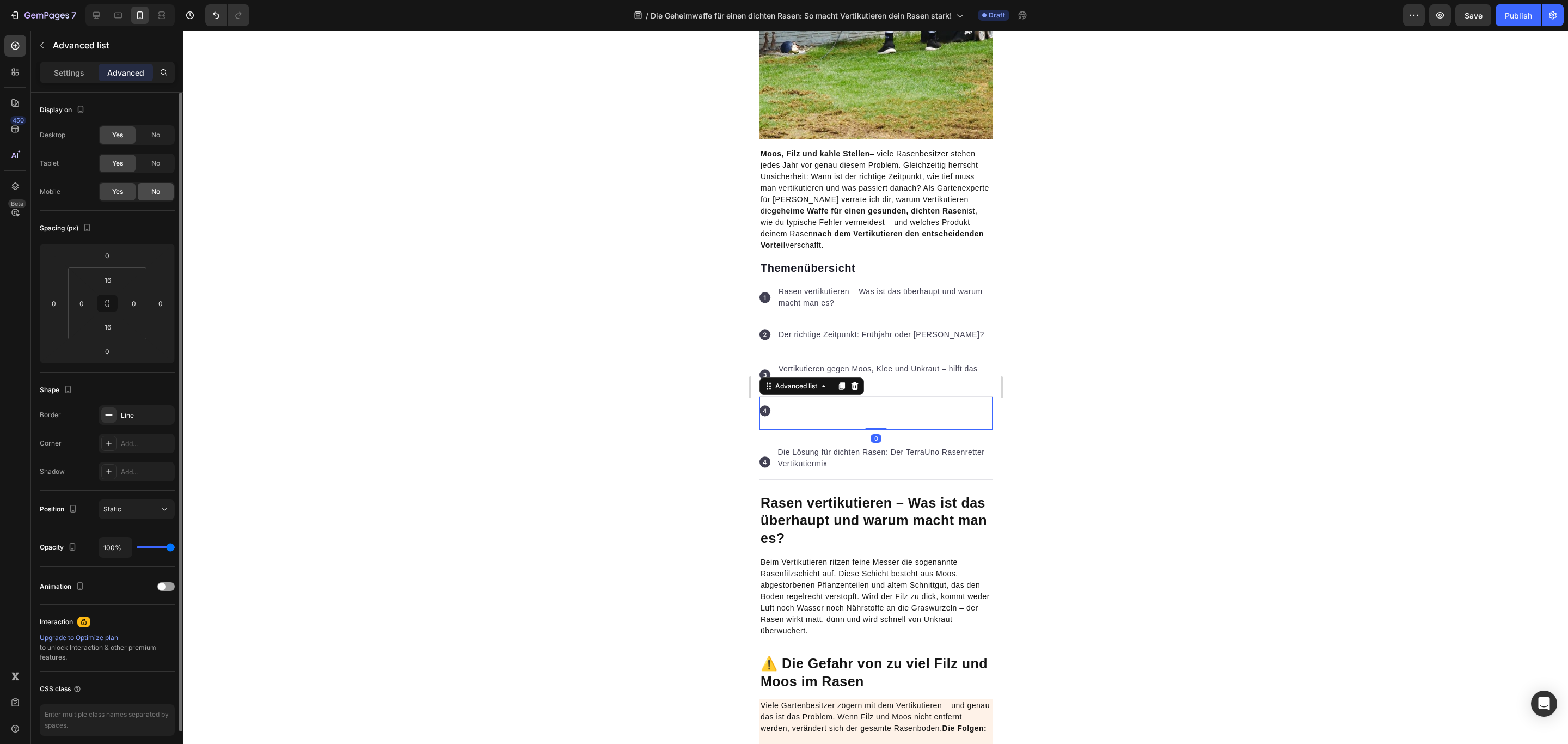
click at [157, 192] on span "No" at bounding box center [156, 191] width 9 height 10
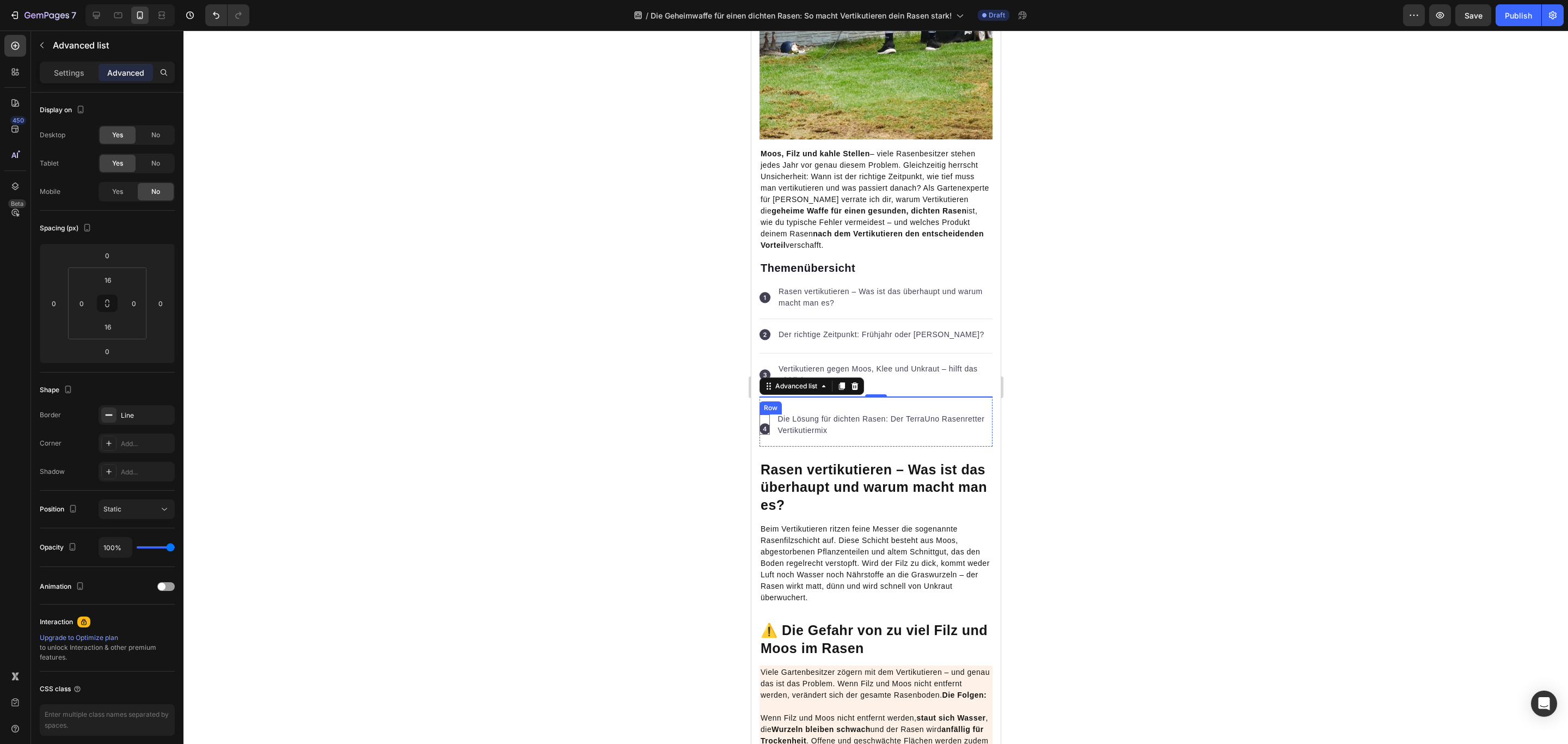
click at [768, 416] on div "Icon Icon Row" at bounding box center [764, 424] width 11 height 20
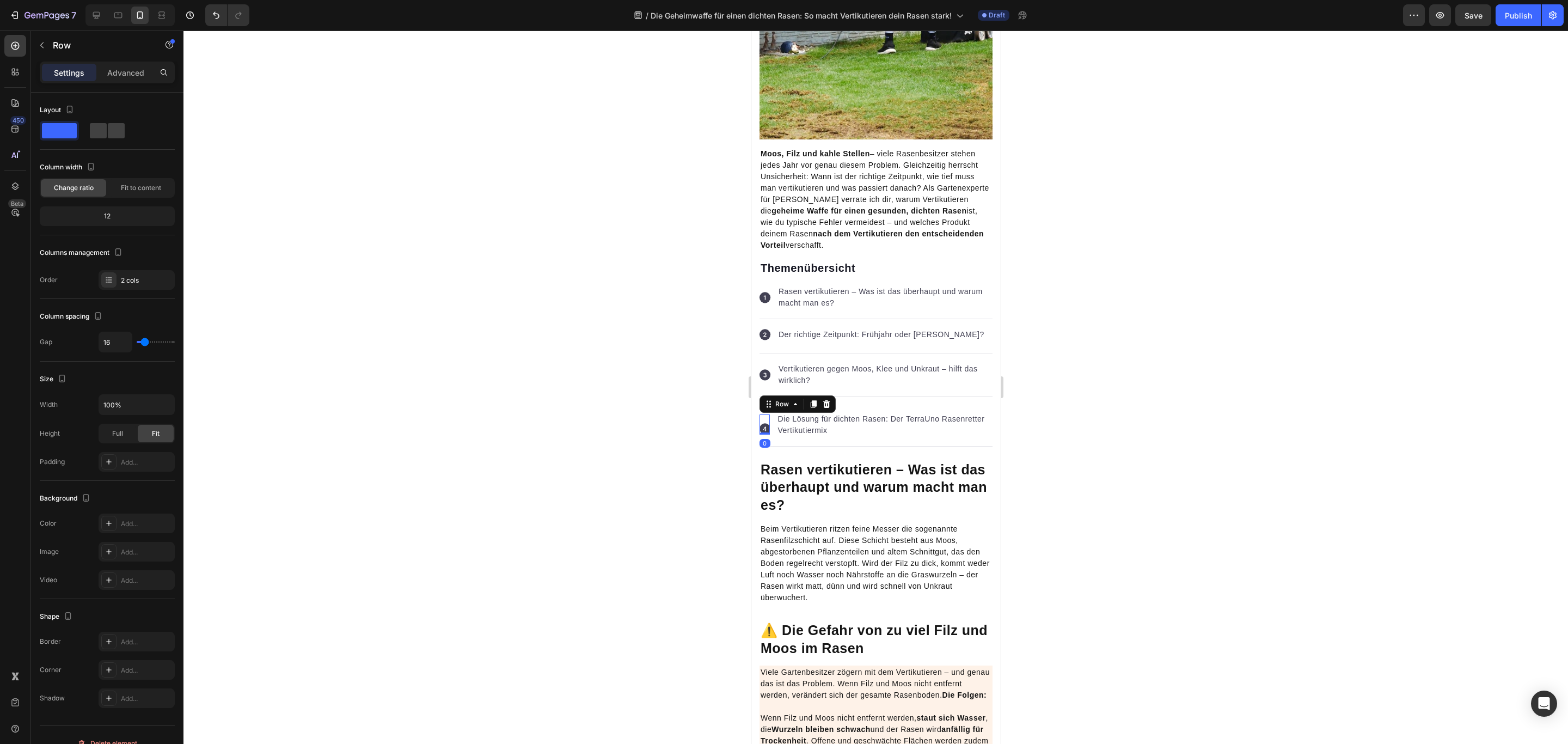
click at [761, 418] on div "Icon Icon Row 0" at bounding box center [764, 424] width 11 height 20
click at [822, 405] on icon at bounding box center [825, 404] width 9 height 9
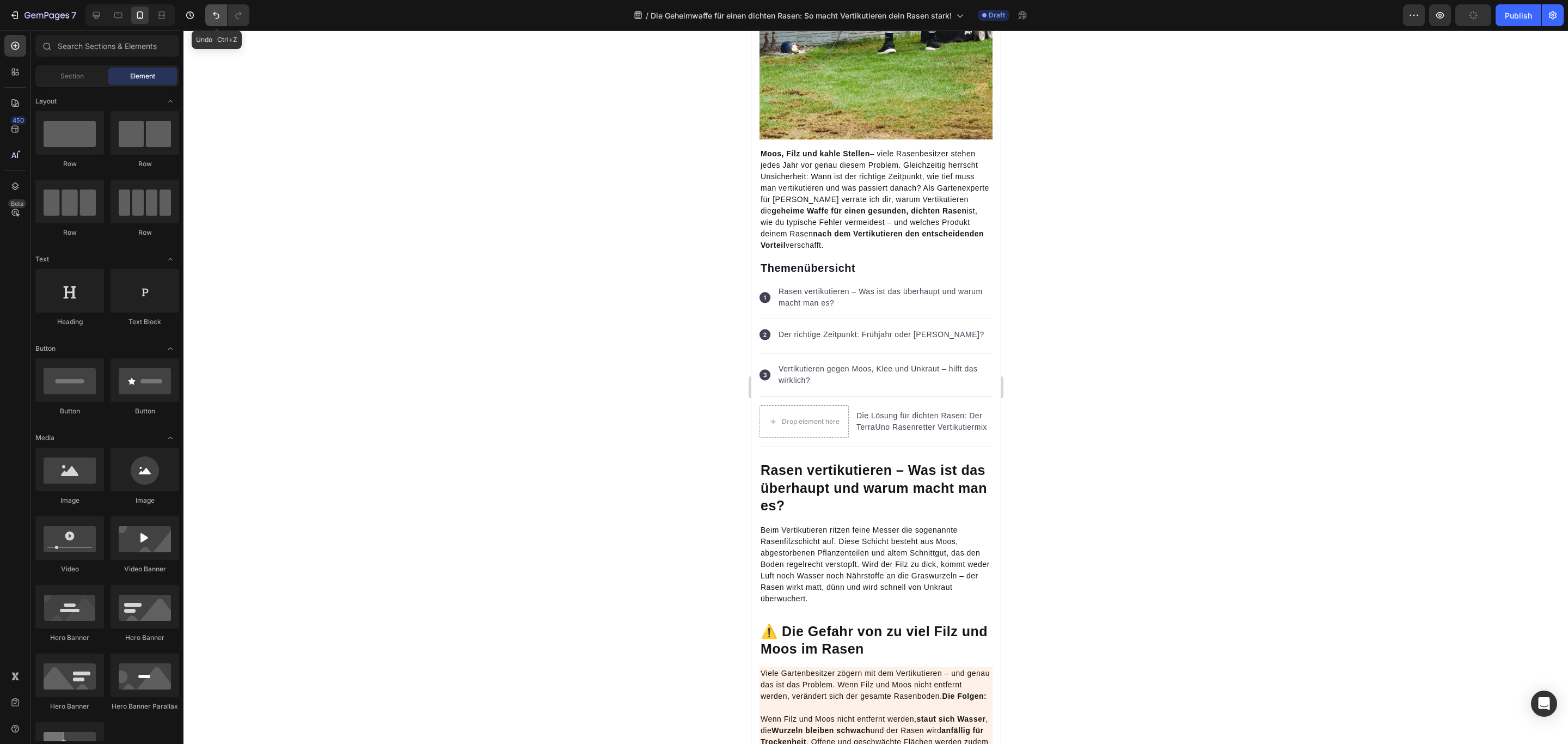
click at [206, 13] on button "Undo/Redo" at bounding box center [216, 15] width 22 height 22
click at [764, 418] on div "Icon Icon Row" at bounding box center [764, 424] width 11 height 20
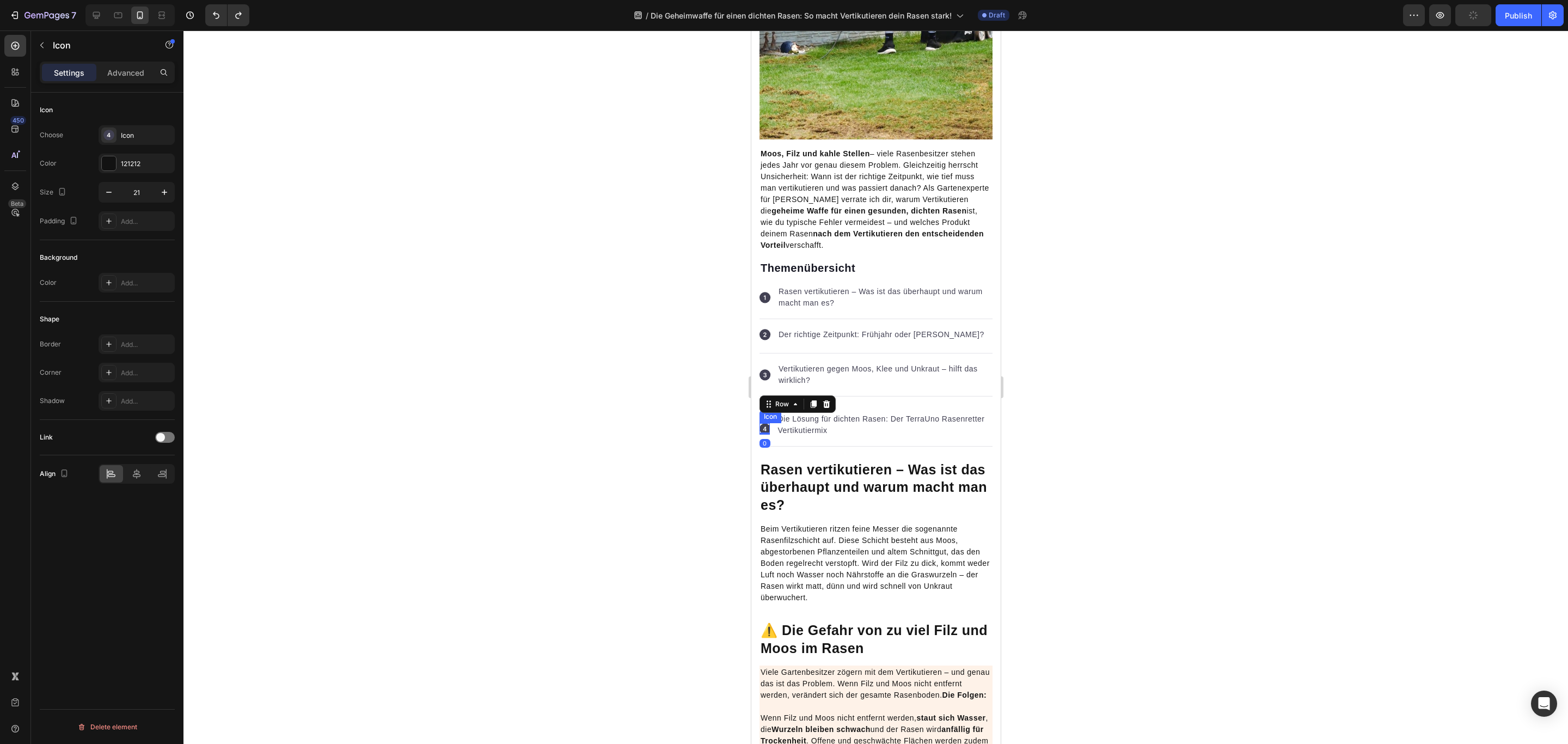
click at [766, 429] on rect at bounding box center [764, 429] width 11 height 11
drag, startPoint x: 766, startPoint y: 417, endPoint x: 766, endPoint y: 425, distance: 8.0
drag, startPoint x: 767, startPoint y: 412, endPoint x: 767, endPoint y: 418, distance: 6.0
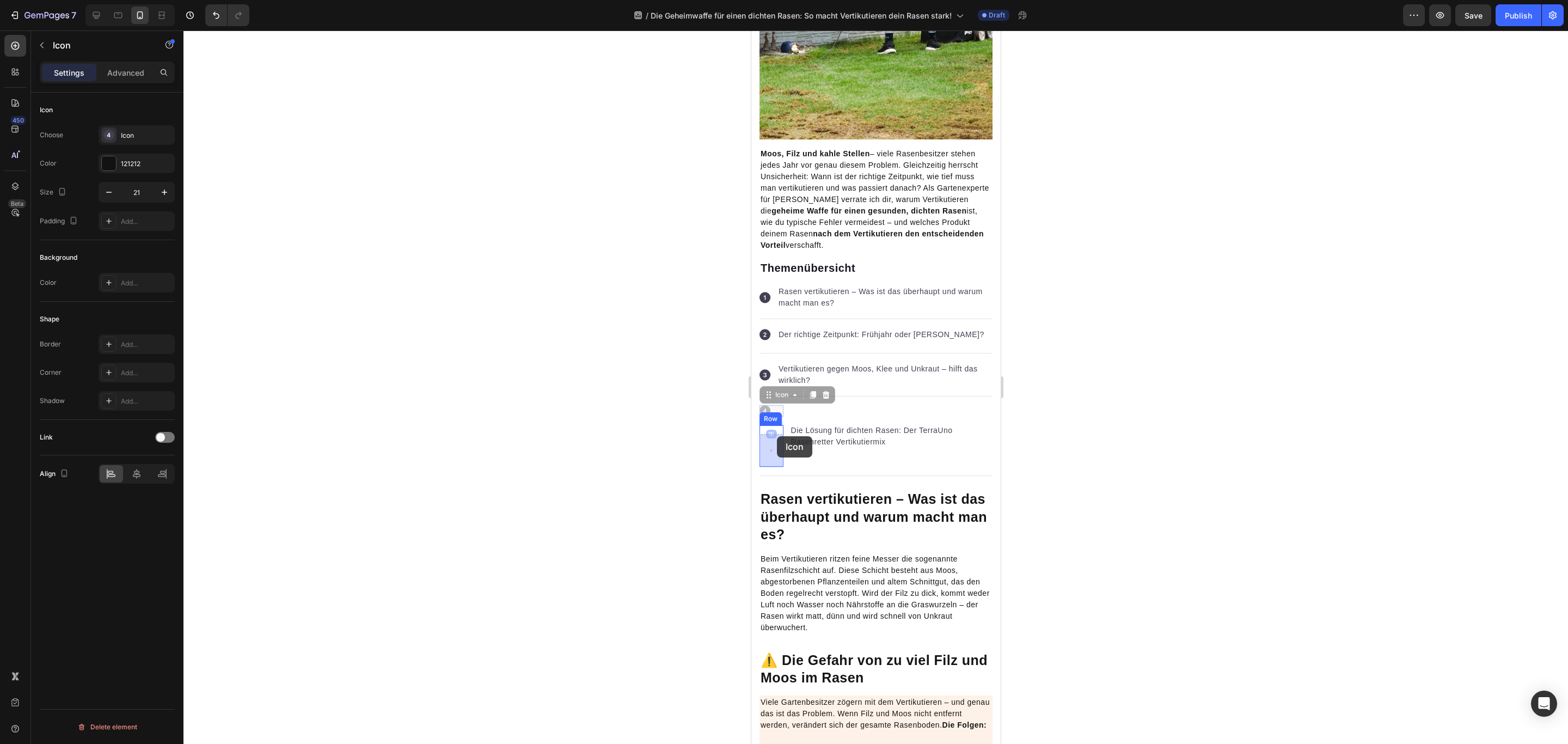
drag, startPoint x: 776, startPoint y: 393, endPoint x: 777, endPoint y: 436, distance: 43.0
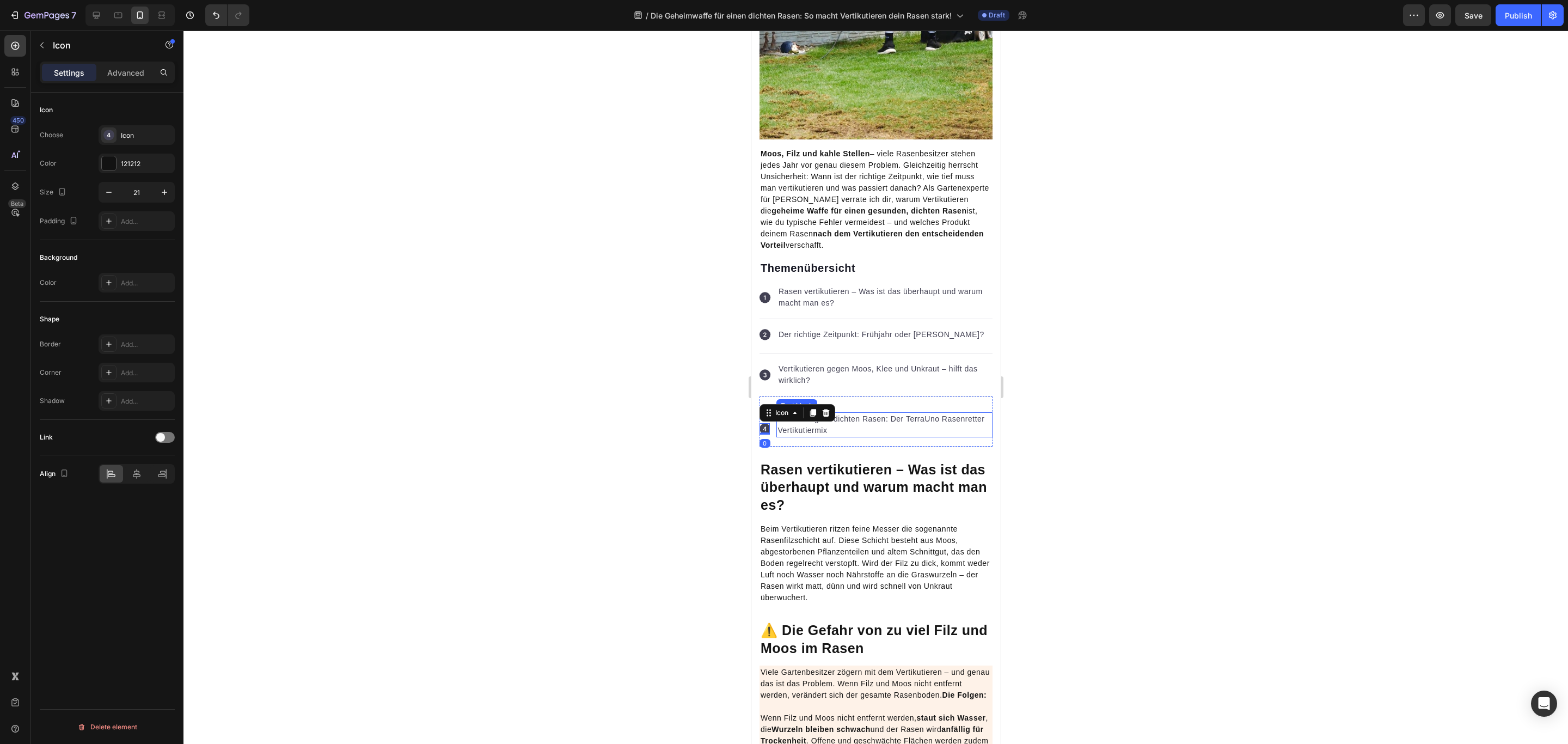
click at [910, 410] on div "Icon Icon 0 Row Die Lösung für dichten Rasen: Der TerraUno Rasenretter Vertikut…" at bounding box center [875, 421] width 233 height 50
drag, startPoint x: 766, startPoint y: 426, endPoint x: 834, endPoint y: 383, distance: 80.5
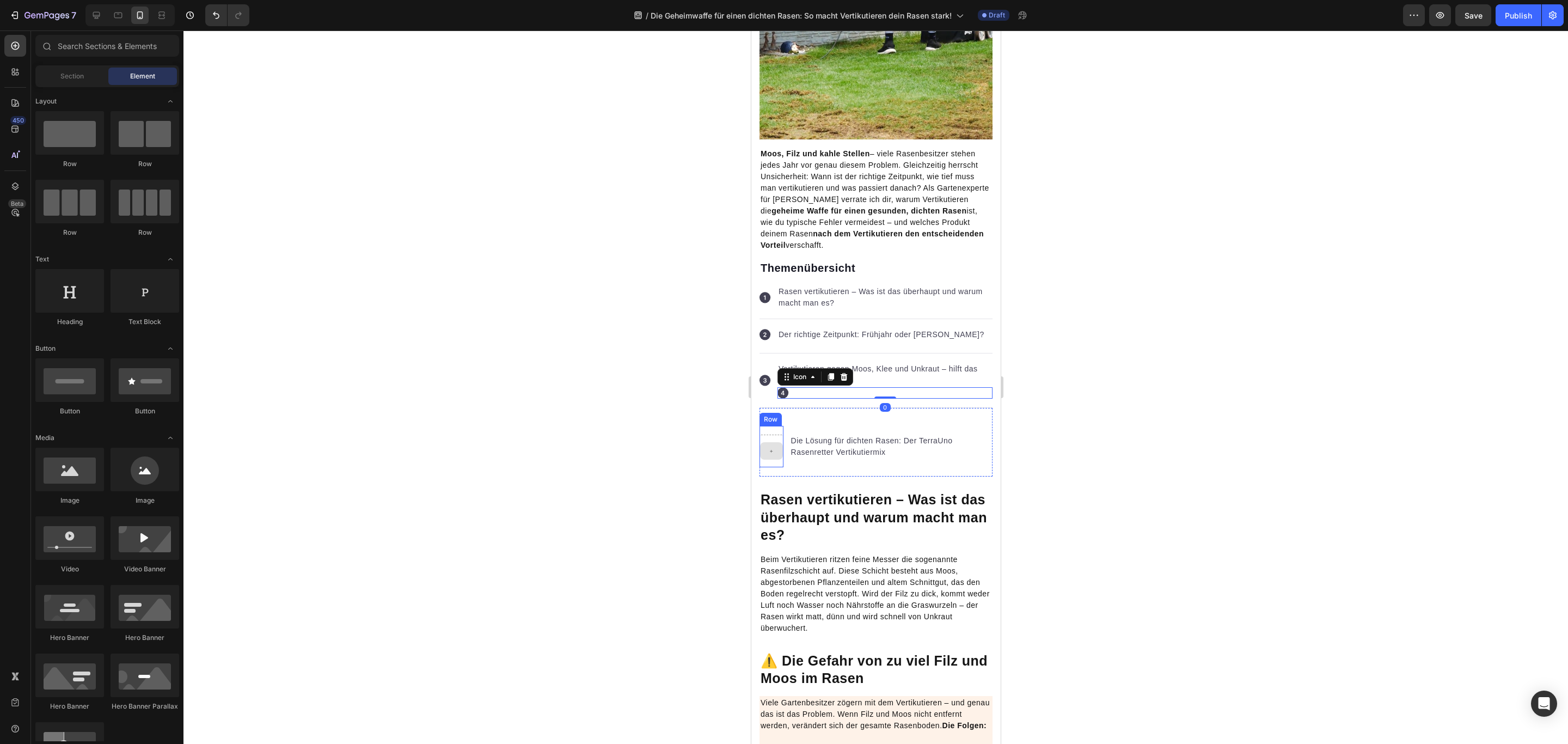
click at [773, 446] on div at bounding box center [771, 451] width 23 height 18
click at [66, 139] on div at bounding box center [70, 132] width 69 height 43
click at [840, 415] on div "Icon Row Die Lösung für dichten Rasen: Der TerraUno Rasenretter Vertikutiermix …" at bounding box center [875, 442] width 233 height 69
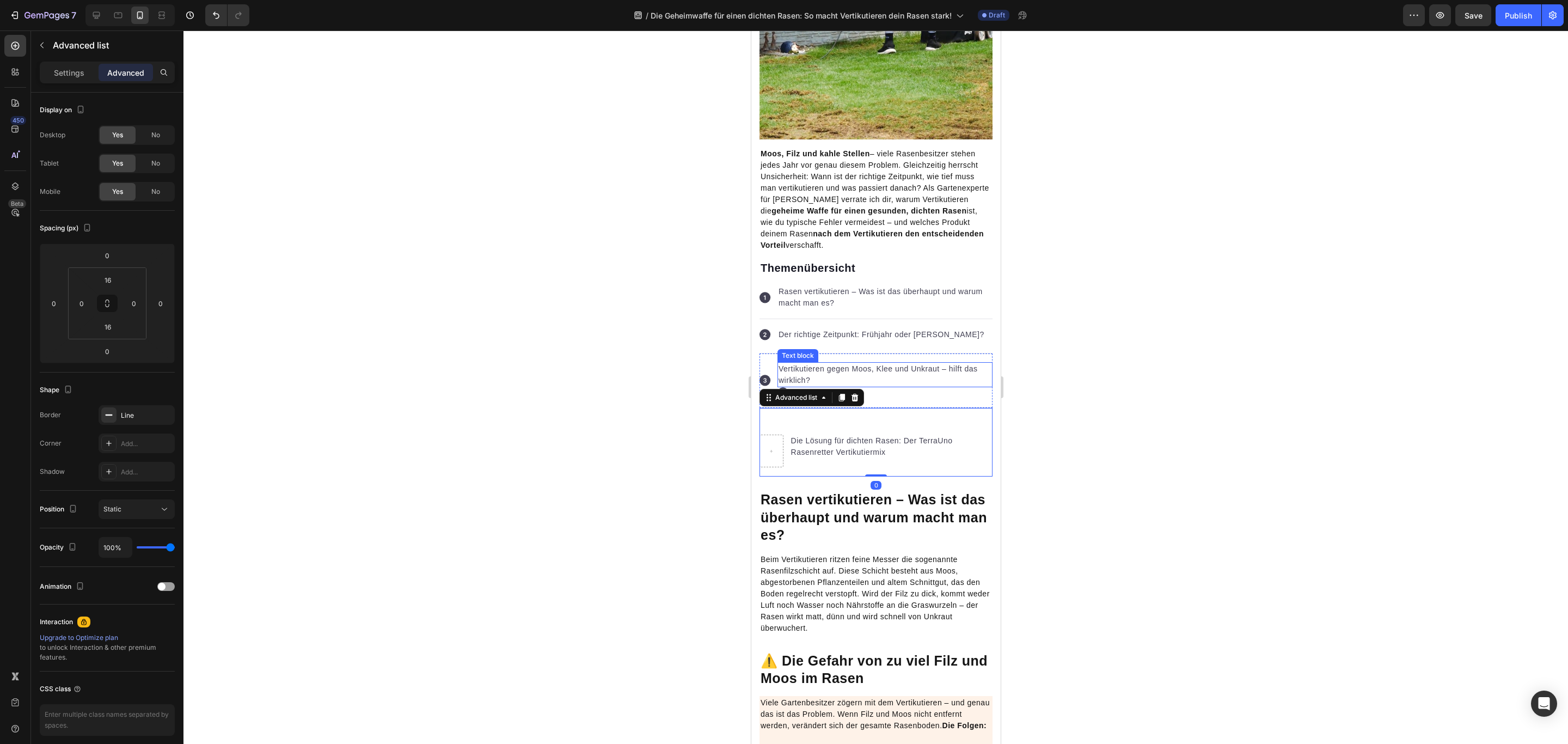
click at [825, 383] on p "Vertikutieren gegen Moos, Klee und Unkraut – hilft das wirklich?" at bounding box center [884, 375] width 213 height 23
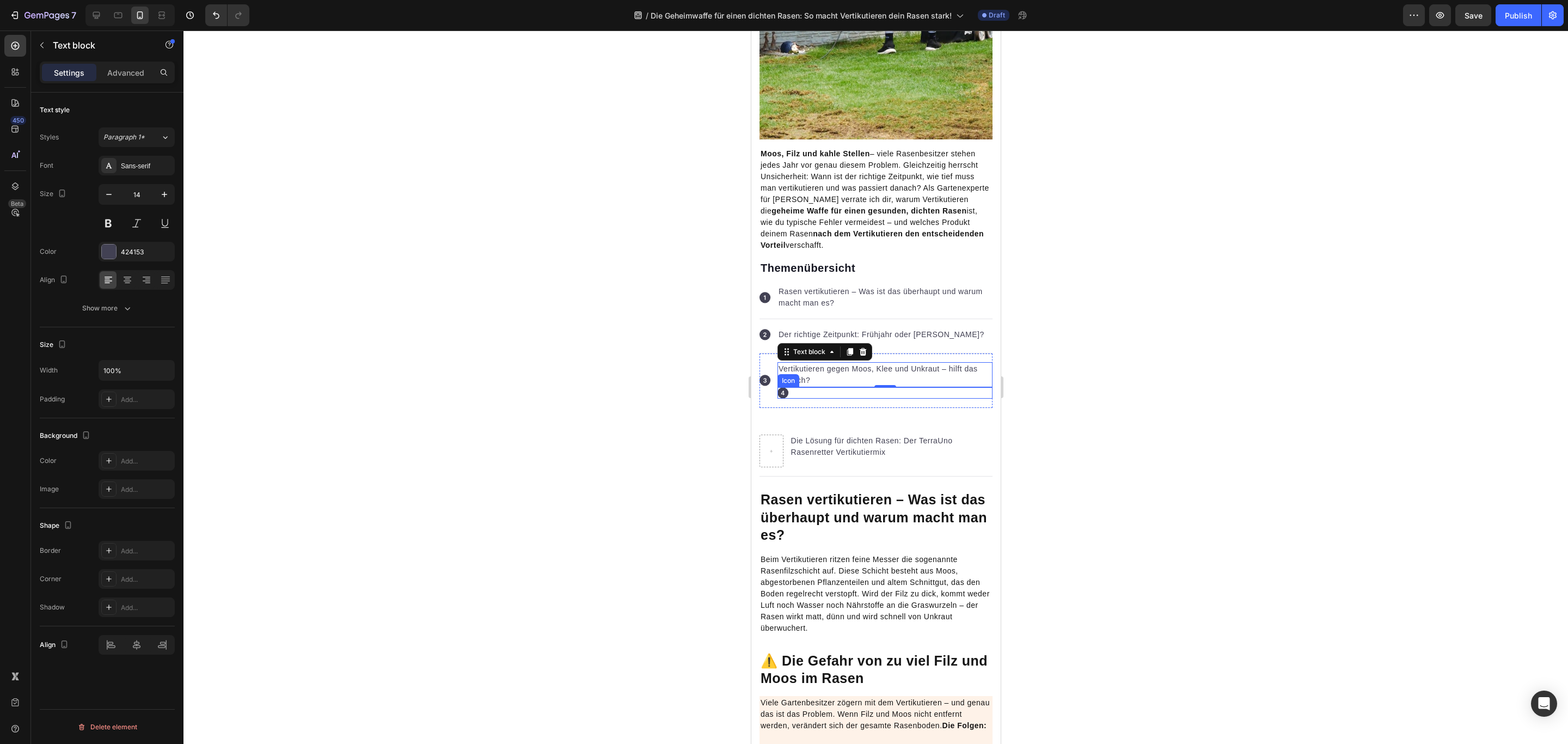
click at [796, 393] on div "Icon" at bounding box center [884, 393] width 215 height 11
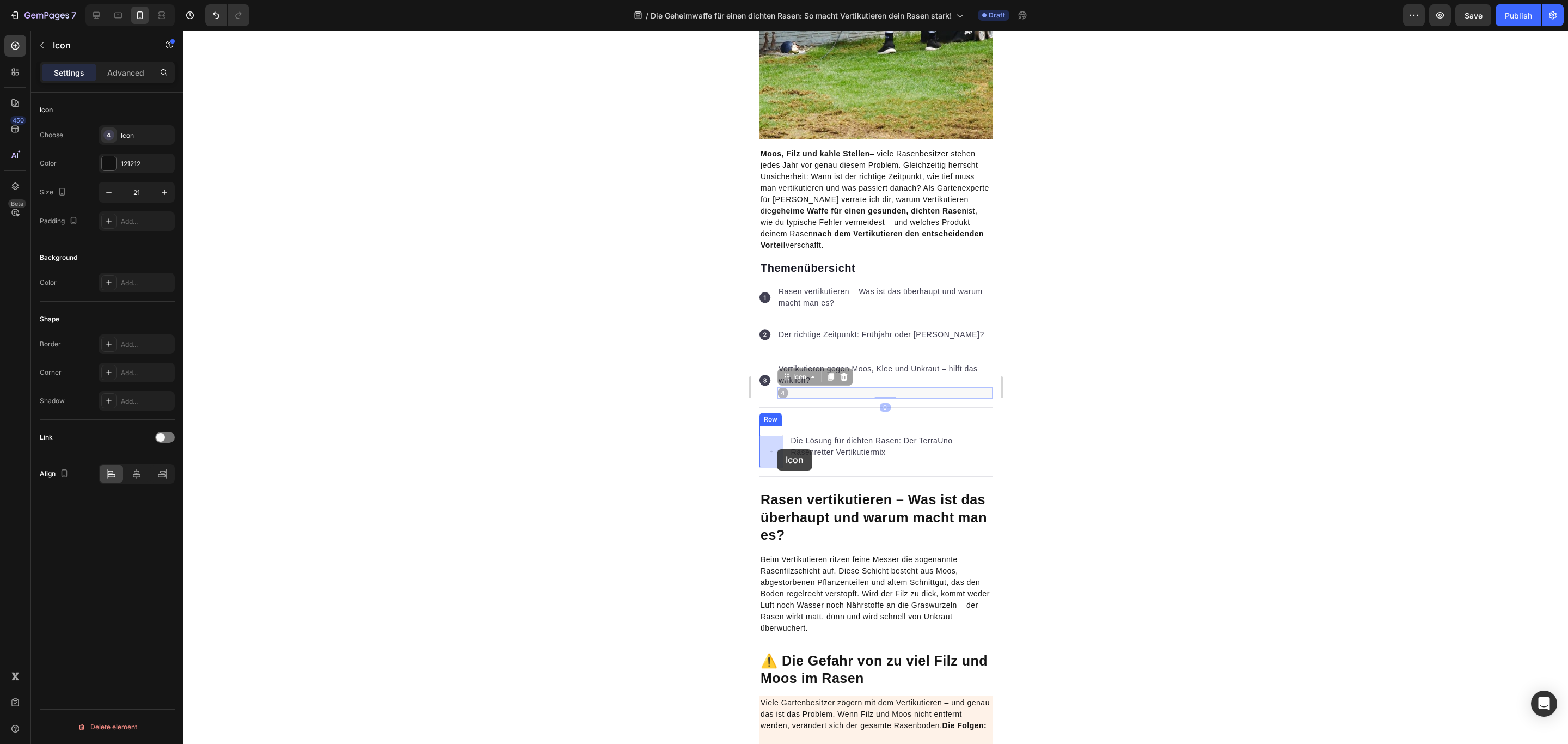
drag, startPoint x: 788, startPoint y: 374, endPoint x: 777, endPoint y: 449, distance: 75.8
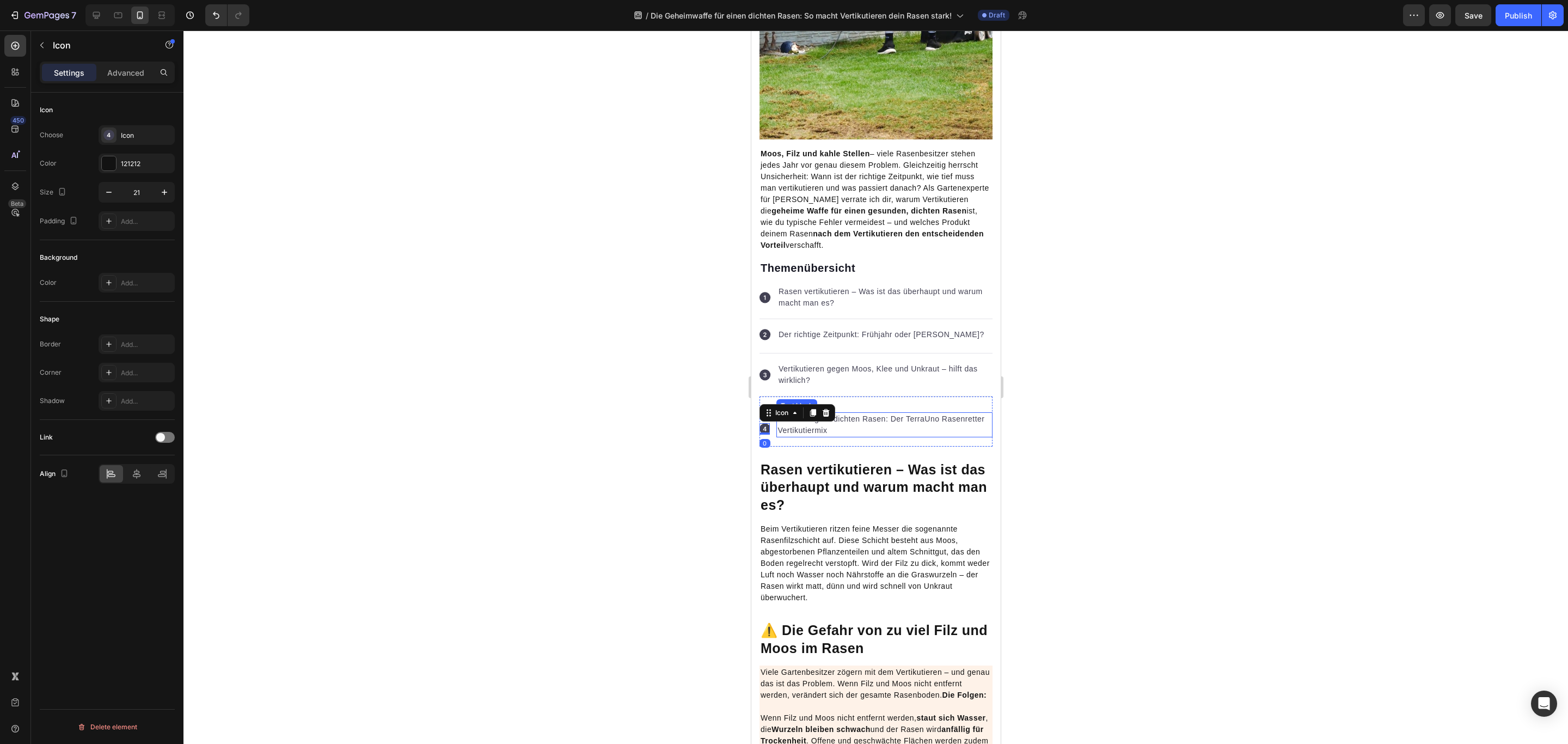
click at [892, 426] on p "Die Lösung für dichten Rasen: Der TerraUno Rasenretter Vertikutiermix" at bounding box center [883, 425] width 214 height 23
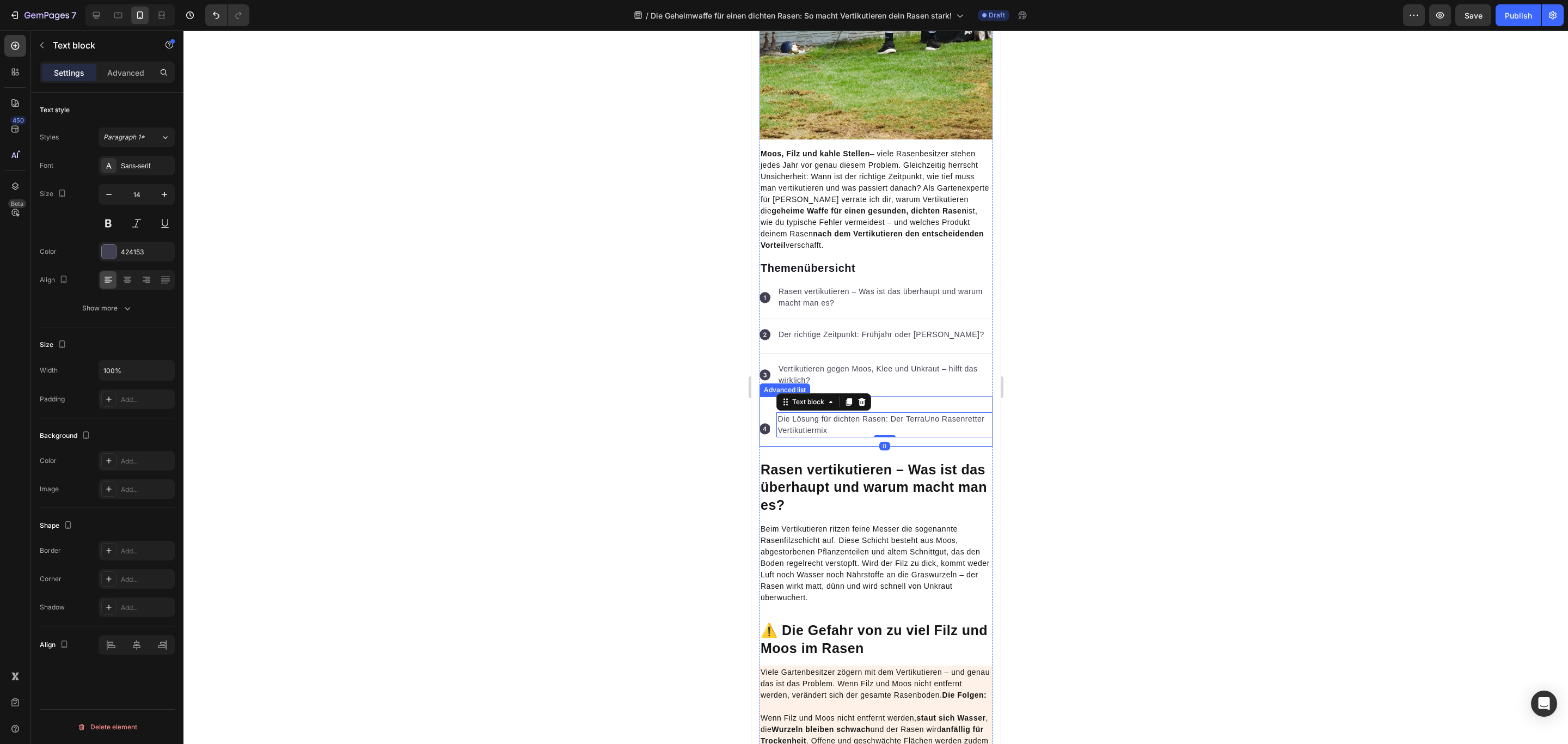
click at [770, 427] on li "Icon Icon Row Die Lösung für dichten Rasen: Der TerraUno Rasenretter Vertikutie…" at bounding box center [875, 424] width 233 height 25
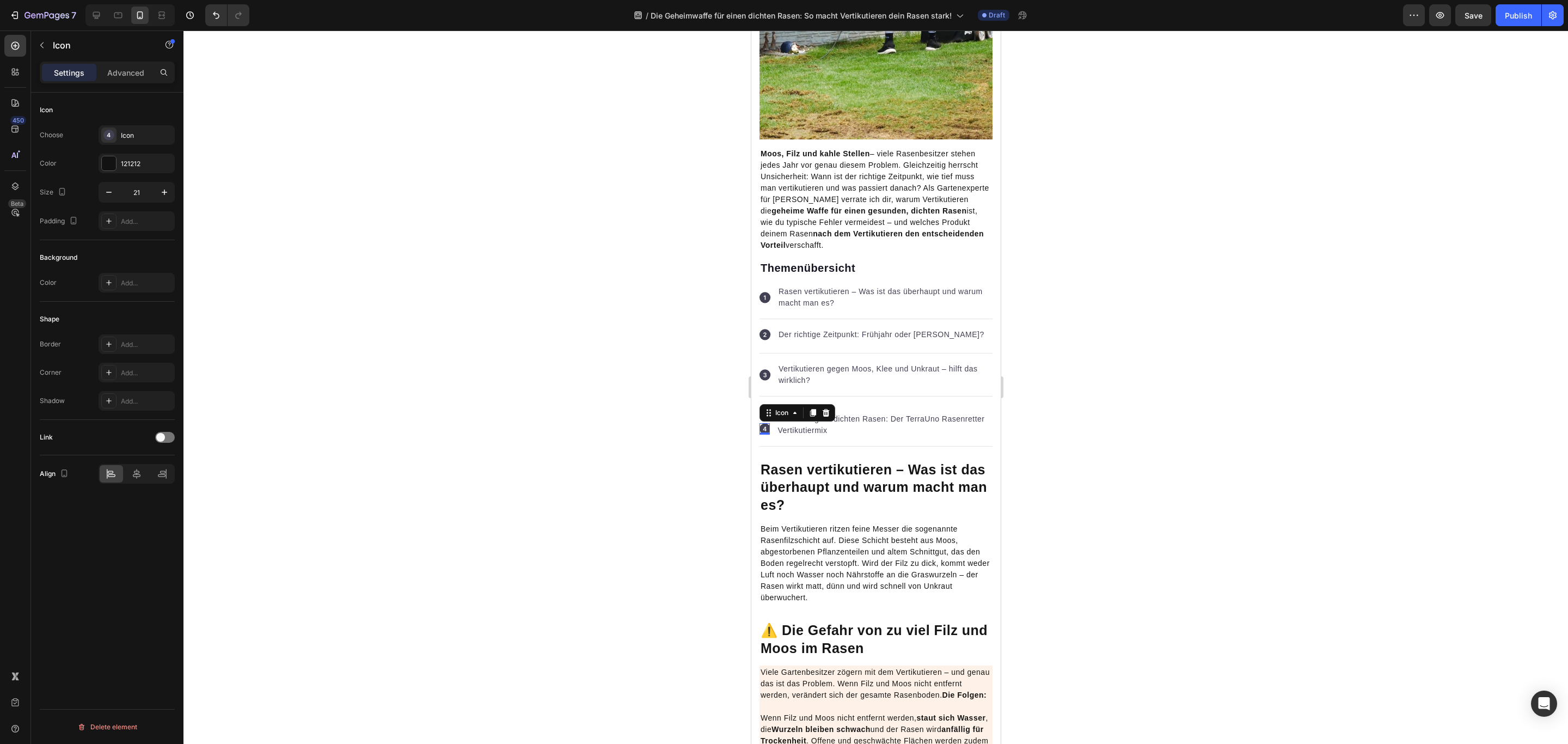
click at [765, 427] on rect at bounding box center [764, 429] width 11 height 11
click at [928, 391] on div "Icon Vertikutieren gegen Moos, Klee und Unkraut – hilft das wirklich? Text block" at bounding box center [875, 374] width 233 height 43
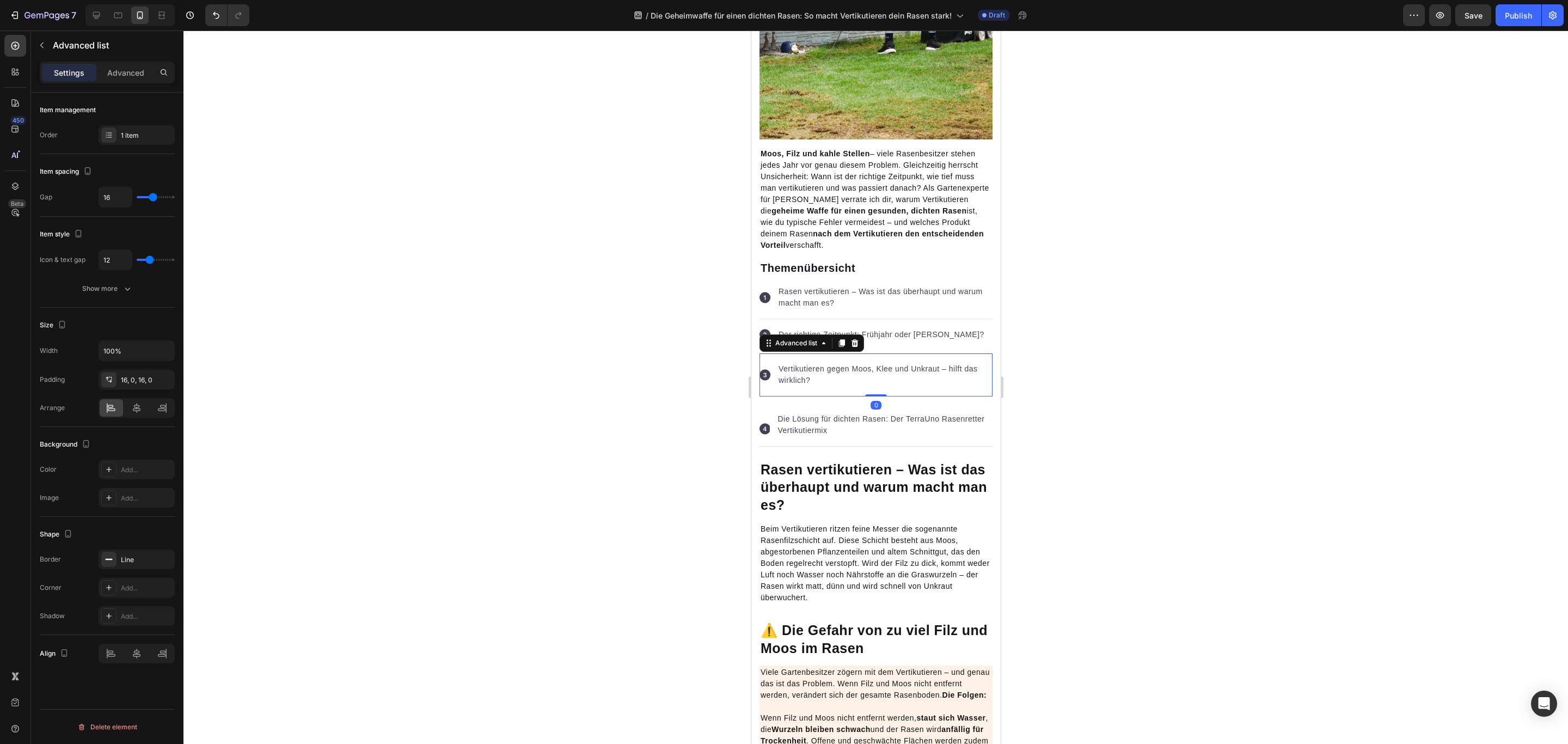
click at [762, 373] on rect at bounding box center [764, 374] width 11 height 11
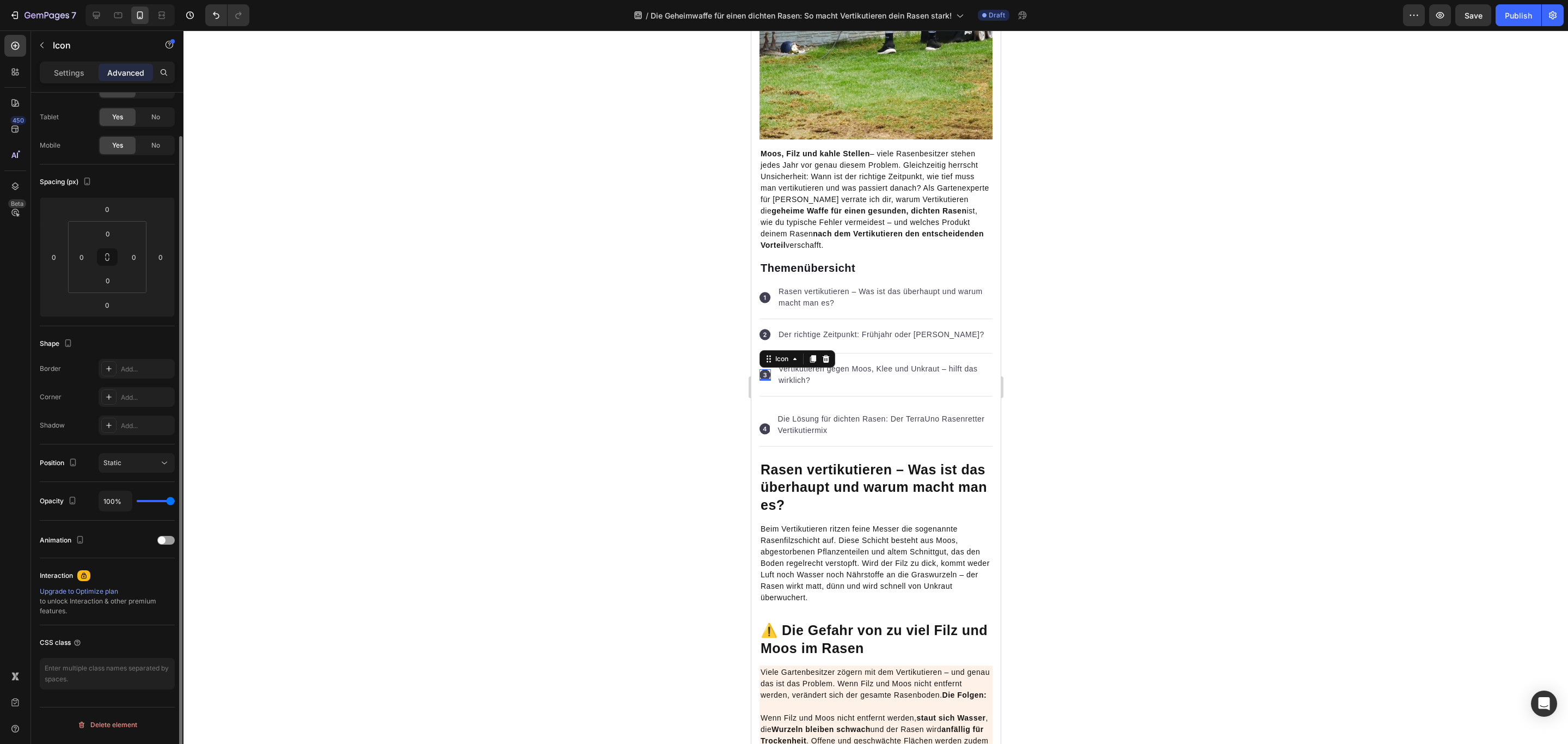
scroll to position [0, 0]
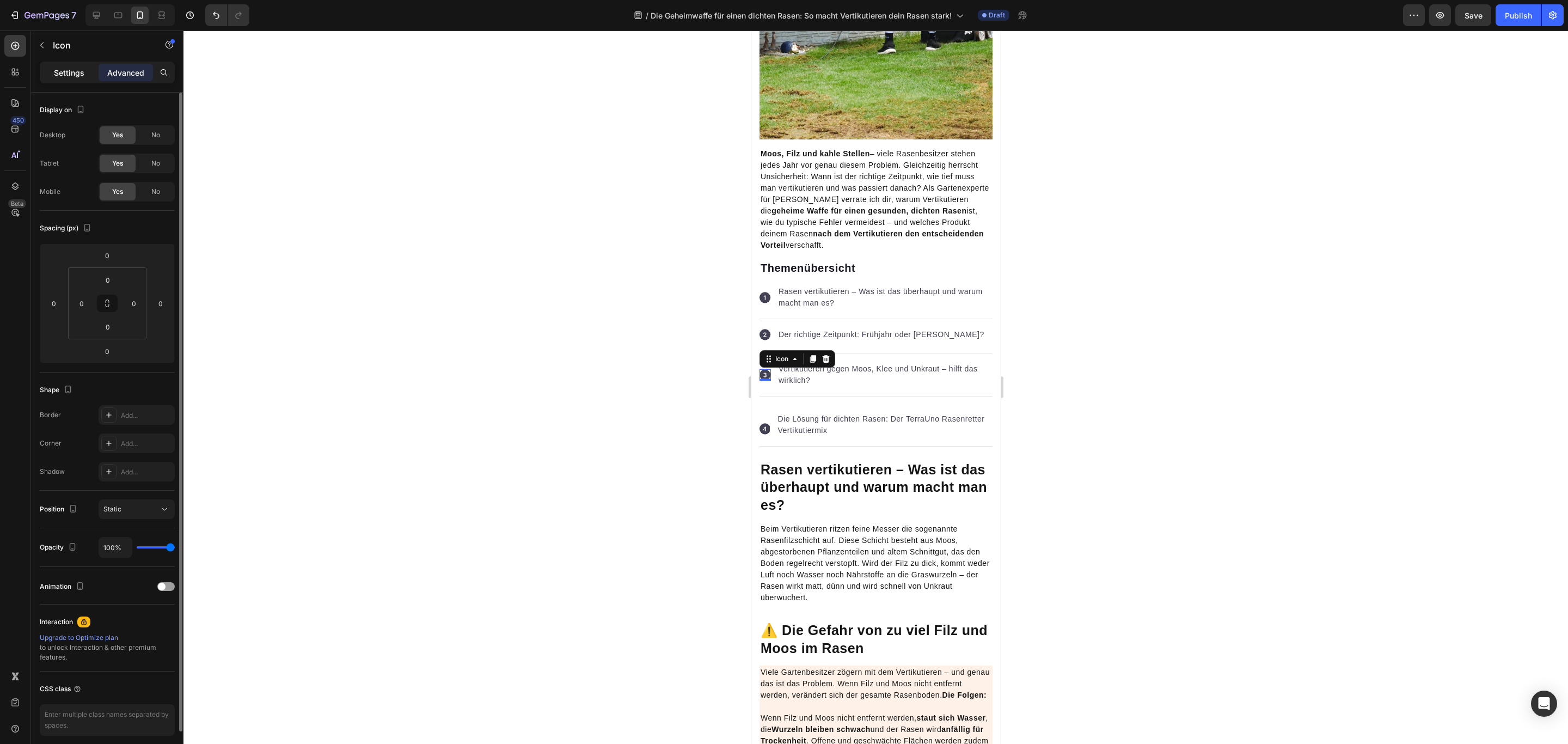
click at [77, 72] on p "Settings" at bounding box center [69, 72] width 31 height 11
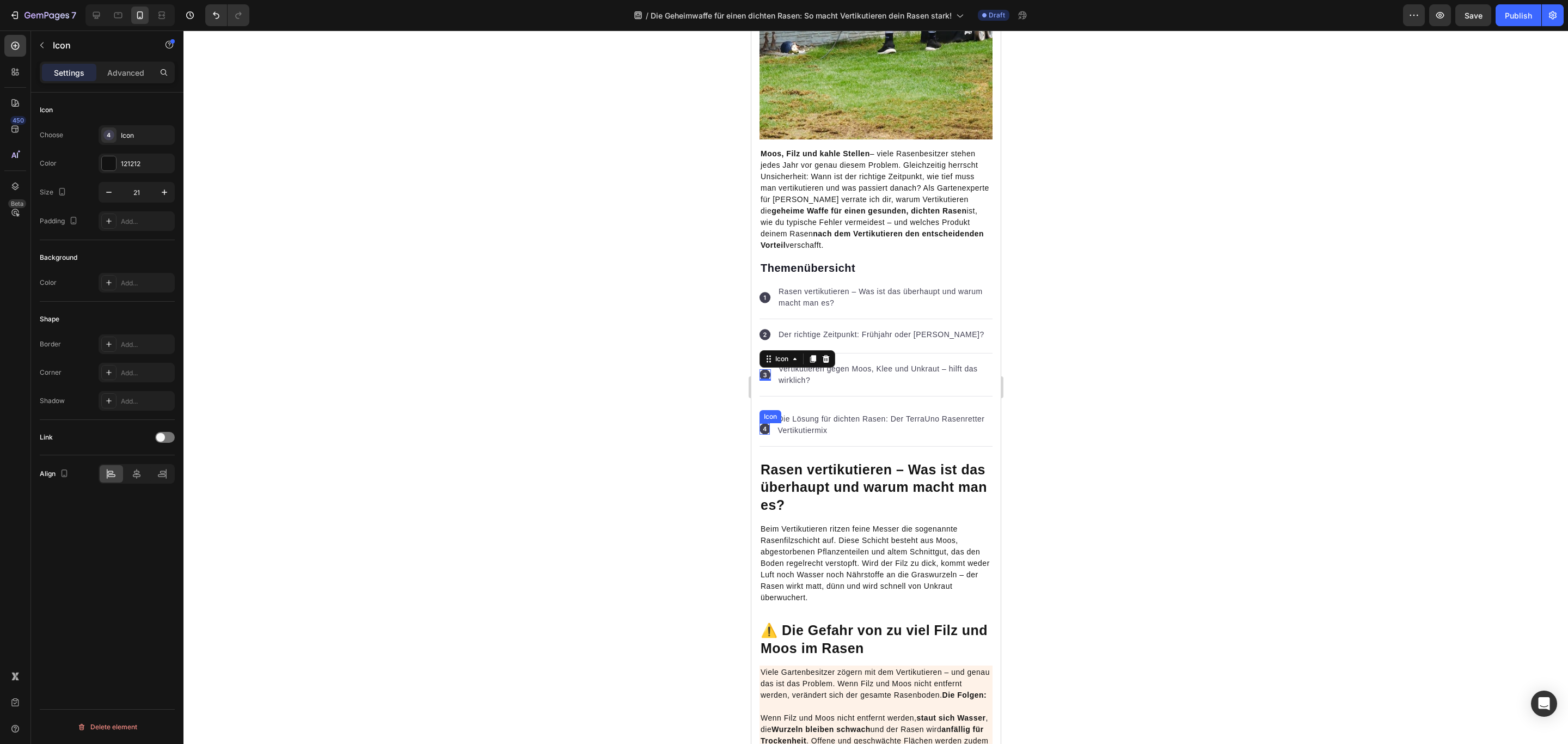
click at [767, 431] on rect at bounding box center [764, 429] width 11 height 11
click at [869, 427] on p "Die Lösung für dichten Rasen: Der TerraUno Rasenretter Vertikutiermix" at bounding box center [883, 425] width 214 height 23
click at [766, 432] on rect at bounding box center [764, 429] width 11 height 11
drag, startPoint x: 770, startPoint y: 416, endPoint x: 767, endPoint y: 382, distance: 34.1
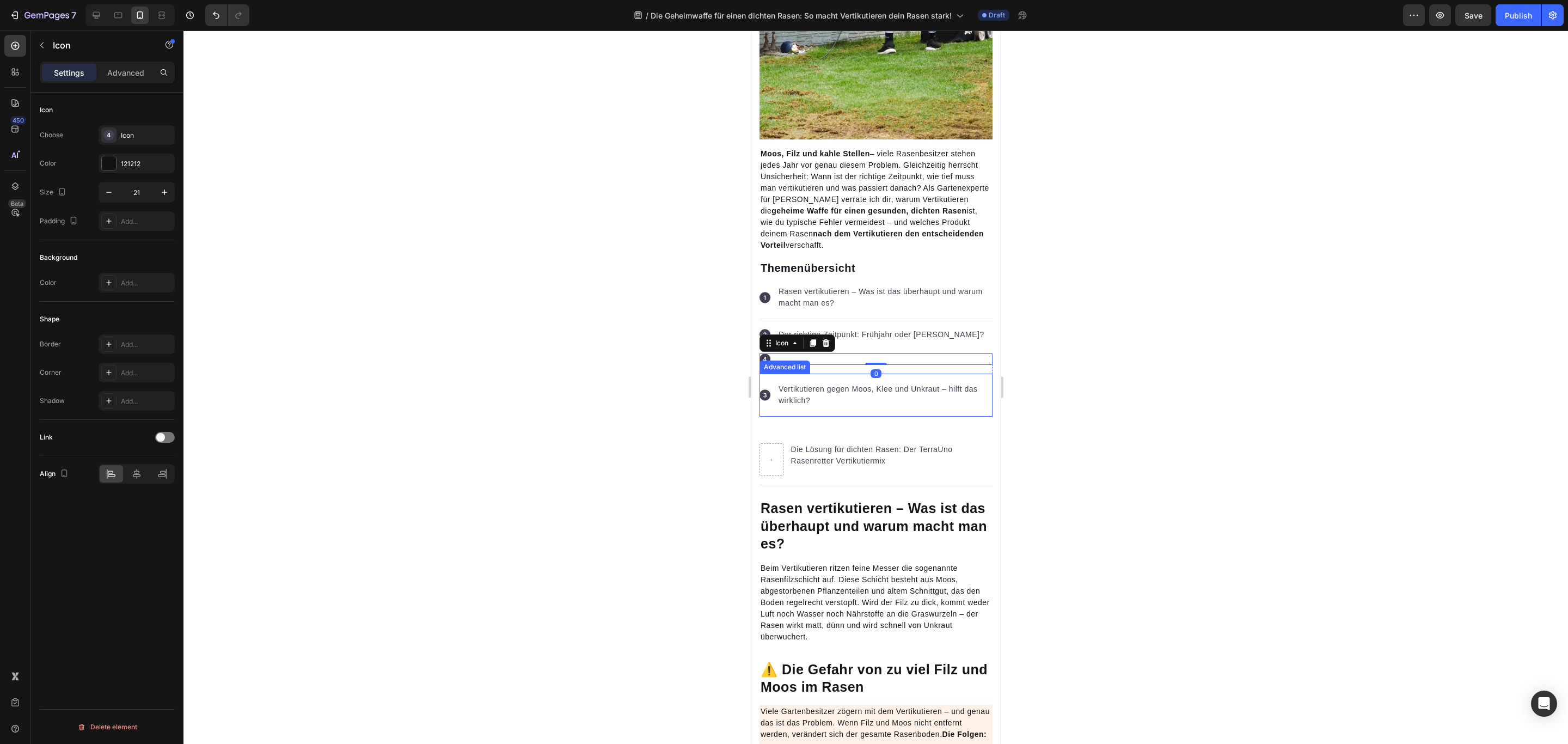
click at [915, 449] on p "Die Lösung für dichten Rasen: Der TerraUno Rasenretter Vertikutiermix" at bounding box center [890, 455] width 201 height 23
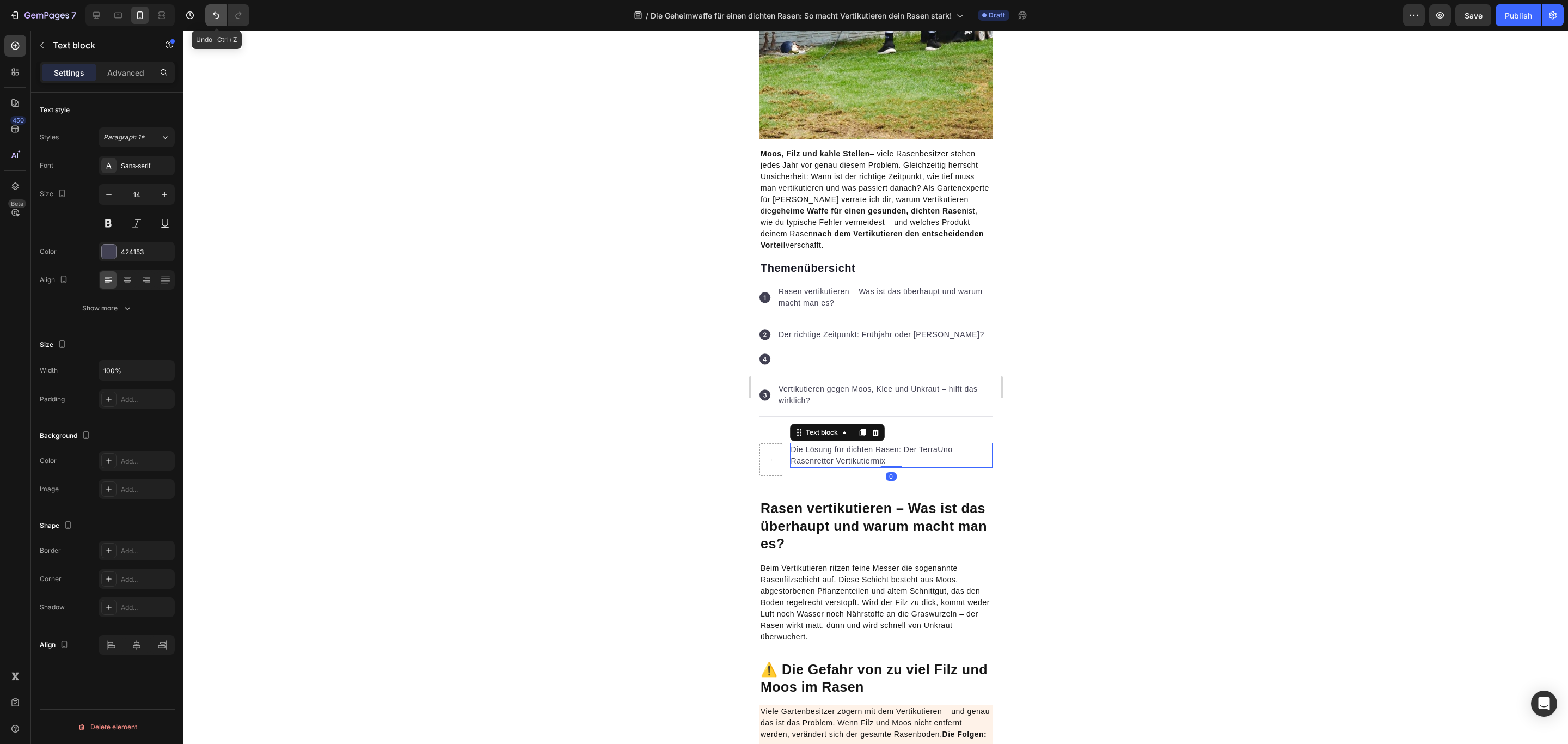
click at [209, 13] on button "Undo/Redo" at bounding box center [216, 15] width 22 height 22
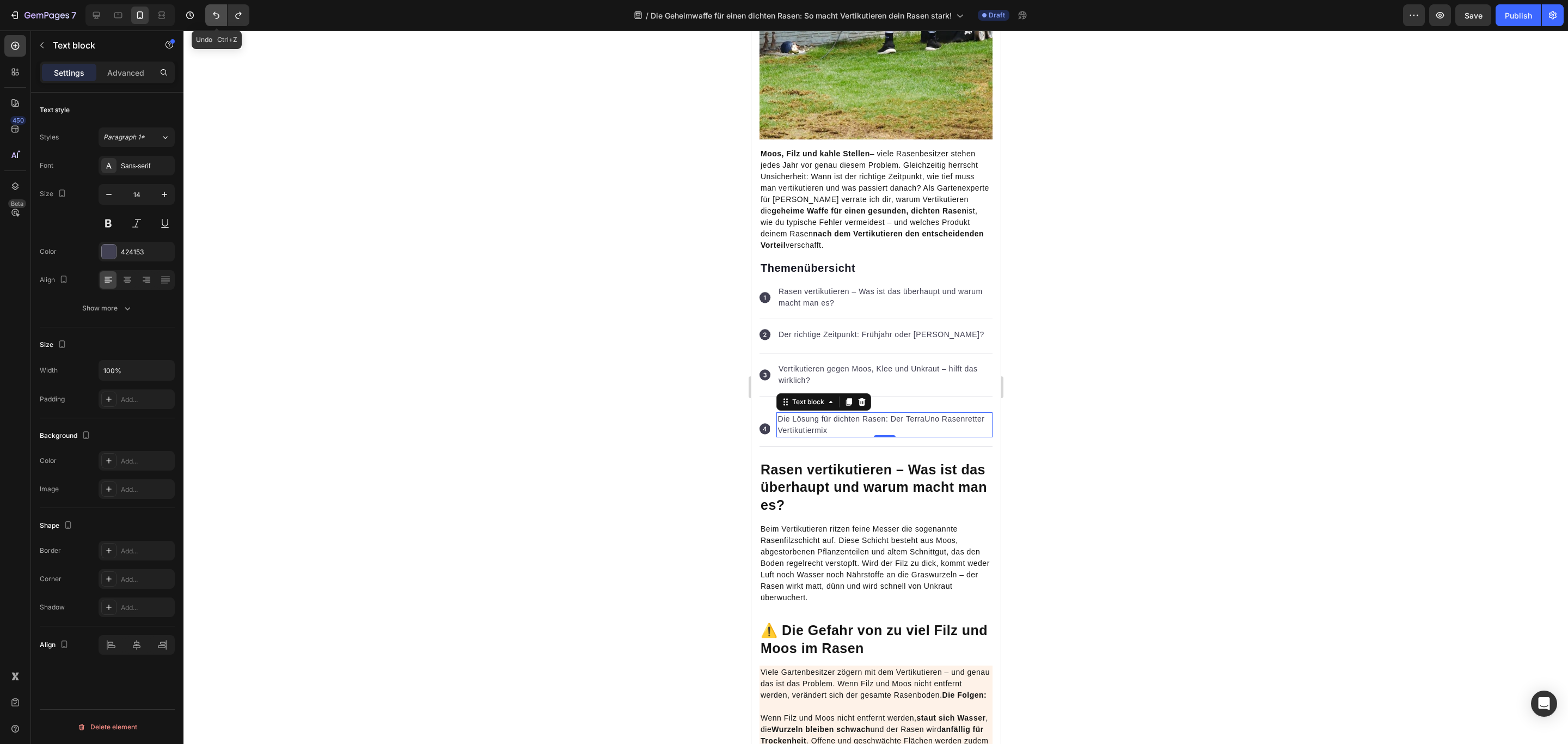
click at [209, 13] on button "Undo/Redo" at bounding box center [216, 15] width 22 height 22
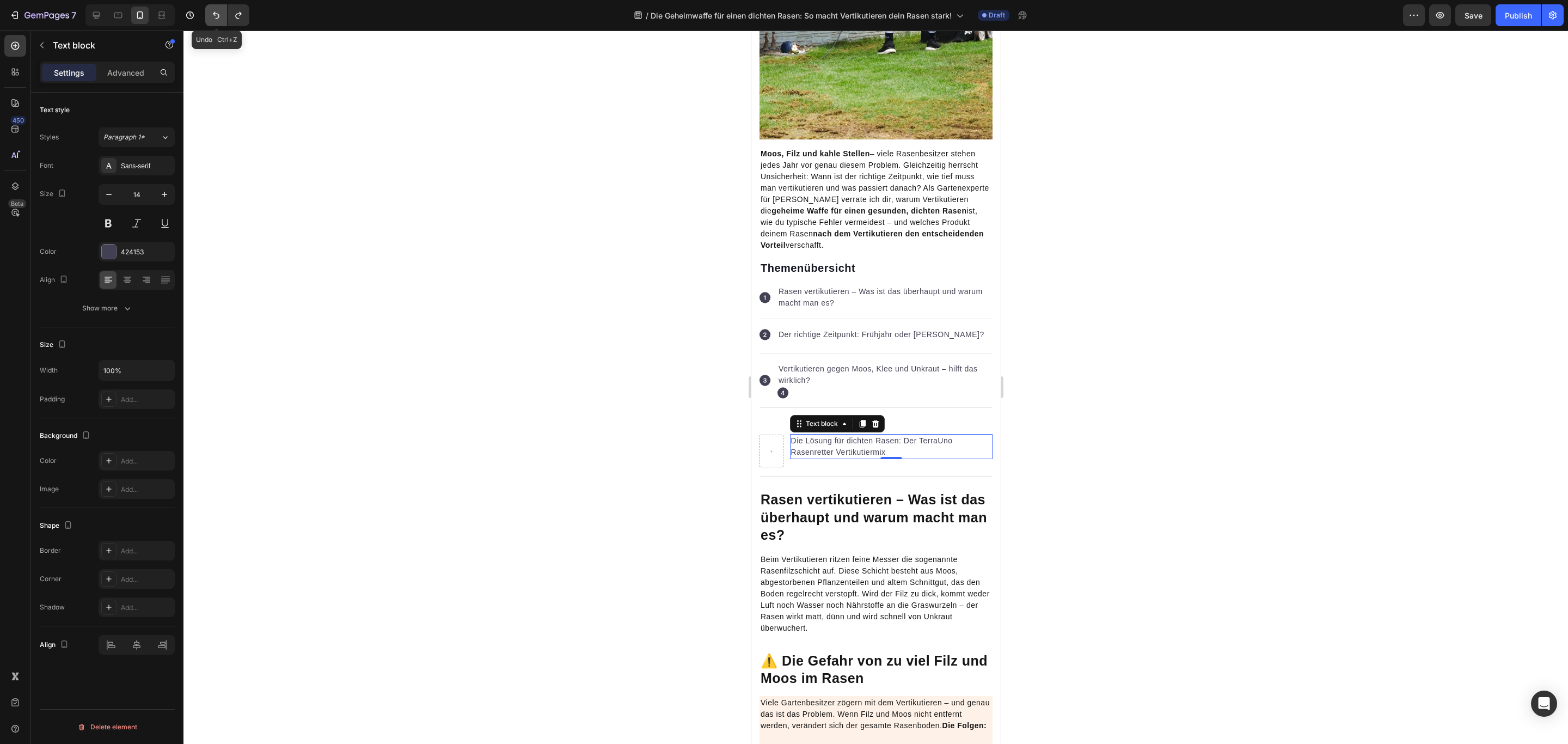
click at [209, 13] on button "Undo/Redo" at bounding box center [216, 15] width 22 height 22
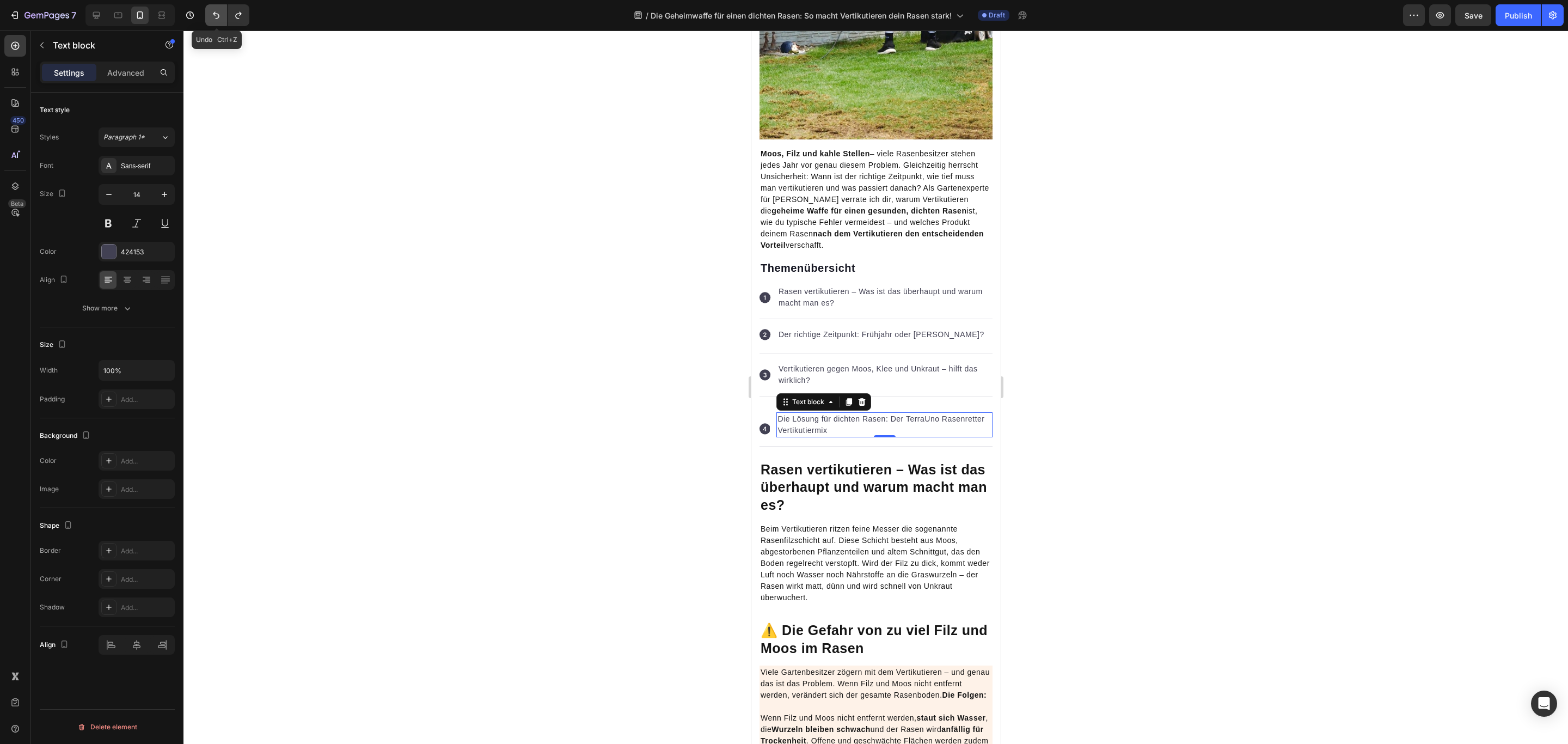
click at [209, 13] on button "Undo/Redo" at bounding box center [216, 15] width 22 height 22
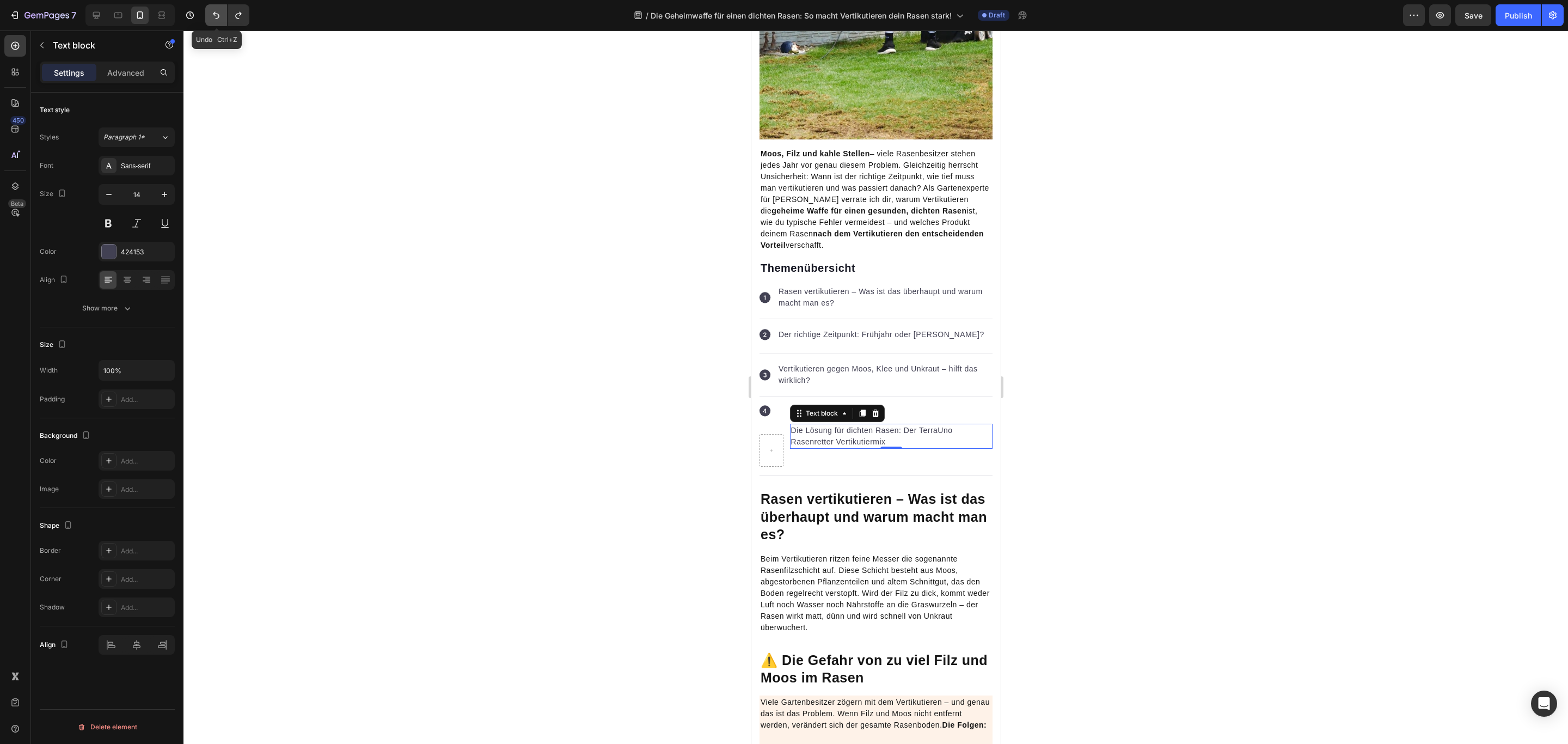
click at [209, 13] on button "Undo/Redo" at bounding box center [216, 15] width 22 height 22
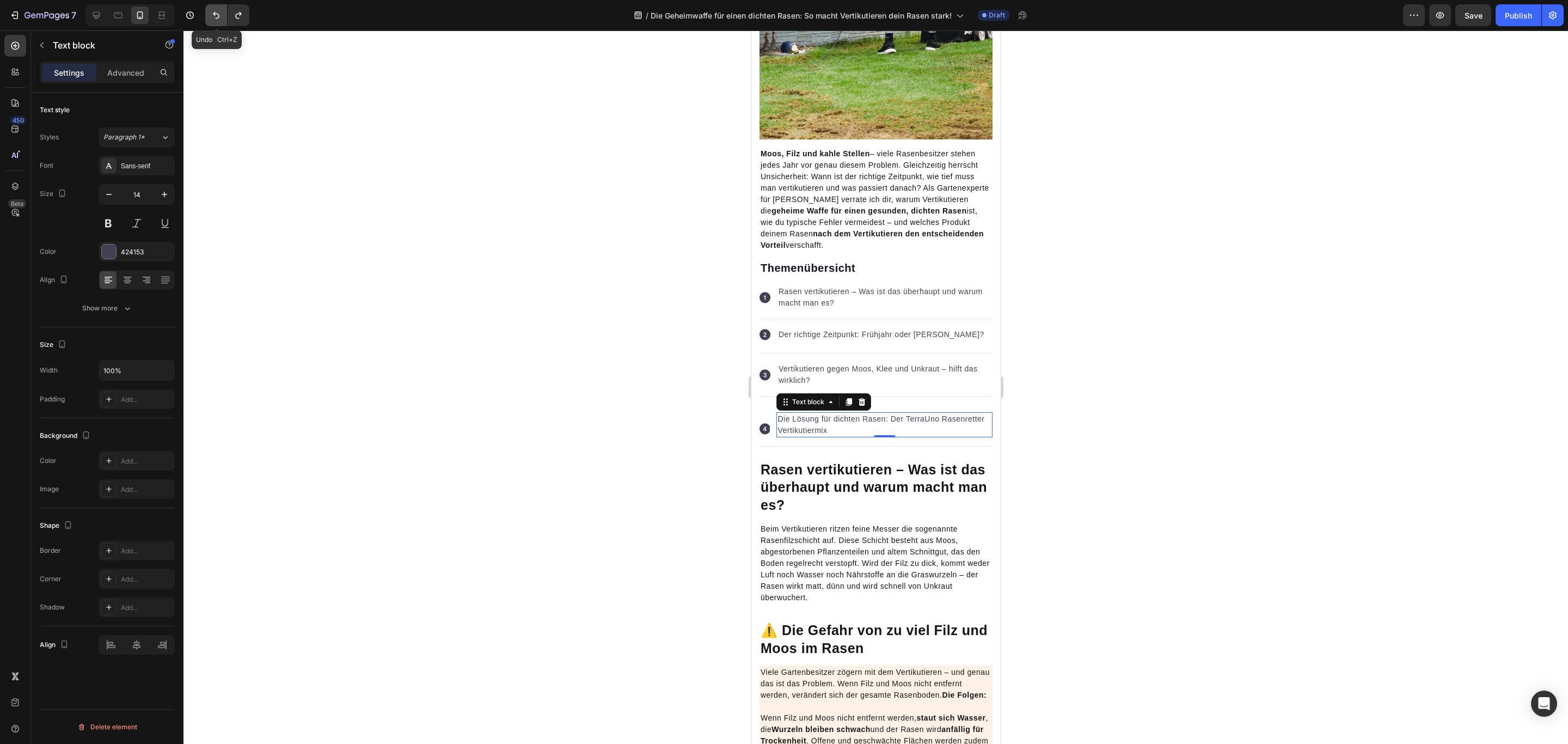
click at [209, 13] on button "Undo/Redo" at bounding box center [216, 15] width 22 height 22
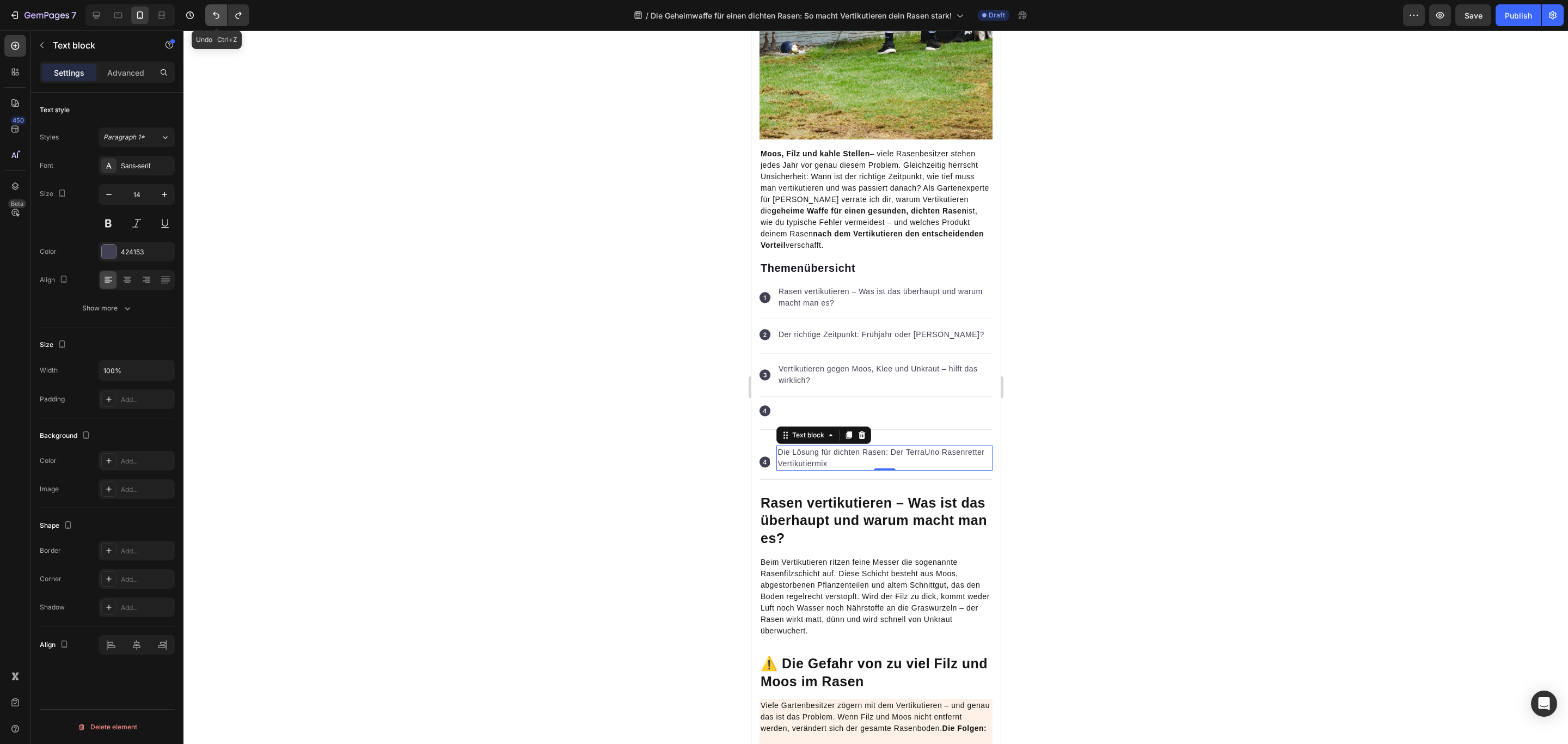
click at [209, 13] on button "Undo/Redo" at bounding box center [216, 15] width 22 height 22
click at [216, 21] on button "Undo/Redo" at bounding box center [216, 15] width 22 height 22
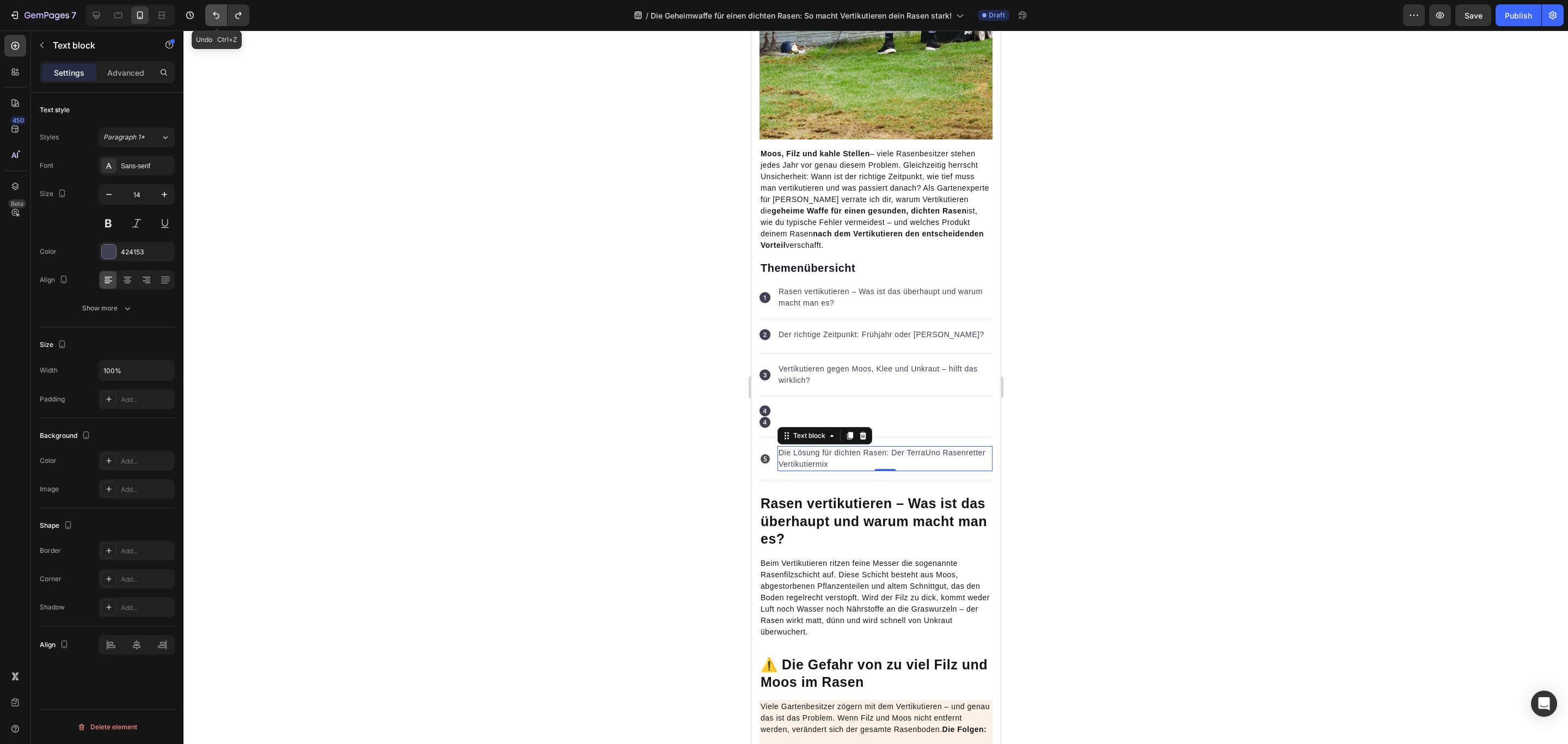
click at [216, 21] on button "Undo/Redo" at bounding box center [216, 15] width 22 height 22
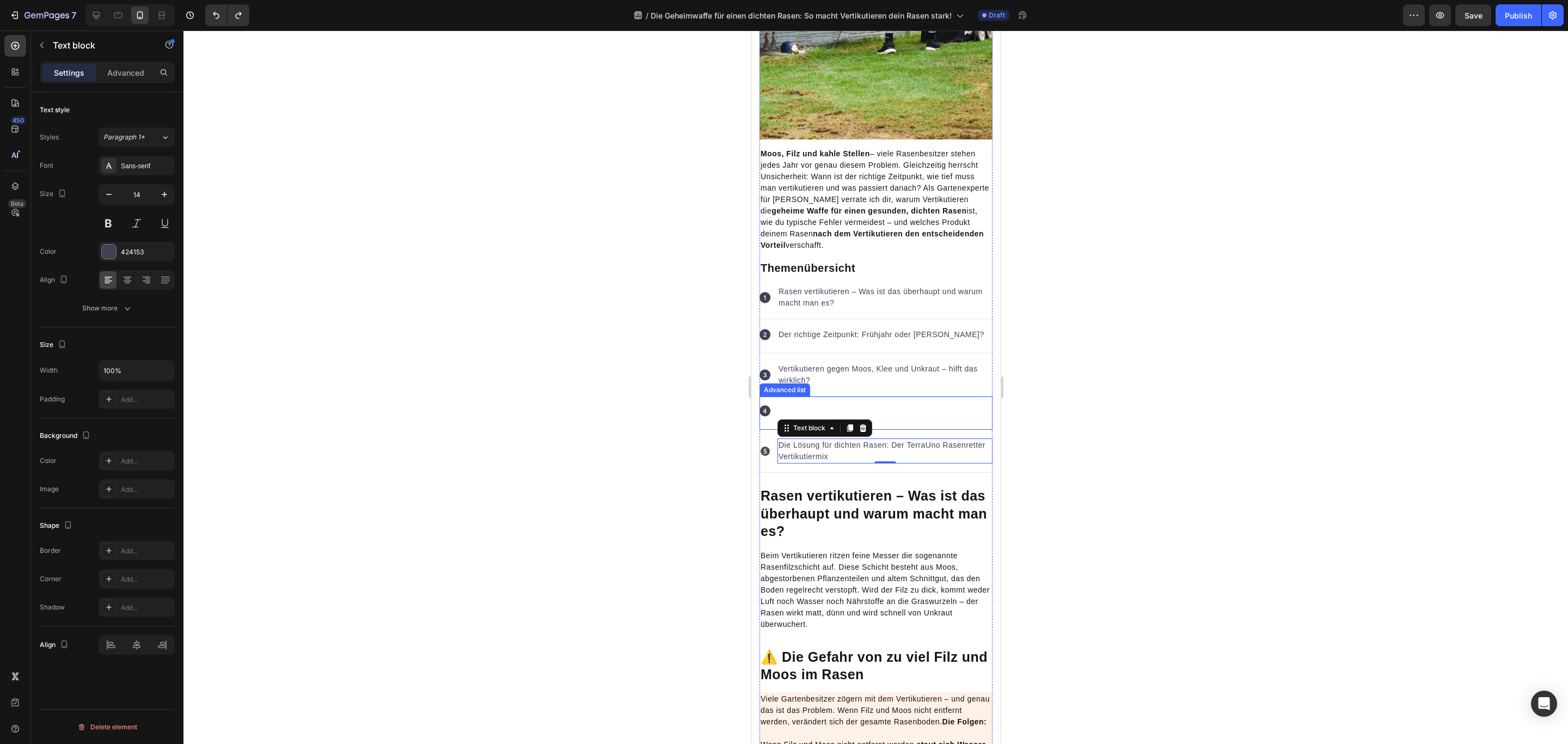
click at [831, 409] on div "Icon So vertikutierst du richtig: Tiefe, Technik & Pflege danach Text block" at bounding box center [875, 413] width 233 height 33
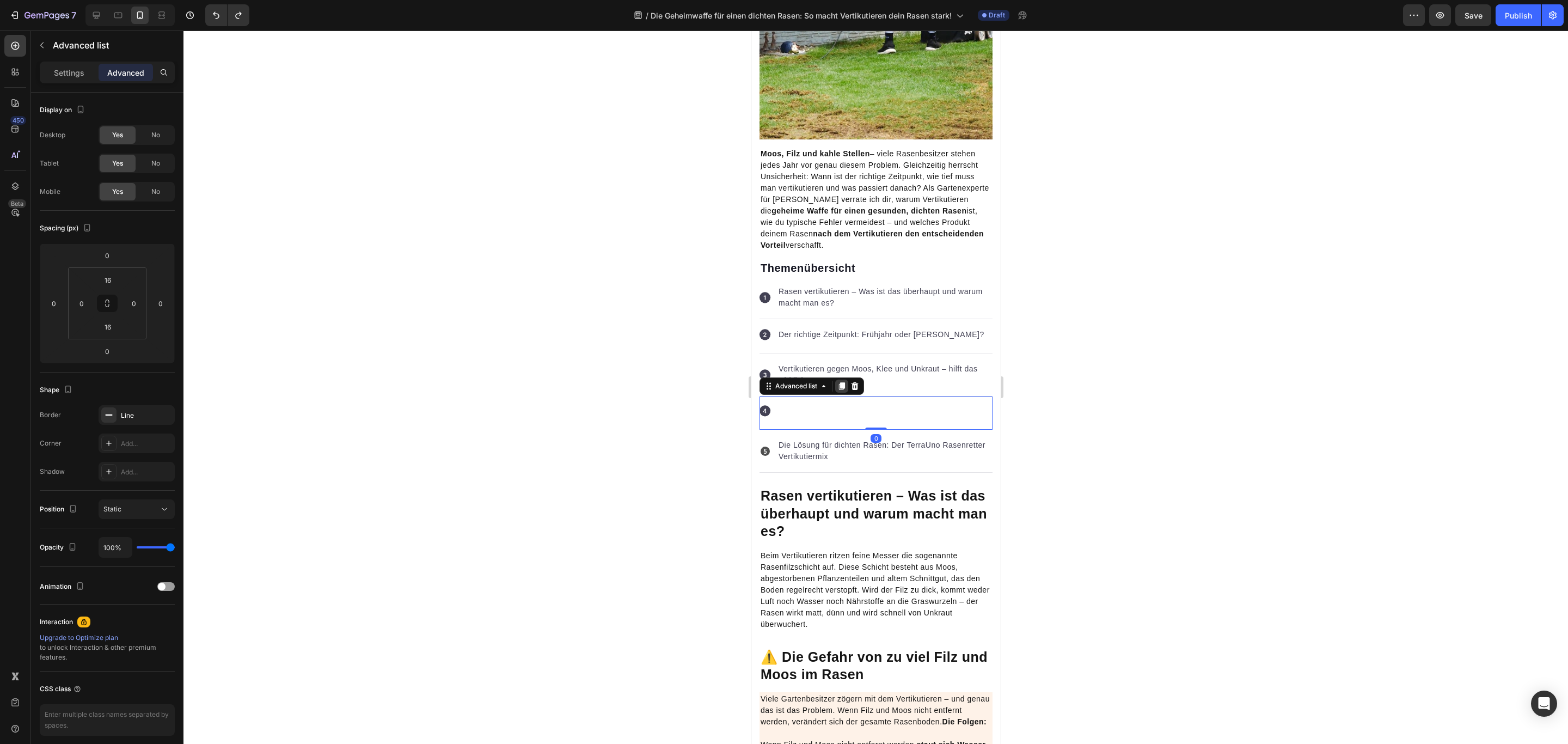
click at [839, 386] on icon at bounding box center [841, 387] width 9 height 9
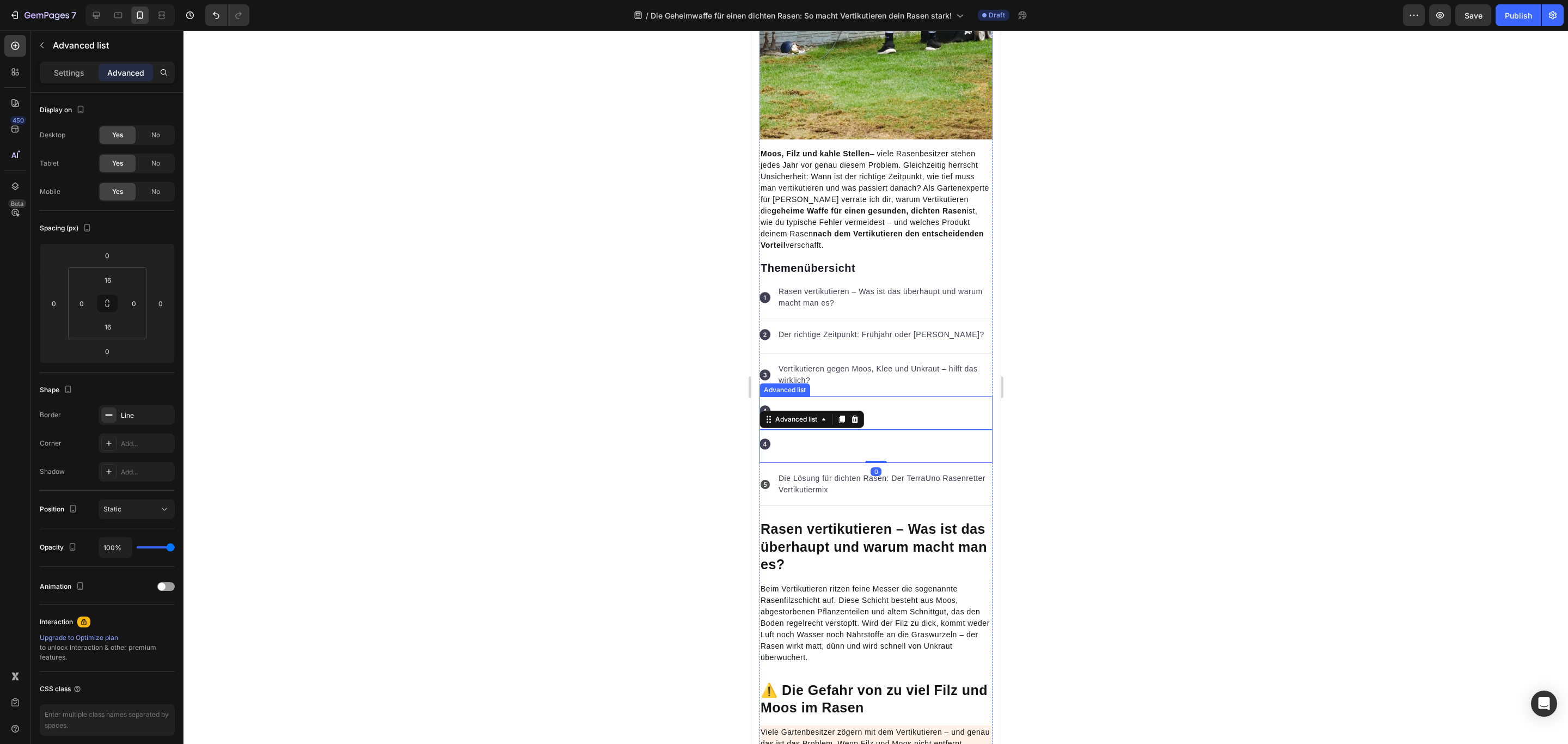
click at [932, 421] on div "Icon So vertikutierst du richtig: Tiefe, Technik & Pflege danach Text block" at bounding box center [875, 413] width 233 height 33
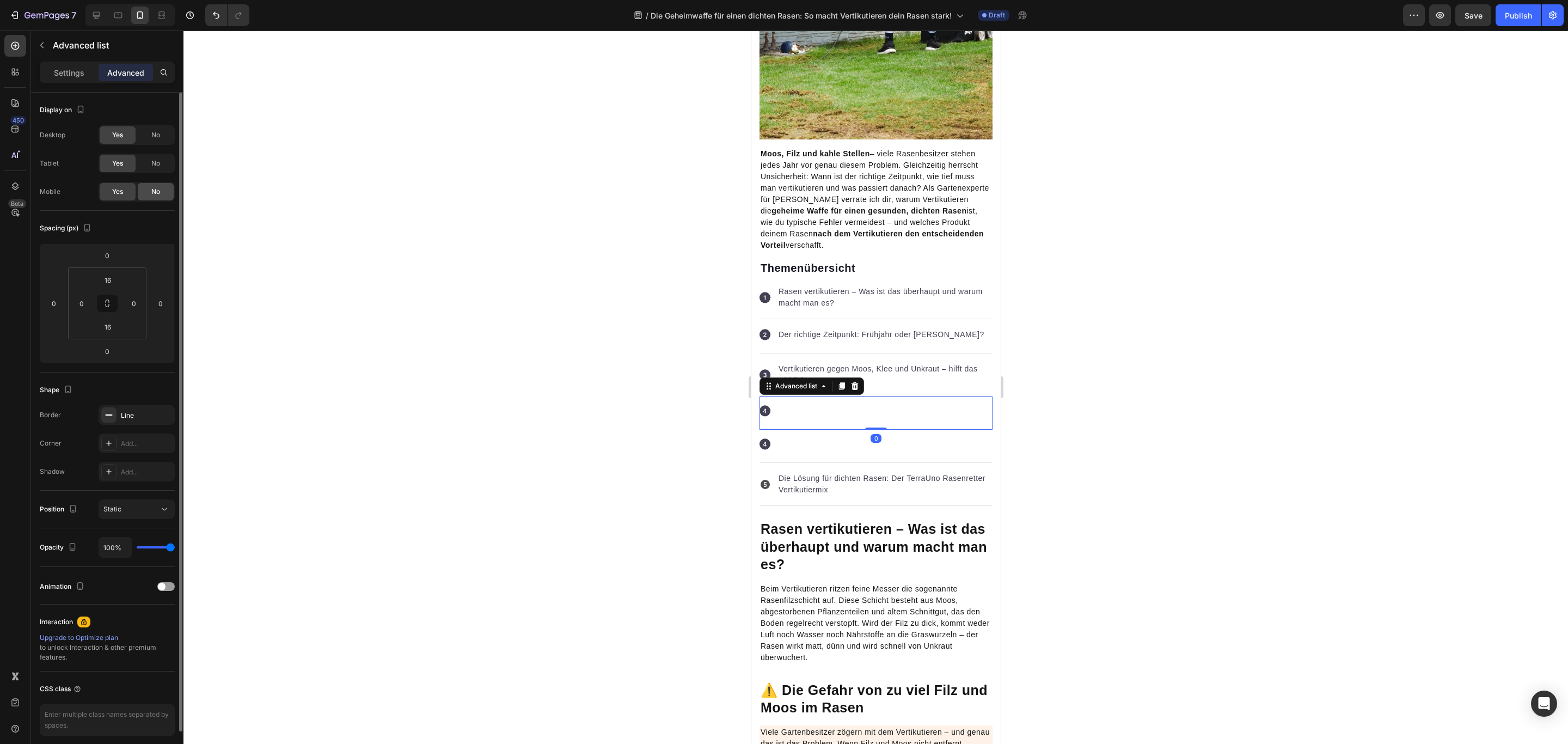
click at [158, 194] on span "No" at bounding box center [156, 191] width 9 height 10
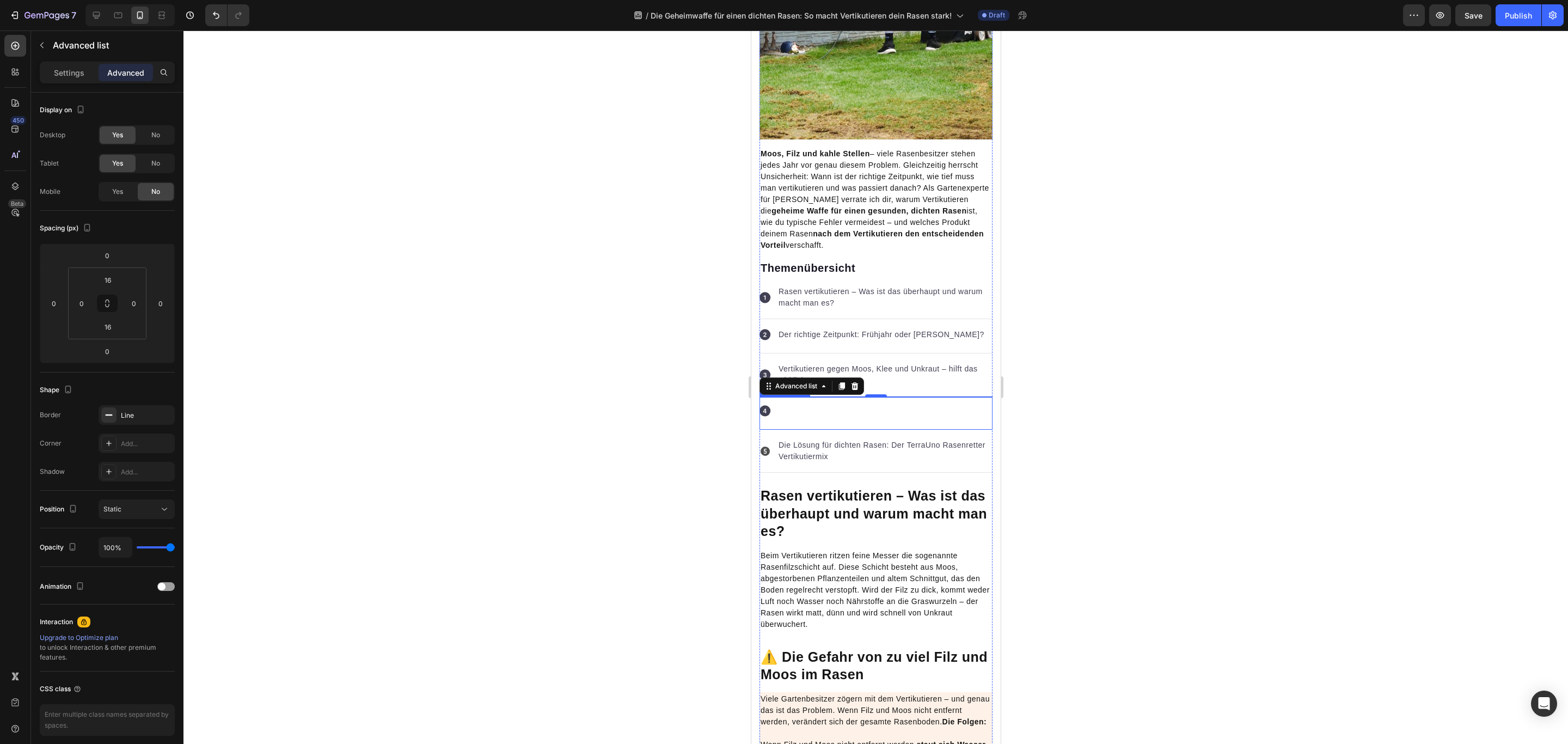
click at [829, 415] on div "Icon So vertikutierst du richtig: Tiefe, Technik & Pflege danach Text block" at bounding box center [875, 413] width 233 height 33
click at [154, 153] on div "Yes No" at bounding box center [136, 163] width 77 height 19
click at [152, 160] on span "No" at bounding box center [156, 163] width 9 height 10
click at [159, 141] on div "No" at bounding box center [156, 136] width 36 height 18
click at [830, 454] on p "Die Lösung für dichten Rasen: Der TerraUno Rasenretter Vertikutiermix" at bounding box center [884, 451] width 213 height 23
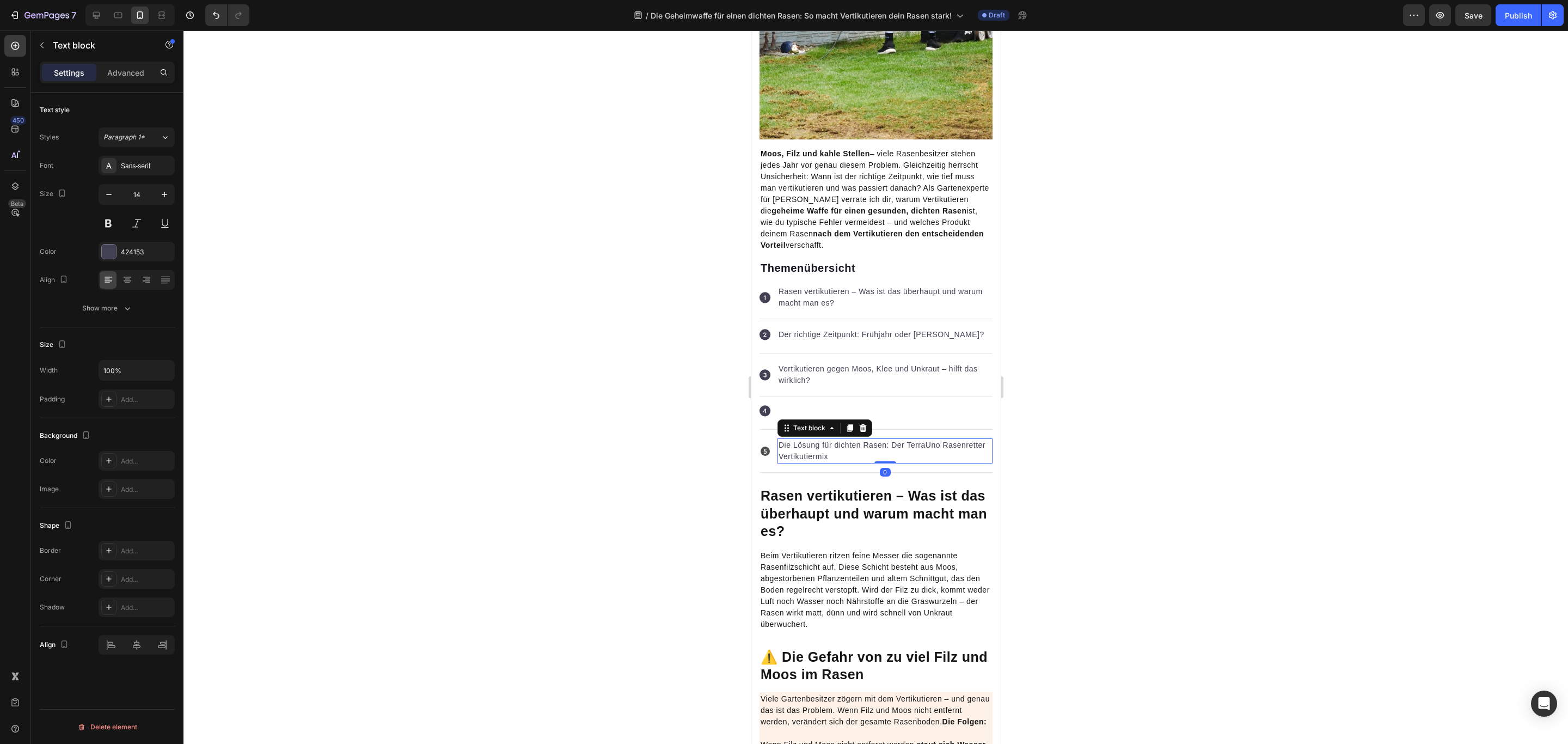
click at [830, 454] on p "Die Lösung für dichten Rasen: Der TerraUno Rasenretter Vertikutiermix" at bounding box center [884, 451] width 213 height 23
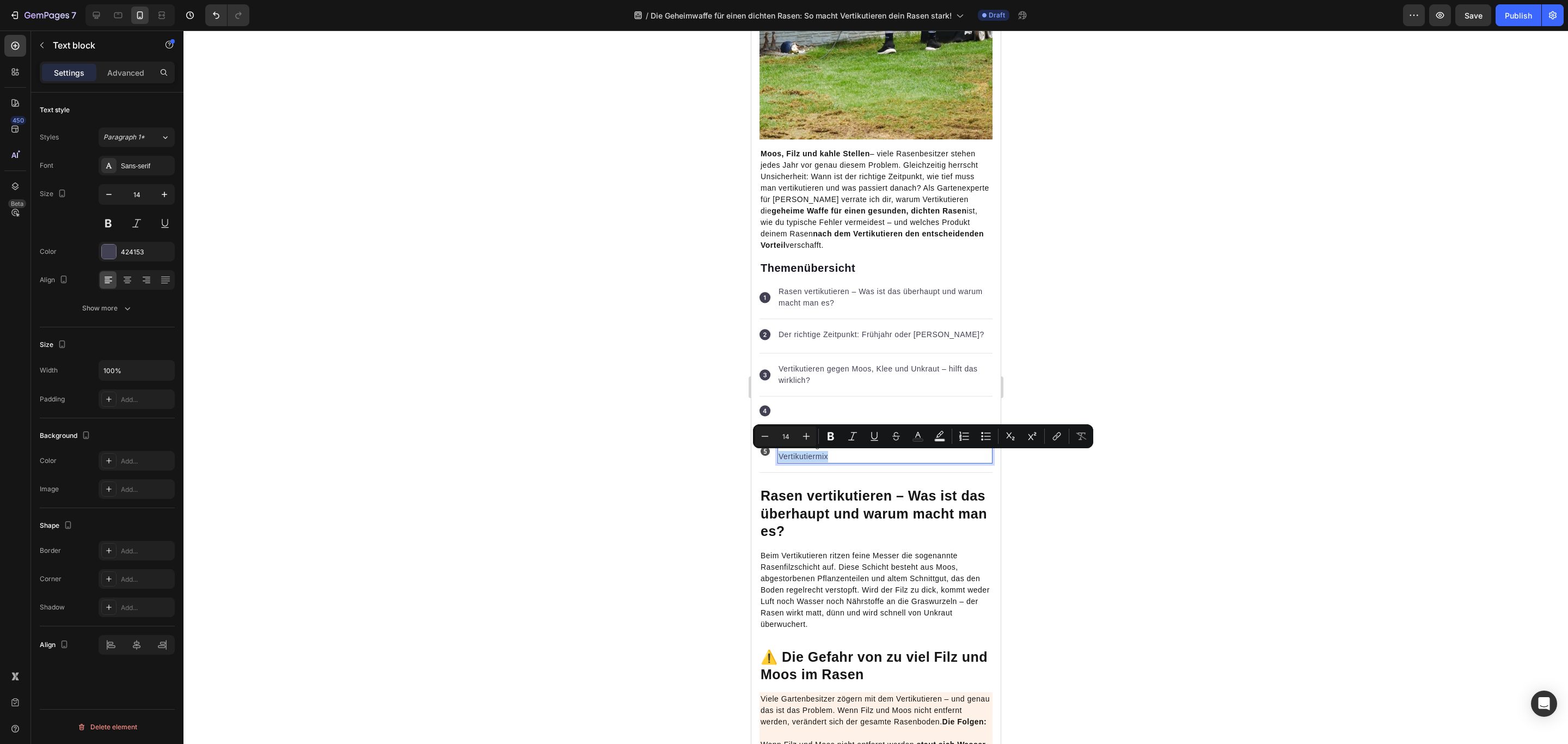
click at [942, 460] on p "Die Lösung für dichten Rasen: Der TerraUno Rasenretter Vertikutiermix" at bounding box center [884, 451] width 213 height 23
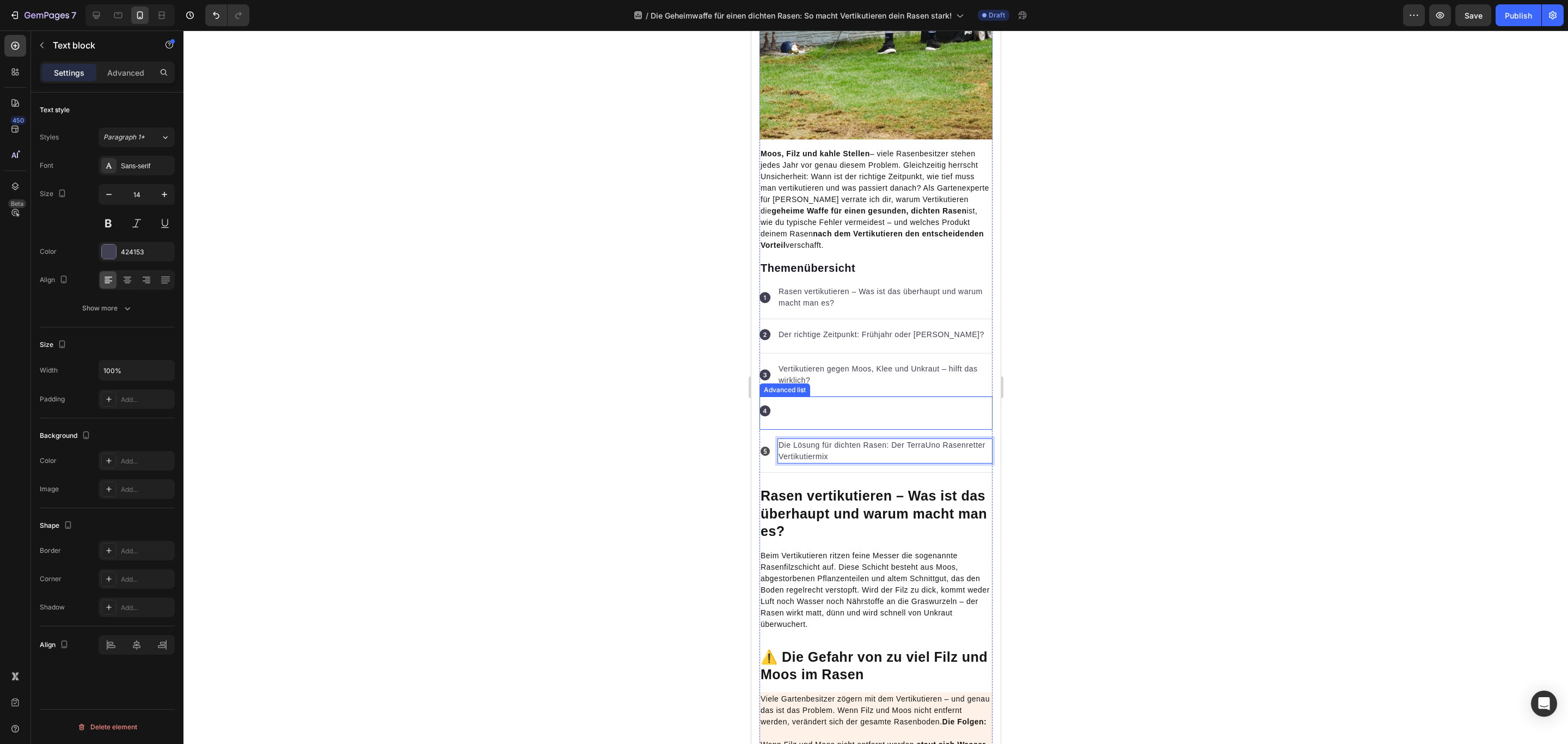
click at [908, 416] on div "Icon So vertikutierst du richtig: Tiefe, Technik & Pflege danach Text block" at bounding box center [875, 413] width 233 height 33
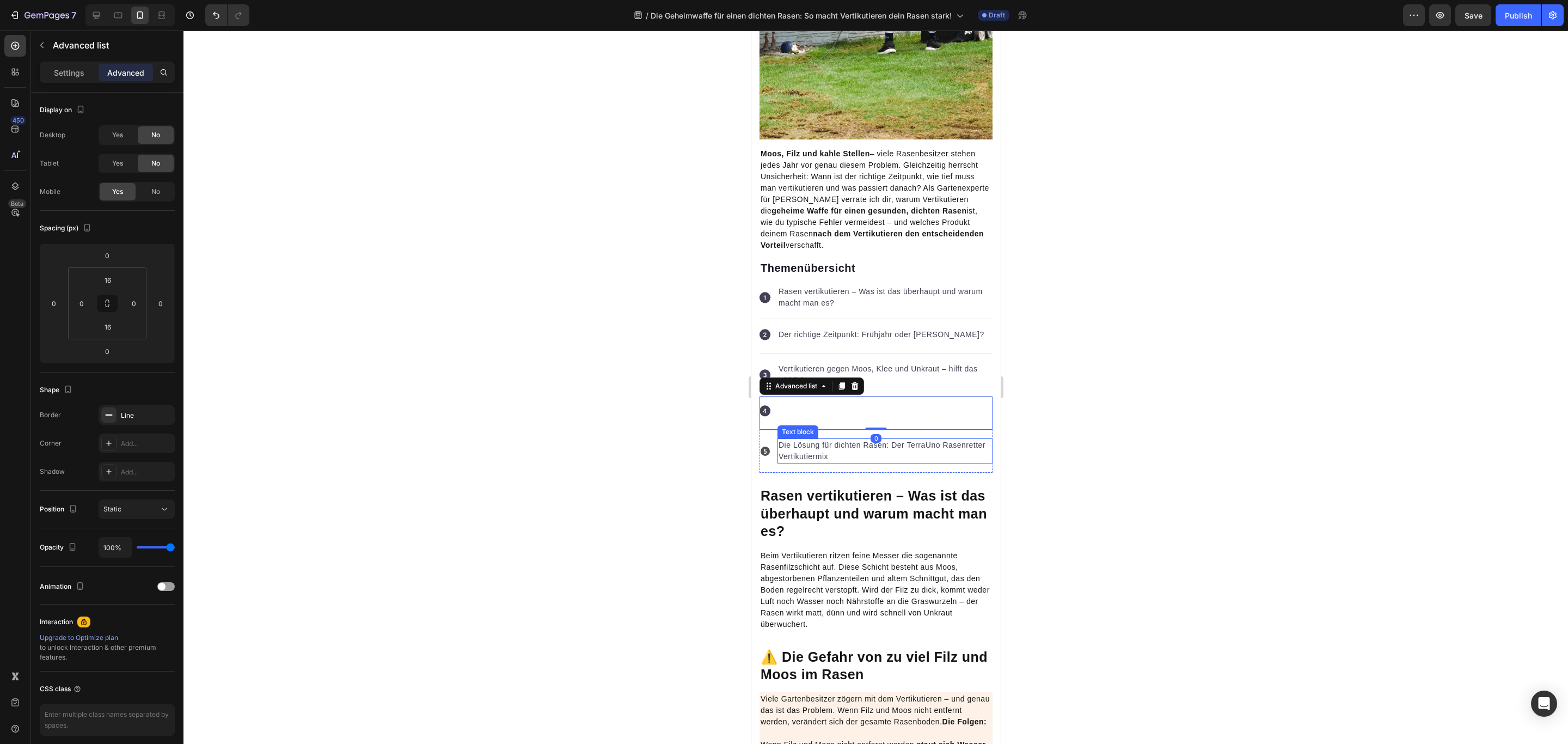
click at [892, 453] on p "Die Lösung für dichten Rasen: Der TerraUno Rasenretter Vertikutiermix" at bounding box center [884, 451] width 213 height 23
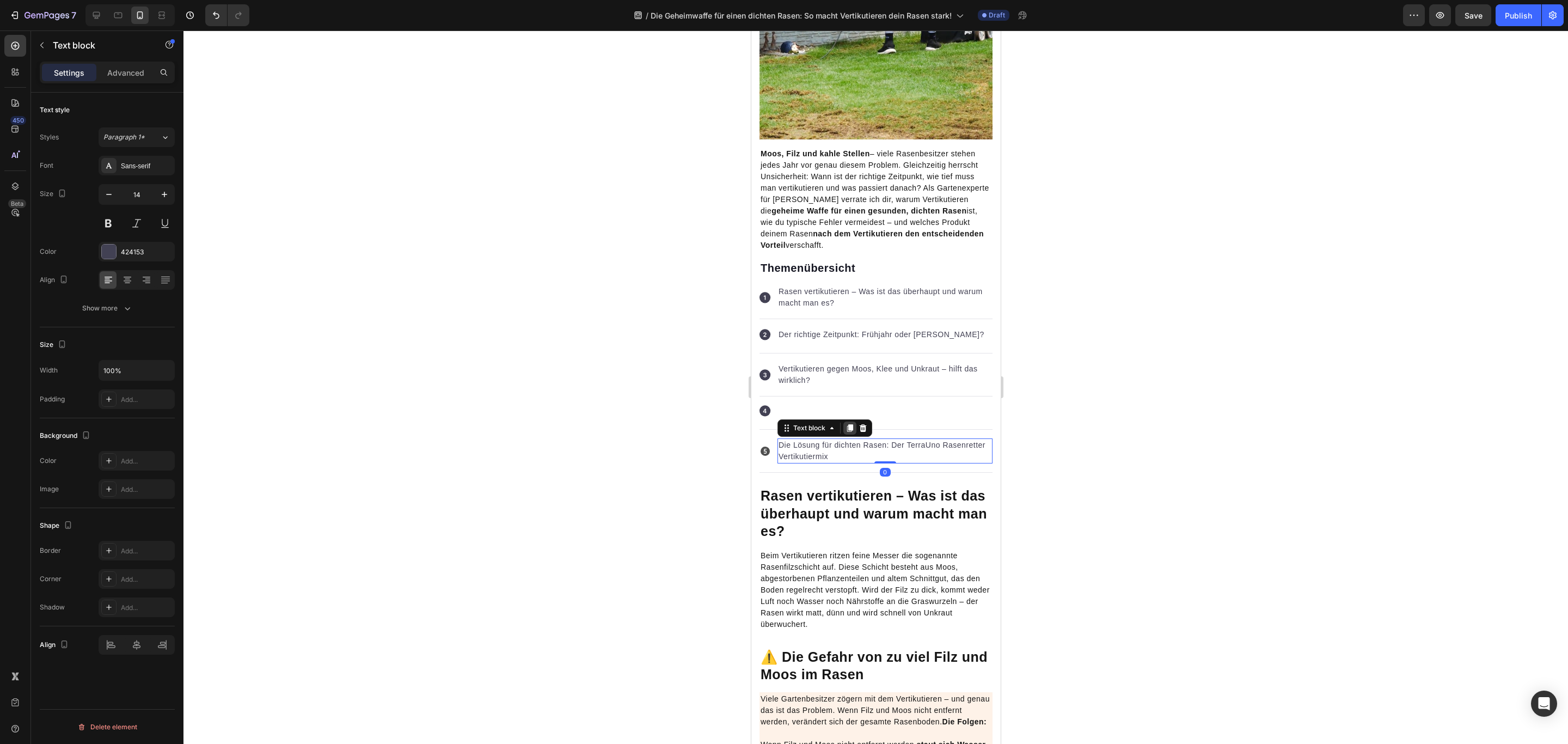
click at [848, 431] on icon at bounding box center [849, 428] width 6 height 8
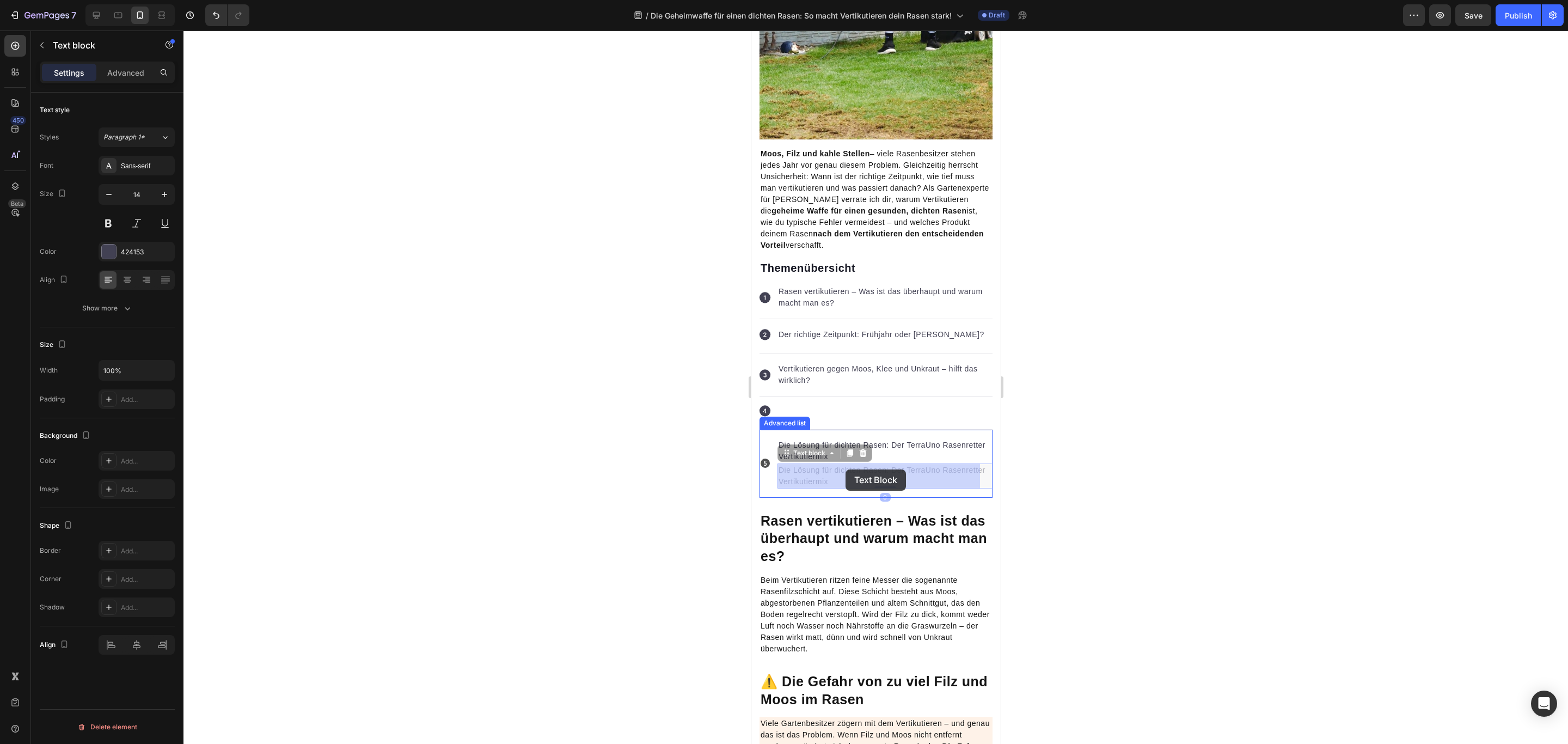
drag, startPoint x: 798, startPoint y: 451, endPoint x: 846, endPoint y: 469, distance: 51.3
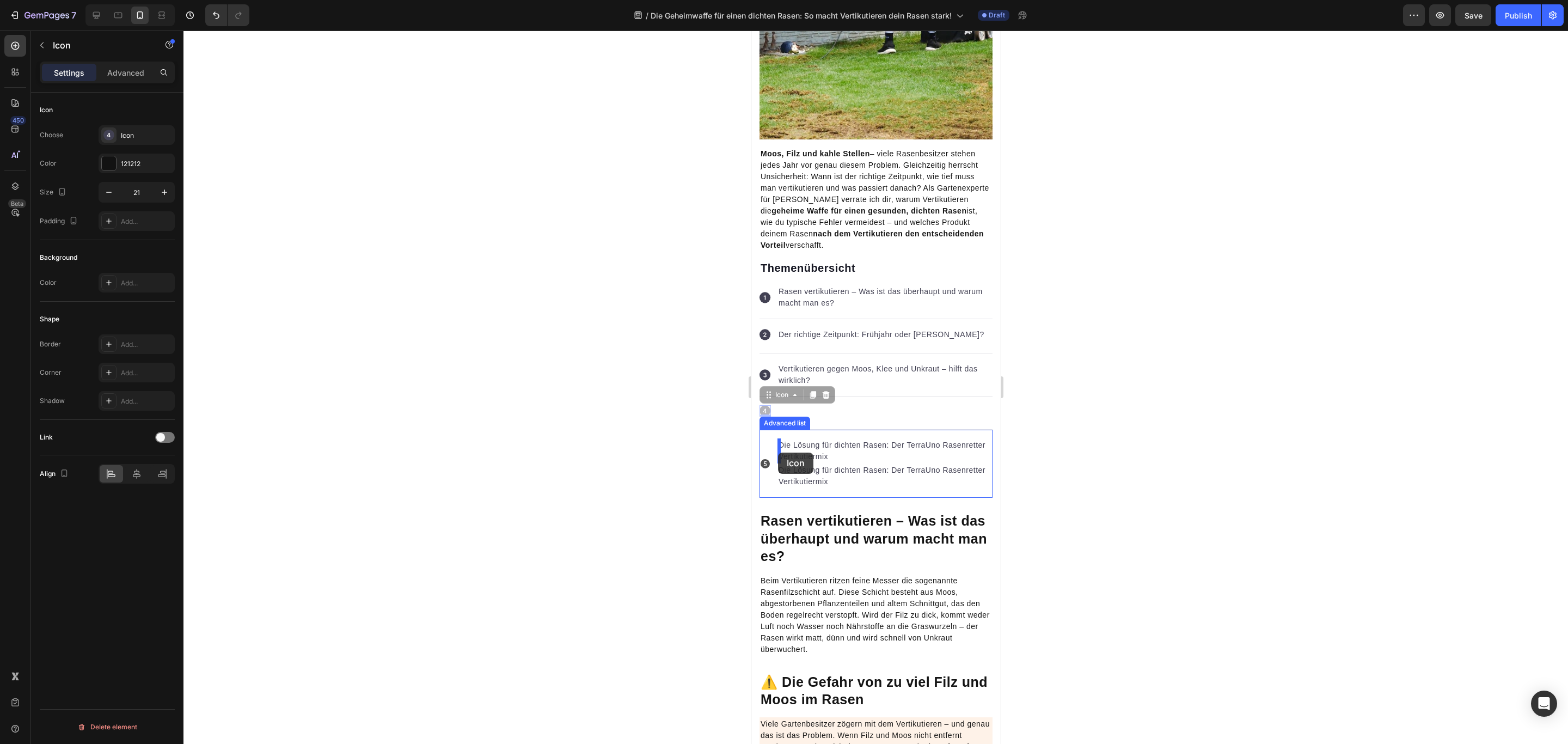
drag, startPoint x: 762, startPoint y: 409, endPoint x: 778, endPoint y: 453, distance: 46.8
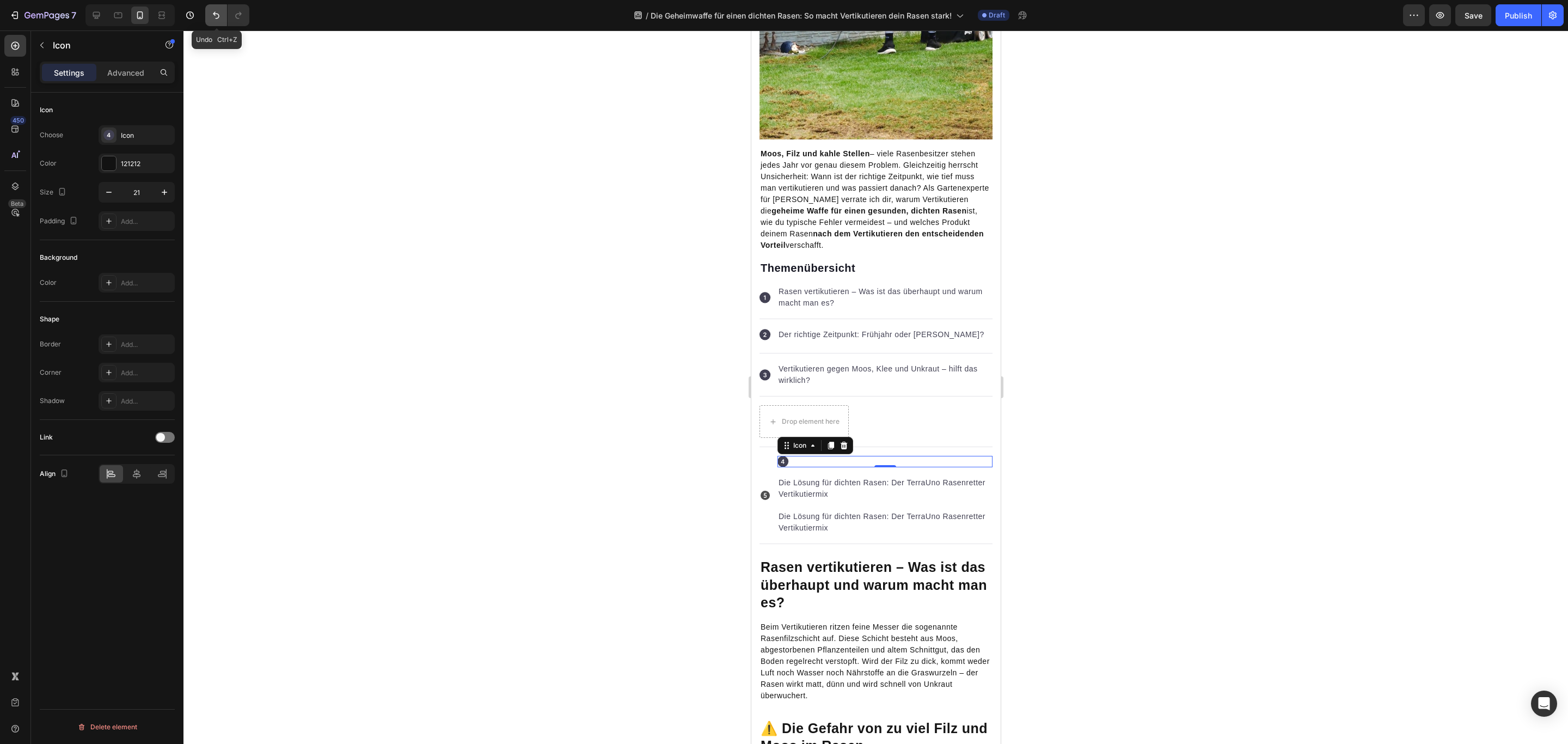
click at [219, 11] on icon "Undo/Redo" at bounding box center [216, 15] width 11 height 11
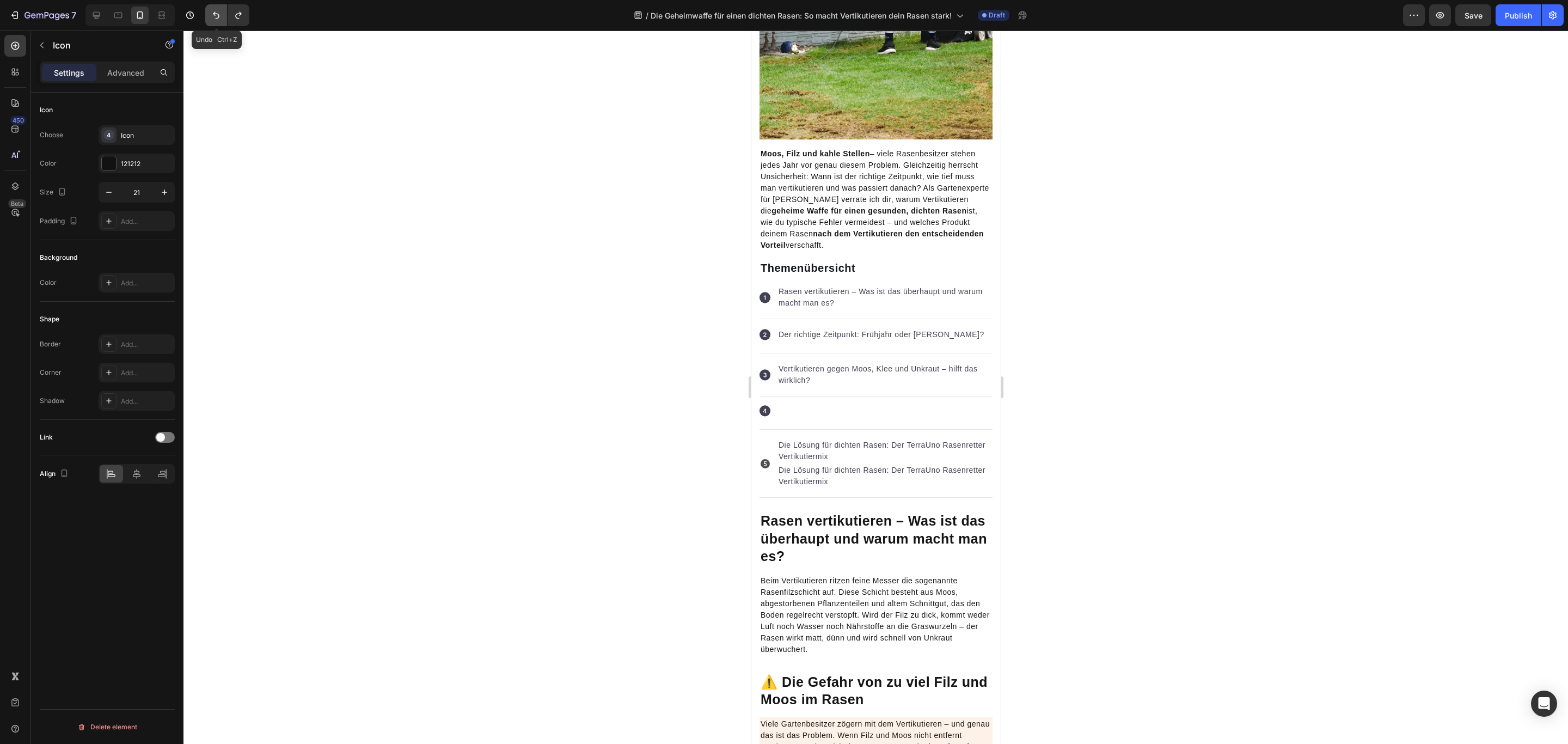
click at [219, 17] on icon "Undo/Redo" at bounding box center [216, 16] width 6 height 7
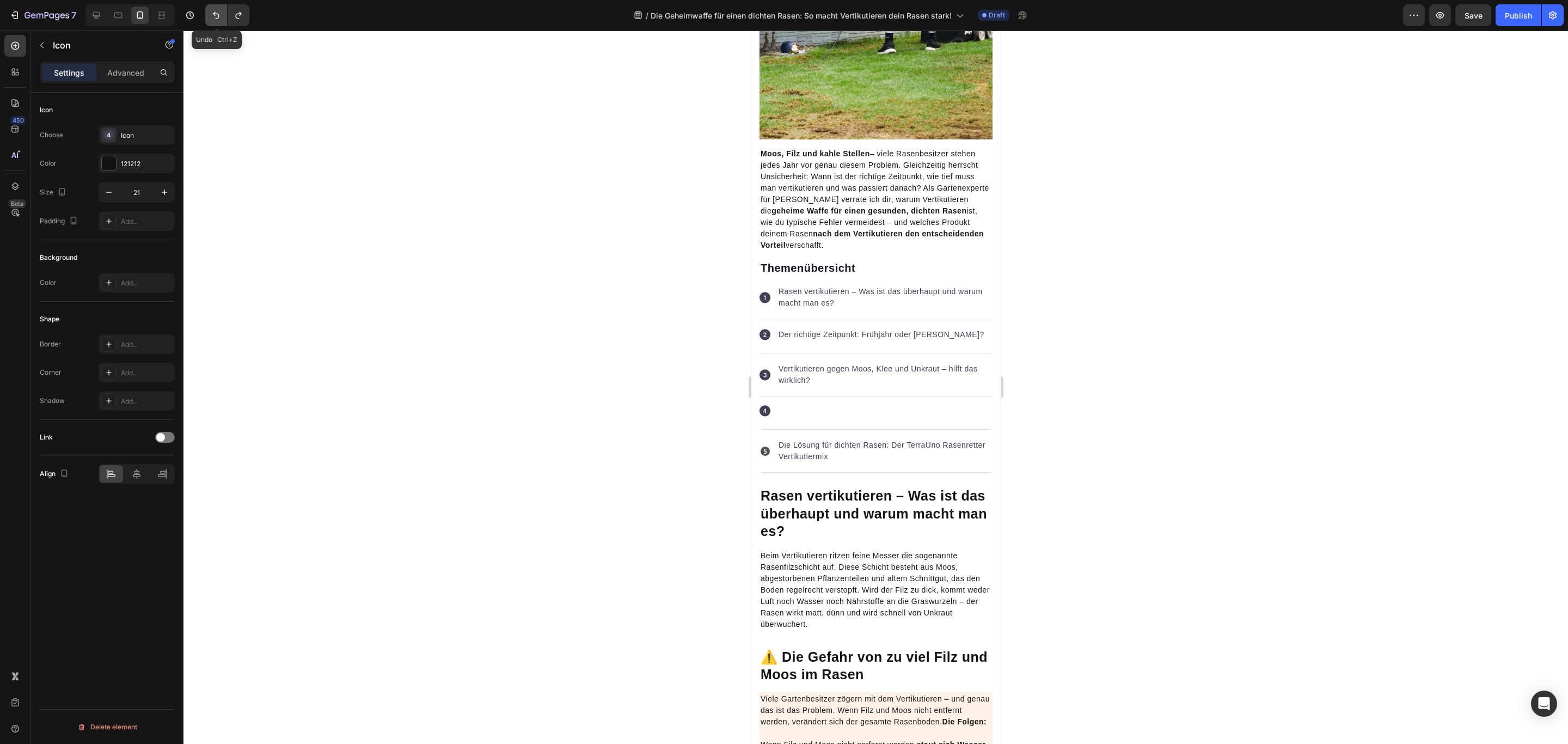
click at [219, 17] on icon "Undo/Redo" at bounding box center [216, 16] width 6 height 7
click at [834, 368] on p "Vertikutieren gegen Moos, Klee und Unkraut – hilft das wirklich?" at bounding box center [884, 375] width 213 height 23
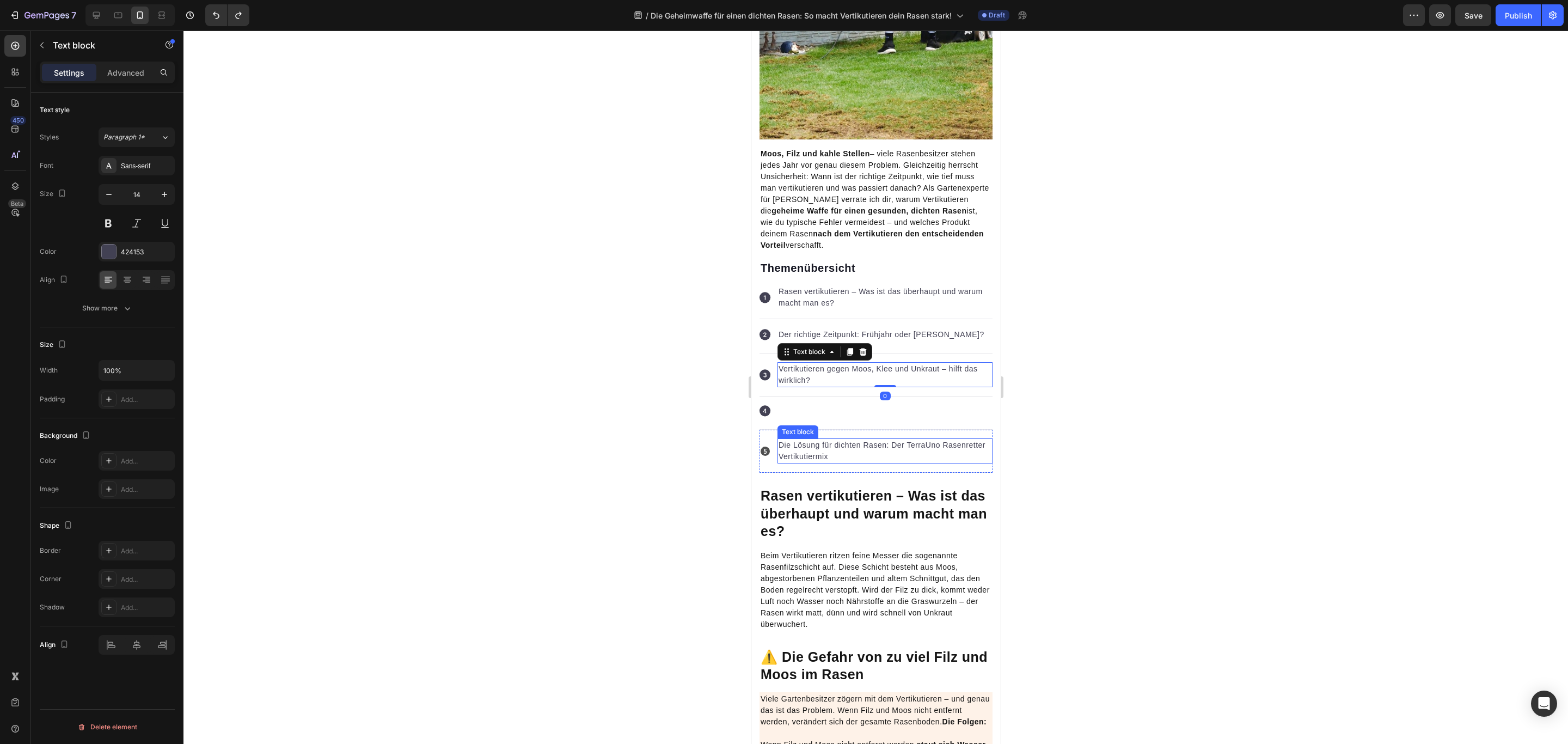
click at [860, 450] on p "Die Lösung für dichten Rasen: Der TerraUno Rasenretter Vertikutiermix" at bounding box center [884, 451] width 213 height 23
click at [848, 428] on icon at bounding box center [849, 428] width 6 height 8
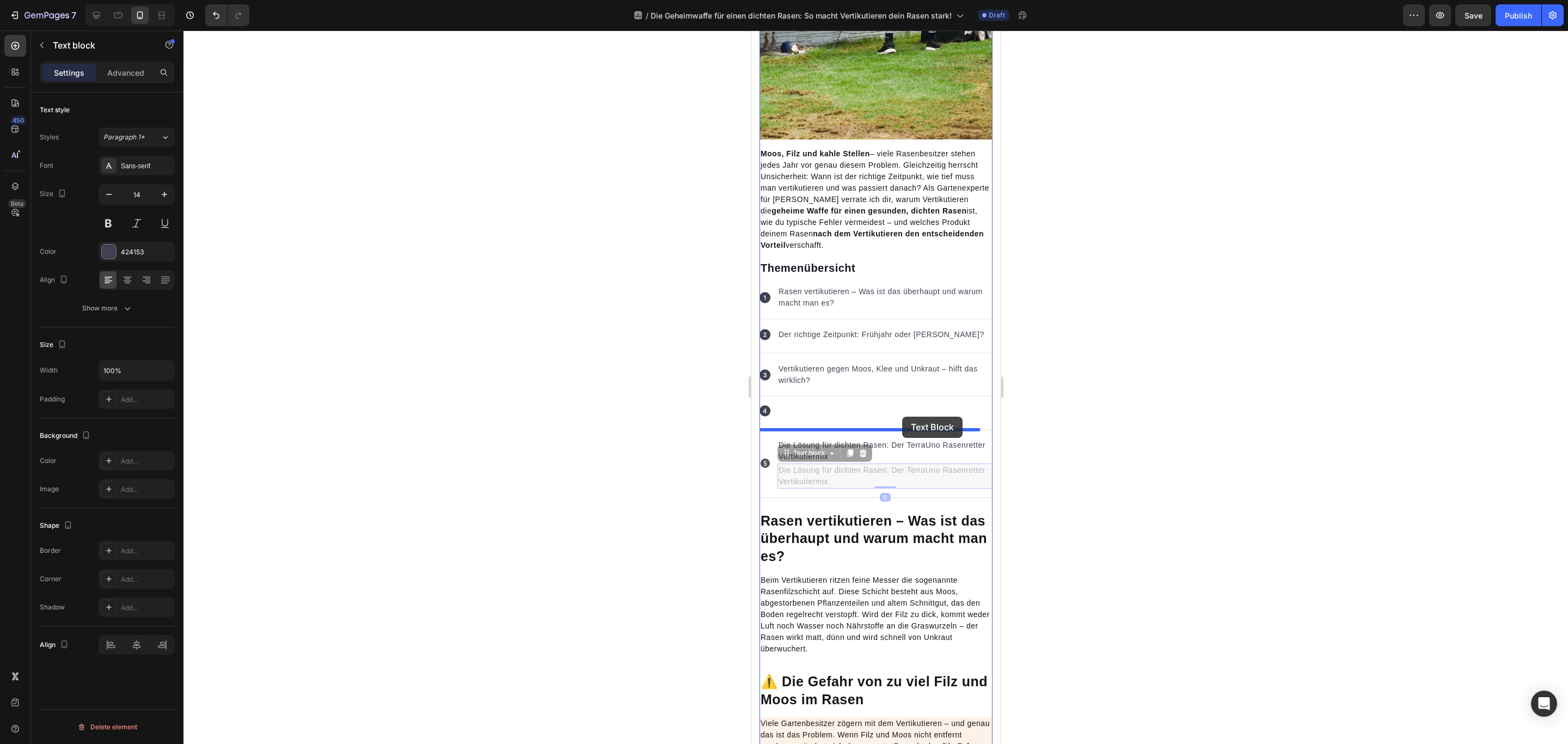
drag, startPoint x: 796, startPoint y: 455, endPoint x: 902, endPoint y: 416, distance: 112.9
click at [222, 15] on button "Undo/Redo" at bounding box center [216, 15] width 22 height 22
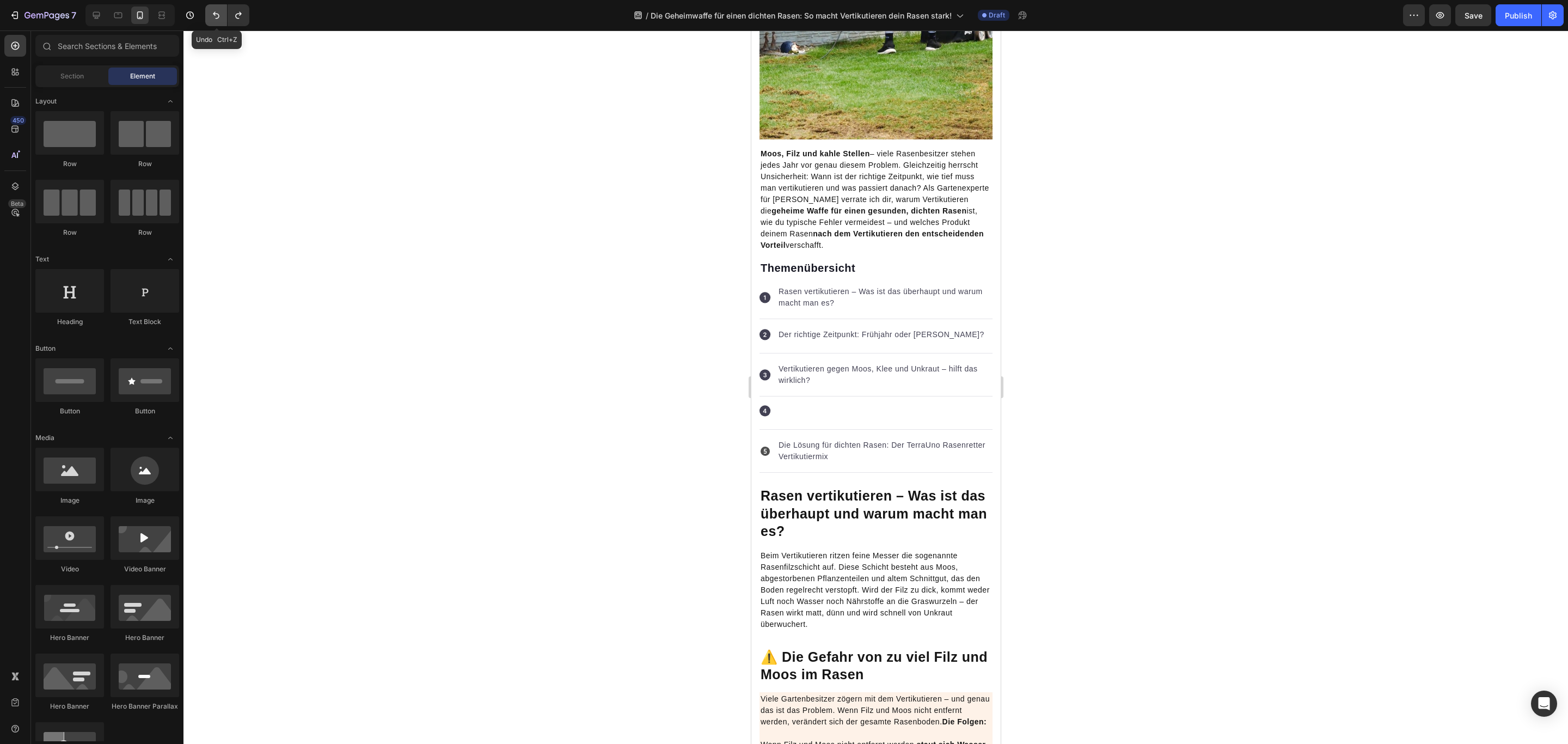
click at [222, 15] on button "Undo/Redo" at bounding box center [216, 15] width 22 height 22
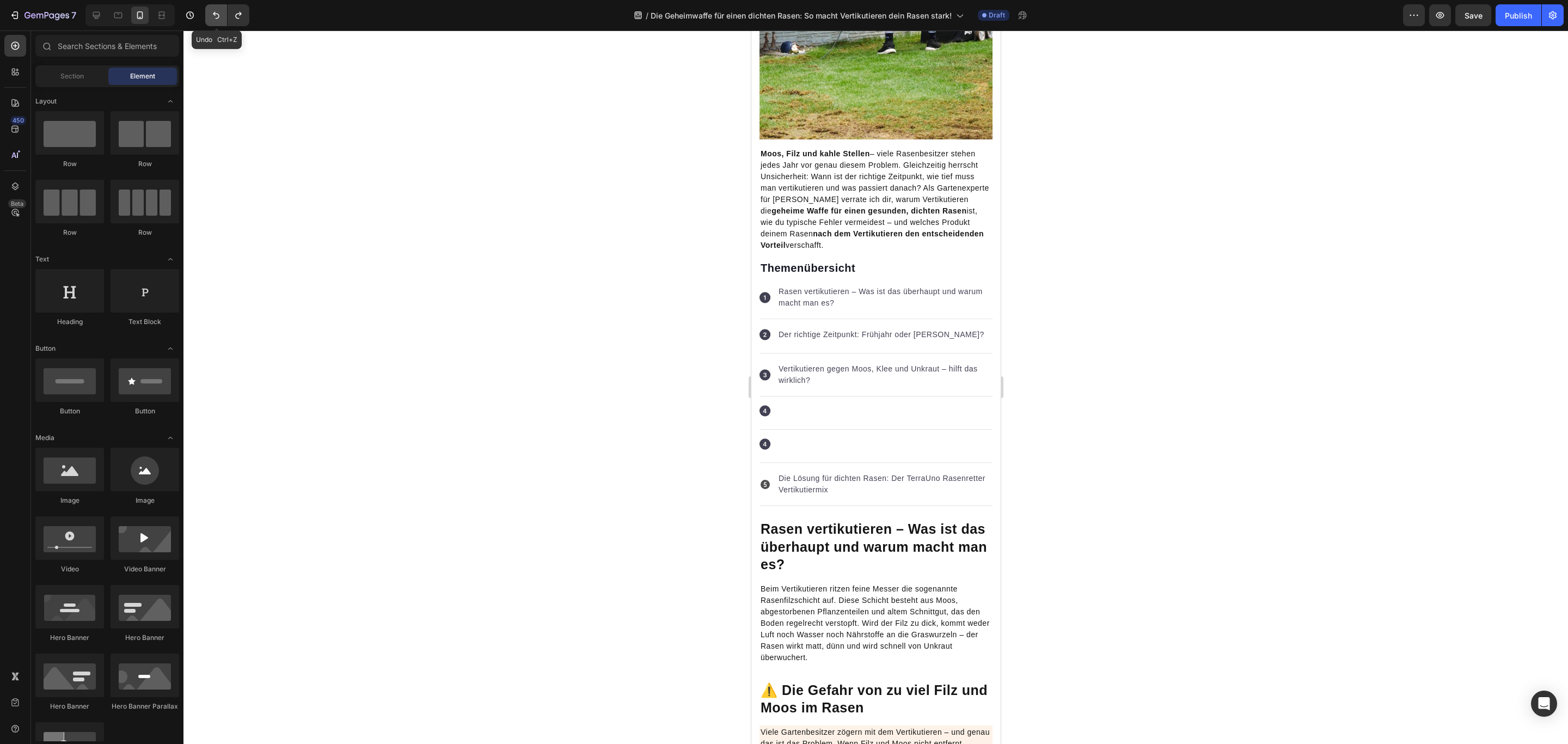
click at [222, 15] on button "Undo/Redo" at bounding box center [216, 15] width 22 height 22
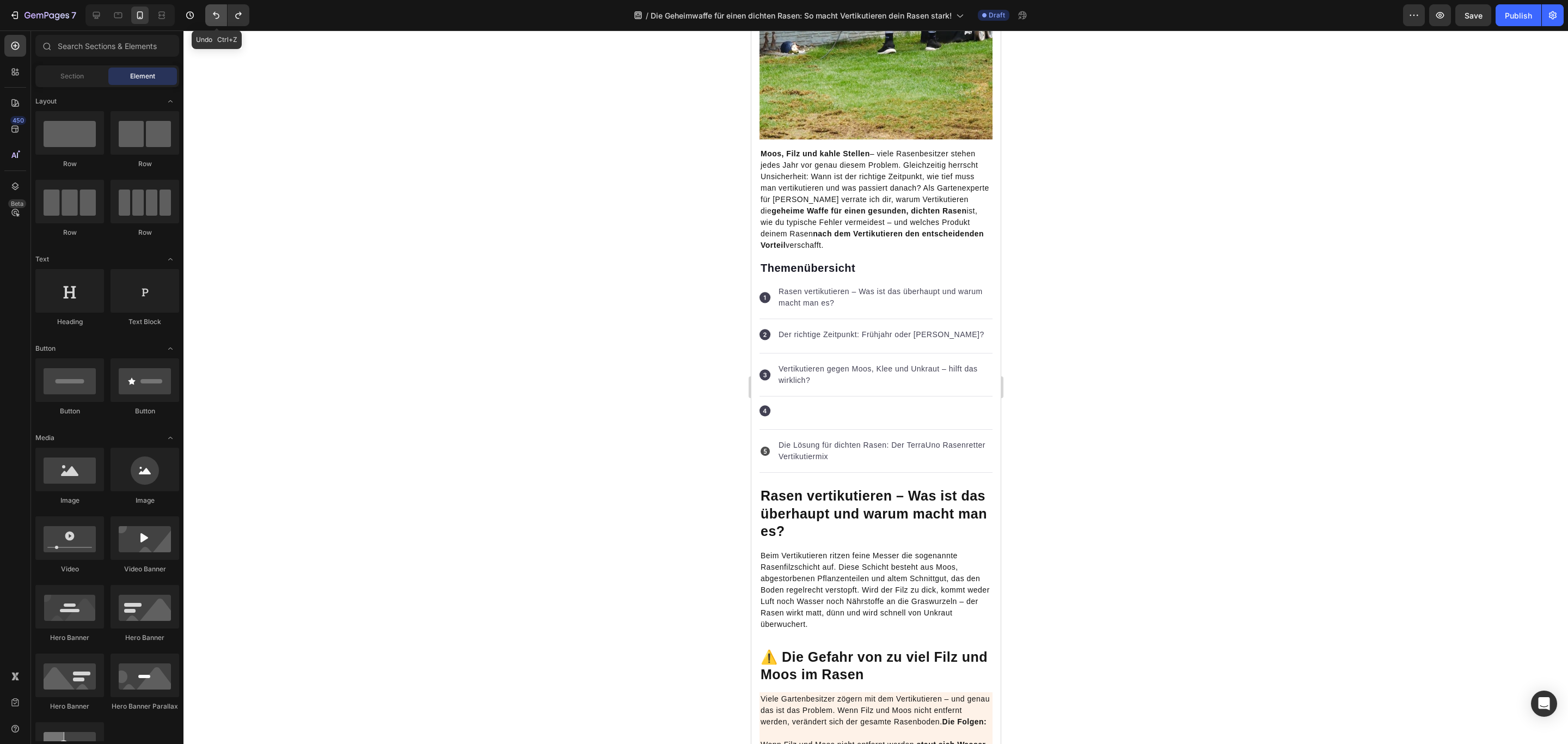
click at [222, 15] on button "Undo/Redo" at bounding box center [216, 15] width 22 height 22
click at [814, 417] on p "So vertikutierst du richtig: Tiefe, Technik & Pflege danach" at bounding box center [882, 411] width 209 height 11
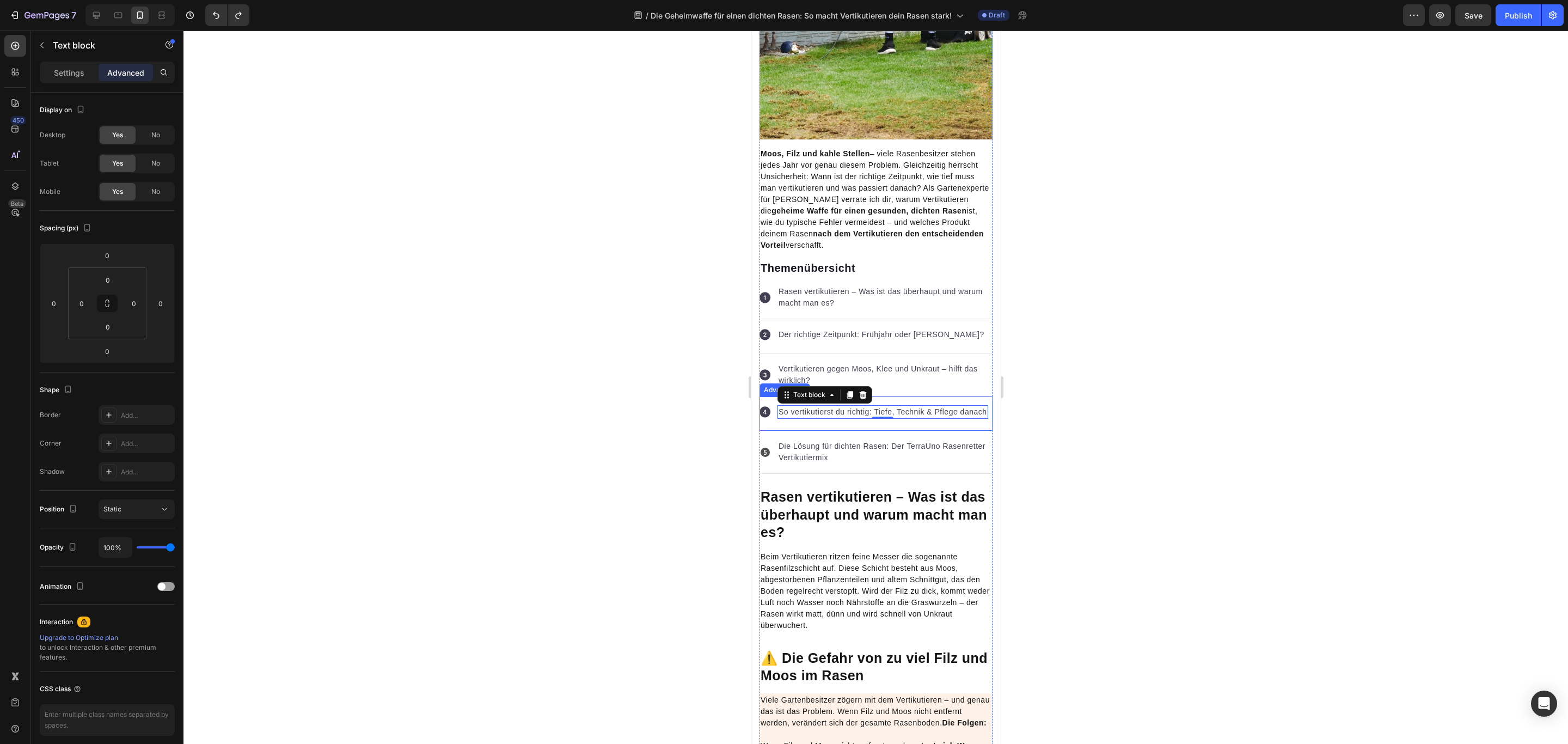
click at [938, 398] on div "Icon So vertikutierst du richtig: Tiefe, Technik & Pflege danach Text block 0" at bounding box center [875, 413] width 233 height 34
click at [846, 387] on div at bounding box center [840, 386] width 13 height 13
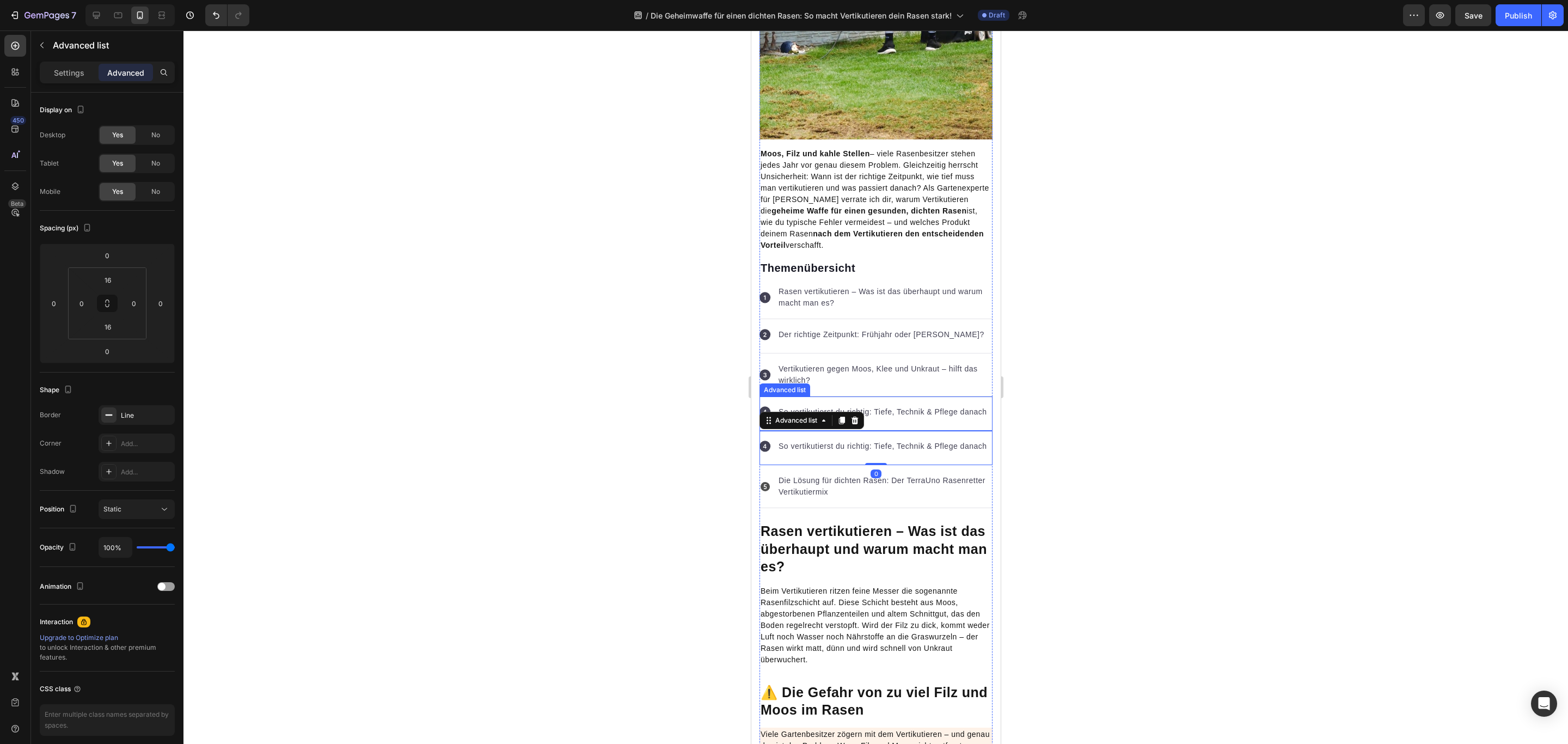
click at [955, 431] on div "Icon So vertikutierst du richtig: Tiefe, Technik & Pflege danach Text block" at bounding box center [875, 413] width 233 height 34
click at [953, 359] on div "Icon Vertikutieren gegen Moos, Klee und Unkraut – hilft das wirklich? Text block" at bounding box center [875, 374] width 233 height 43
click at [927, 431] on div "Icon So vertikutierst du richtig: Tiefe, Technik & Pflege danach Text block" at bounding box center [875, 413] width 233 height 34
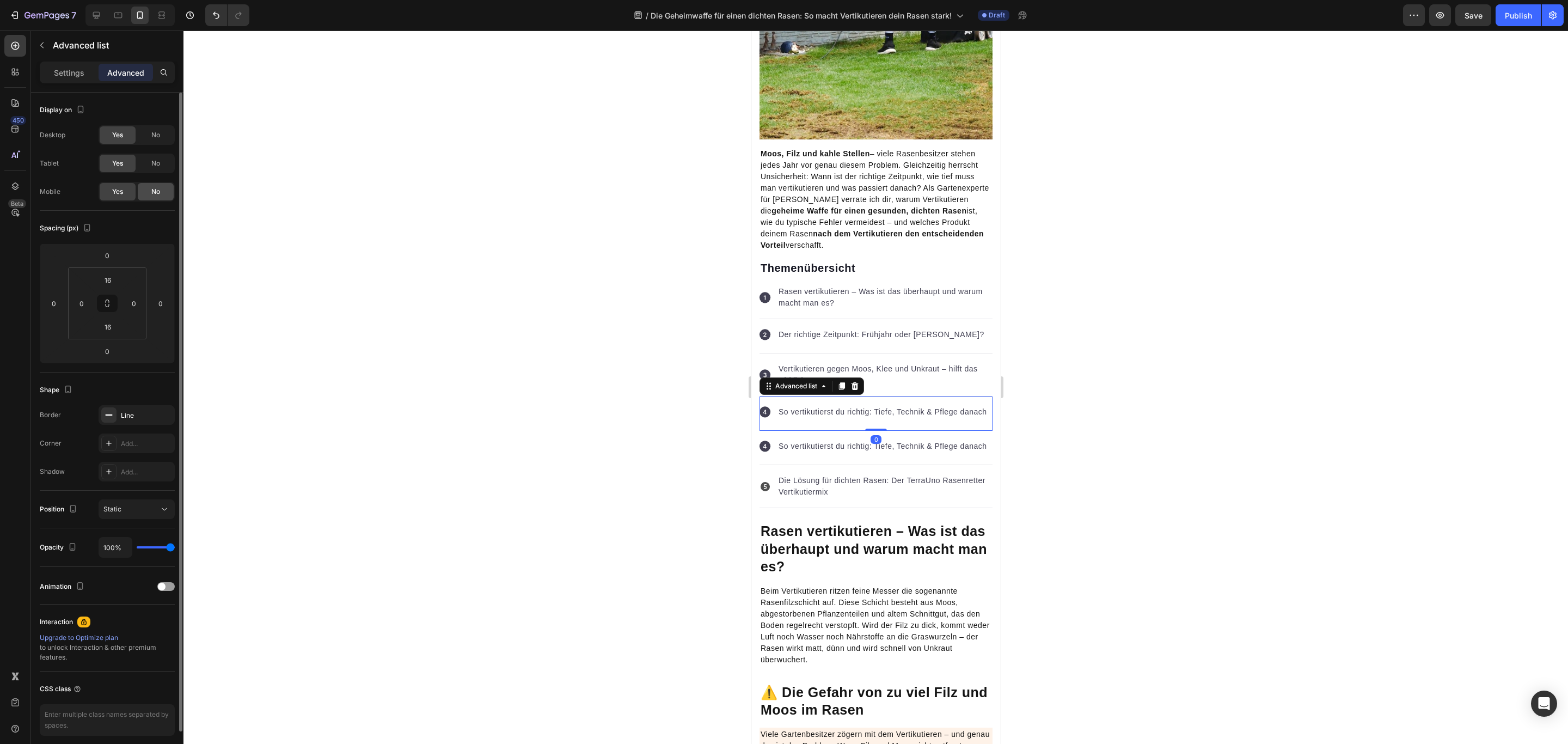
click at [157, 195] on span "No" at bounding box center [156, 191] width 9 height 10
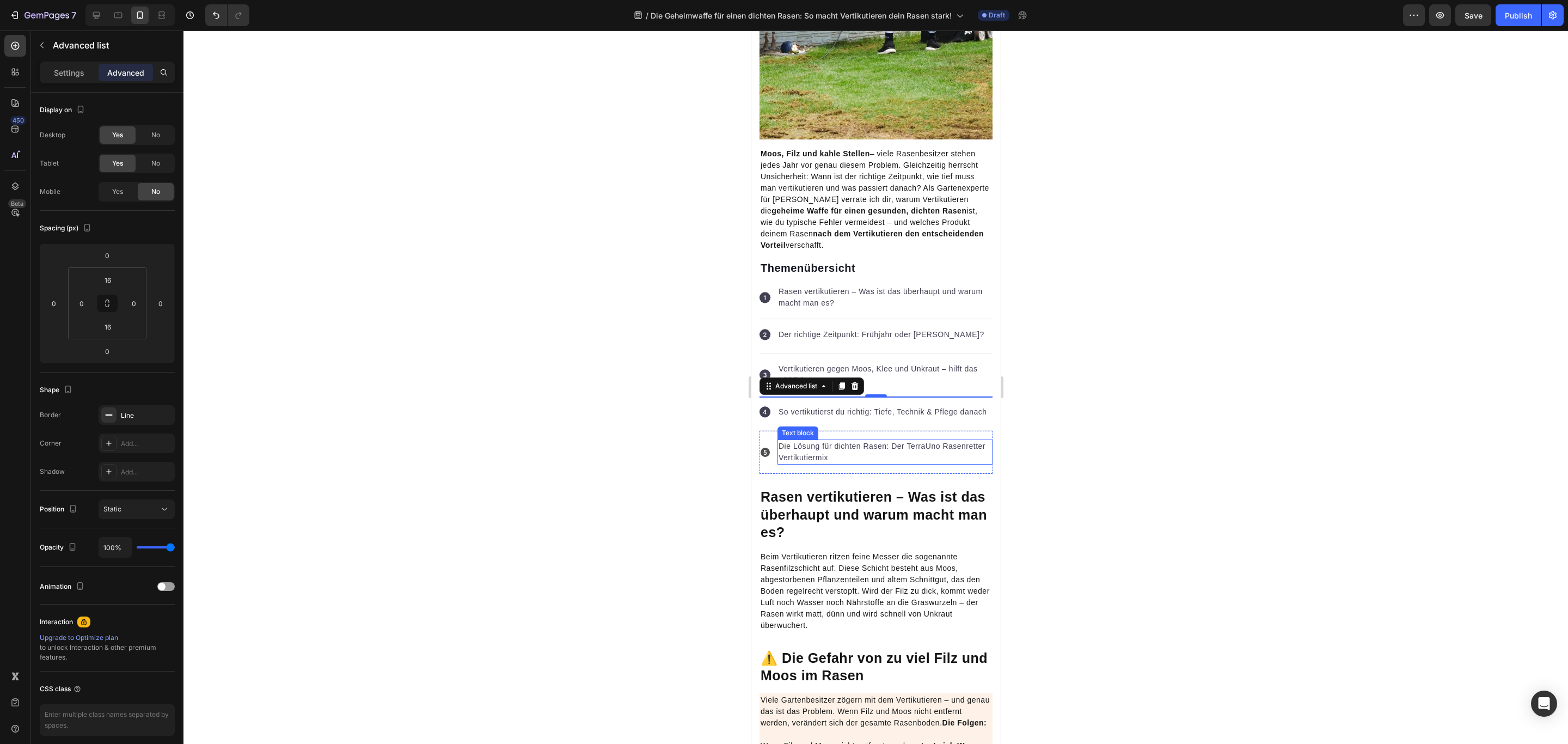
click at [856, 463] on p "Die Lösung für dichten Rasen: Der TerraUno Rasenretter Vertikutiermix" at bounding box center [884, 452] width 213 height 23
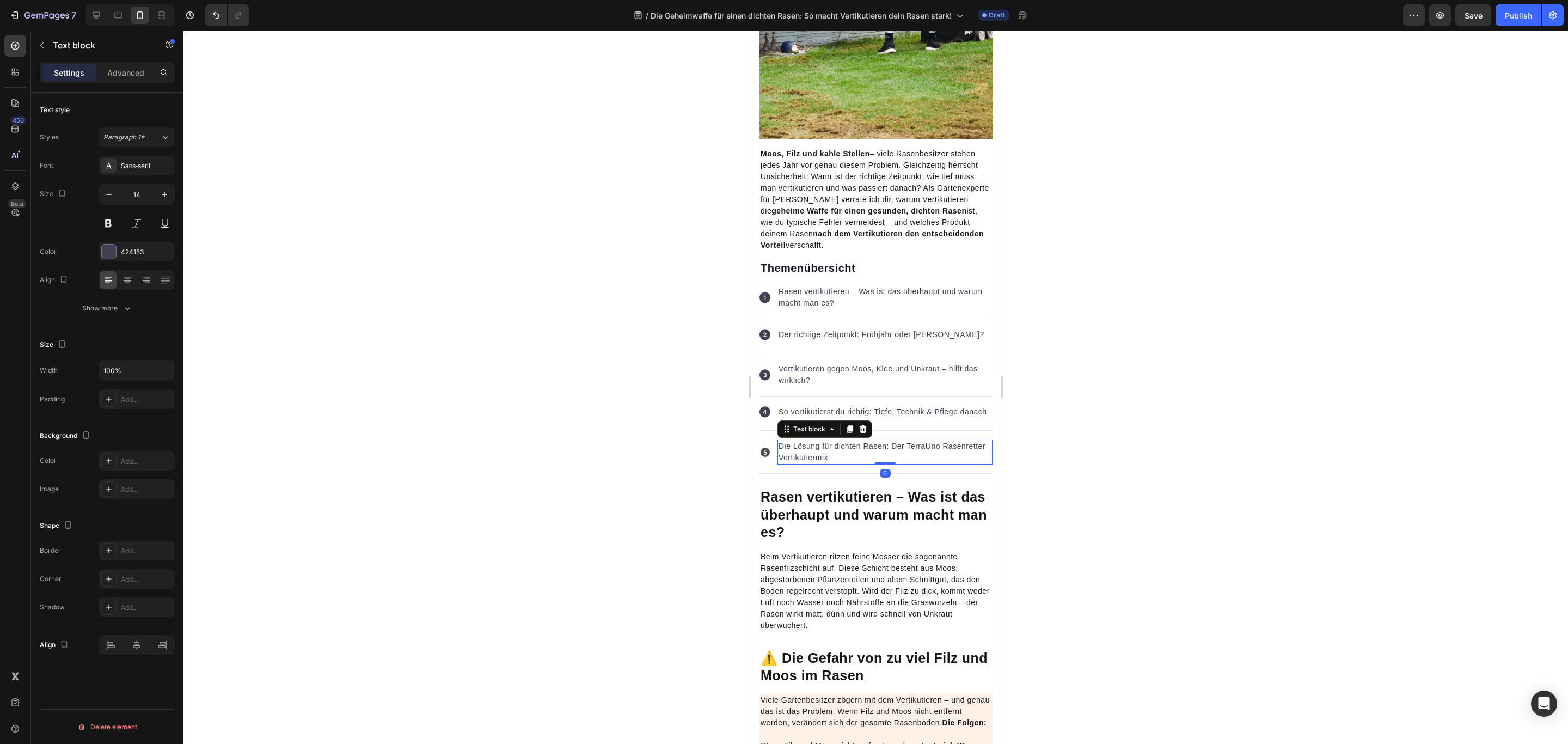
click at [823, 460] on p "Die Lösung für dichten Rasen: Der TerraUno Rasenretter Vertikutiermix" at bounding box center [884, 452] width 213 height 23
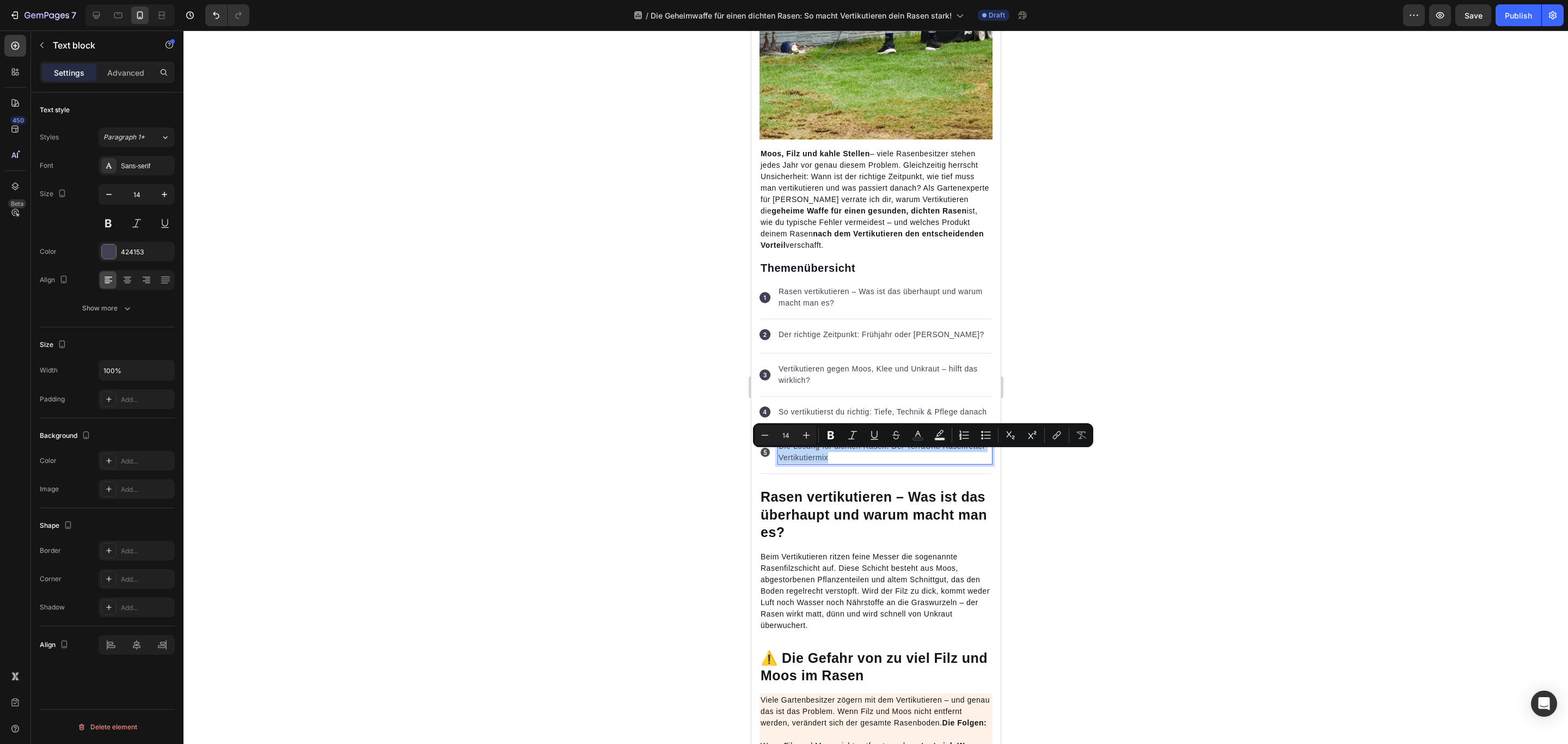
copy p "Die Lösung für dichten Rasen: Der TerraUno Rasenretter Vertikutiermix"
click at [863, 412] on p "So vertikutierst du richtig: Tiefe, Technik & Pflege danach" at bounding box center [882, 411] width 209 height 11
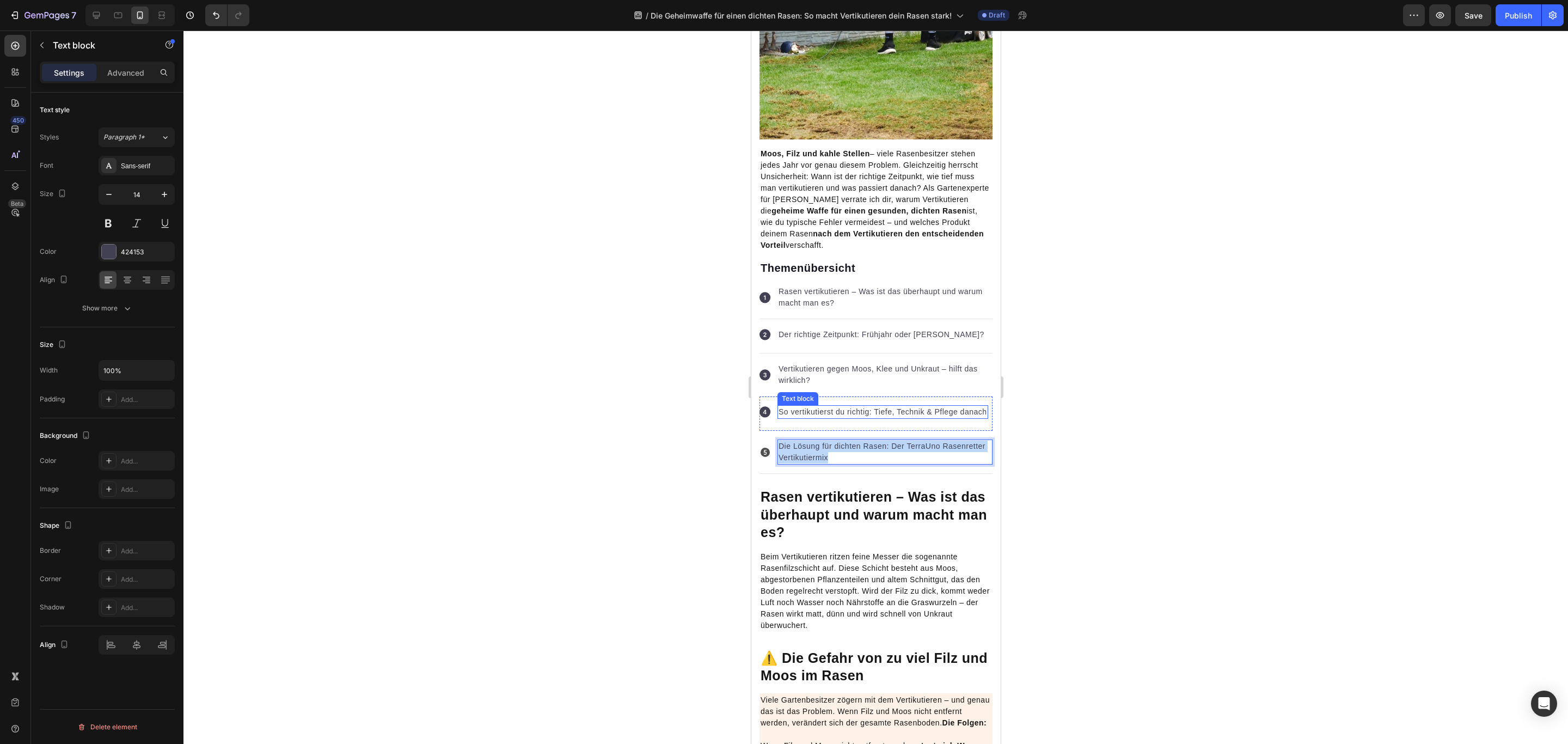
click at [863, 412] on p "So vertikutierst du richtig: Tiefe, Technik & Pflege danach" at bounding box center [882, 411] width 209 height 11
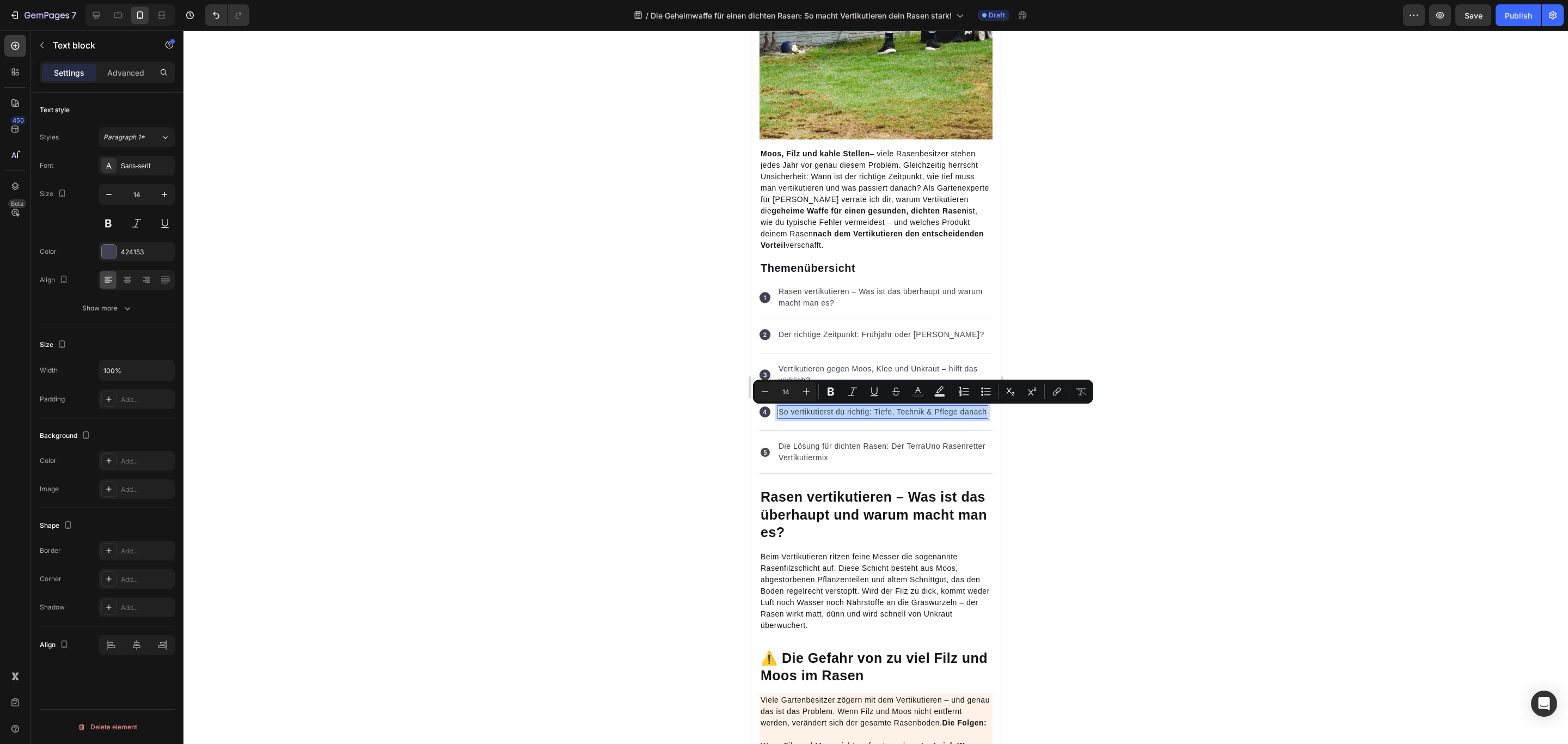
click at [865, 431] on div "Icon So vertikutierst du richtig: Tiefe, Technik & Pflege danach Text block 0" at bounding box center [875, 413] width 233 height 34
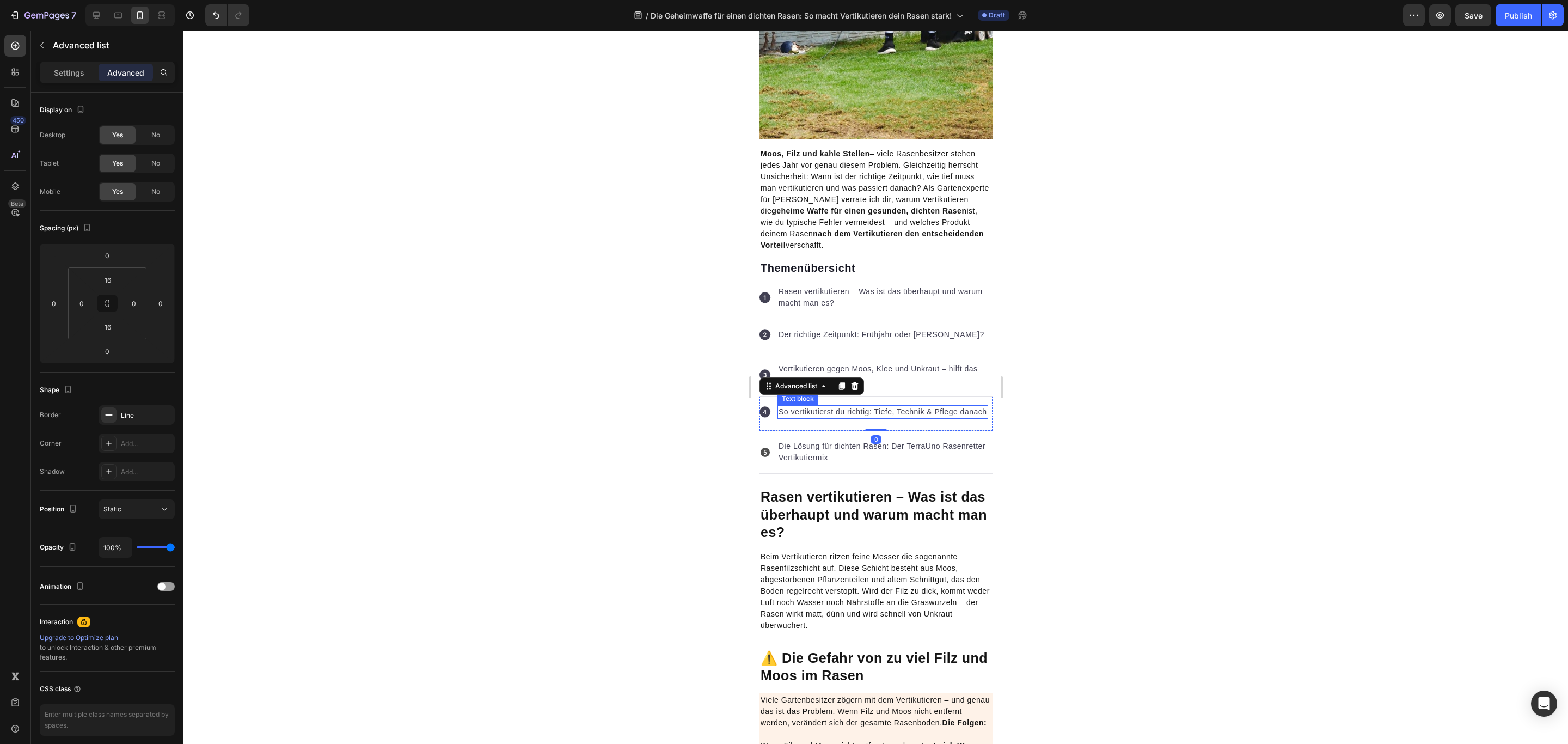
click at [896, 417] on p "So vertikutierst du richtig: Tiefe, Technik & Pflege danach" at bounding box center [882, 411] width 209 height 11
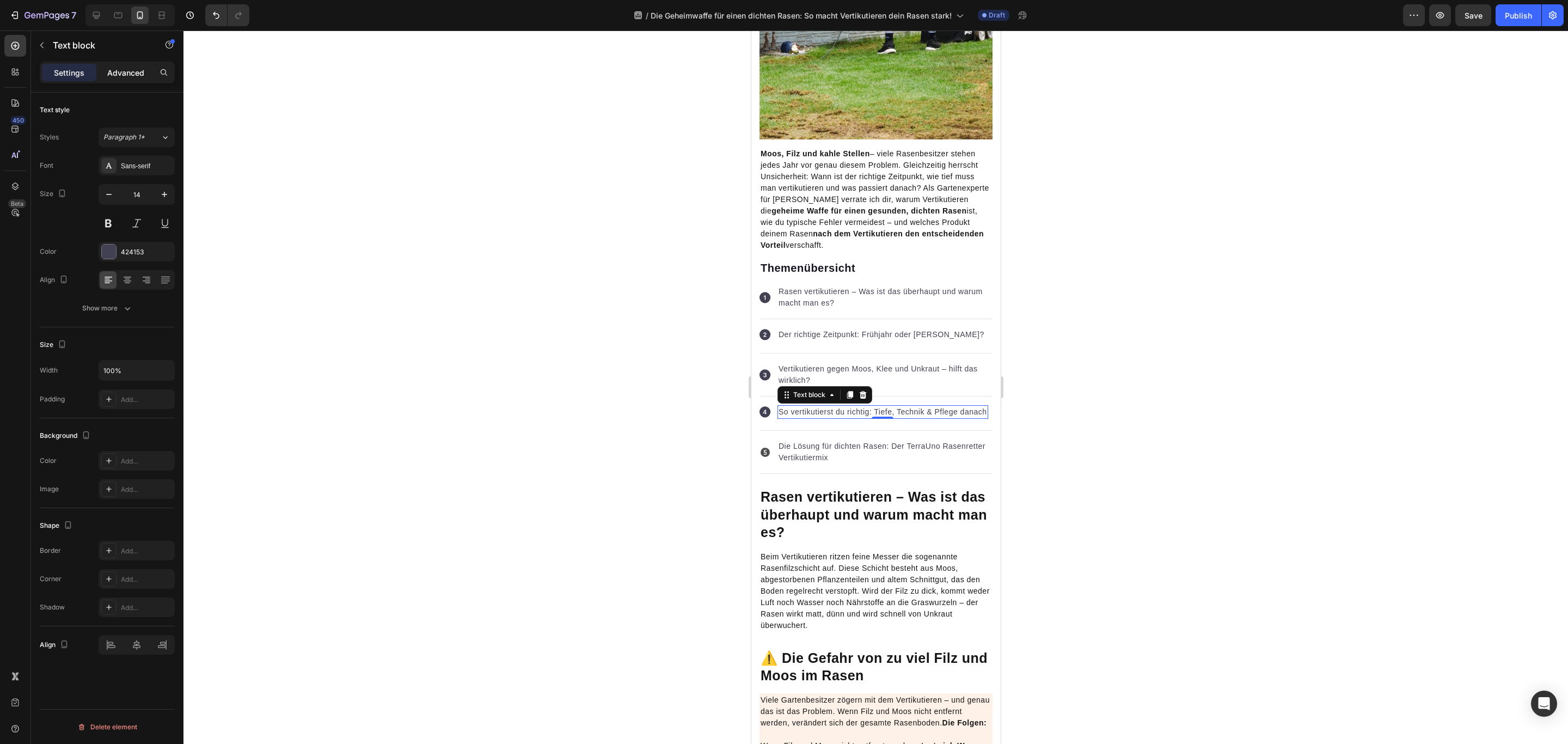
click at [143, 77] on p "Advanced" at bounding box center [126, 72] width 37 height 11
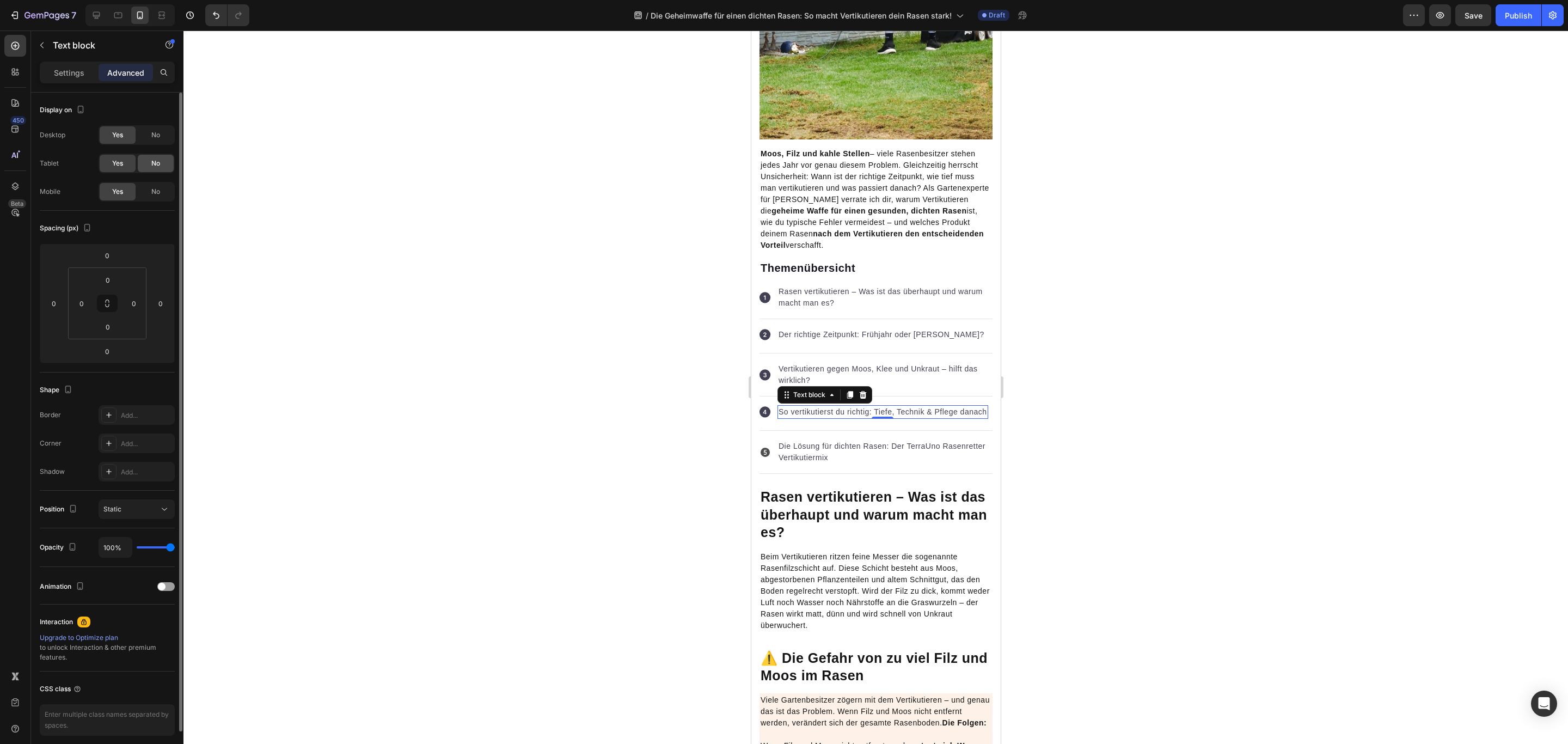
click at [164, 162] on div "No" at bounding box center [156, 164] width 36 height 18
click at [162, 137] on div "No" at bounding box center [156, 136] width 36 height 18
click at [825, 417] on p "So vertikutierst du richtig: Tiefe, Technik & Pflege danach" at bounding box center [882, 411] width 209 height 11
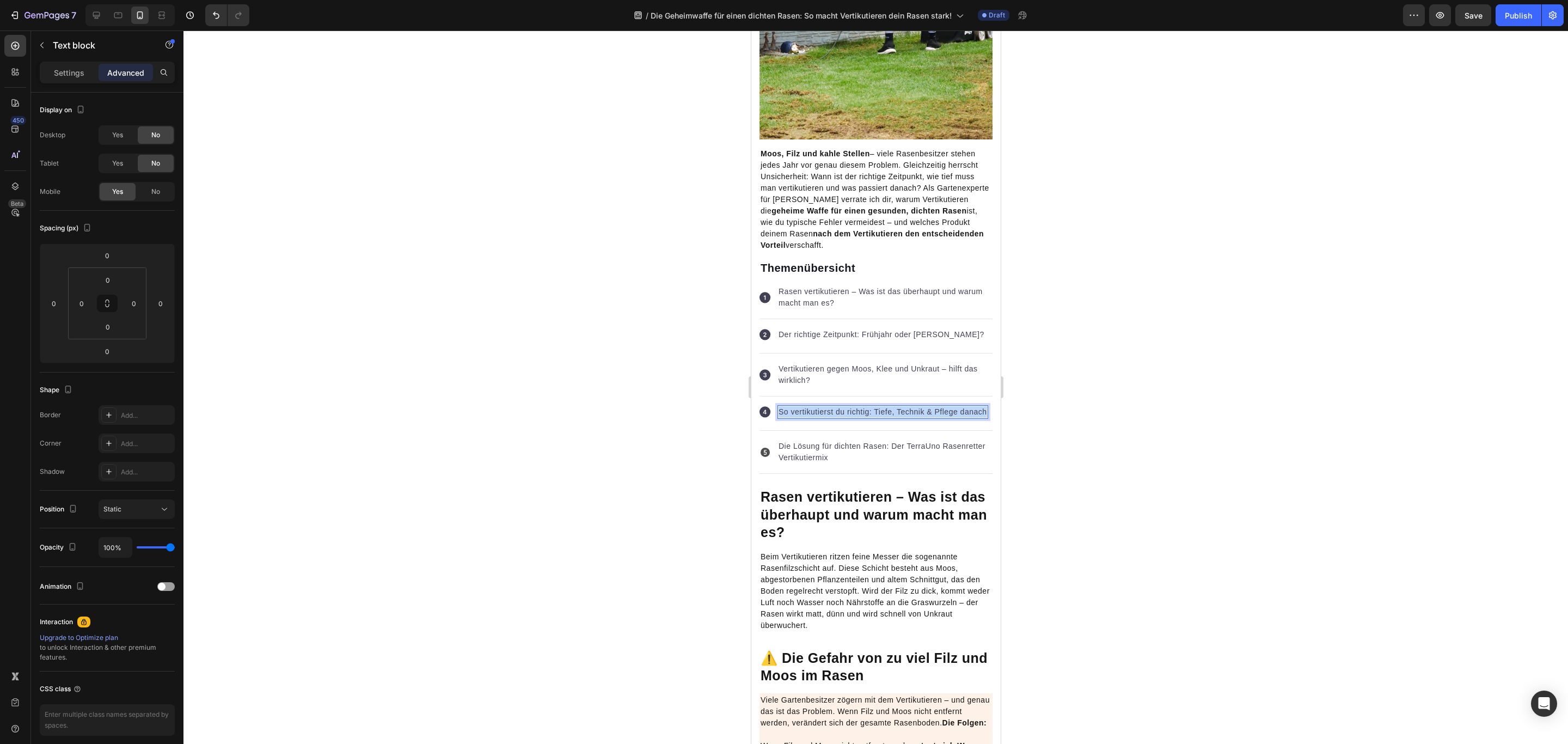
click at [825, 417] on p "So vertikutierst du richtig: Tiefe, Technik & Pflege danach" at bounding box center [882, 411] width 209 height 11
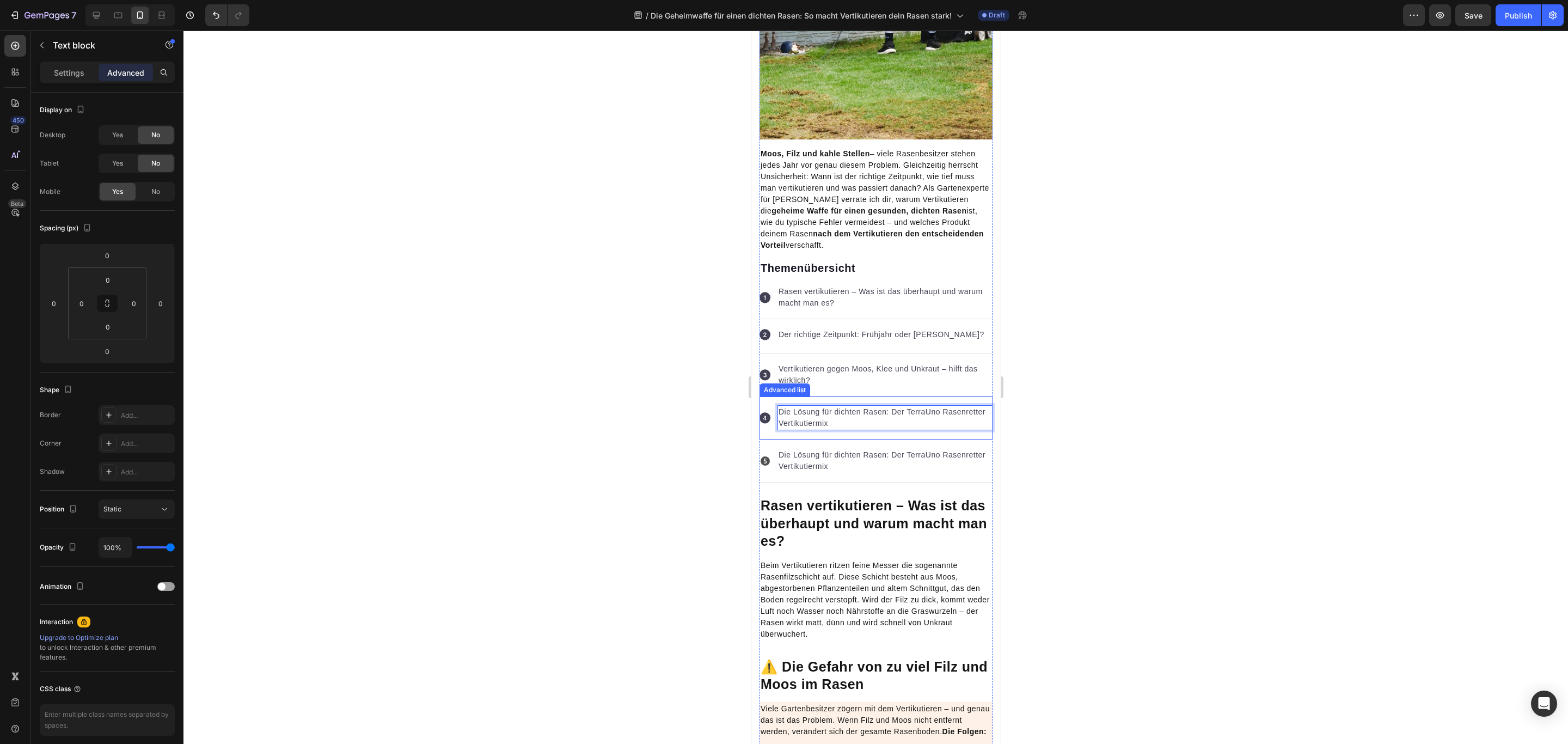
click at [903, 459] on p "Die Lösung für dichten Rasen: Der TerraUno Rasenretter Vertikutiermix" at bounding box center [884, 460] width 213 height 23
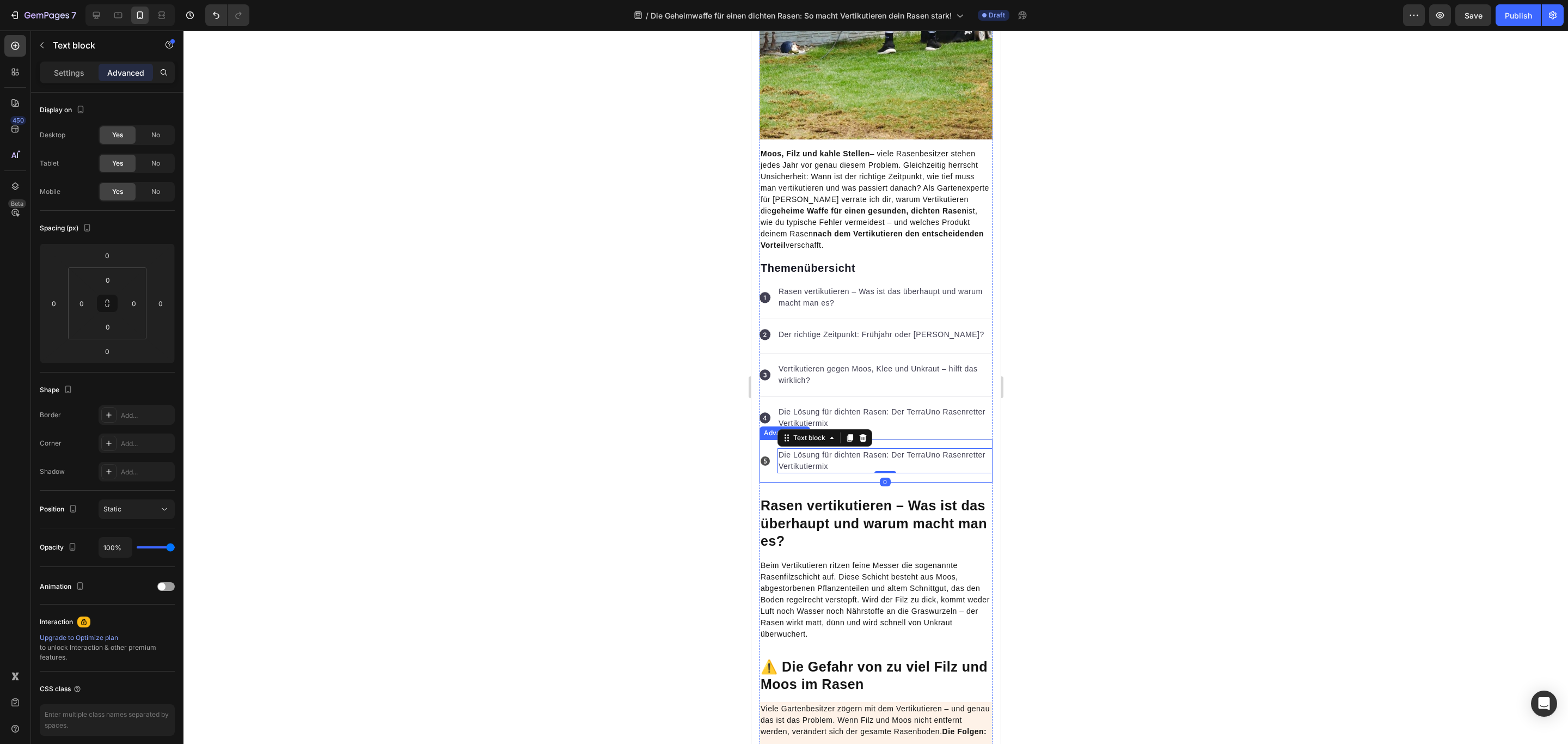
click at [770, 451] on li "Icon Die Lösung für dichten Rasen: Der TerraUno Rasenretter Vertikutiermix Text…" at bounding box center [875, 460] width 233 height 25
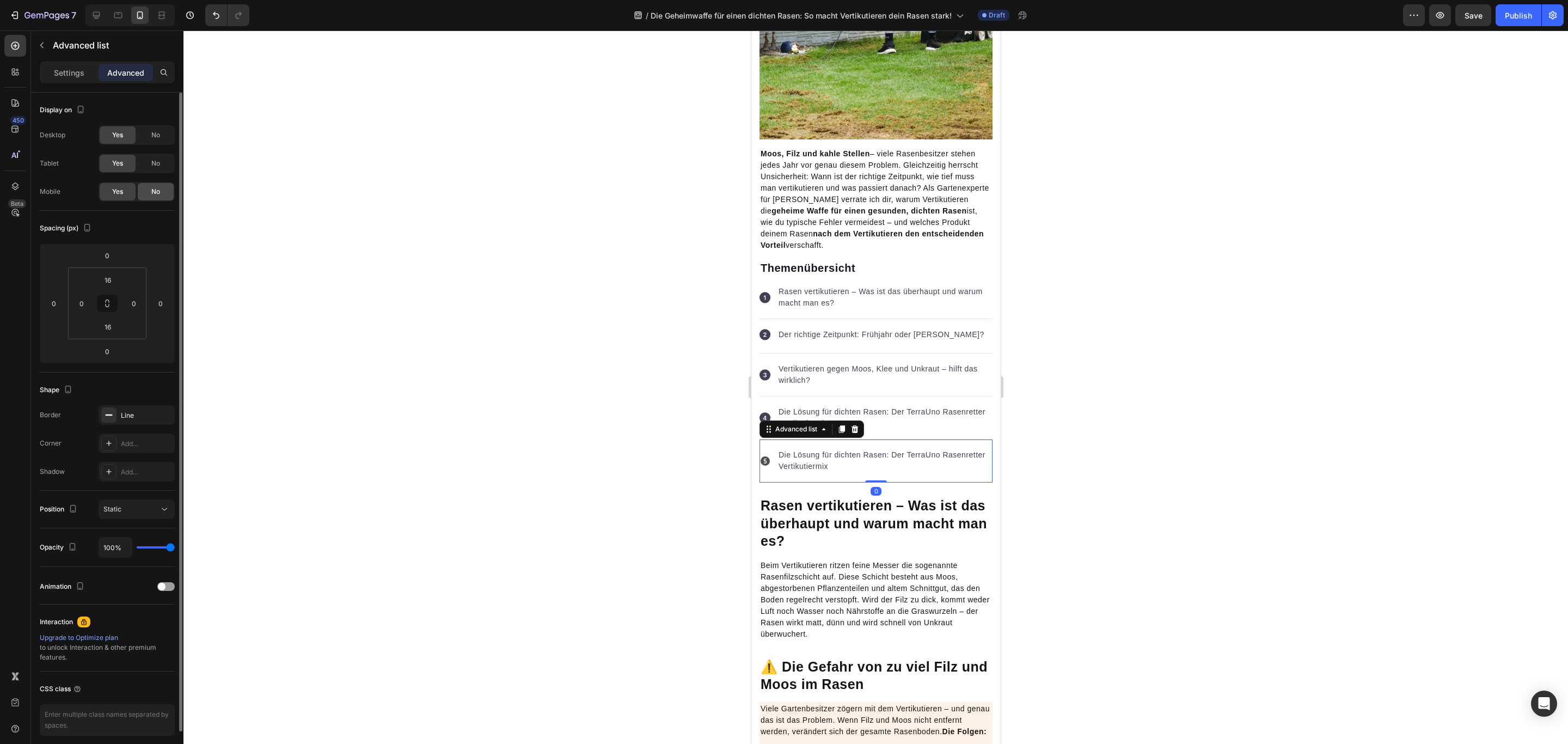
click at [146, 193] on div "No" at bounding box center [156, 192] width 36 height 18
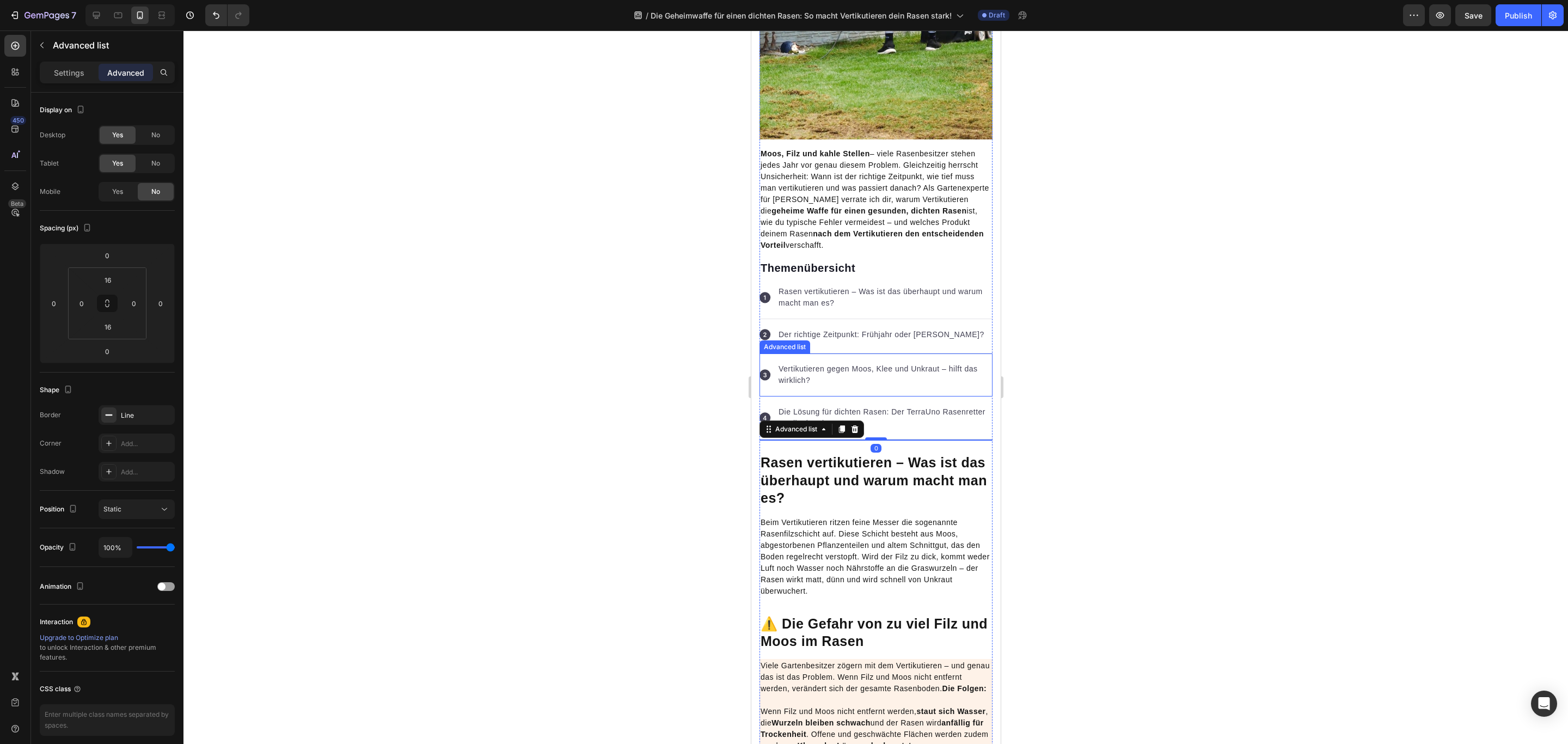
click at [886, 341] on p "Der richtige Zeitpunkt: Frühjahr oder [PERSON_NAME]?" at bounding box center [881, 335] width 206 height 11
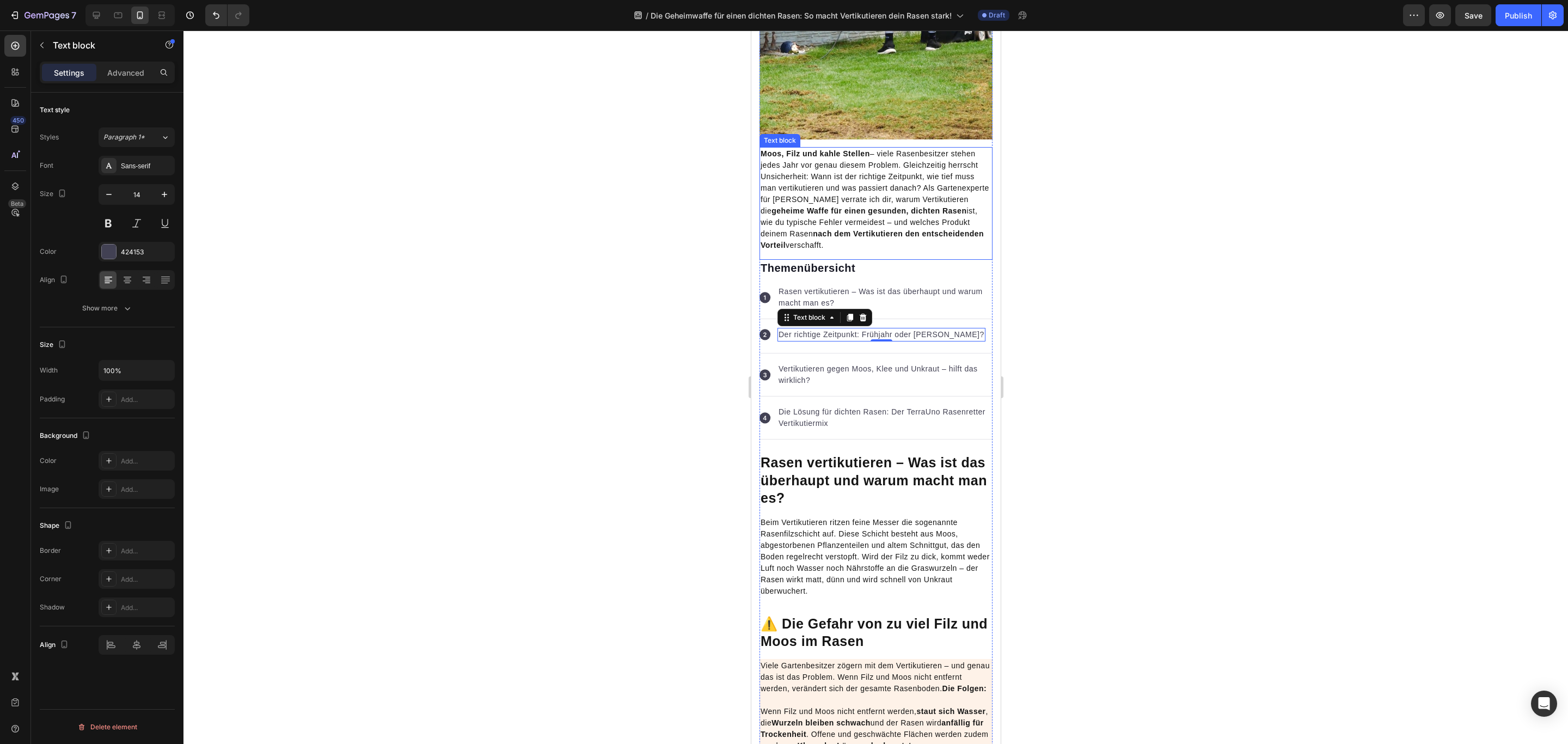
click at [892, 219] on p "Moos, Filz und kahle Stellen – viele Rasenbesitzer stehen jedes Jahr vor genau …" at bounding box center [876, 199] width 231 height 103
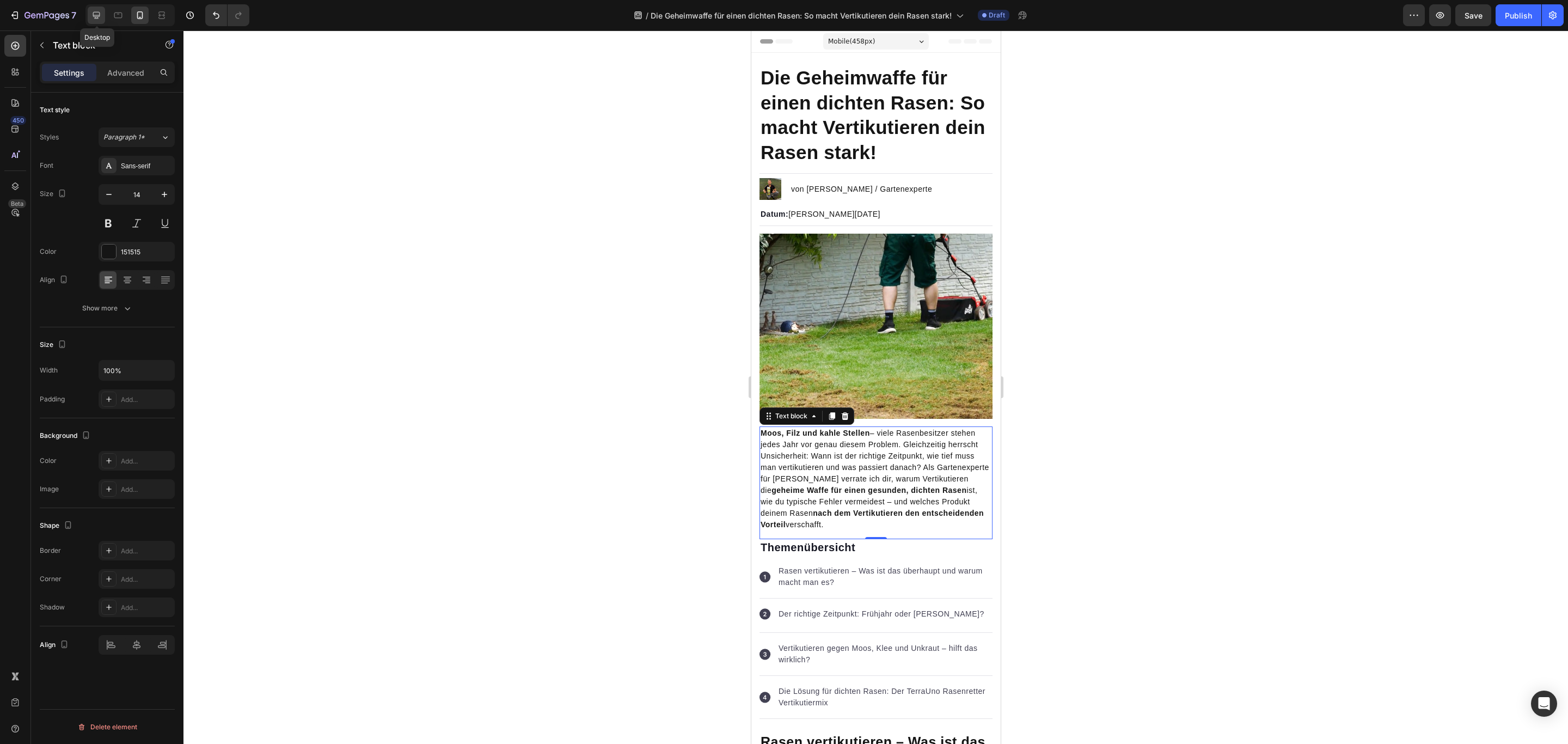
click at [99, 15] on icon at bounding box center [96, 15] width 11 height 11
type input "16"
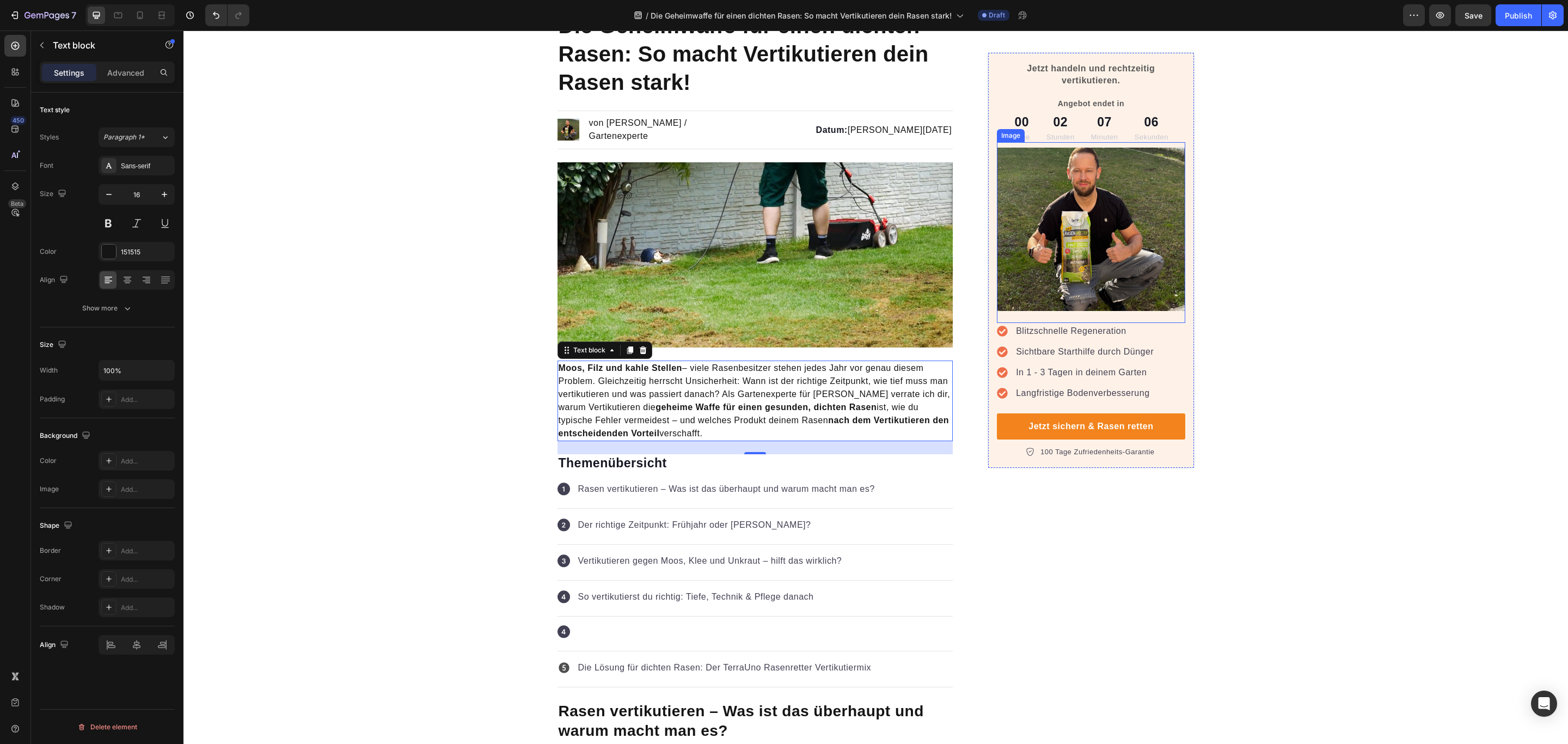
scroll to position [164, 0]
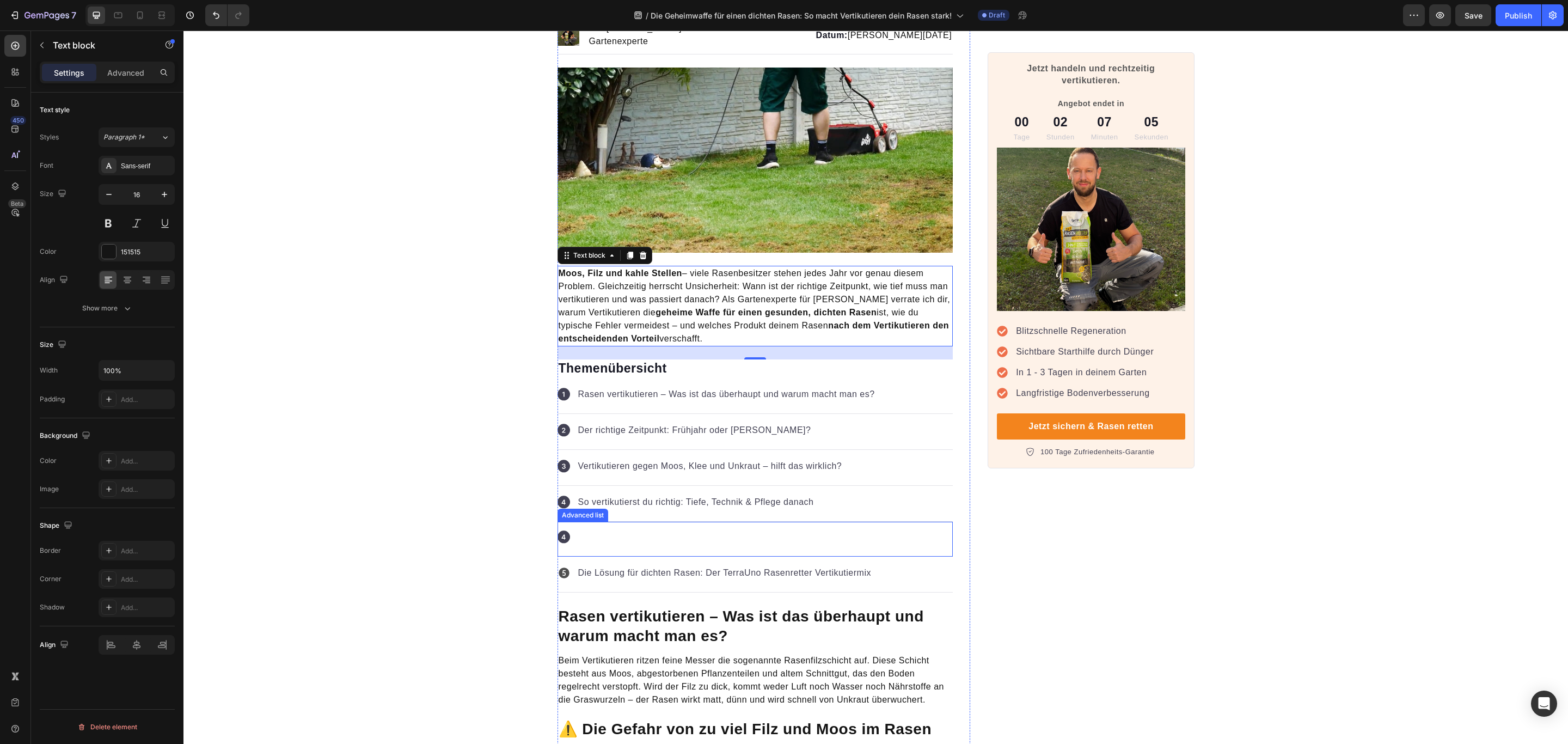
click at [651, 528] on div "Icon Die Lösung für dichten Rasen: Der TerraUno Rasenretter Vertikutiermix Text…" at bounding box center [755, 540] width 396 height 35
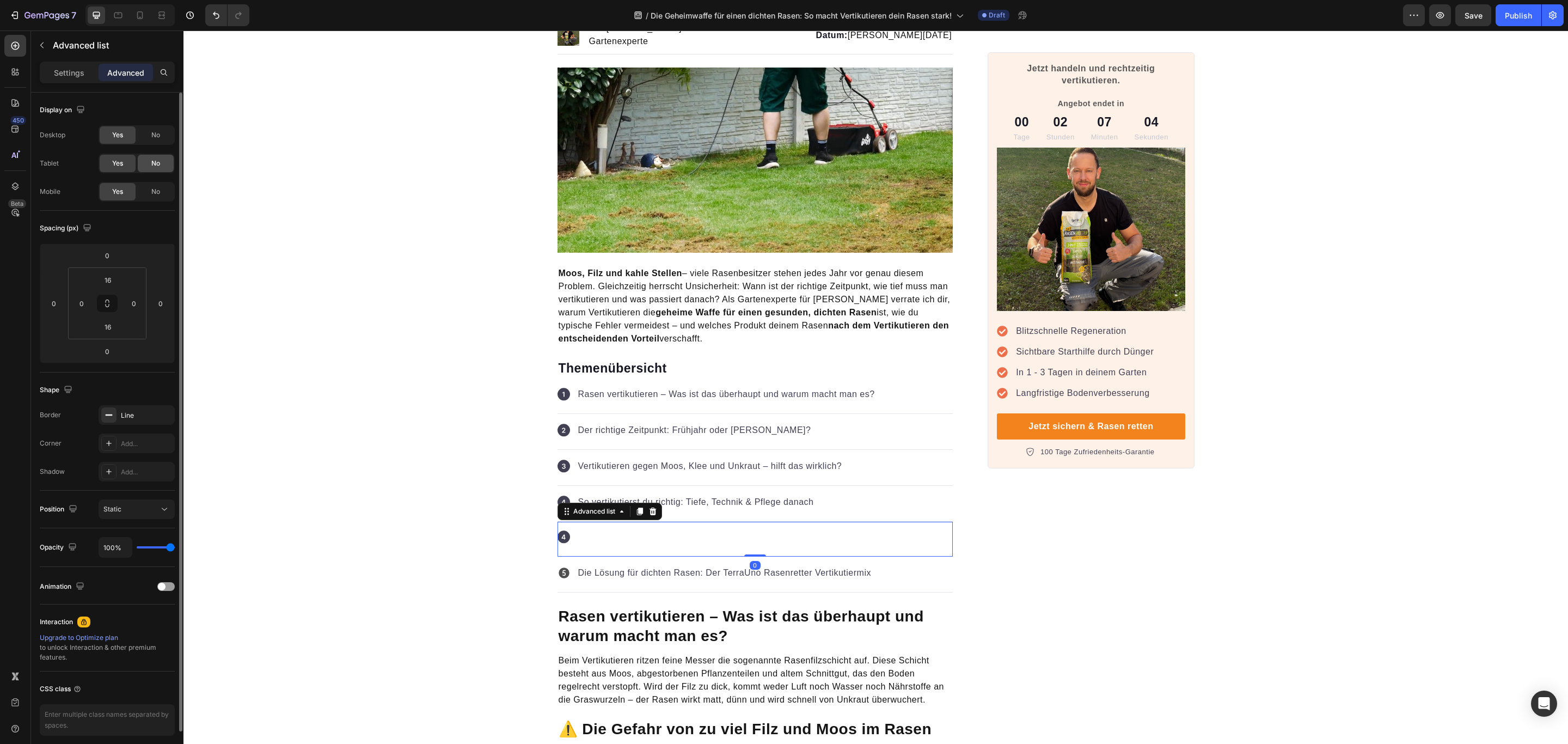
click at [152, 160] on span "No" at bounding box center [156, 163] width 9 height 10
click at [158, 137] on span "No" at bounding box center [156, 135] width 9 height 10
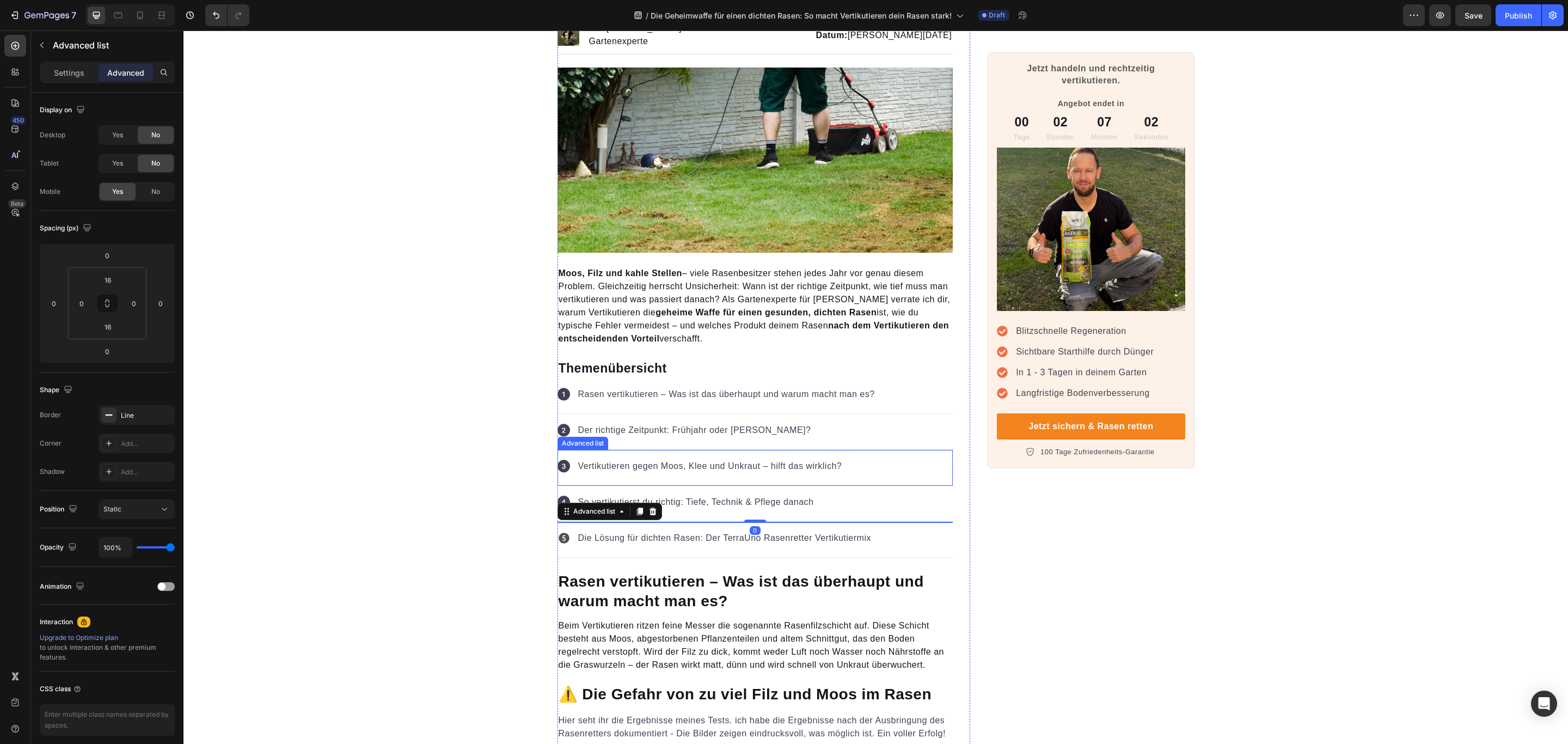
click at [893, 445] on div "Icon Der richtige Zeitpunkt: Frühjahr oder [PERSON_NAME]? Text block" at bounding box center [755, 431] width 396 height 36
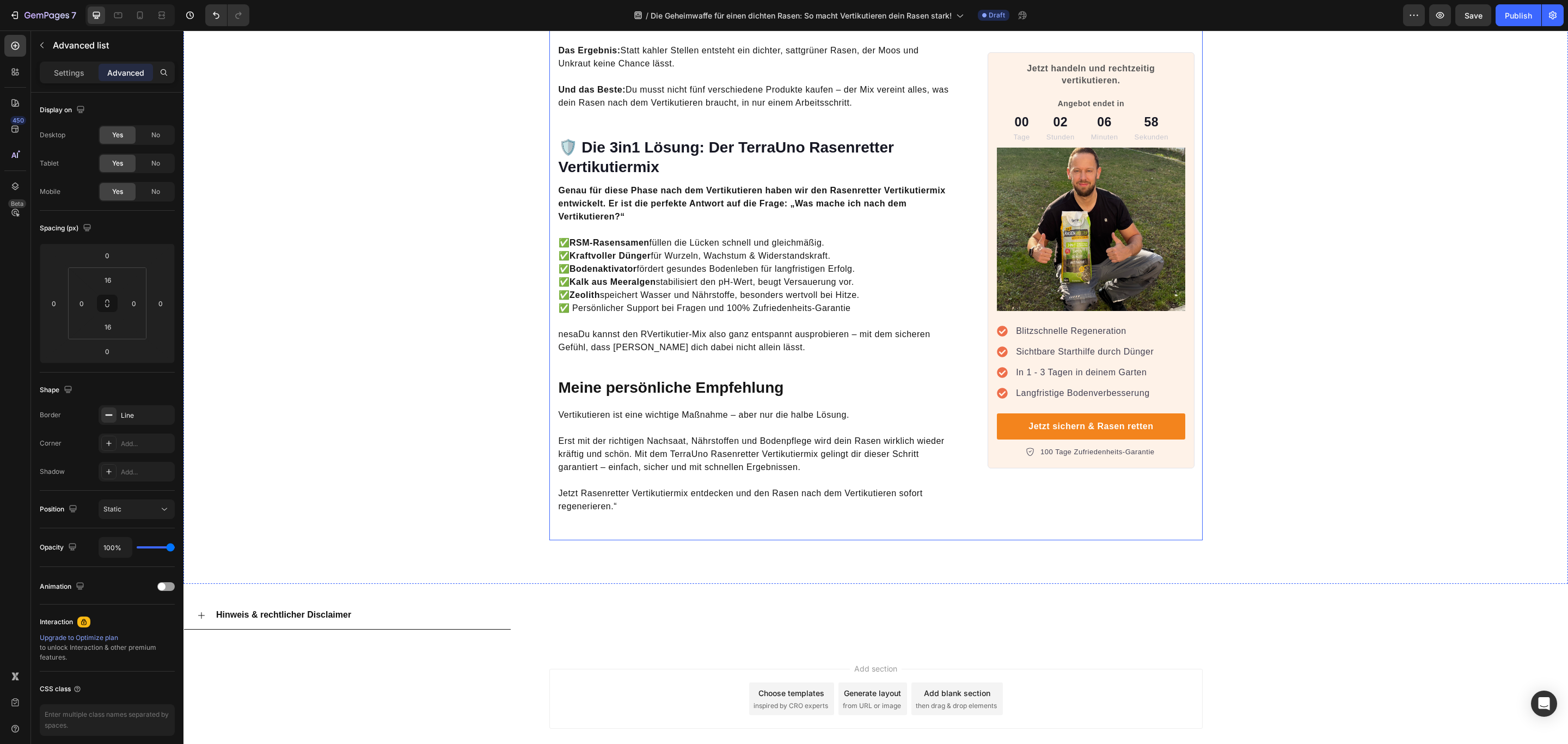
scroll to position [3351, 0]
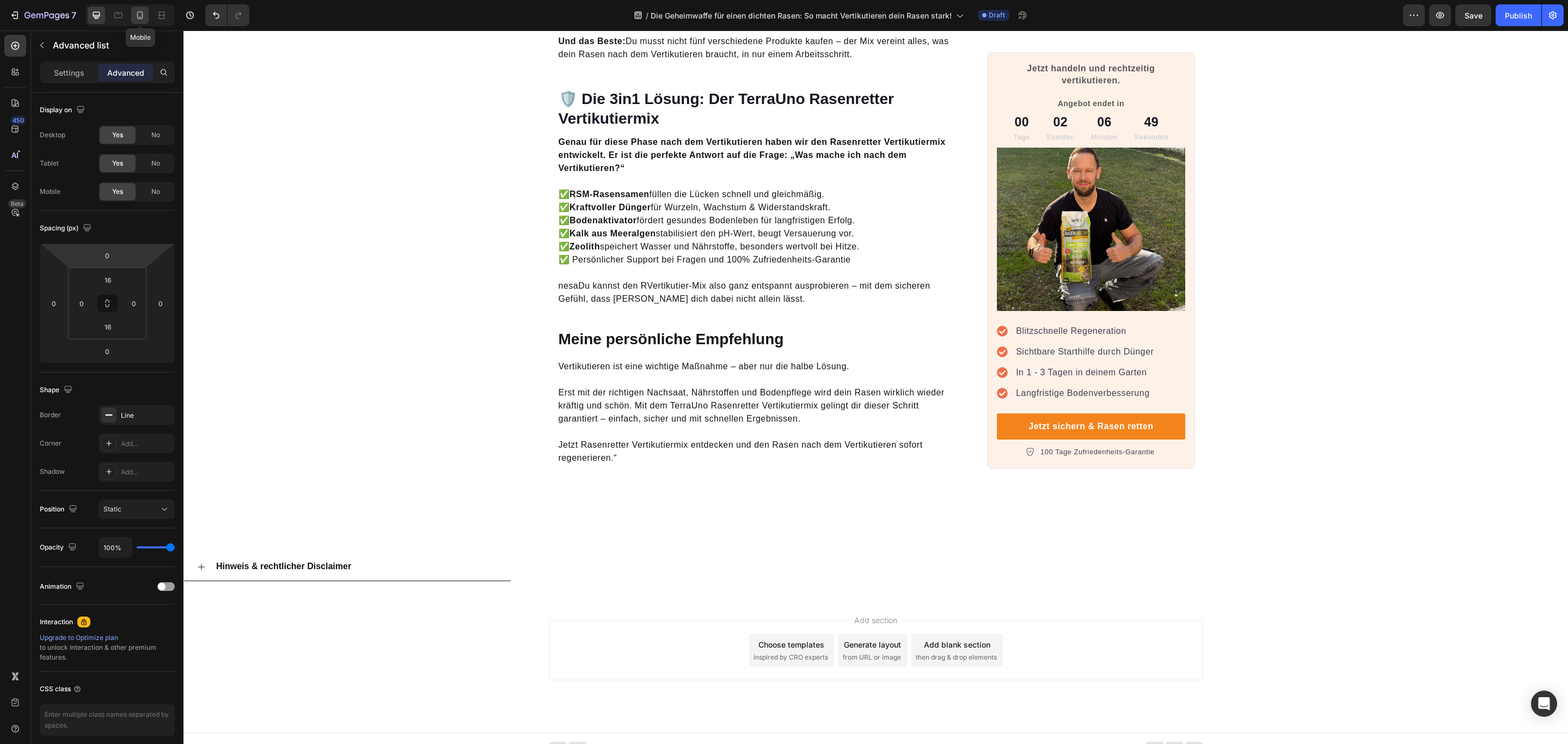
click at [136, 11] on icon at bounding box center [140, 15] width 11 height 11
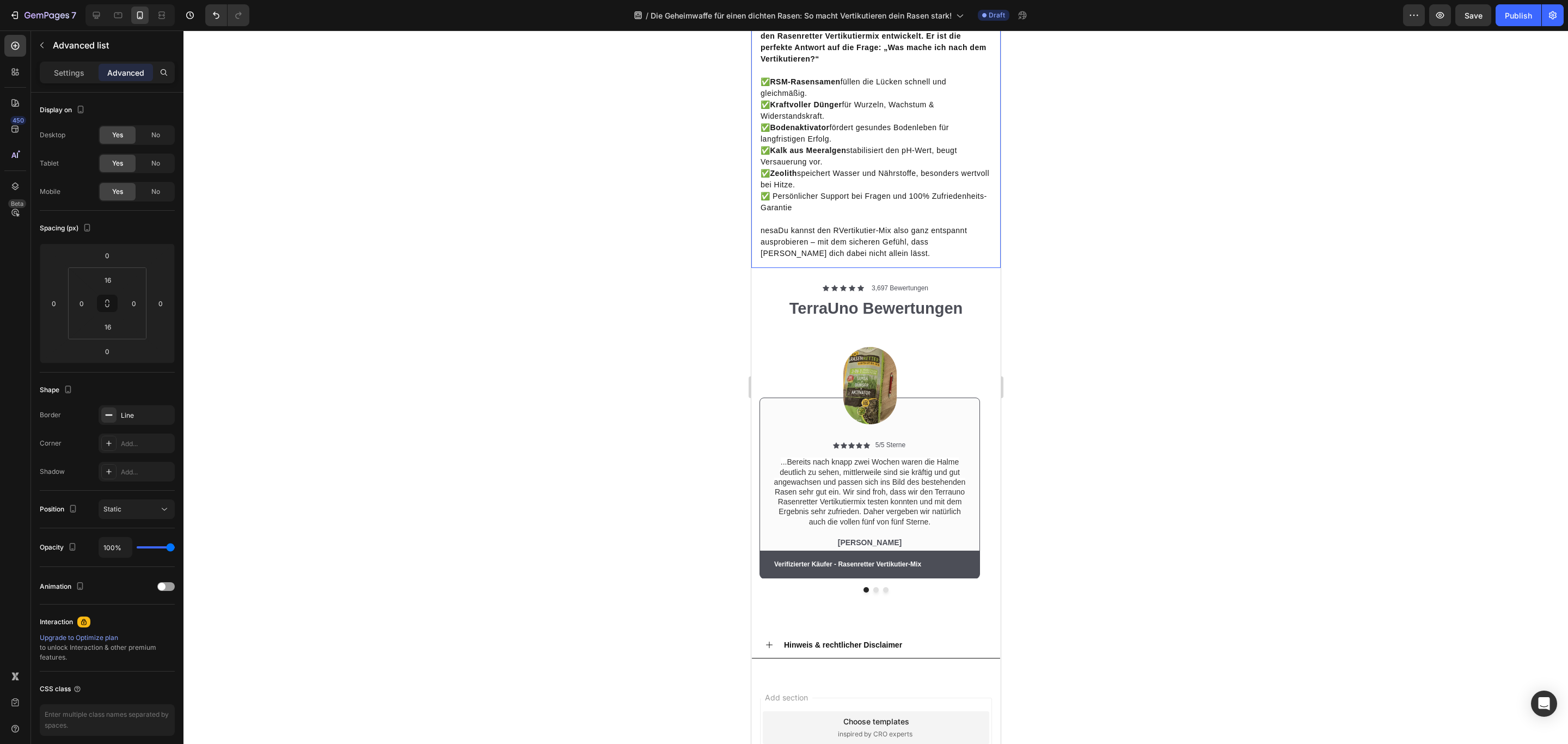
scroll to position [3186, 0]
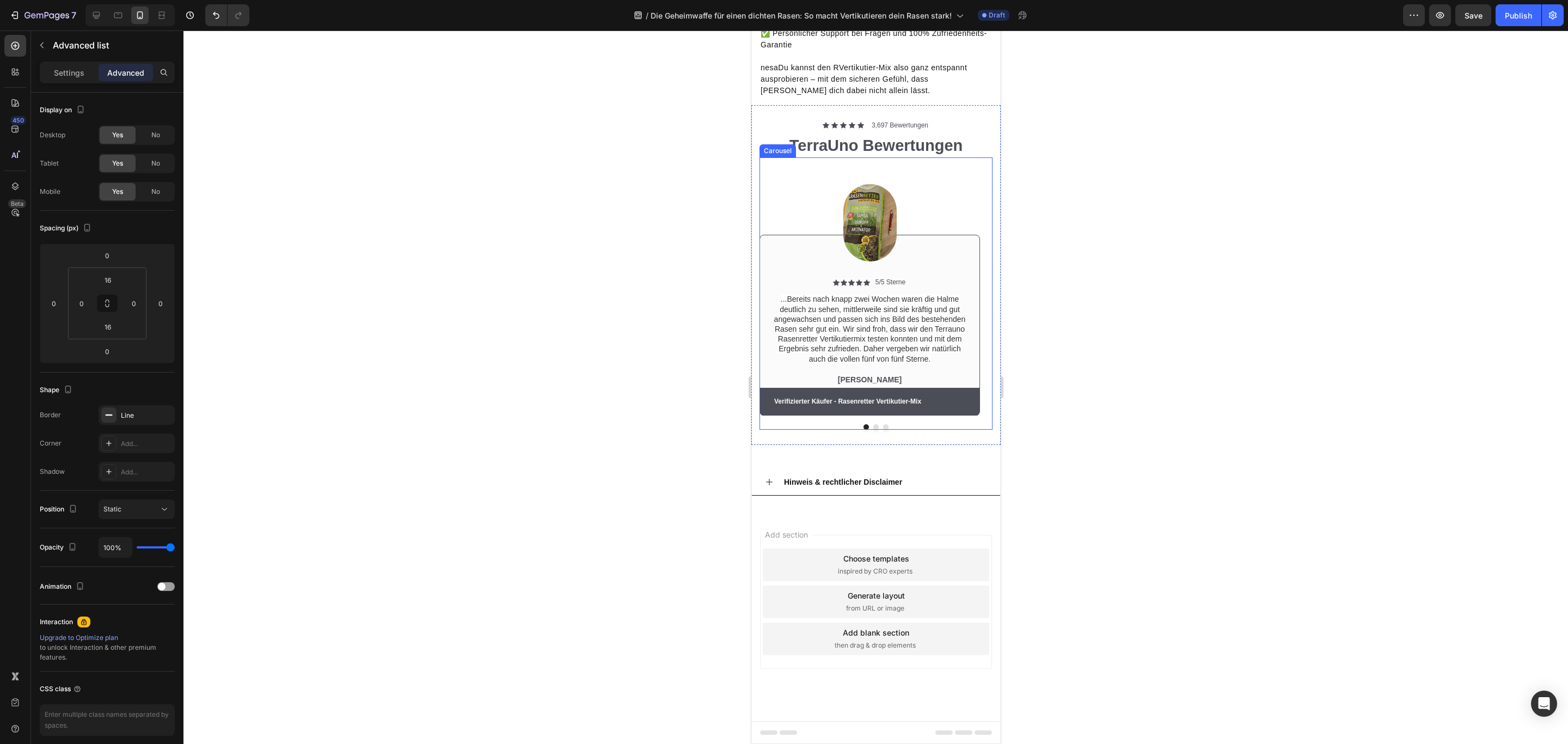
click at [873, 430] on button "Dot" at bounding box center [876, 427] width 5 height 5
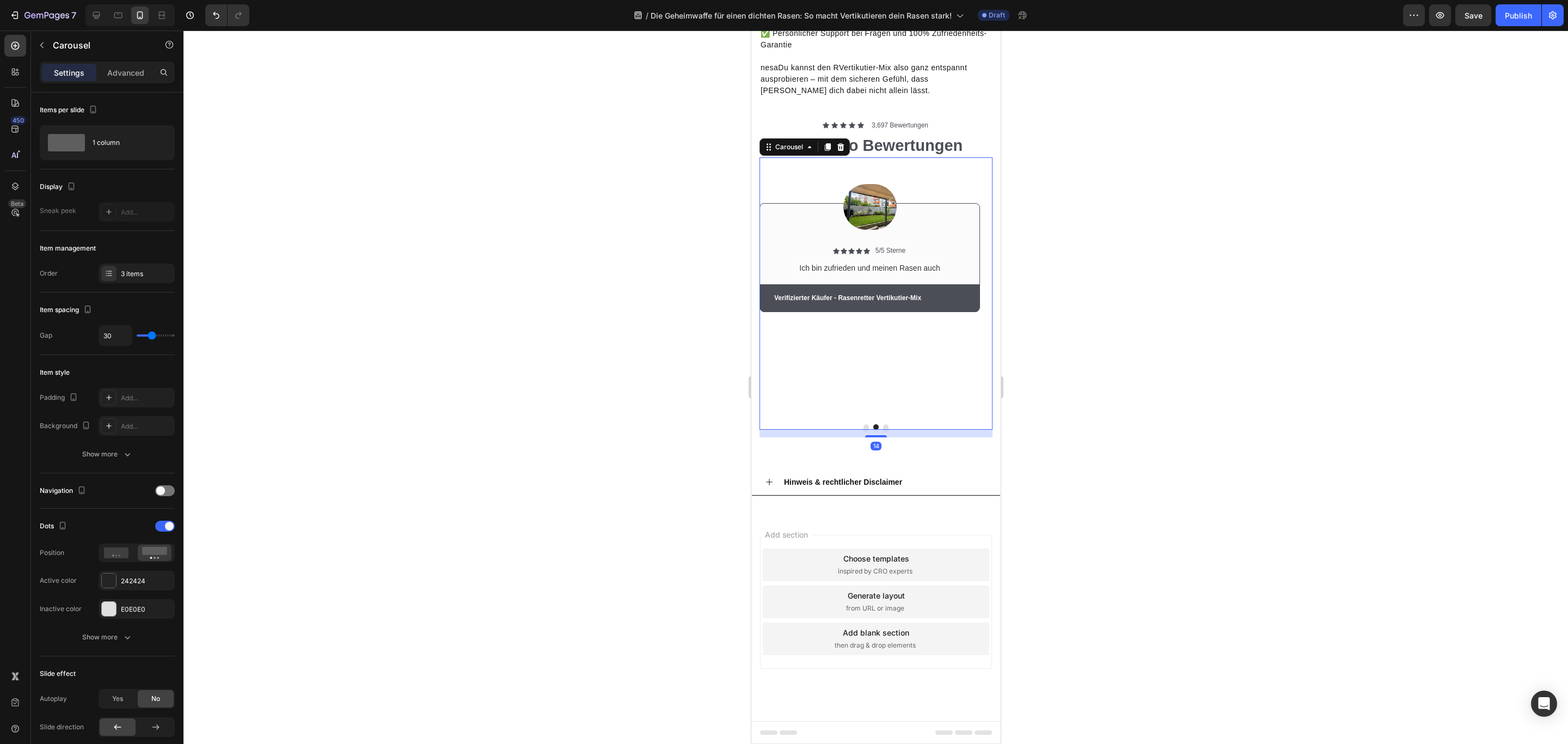
click at [883, 430] on button "Dot" at bounding box center [885, 427] width 5 height 5
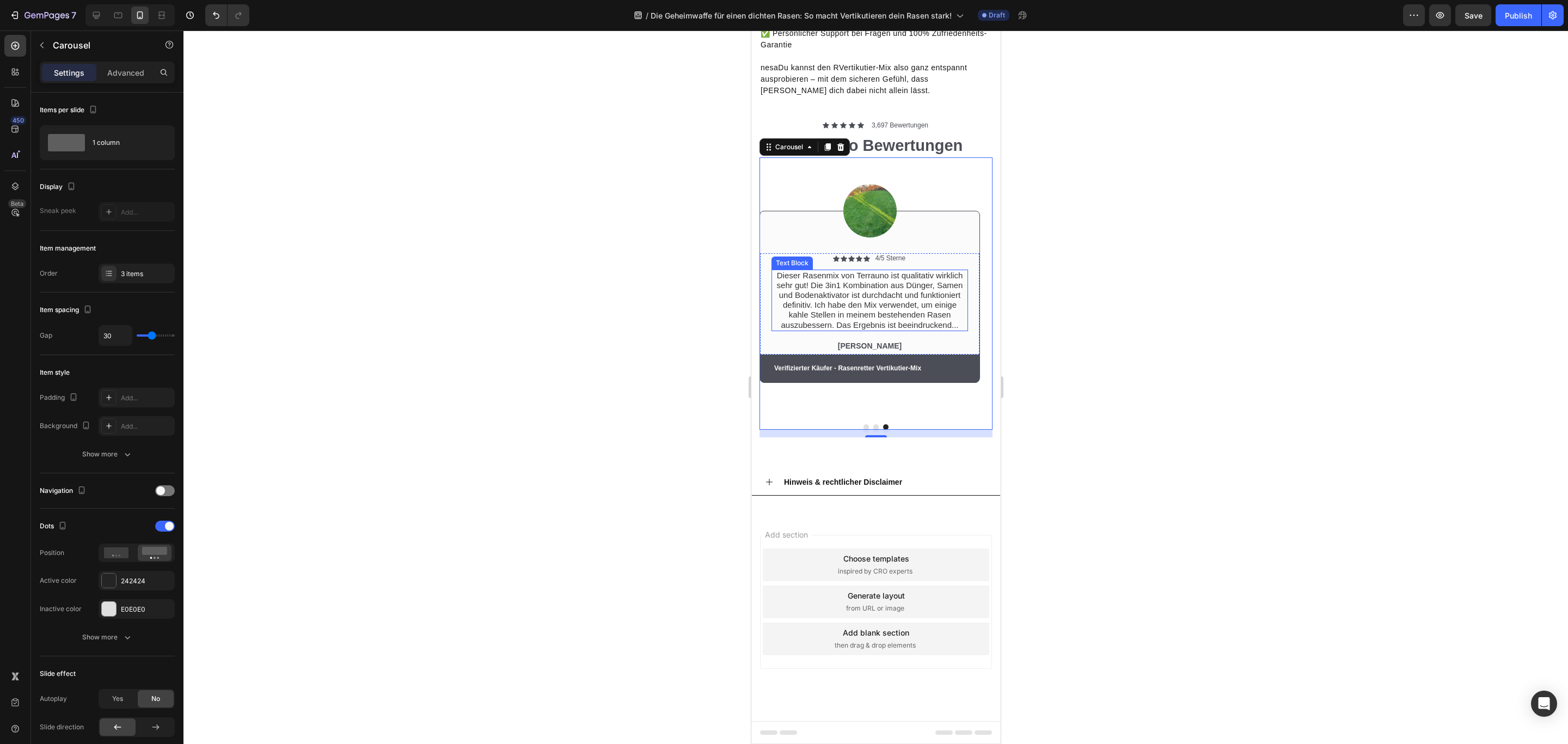
click at [873, 329] on span "Dieser Rasenmix von Terrauno ist qualitativ wirklich sehr gut! Die 3in1 Kombina…" at bounding box center [869, 299] width 187 height 59
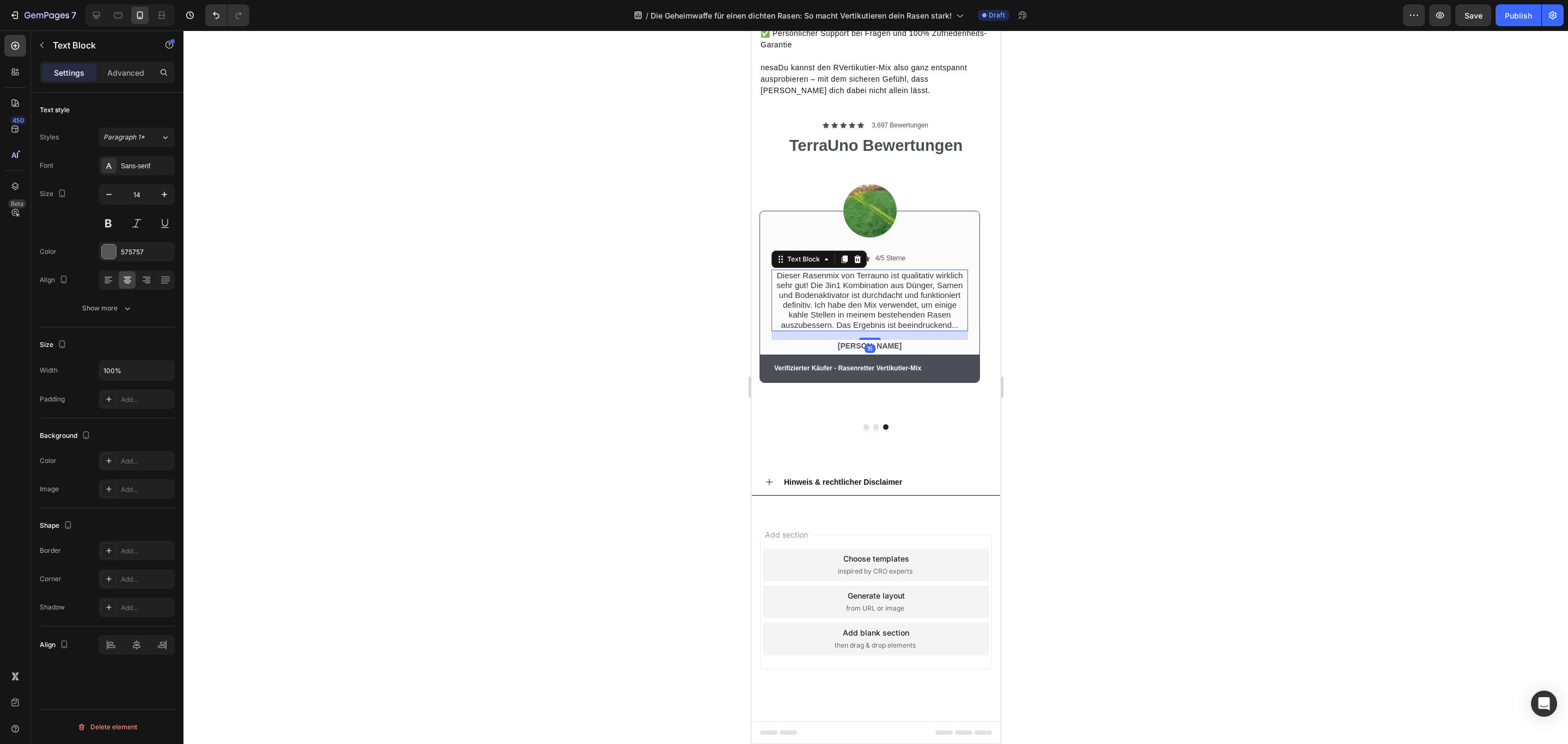
click at [873, 329] on span "Dieser Rasenmix von Terrauno ist qualitativ wirklich sehr gut! Die 3in1 Kombina…" at bounding box center [869, 299] width 187 height 59
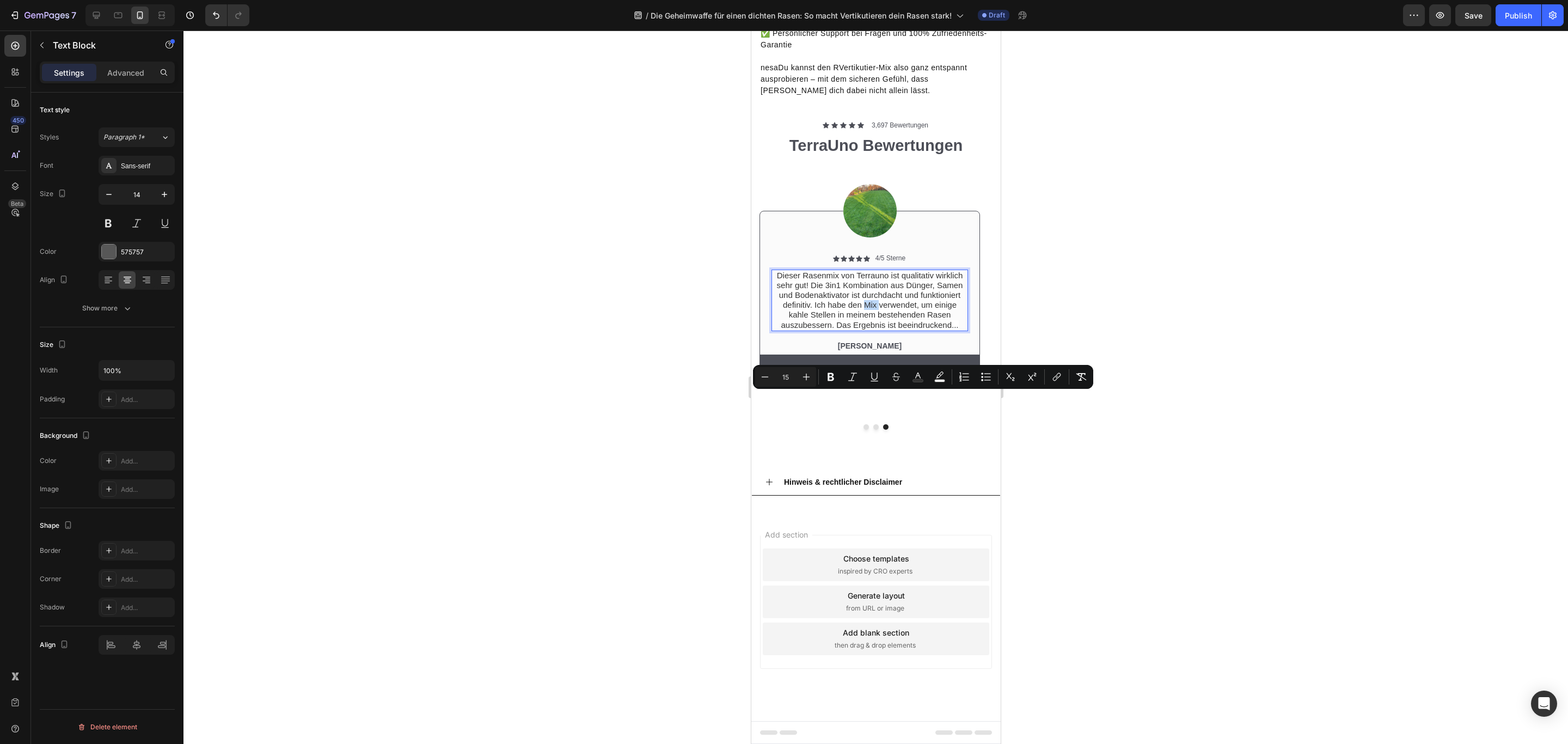
click at [873, 329] on span "Dieser Rasenmix von Terrauno ist qualitativ wirklich sehr gut! Die 3in1 Kombina…" at bounding box center [869, 299] width 187 height 59
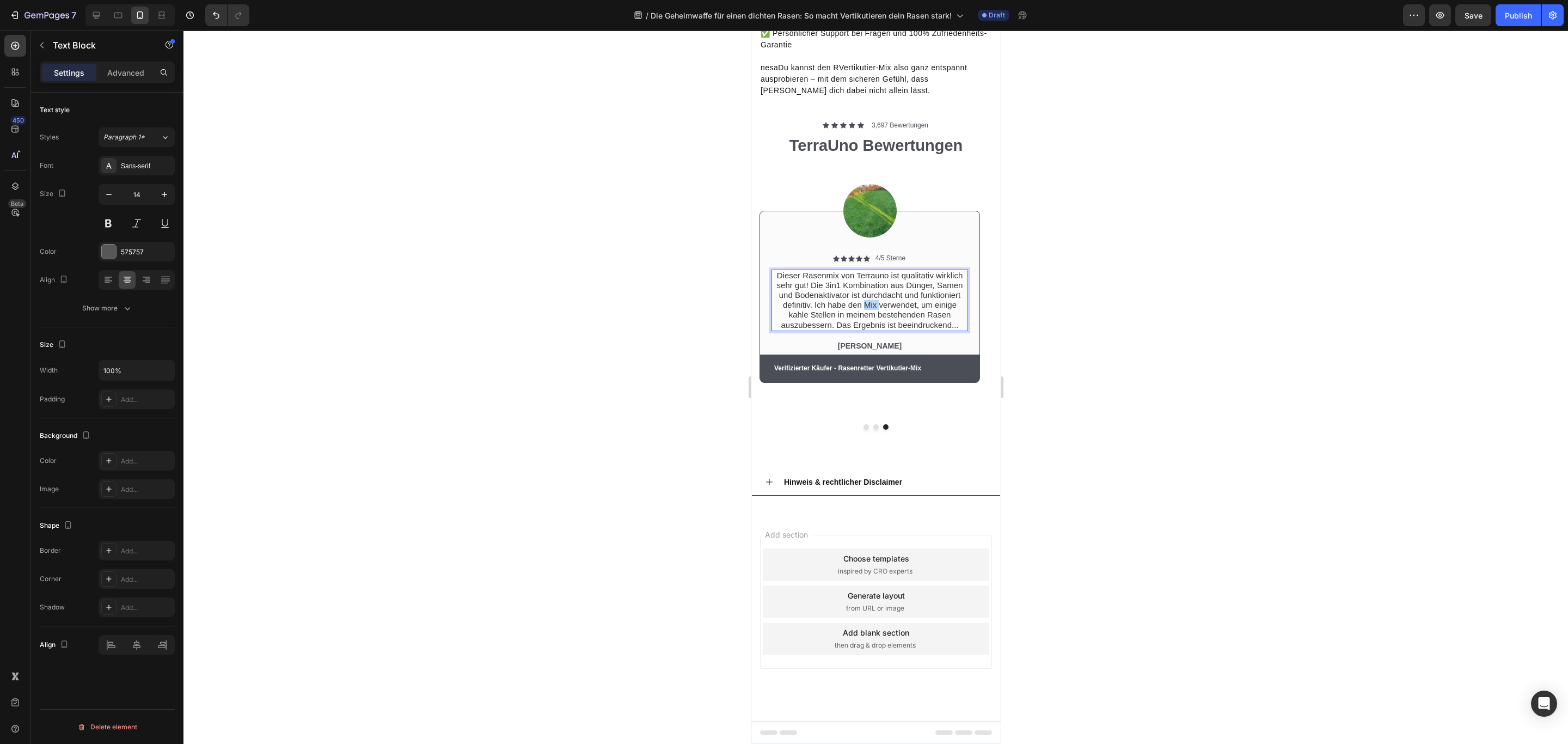
click at [873, 329] on span "Dieser Rasenmix von Terrauno ist qualitativ wirklich sehr gut! Die 3in1 Kombina…" at bounding box center [869, 299] width 187 height 59
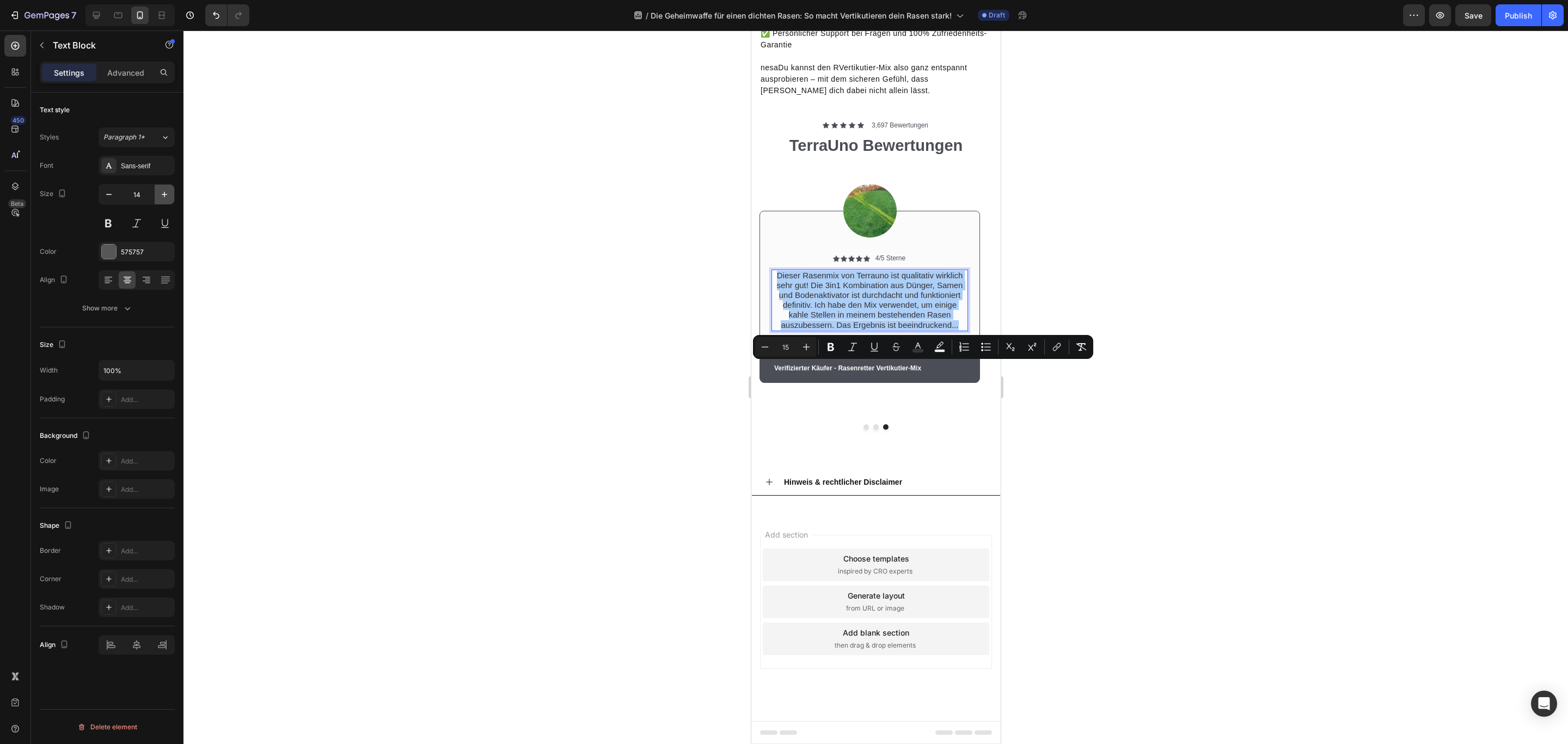
click at [164, 193] on icon "button" at bounding box center [165, 195] width 11 height 11
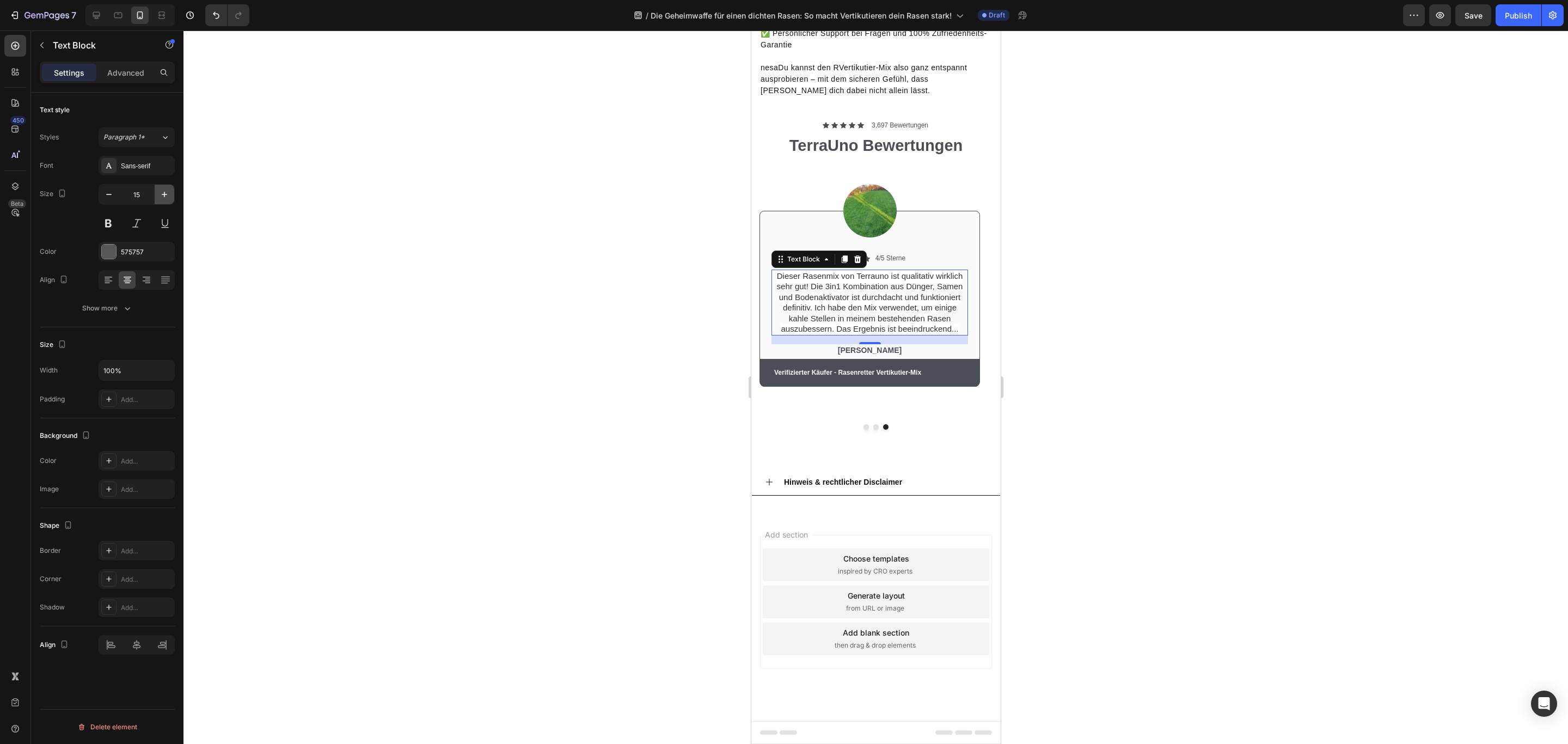
click at [170, 195] on button "button" at bounding box center [165, 195] width 19 height 19
type input "16"
click at [873, 430] on button "Dot" at bounding box center [876, 427] width 5 height 5
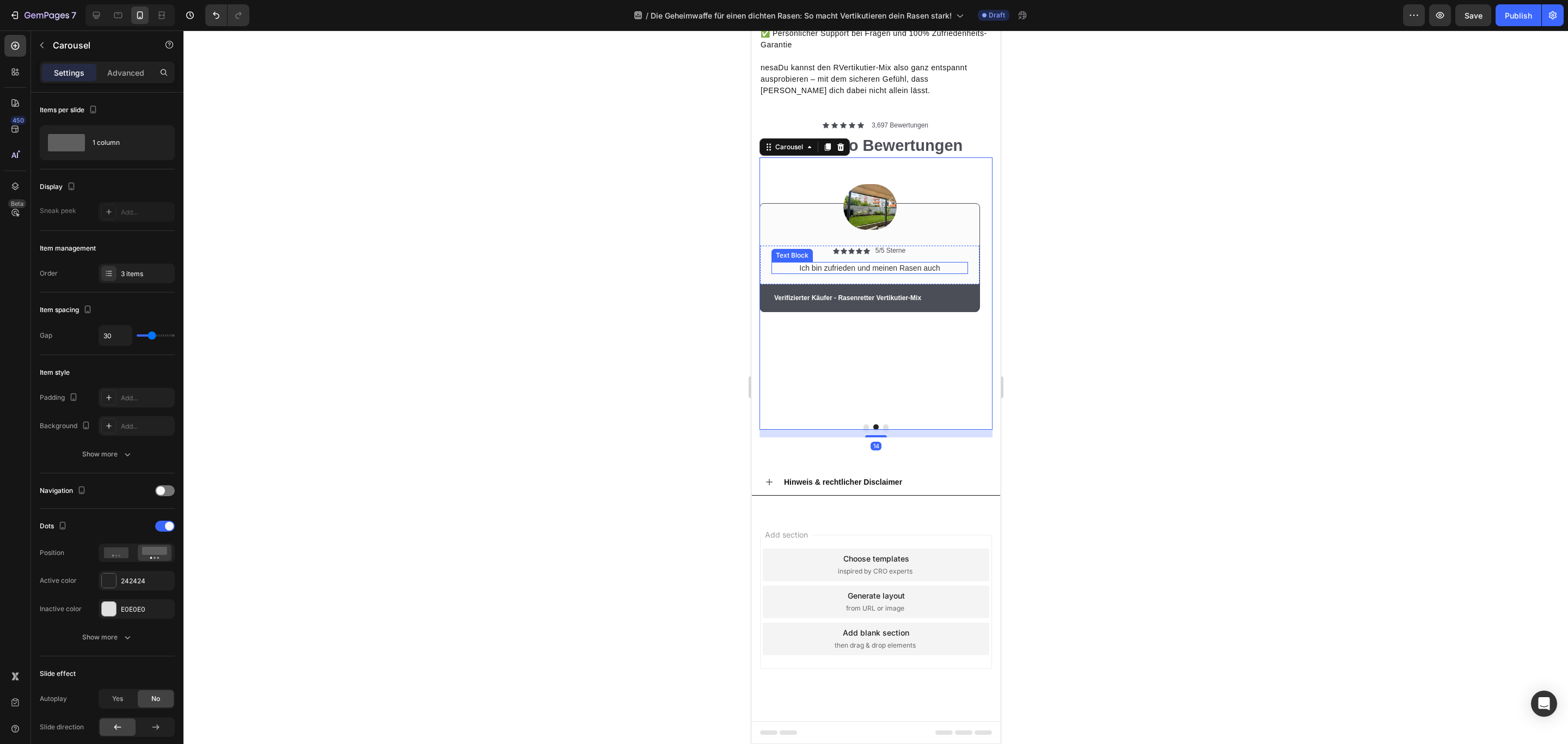
click at [883, 272] on span "Ich bin zufrieden und meinen Rasen auch" at bounding box center [868, 268] width 141 height 9
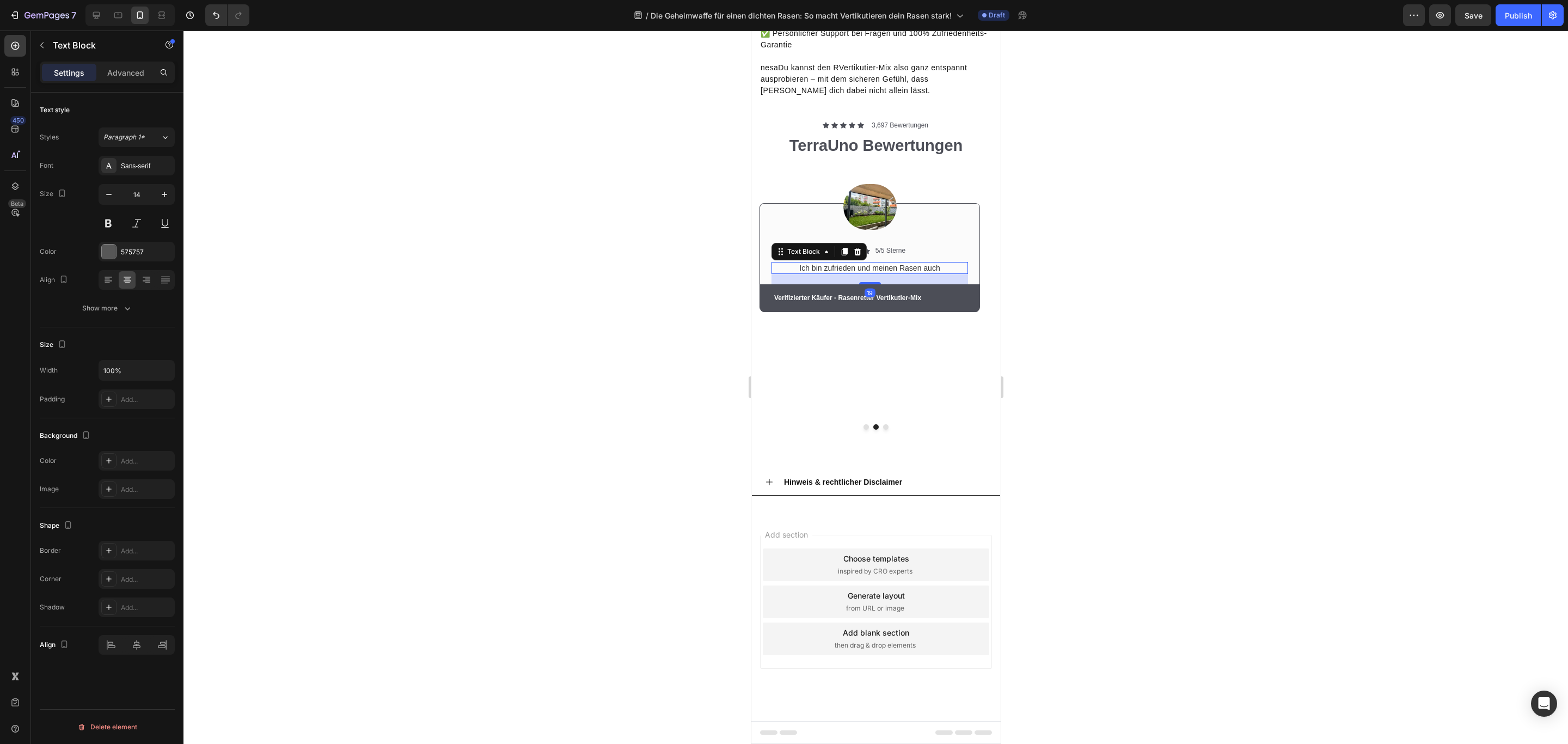
click at [883, 272] on span "Ich bin zufrieden und meinen Rasen auch" at bounding box center [868, 268] width 141 height 9
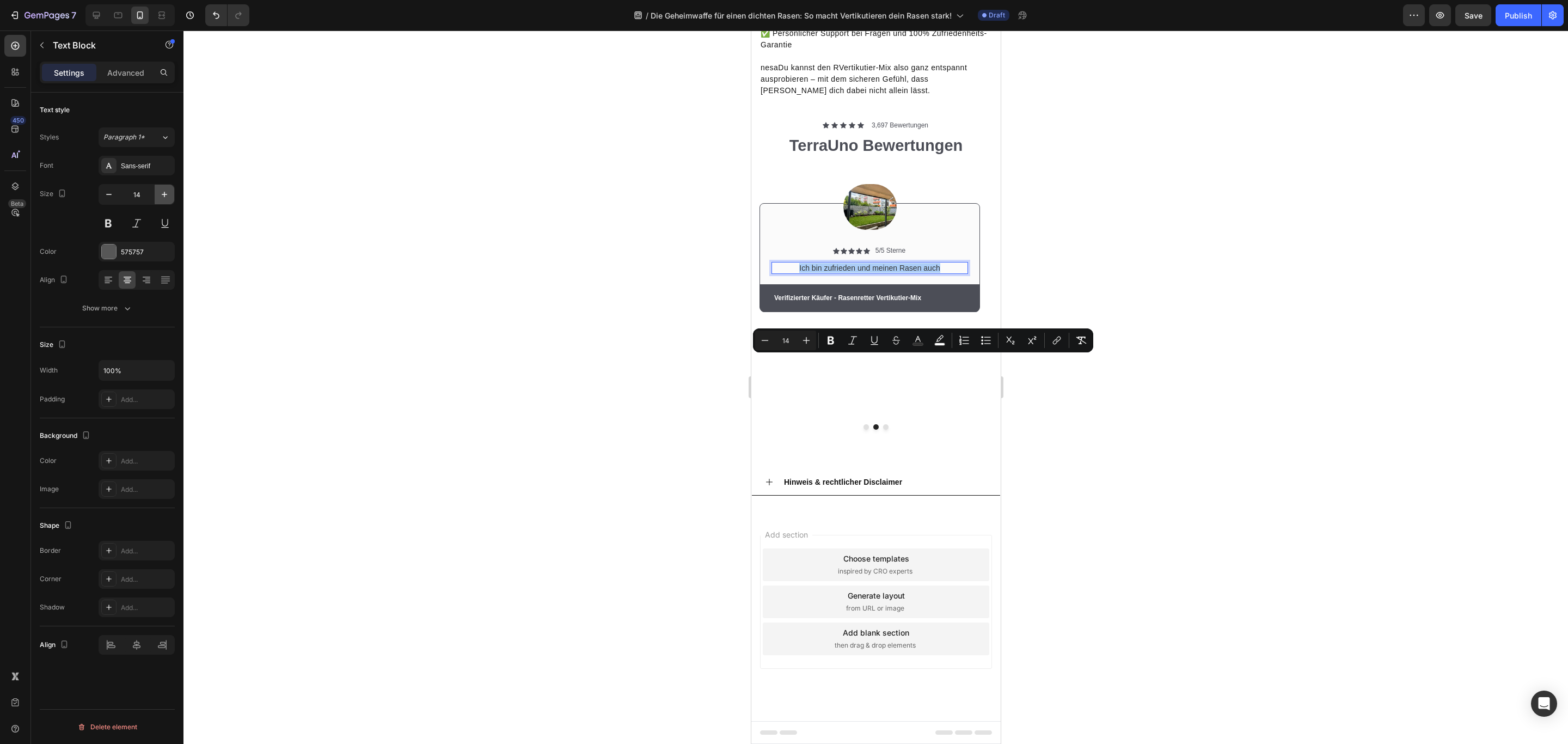
click at [165, 201] on button "button" at bounding box center [165, 195] width 19 height 19
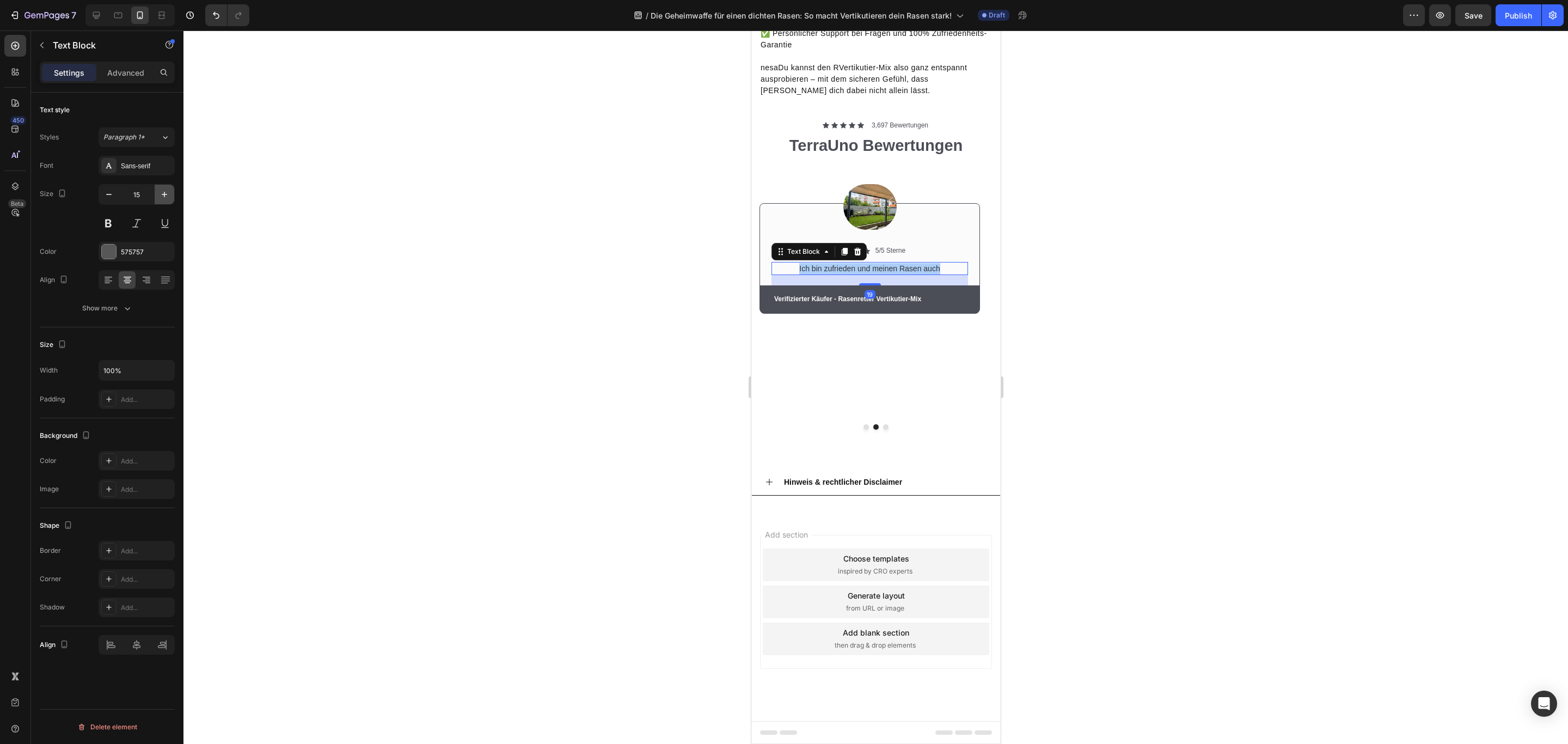
type input "16"
click at [862, 430] on button "Dot" at bounding box center [865, 427] width 5 height 5
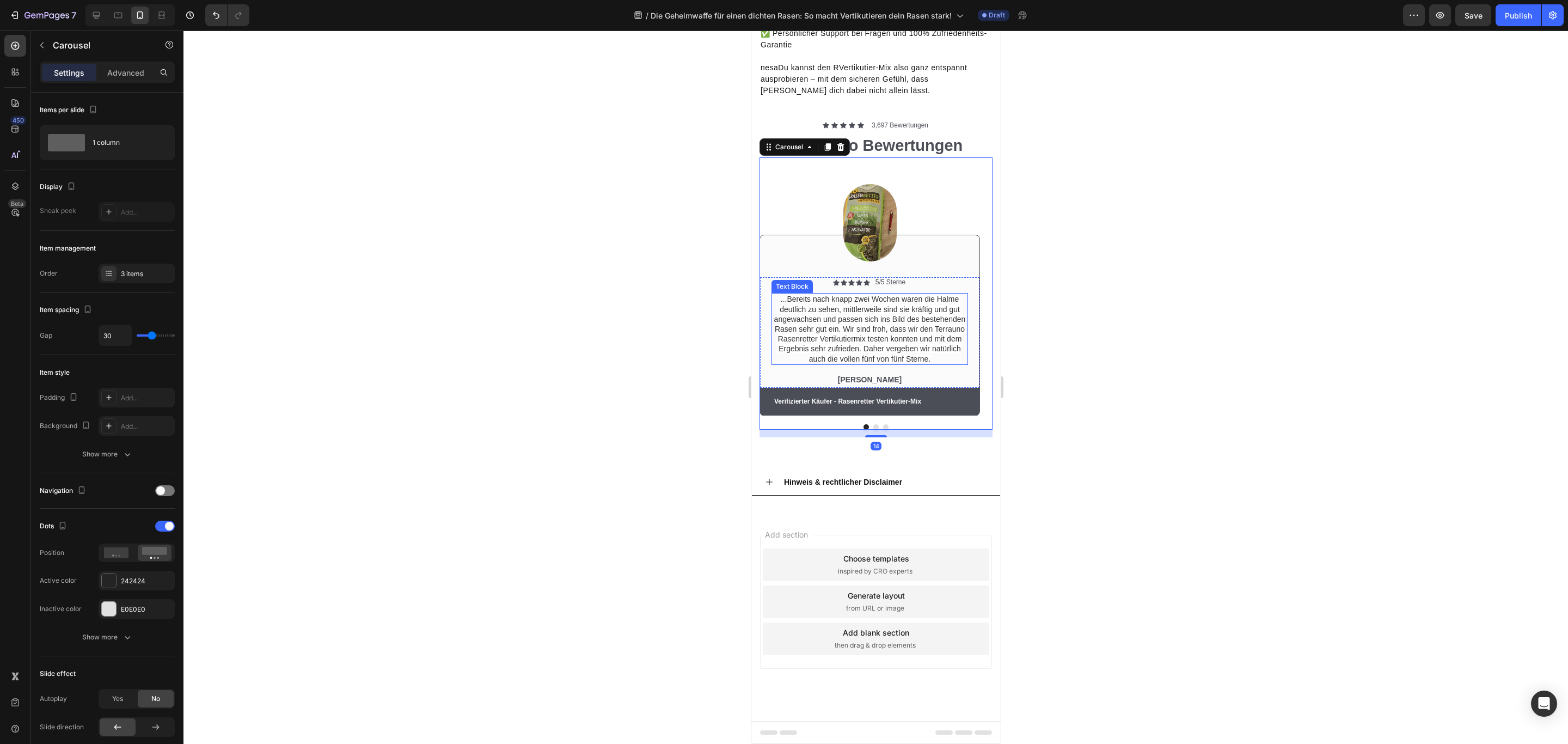
click at [840, 363] on span "...Bereits nach knapp zwei Wochen waren die Halme deutlich zu sehen, mittlerwei…" at bounding box center [869, 328] width 192 height 68
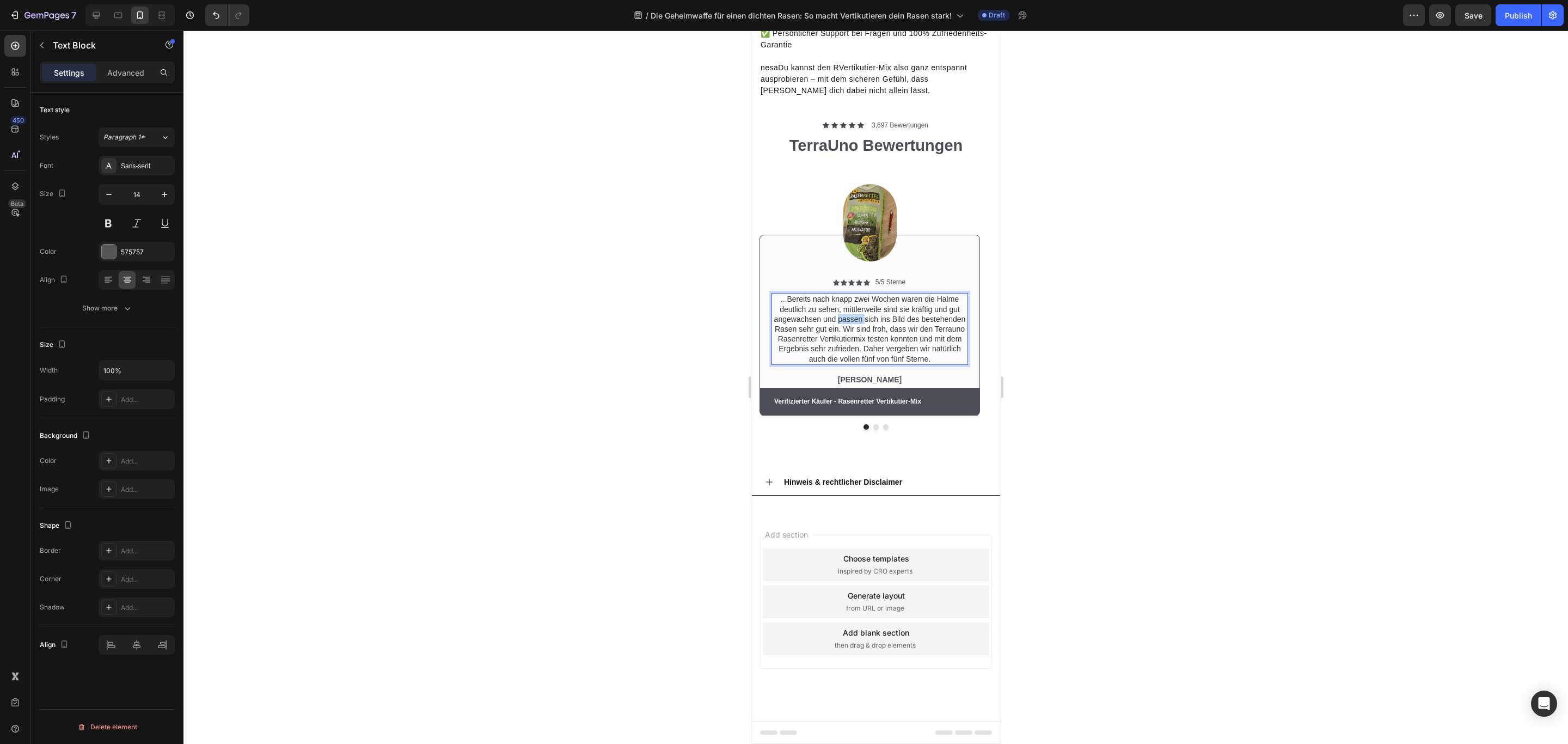
click at [840, 363] on span "...Bereits nach knapp zwei Wochen waren die Halme deutlich zu sehen, mittlerwei…" at bounding box center [869, 328] width 192 height 68
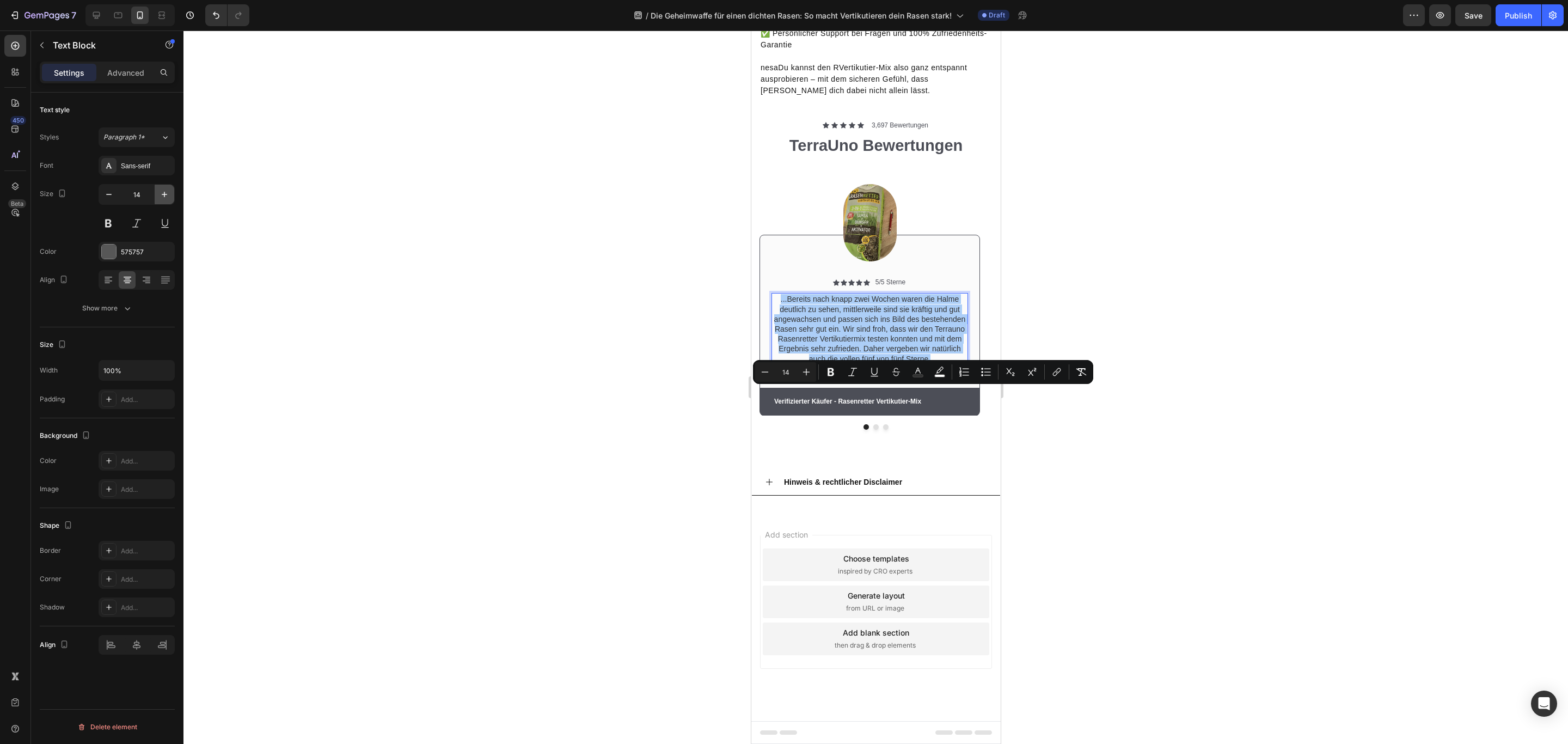
click at [164, 192] on icon "button" at bounding box center [165, 195] width 11 height 11
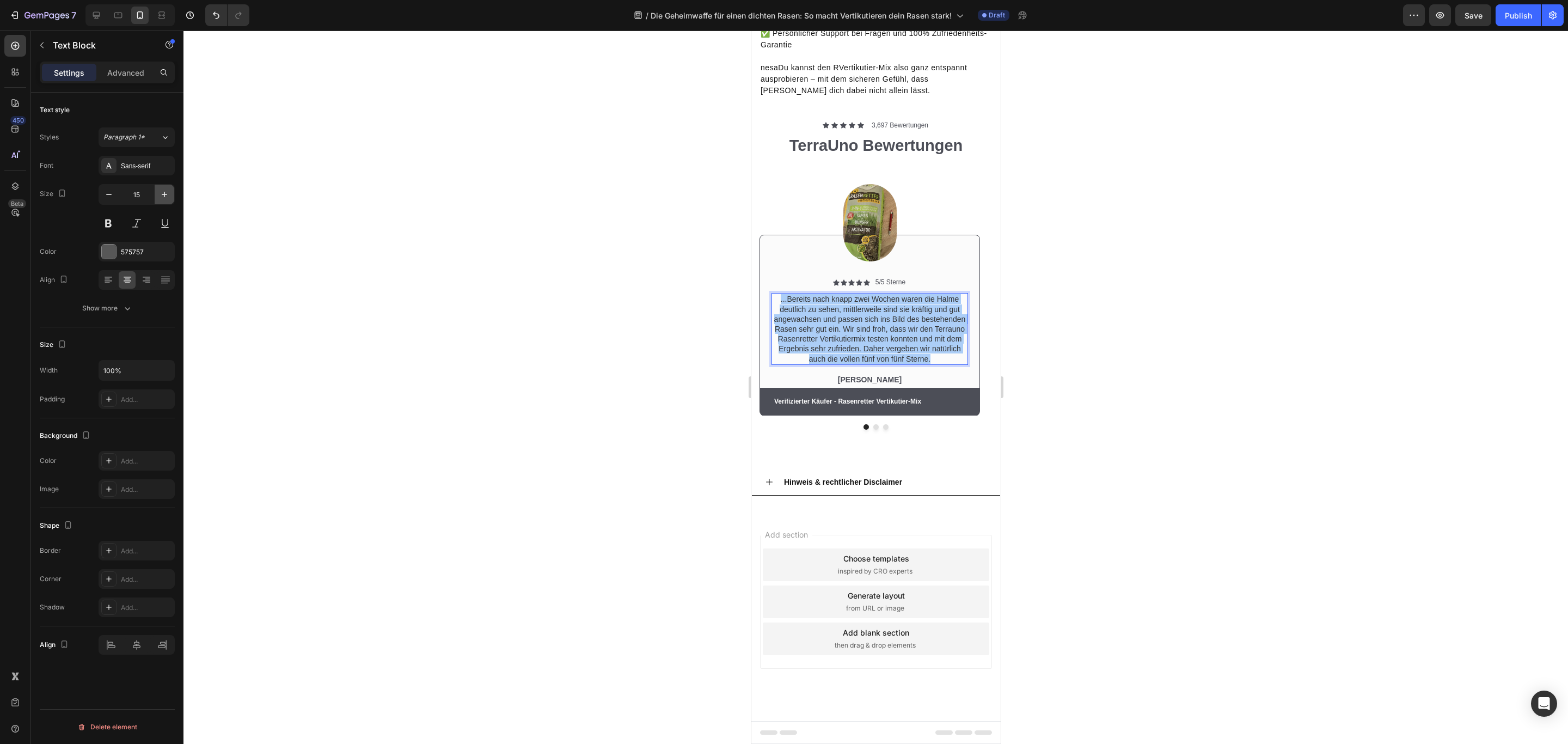
click at [164, 192] on icon "button" at bounding box center [165, 195] width 11 height 11
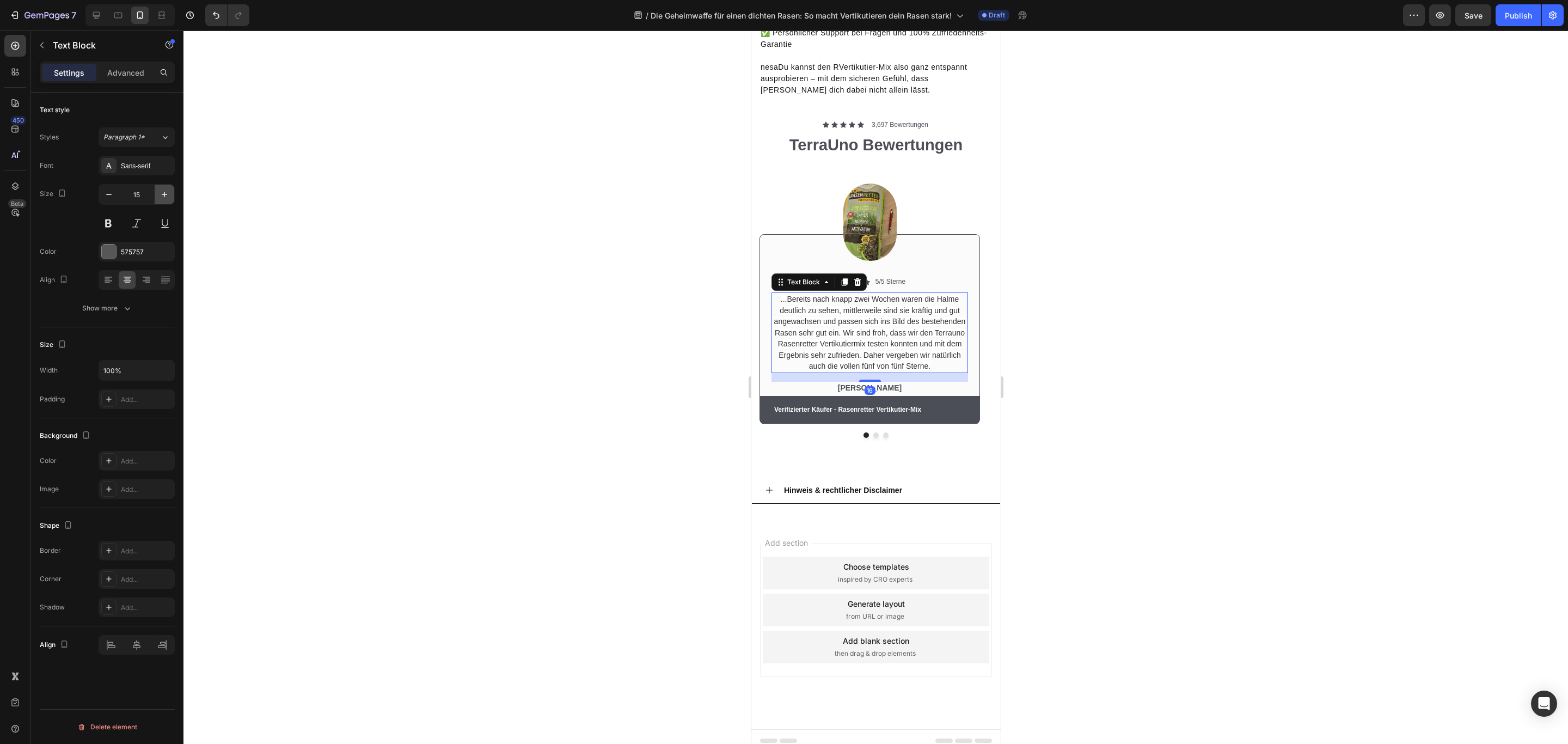
type input "16"
click at [912, 275] on div "Image Icon Icon Icon Icon Icon Icon List 5/5 Sterne Text Block Row ...Bereits n…" at bounding box center [868, 291] width 221 height 268
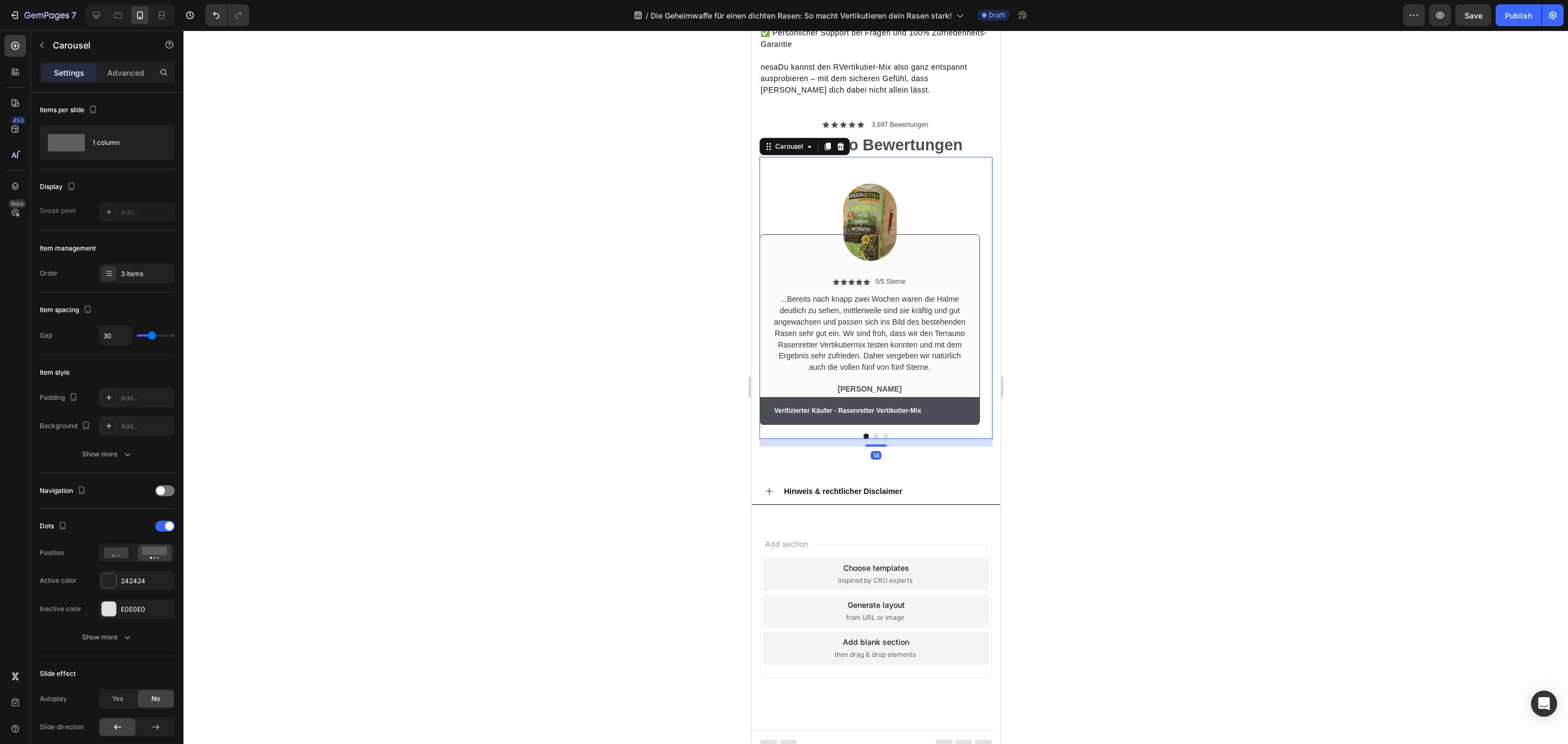
scroll to position [3023, 0]
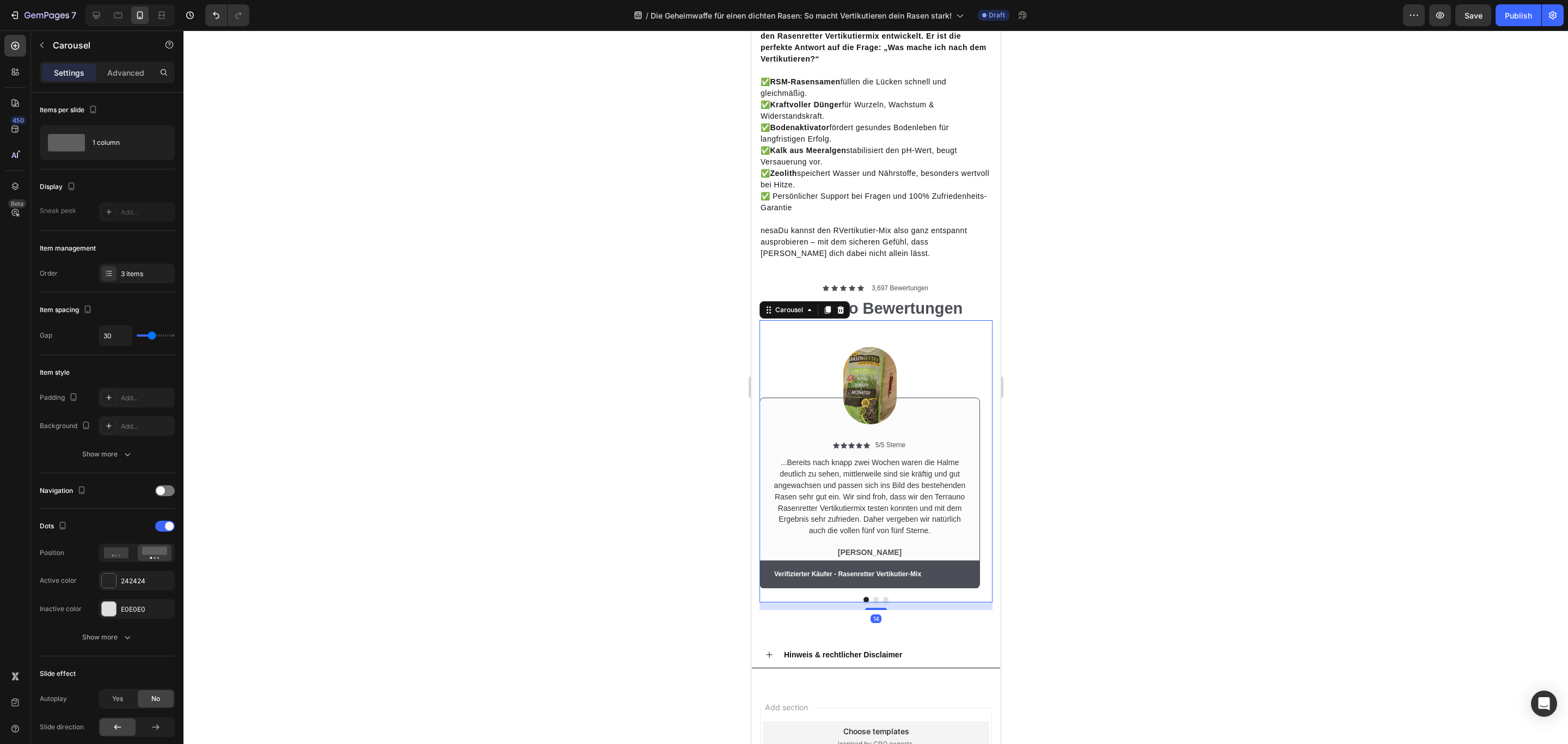
click at [912, 213] on p "✅ RSM-Rasensamen füllen die Lücken schnell und gleichmäßig. ✅ Kraftvoller Dünge…" at bounding box center [876, 145] width 231 height 137
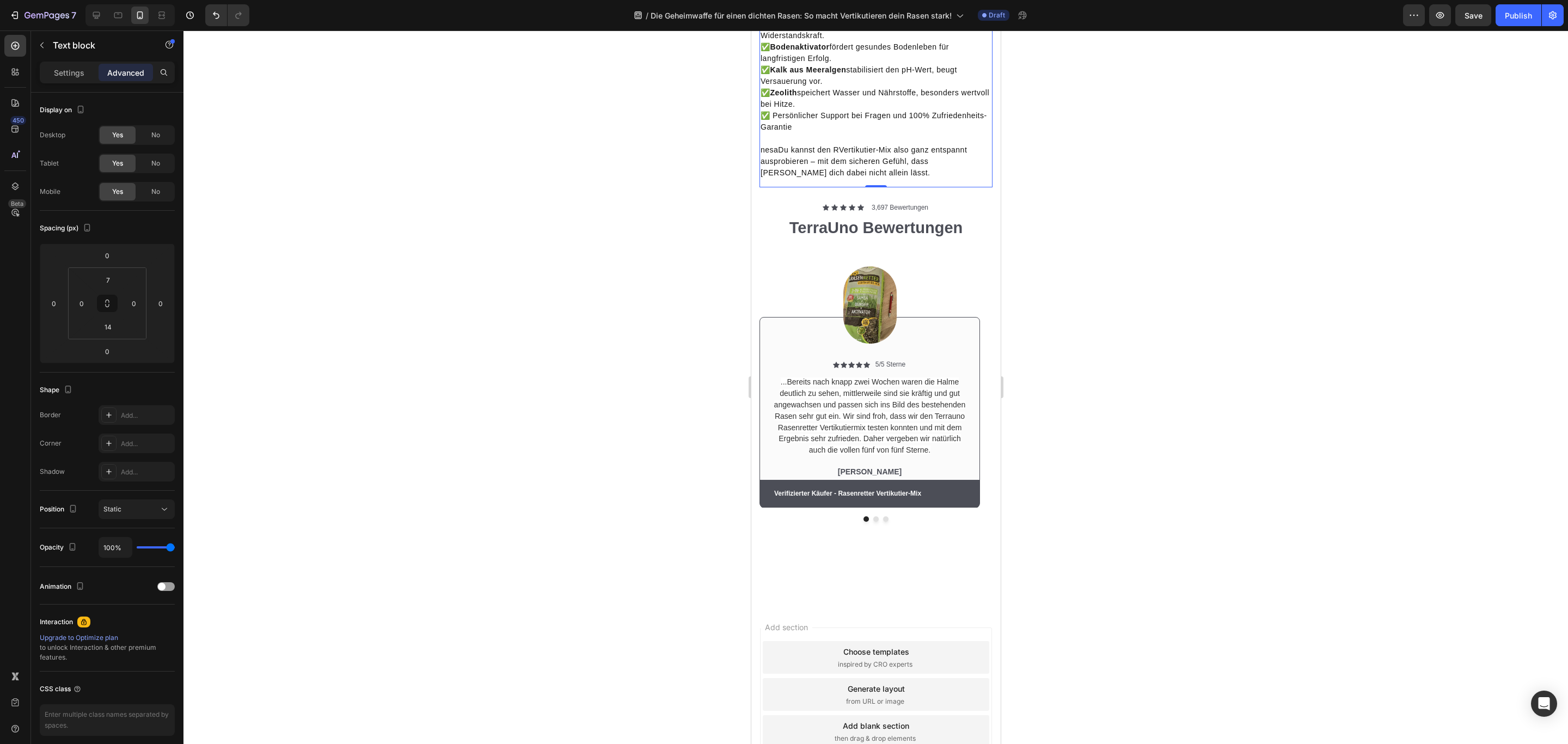
scroll to position [2970, 0]
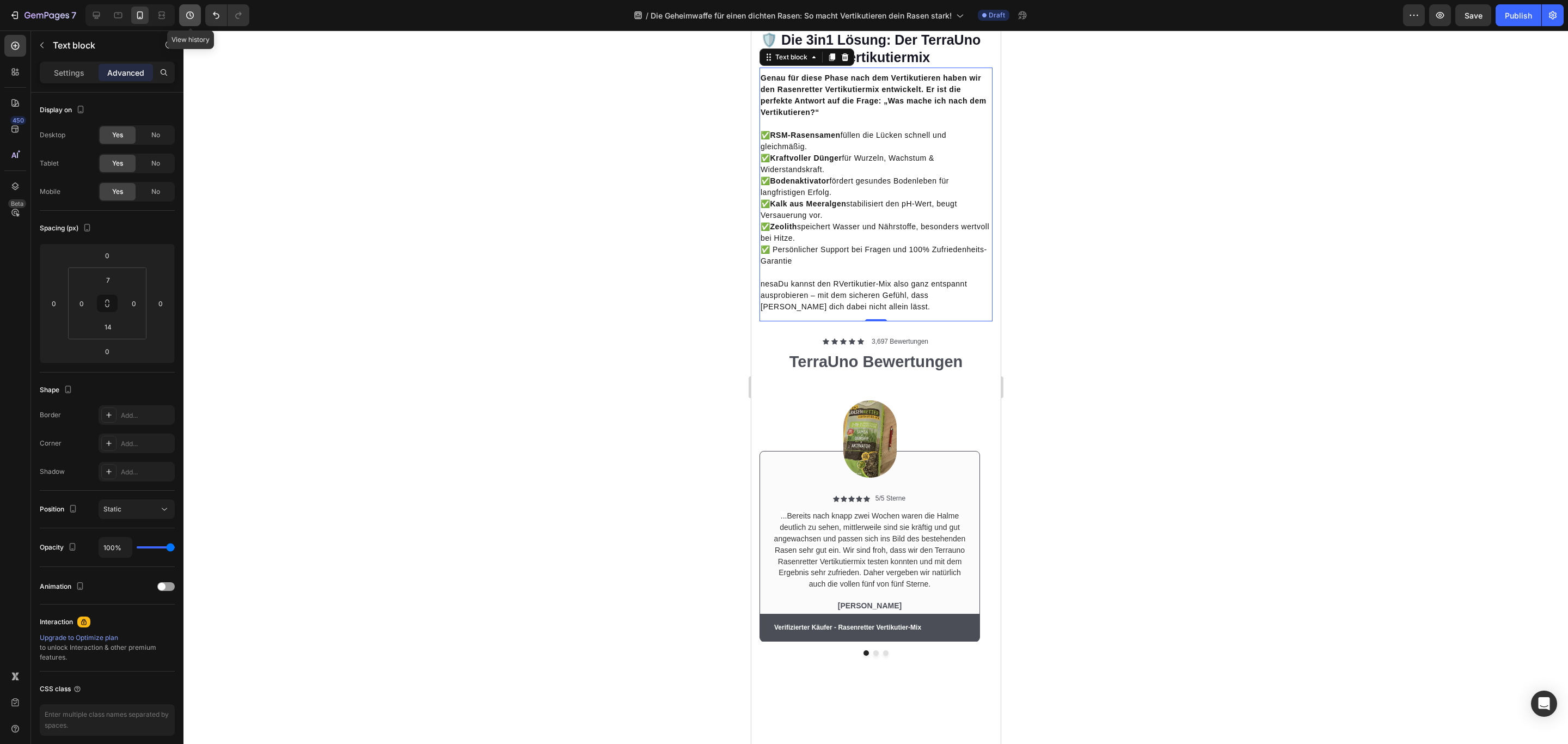
click at [185, 11] on icon "button" at bounding box center [190, 15] width 11 height 11
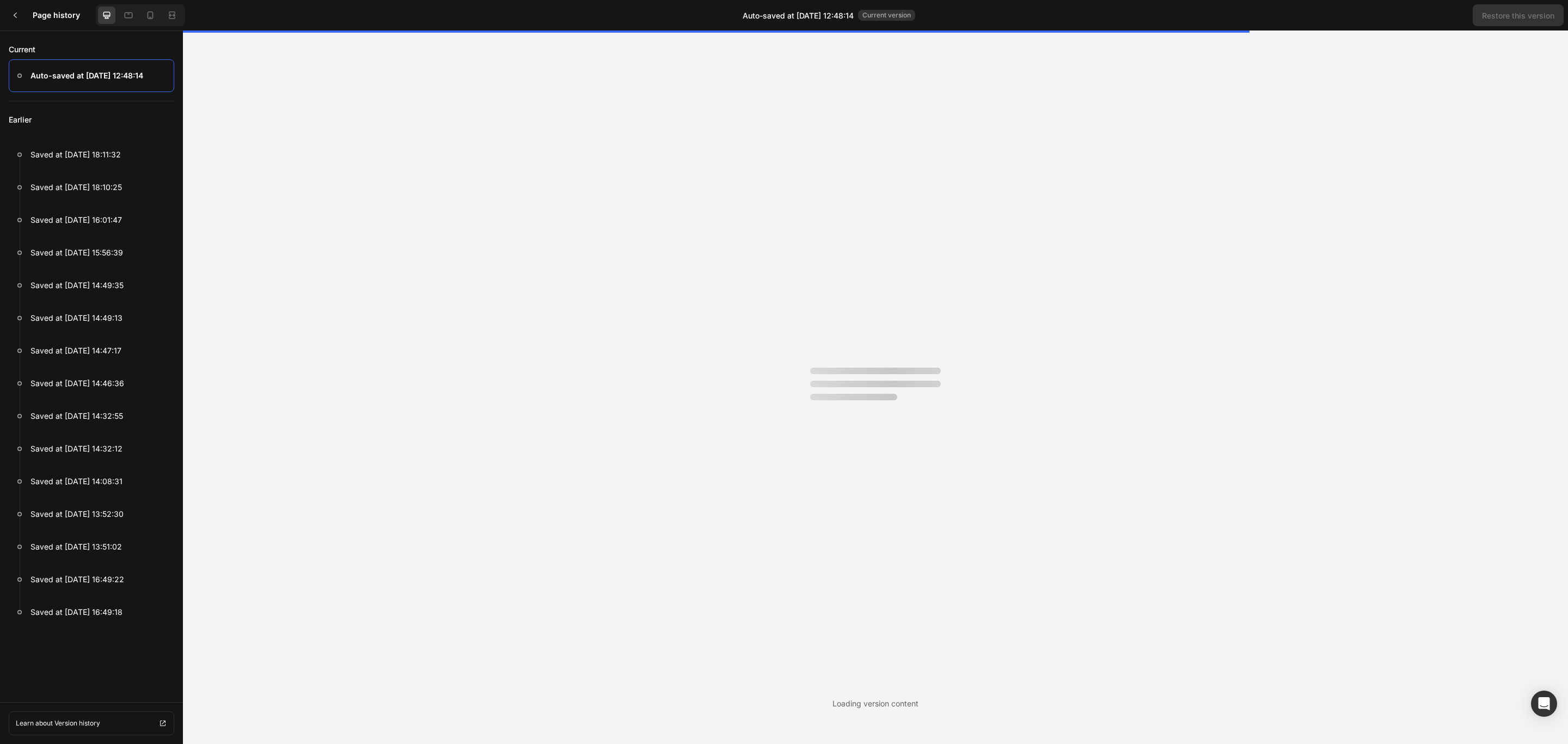
scroll to position [0, 0]
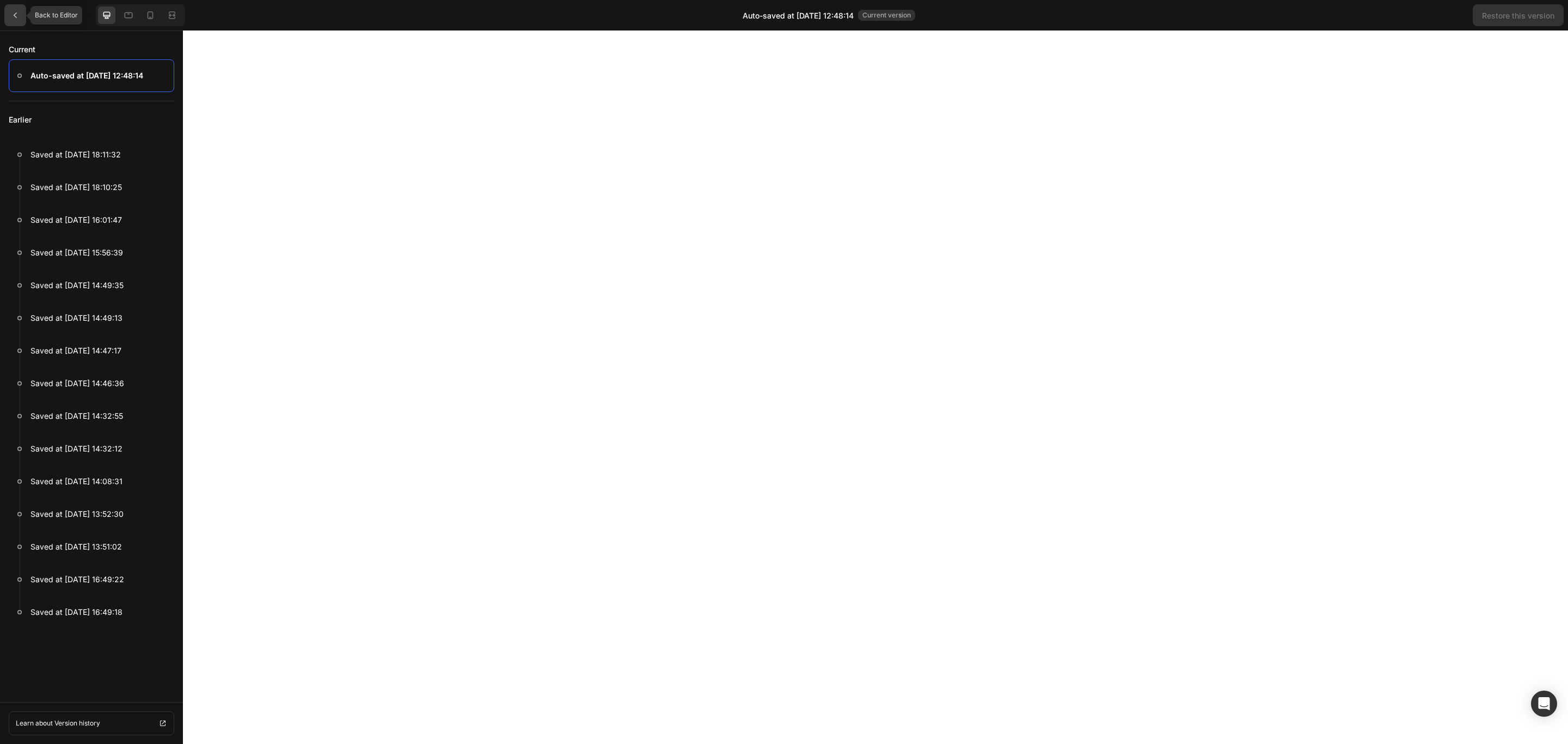
click at [10, 17] on div at bounding box center [15, 15] width 22 height 22
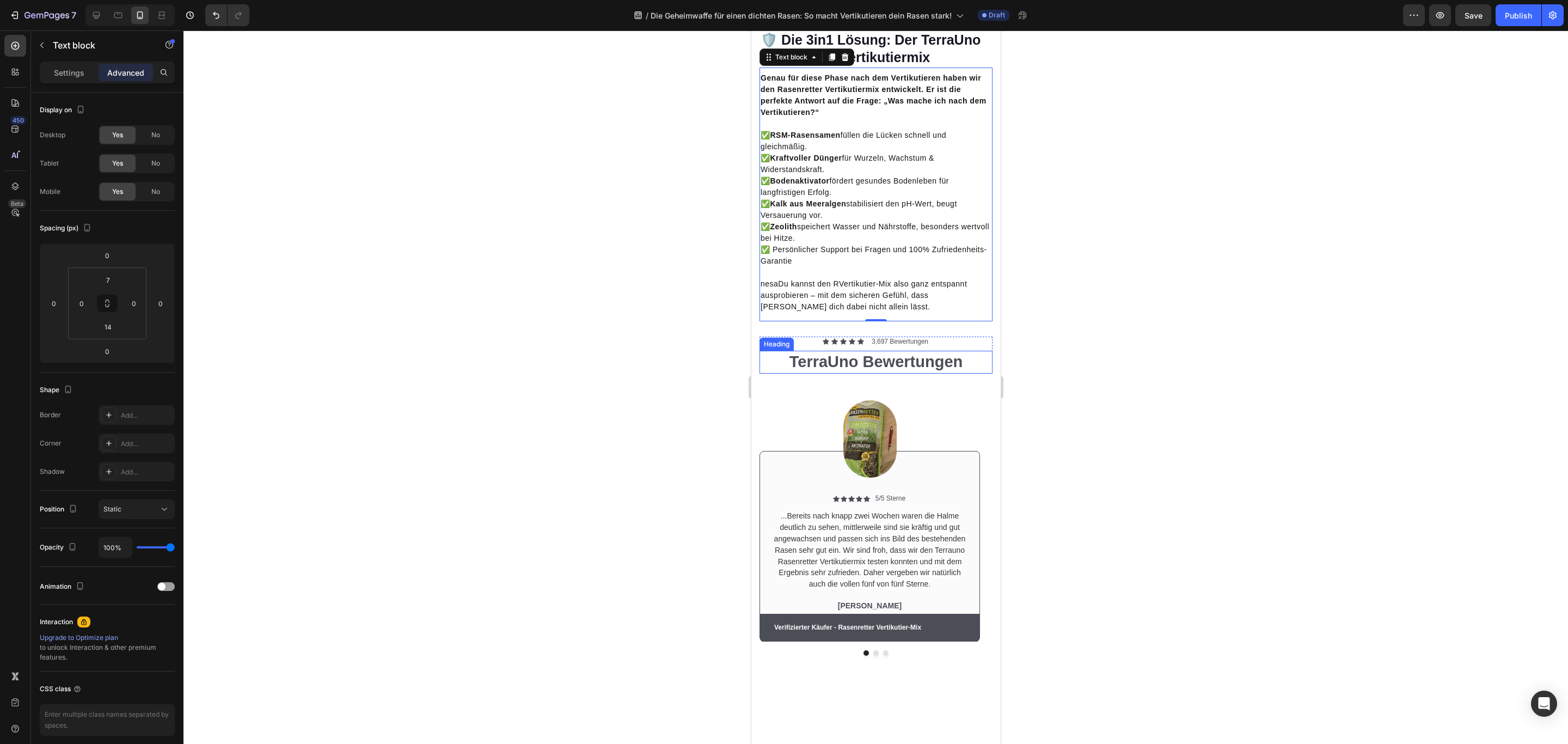
click at [942, 373] on h2 "TerraUno Bewertungen" at bounding box center [875, 362] width 233 height 23
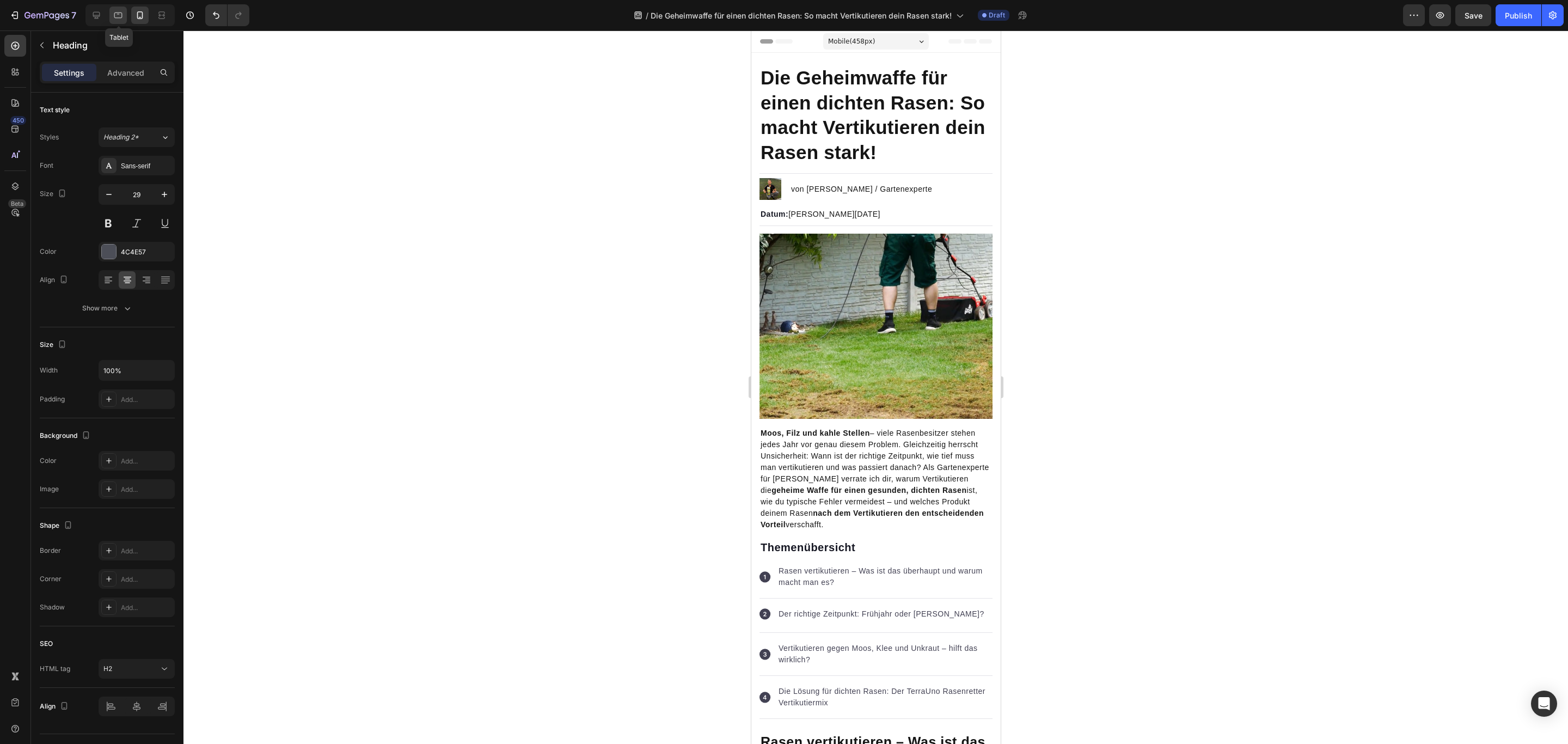
click at [115, 17] on icon at bounding box center [118, 15] width 8 height 6
type input "48"
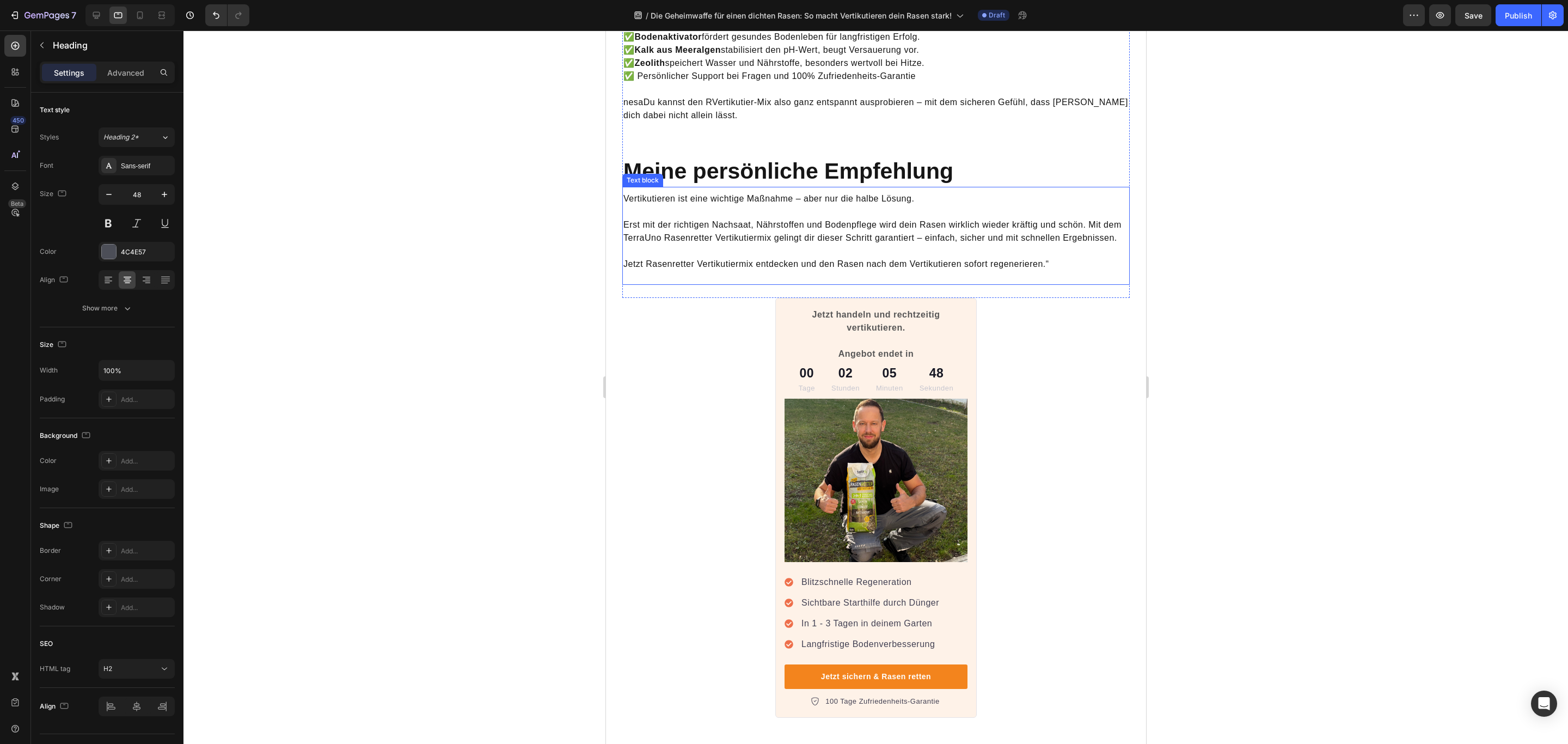
scroll to position [3373, 0]
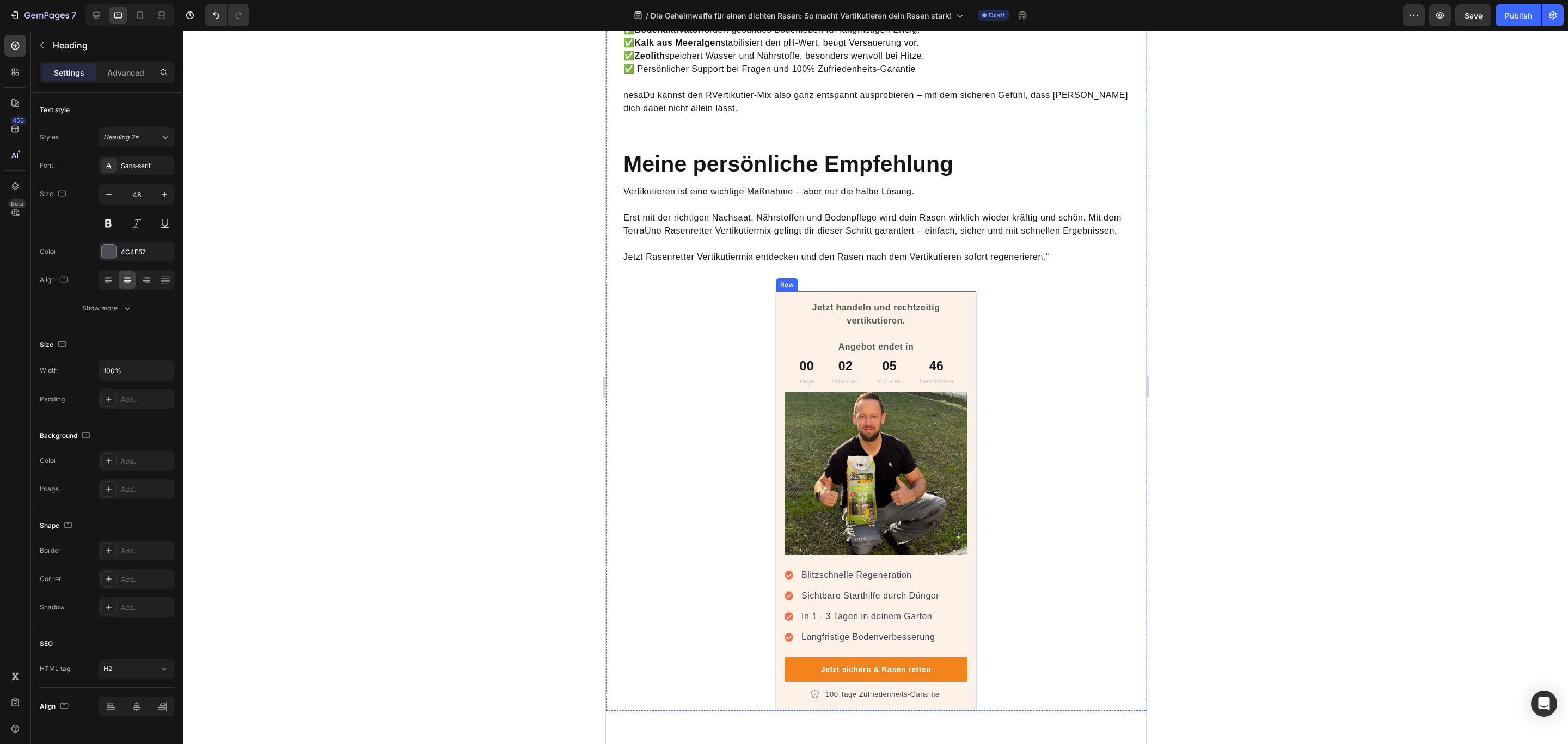
click at [966, 523] on div "Jetzt handeln und rechtzeitig vertikutieren. Angebot endet in Text block 00 Tag…" at bounding box center [875, 500] width 201 height 420
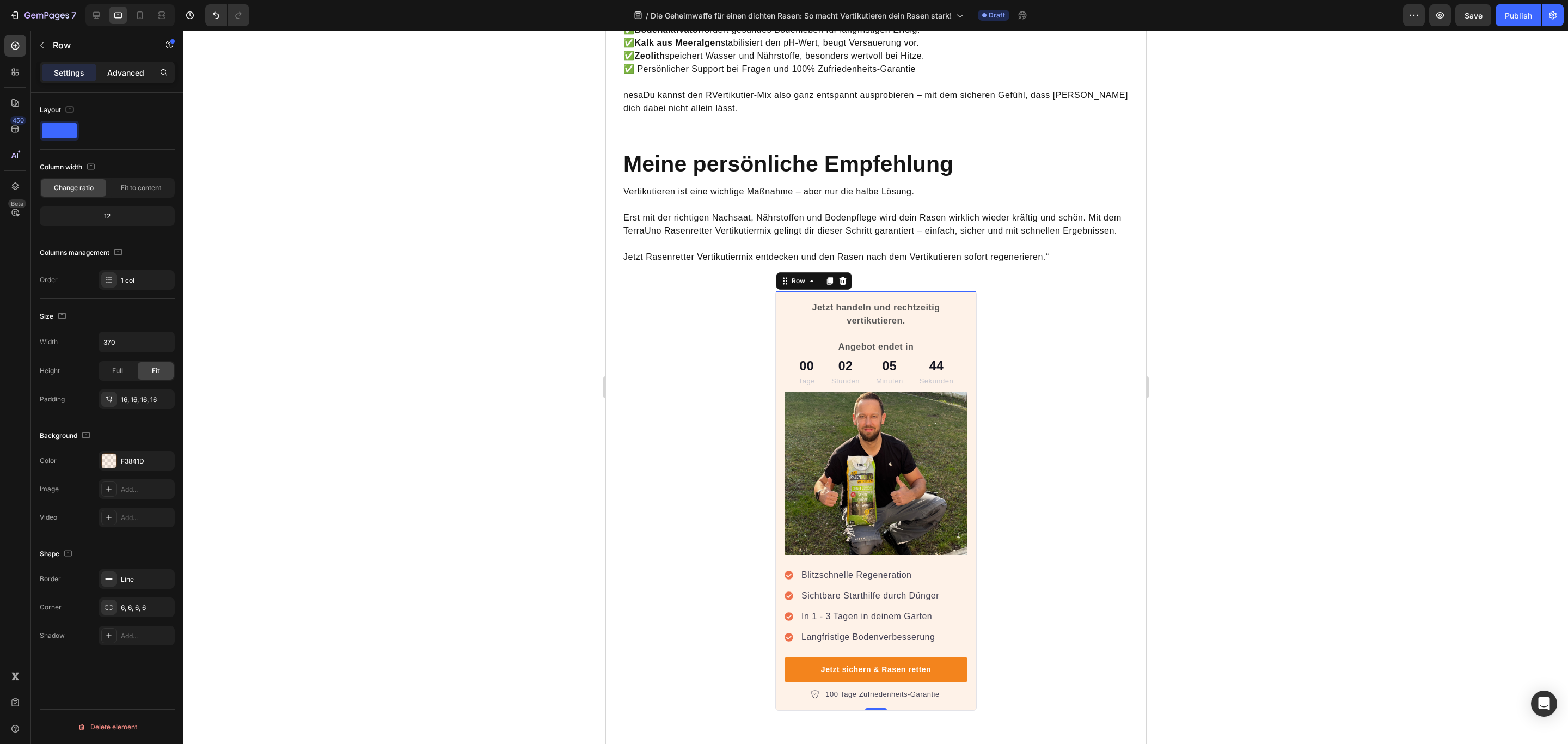
click at [134, 68] on p "Advanced" at bounding box center [126, 72] width 37 height 11
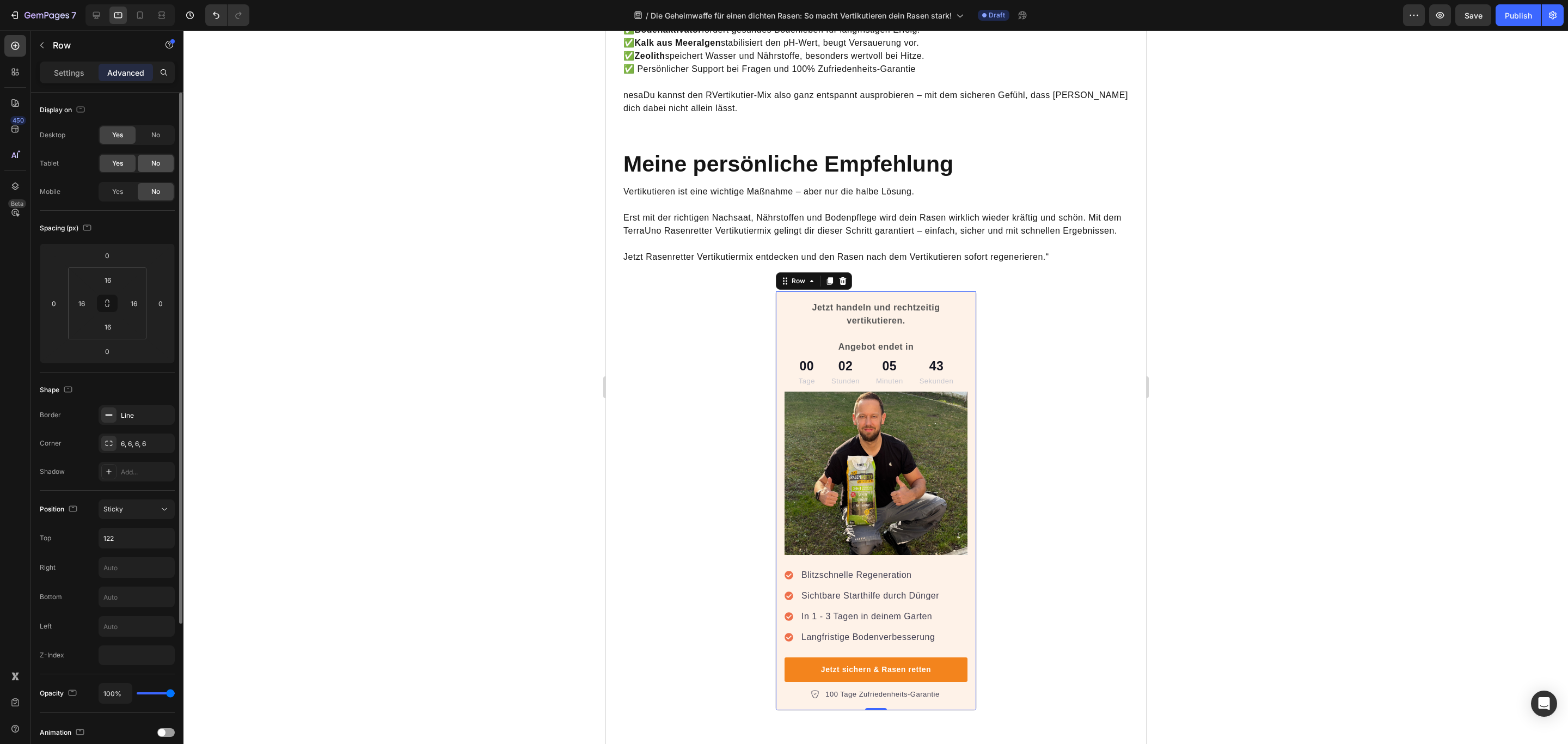
click at [143, 169] on div "No" at bounding box center [156, 164] width 36 height 18
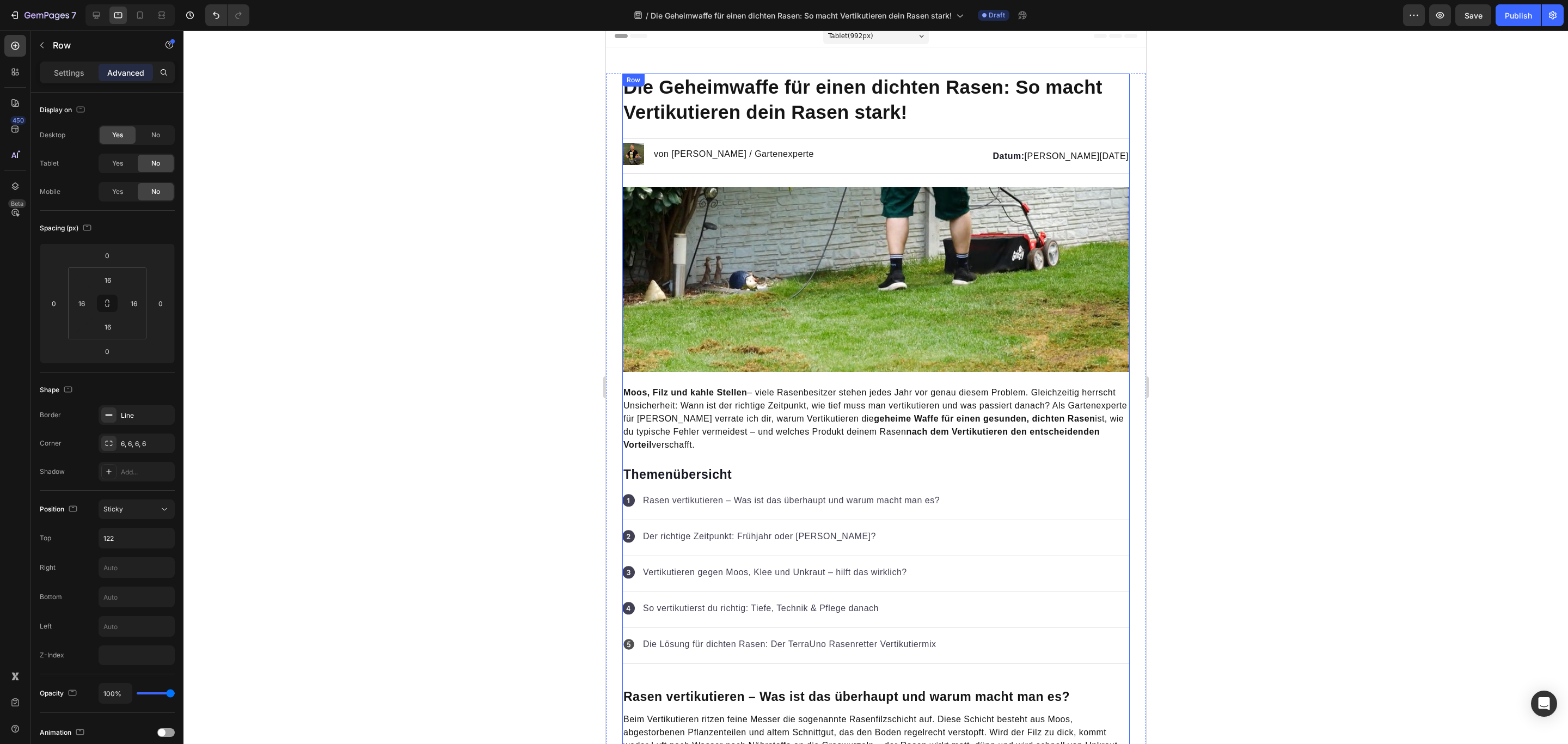
scroll to position [0, 0]
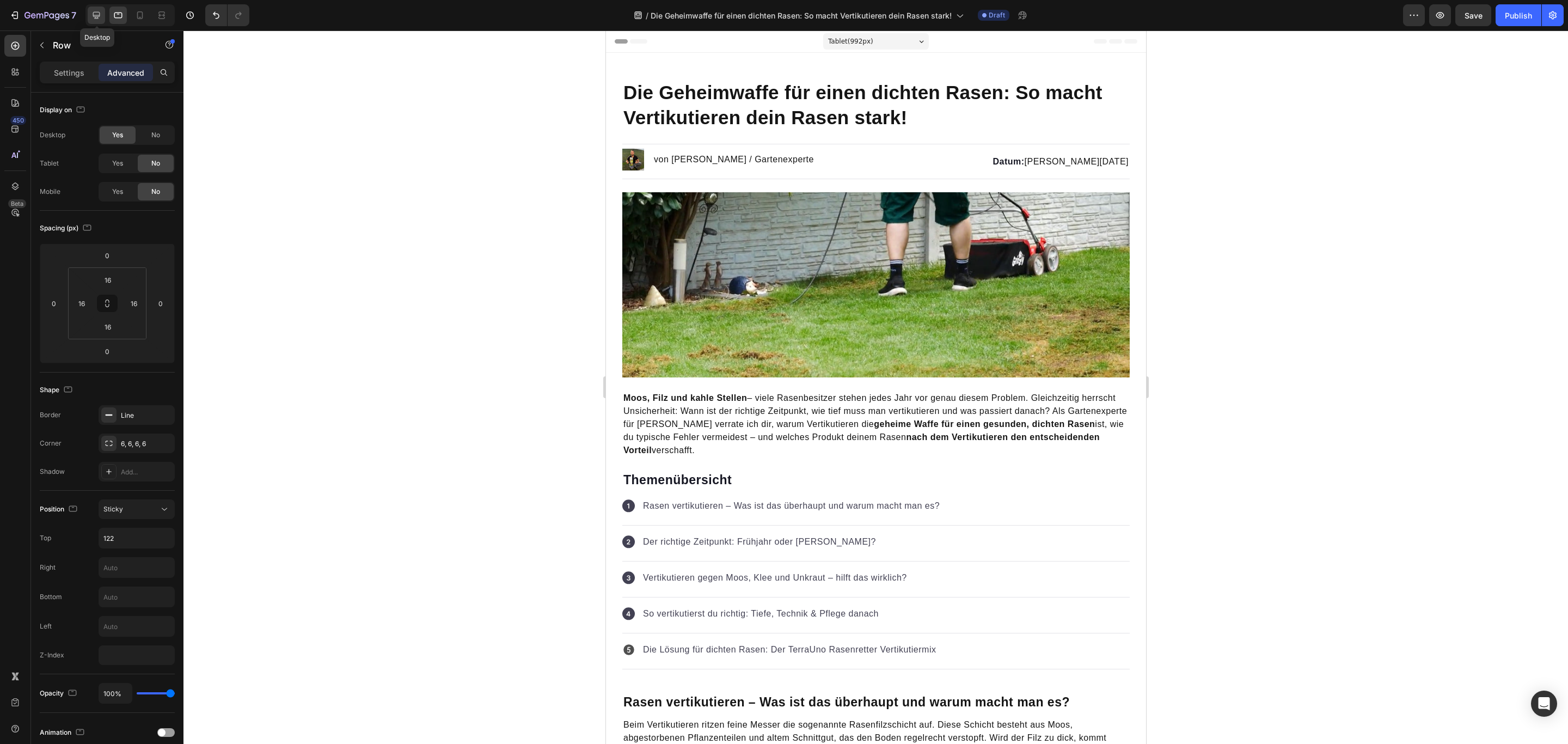
click at [98, 11] on icon at bounding box center [96, 15] width 11 height 11
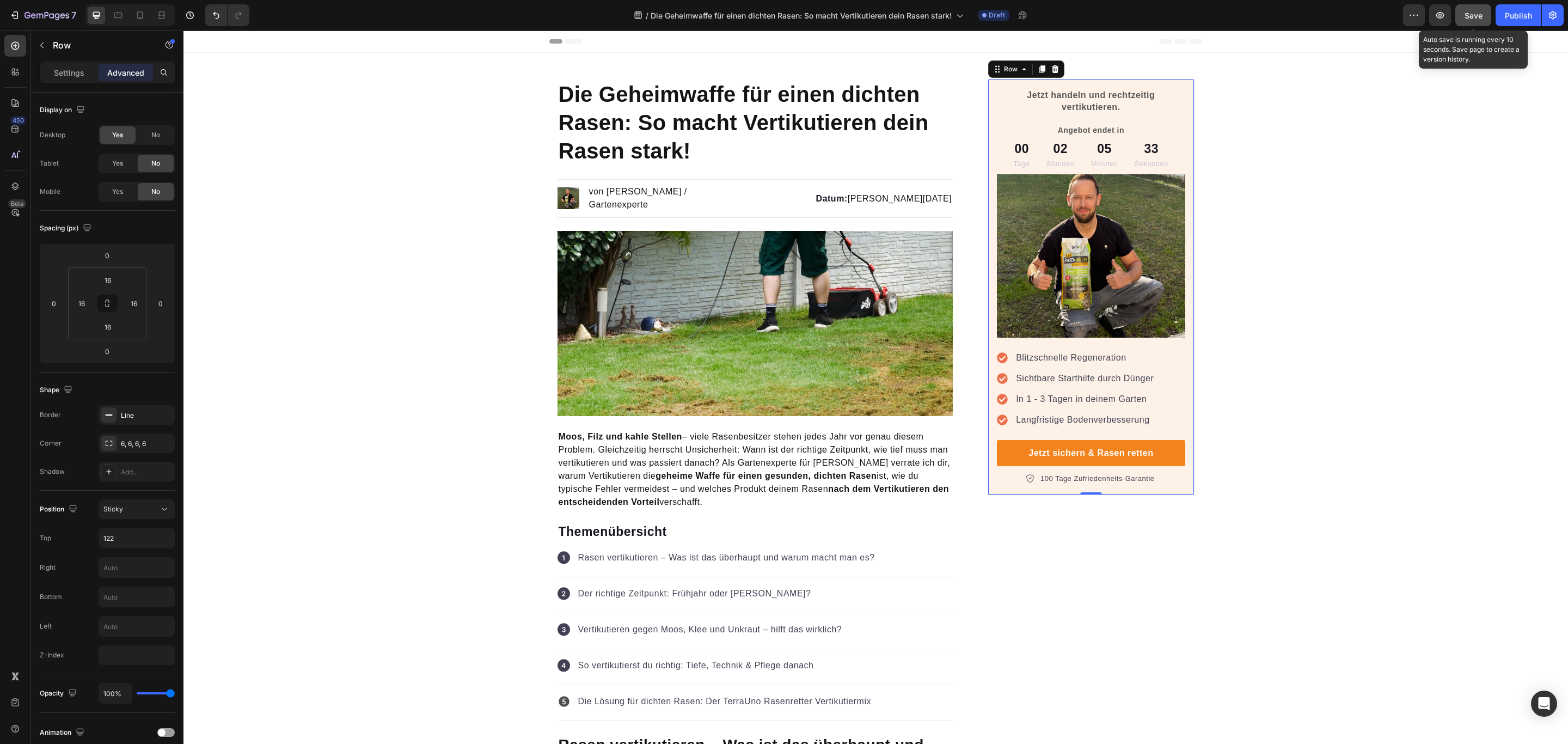
click at [1474, 13] on span "Save" at bounding box center [1473, 15] width 18 height 10
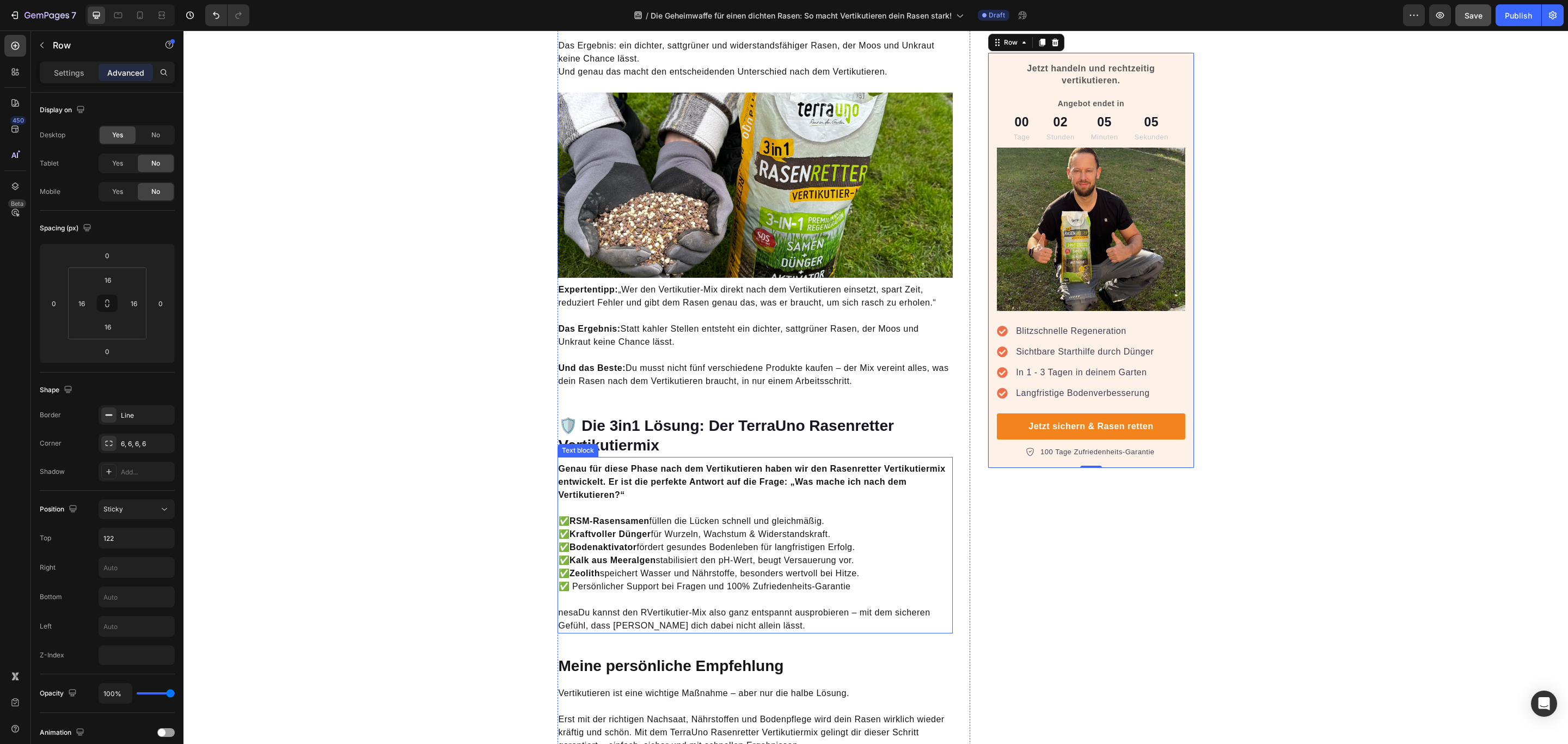
scroll to position [3351, 0]
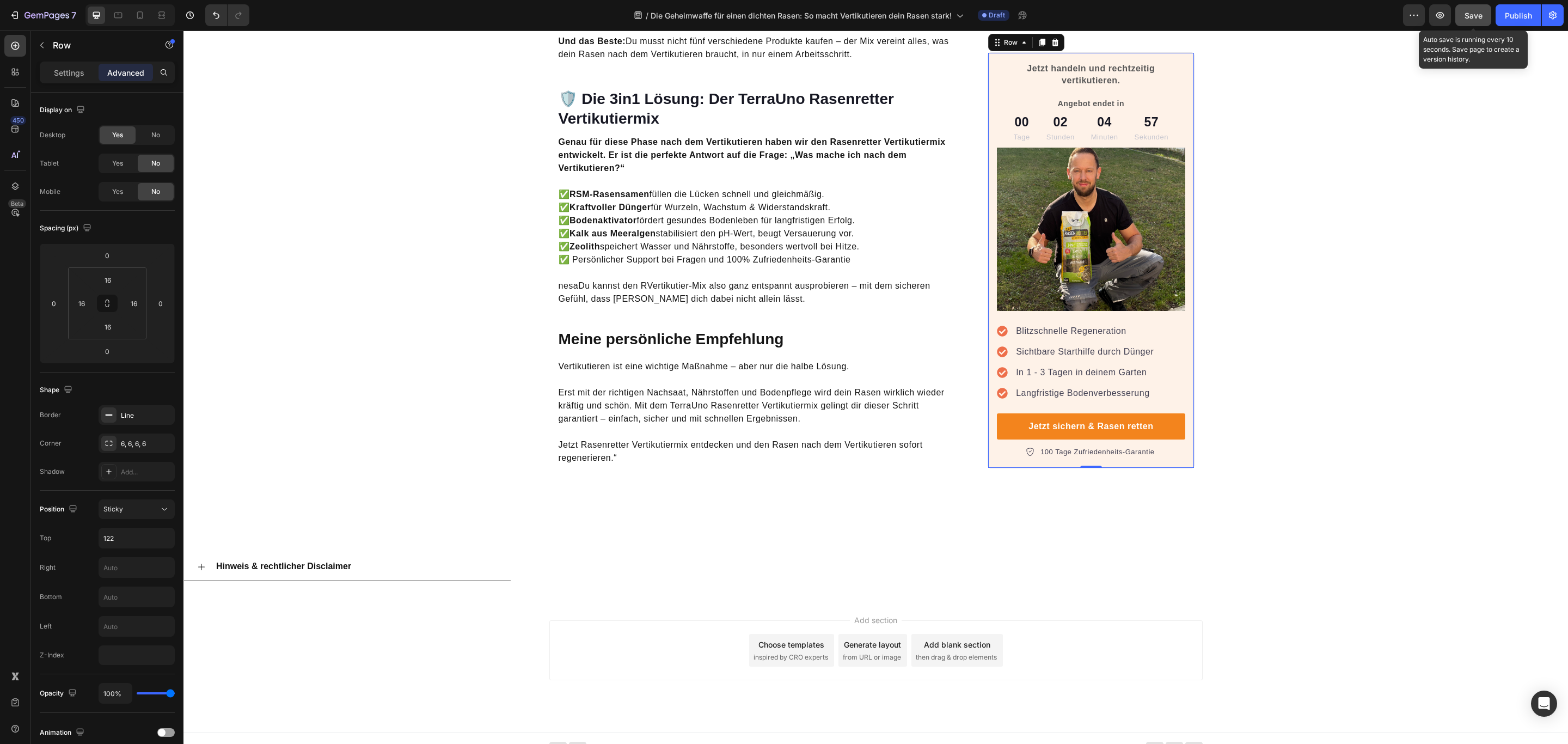
click at [1480, 18] on span "Save" at bounding box center [1473, 15] width 18 height 10
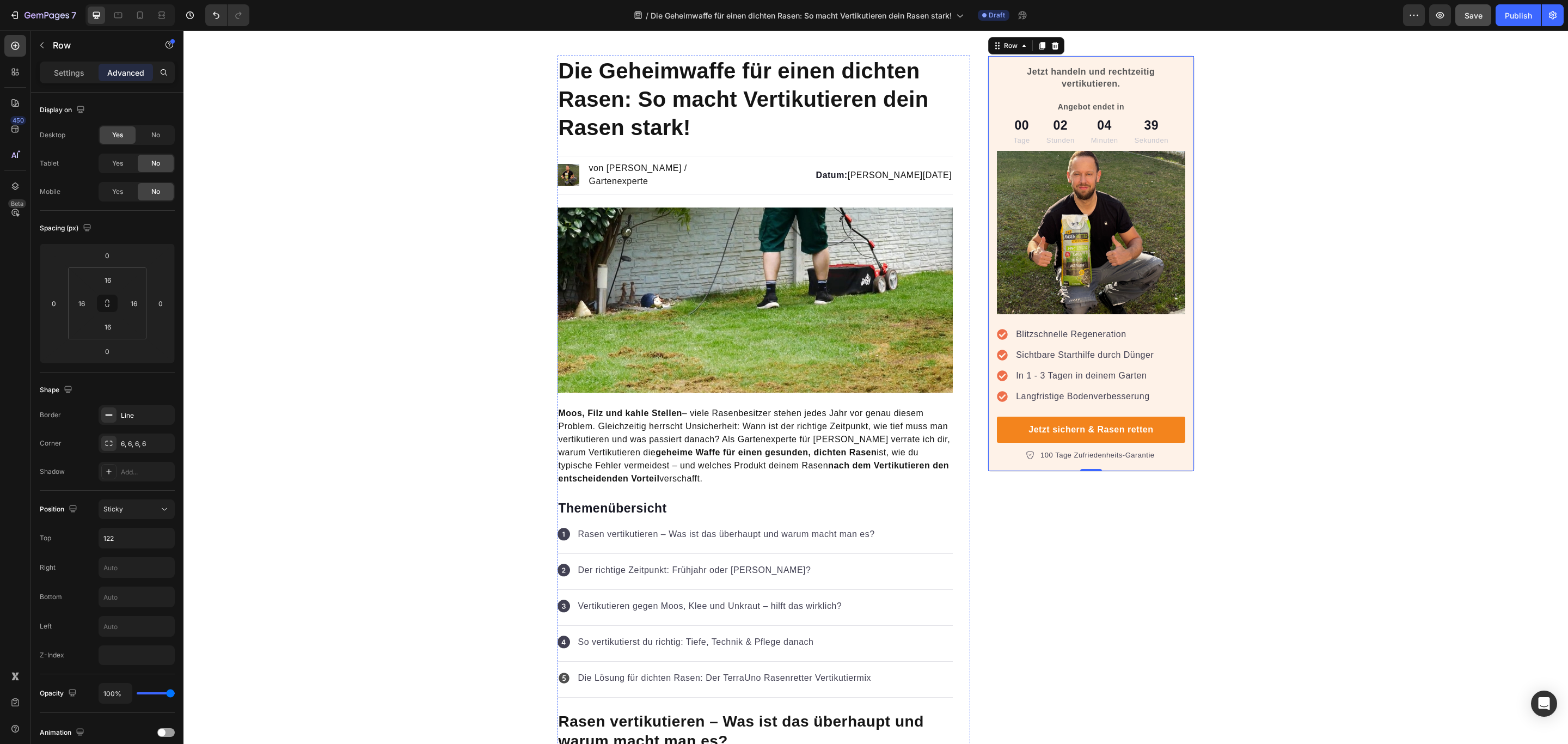
scroll to position [0, 0]
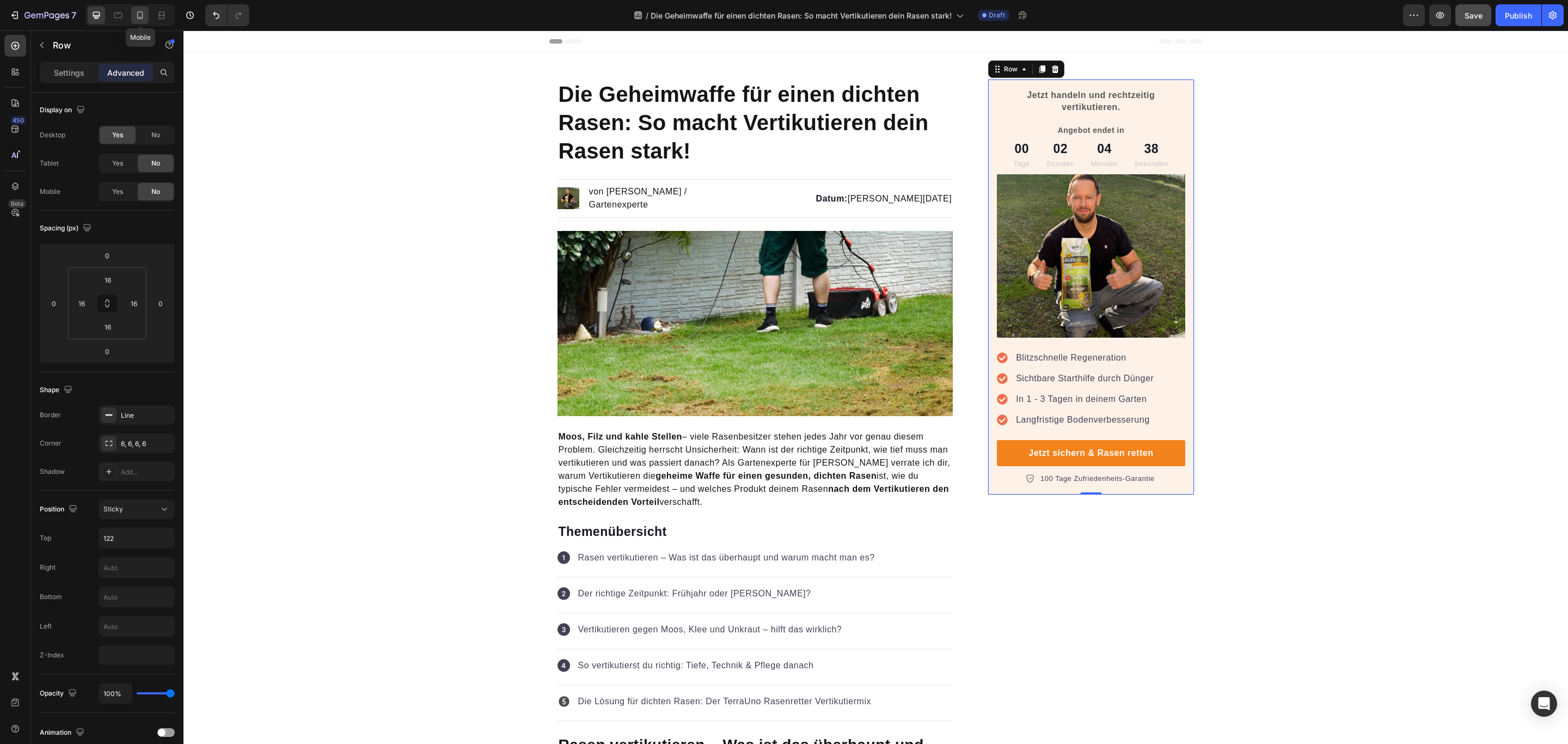
click at [133, 8] on div at bounding box center [140, 15] width 18 height 18
type input "14"
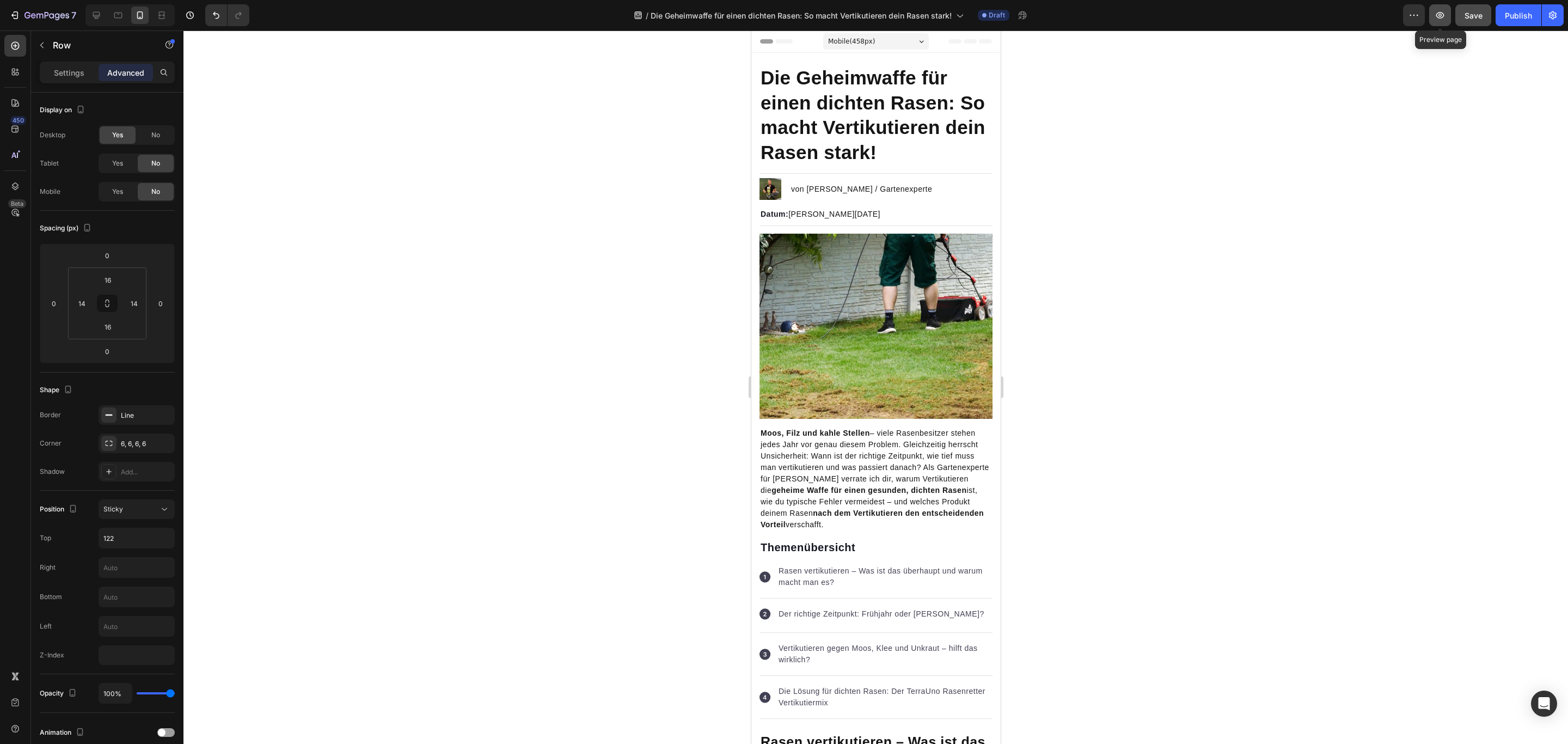
click at [1442, 18] on icon "button" at bounding box center [1440, 15] width 11 height 11
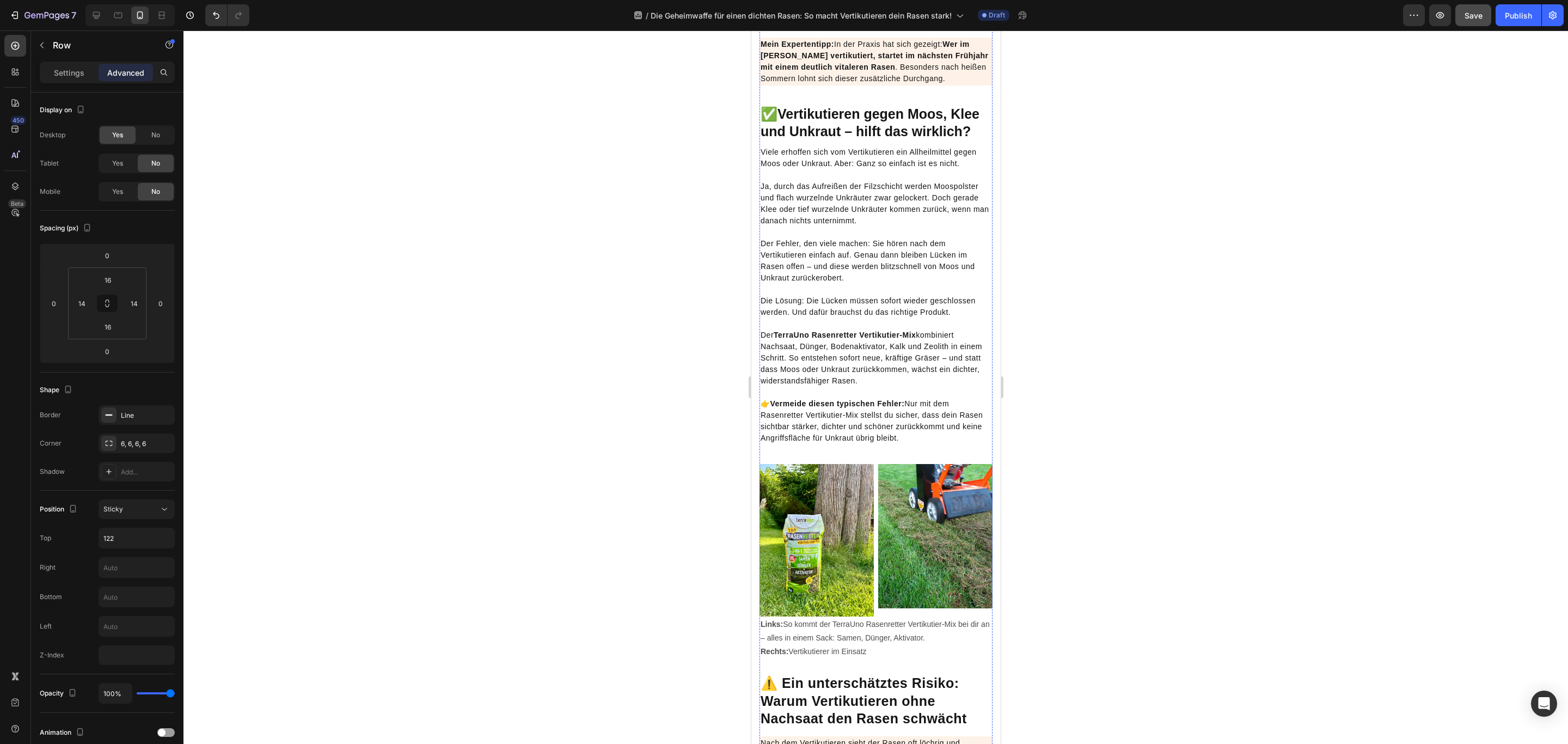
scroll to position [1797, 0]
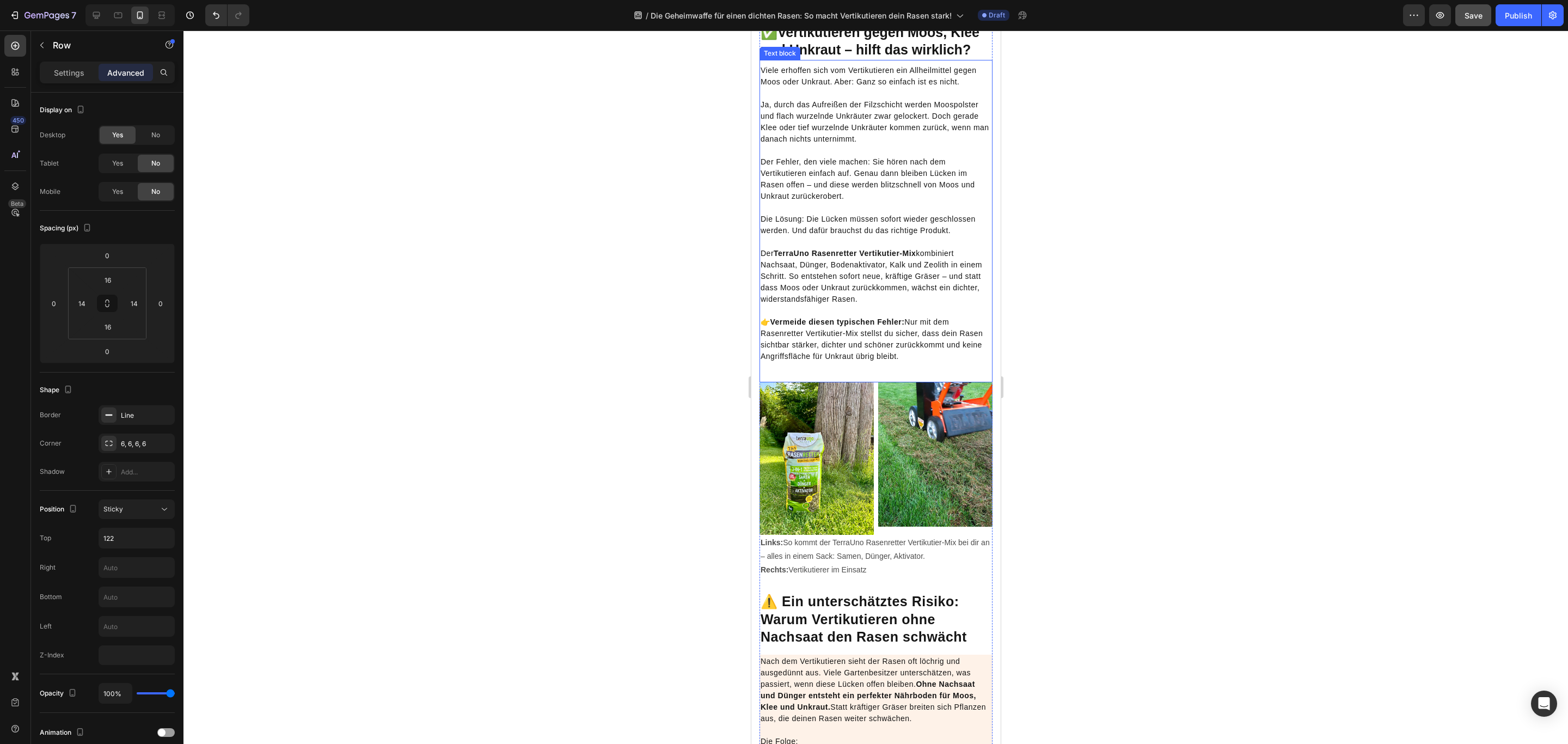
click at [932, 373] on p "👉 Vermeide diesen typischen Fehler: Nur mit dem Rasenretter Vertikutier-Mix ste…" at bounding box center [876, 339] width 231 height 69
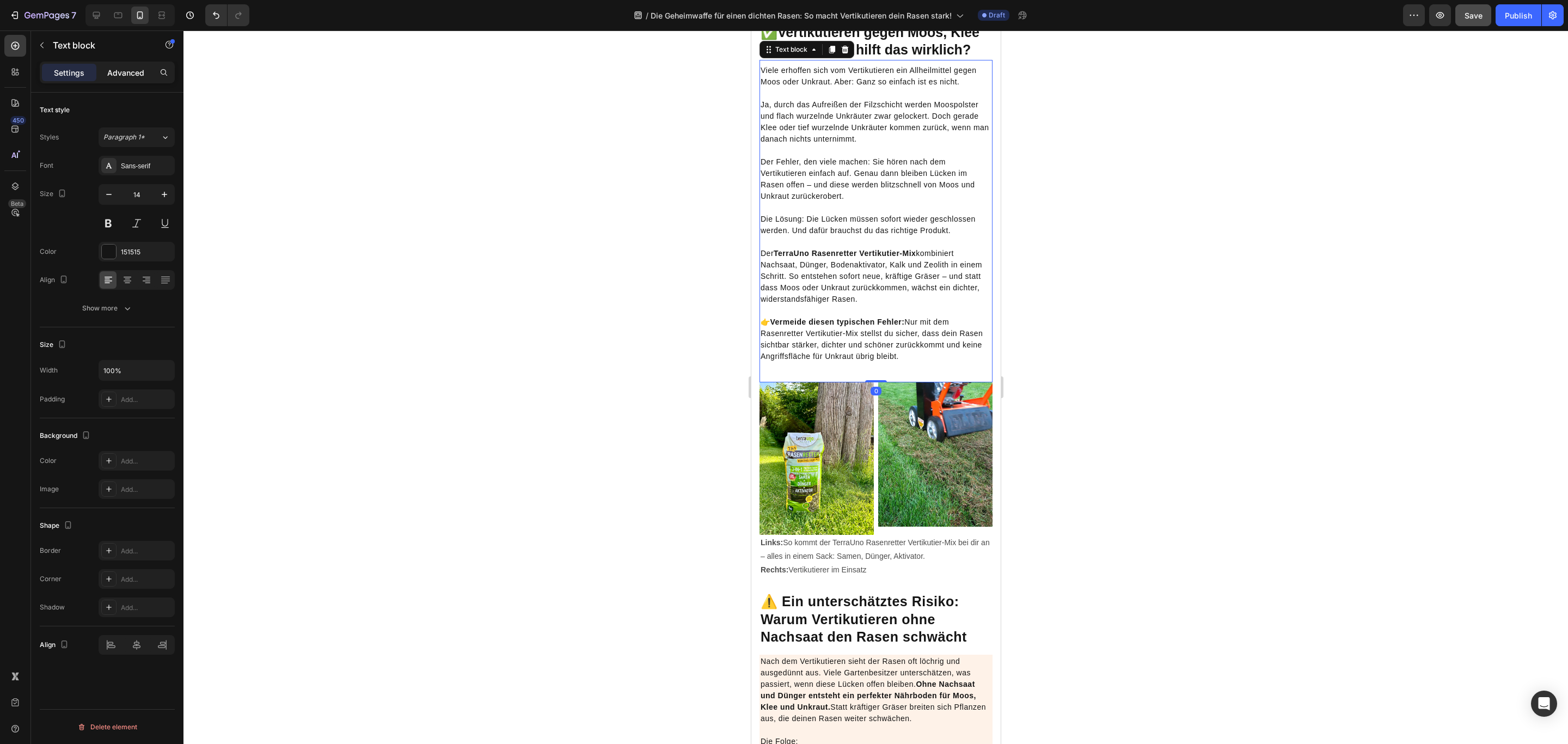
click at [126, 72] on p "Advanced" at bounding box center [126, 72] width 37 height 11
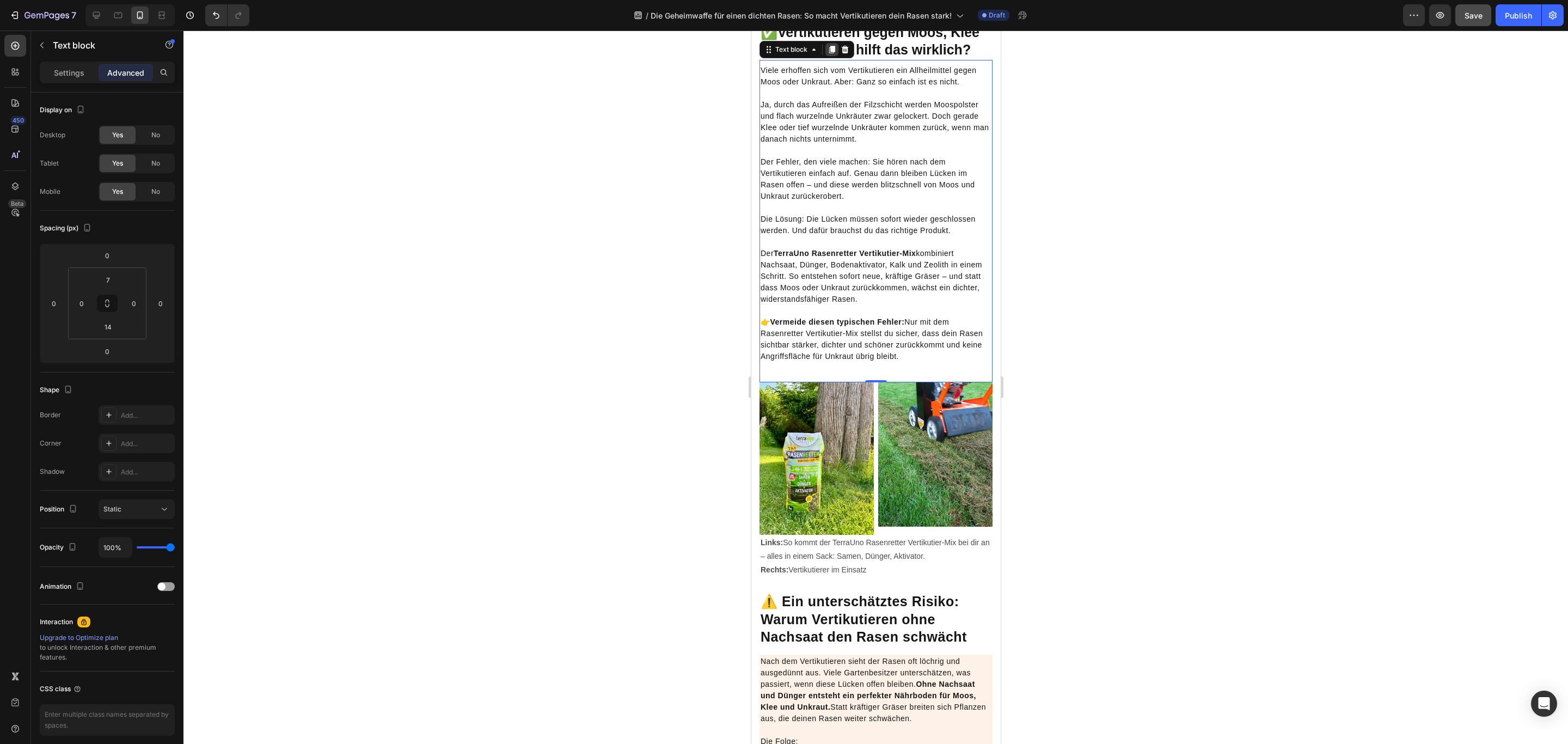
click at [831, 54] on icon at bounding box center [831, 49] width 6 height 8
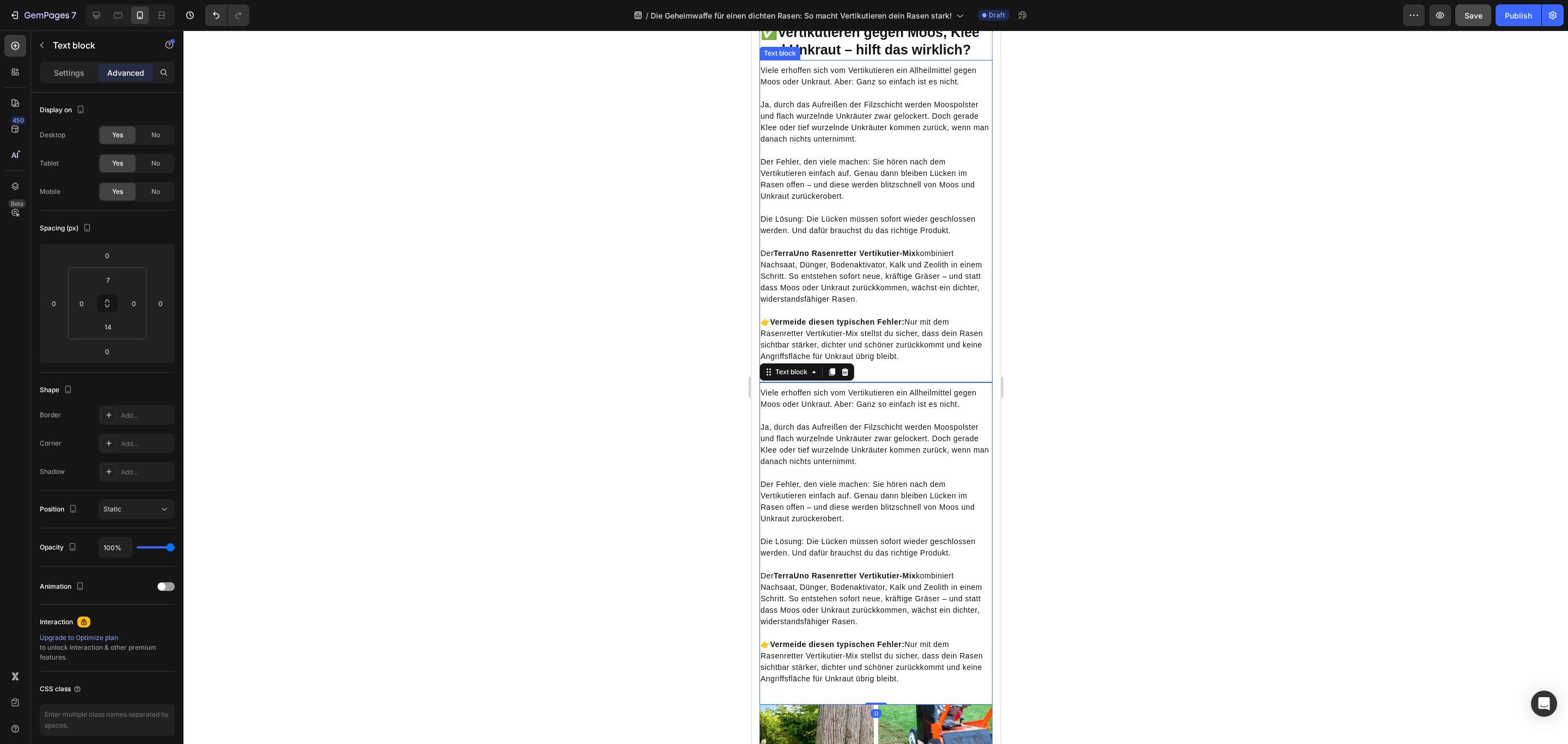
click at [888, 305] on p "Der TerraUno Rasenretter Vertikutier-Mix kombiniert Nachsaat, Dünger, Bodenakti…" at bounding box center [876, 270] width 231 height 69
click at [931, 525] on p "Der Fehler, den viele machen: Sie hören nach dem Vertikutieren einfach auf. Gen…" at bounding box center [876, 496] width 231 height 57
click at [158, 169] on div "No" at bounding box center [156, 164] width 36 height 18
click at [162, 141] on div "No" at bounding box center [156, 136] width 36 height 18
click at [869, 236] on p "Die Lösung: Die Lücken müssen sofort wieder geschlossen werden. Und dafür brauc…" at bounding box center [876, 218] width 231 height 34
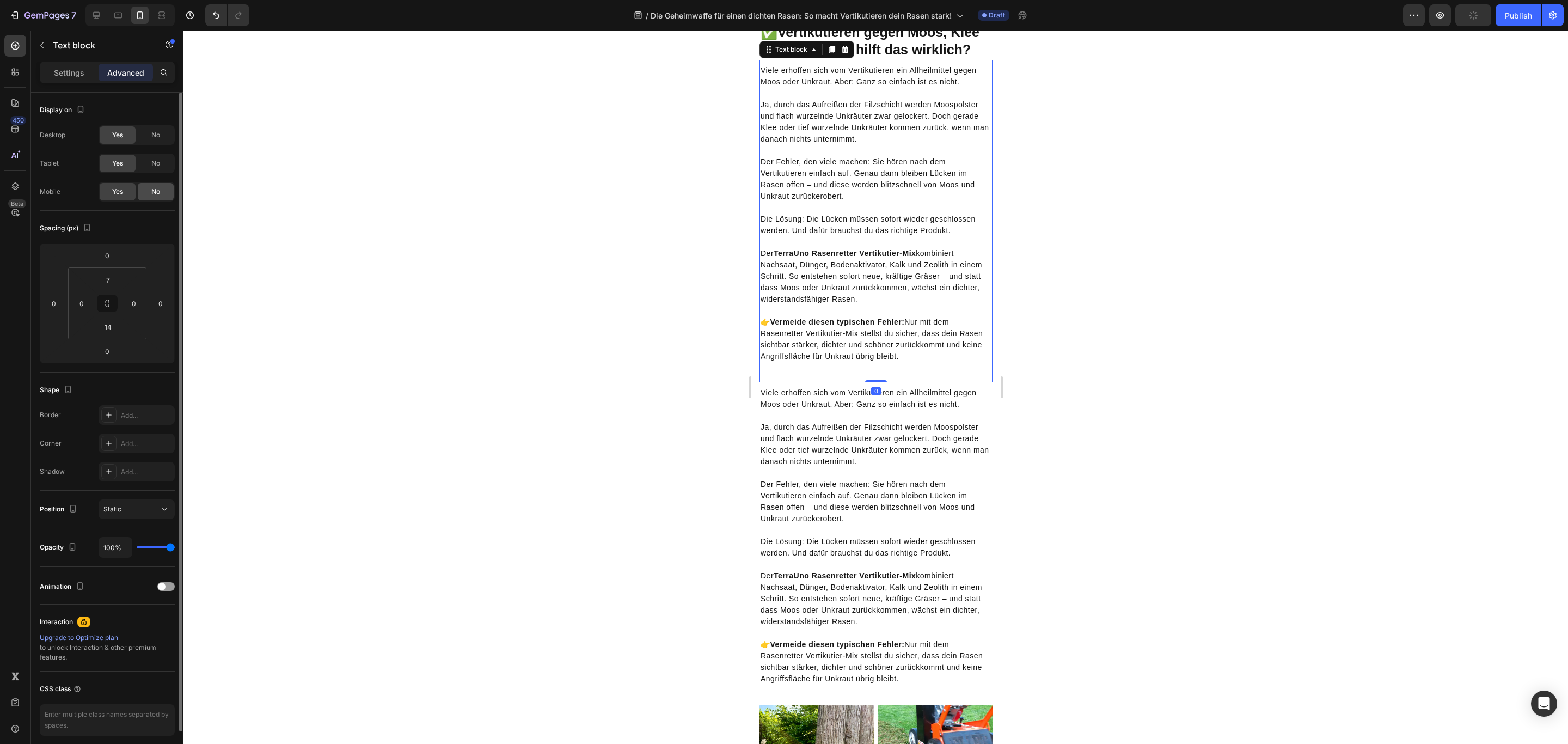
click at [144, 195] on div "No" at bounding box center [156, 192] width 36 height 18
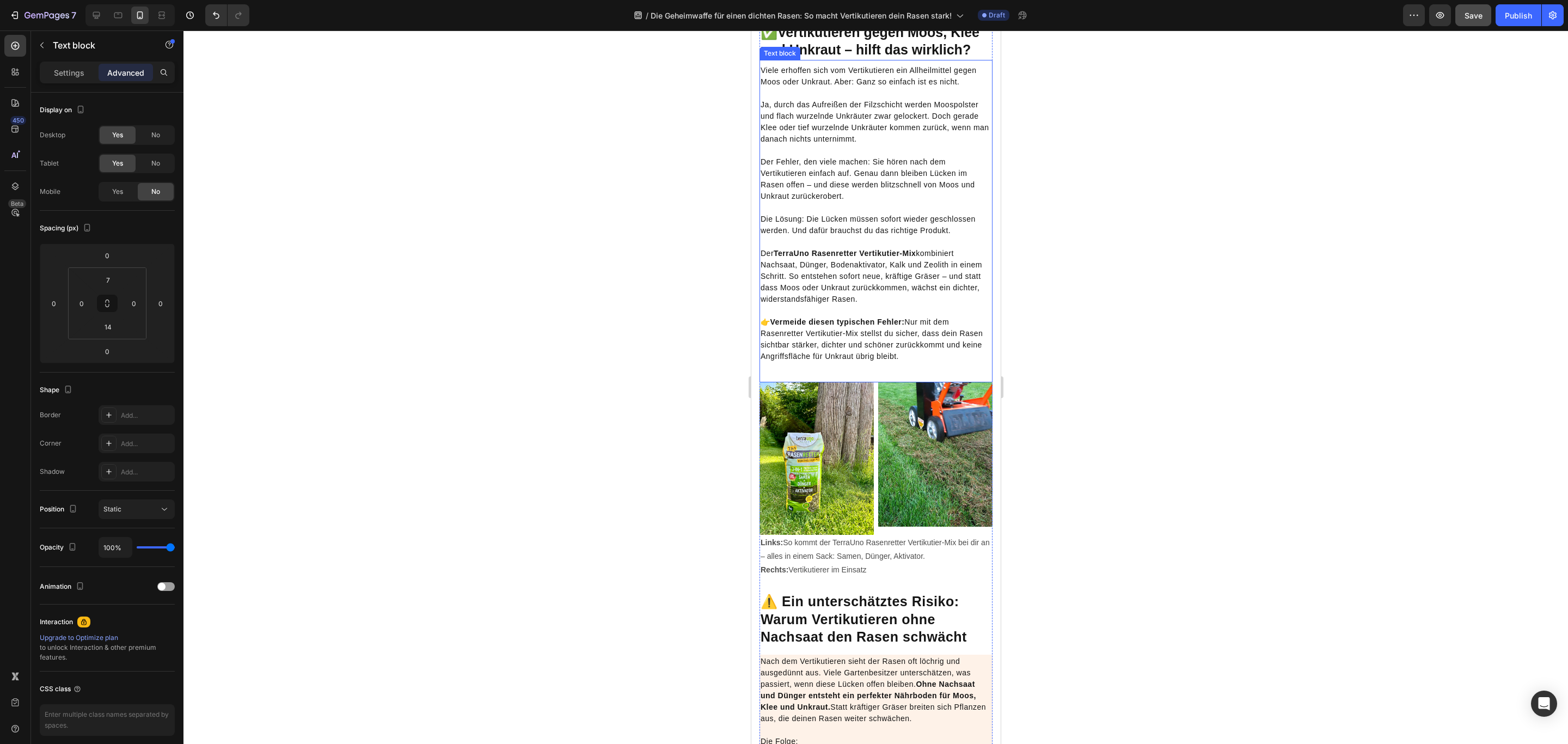
click at [904, 258] on strong "TerraUno Rasenretter Vertikutier-Mix" at bounding box center [843, 254] width 142 height 9
click at [806, 327] on strong "Vermeide diesen typischen Fehler:" at bounding box center [837, 322] width 135 height 9
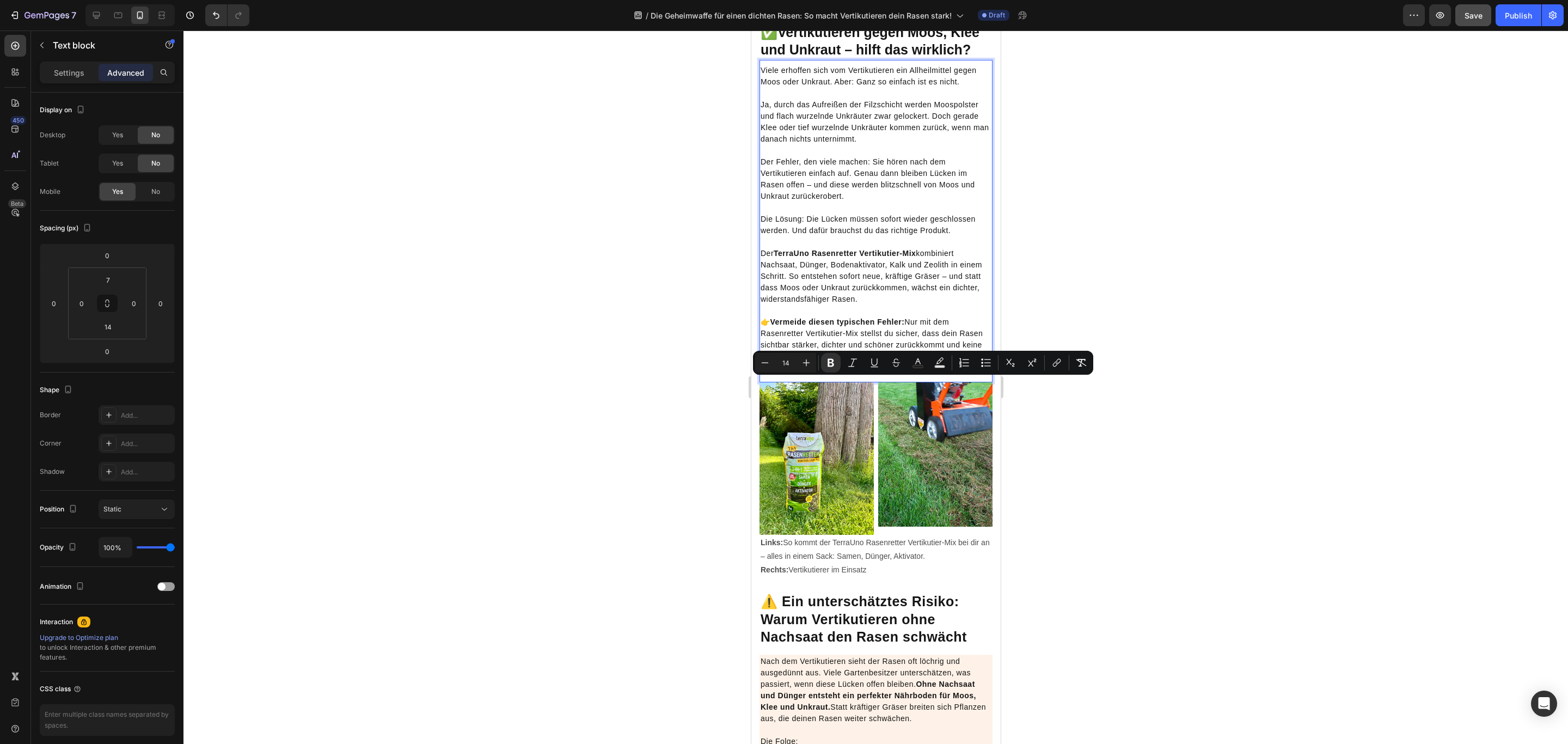
click at [923, 373] on p "👉 Vermeide diesen typischen Fehler: Nur mit dem Rasenretter Vertikutier-Mix ste…" at bounding box center [876, 339] width 231 height 69
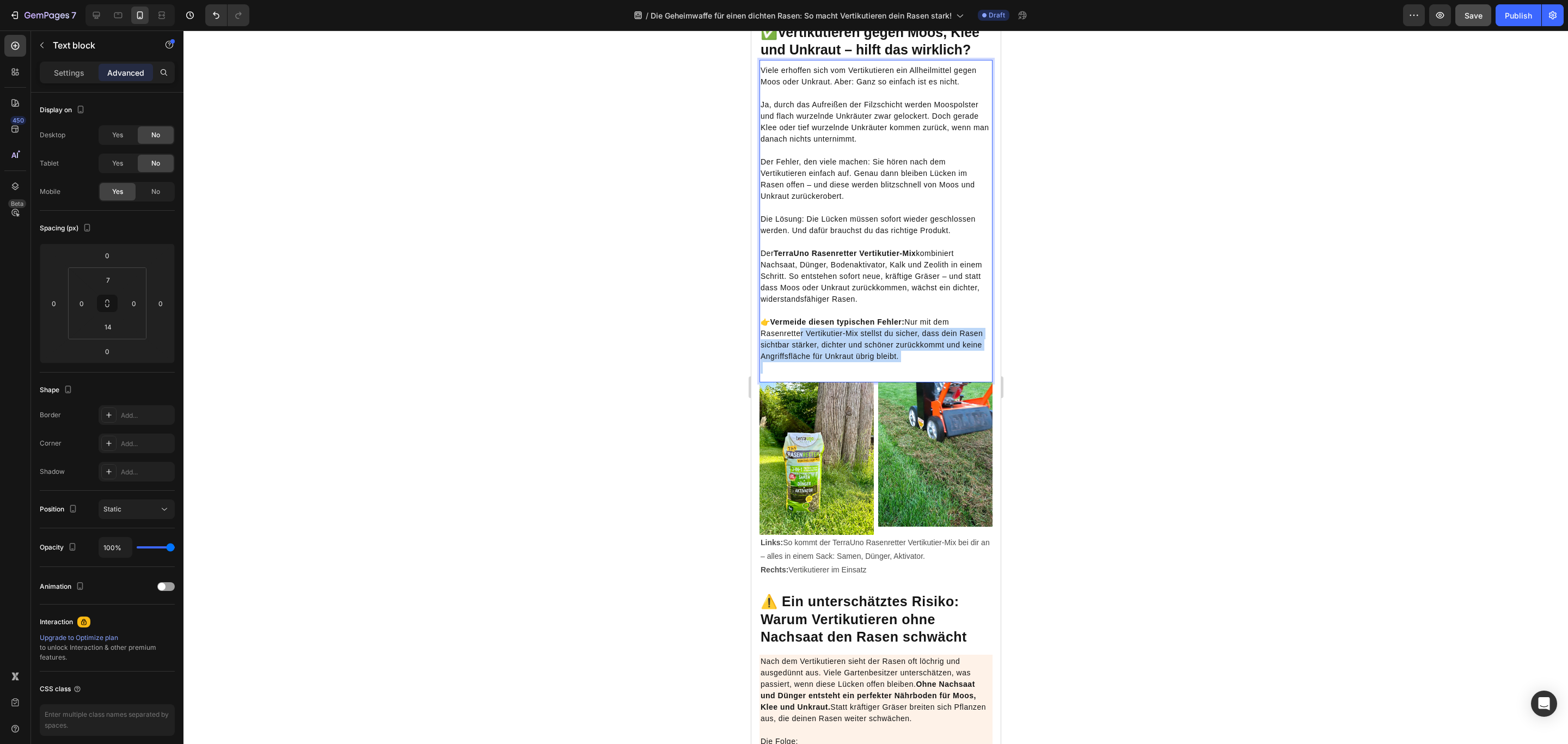
drag, startPoint x: 949, startPoint y: 425, endPoint x: 796, endPoint y: 395, distance: 155.9
click at [799, 373] on p "👉 Vermeide diesen typischen Fehler: Nur mit dem Rasenretter Vertikutier-Mix ste…" at bounding box center [876, 339] width 231 height 69
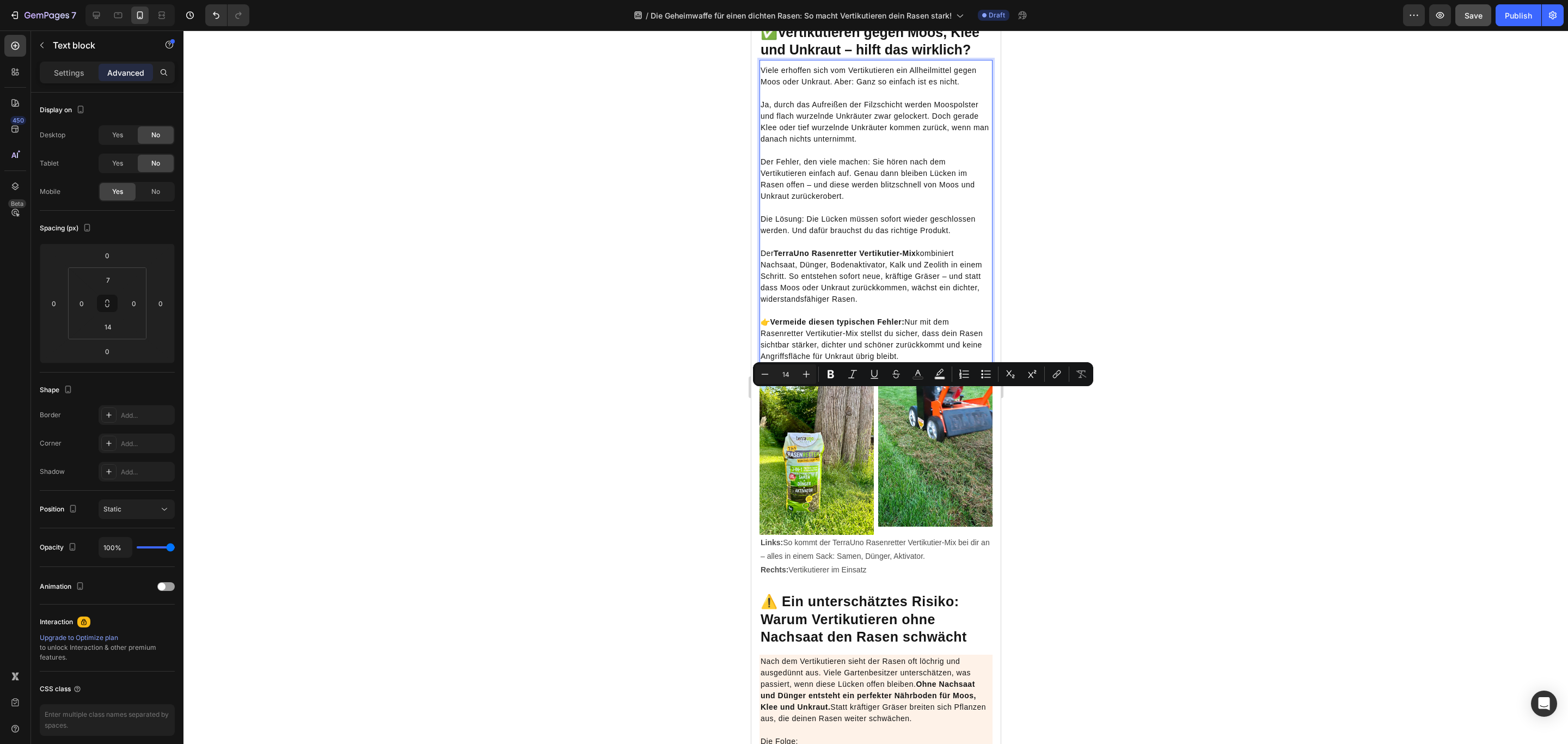
click at [780, 373] on p "👉 Vermeide diesen typischen Fehler: Nur mit dem Rasenretter Vertikutier-Mix ste…" at bounding box center [876, 339] width 231 height 69
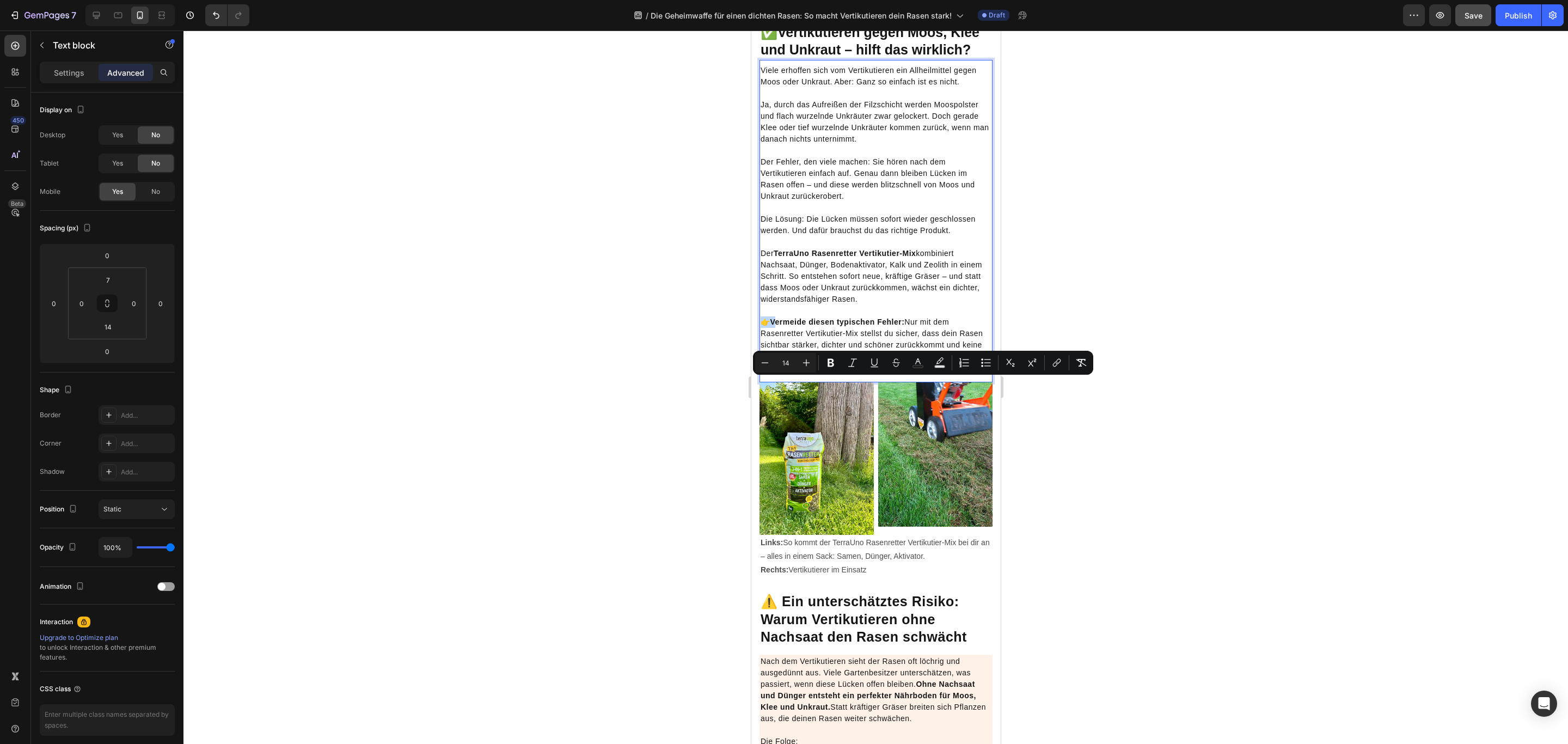
drag, startPoint x: 772, startPoint y: 381, endPoint x: 758, endPoint y: 381, distance: 14.0
click at [760, 373] on p "👉 Vermeide diesen typischen Fehler: Nur mit dem Rasenretter Vertikutier-Mix ste…" at bounding box center [876, 339] width 231 height 69
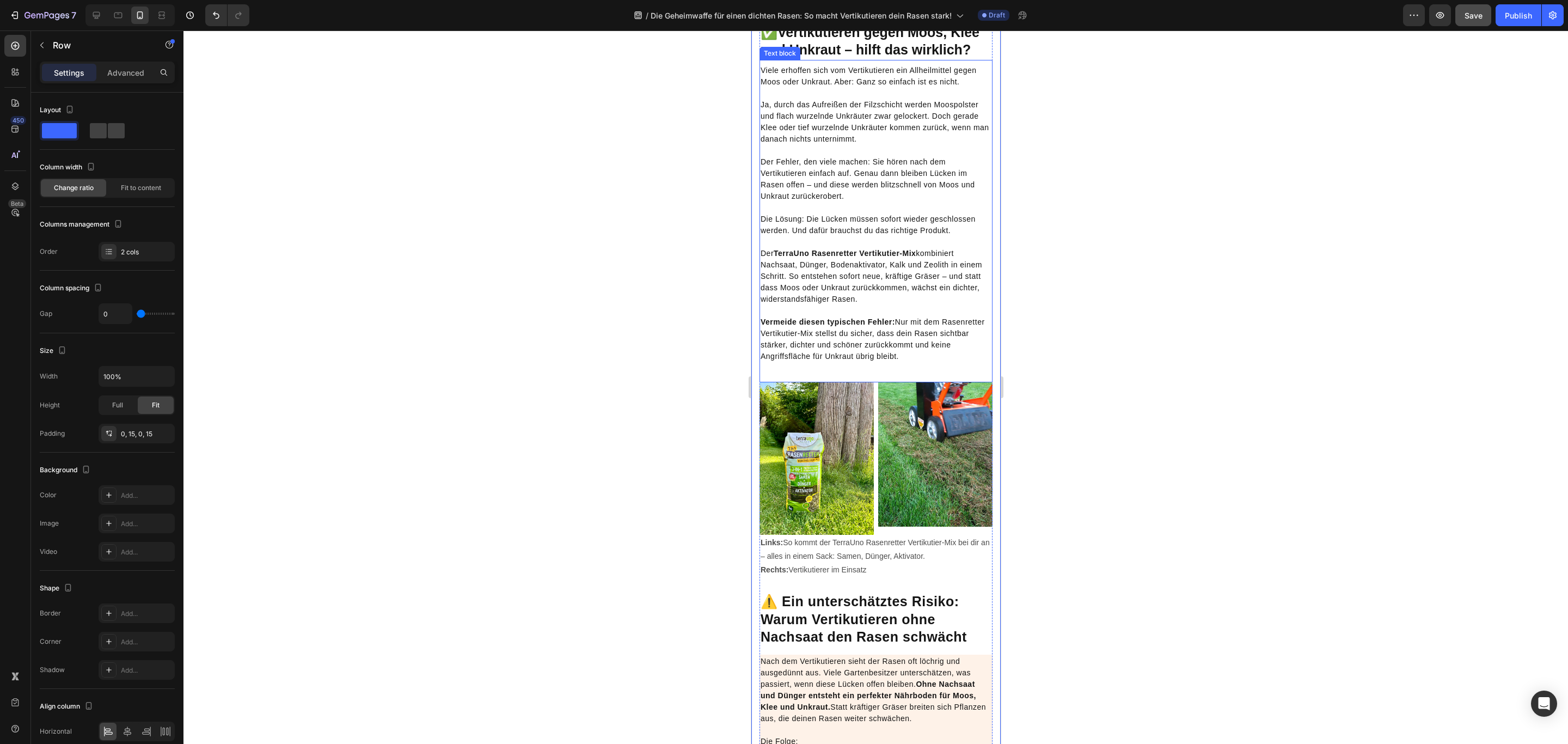
click at [760, 305] on p "Der TerraUno Rasenretter Vertikutier-Mix kombiniert Nachsaat, Dünger, Bodenakti…" at bounding box center [876, 270] width 231 height 69
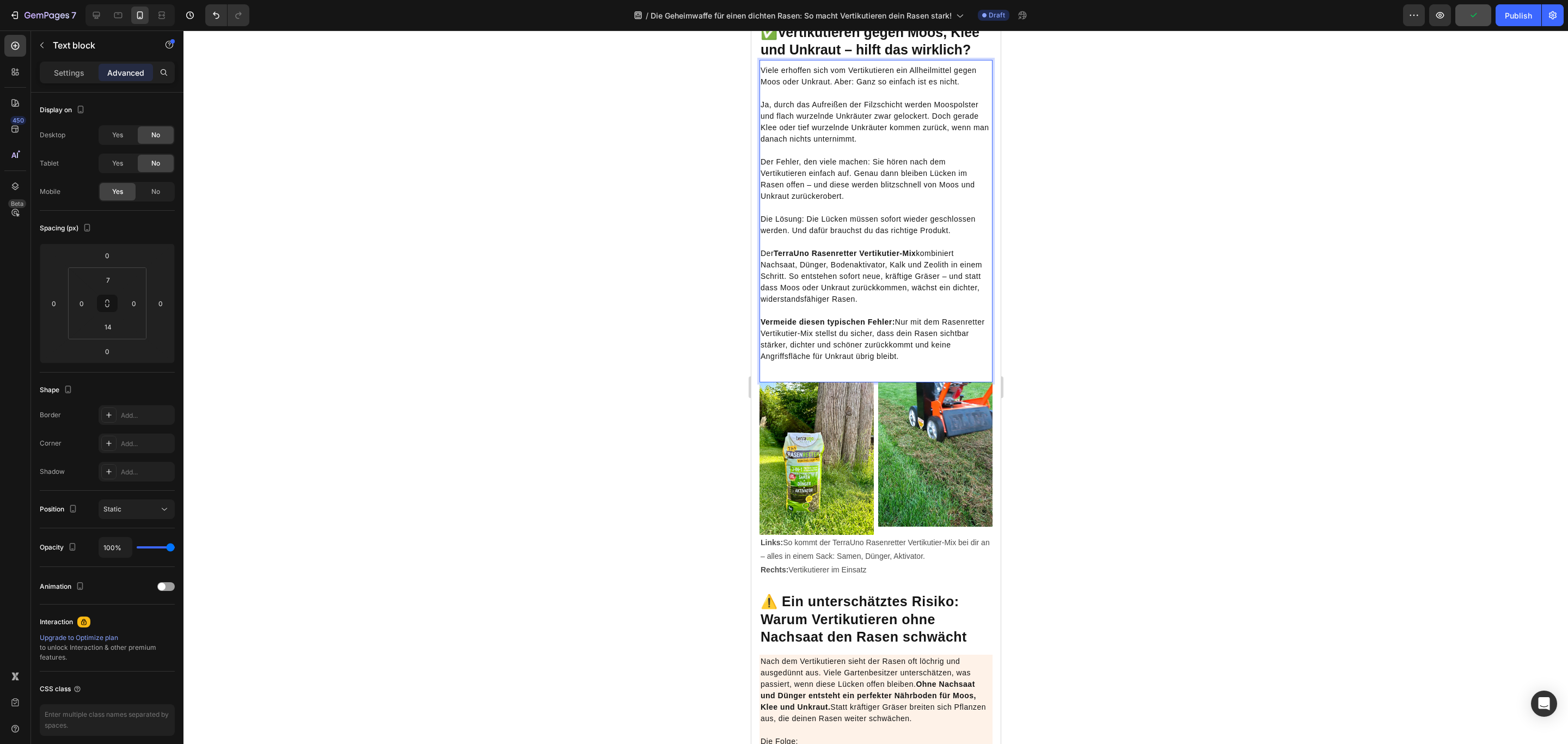
click at [763, 305] on p "Der TerraUno Rasenretter Vertikutier-Mix kombiniert Nachsaat, Dünger, Bodenakti…" at bounding box center [876, 270] width 231 height 69
click at [804, 236] on p "Die Lösung: Die Lücken müssen sofort wieder geschlossen werden. Und dafür brauc…" at bounding box center [876, 218] width 231 height 34
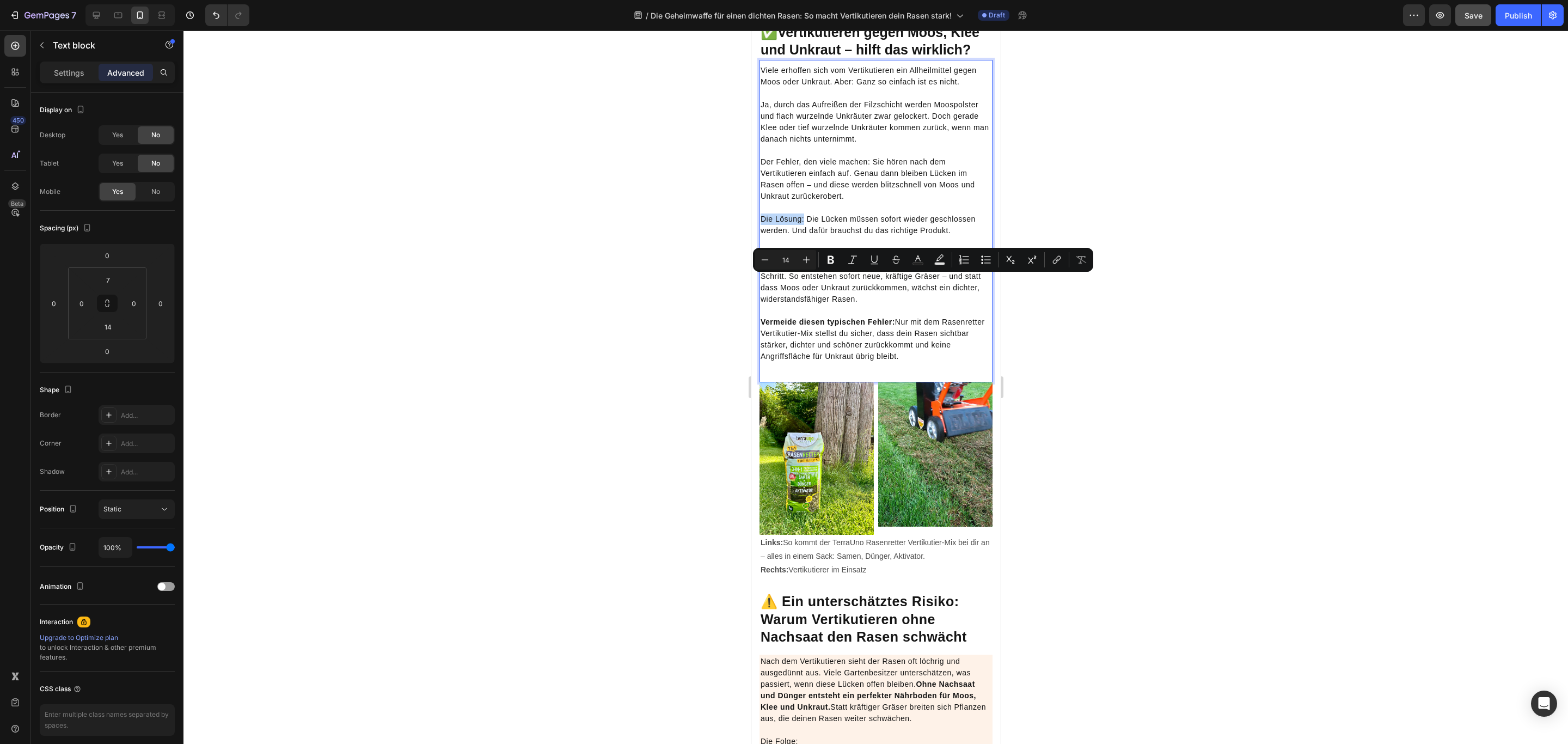
drag, startPoint x: 802, startPoint y: 282, endPoint x: 760, endPoint y: 283, distance: 42.0
click at [760, 236] on p "Die Lösung: Die Lücken müssen sofort wieder geschlossen werden. Und dafür brauc…" at bounding box center [876, 218] width 231 height 34
click at [830, 261] on icon "Editor contextual toolbar" at bounding box center [831, 260] width 11 height 11
click at [844, 202] on p "Der Fehler, den viele machen: Sie hören nach dem Vertikutieren einfach auf. Gen…" at bounding box center [876, 173] width 231 height 57
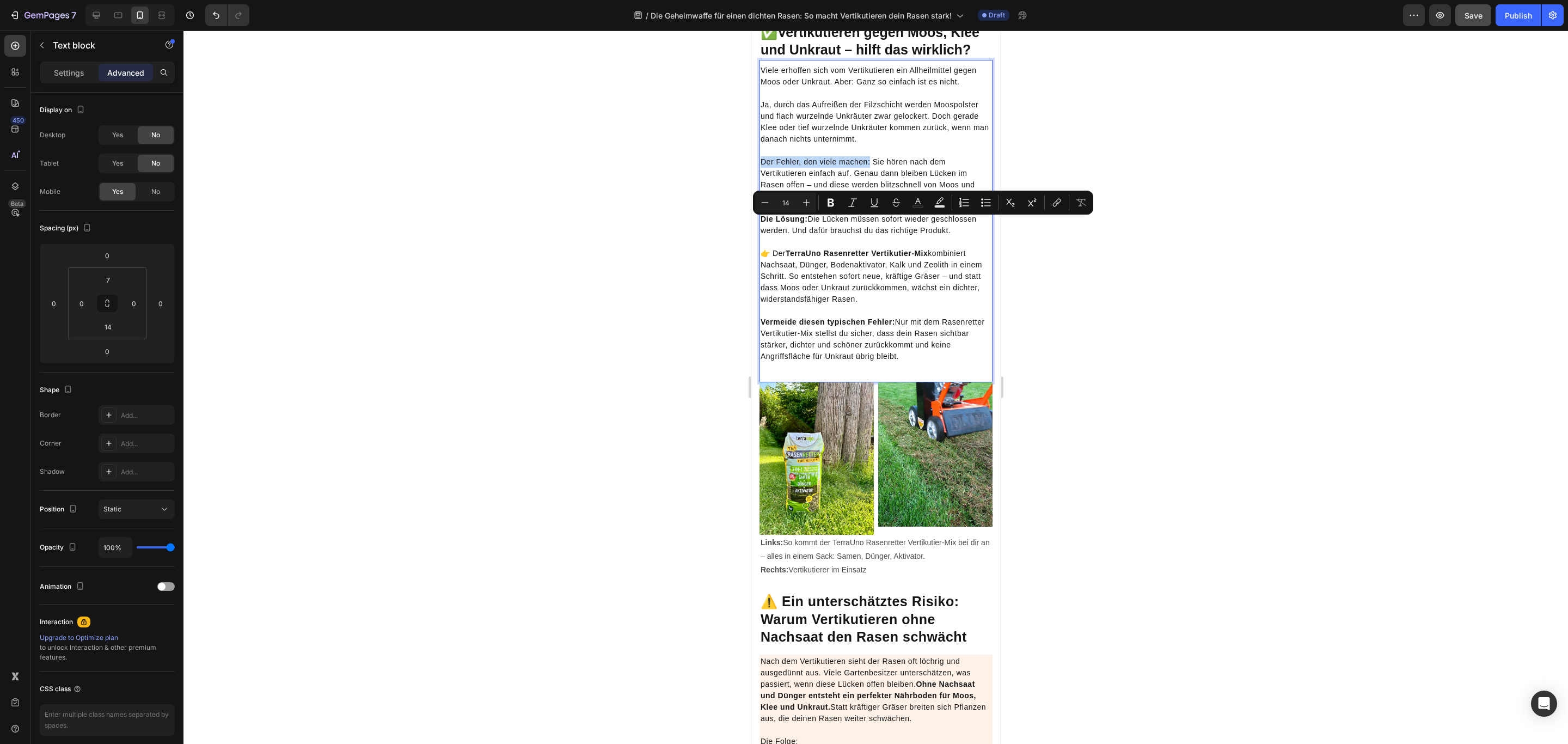
drag, startPoint x: 761, startPoint y: 221, endPoint x: 869, endPoint y: 221, distance: 108.0
click at [869, 202] on p "Der Fehler, den viele machen: Sie hören nach dem Vertikutieren einfach auf. Gen…" at bounding box center [876, 173] width 231 height 57
click at [835, 204] on icon "Editor contextual toolbar" at bounding box center [831, 203] width 11 height 11
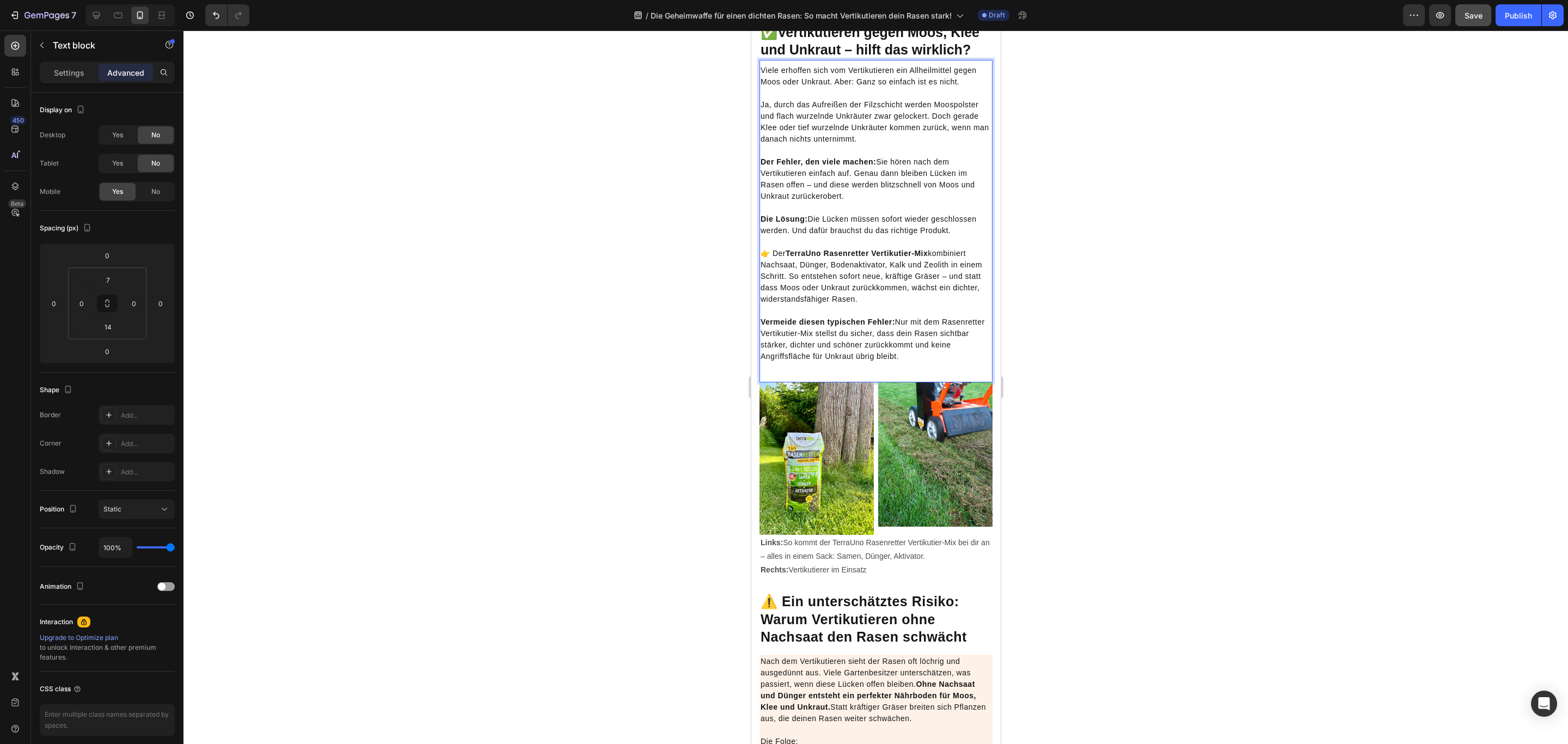
click at [847, 236] on p "Die Lösung: Die Lücken müssen sofort wieder geschlossen werden. Und dafür brauc…" at bounding box center [876, 218] width 231 height 34
click at [860, 305] on p "👉 Der TerraUno Rasenretter Vertikutier-Mix kombiniert Nachsaat, Dünger, Bodenak…" at bounding box center [876, 270] width 231 height 69
click at [848, 373] on p "Vermeide diesen typischen Fehler: Nur mit dem Rasenretter Vertikutier-Mix stell…" at bounding box center [876, 339] width 231 height 69
drag, startPoint x: 947, startPoint y: 425, endPoint x: 761, endPoint y: 379, distance: 191.6
click at [761, 373] on p "Vermeide diesen typischen Fehler: Nur mit dem Rasenretter Vertikutier-Mix stell…" at bounding box center [876, 339] width 231 height 69
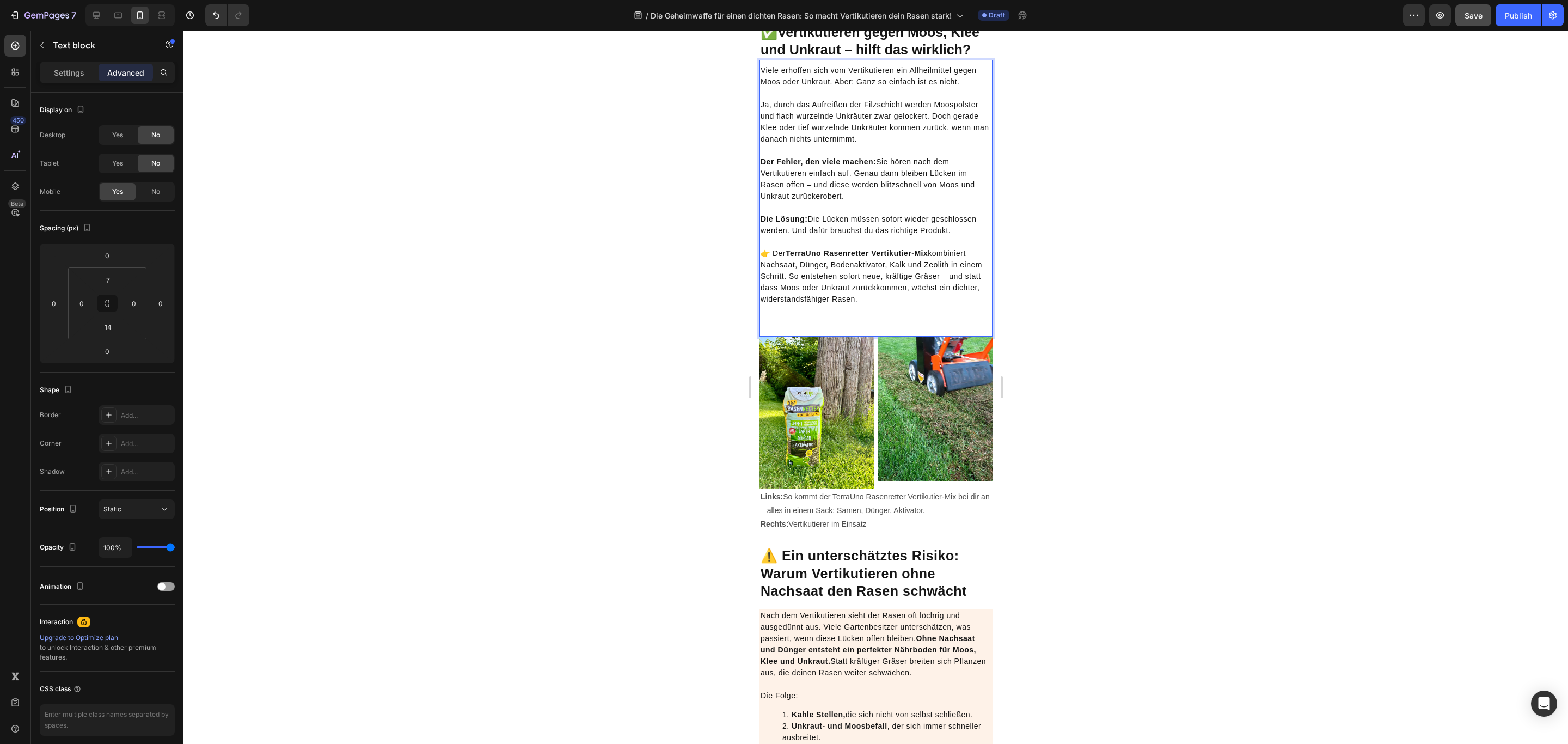
drag, startPoint x: 839, startPoint y: 380, endPoint x: 832, endPoint y: 385, distance: 8.6
click at [839, 328] on p "Rich Text Editor. Editing area: main" at bounding box center [876, 316] width 231 height 23
click at [810, 328] on p "Rich Text Editor. Editing area: main" at bounding box center [876, 316] width 231 height 23
click at [764, 336] on div "Viele erhoffen sich vom Vertikutieren ein Allheilmittel gegen Moos oder Unkraut…" at bounding box center [875, 198] width 233 height 276
click at [772, 328] on p "Rich Text Editor. Editing area: main" at bounding box center [876, 316] width 231 height 23
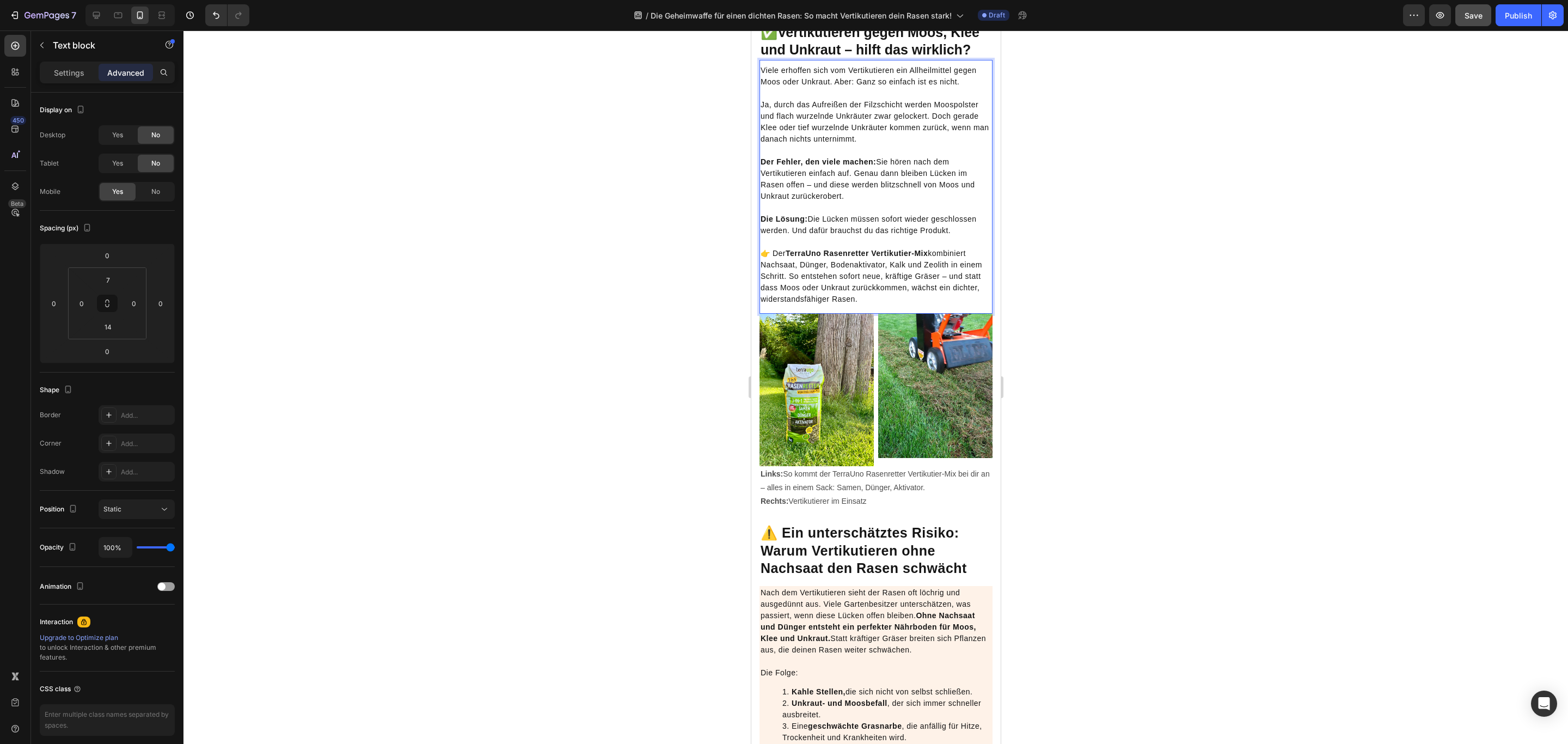
click at [928, 305] on p "👉 Der TerraUno Rasenretter Vertikutier-Mix kombiniert Nachsaat, Dünger, Bodenak…" at bounding box center [876, 270] width 231 height 69
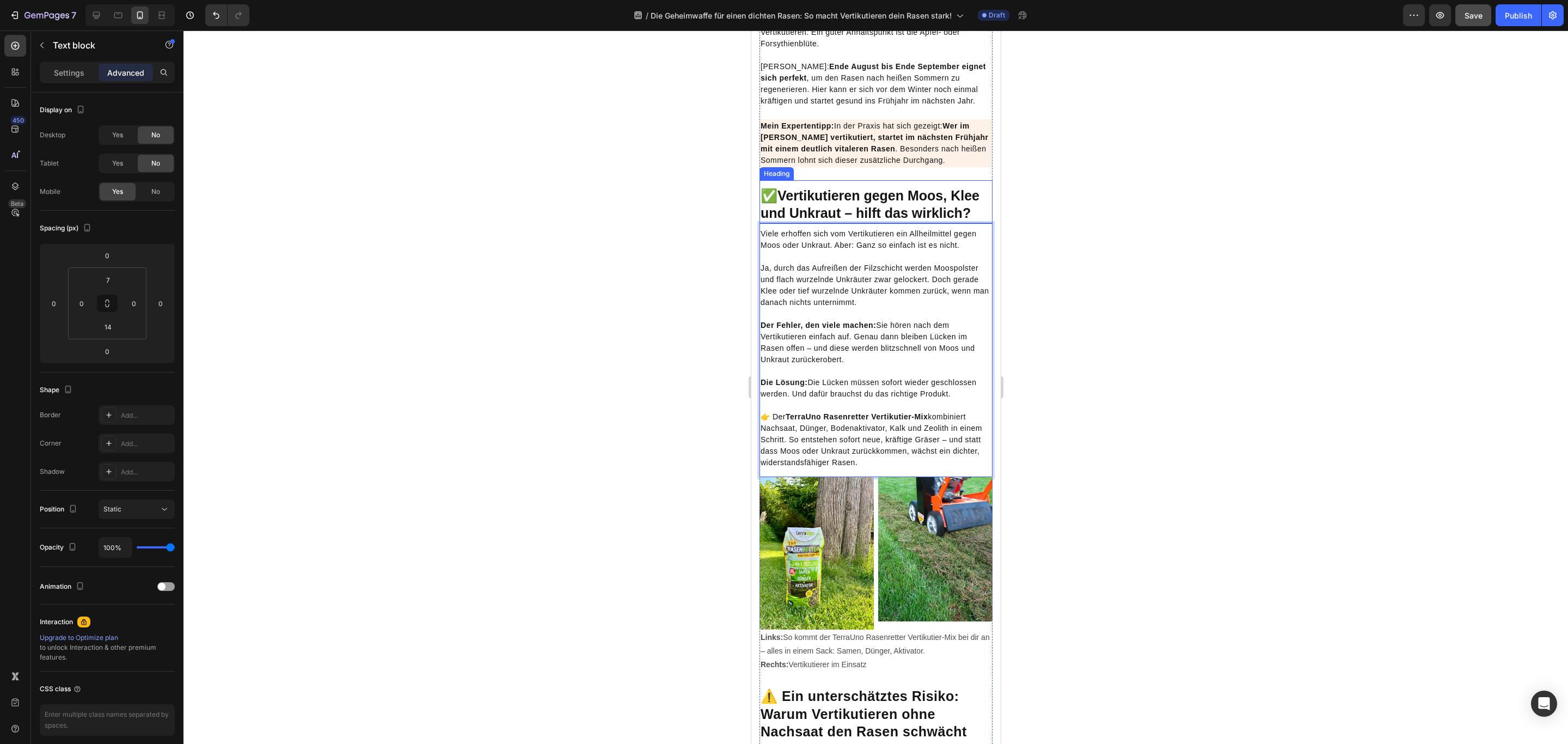
scroll to position [1716, 0]
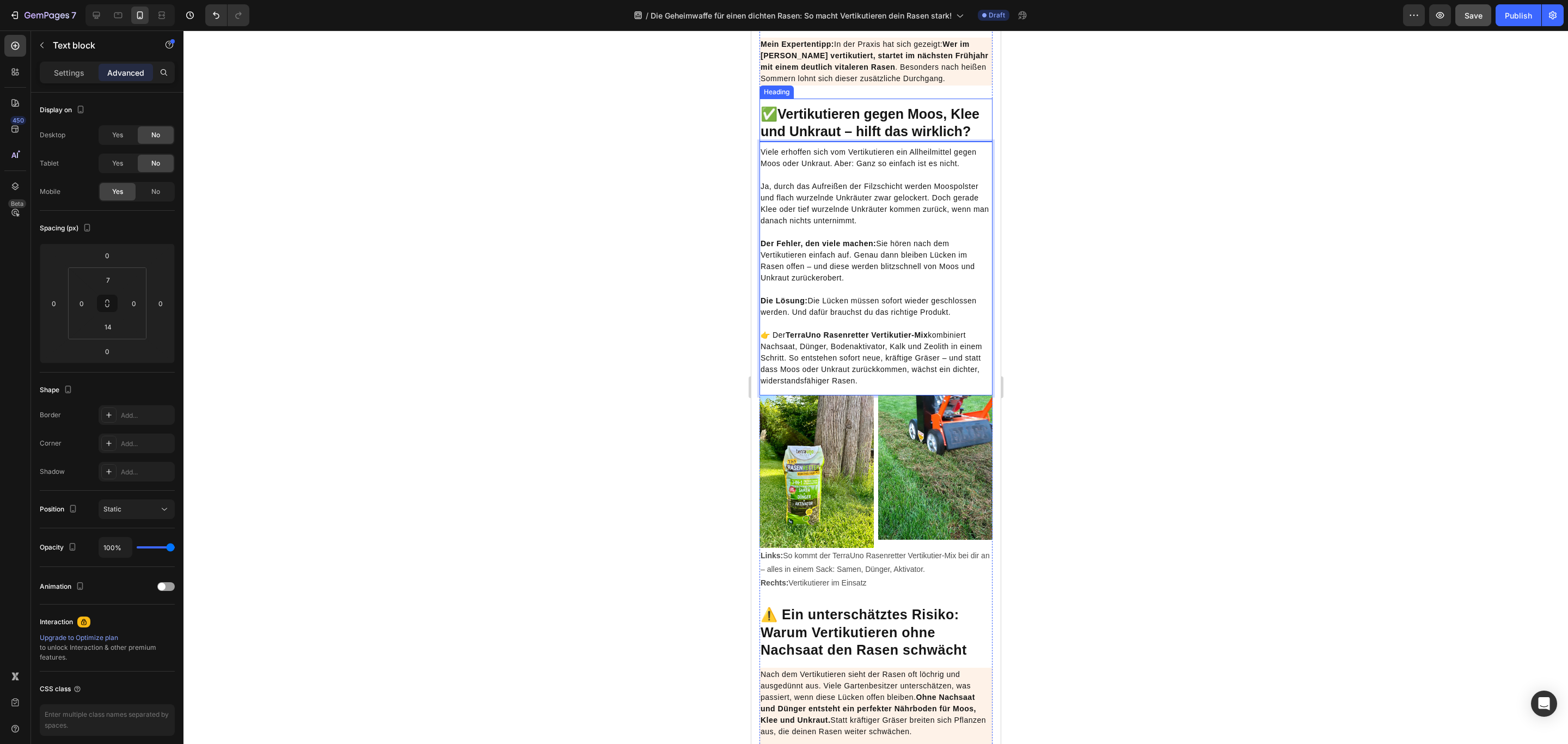
click at [887, 284] on p "Der Fehler, den viele machen: Sie hören nach dem Vertikutieren einfach auf. Gen…" at bounding box center [876, 254] width 231 height 57
click at [880, 318] on p "Die Lösung: Die Lücken müssen sofort wieder geschlossen werden. Und dafür brauc…" at bounding box center [876, 300] width 231 height 34
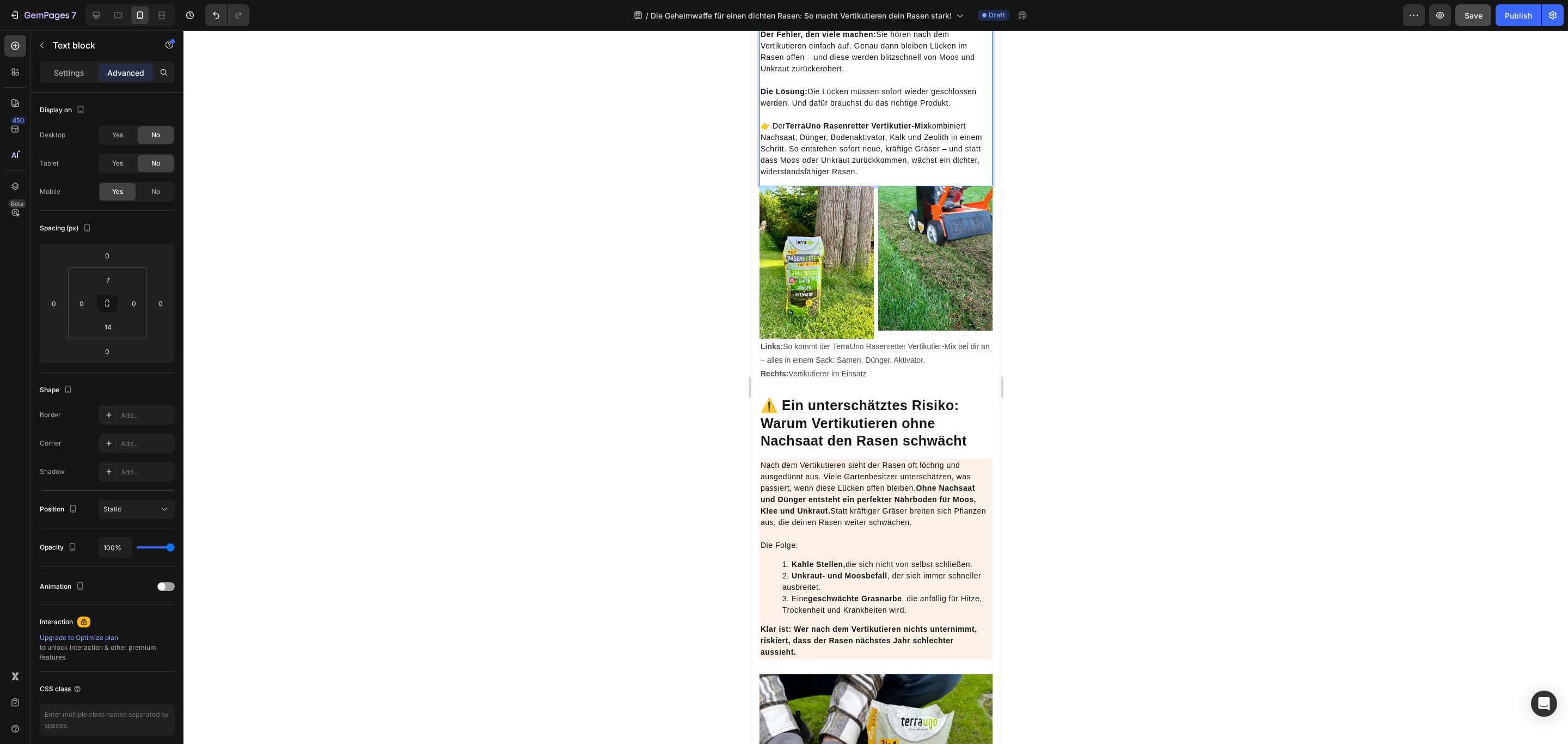
scroll to position [1961, 0]
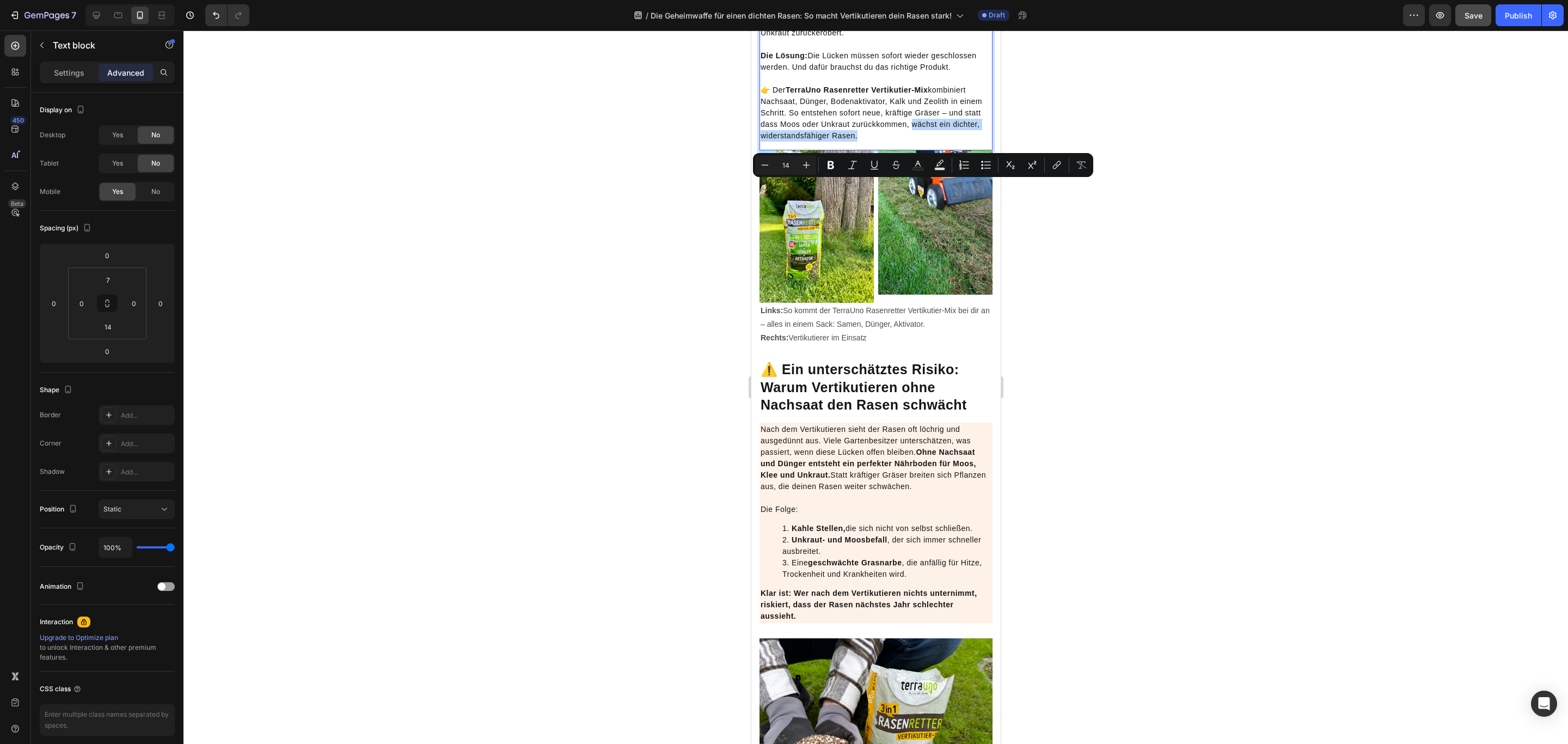
drag, startPoint x: 945, startPoint y: 185, endPoint x: 940, endPoint y: 198, distance: 13.9
click at [940, 142] on p "👉 Der TerraUno Rasenretter Vertikutier-Mix kombiniert Nachsaat, Dünger, Bodenak…" at bounding box center [876, 107] width 231 height 69
click at [828, 166] on icon "Editor contextual toolbar" at bounding box center [830, 165] width 6 height 8
click at [902, 94] on strong "TerraUno Rasenretter Vertikutier-Mix" at bounding box center [855, 90] width 142 height 9
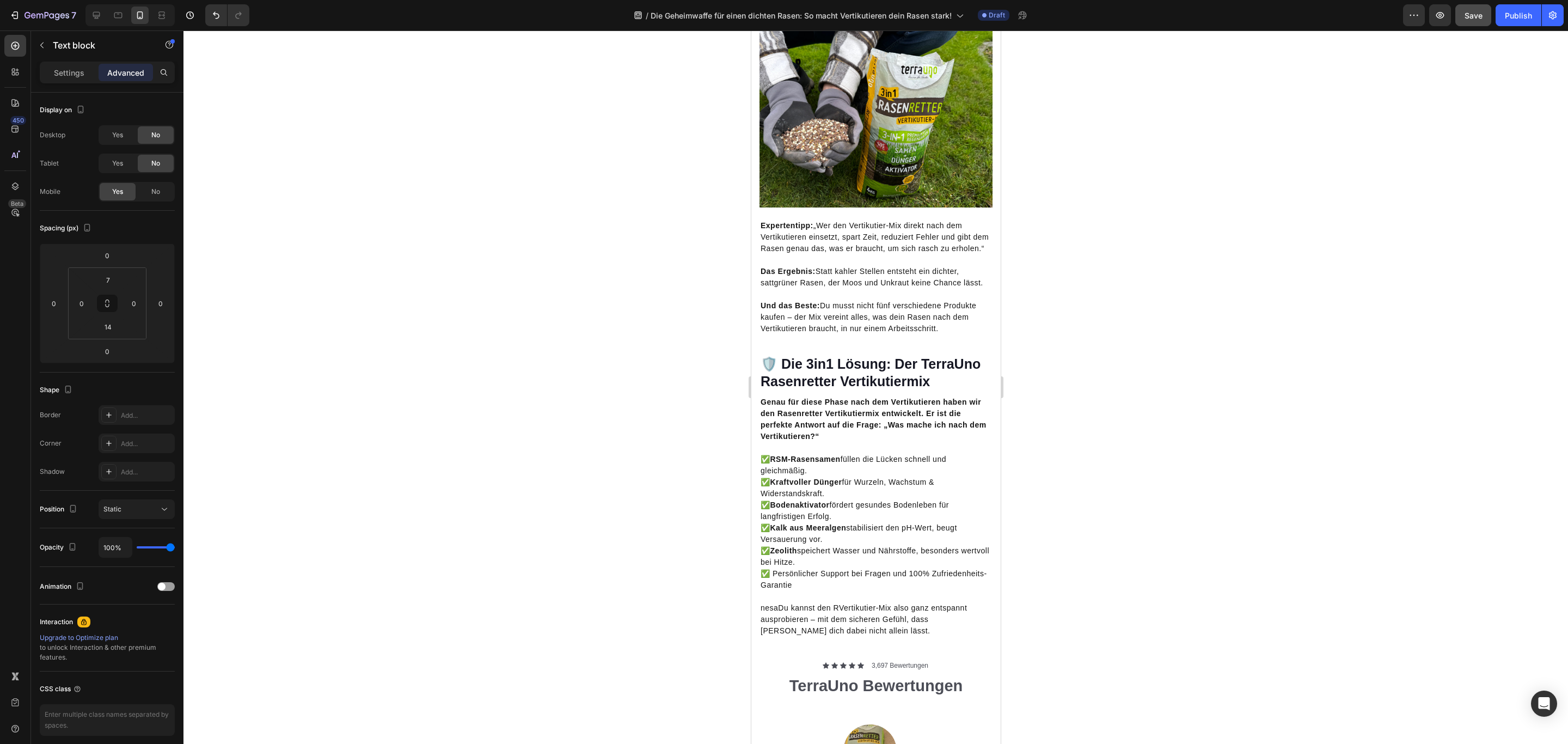
scroll to position [2614, 0]
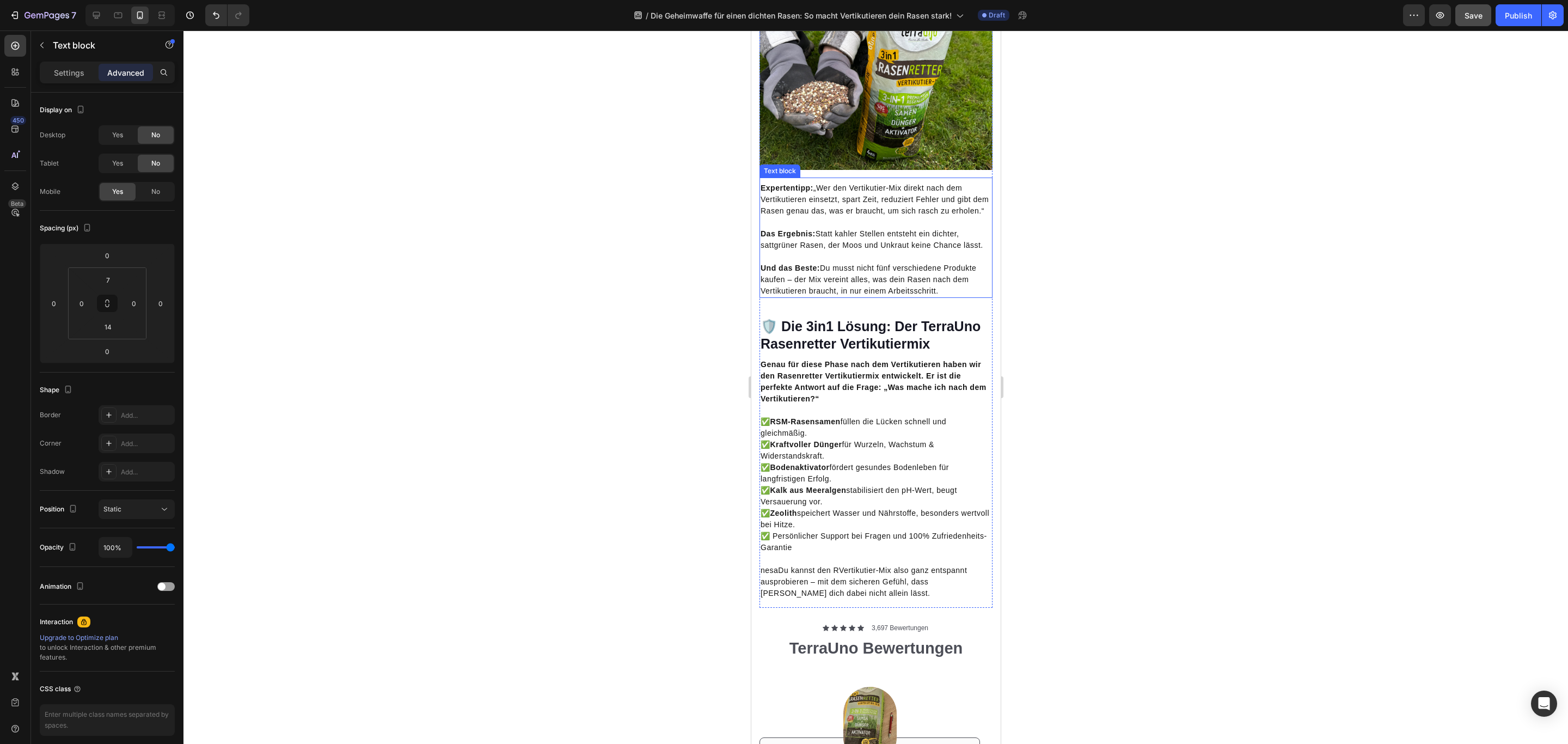
click at [824, 251] on p "Das Ergebnis: Statt kahler Stellen entsteht ein dichter, sattgrüner Rasen, der …" at bounding box center [876, 233] width 231 height 34
click at [783, 297] on p "Und das Beste: Du musst nicht fünf verschiedene Produkte kaufen – der Mix verei…" at bounding box center [876, 274] width 231 height 46
click at [788, 297] on p "⁠⁠⁠⁠⁠⁠⁠ Und das Beste: Du musst nicht fünf verschiedene Produkte kaufen – der M…" at bounding box center [876, 274] width 231 height 46
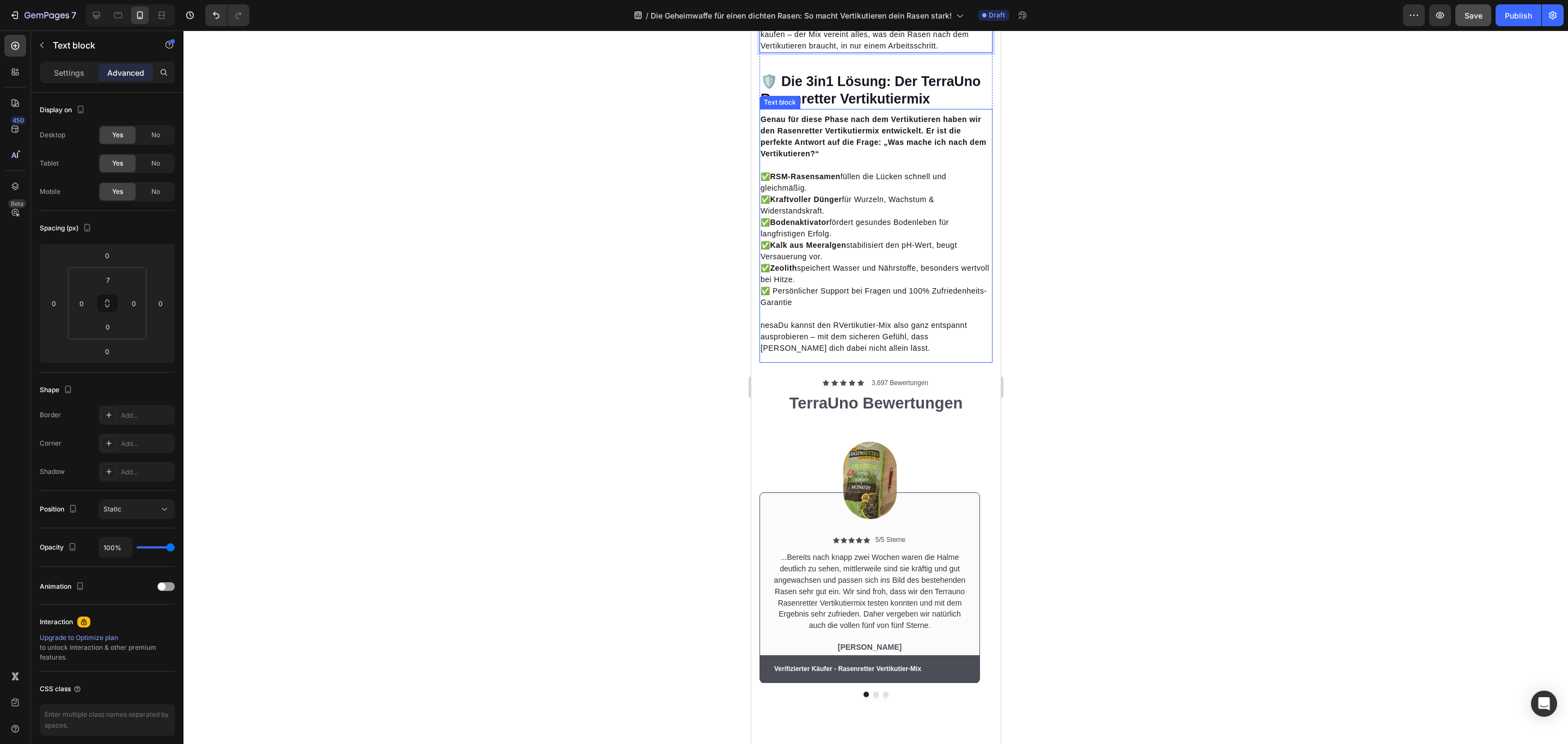
scroll to position [2941, 0]
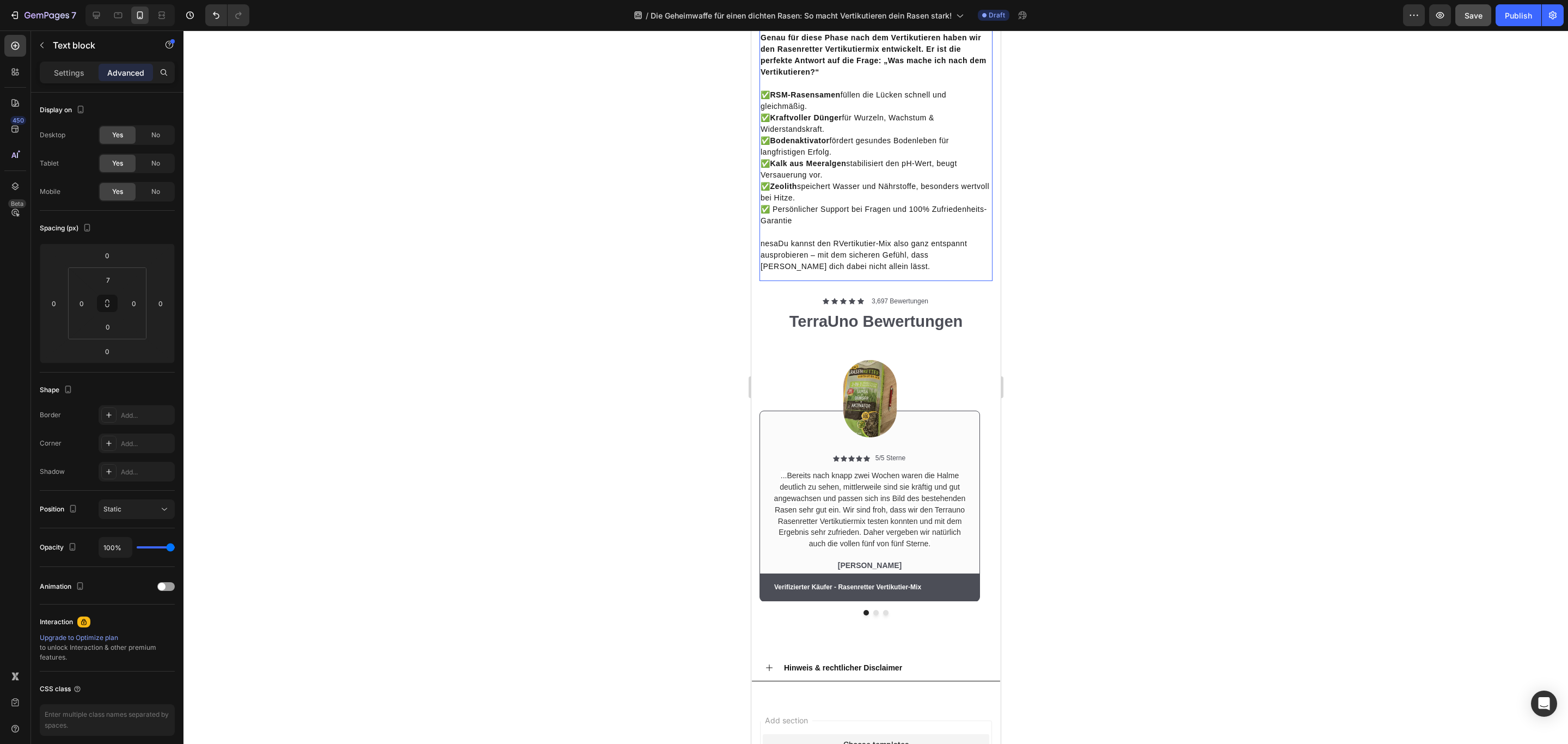
click at [780, 272] on p "nesaDu kannst den RVertikutier-Mix also ganz entspannt ausprobieren – mit dem s…" at bounding box center [876, 254] width 231 height 34
click at [777, 272] on p "nesaDu kannst den RVertikutier-Mix also ganz entspannt ausprobieren – mit dem s…" at bounding box center [876, 254] width 231 height 34
click at [822, 272] on p "Du kannst den RVertikutier-Mix also ganz entspannt ausprobieren – mit dem siche…" at bounding box center [876, 254] width 231 height 34
click at [904, 226] on p "✅ RSM-Rasensamen füllen die Lücken schnell und gleichmäßig. ✅ Kraftvoller Dünge…" at bounding box center [876, 158] width 231 height 137
click at [905, 281] on div "Genau für diese Phase nach dem Vertikutieren haben wir den Rasenretter Vertikut…" at bounding box center [875, 154] width 233 height 254
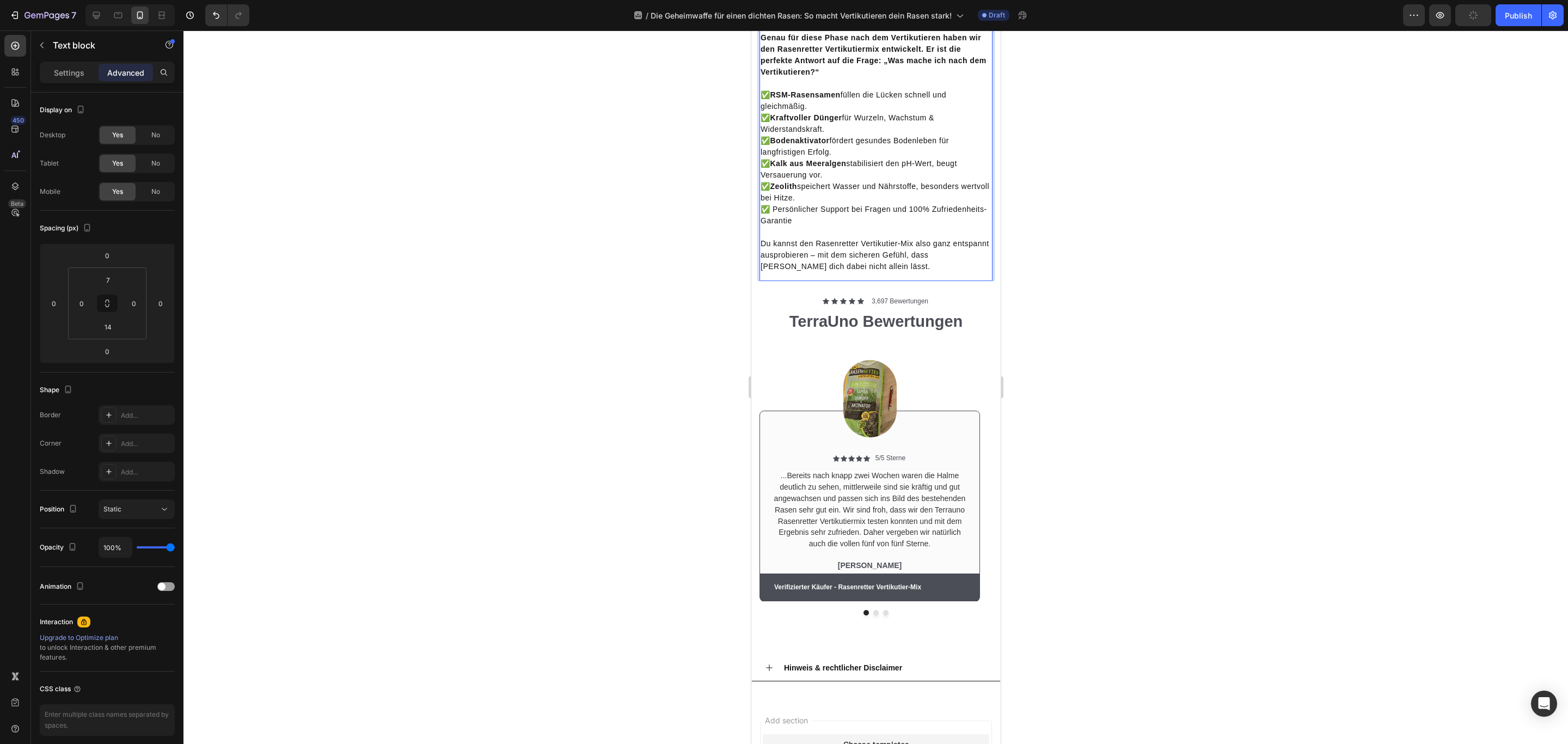
click at [912, 272] on p "Du kannst den Rasenretter Vertikutier-Mix also ganz entspannt ausprobieren – mi…" at bounding box center [876, 254] width 231 height 34
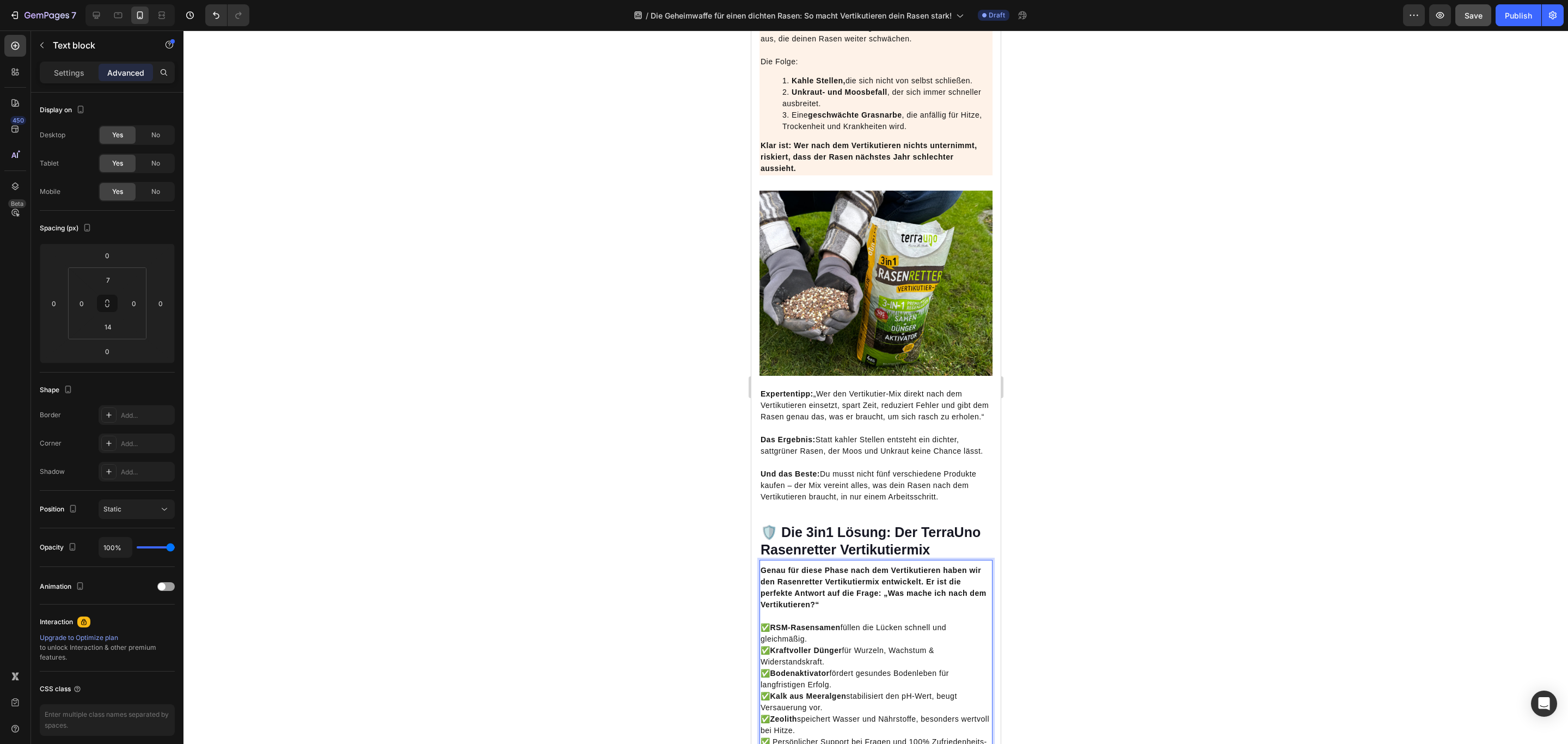
scroll to position [2369, 0]
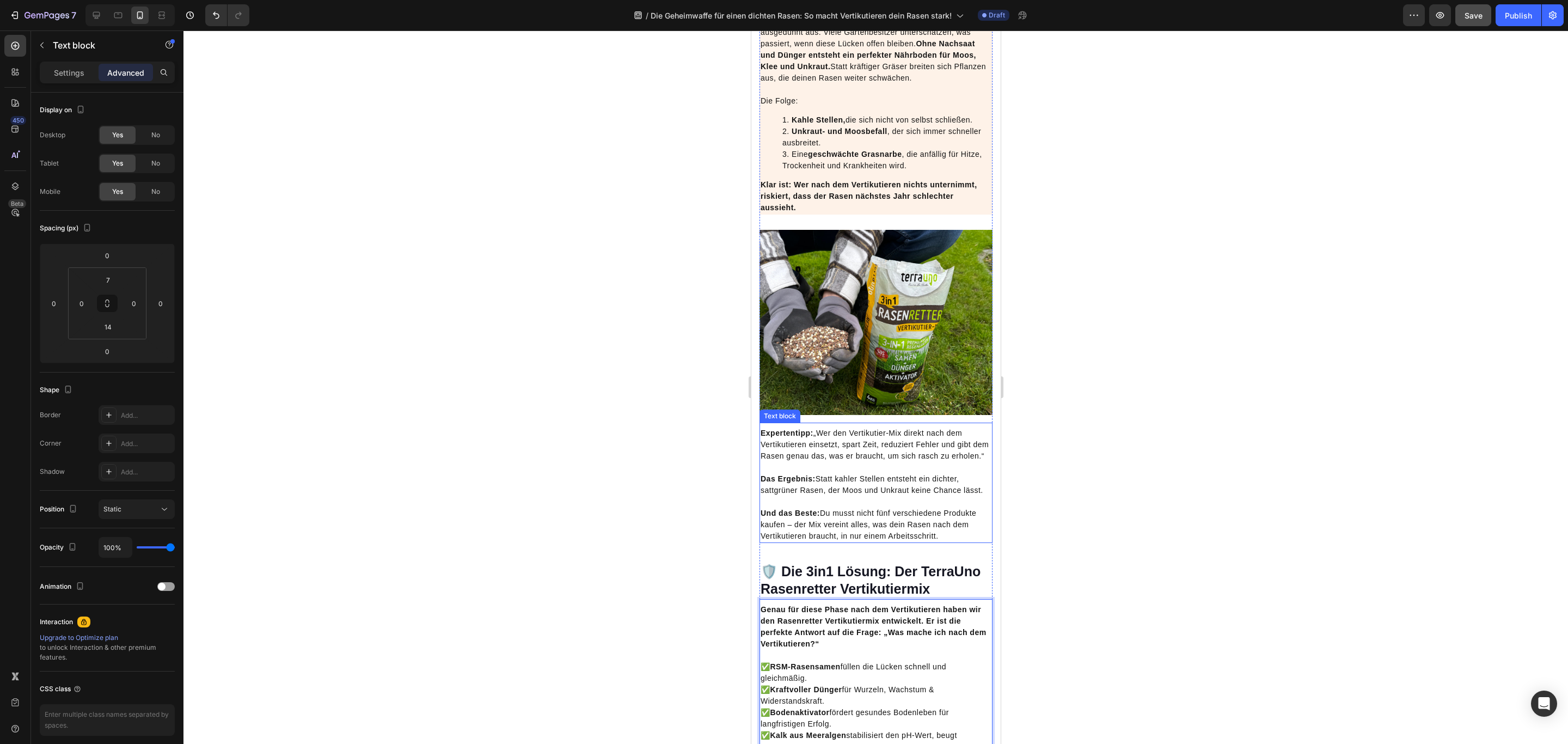
click at [871, 462] on p "Expertentipp: „Wer den Vertikutier-Mix direkt nach dem Vertikutieren einsetzt, …" at bounding box center [876, 445] width 231 height 34
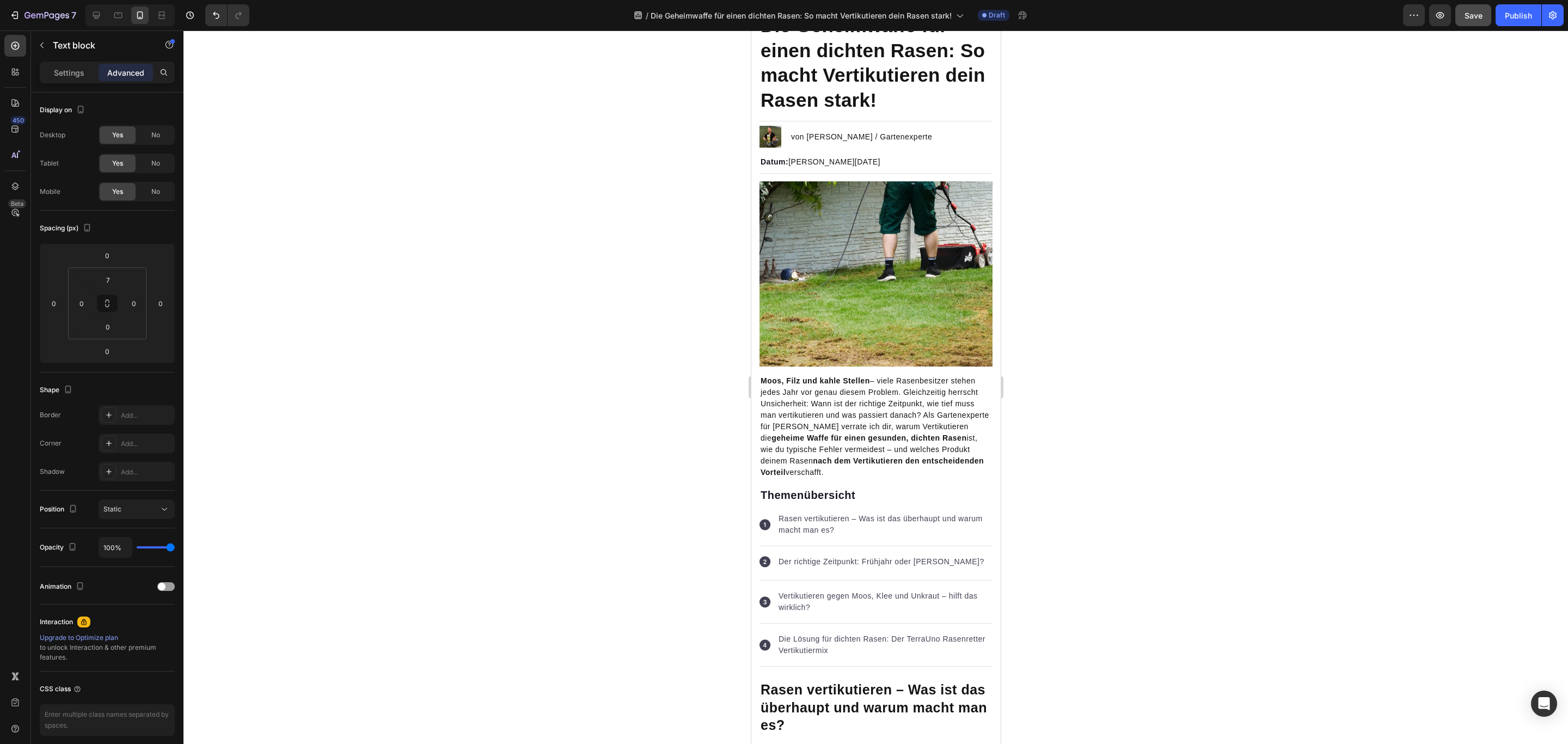
scroll to position [0, 0]
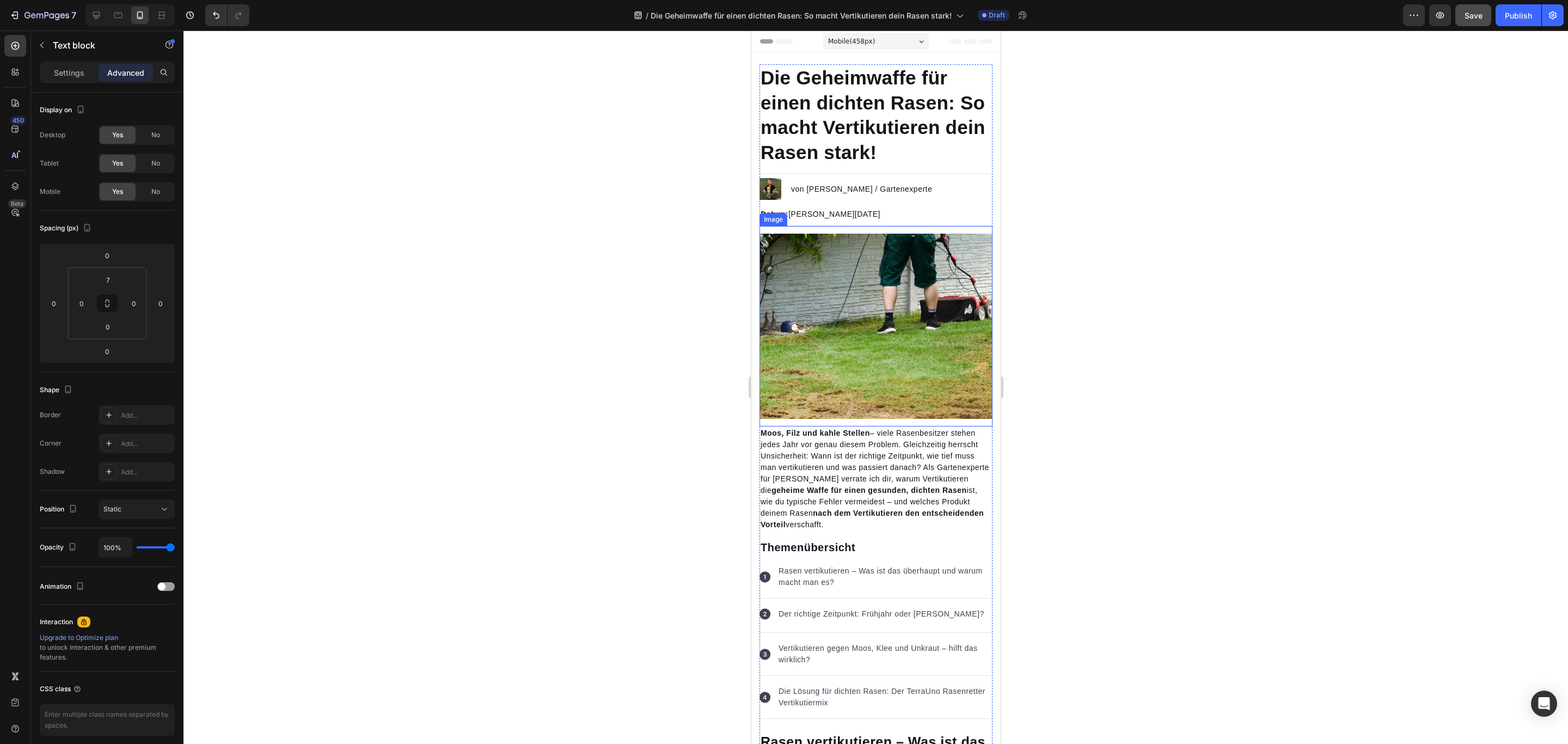
drag, startPoint x: 885, startPoint y: 394, endPoint x: 867, endPoint y: 347, distance: 50.3
click at [885, 394] on img at bounding box center [875, 326] width 233 height 185
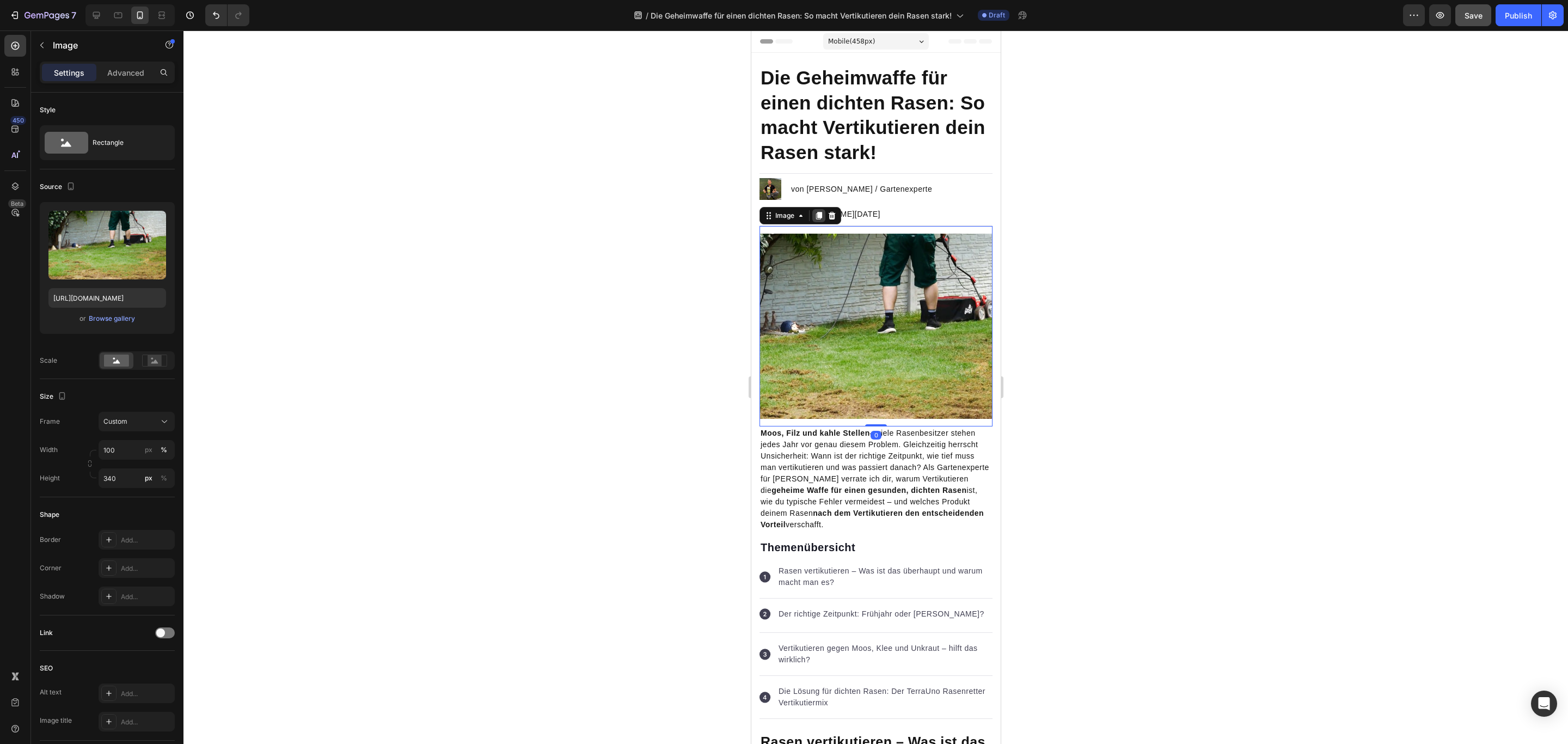
click at [821, 213] on icon at bounding box center [818, 216] width 6 height 8
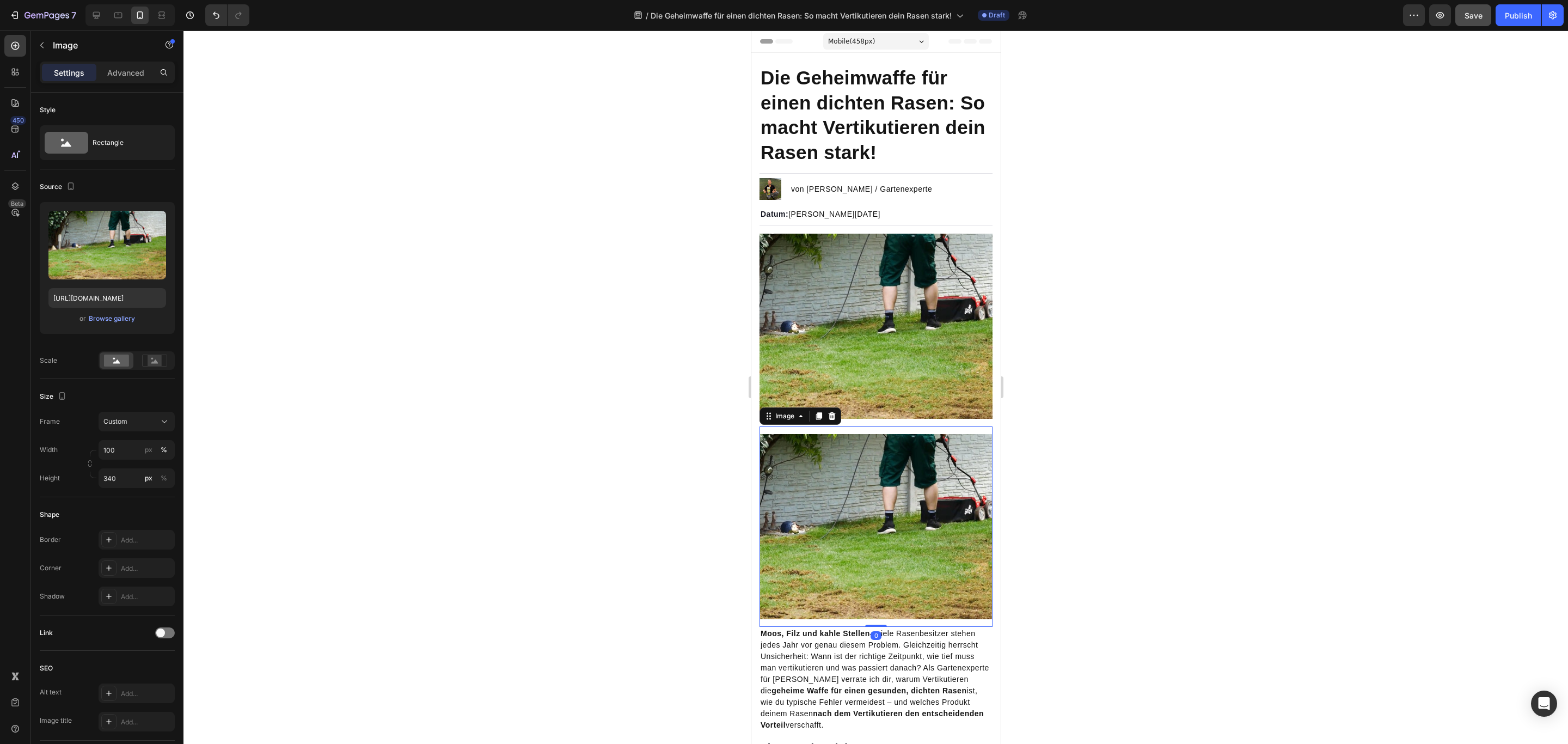
click at [871, 489] on img at bounding box center [875, 527] width 233 height 185
click at [134, 75] on p "Advanced" at bounding box center [126, 72] width 37 height 11
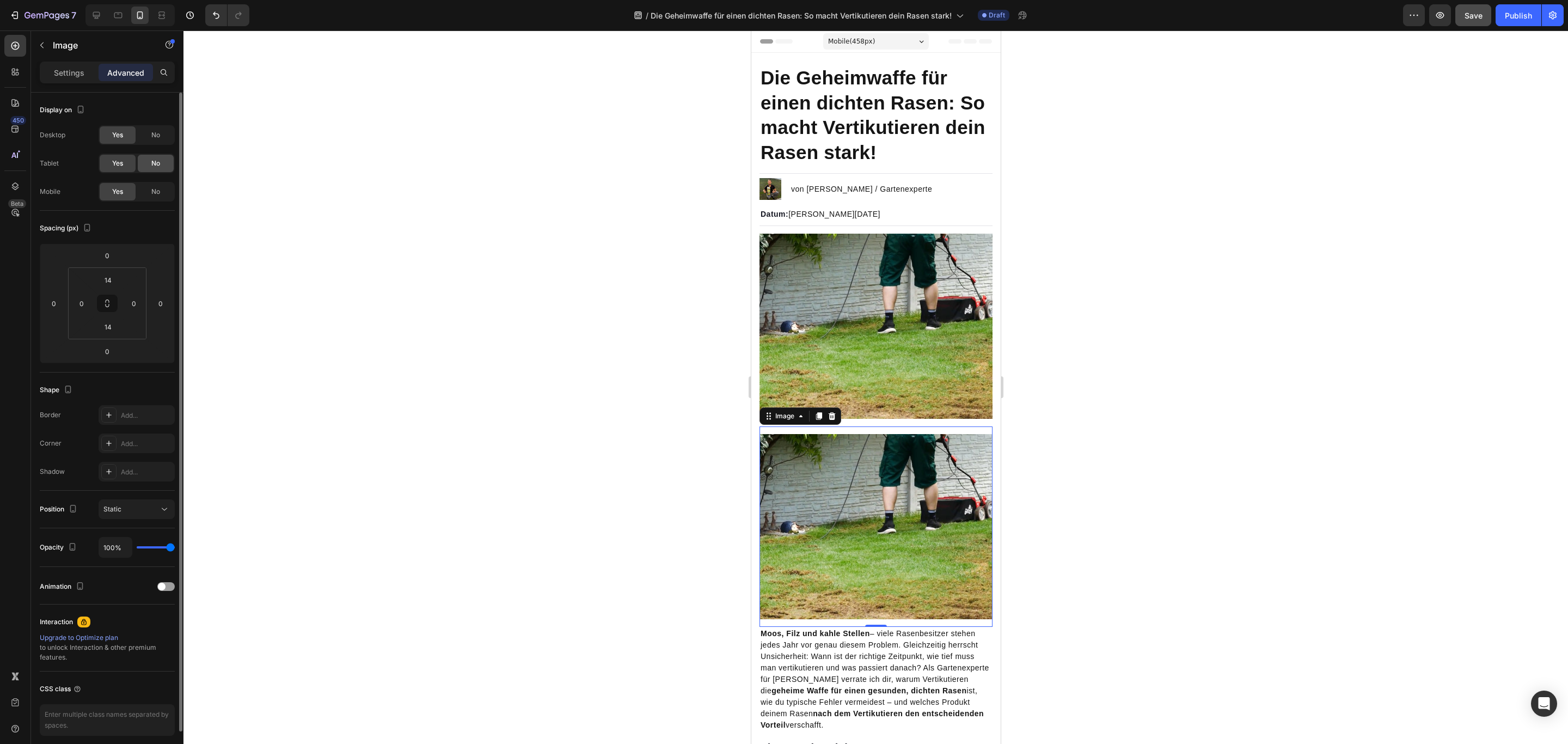
click at [159, 167] on span "No" at bounding box center [156, 163] width 9 height 10
click at [159, 136] on span "No" at bounding box center [156, 135] width 9 height 10
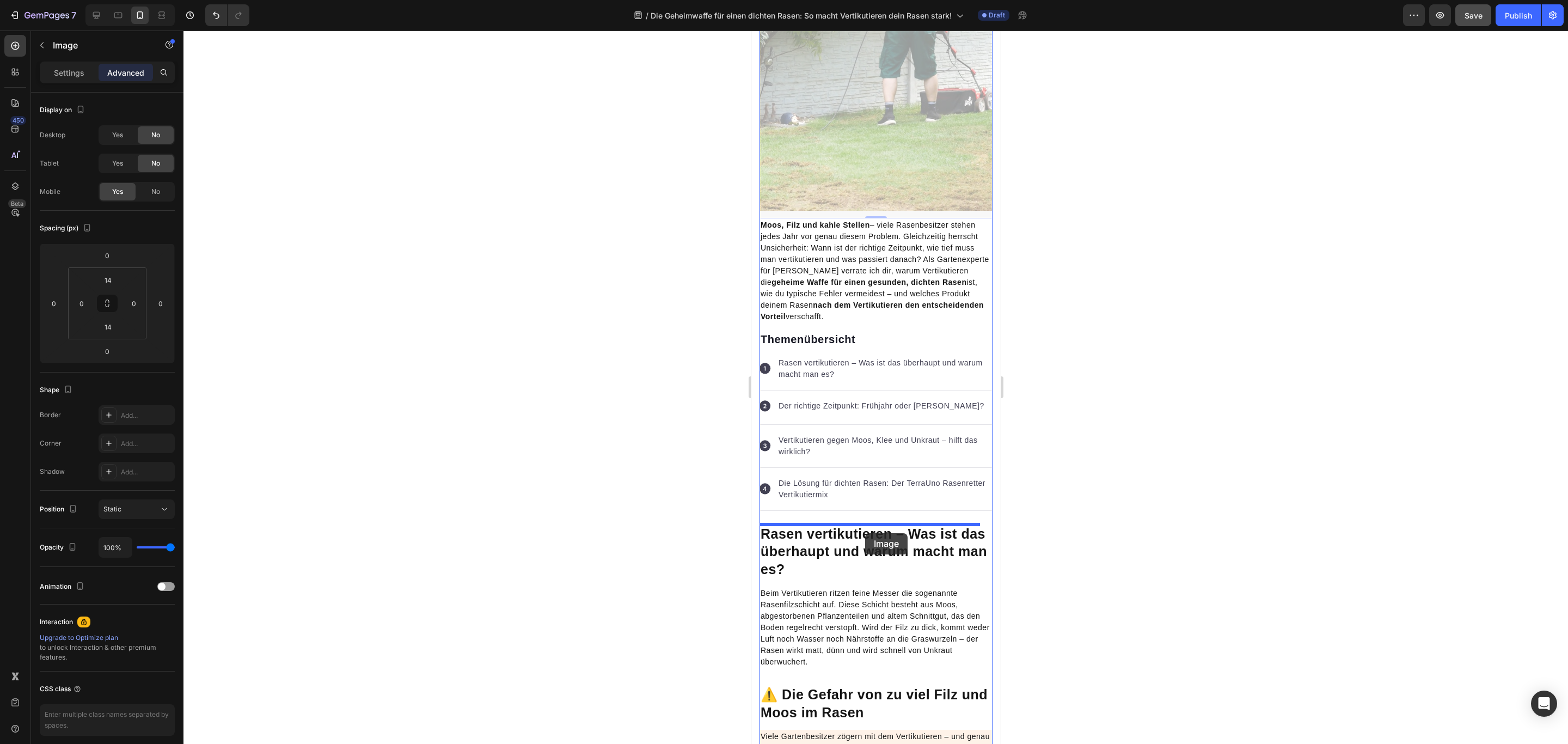
scroll to position [572, 0]
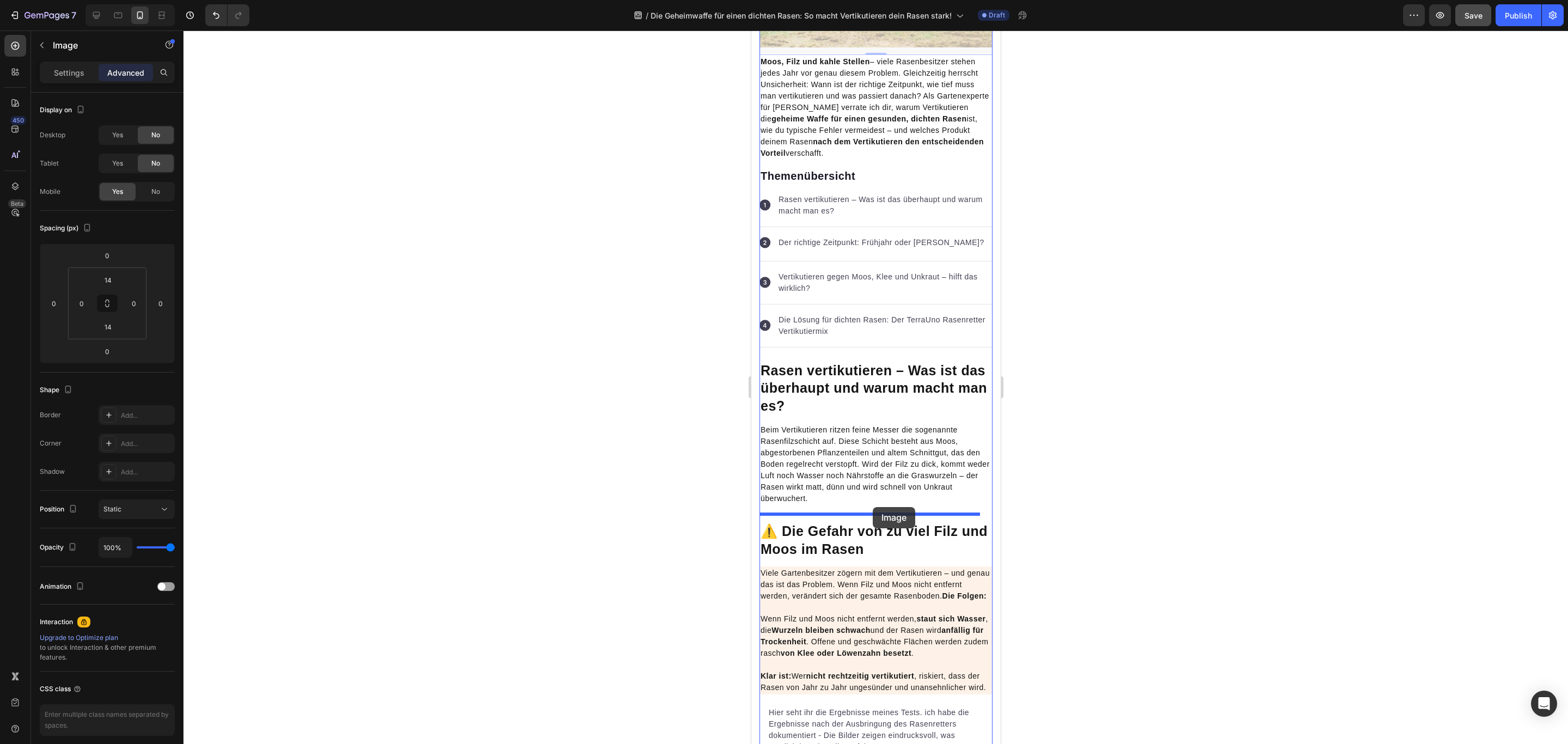
drag, startPoint x: 859, startPoint y: 138, endPoint x: 873, endPoint y: 507, distance: 369.3
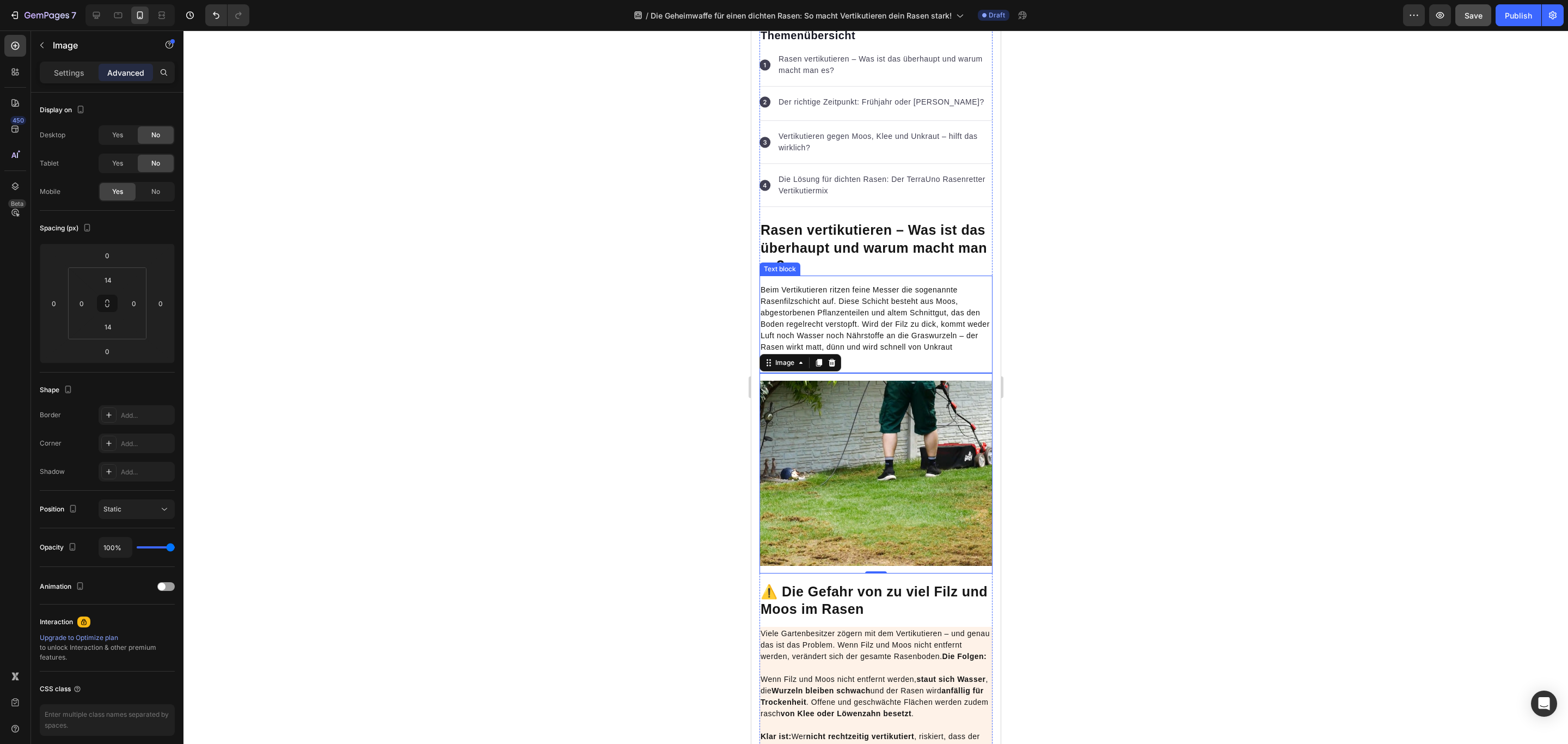
scroll to position [534, 0]
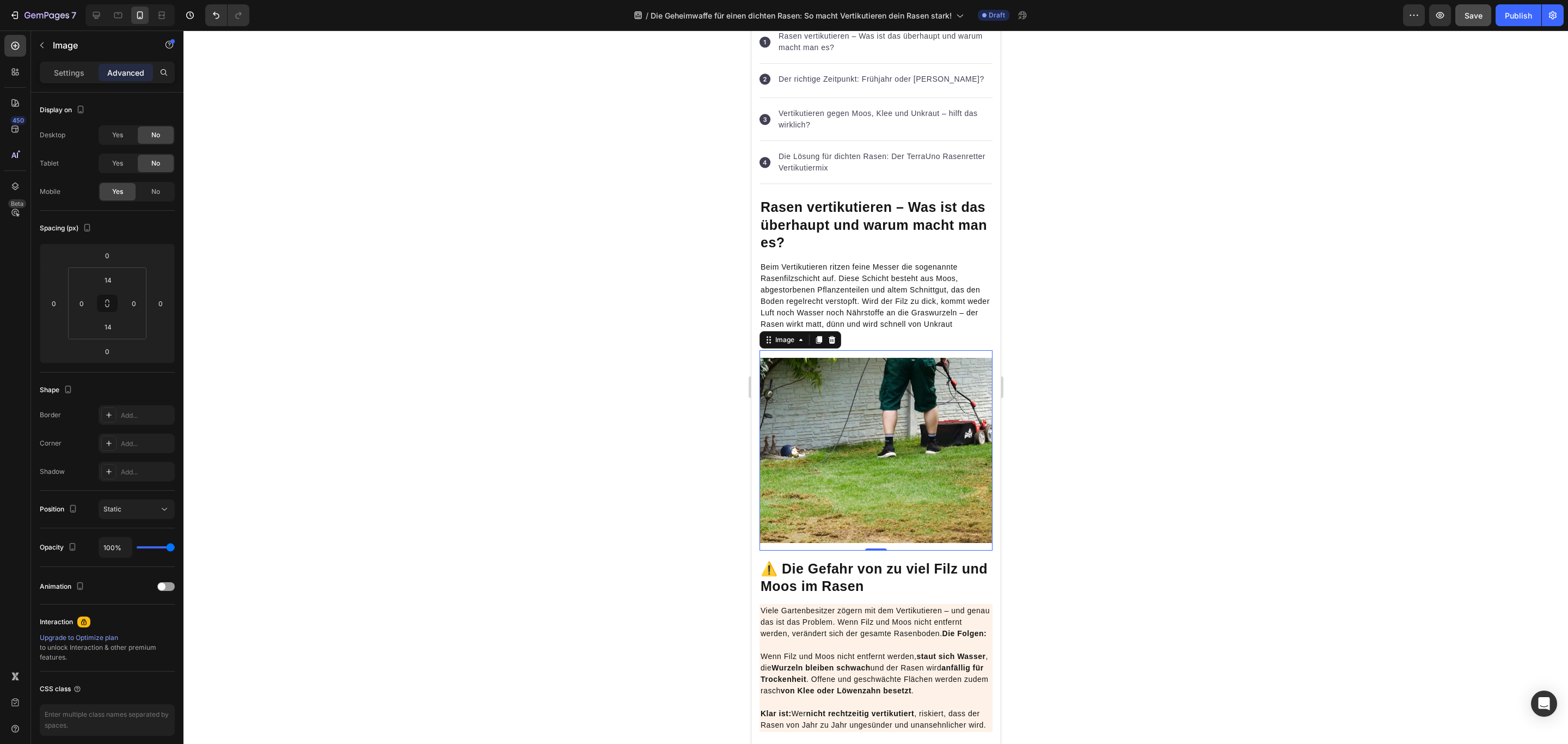
click at [876, 485] on img at bounding box center [875, 450] width 233 height 185
click at [74, 70] on p "Settings" at bounding box center [69, 72] width 31 height 11
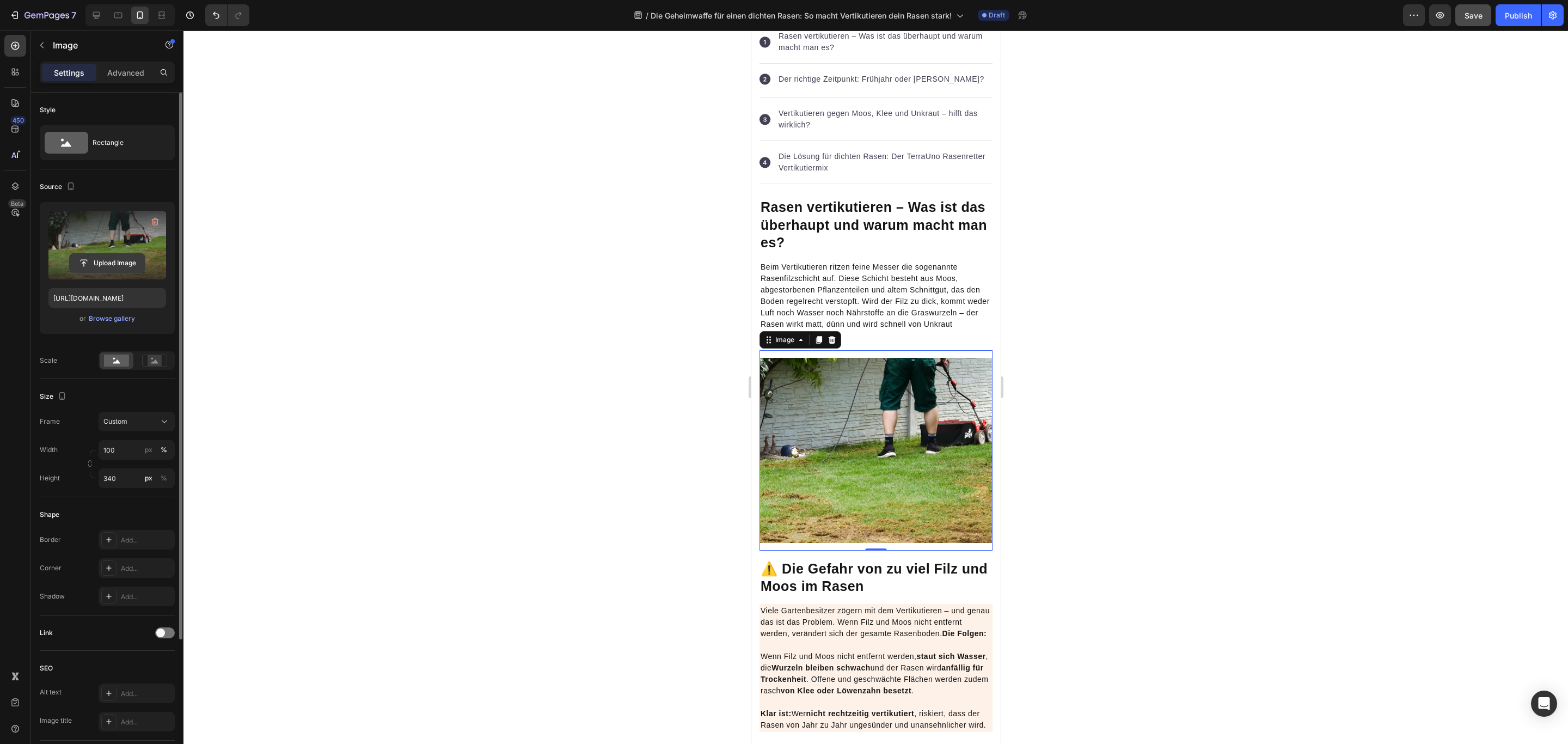
click at [99, 257] on input "file" at bounding box center [106, 262] width 75 height 18
type input "[URL][DOMAIN_NAME]"
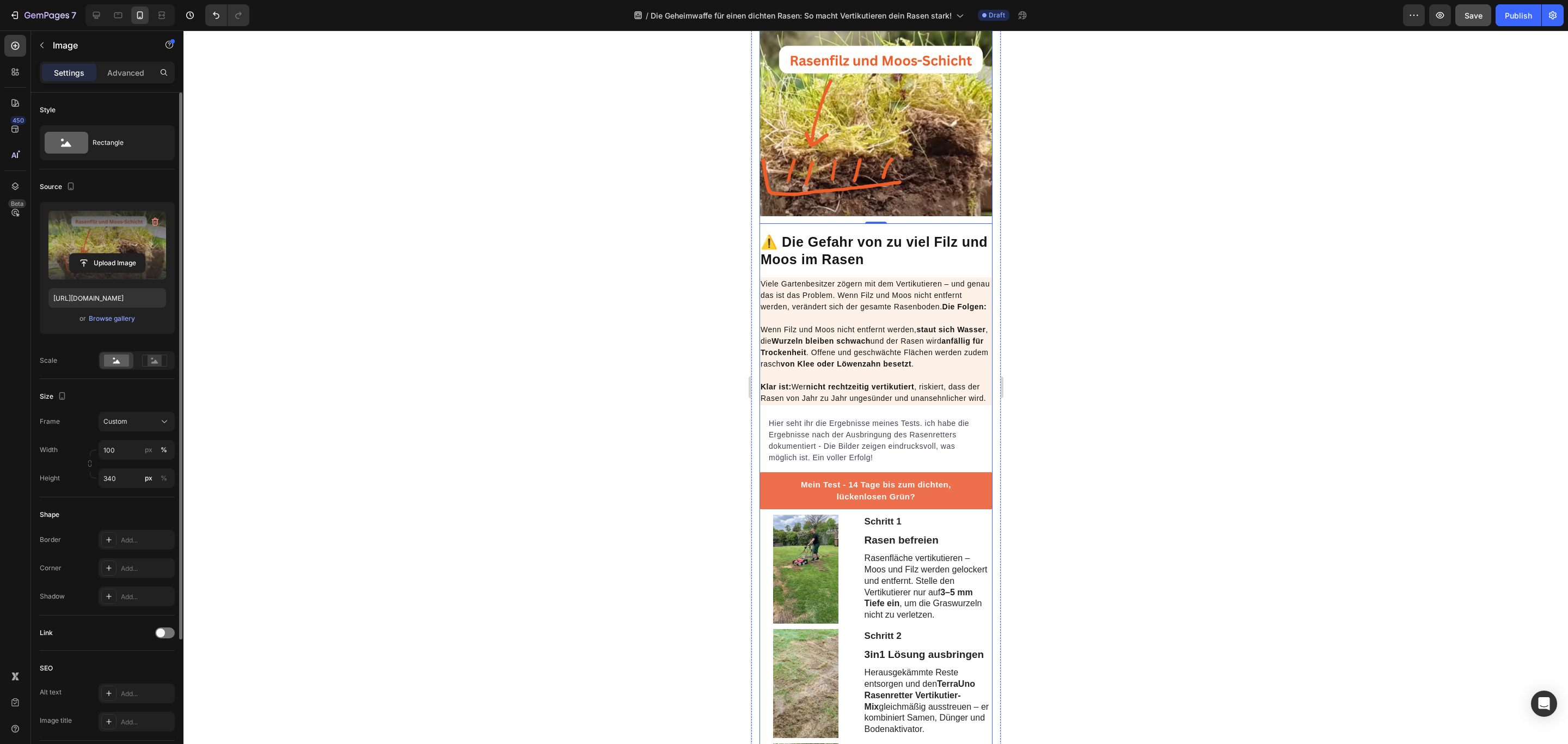
scroll to position [780, 0]
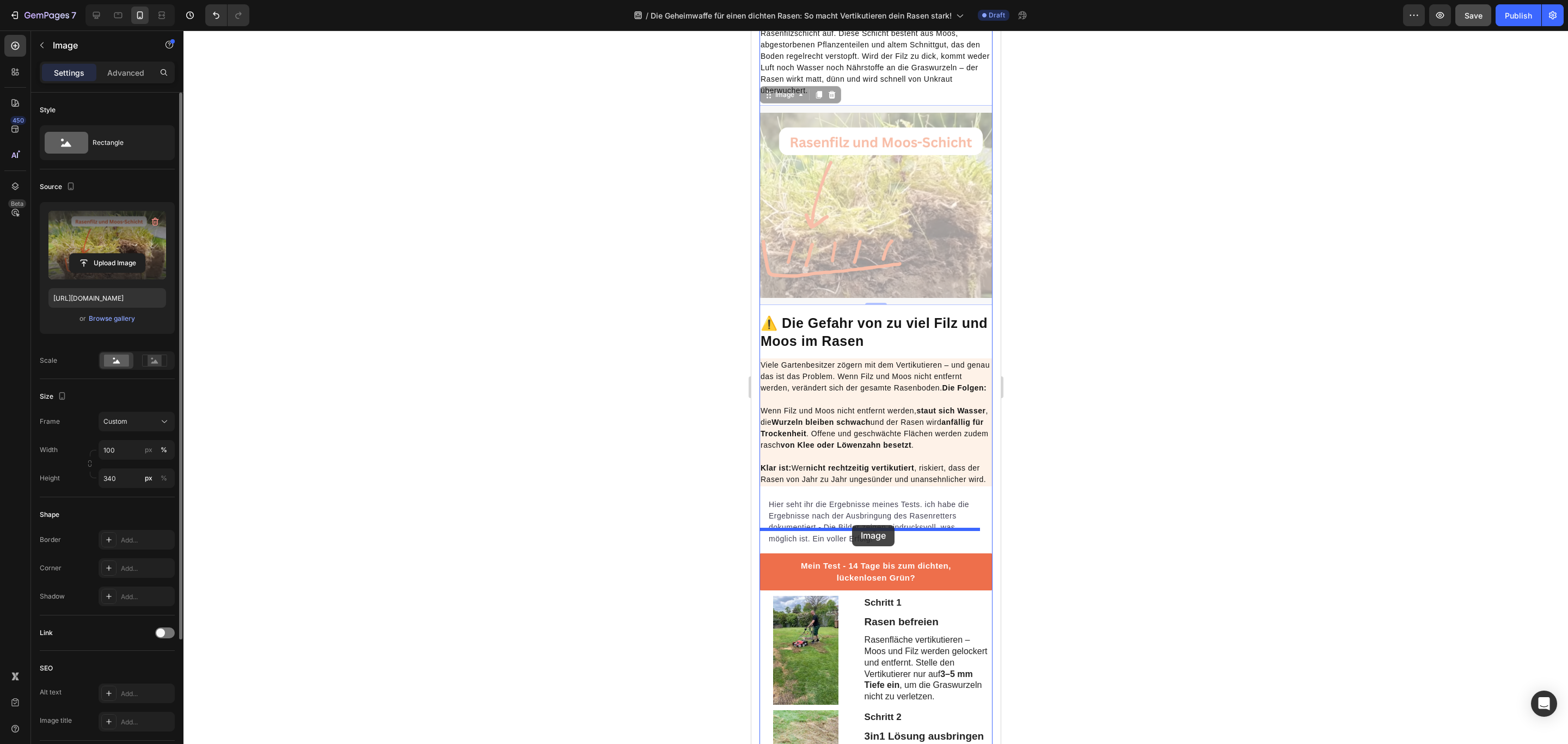
drag, startPoint x: 861, startPoint y: 203, endPoint x: 852, endPoint y: 525, distance: 322.1
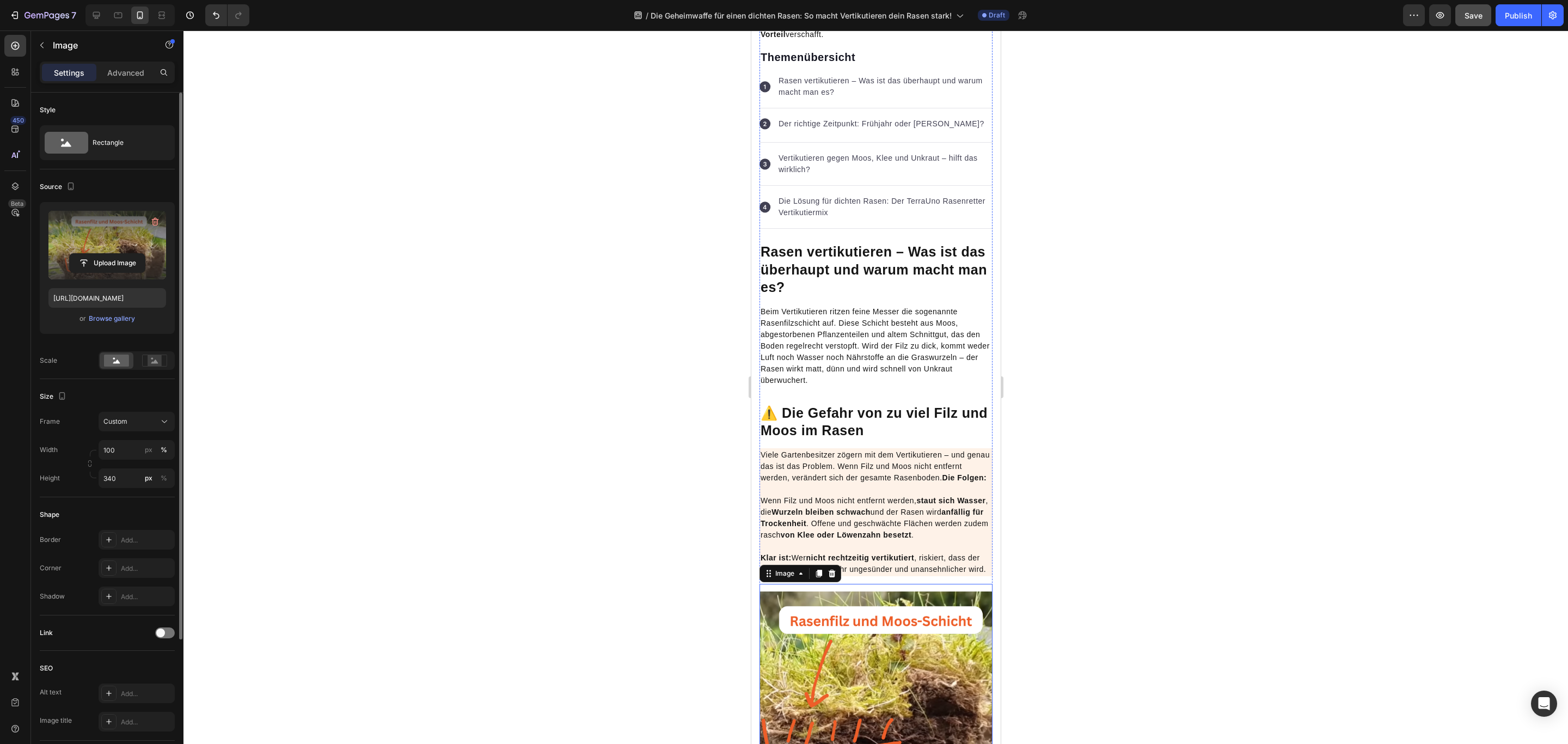
scroll to position [653, 0]
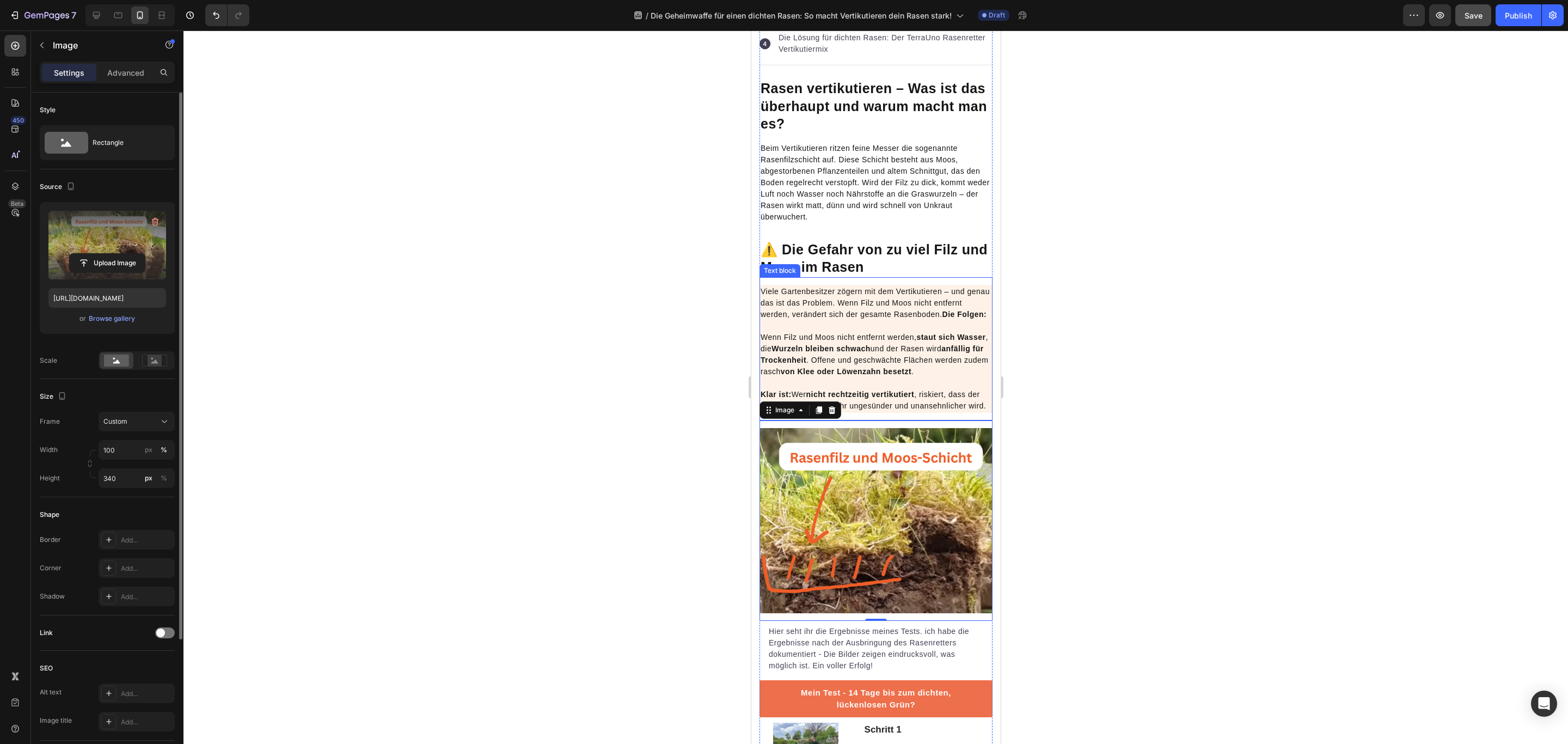
click at [902, 376] on p "Wenn Filz und Moos nicht entfernt werden, staut sich Wasser , die Wurzeln bleib…" at bounding box center [876, 372] width 231 height 80
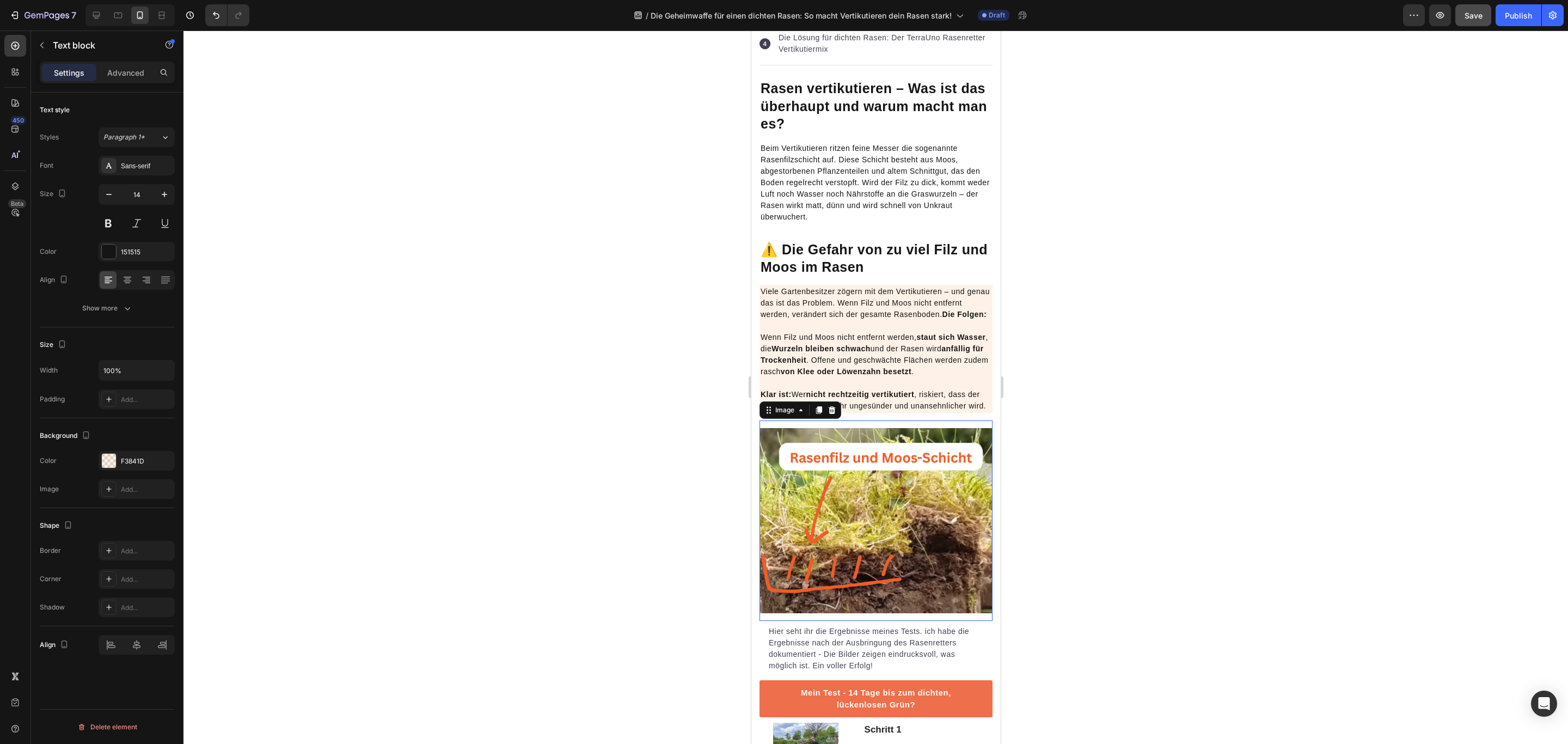
click at [924, 513] on img at bounding box center [875, 520] width 233 height 185
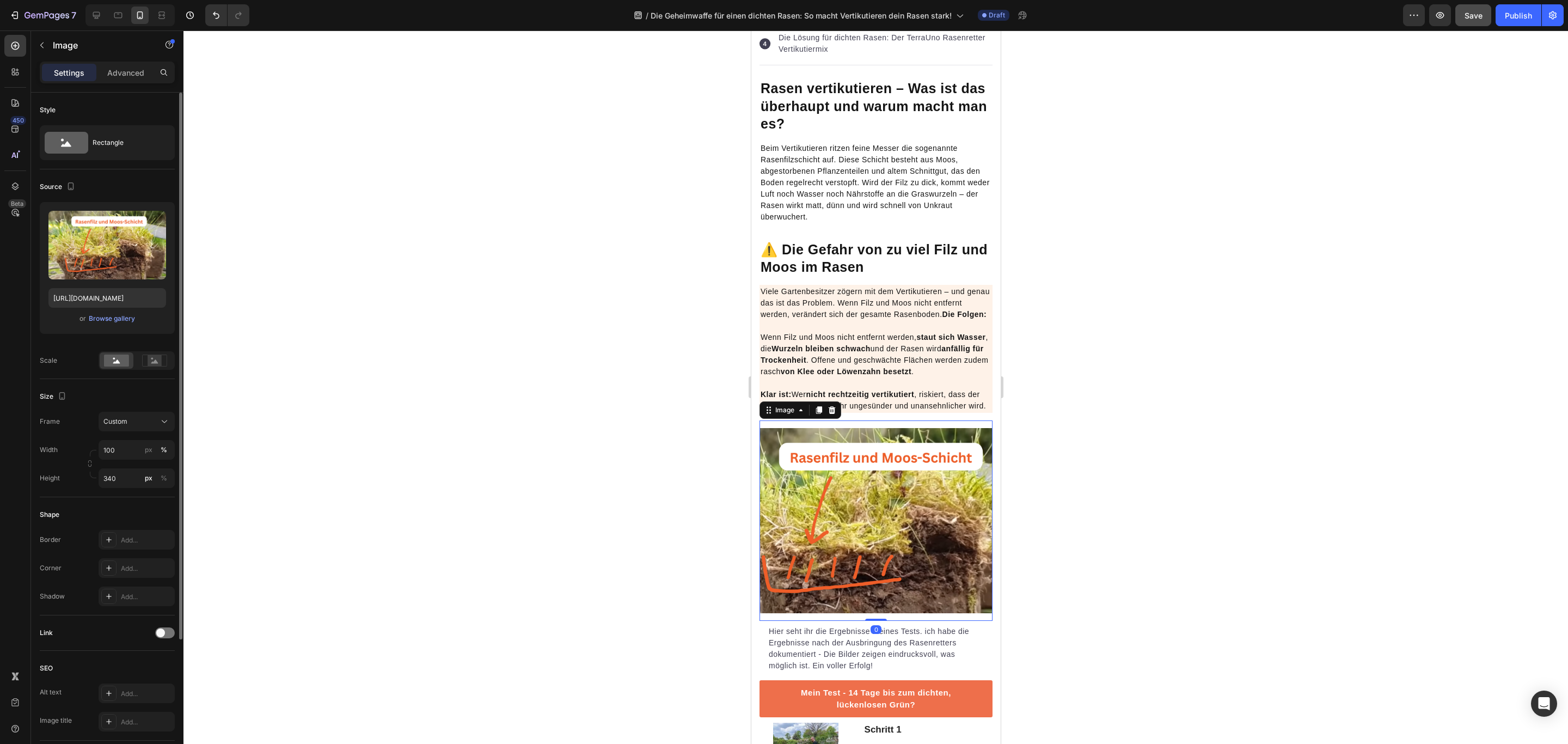
scroll to position [817, 0]
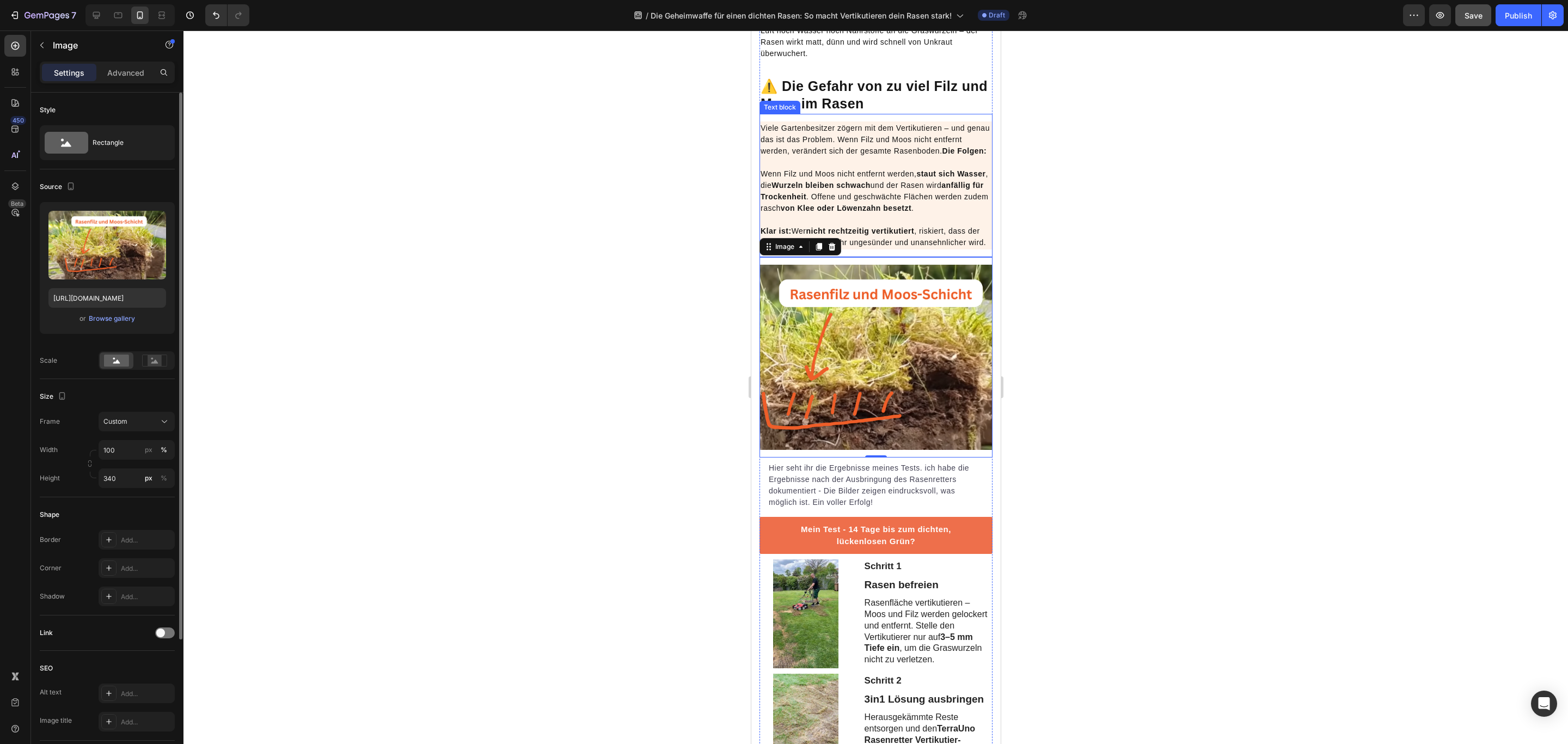
click at [947, 231] on p "Wenn Filz und Moos nicht entfernt werden, staut sich Wasser , die Wurzeln bleib…" at bounding box center [876, 208] width 231 height 80
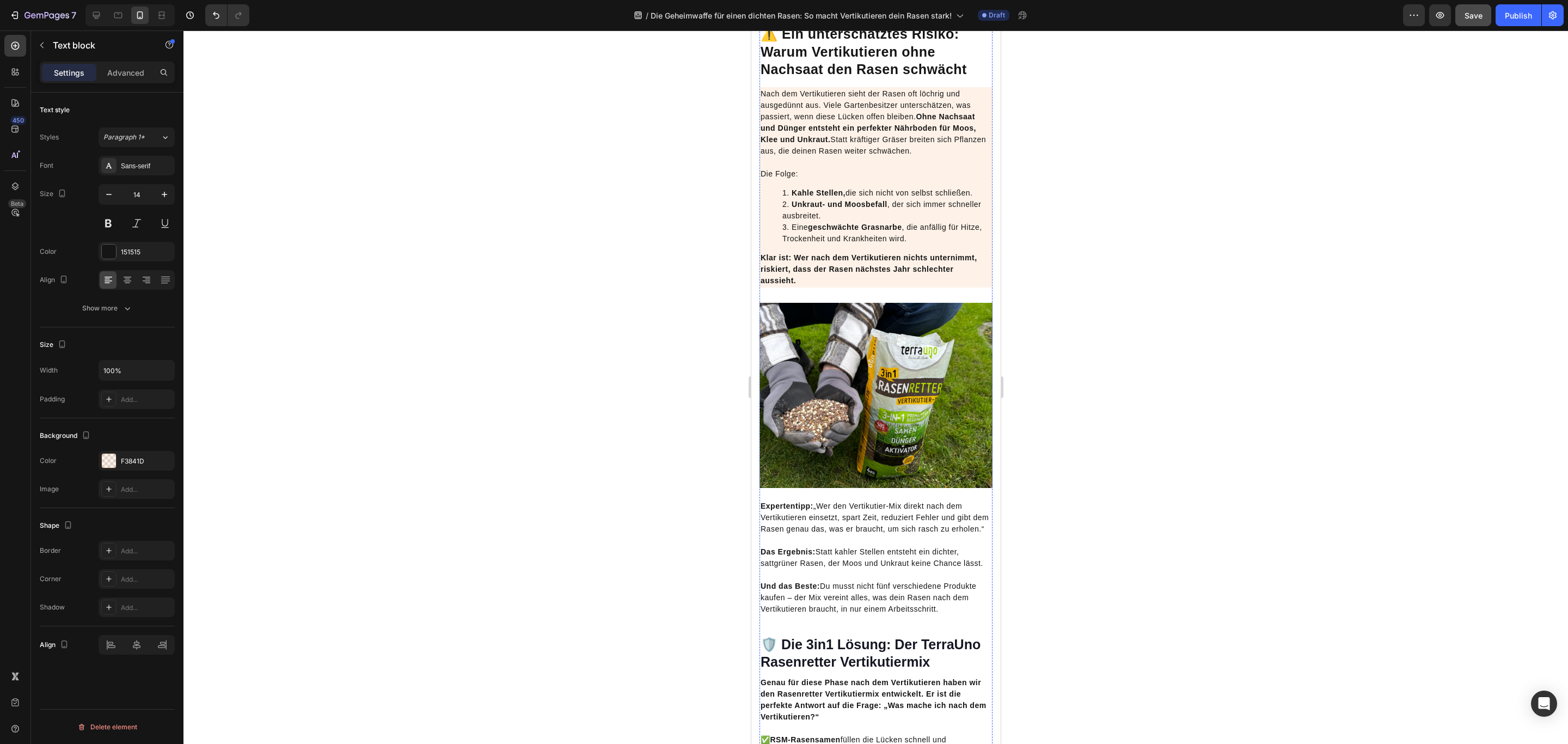
scroll to position [2451, 0]
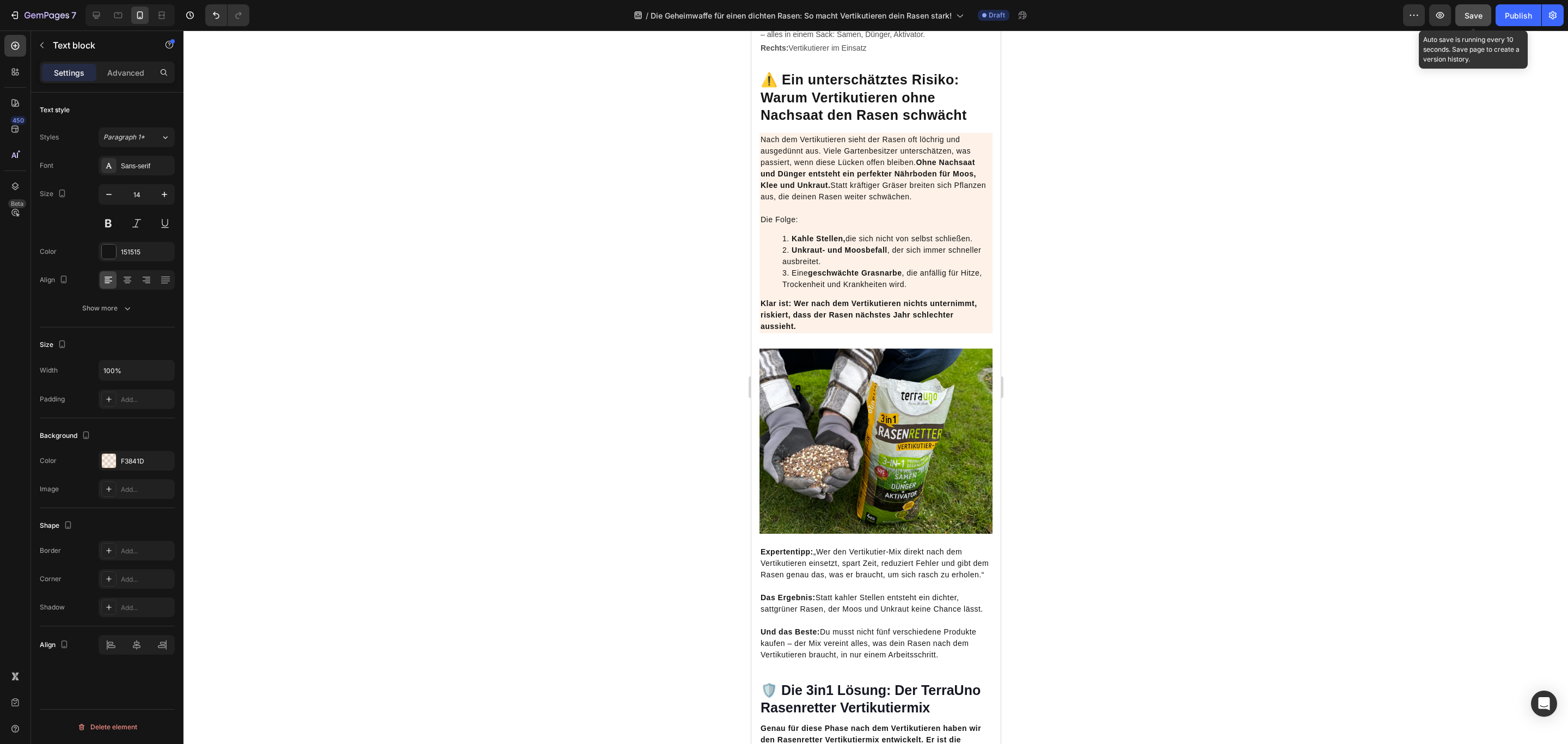
click at [1471, 13] on span "Save" at bounding box center [1473, 15] width 18 height 10
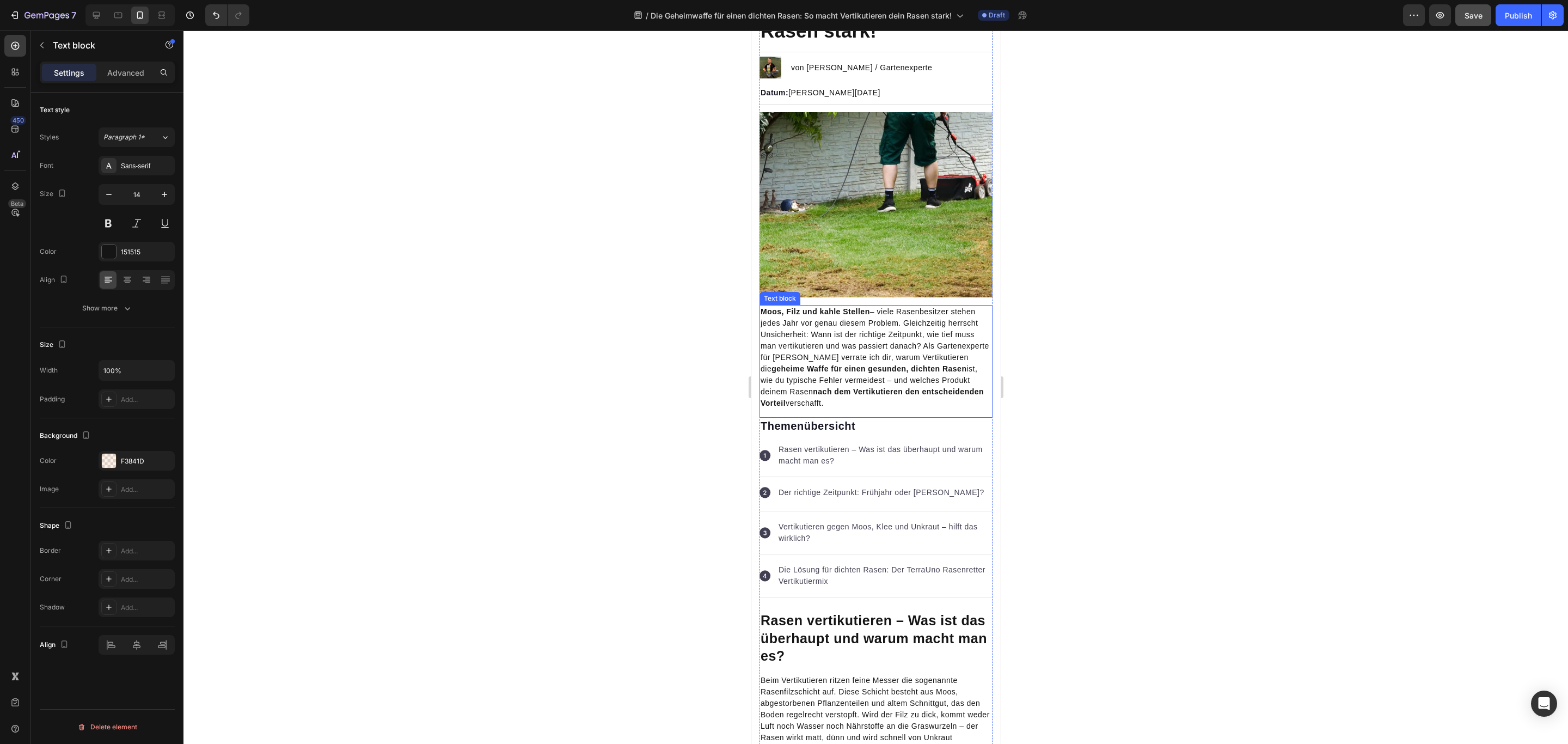
scroll to position [0, 0]
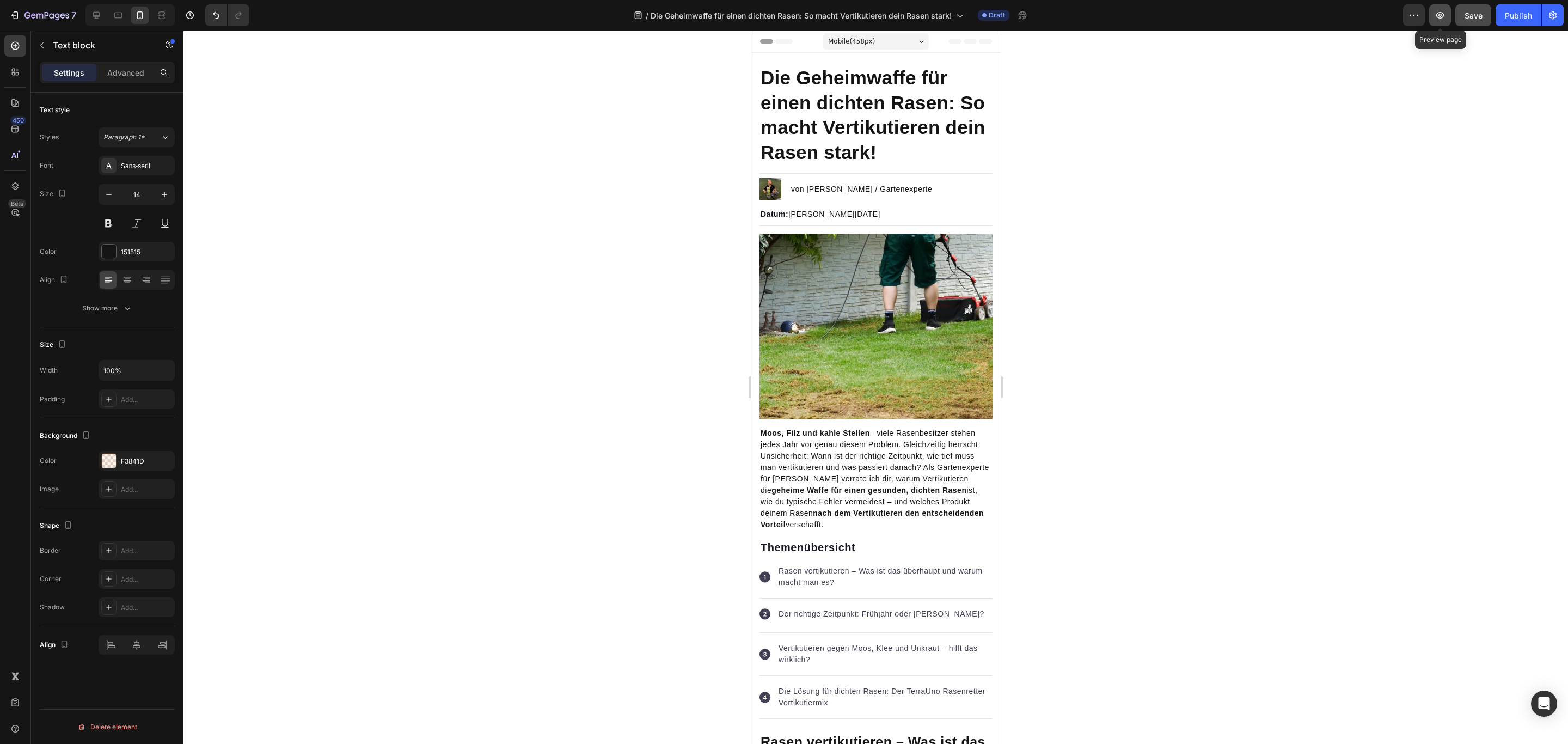
click at [1443, 17] on icon "button" at bounding box center [1440, 15] width 11 height 11
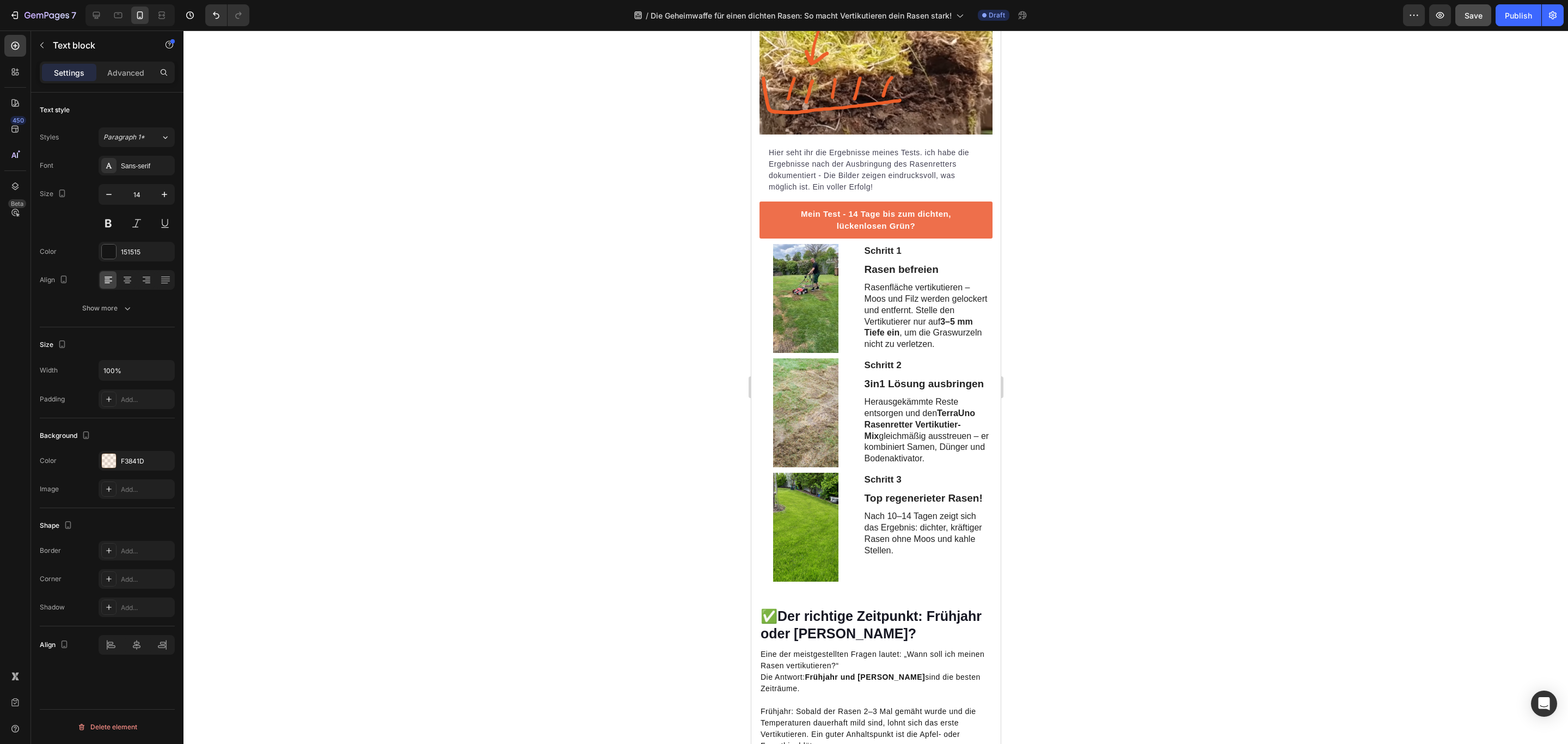
scroll to position [1144, 0]
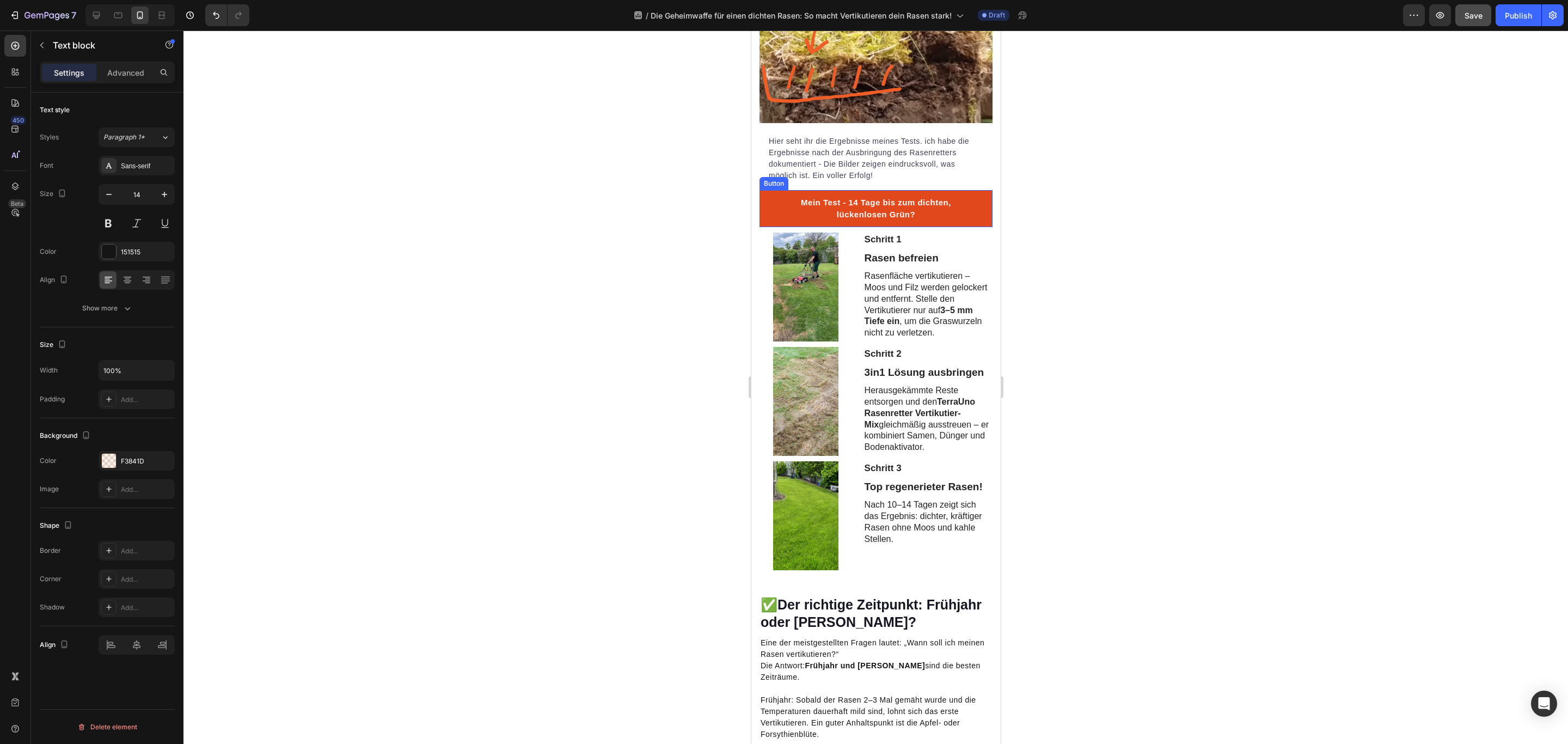
click at [766, 227] on button "Mein Test - 14 Tage bis zum dichten, lückenlosen Grün?" at bounding box center [875, 209] width 233 height 37
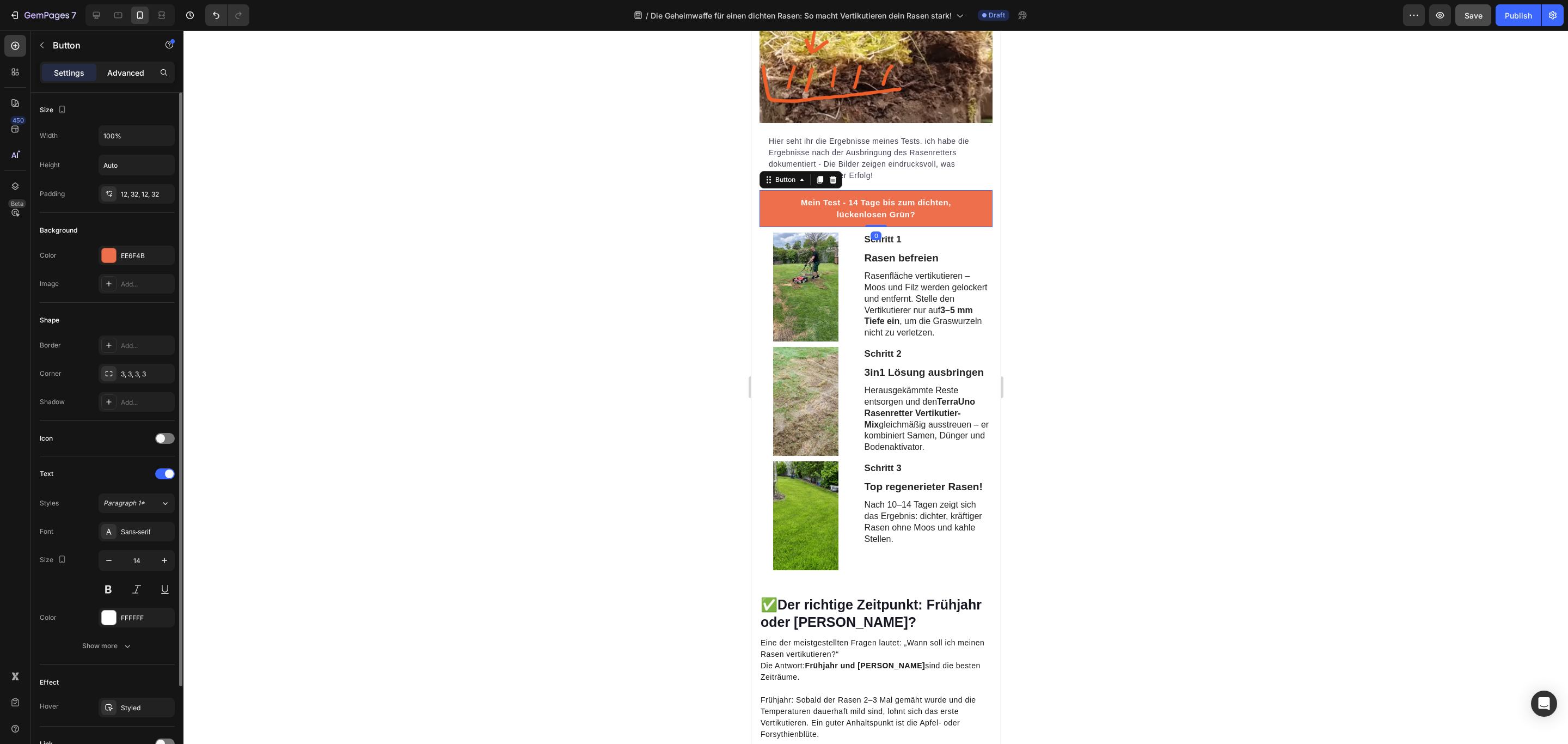
click at [120, 77] on p "Advanced" at bounding box center [126, 72] width 37 height 11
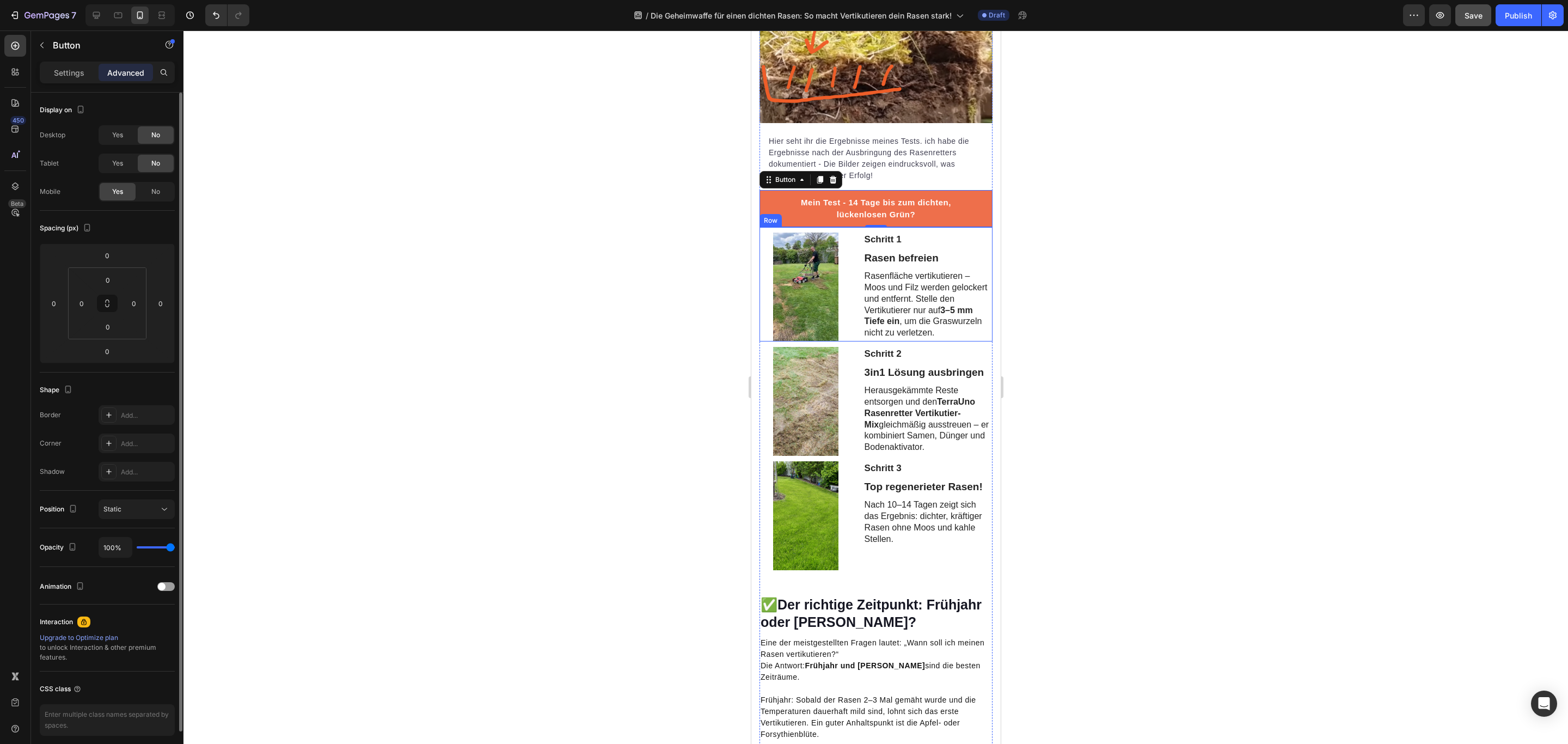
click at [977, 282] on div "Schritt 1 Text Block Rasen befreien Text Block Rasenfläche vertikutieren – Moos…" at bounding box center [927, 287] width 129 height 109
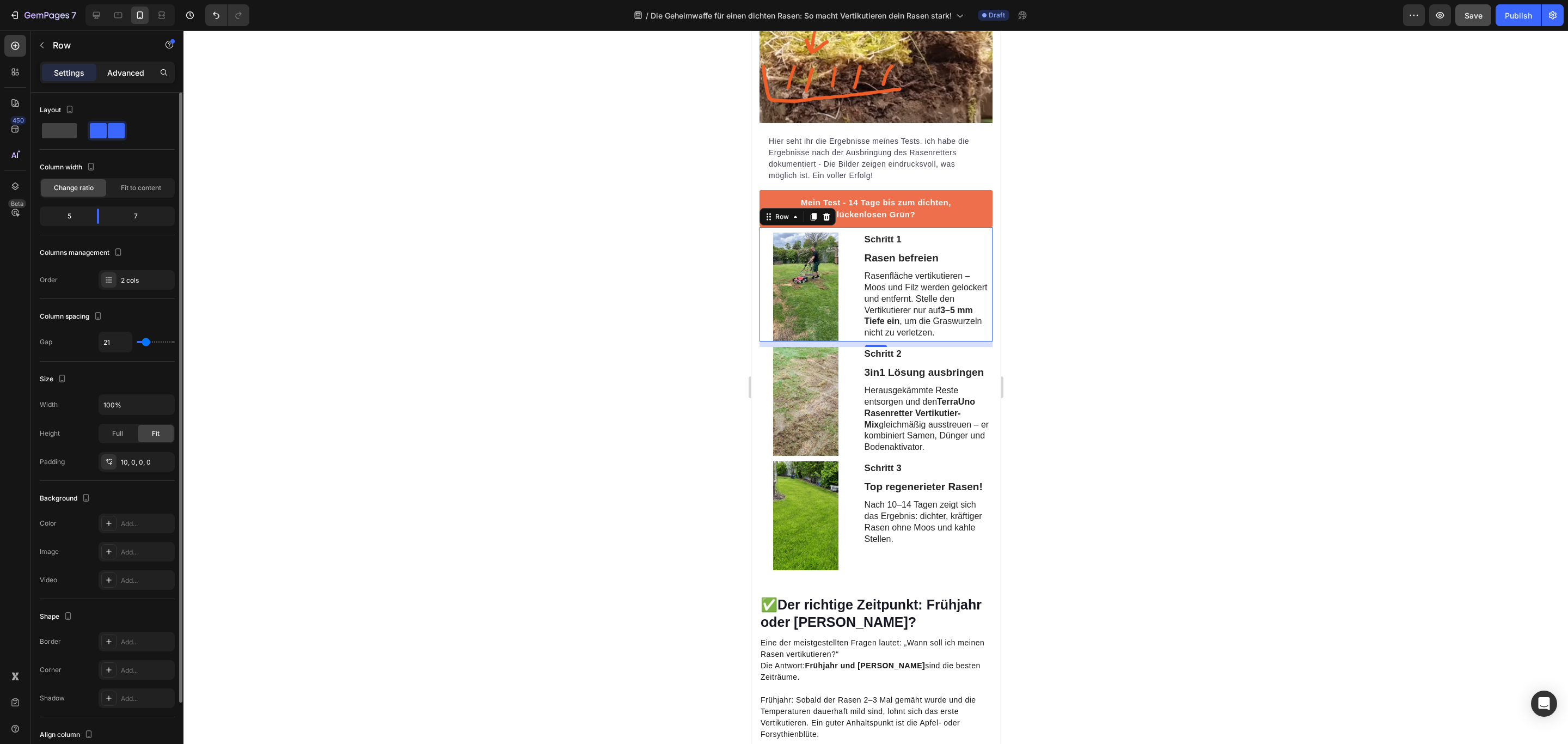
click at [130, 76] on p "Advanced" at bounding box center [126, 72] width 37 height 11
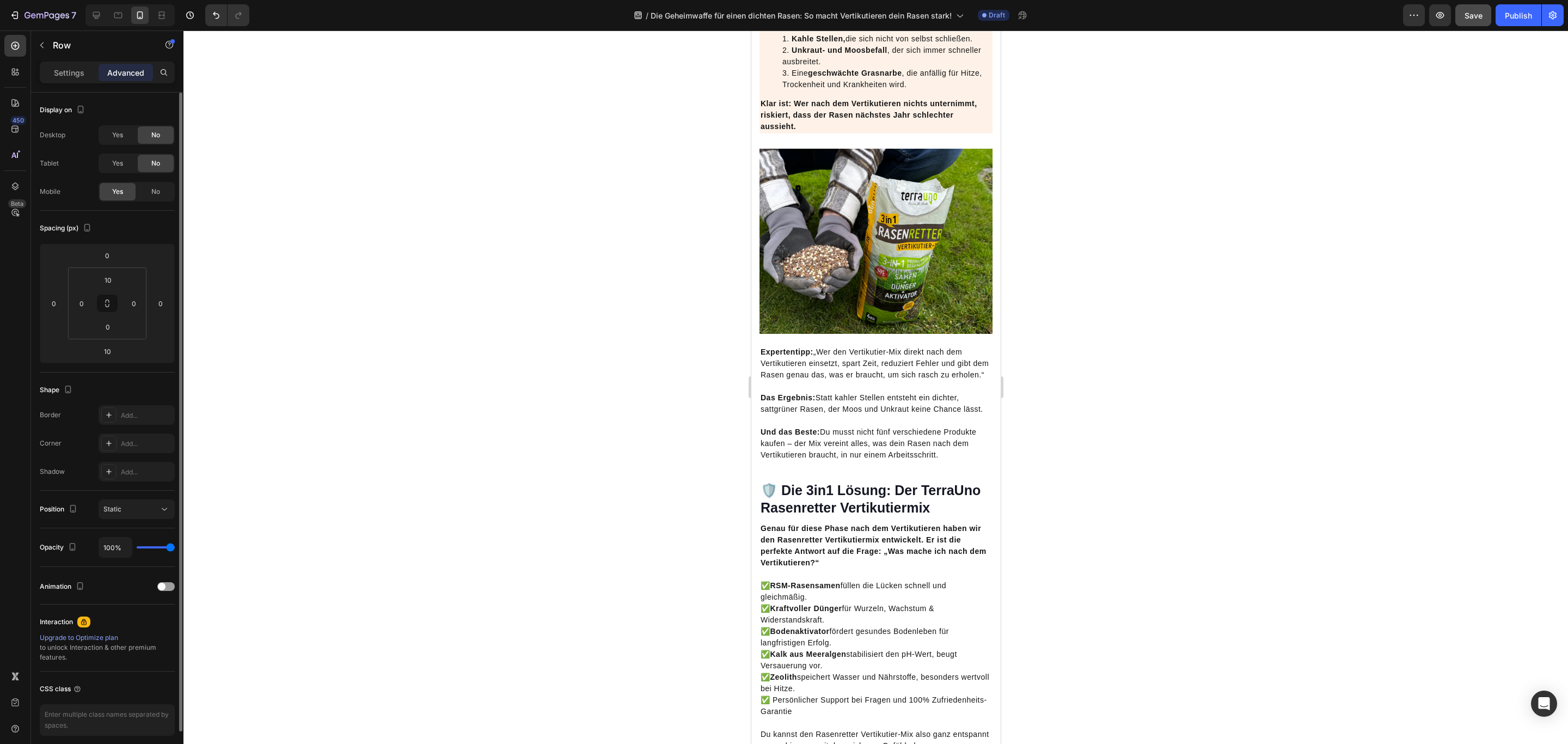
scroll to position [2614, 0]
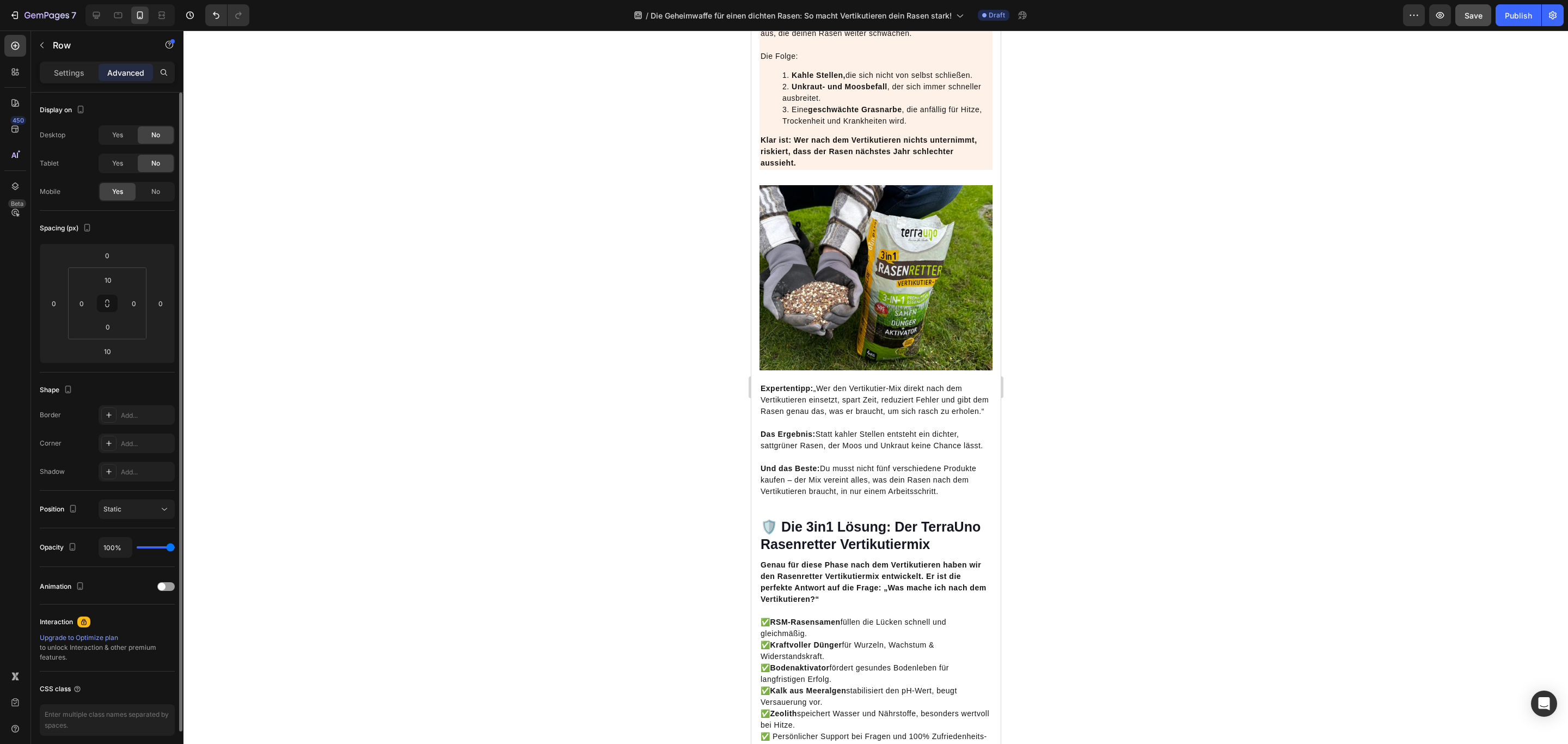
click at [904, 320] on img at bounding box center [875, 277] width 233 height 185
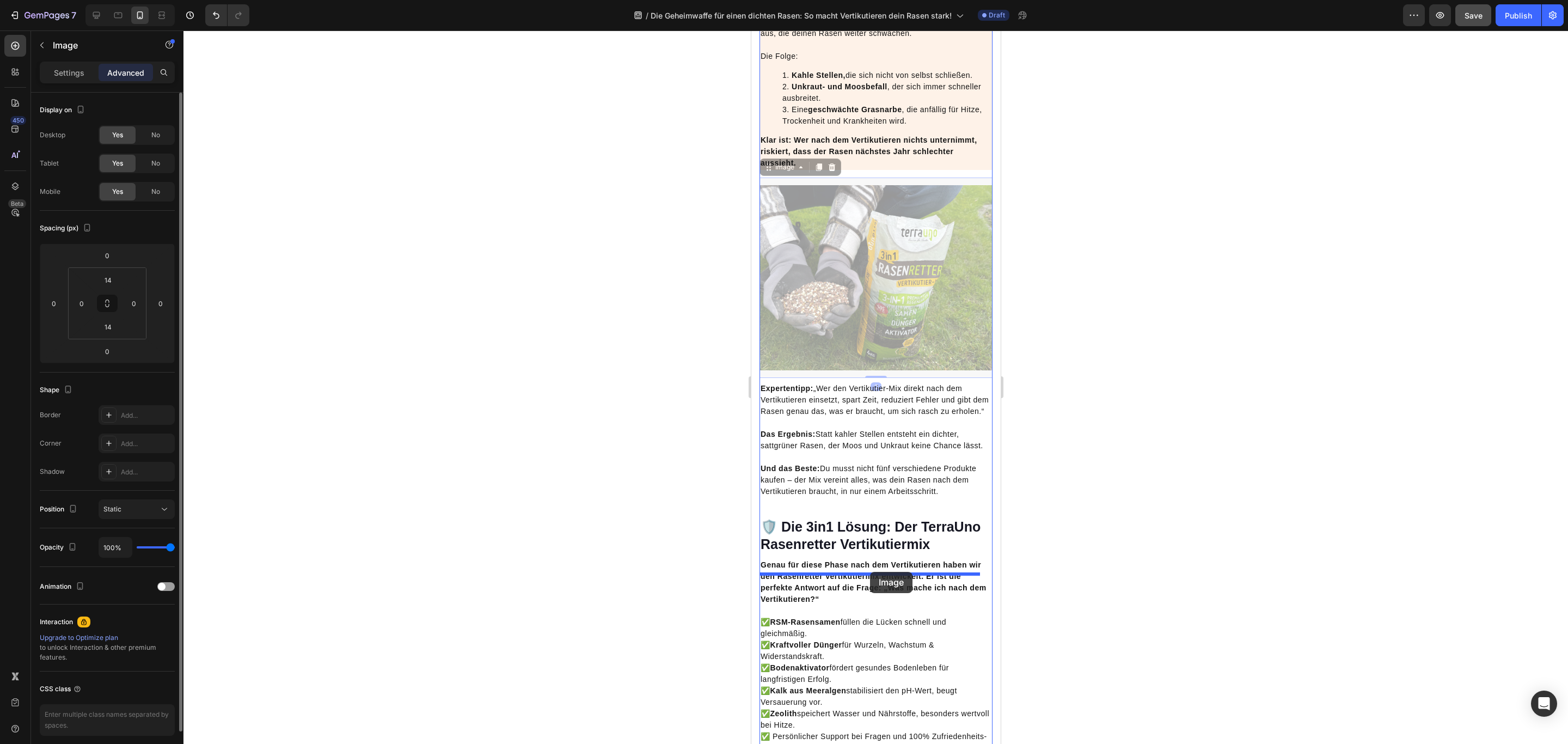
drag, startPoint x: 887, startPoint y: 311, endPoint x: 869, endPoint y: 572, distance: 261.6
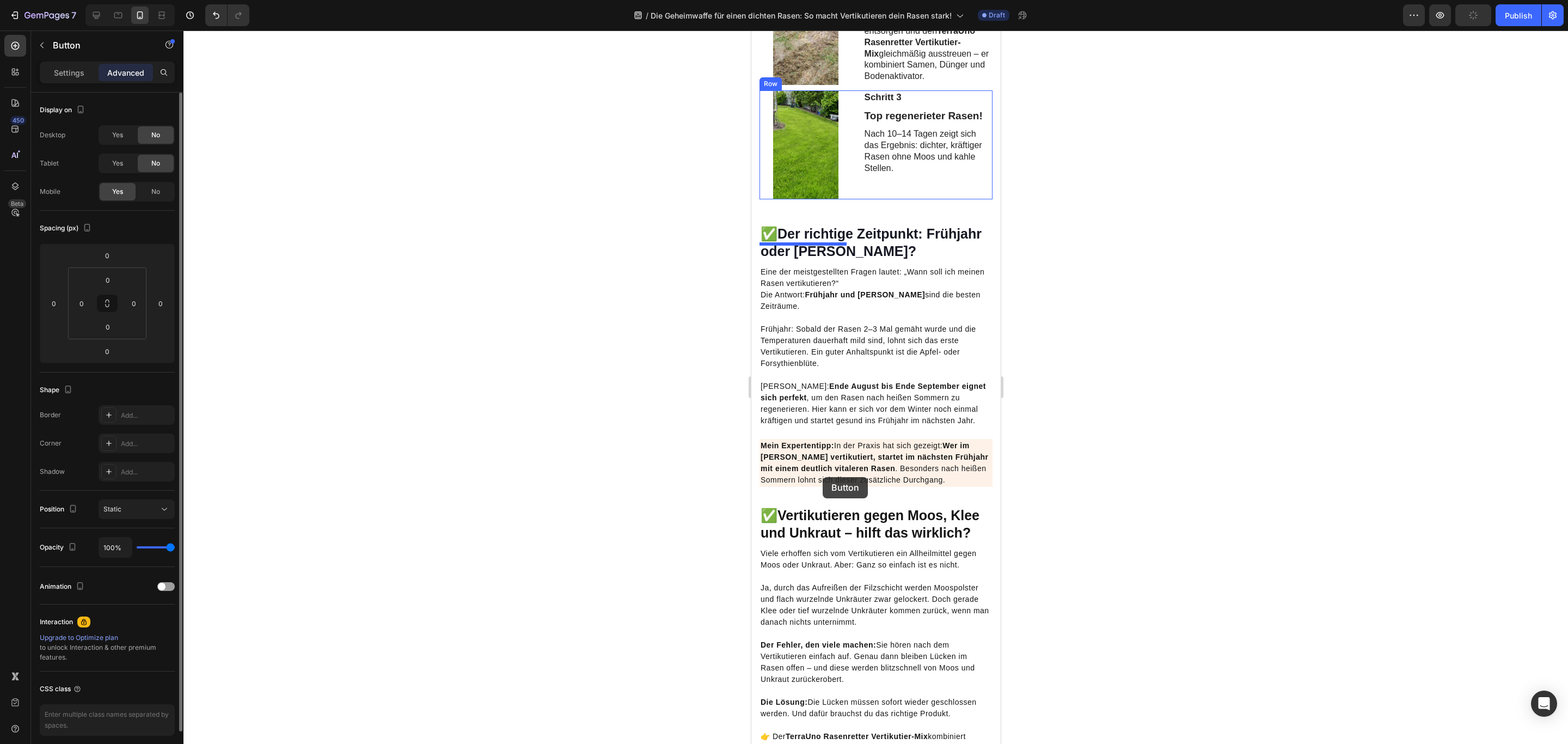
scroll to position [1634, 0]
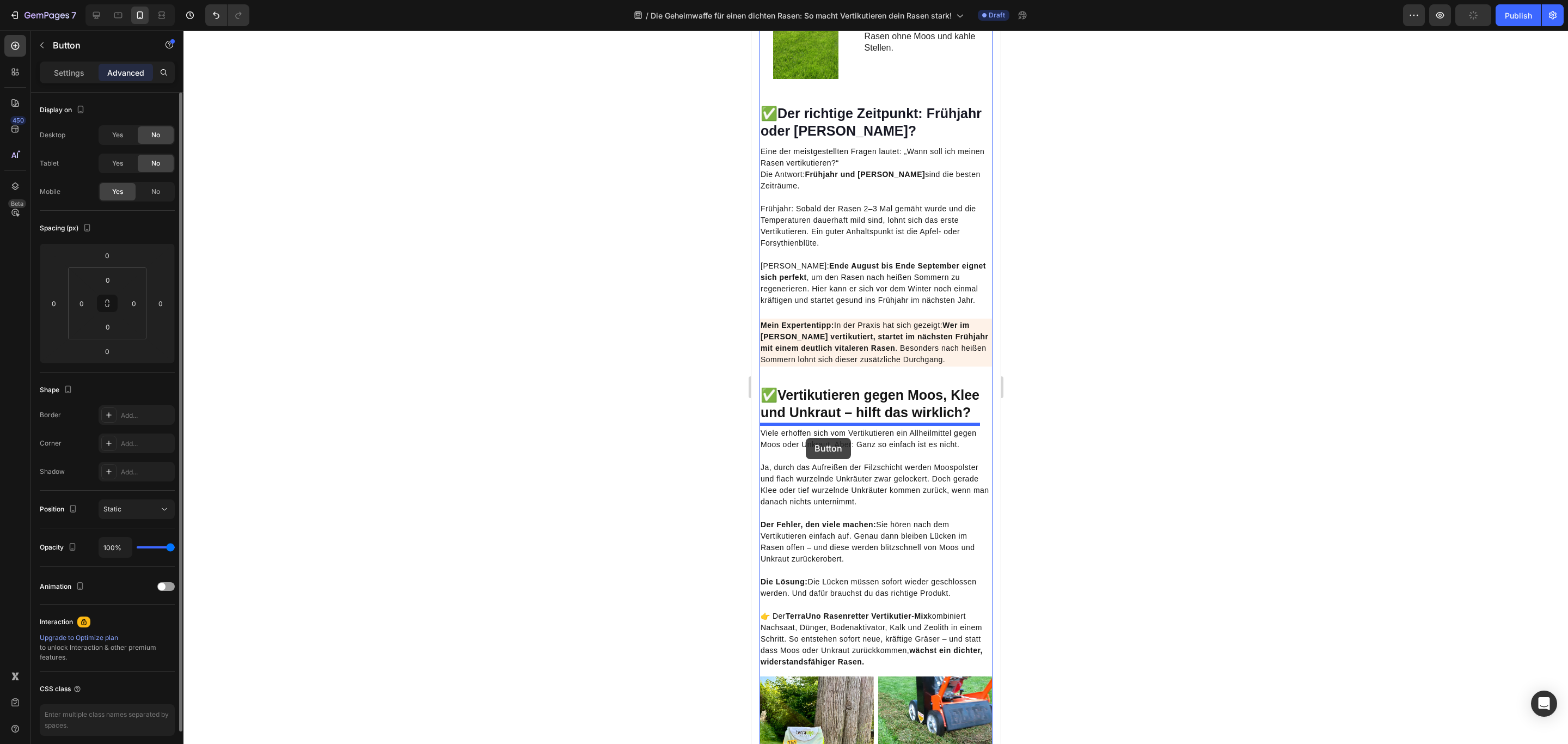
drag, startPoint x: 766, startPoint y: 148, endPoint x: 806, endPoint y: 438, distance: 292.7
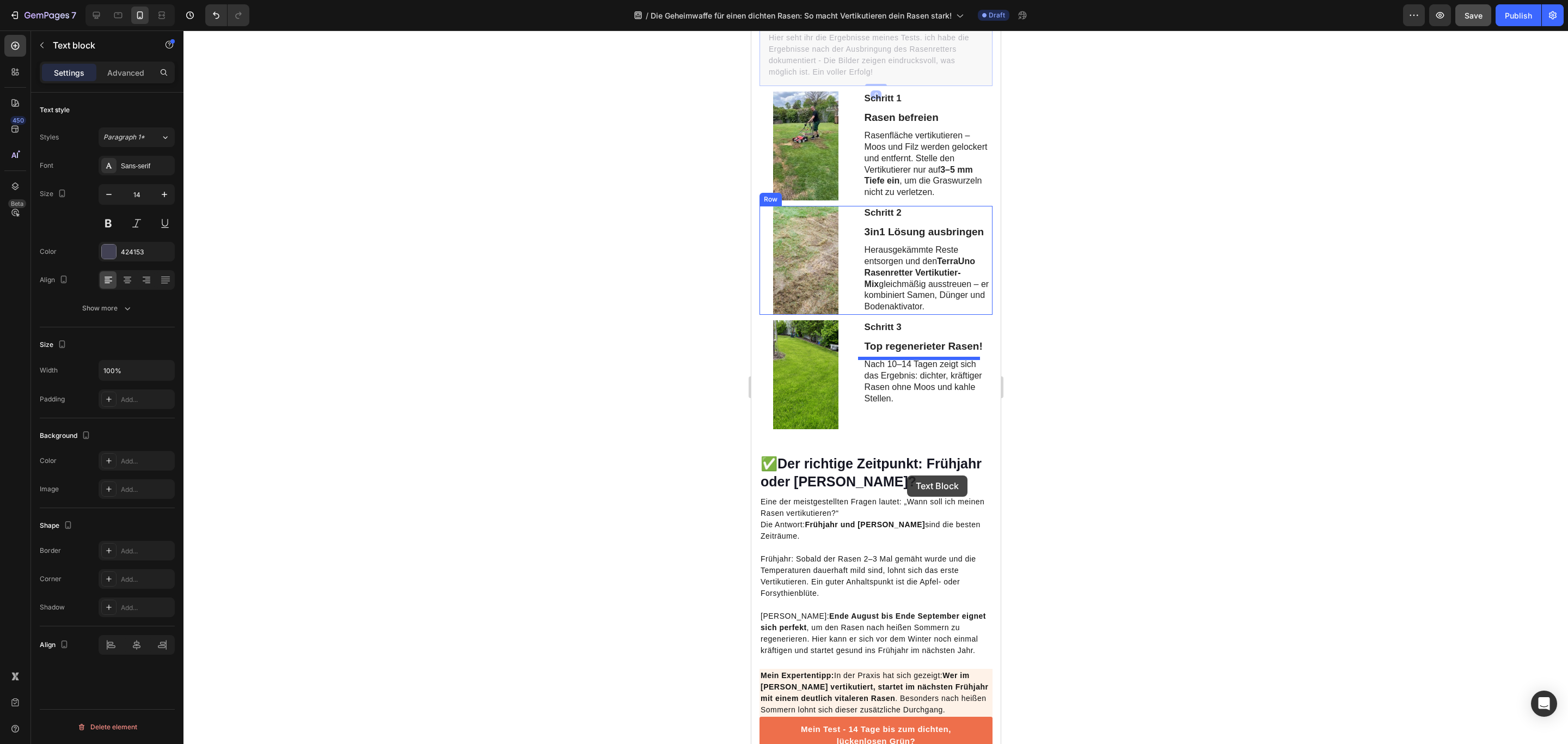
scroll to position [1434, 0]
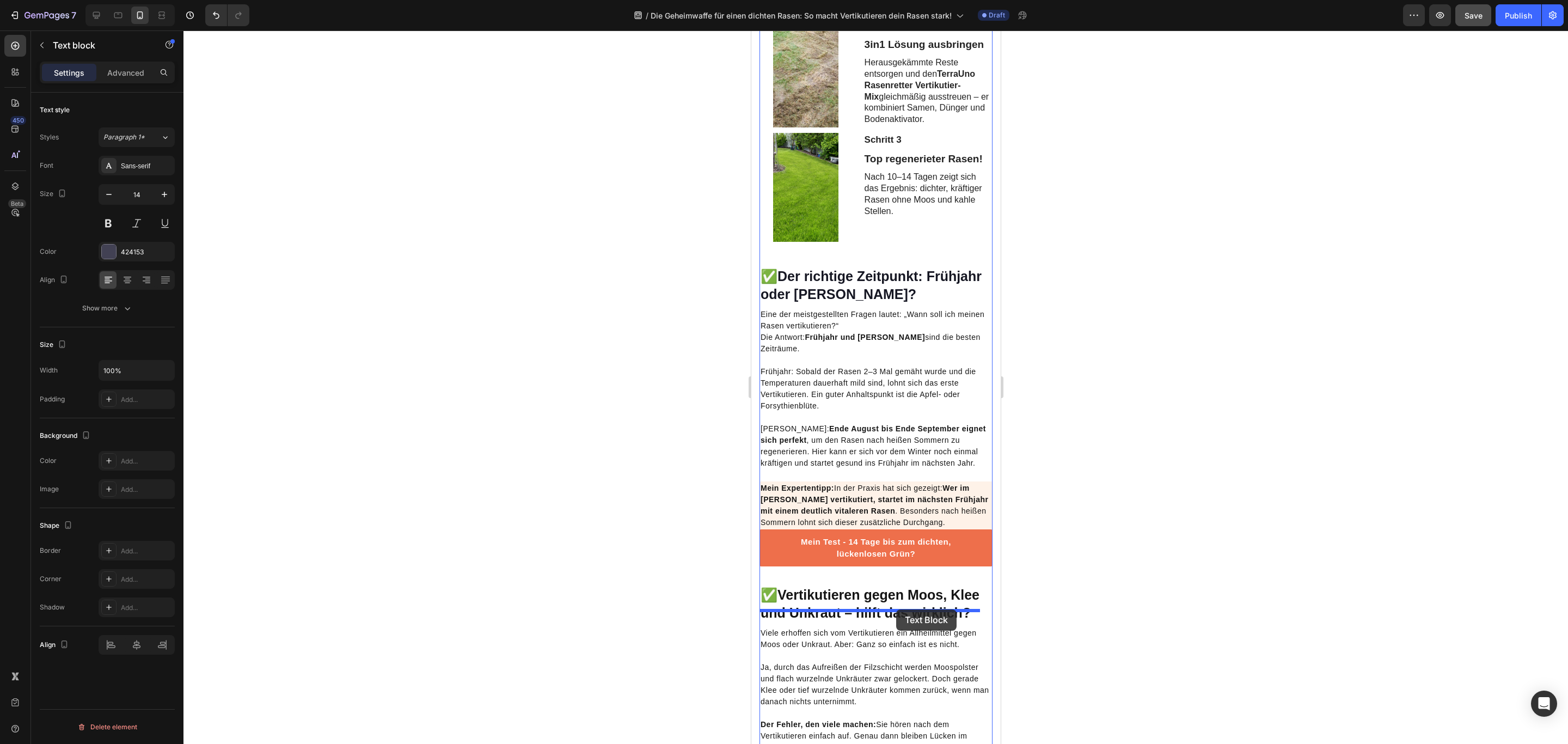
drag, startPoint x: 891, startPoint y: 217, endPoint x: 896, endPoint y: 609, distance: 392.0
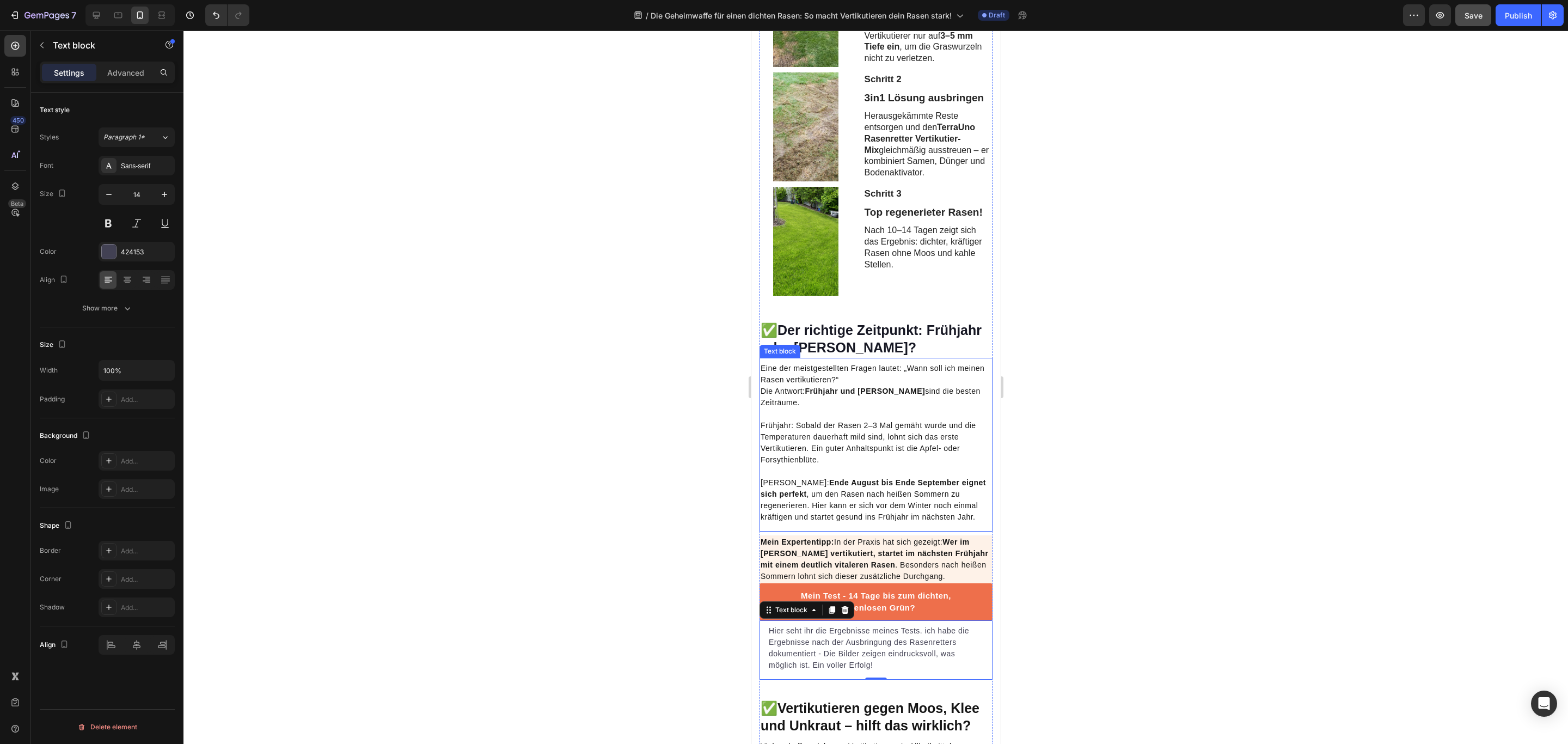
scroll to position [1293, 0]
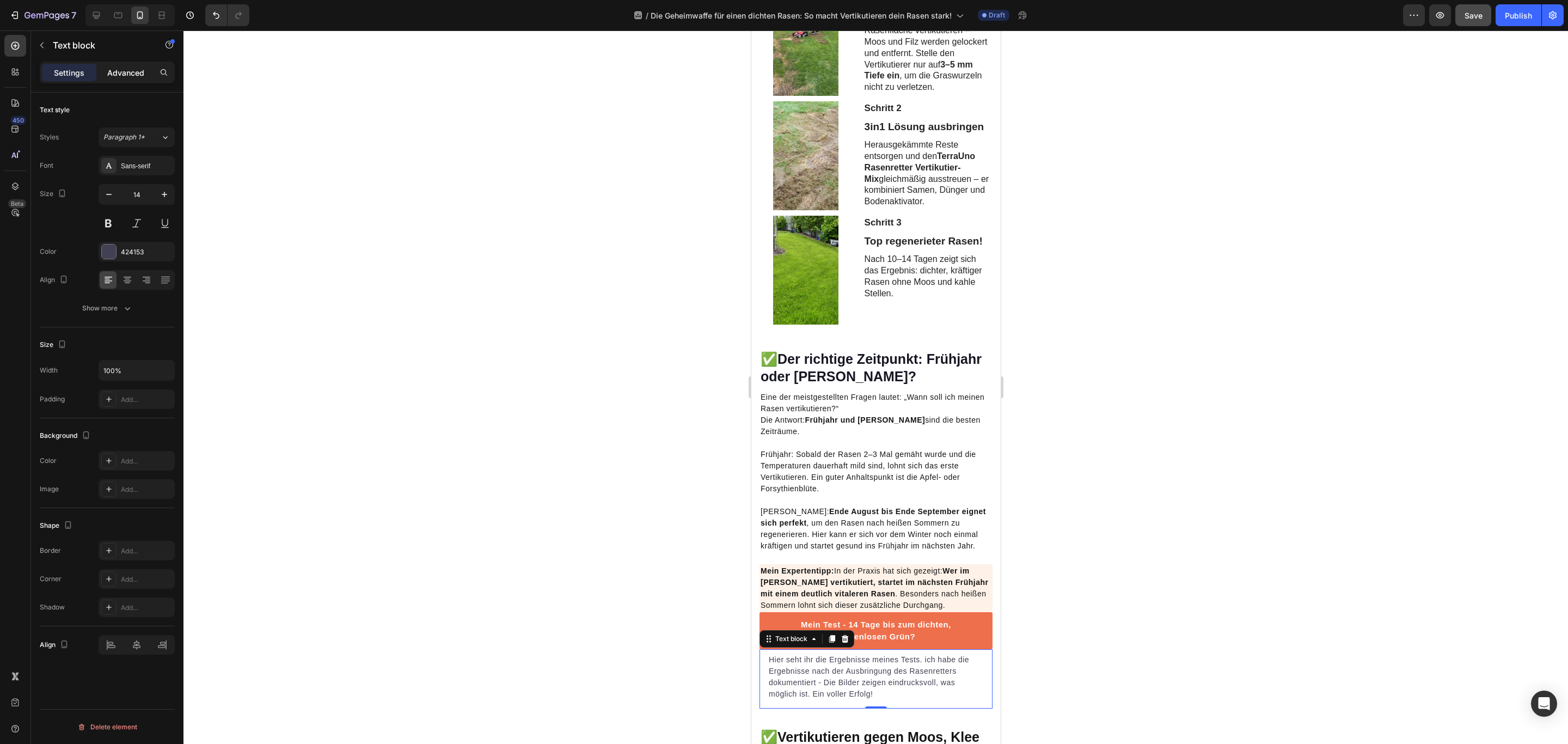
click at [121, 74] on p "Advanced" at bounding box center [126, 72] width 37 height 11
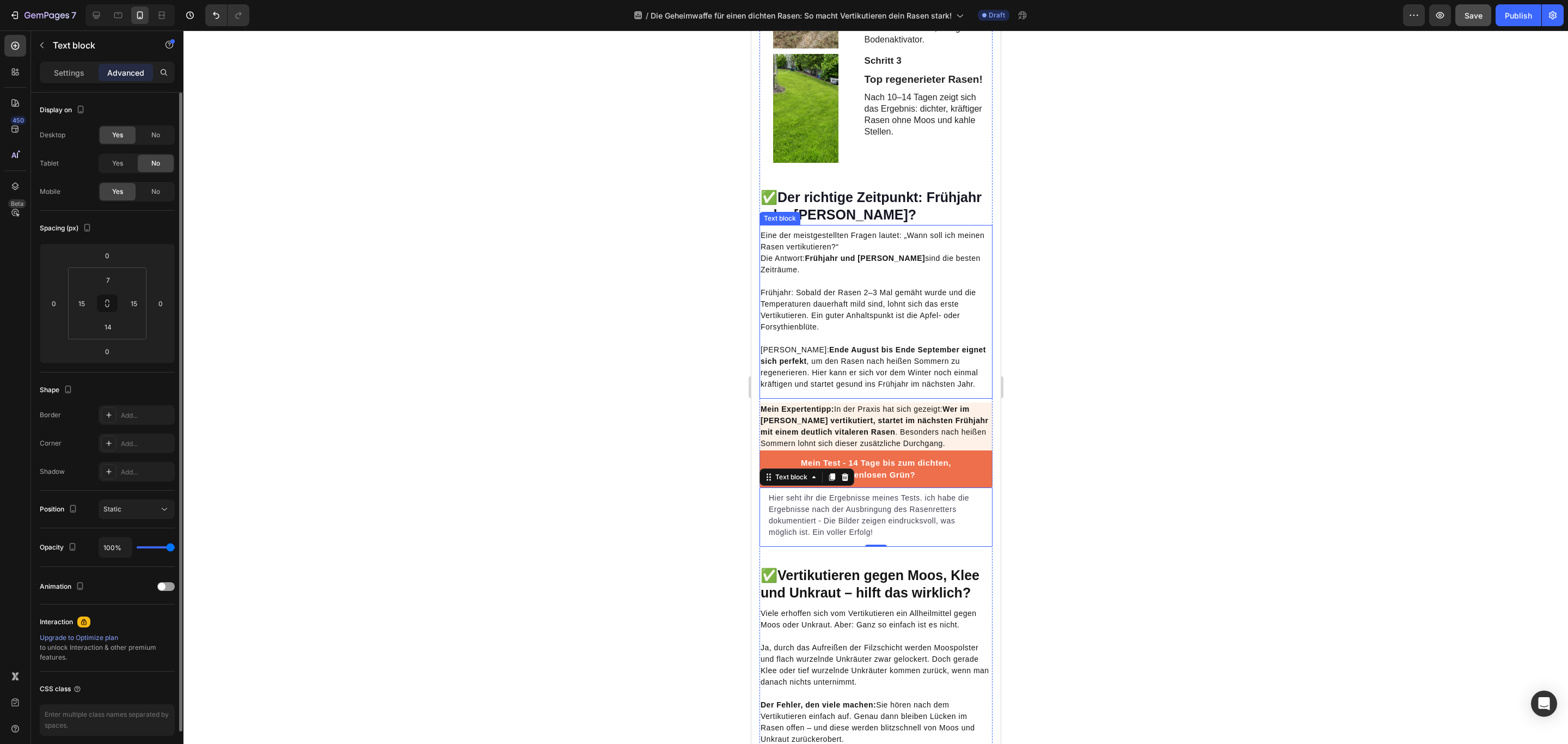
scroll to position [1456, 0]
click at [913, 536] on p "Hier seht ihr die Ergebnisse meines Tests. ich habe die Ergebnisse nach der Aus…" at bounding box center [876, 513] width 215 height 46
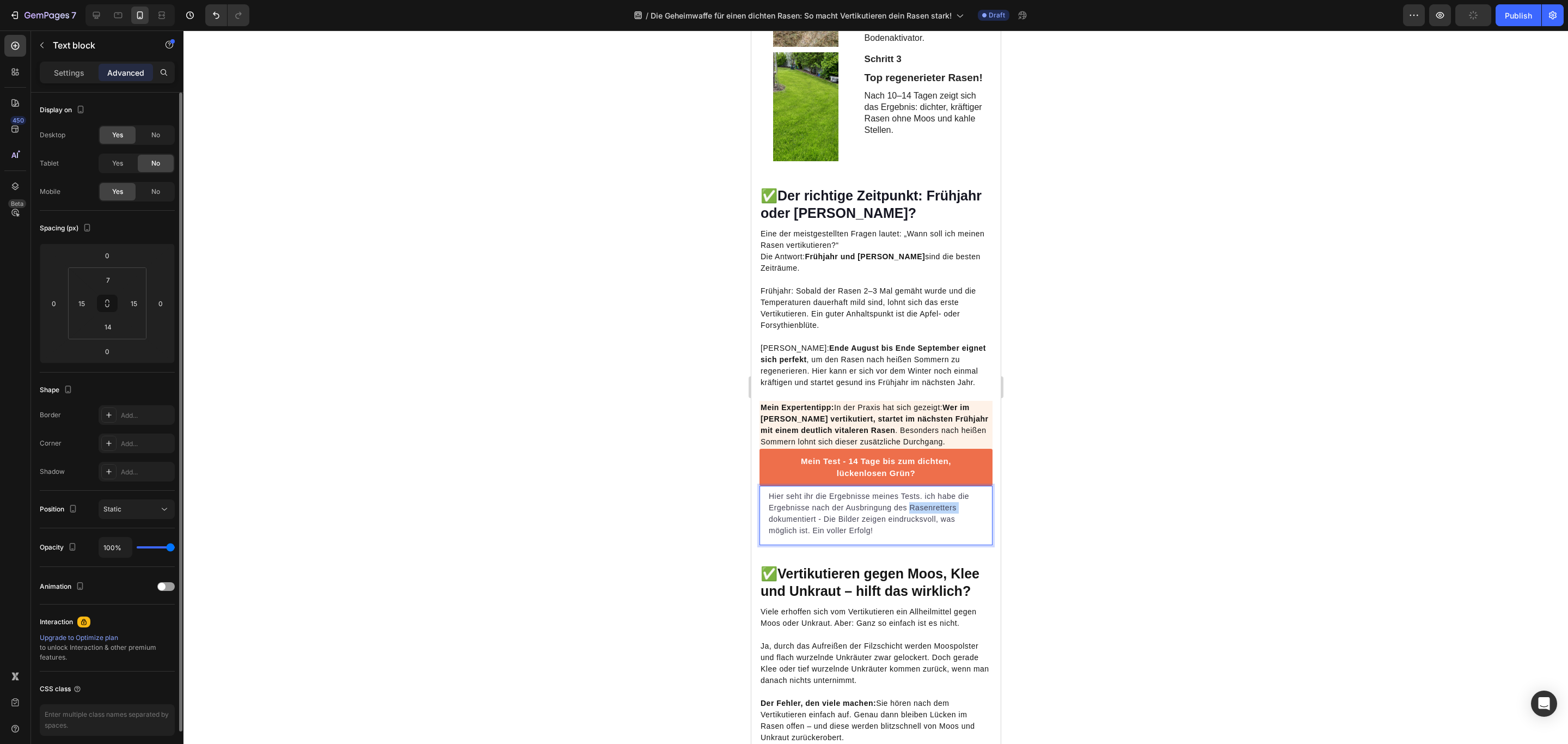
click at [913, 536] on p "Hier seht ihr die Ergebnisse meines Tests. ich habe die Ergebnisse nach der Aus…" at bounding box center [876, 513] width 215 height 46
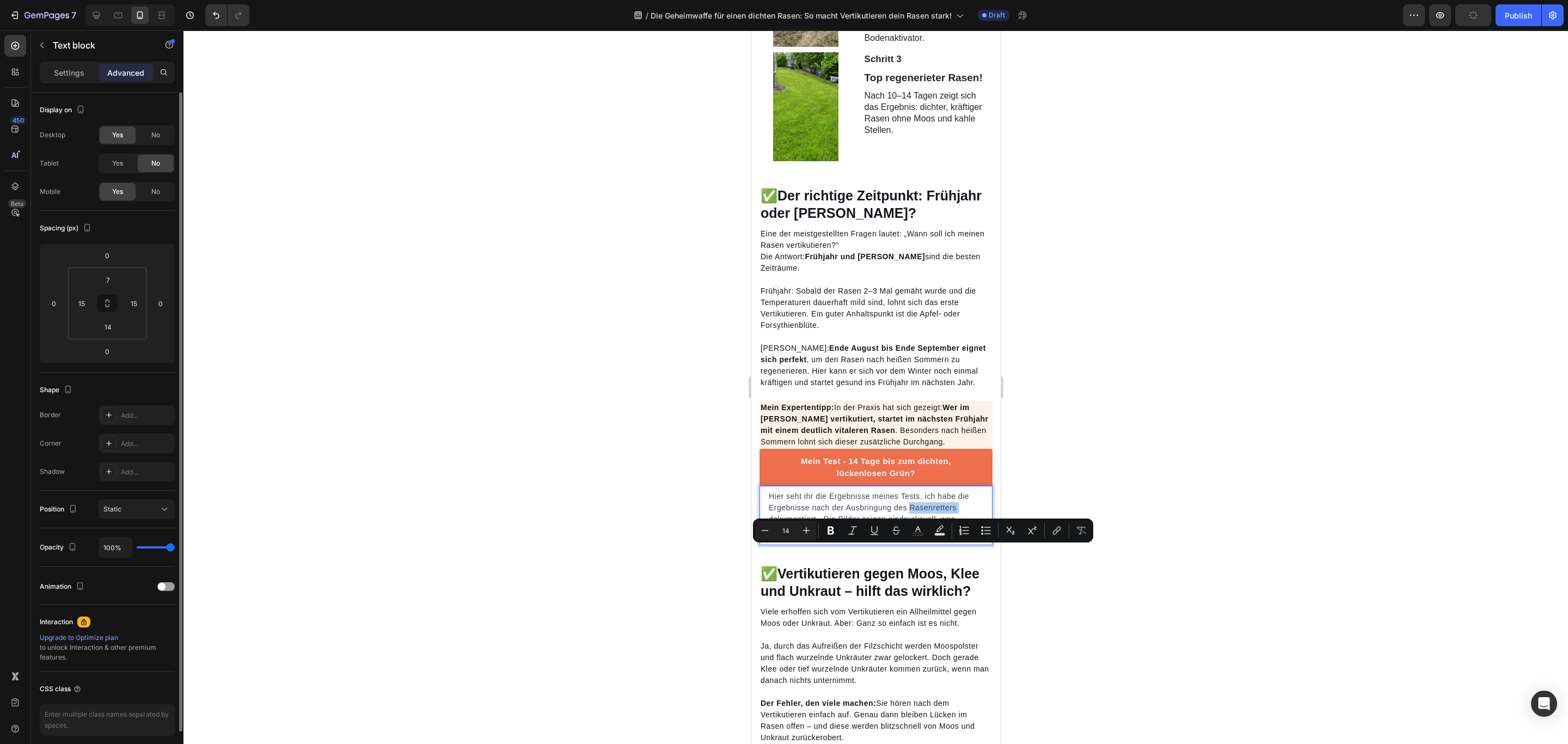
click at [927, 540] on div "Minus 14 Plus Bold Italic Underline Strikethrough Text Color Text Background Co…" at bounding box center [923, 530] width 336 height 19
click at [926, 536] on p "Hier seht ihr die Ergebnisse meines Tests. ich habe die Ergebnisse nach der Aus…" at bounding box center [876, 513] width 215 height 46
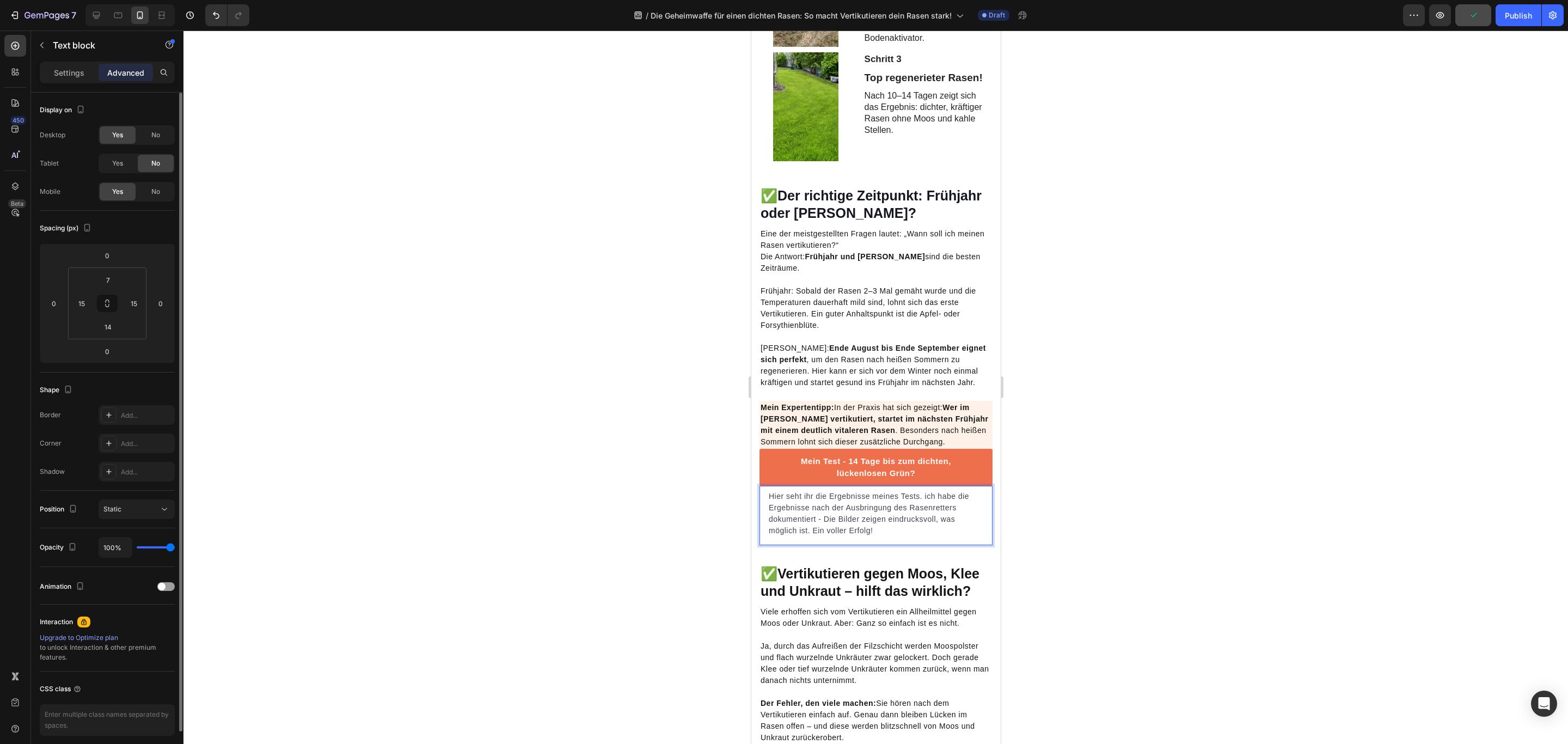
click at [928, 536] on p "Hier seht ihr die Ergebnisse meines Tests. ich habe die Ergebnisse nach der Aus…" at bounding box center [876, 513] width 215 height 46
click at [915, 447] on p "Mein Expertentipp: In der Praxis hat sich gezeigt: Wer im [PERSON_NAME] vertiku…" at bounding box center [876, 425] width 231 height 46
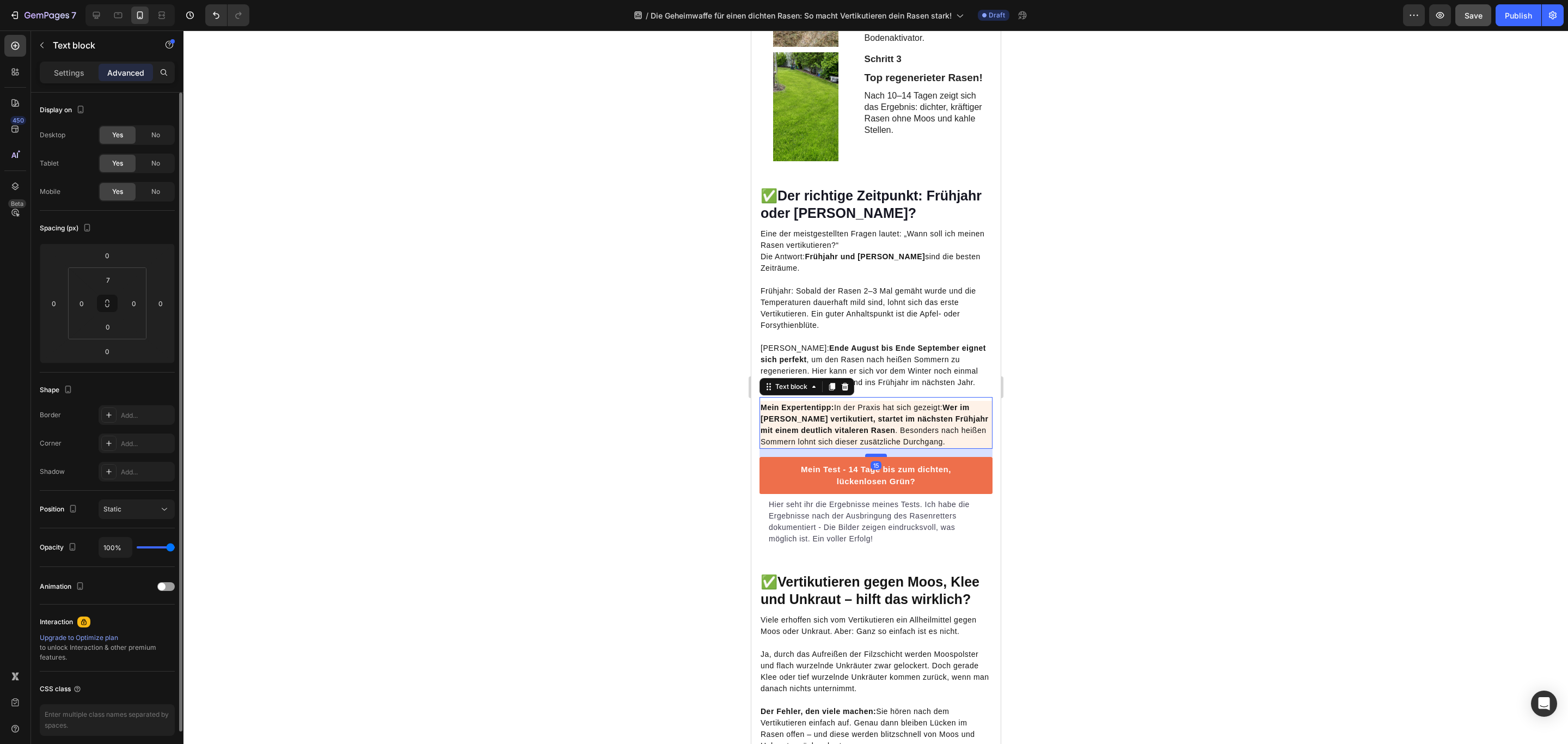
drag, startPoint x: 871, startPoint y: 490, endPoint x: 873, endPoint y: 498, distance: 8.2
click at [873, 457] on div at bounding box center [875, 455] width 22 height 4
type input "15"
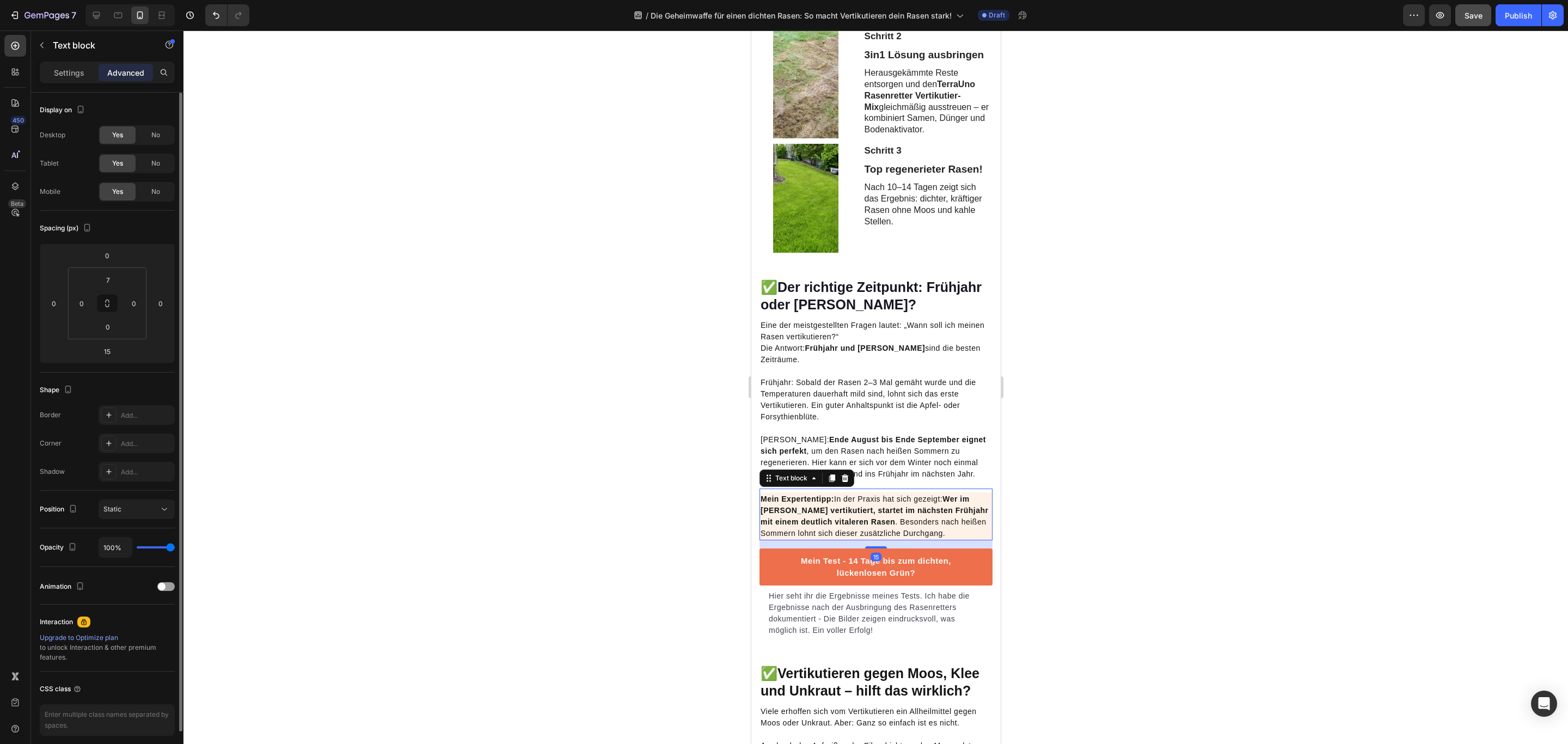
scroll to position [1212, 0]
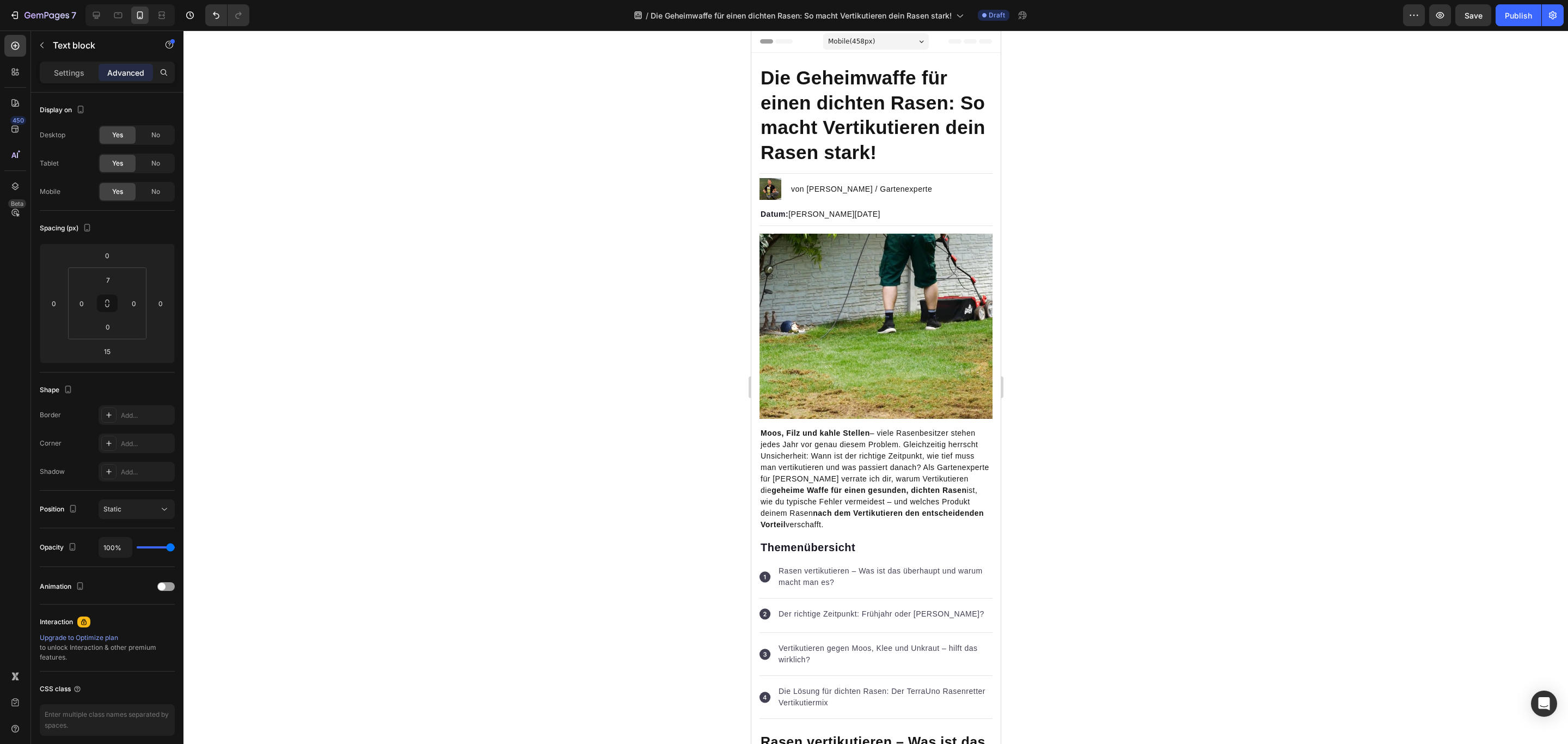
scroll to position [1048, 0]
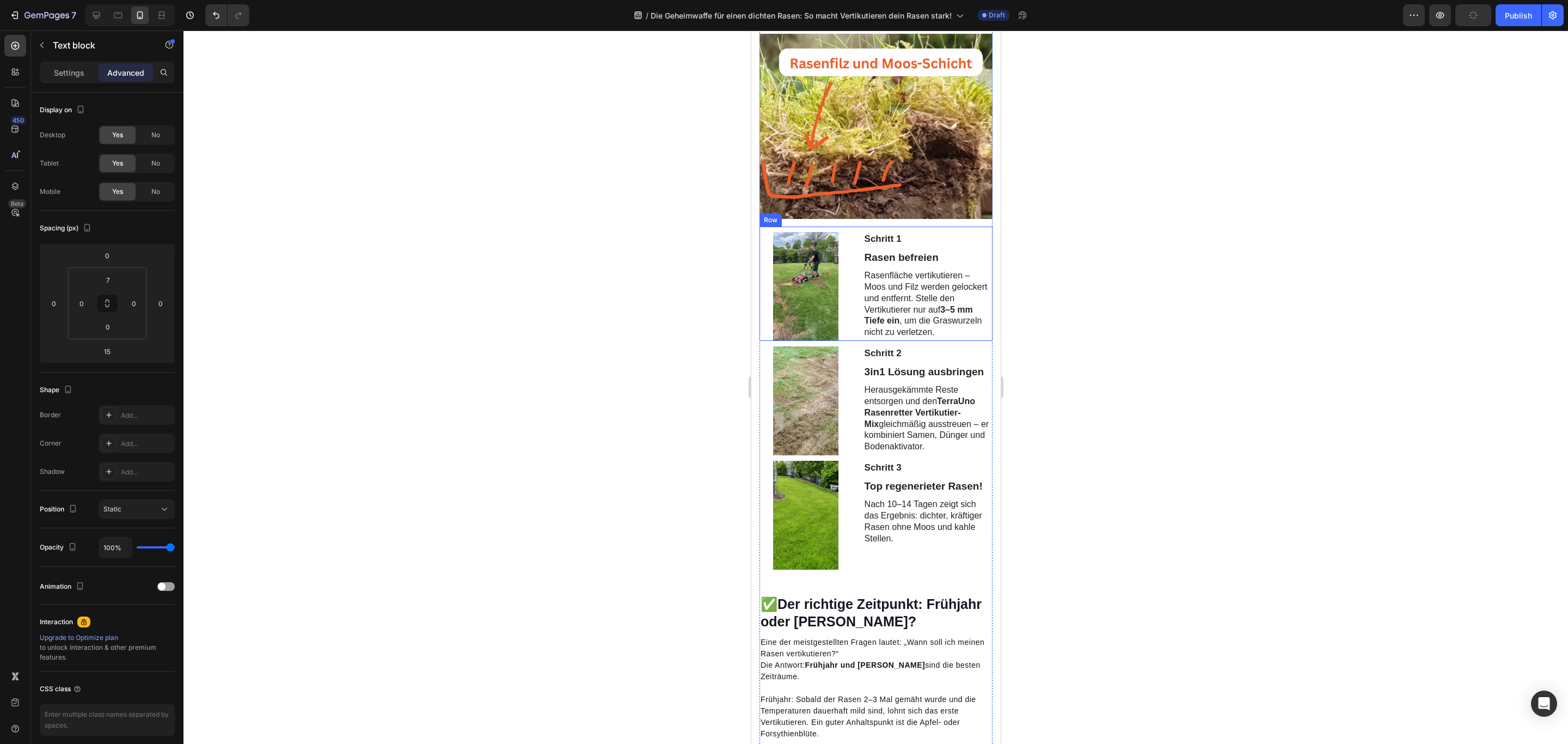
click at [854, 263] on div "Schritt 1 Text Block Rasen befreien Text Block Rasenfläche vertikutieren – Moos…" at bounding box center [875, 284] width 233 height 114
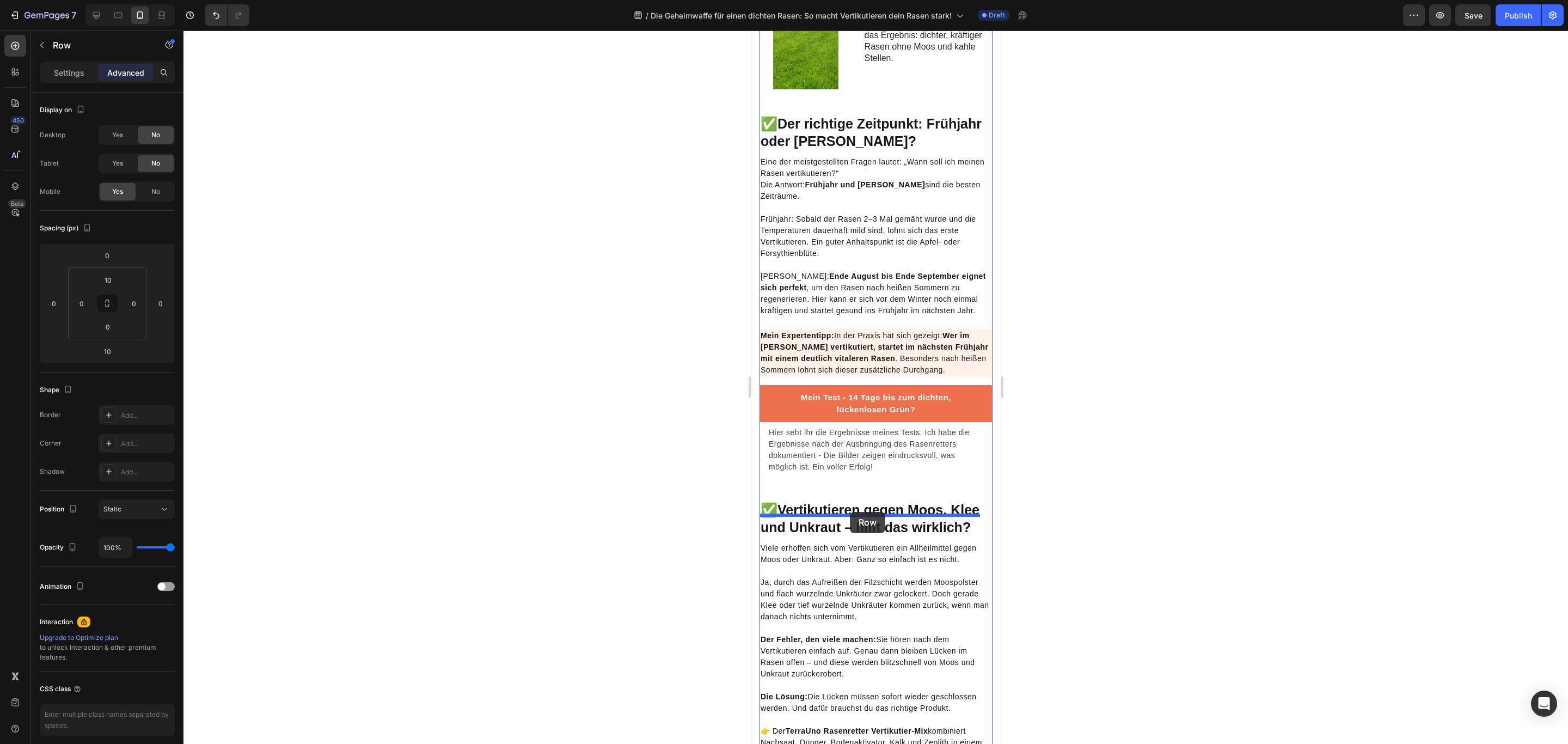
drag, startPoint x: 772, startPoint y: 247, endPoint x: 850, endPoint y: 512, distance: 276.2
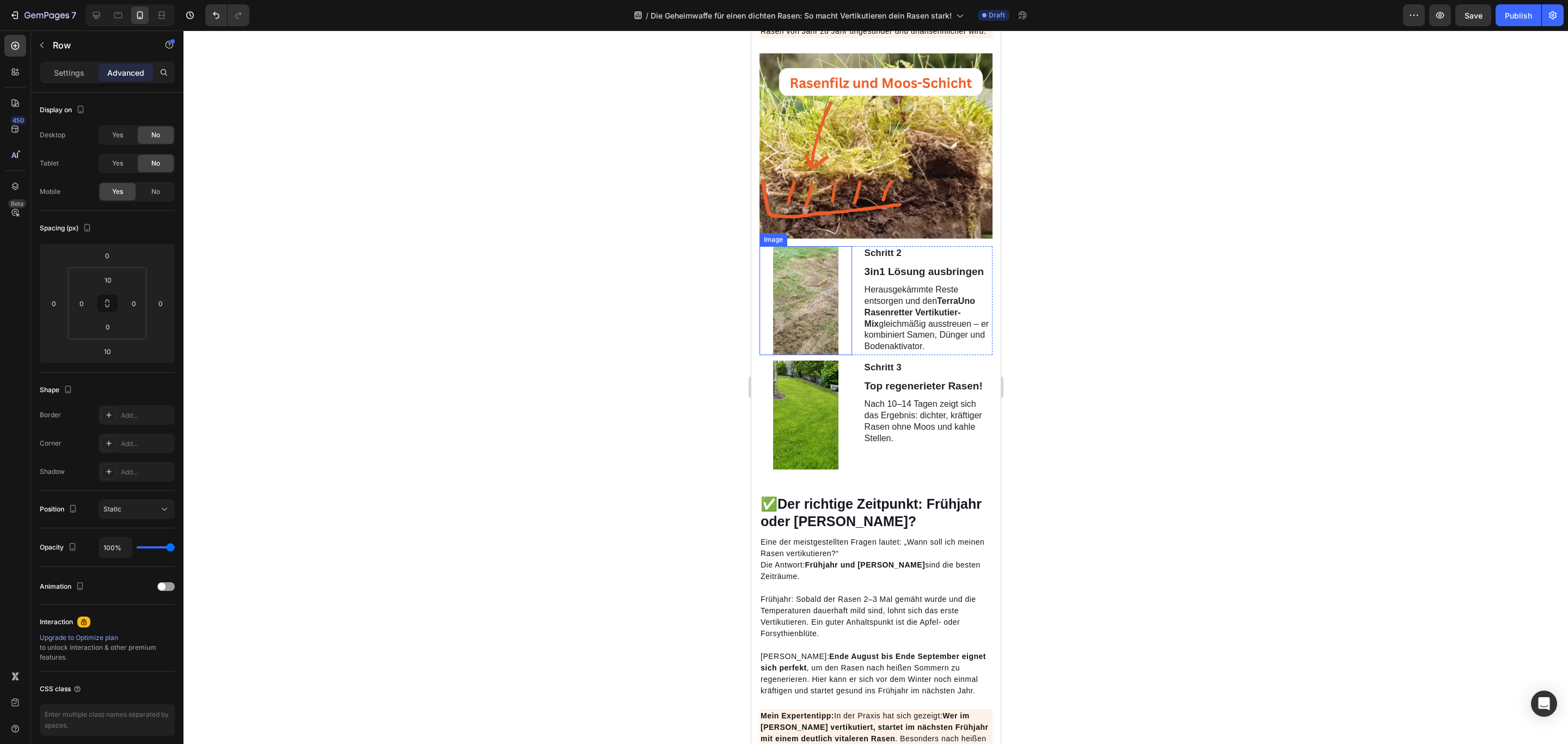
scroll to position [1000, 0]
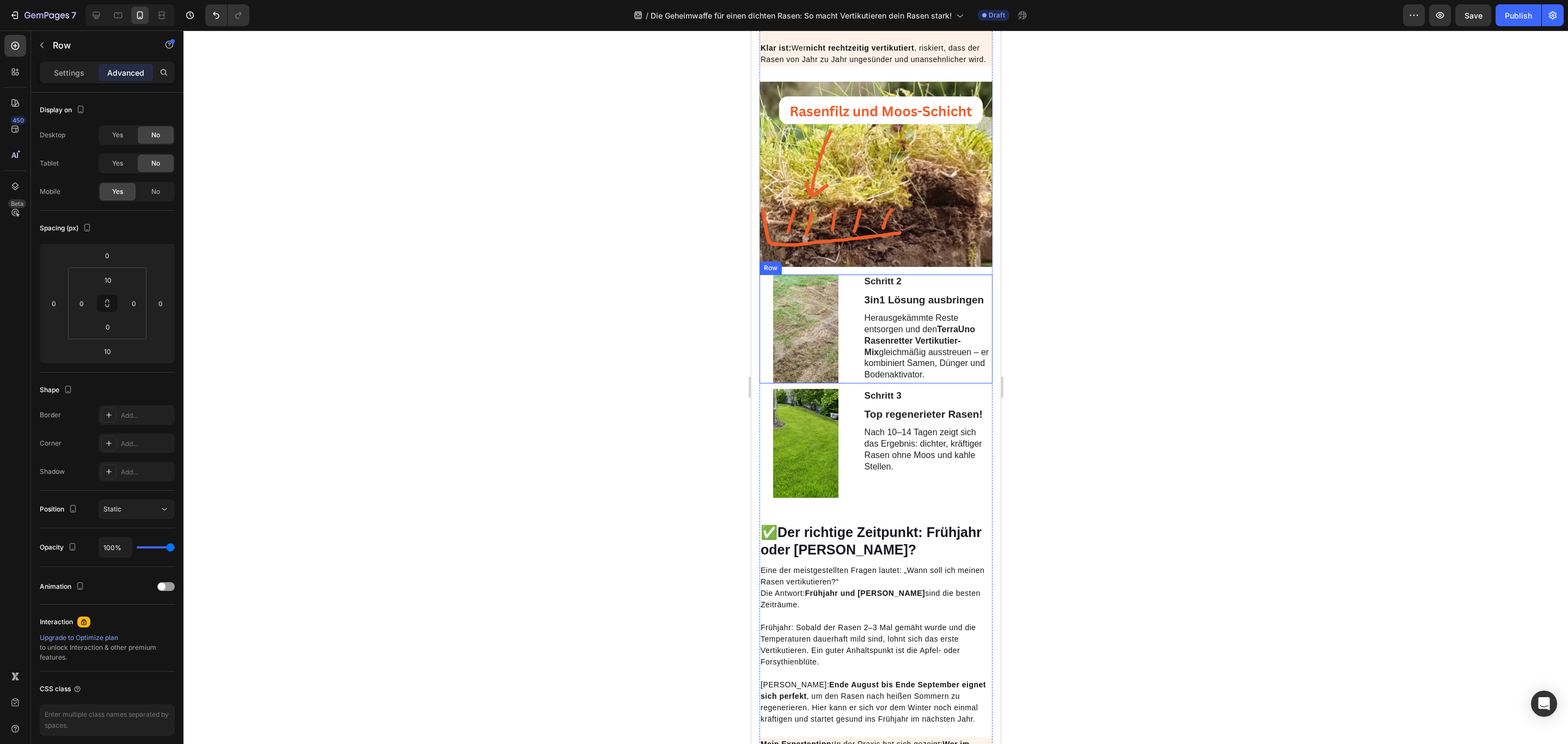
click at [854, 313] on div "Schritt 2 Text Block 3in1 Lösung ausbringen Text Block Herausgekämmte Reste ent…" at bounding box center [875, 329] width 233 height 109
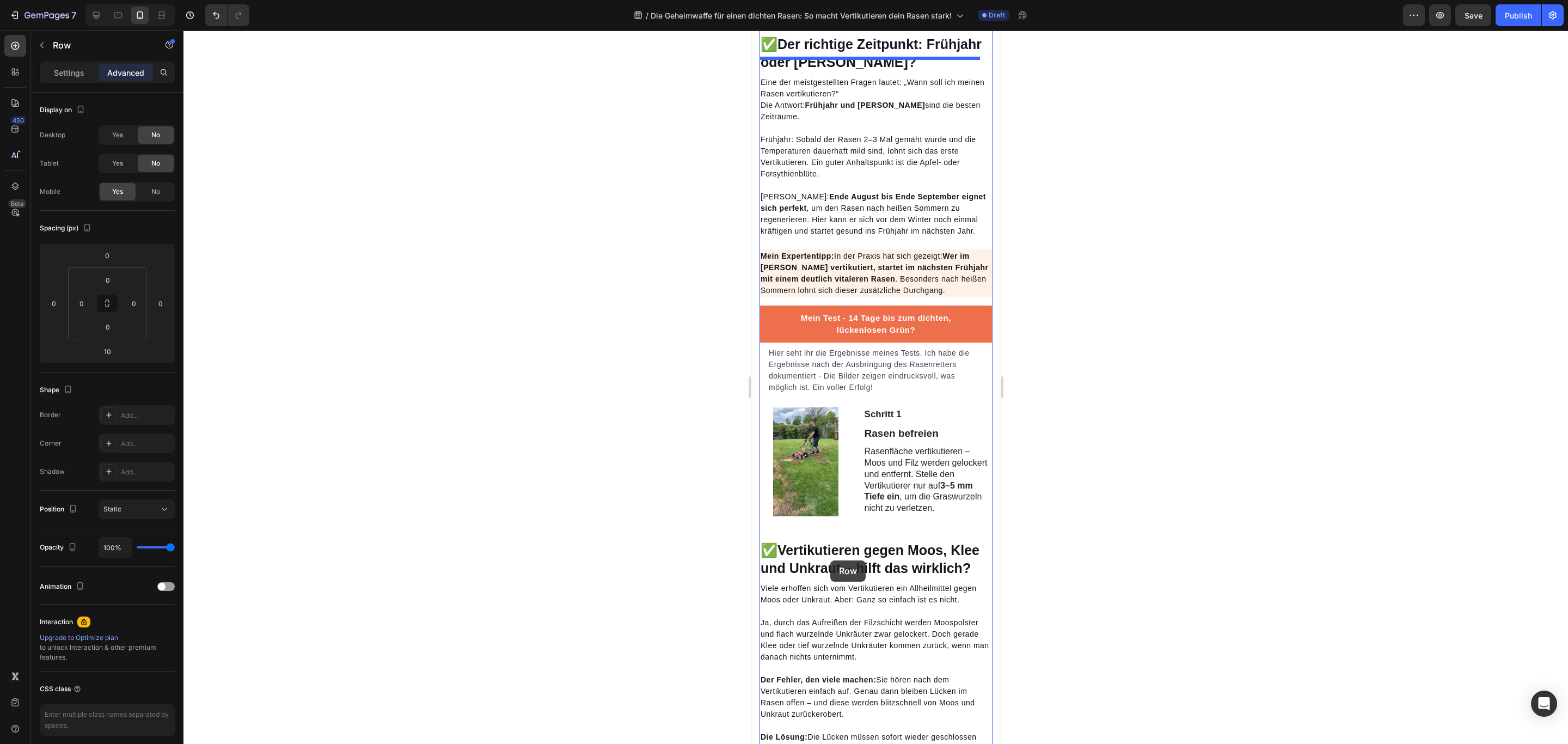
scroll to position [1490, 0]
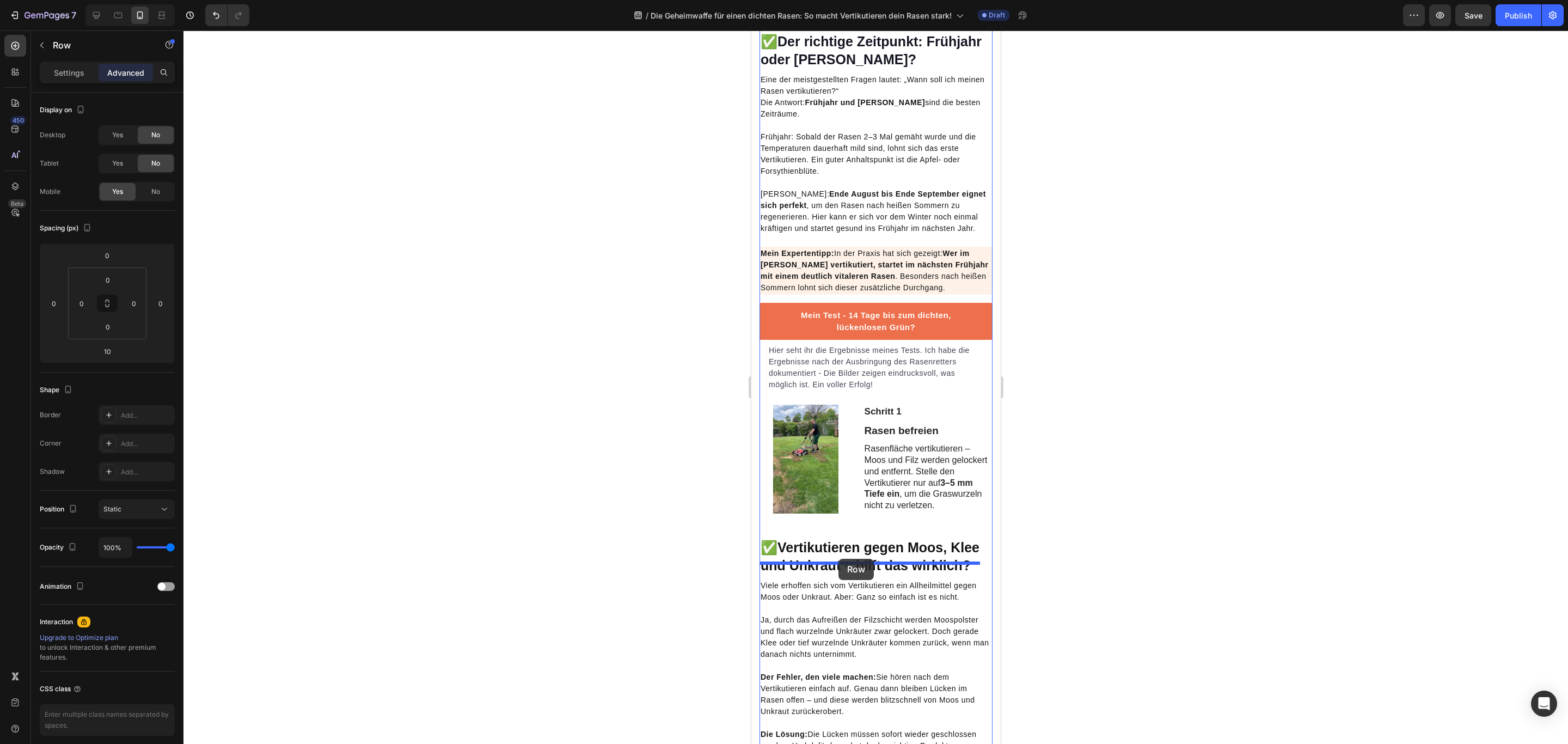
drag, startPoint x: 774, startPoint y: 298, endPoint x: 839, endPoint y: 559, distance: 269.0
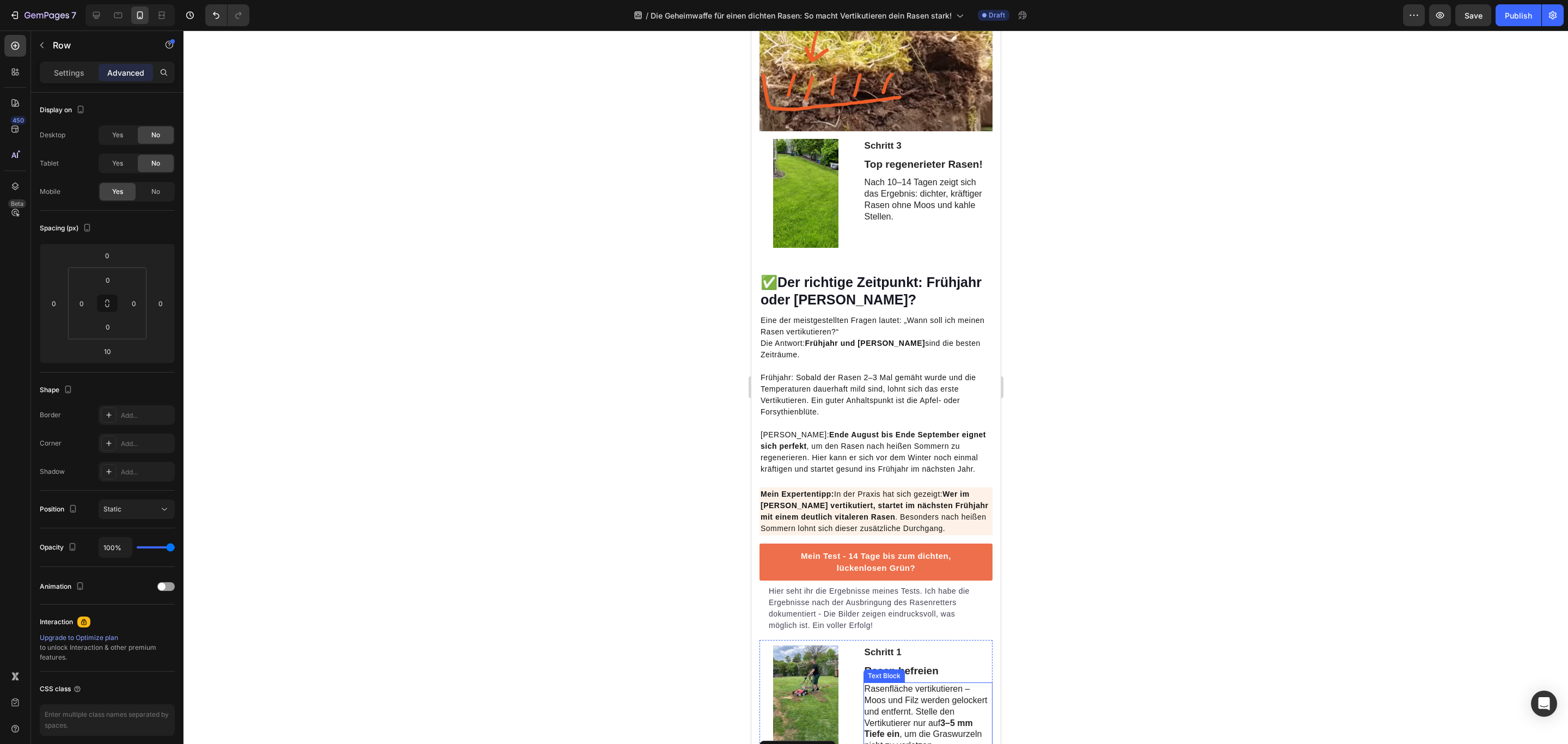
scroll to position [1131, 0]
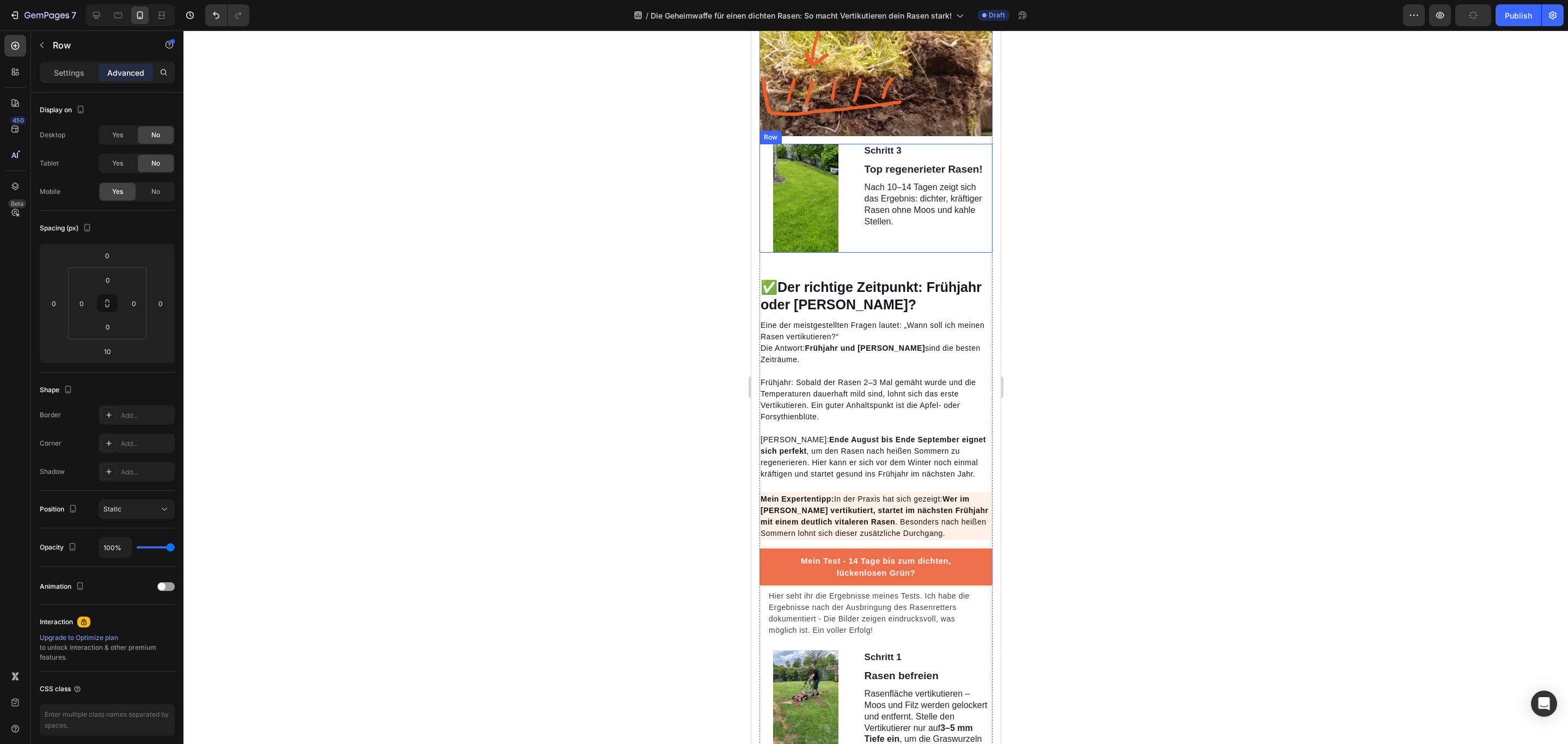
click at [856, 179] on div "Schritt 3 Text Block Top regenerieter Rasen! Text Block Nach 10–14 Tagen zeigt …" at bounding box center [875, 198] width 233 height 109
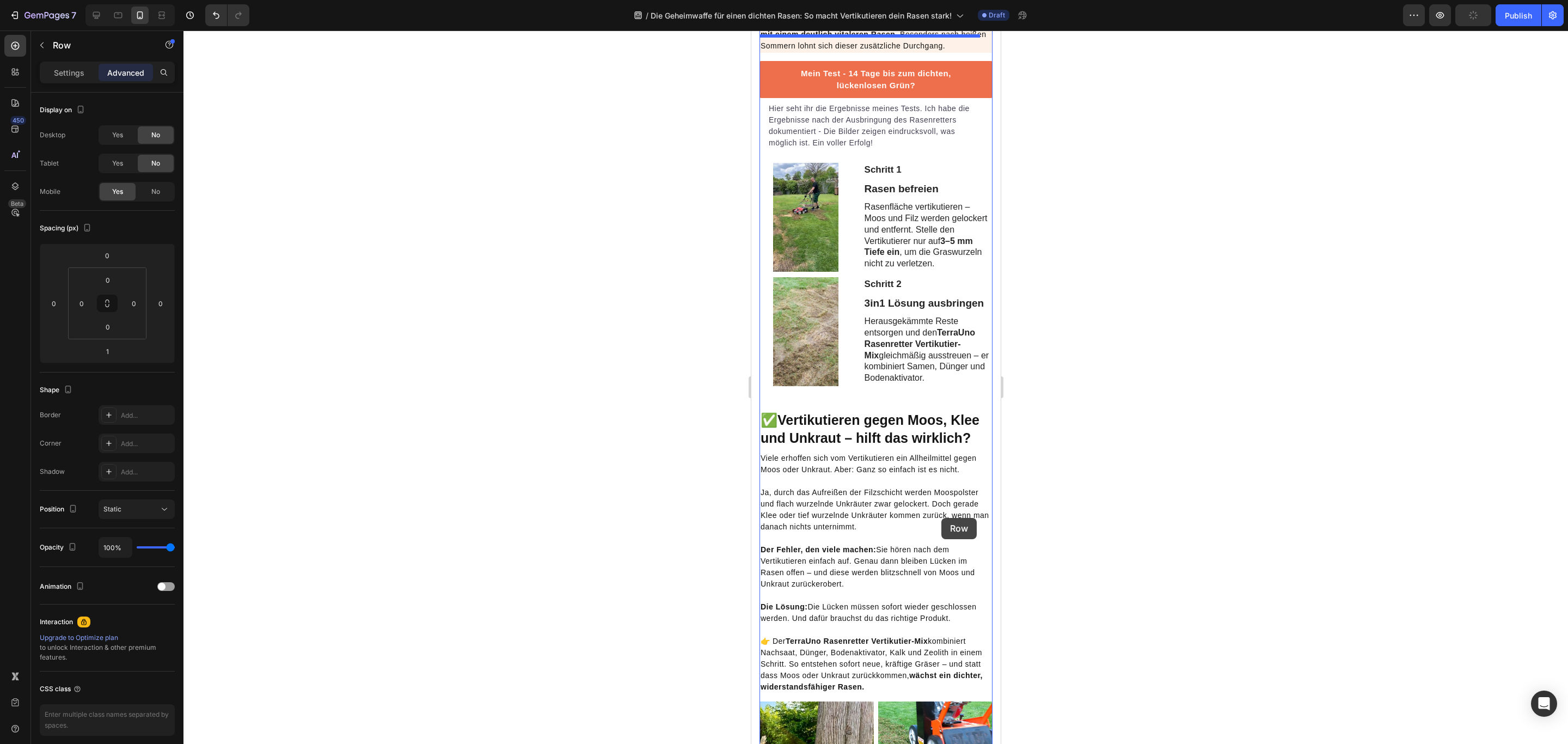
scroll to position [1621, 0]
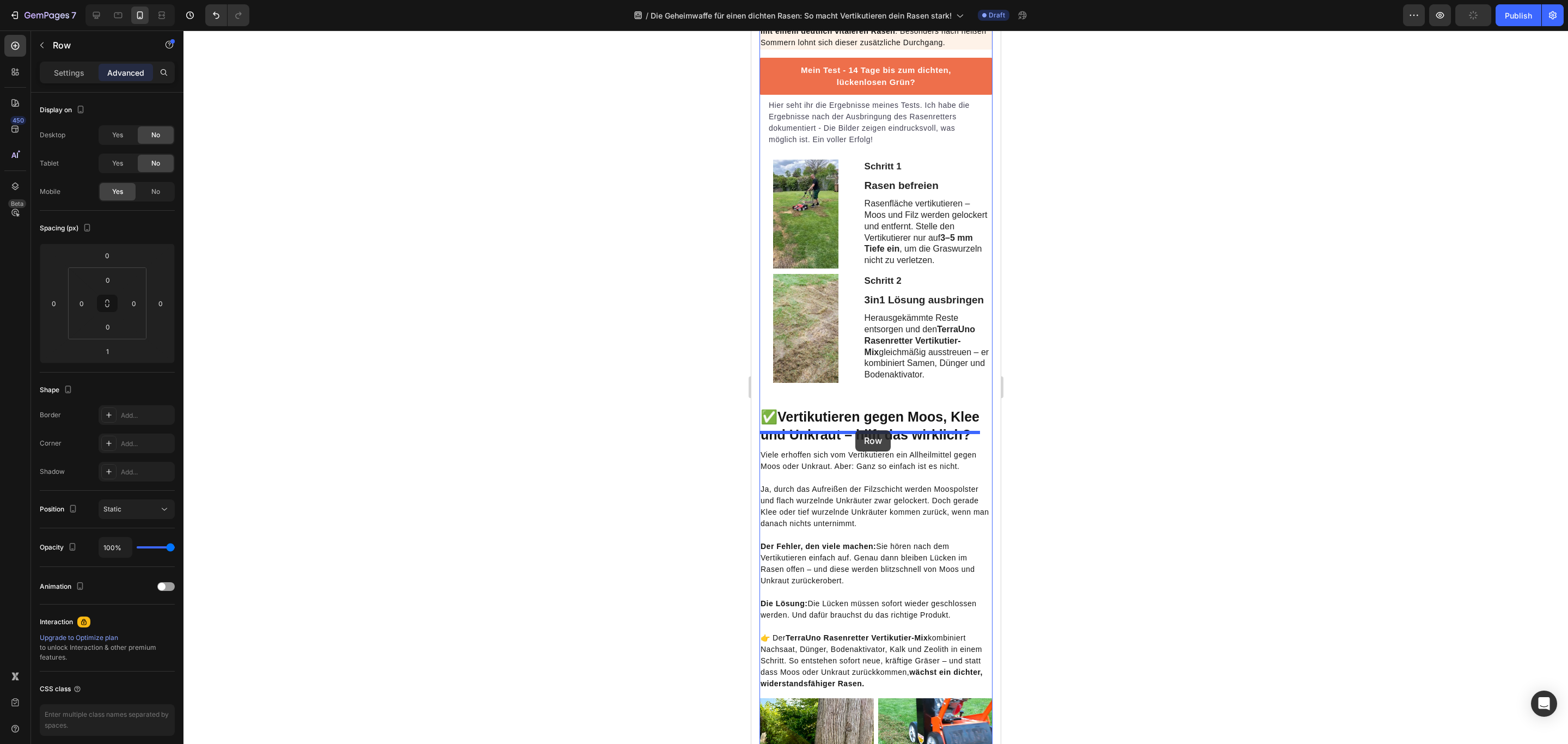
drag, startPoint x: 785, startPoint y: 165, endPoint x: 855, endPoint y: 431, distance: 275.1
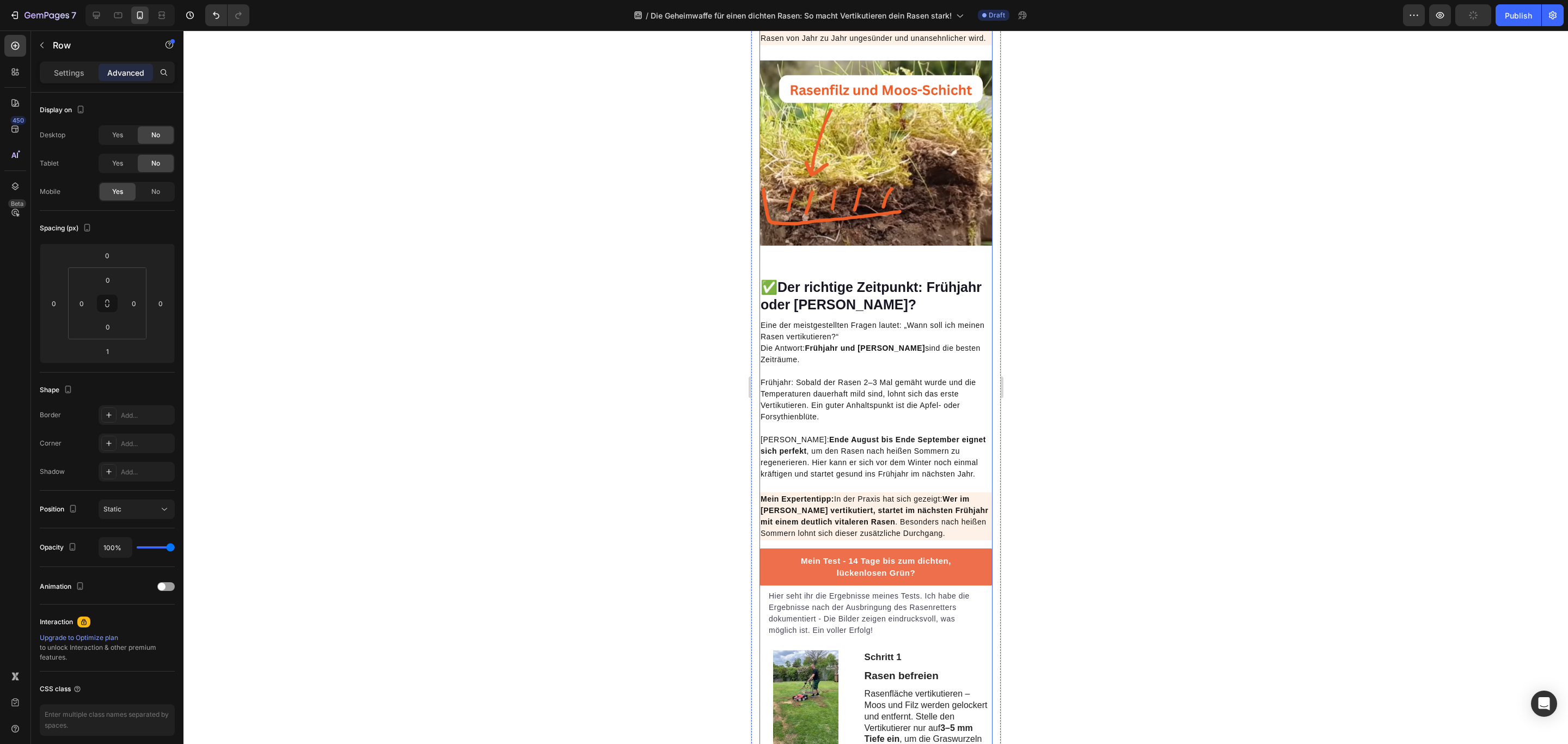
scroll to position [939, 0]
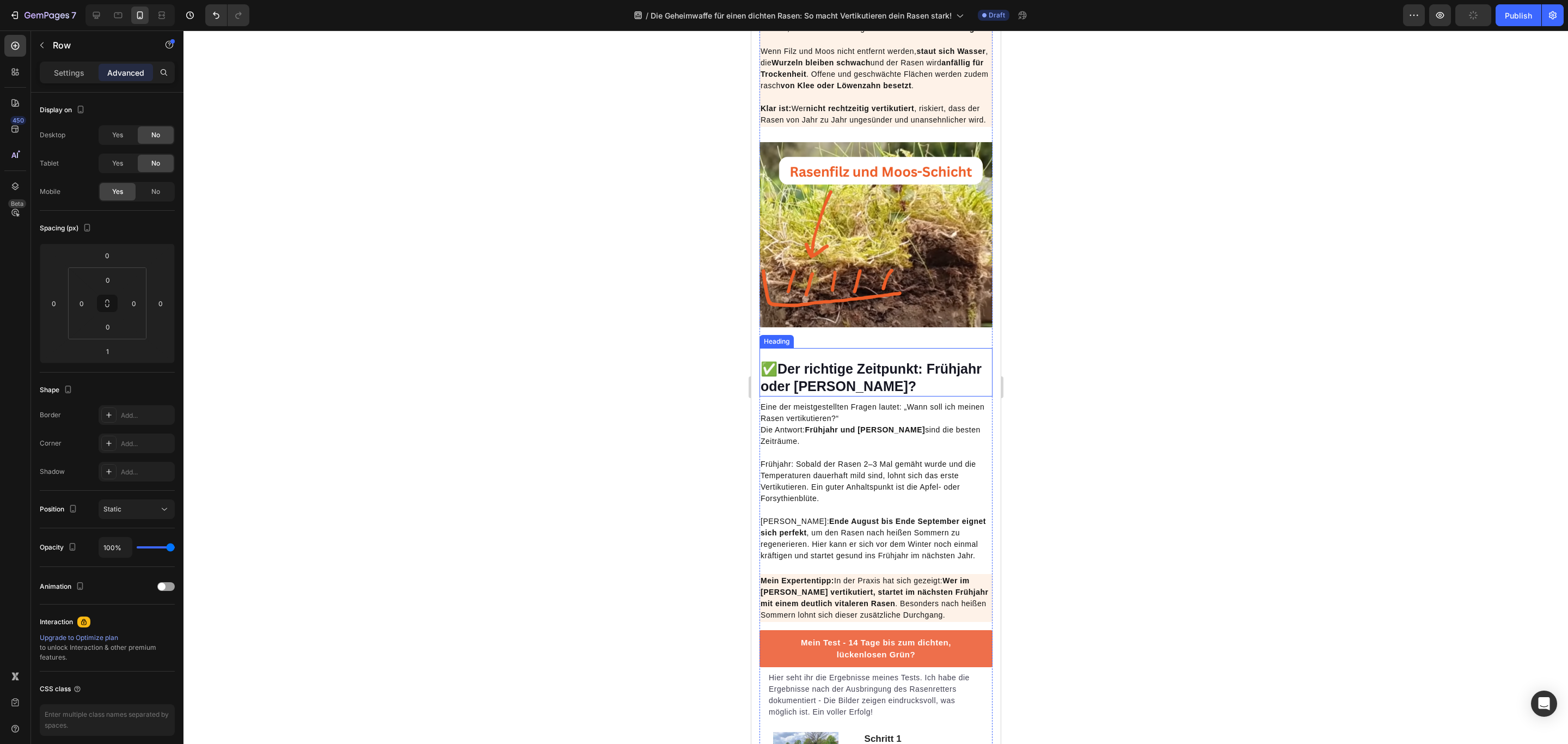
click at [832, 389] on div "✅ Der richtige Zeitpunkt: Frühjahr oder Herbst? Heading" at bounding box center [875, 372] width 233 height 48
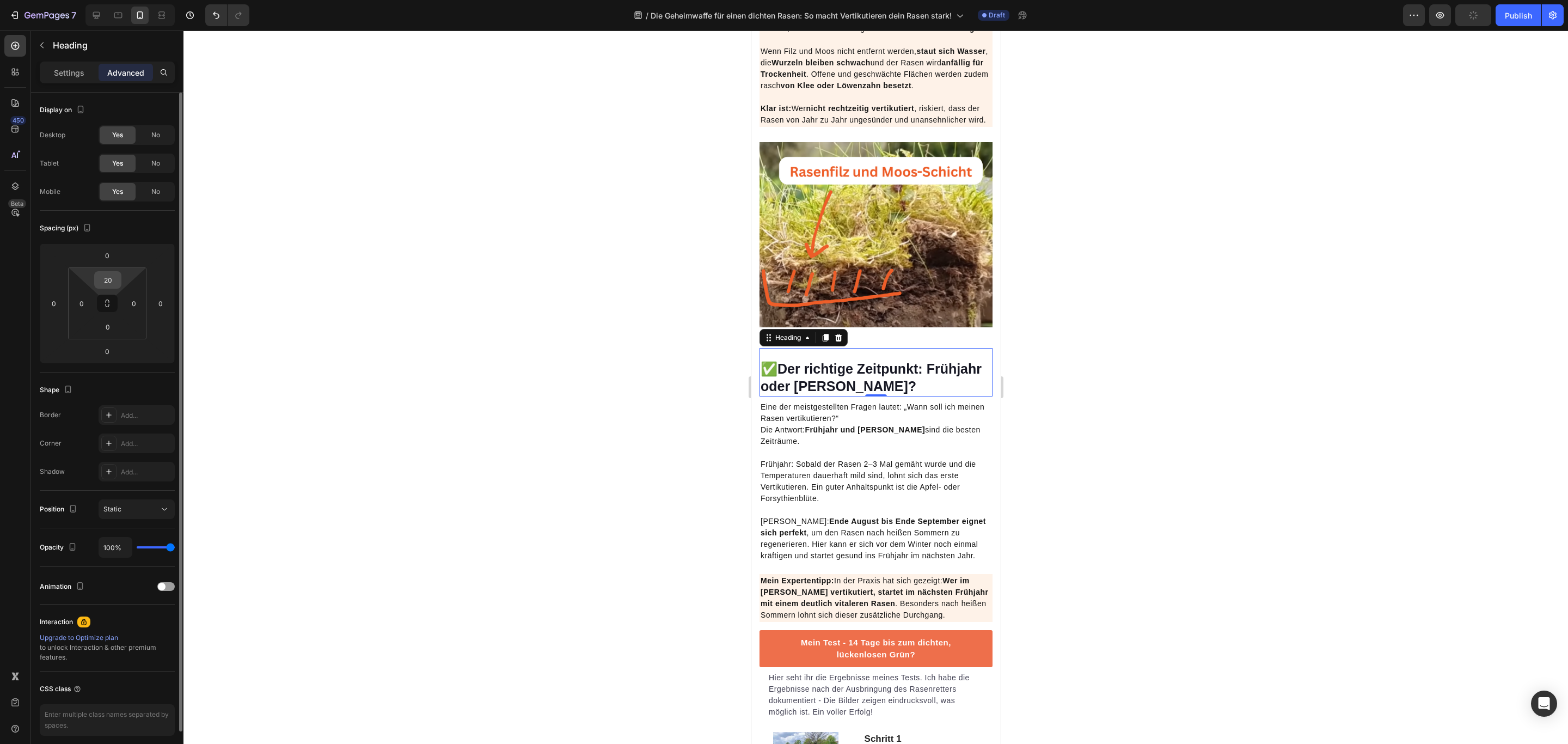
click at [109, 278] on input "20" at bounding box center [107, 280] width 22 height 17
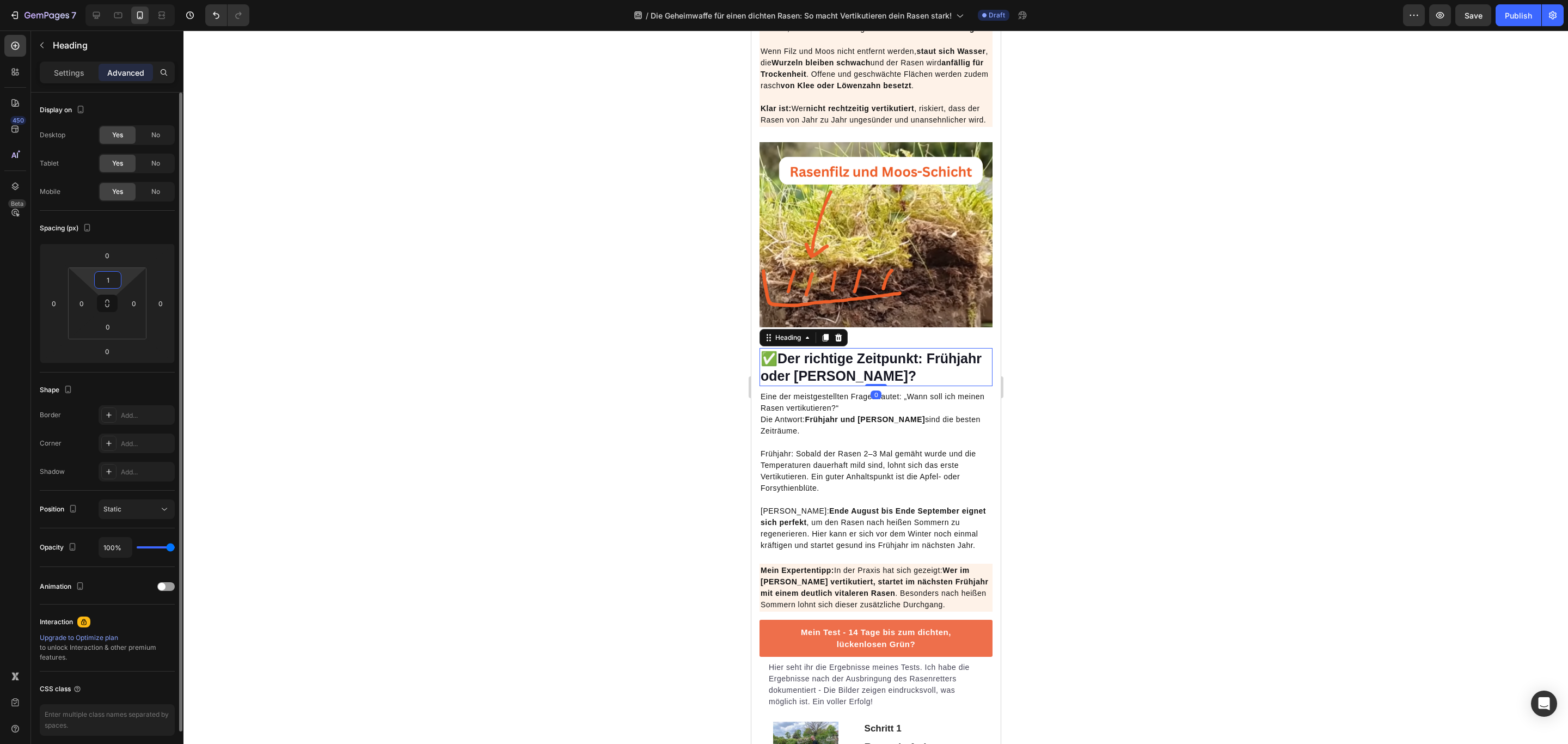
type input "10"
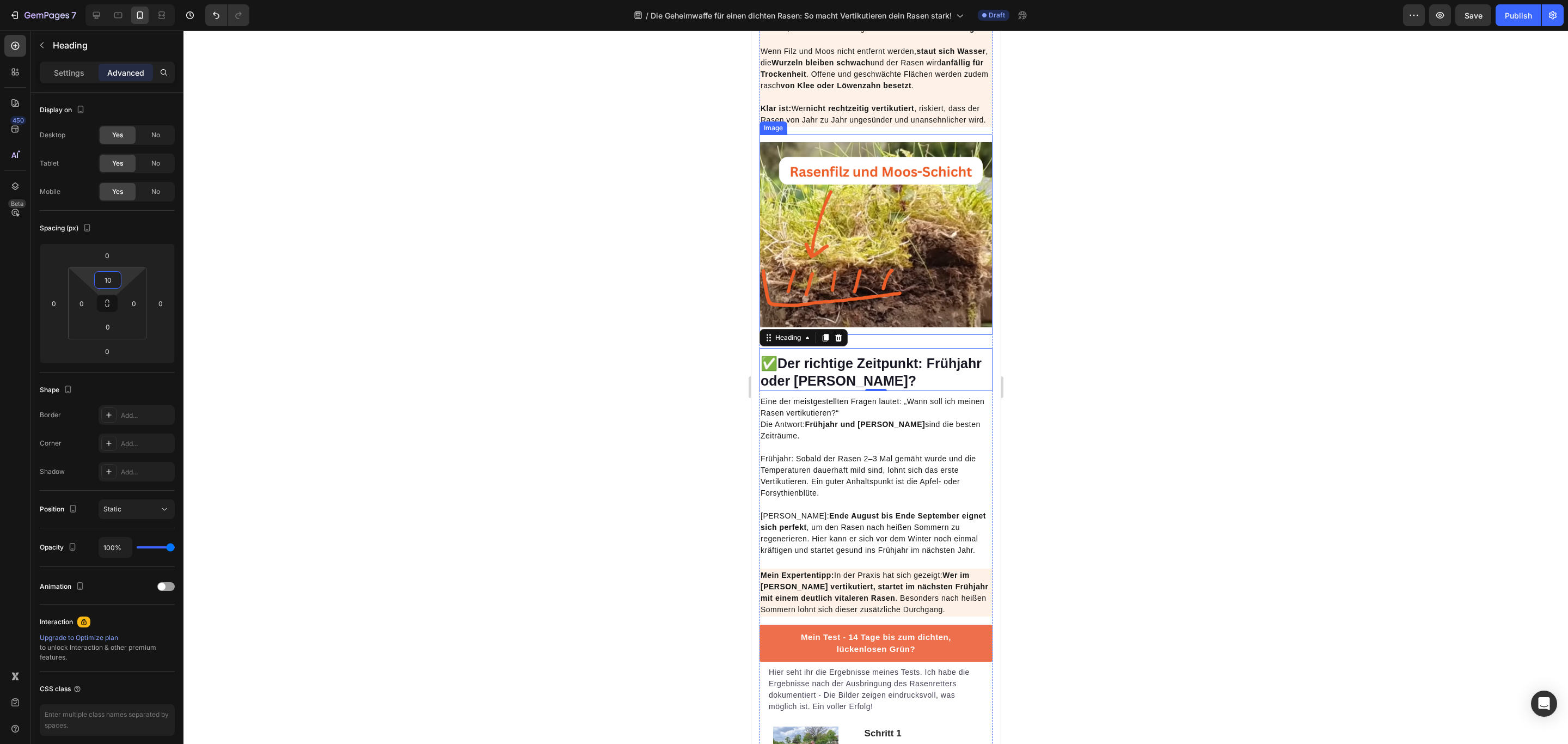
click at [869, 328] on img at bounding box center [875, 234] width 233 height 185
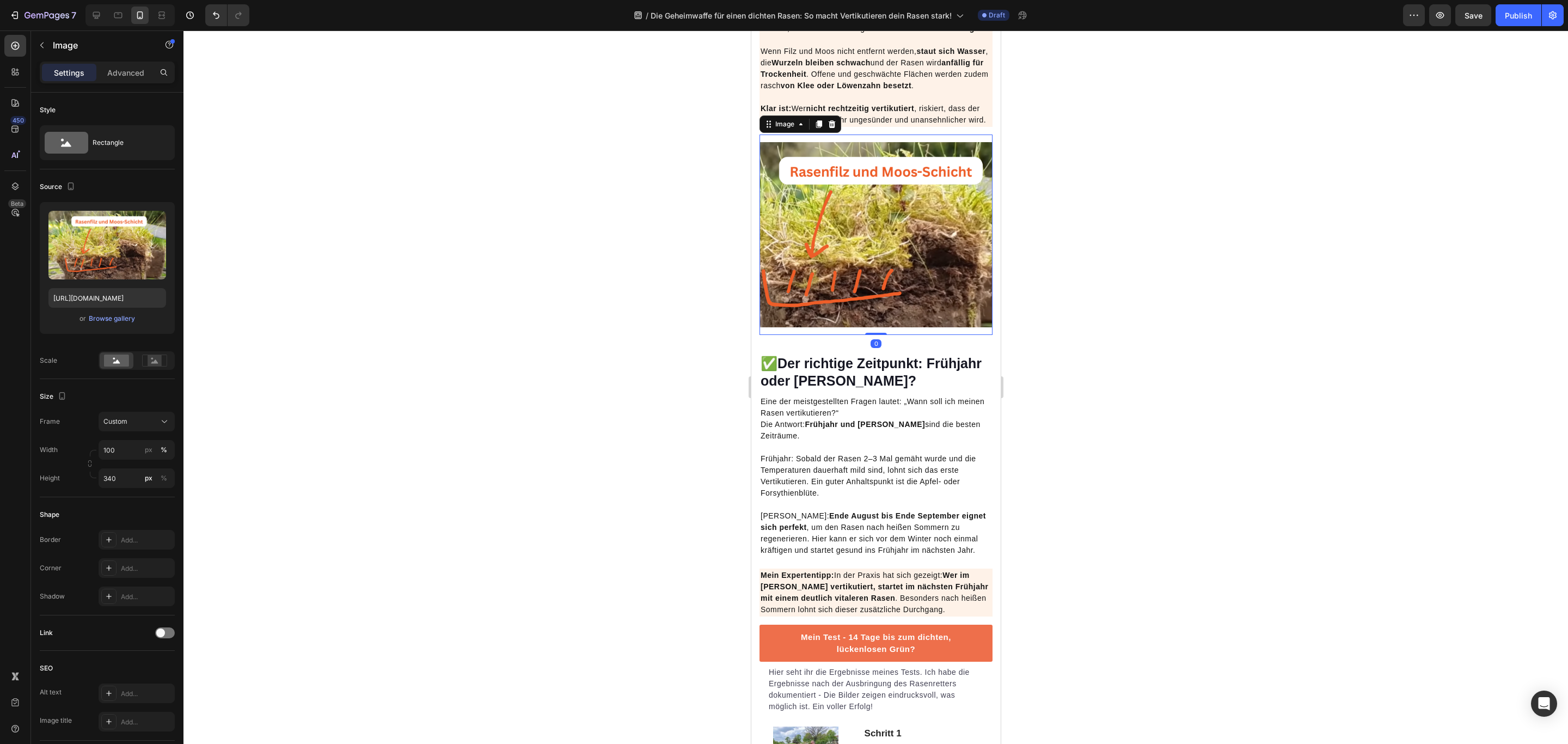
click at [118, 62] on div "Settings Advanced" at bounding box center [106, 72] width 135 height 22
click at [119, 68] on p "Advanced" at bounding box center [126, 72] width 37 height 11
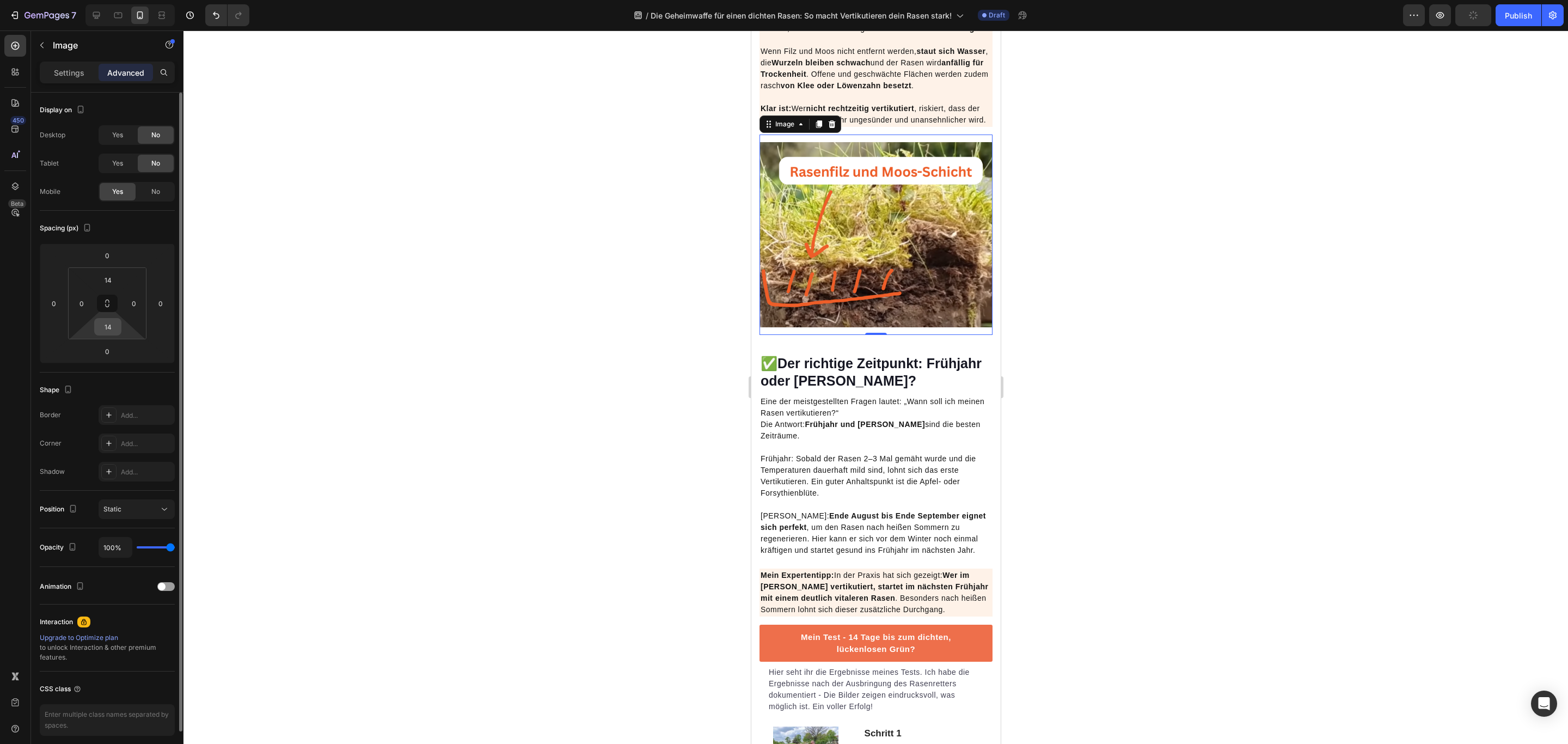
click at [108, 325] on input "14" at bounding box center [107, 327] width 22 height 17
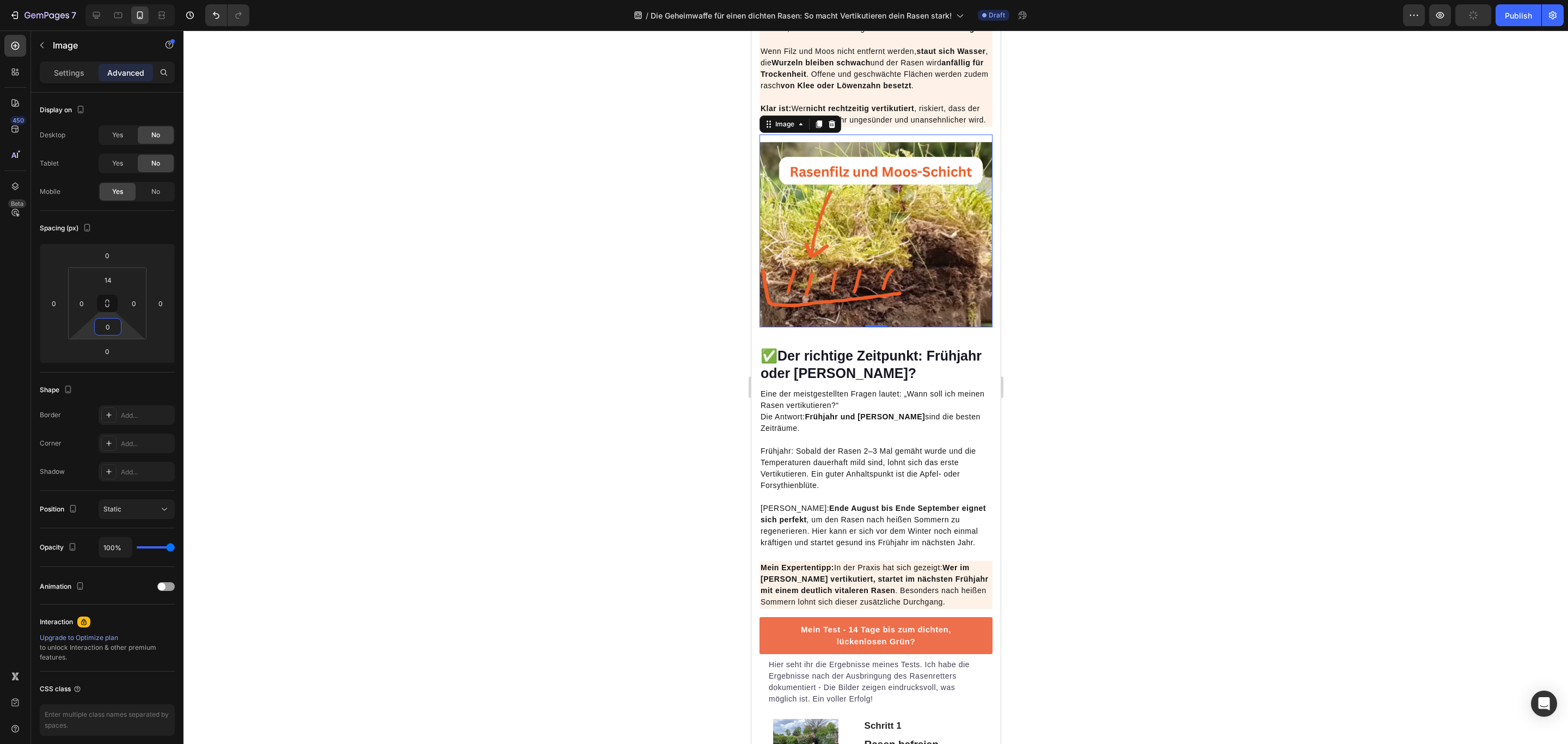
type input "0"
click at [890, 328] on img at bounding box center [875, 234] width 233 height 185
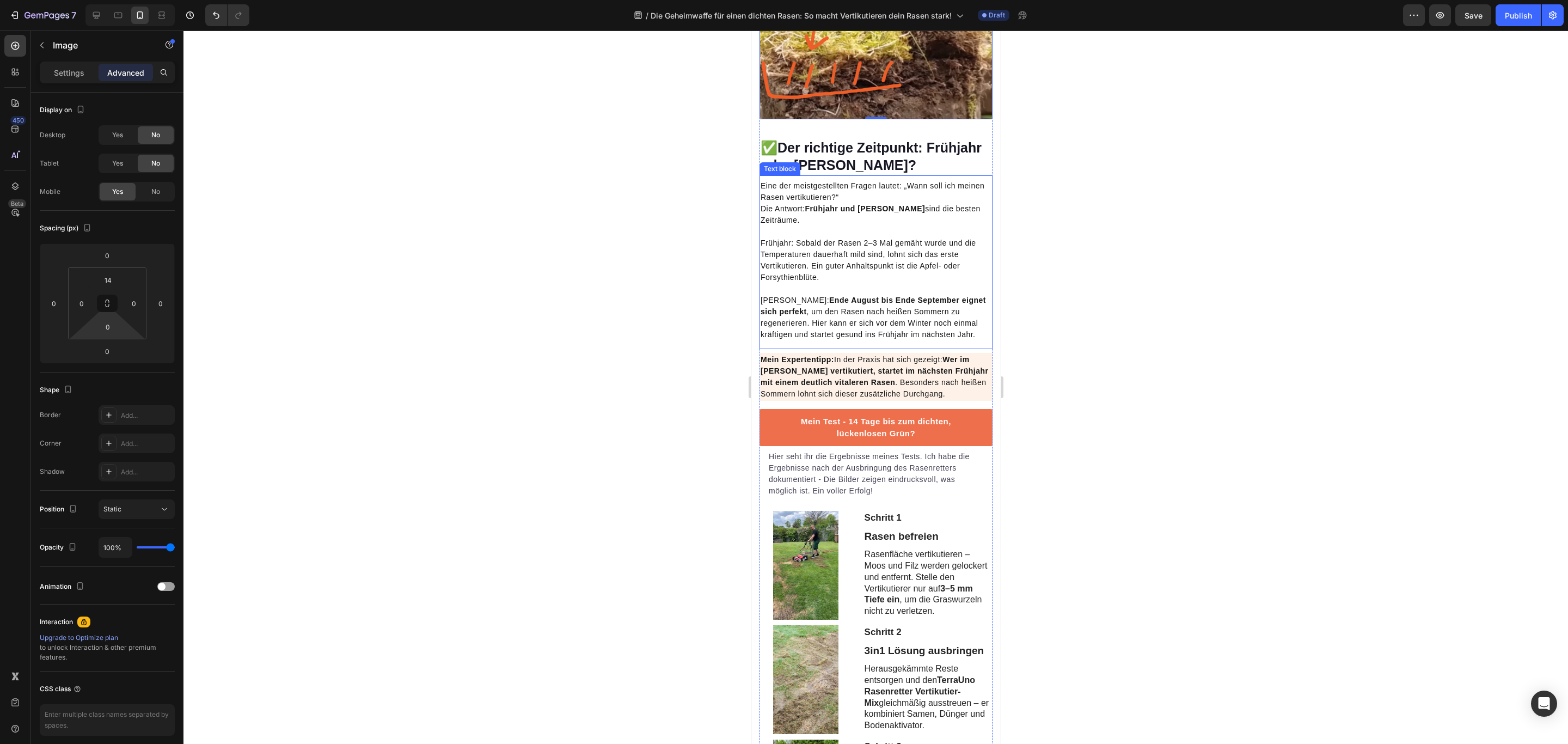
scroll to position [1184, 0]
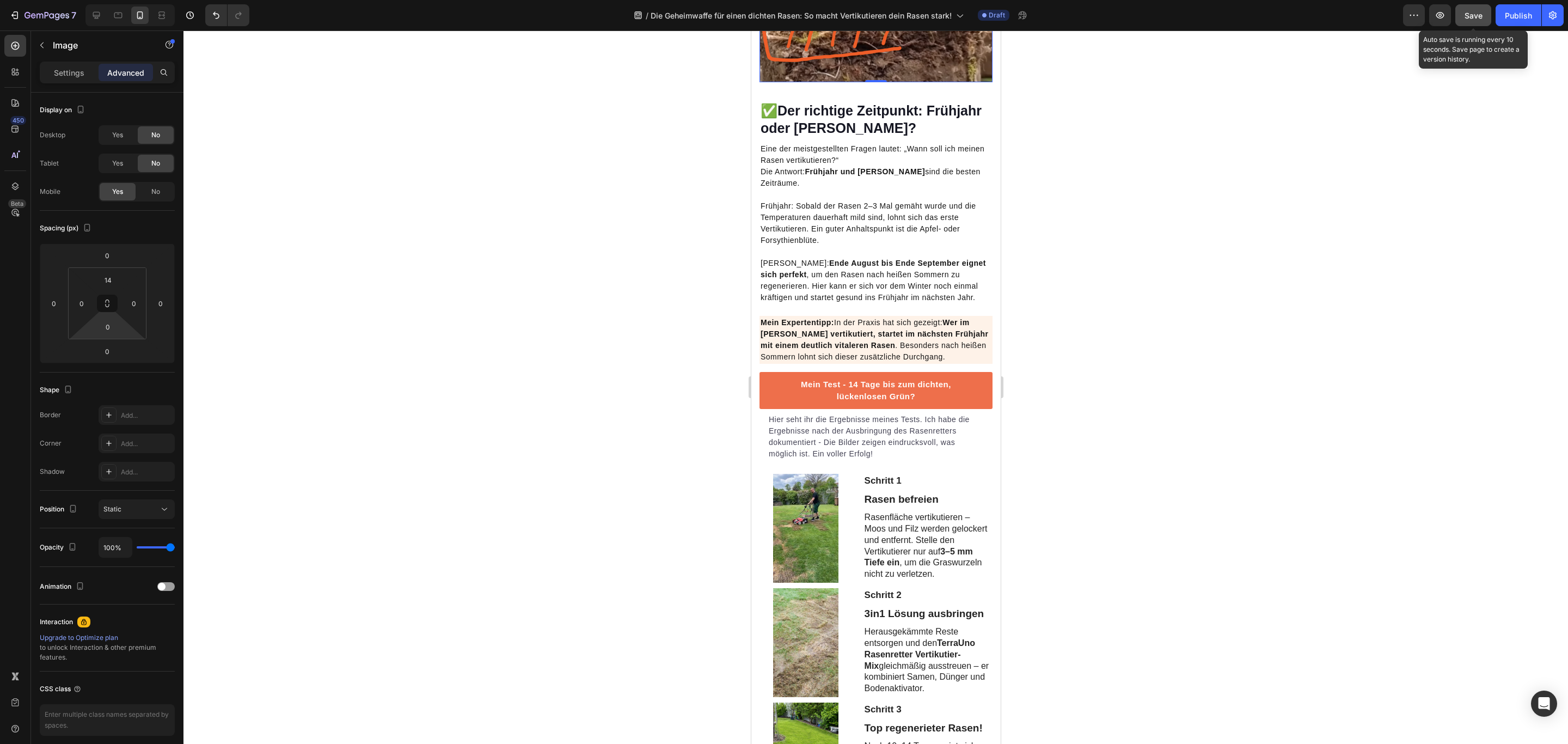
click at [1469, 17] on span "Save" at bounding box center [1473, 15] width 18 height 10
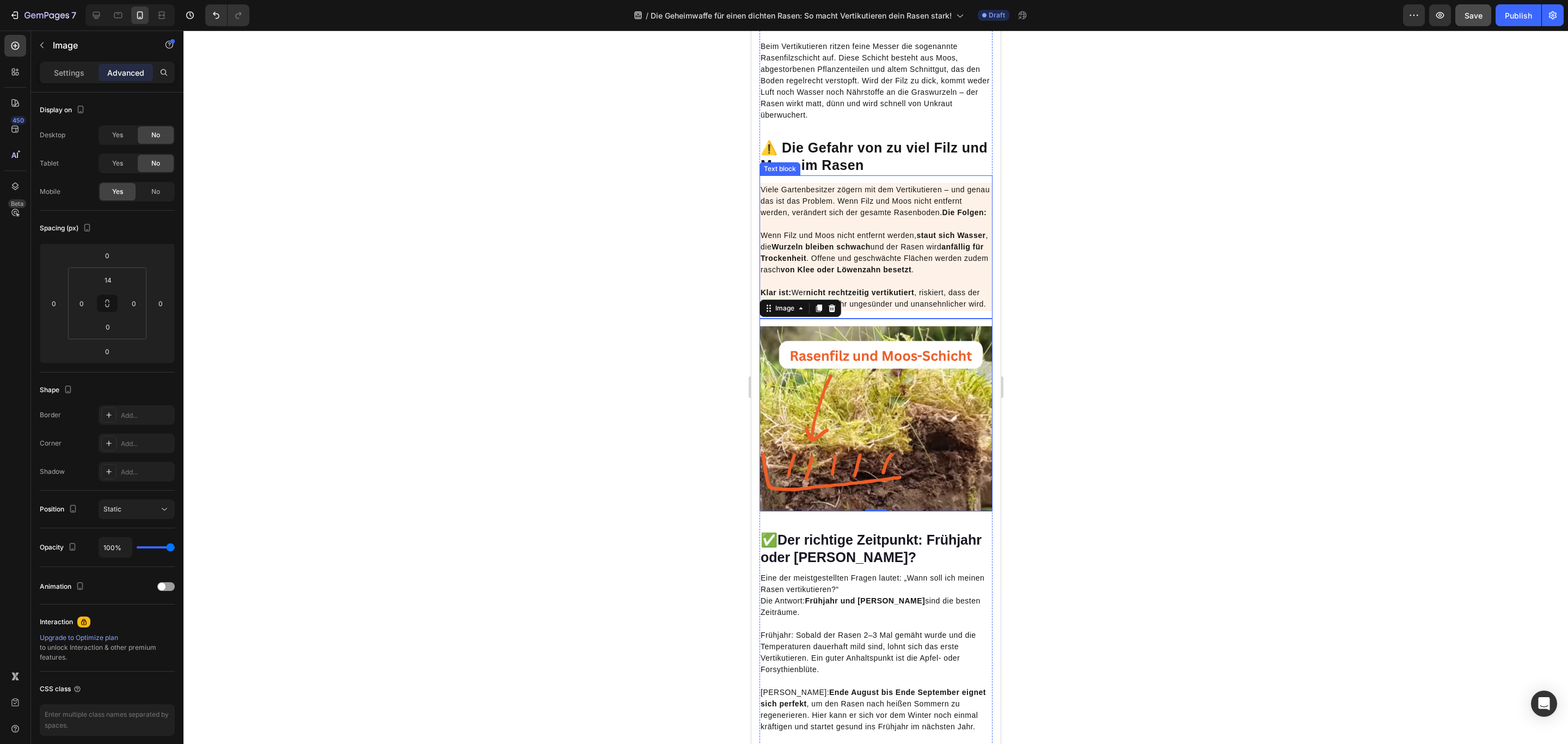
scroll to position [858, 0]
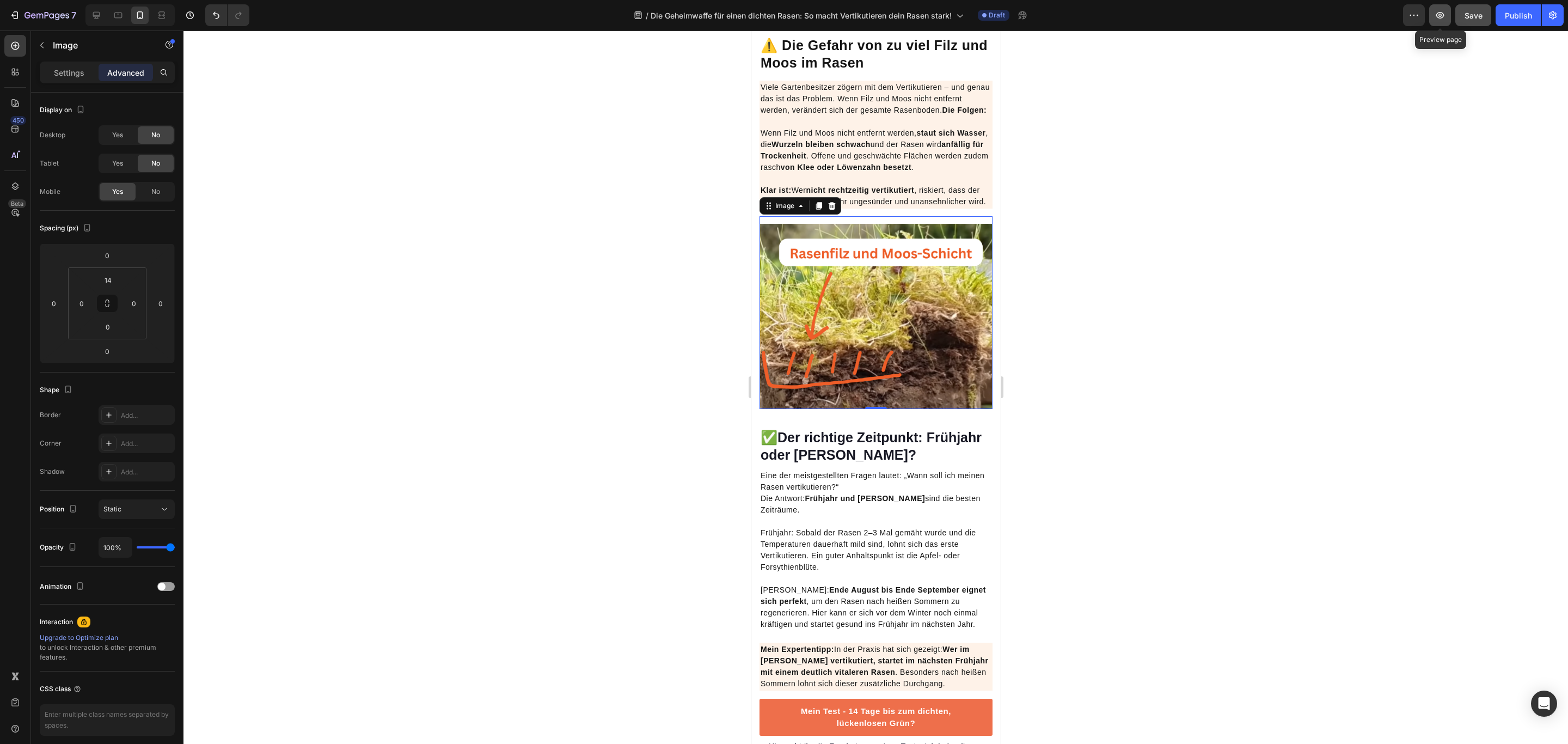
click at [1445, 11] on button "button" at bounding box center [1440, 15] width 22 height 22
